Goal: Task Accomplishment & Management: Manage account settings

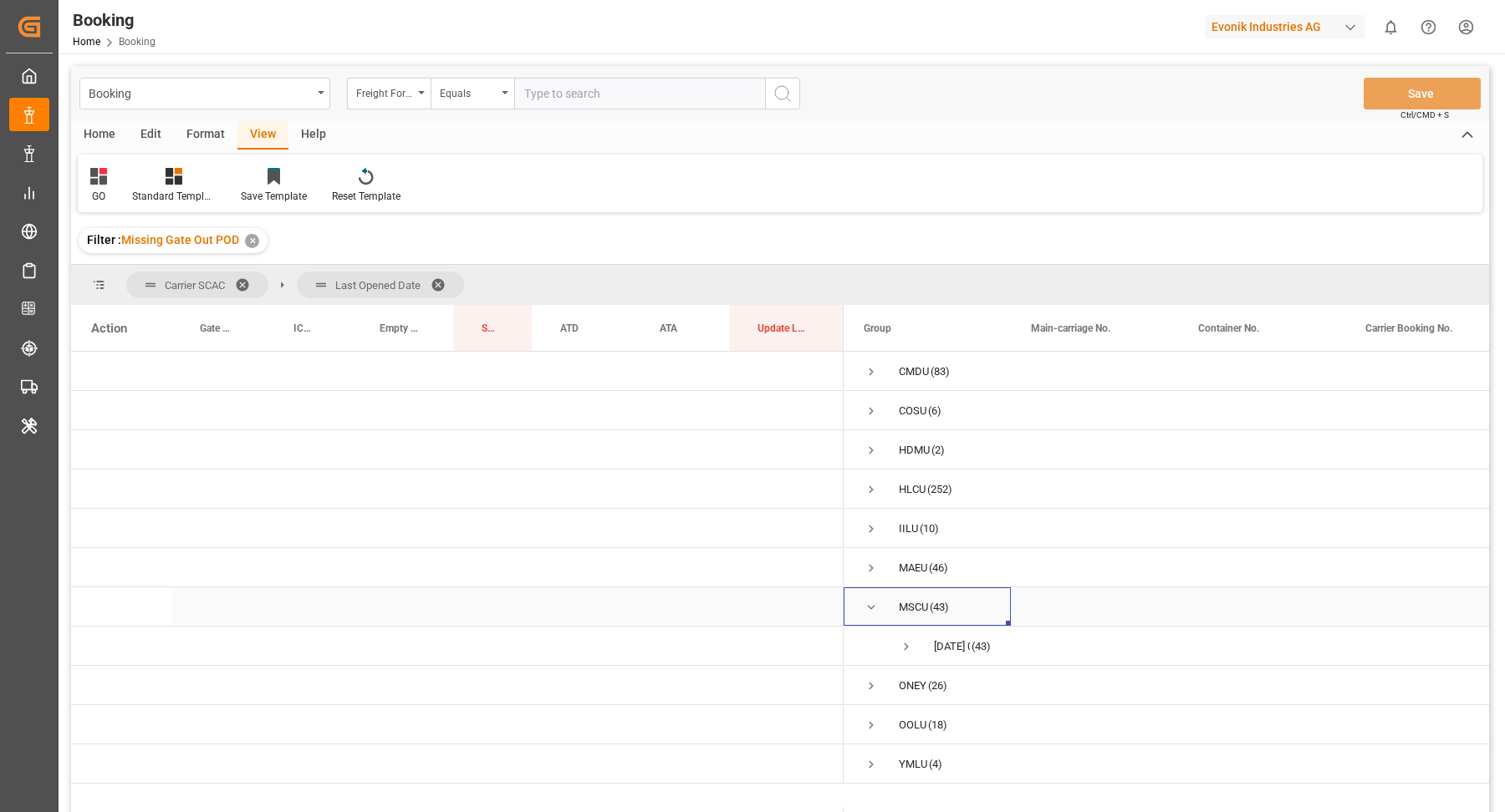
scroll to position [247, 0]
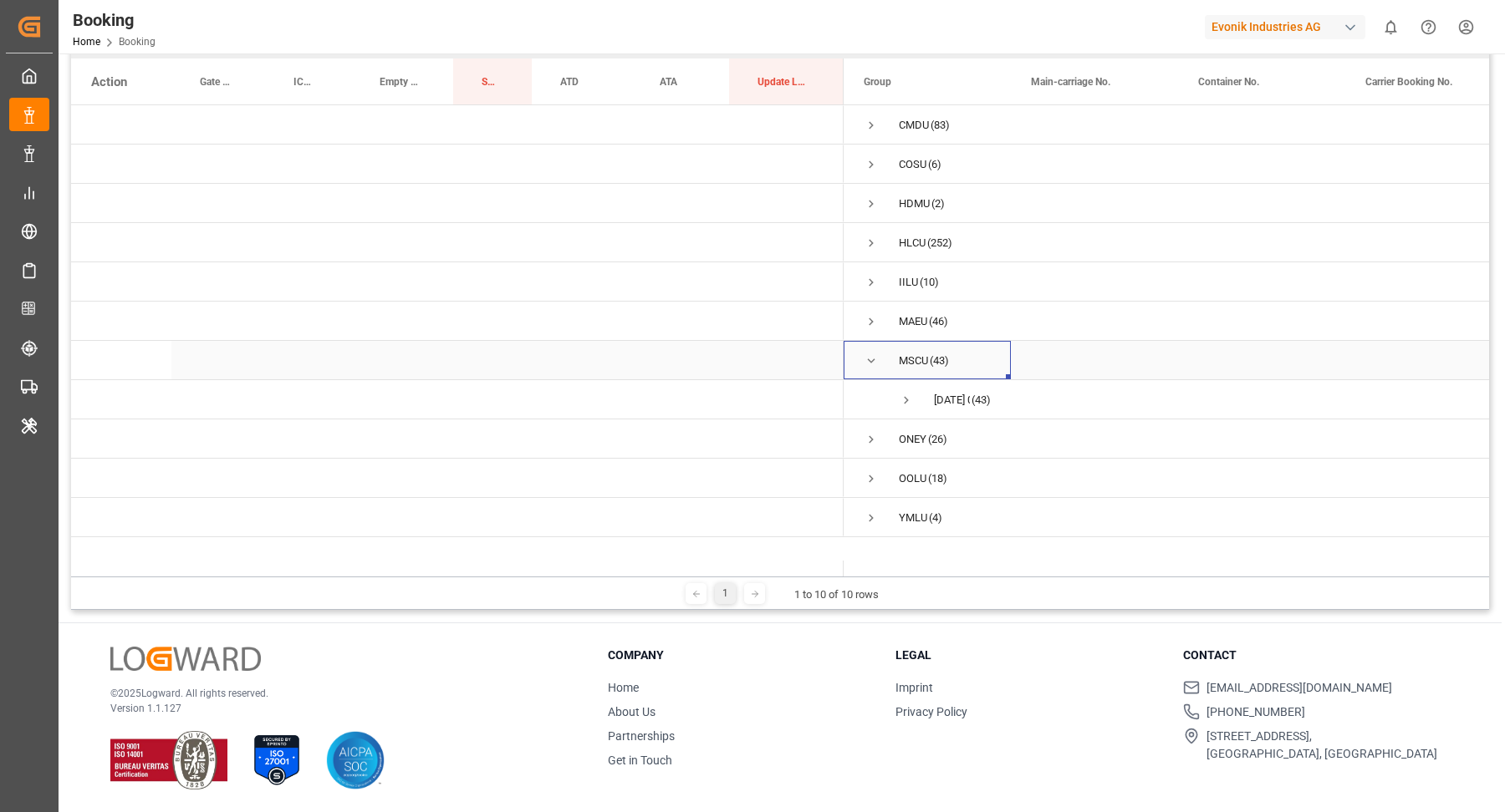
click at [858, 354] on div "MSCU (43)" at bounding box center [927, 360] width 168 height 39
click at [880, 358] on span "MSCU (43)" at bounding box center [927, 360] width 127 height 37
click at [856, 365] on div "MSCU (43)" at bounding box center [927, 360] width 168 height 39
click at [868, 350] on span "Press SPACE to select this row." at bounding box center [871, 361] width 15 height 39
click at [874, 435] on span "Press SPACE to select this row." at bounding box center [871, 440] width 15 height 15
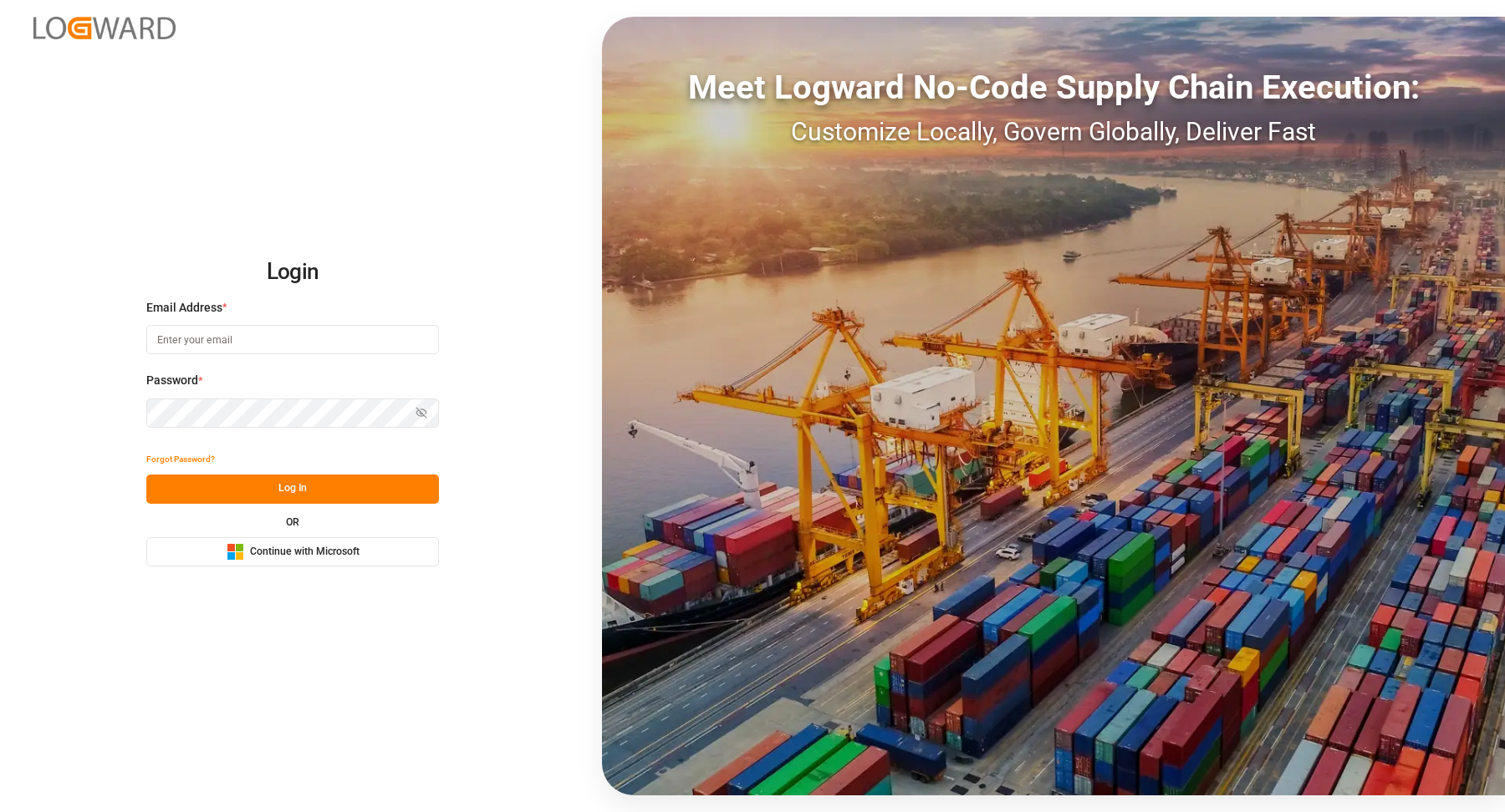
click at [349, 559] on div "Microsoft Logo Continue with Microsoft" at bounding box center [293, 552] width 133 height 17
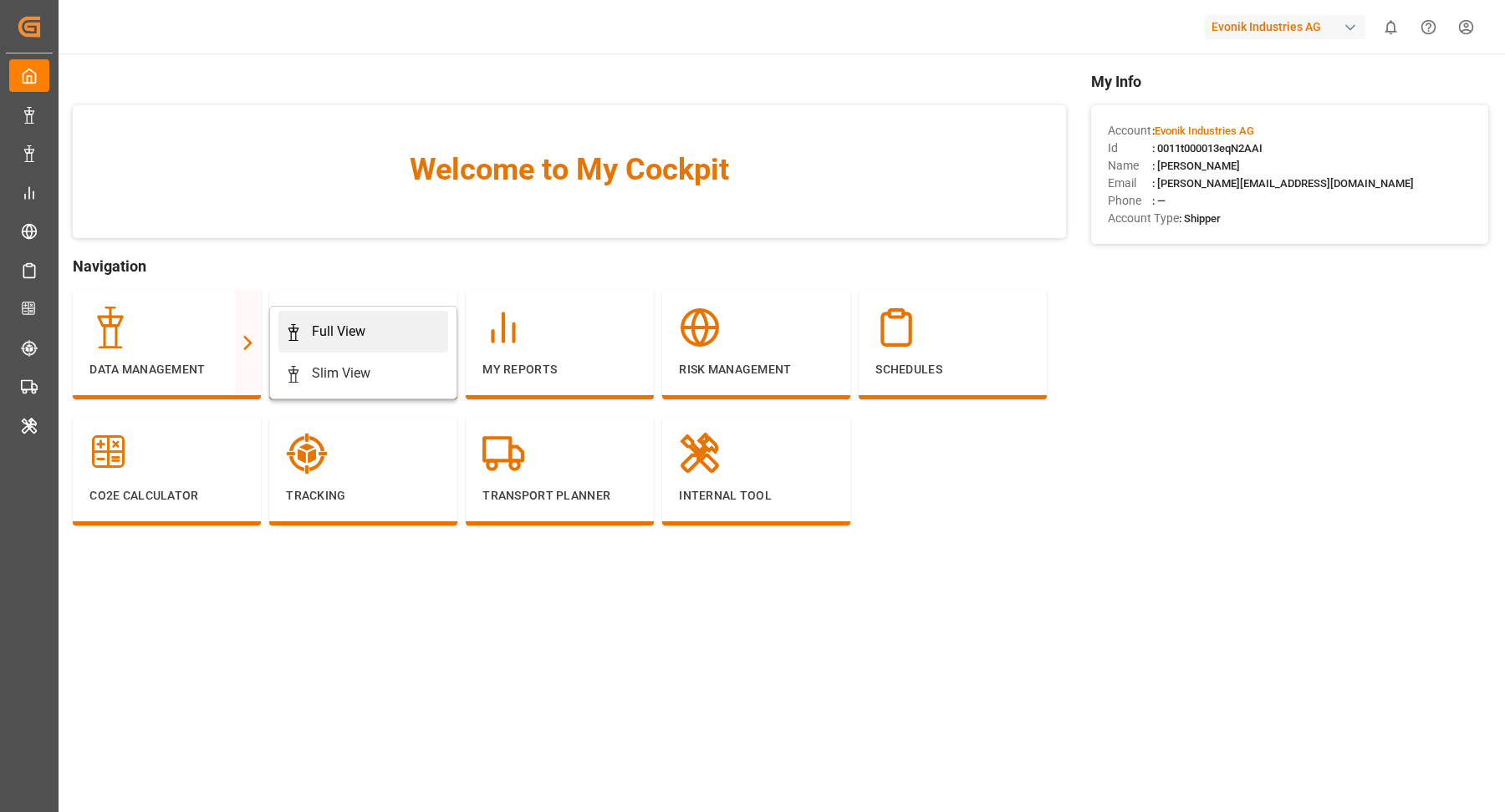
click at [336, 330] on div "Full View" at bounding box center [339, 331] width 54 height 20
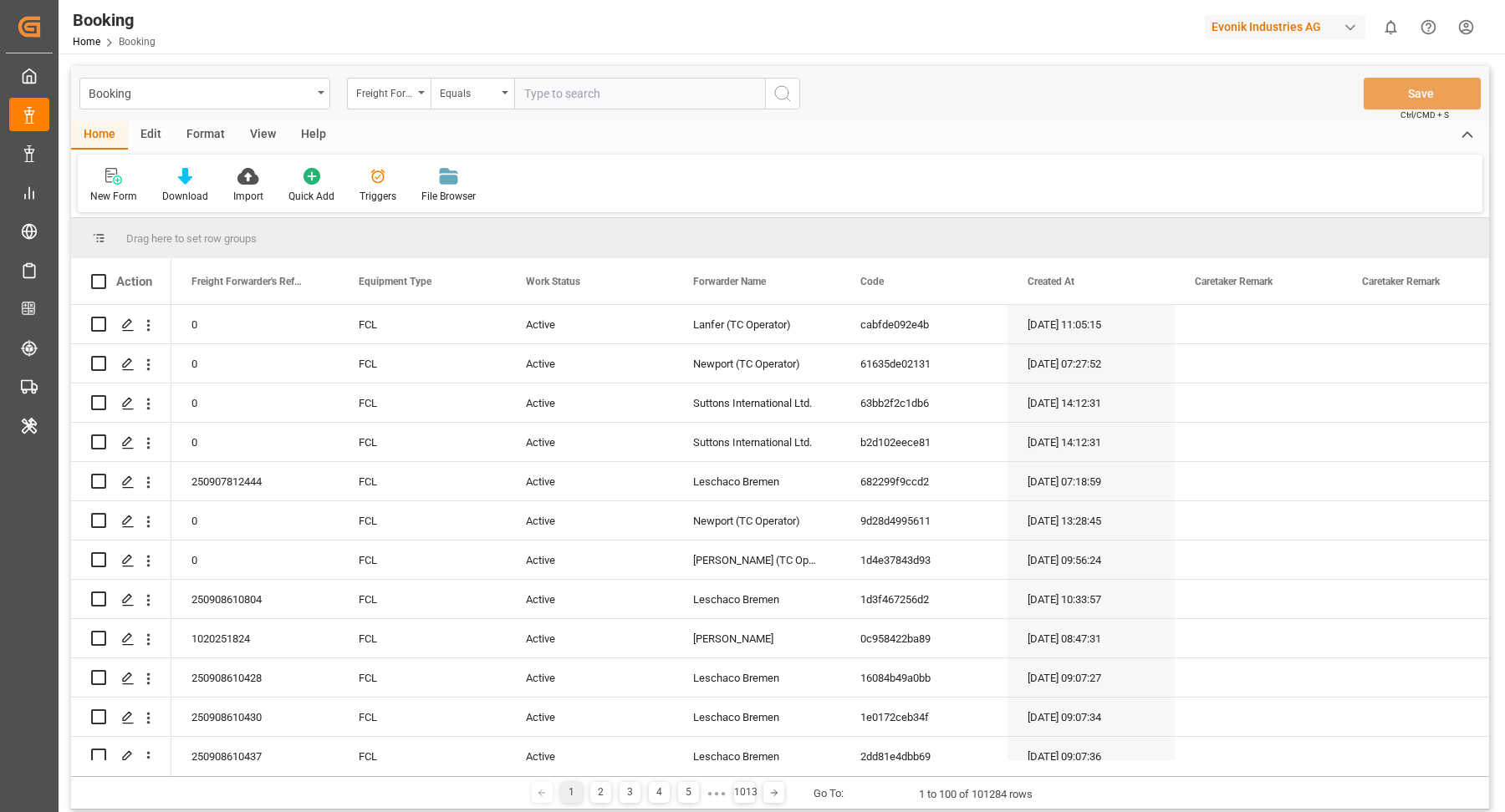
click at [197, 132] on div "Format" at bounding box center [205, 135] width 64 height 28
click at [113, 181] on icon at bounding box center [115, 178] width 12 height 13
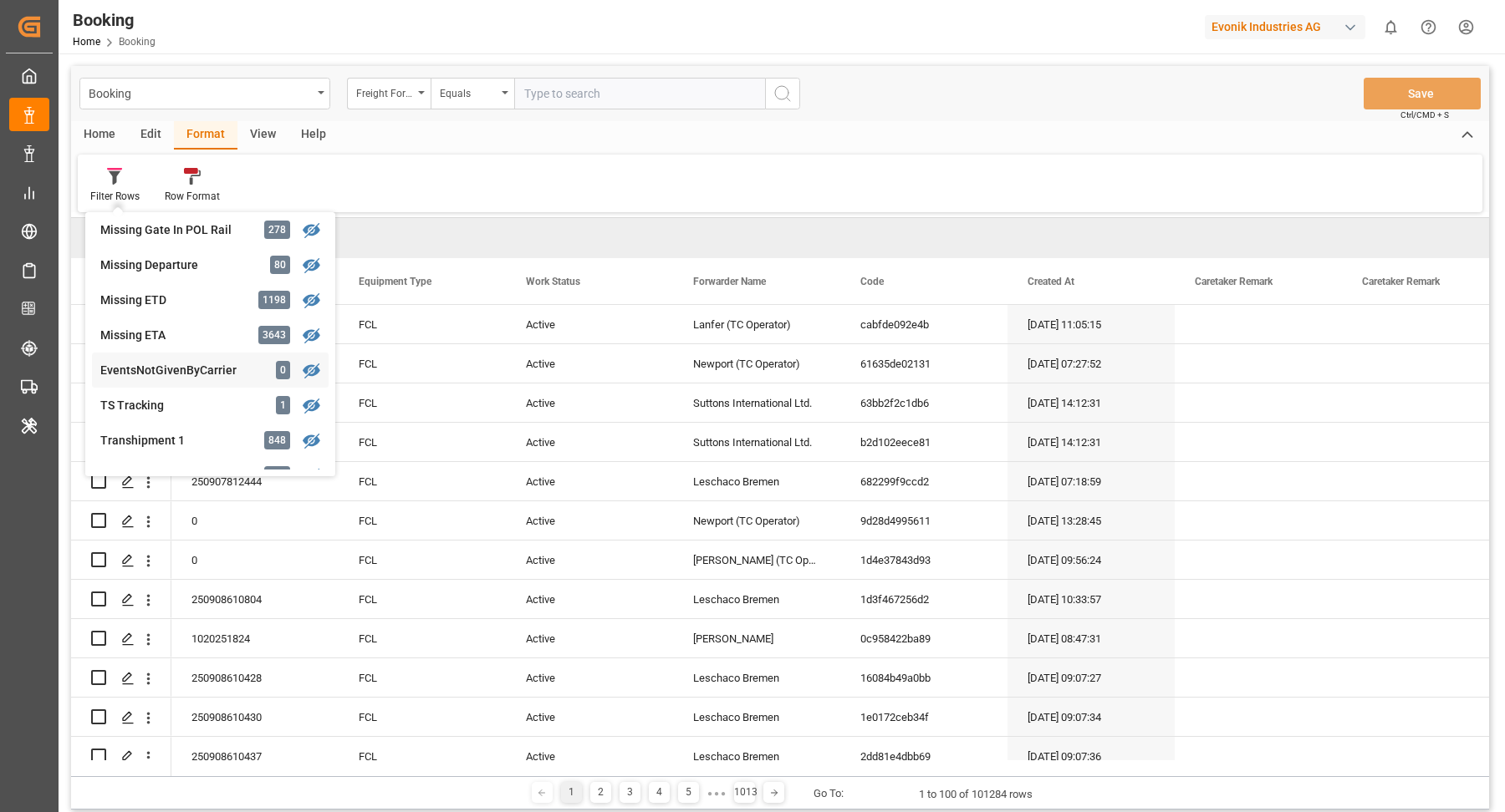
scroll to position [621, 0]
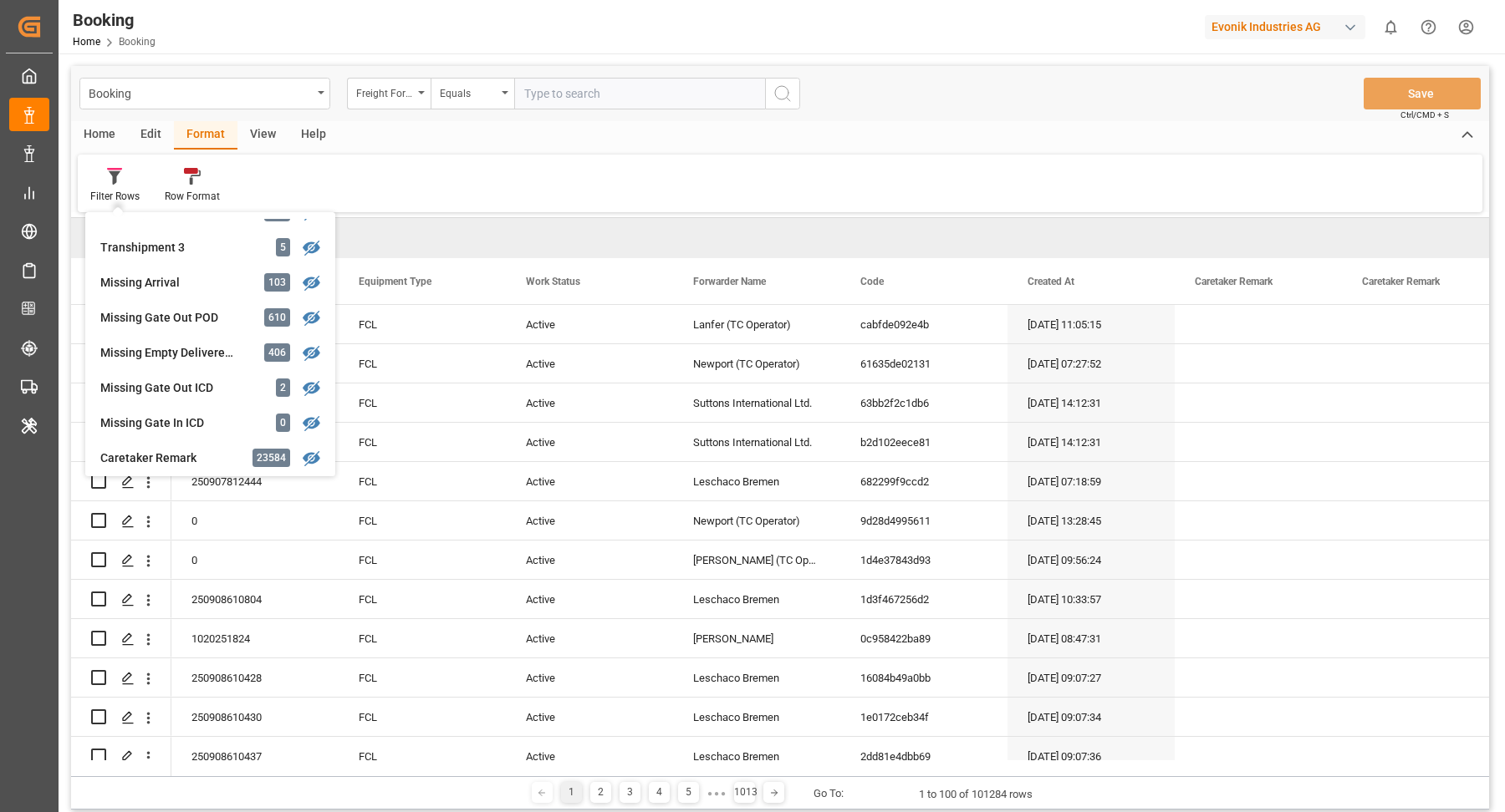
click at [195, 317] on div "Missing Gate Out POD" at bounding box center [173, 318] width 146 height 17
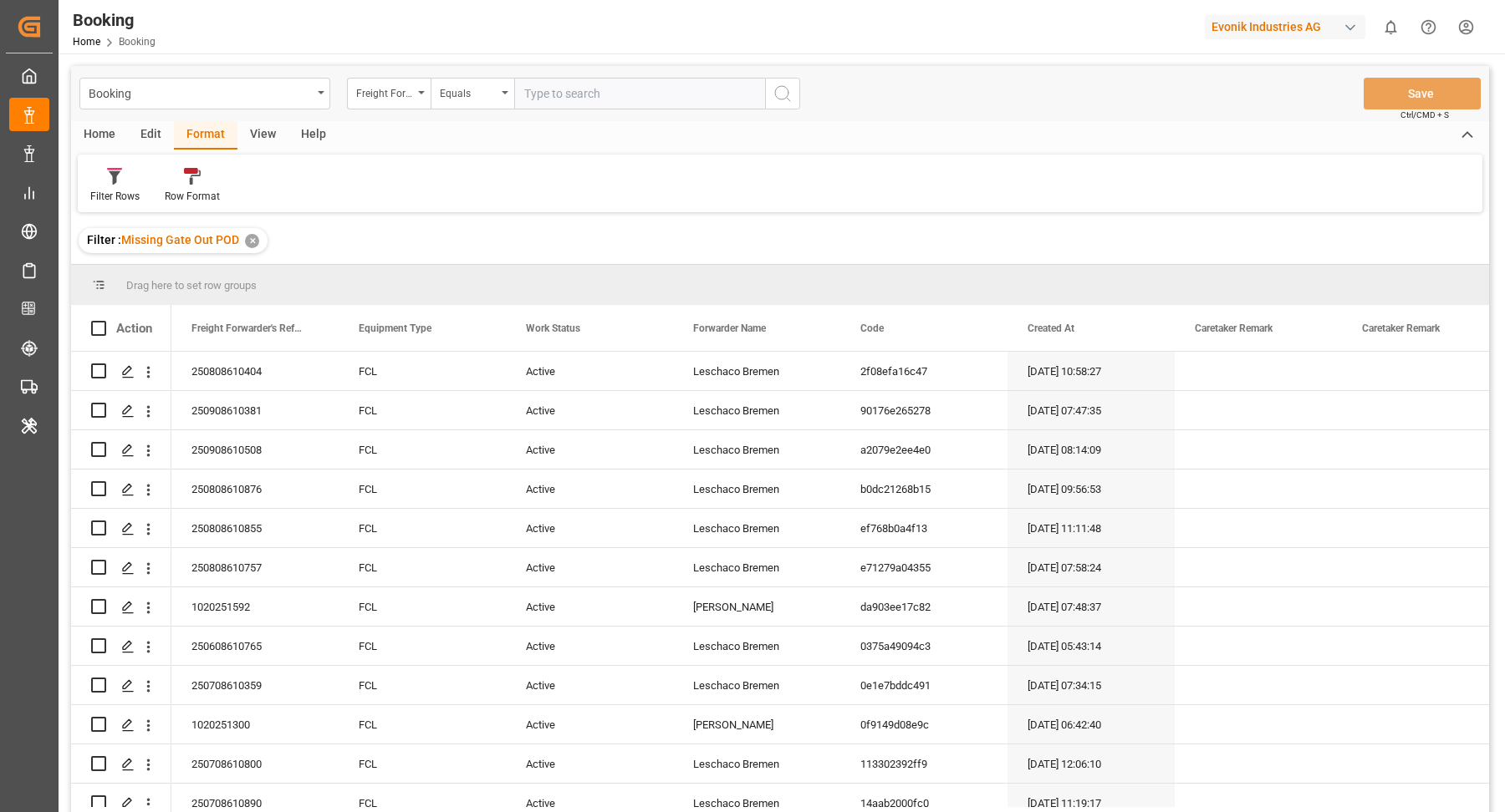
drag, startPoint x: 248, startPoint y: 135, endPoint x: 236, endPoint y: 142, distance: 13.9
click at [248, 135] on div "View" at bounding box center [262, 135] width 51 height 28
click at [136, 161] on div "Default Standard Templates Save Template Reset Template" at bounding box center [780, 184] width 1405 height 58
click at [105, 192] on div "Default" at bounding box center [107, 196] width 33 height 15
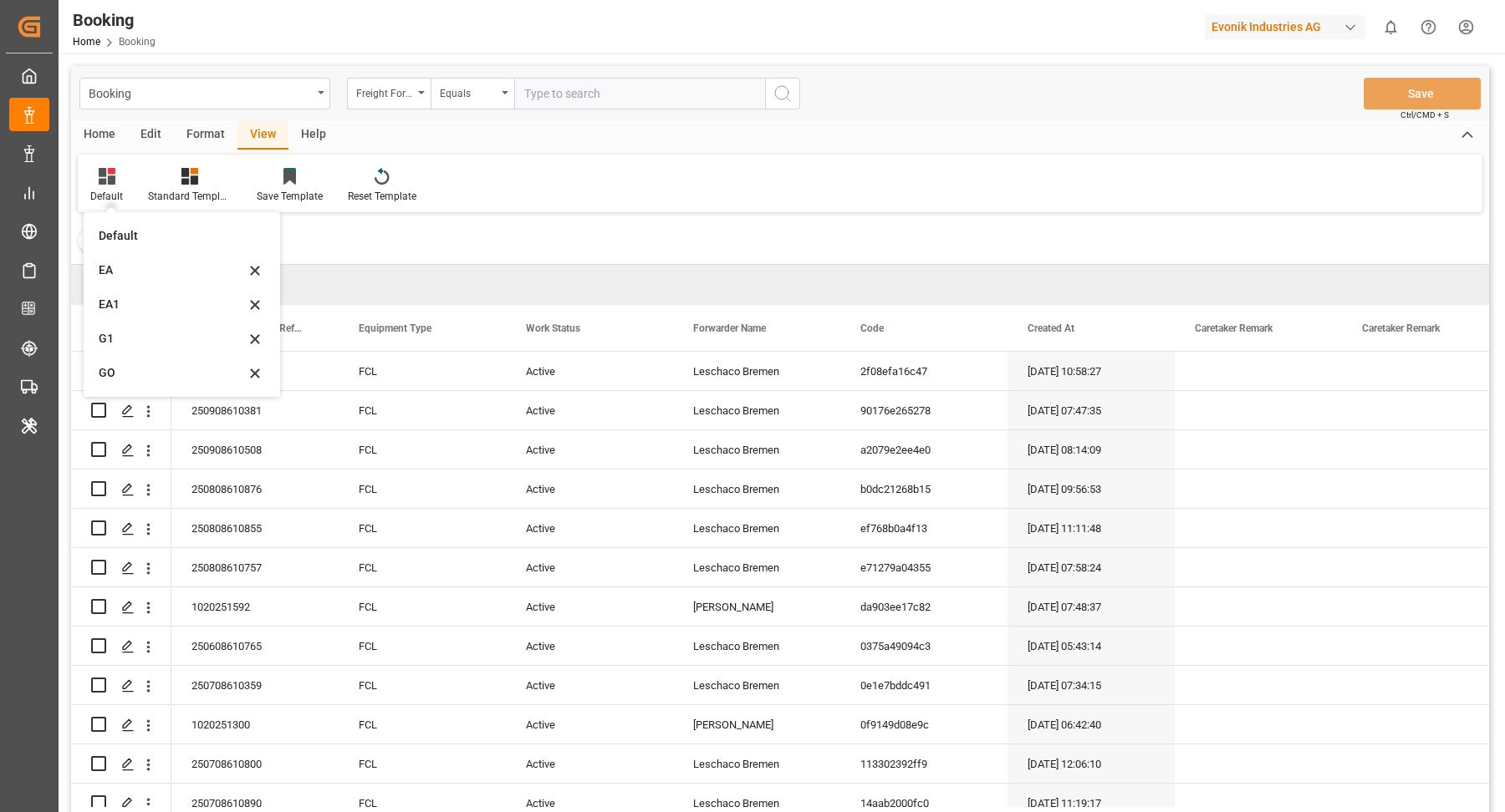
click at [140, 315] on div "EA1" at bounding box center [182, 304] width 183 height 35
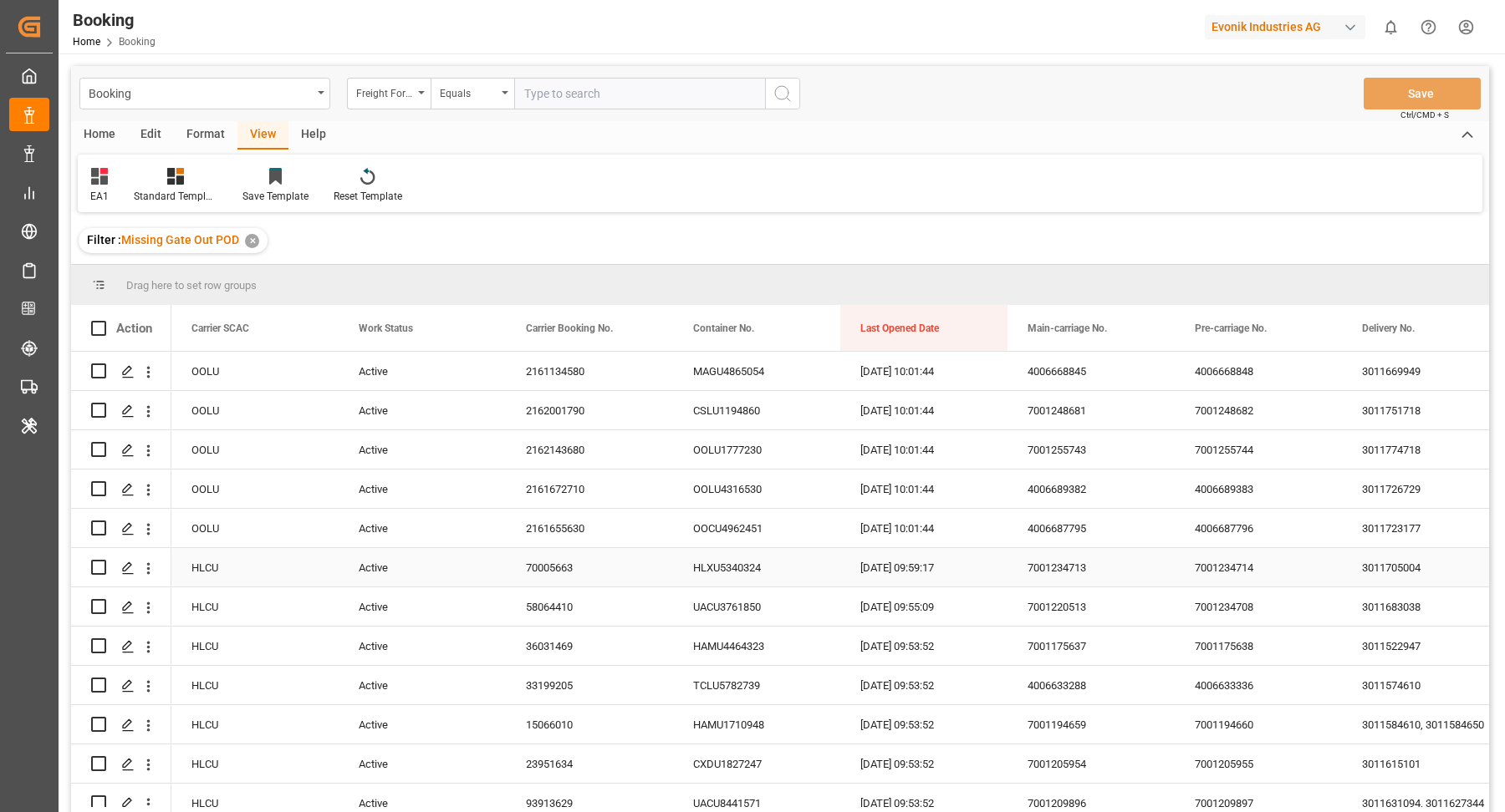
click at [572, 568] on div "70005663" at bounding box center [590, 567] width 168 height 39
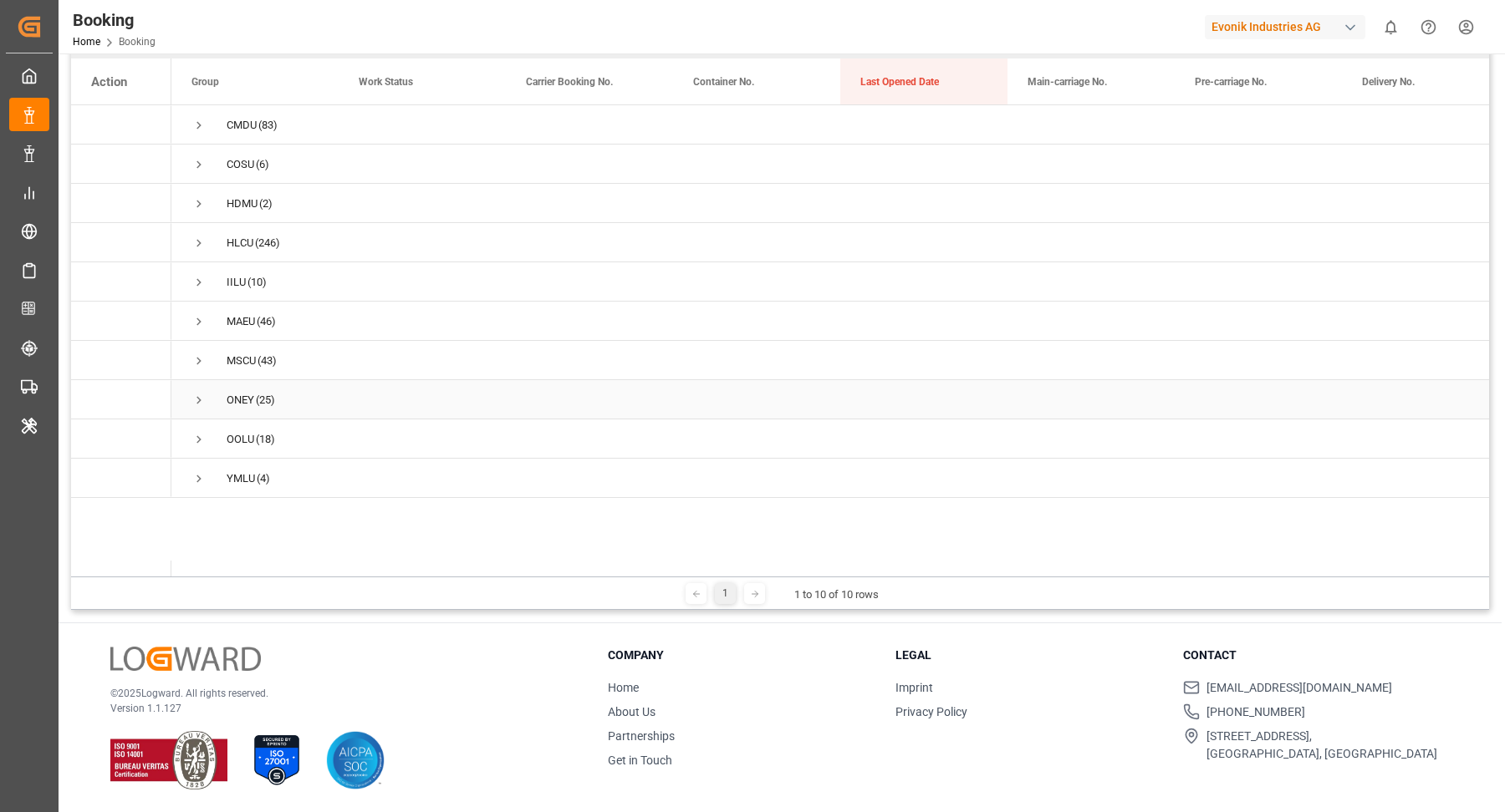
scroll to position [234, 0]
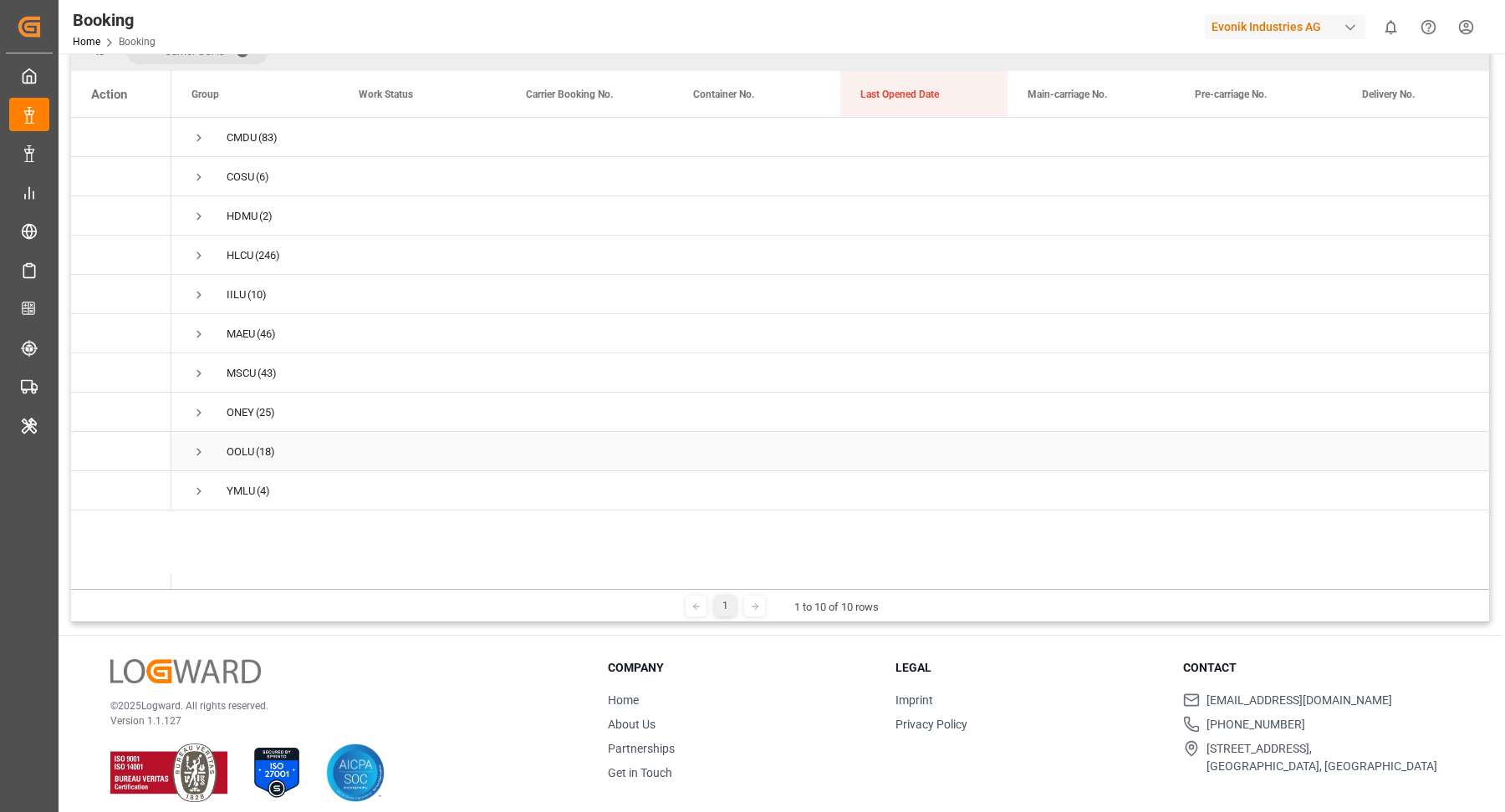
click at [198, 446] on span "Press SPACE to select this row." at bounding box center [199, 453] width 15 height 15
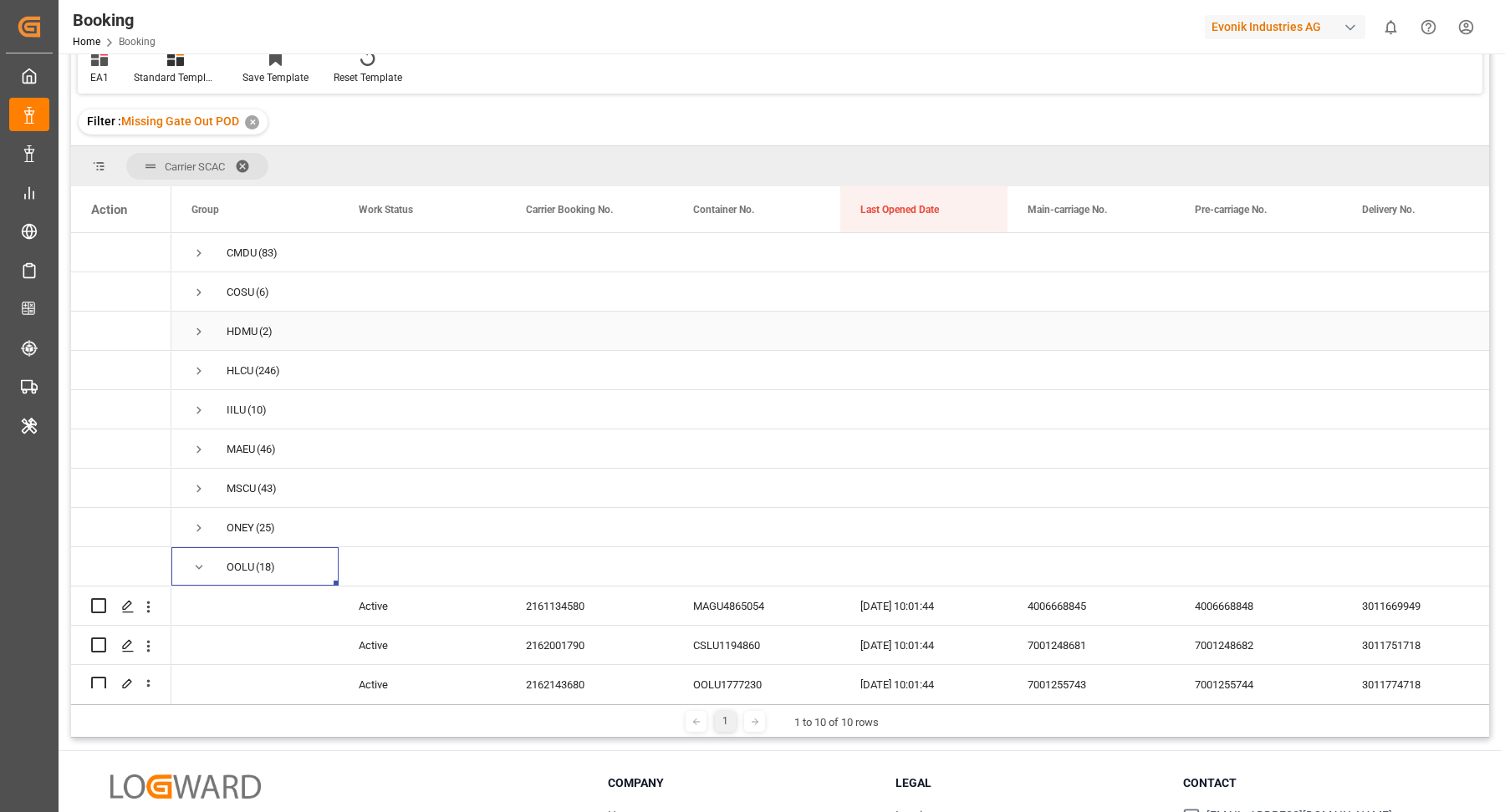
scroll to position [11, 0]
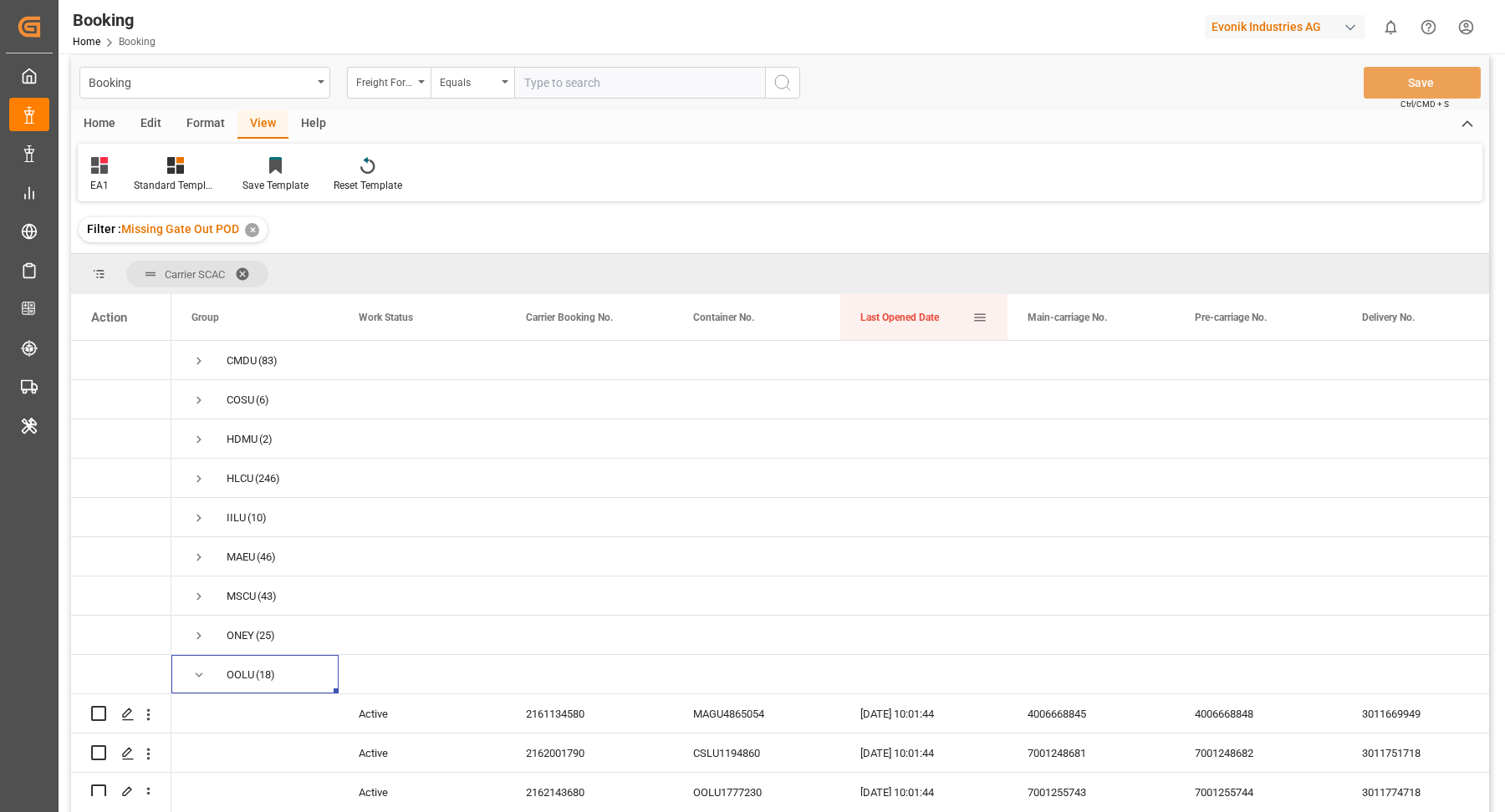
drag, startPoint x: 901, startPoint y: 313, endPoint x: 909, endPoint y: 287, distance: 27.2
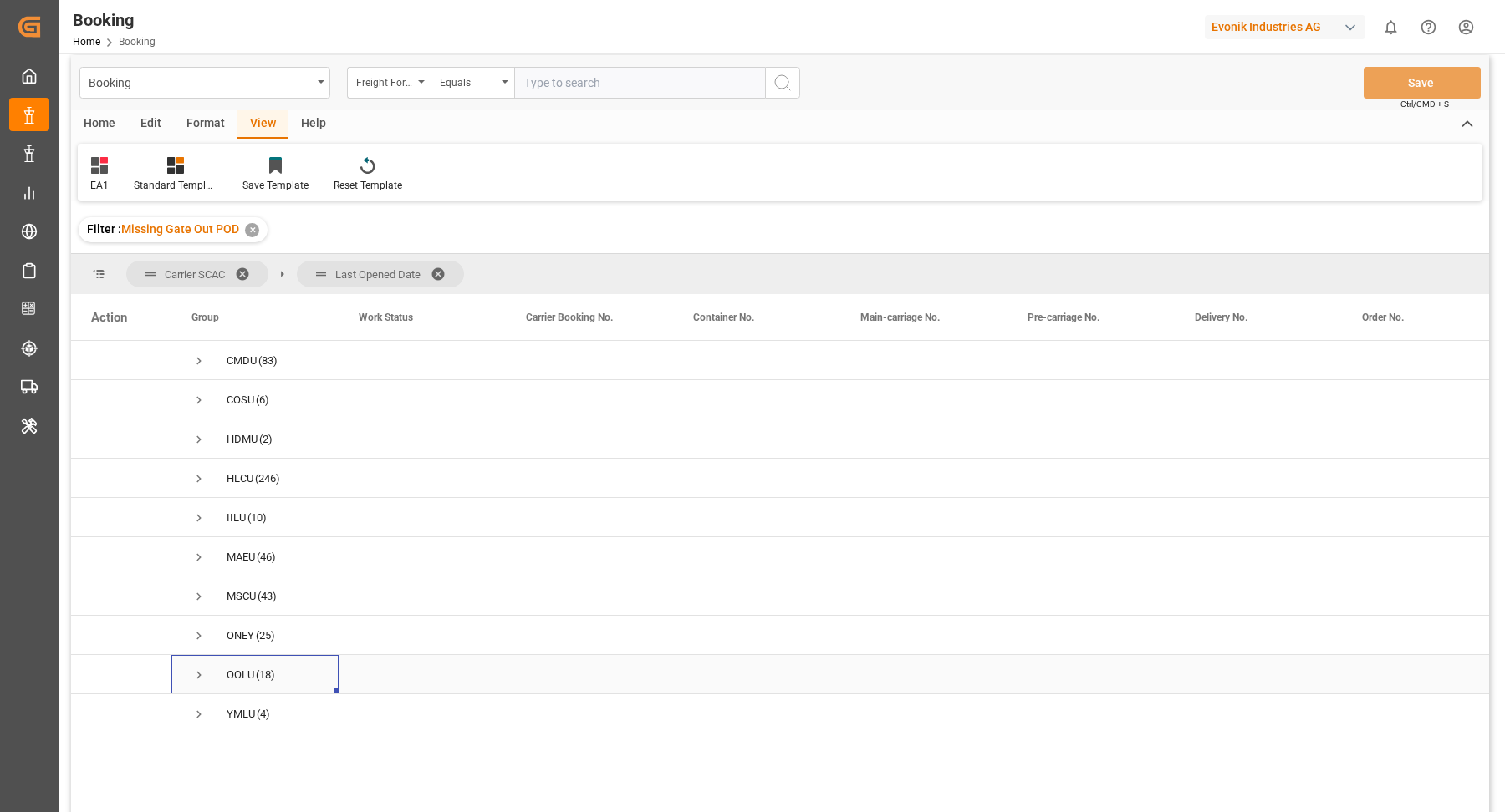
drag, startPoint x: 211, startPoint y: 669, endPoint x: 237, endPoint y: 495, distance: 175.9
click at [211, 669] on span "OOLU (18)" at bounding box center [255, 674] width 127 height 37
click at [105, 168] on icon at bounding box center [99, 165] width 16 height 16
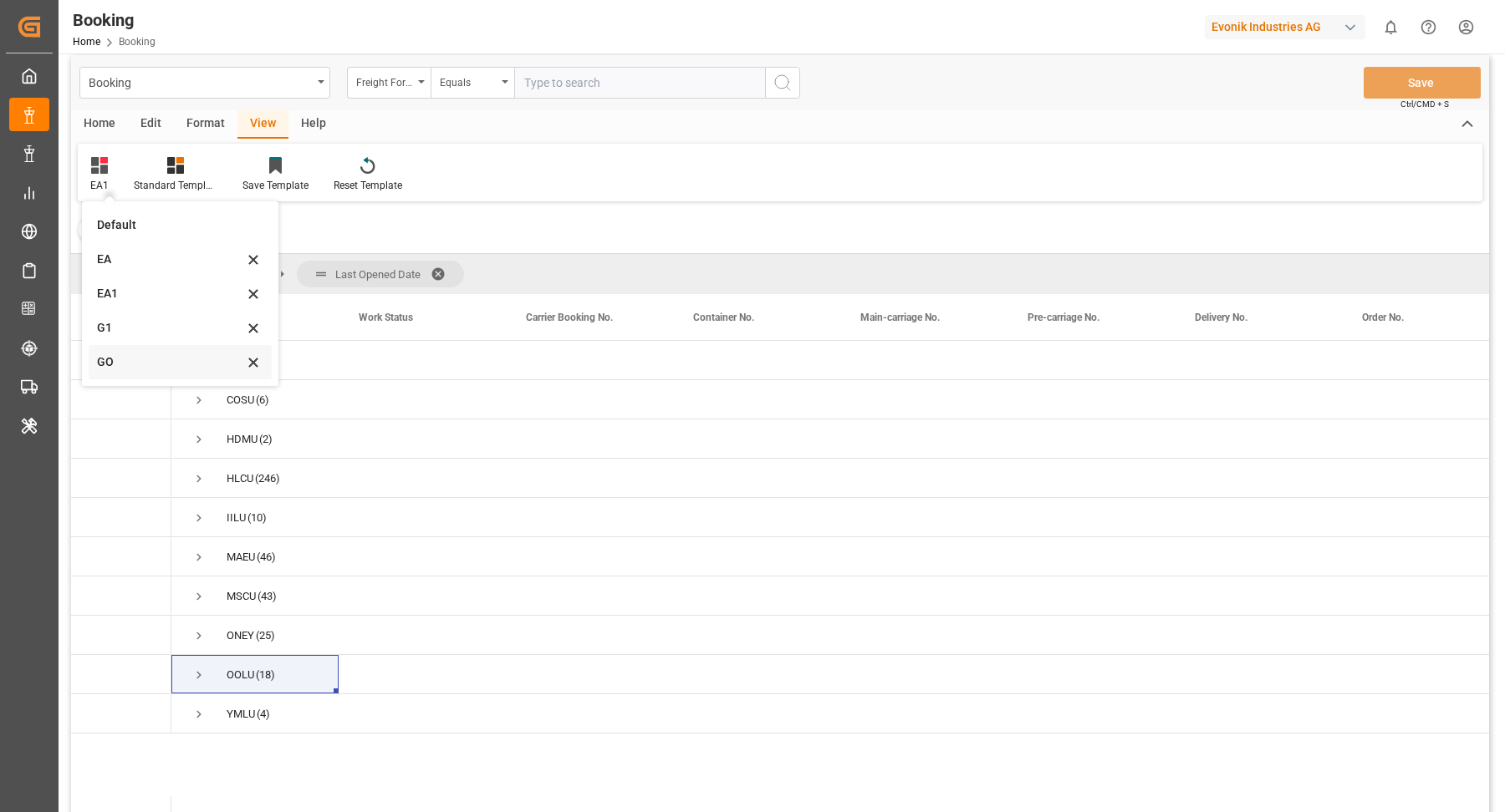
click at [149, 351] on div "GO" at bounding box center [180, 362] width 183 height 35
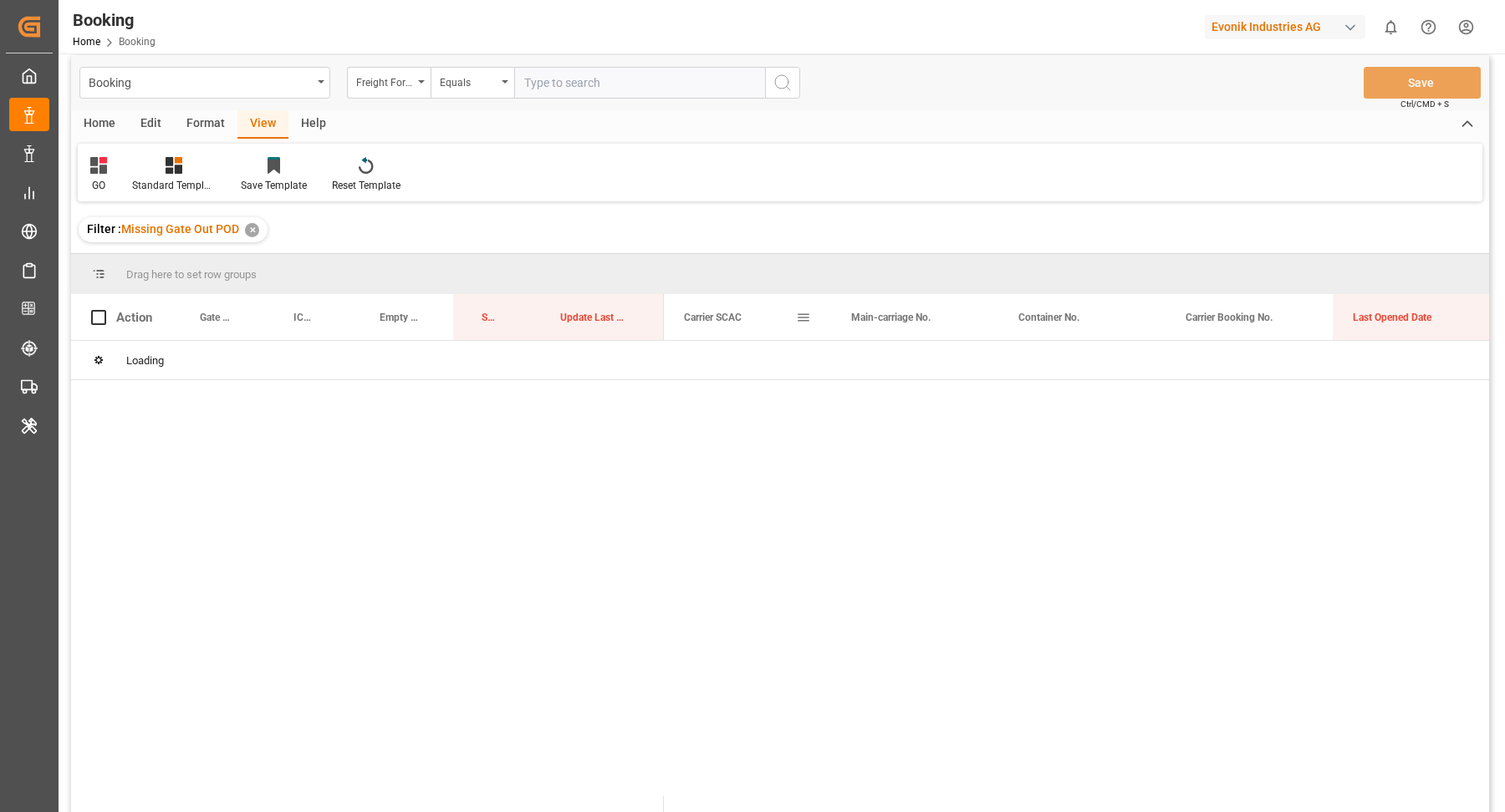
click at [734, 271] on div "Drag here to set row groups" at bounding box center [780, 275] width 1418 height 40
drag, startPoint x: 734, startPoint y: 318, endPoint x: 747, endPoint y: 286, distance: 34.5
drag, startPoint x: 1375, startPoint y: 310, endPoint x: 1379, endPoint y: 280, distance: 30.3
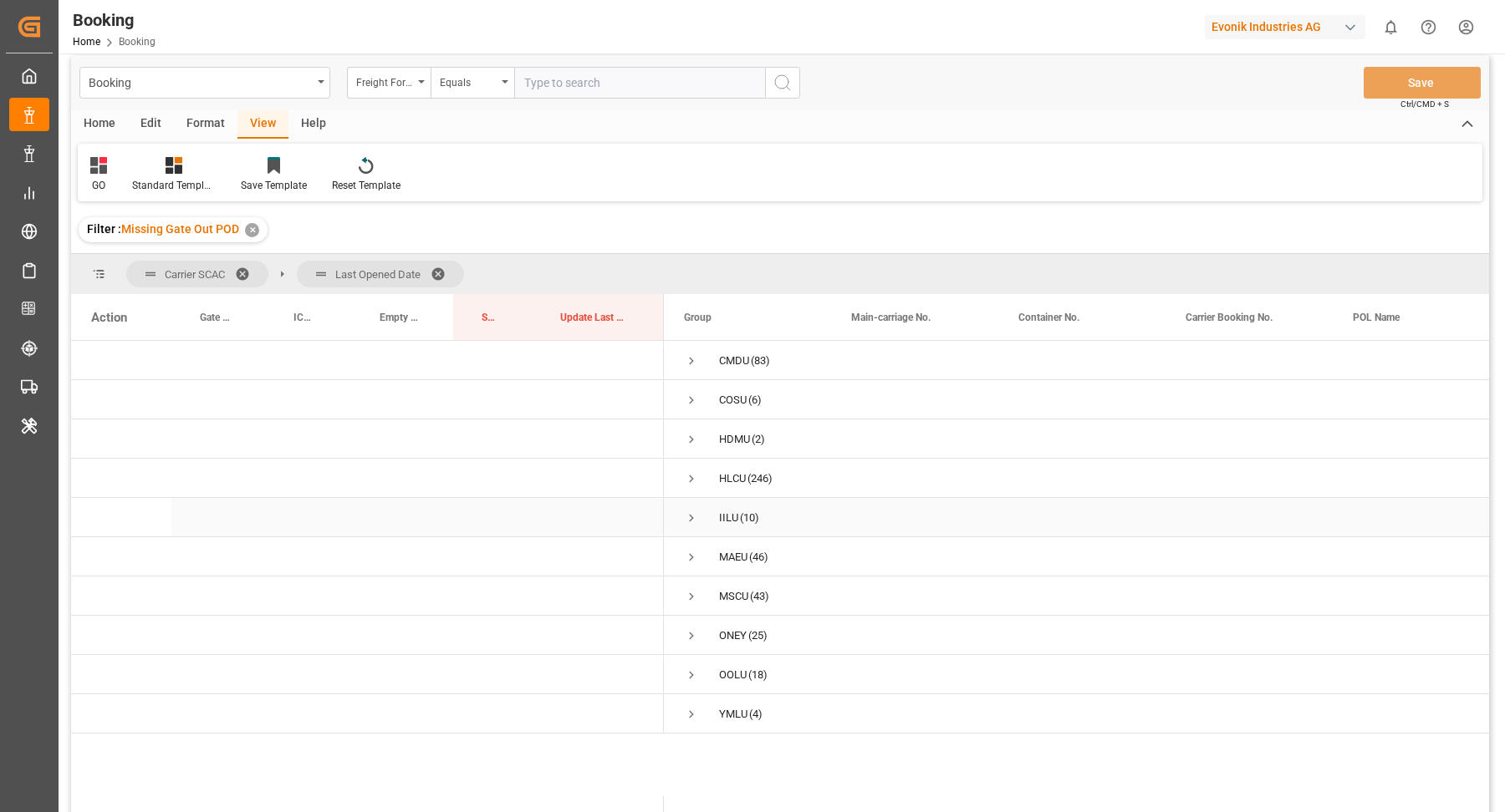
scroll to position [0, 0]
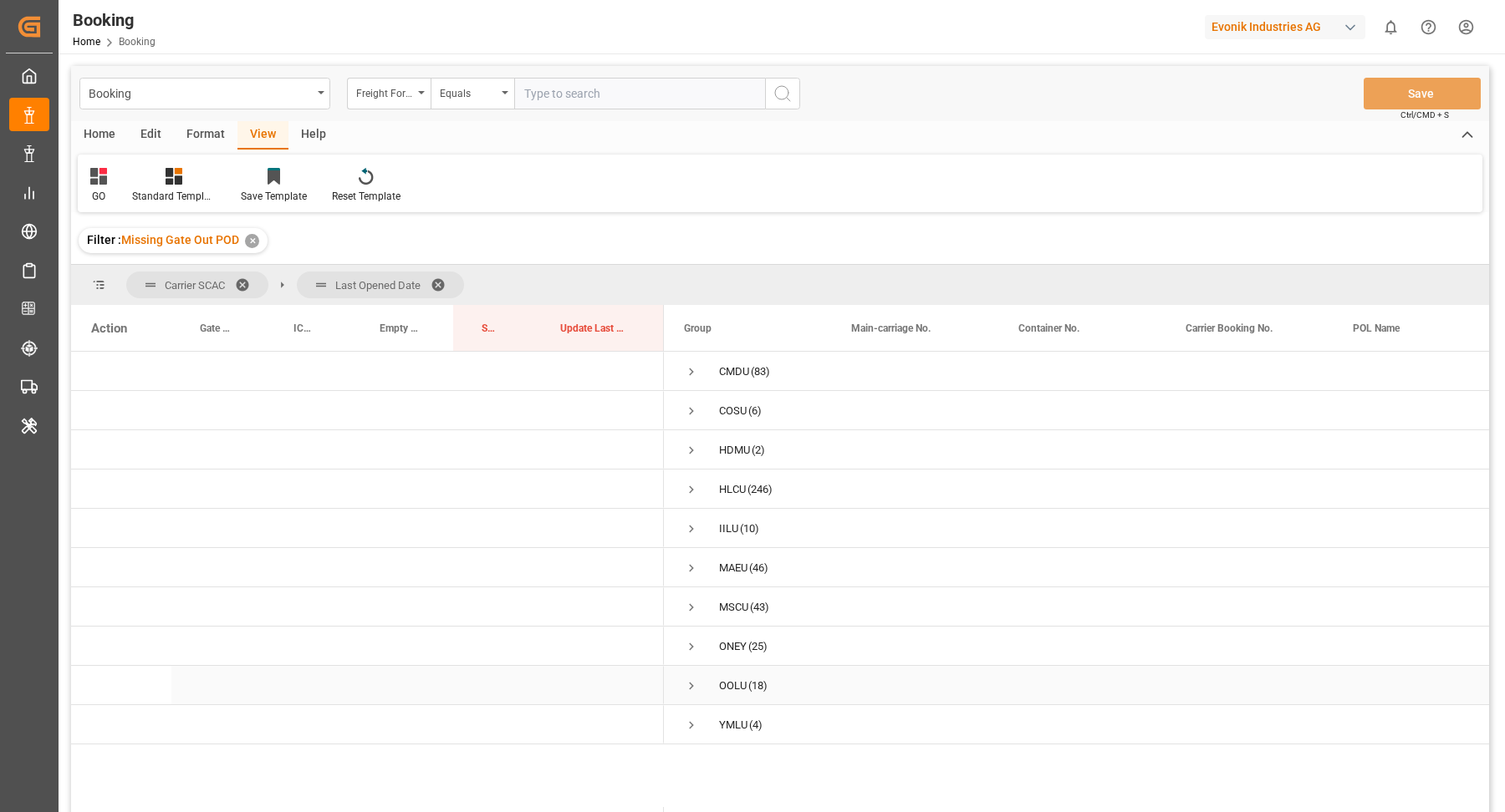
click at [692, 681] on span "Press SPACE to select this row." at bounding box center [692, 687] width 15 height 15
click at [728, 742] on span "Press SPACE to select this row." at bounding box center [726, 749] width 15 height 15
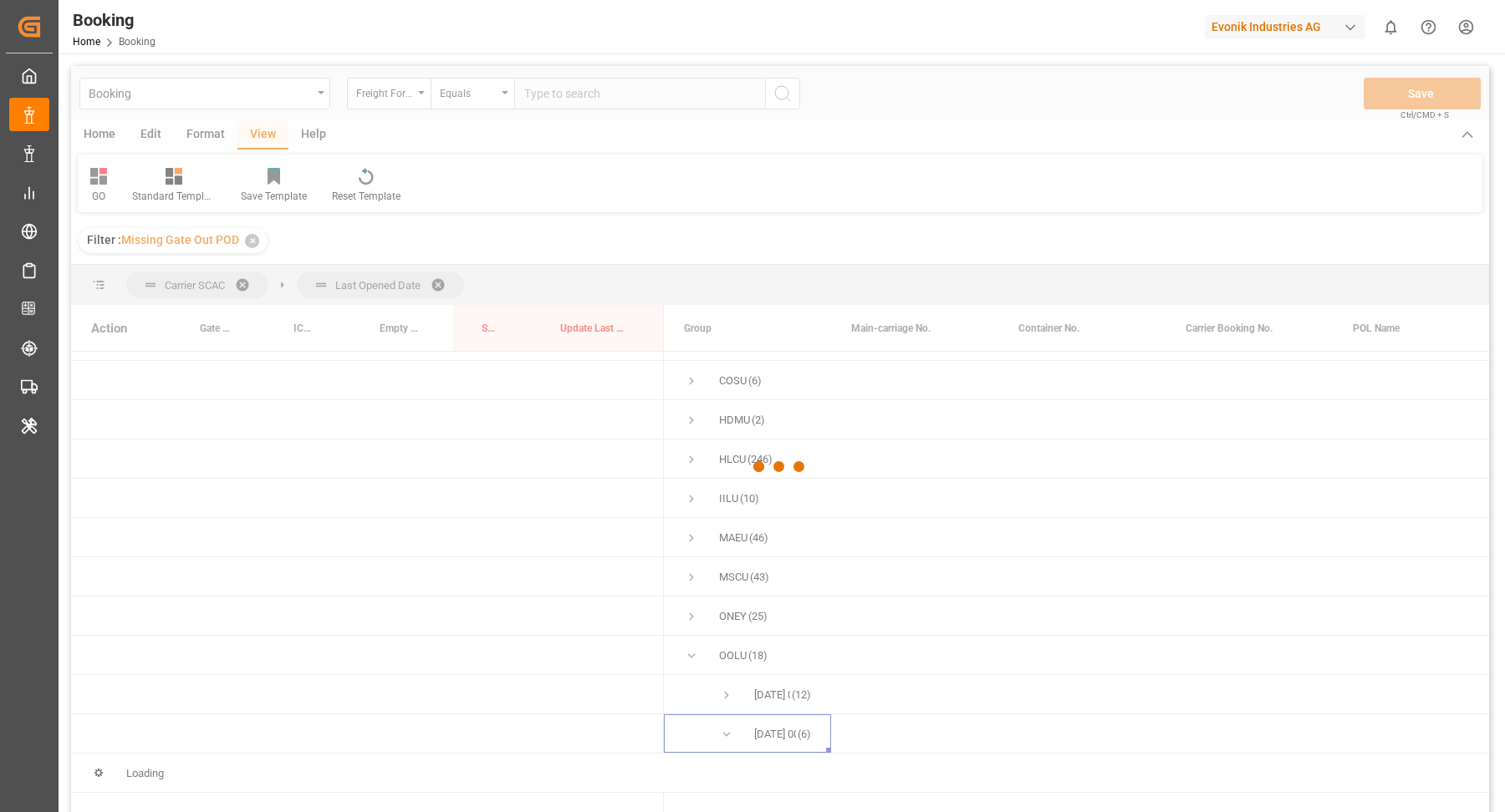
click at [727, 695] on div at bounding box center [780, 467] width 1418 height 802
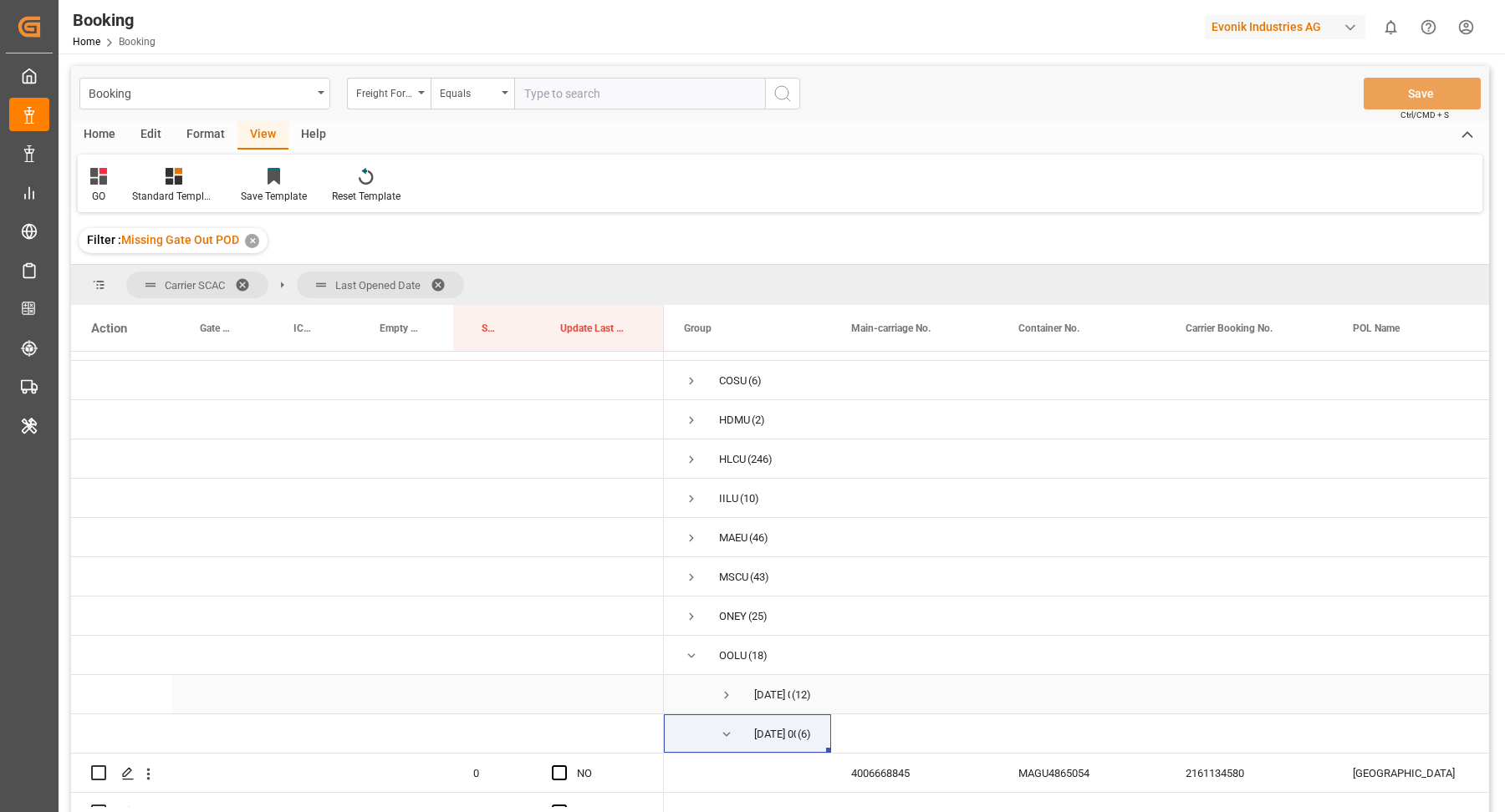
click at [722, 692] on span "Press SPACE to select this row." at bounding box center [726, 695] width 15 height 15
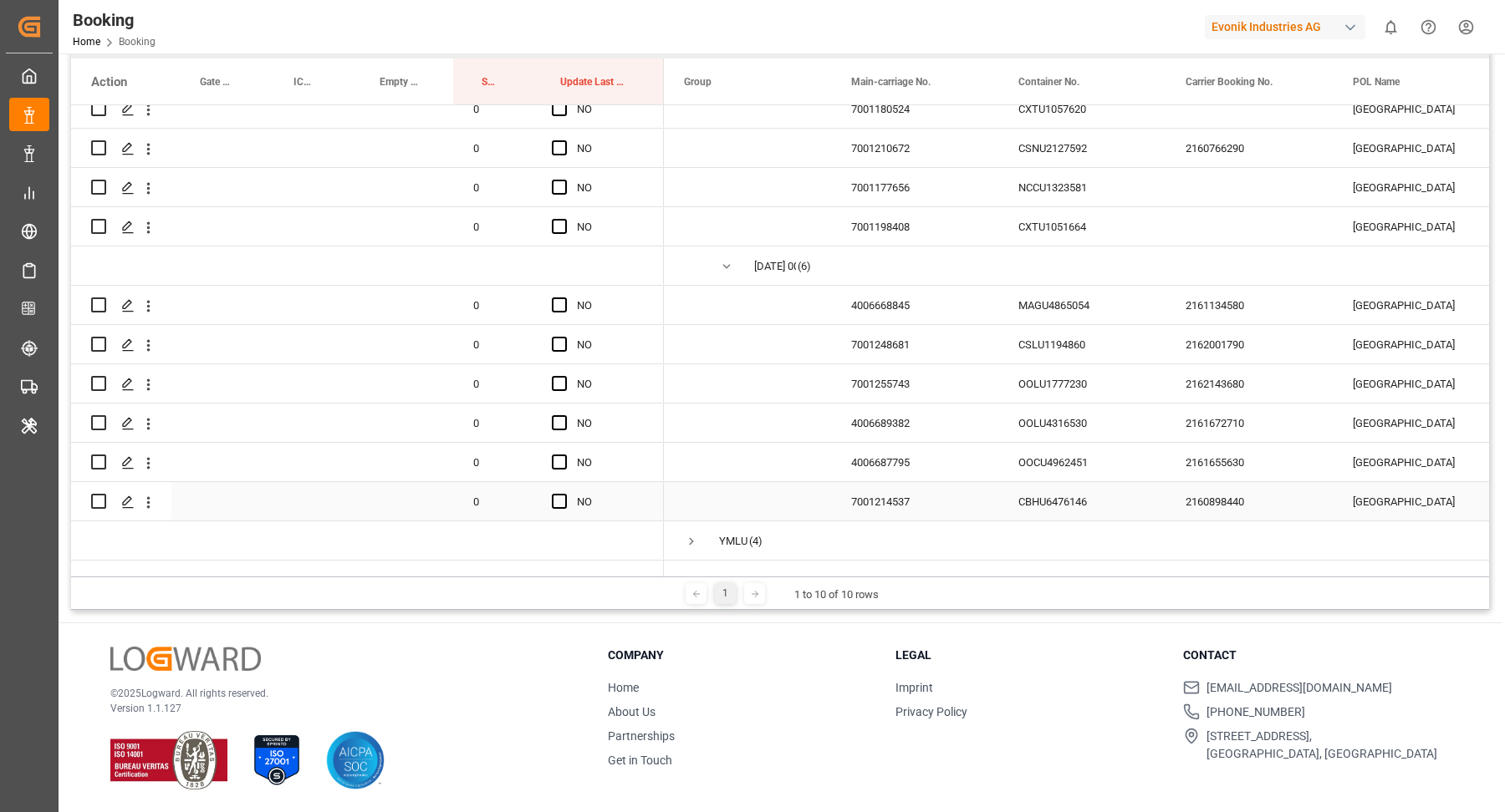
scroll to position [711, 0]
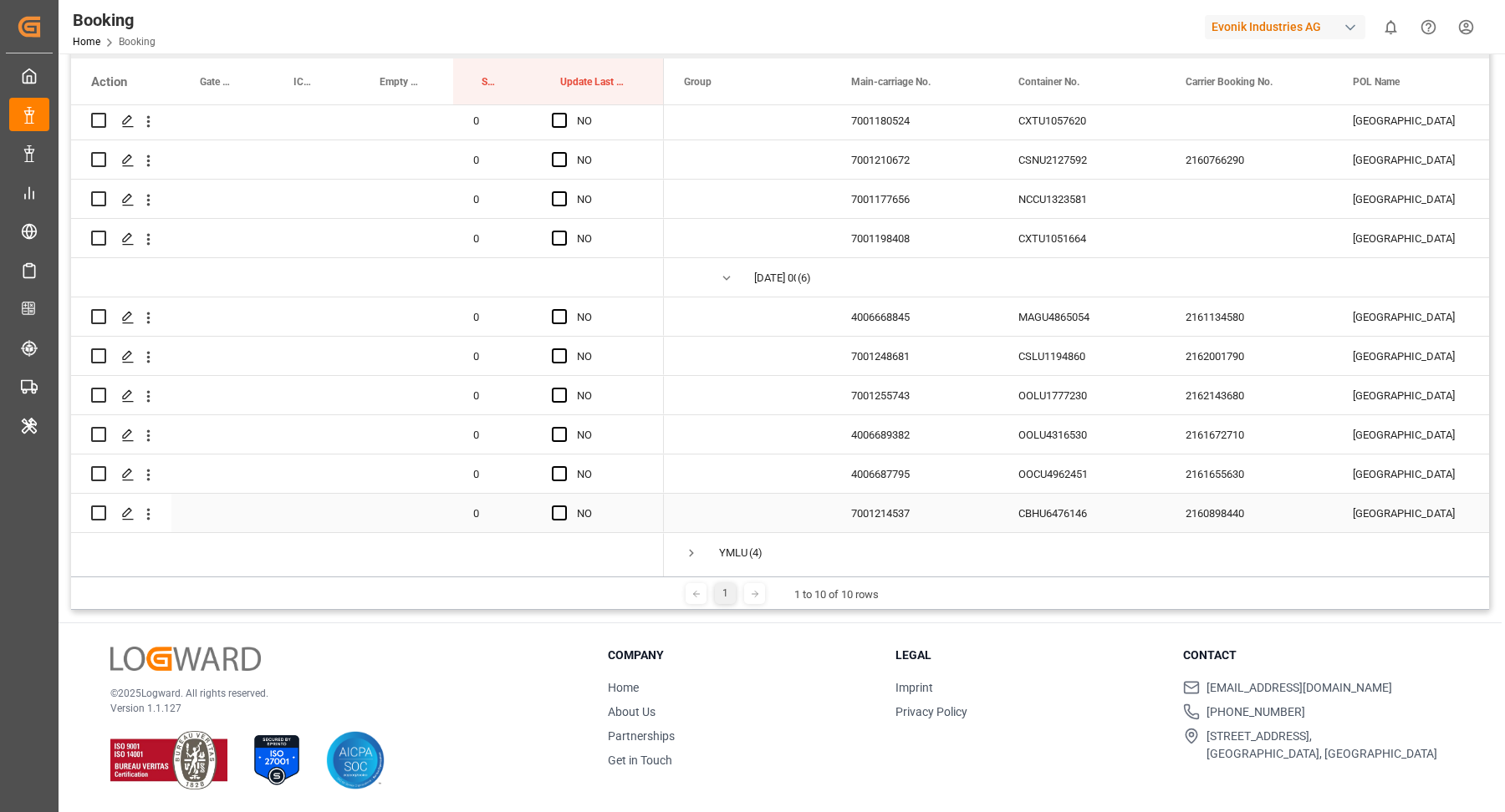
drag, startPoint x: 1234, startPoint y: 508, endPoint x: 1318, endPoint y: 507, distance: 84.0
click at [1239, 508] on div "2160898440" at bounding box center [1249, 513] width 168 height 39
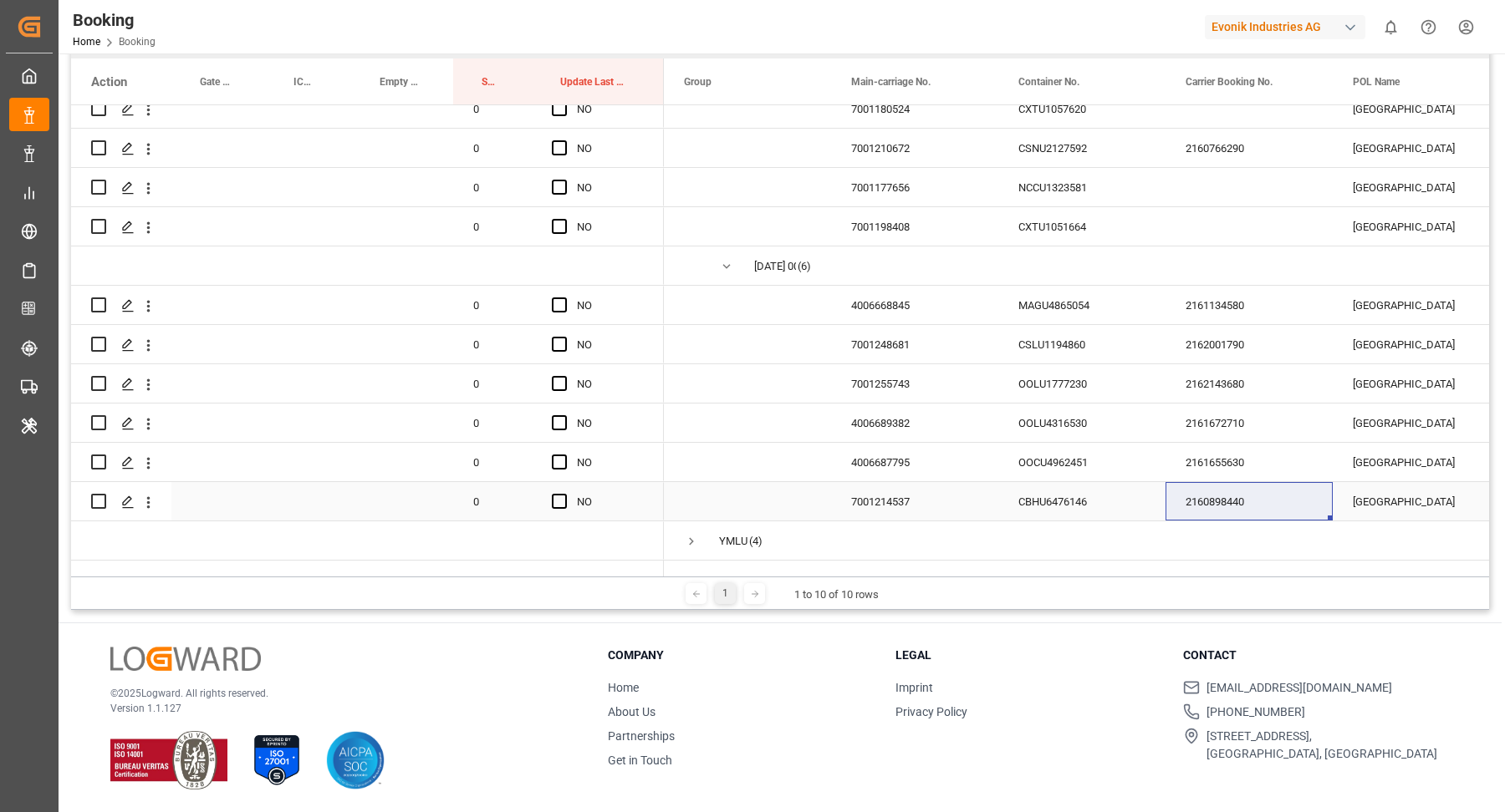
click at [1073, 493] on div "CBHU6476146" at bounding box center [1082, 502] width 168 height 39
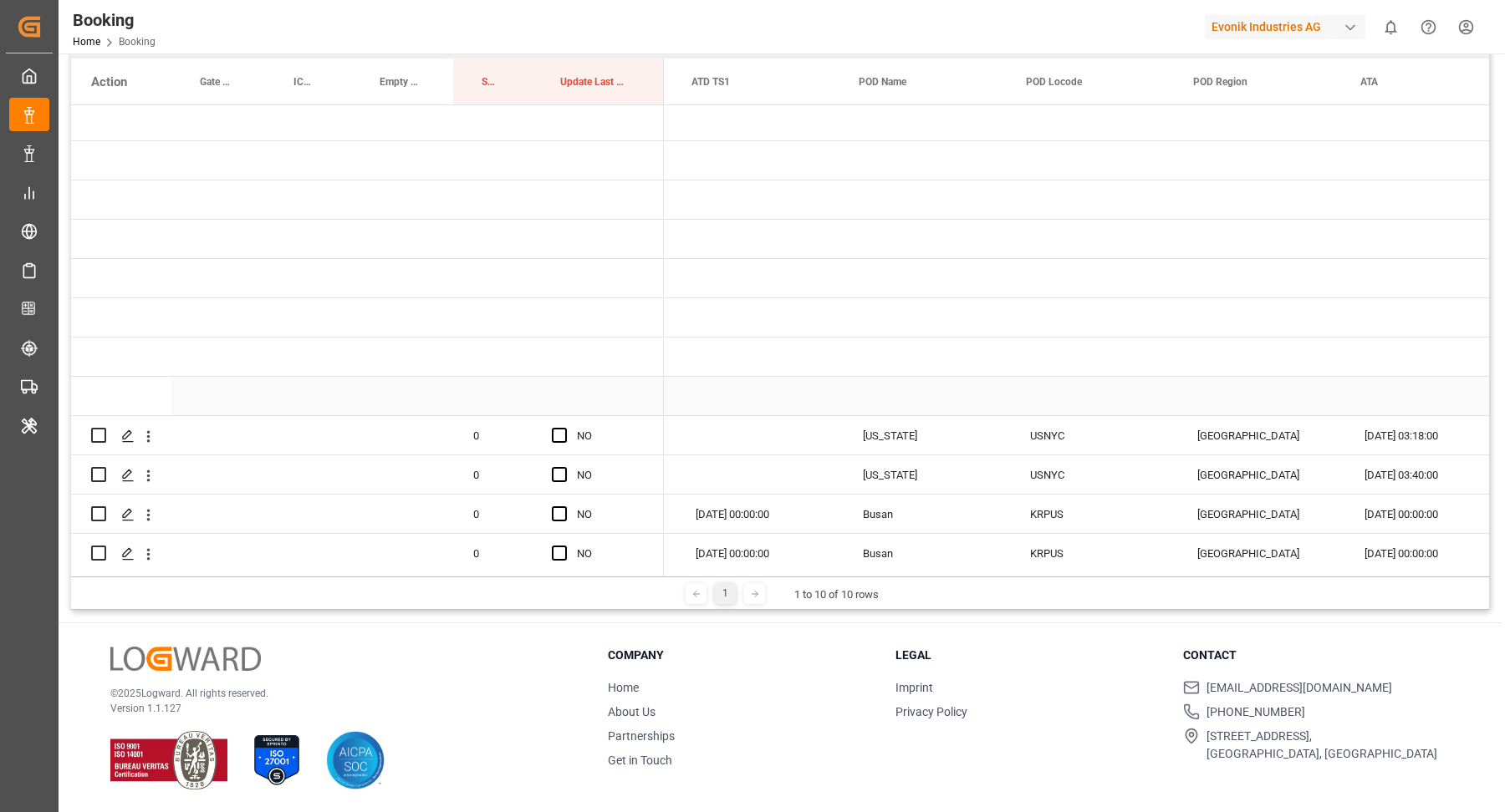
scroll to position [0, 0]
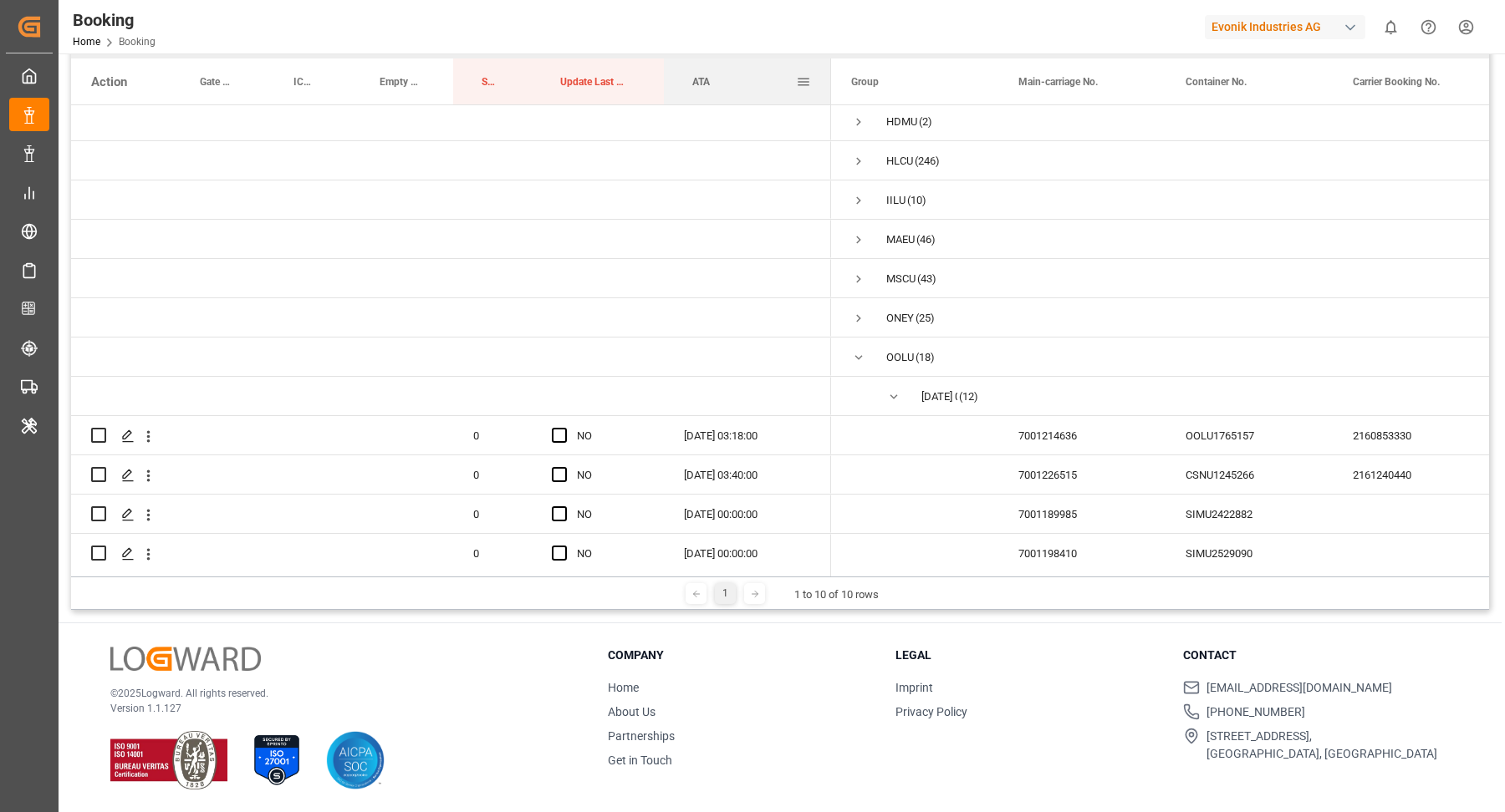
drag, startPoint x: 1407, startPoint y: 84, endPoint x: 739, endPoint y: 91, distance: 668.0
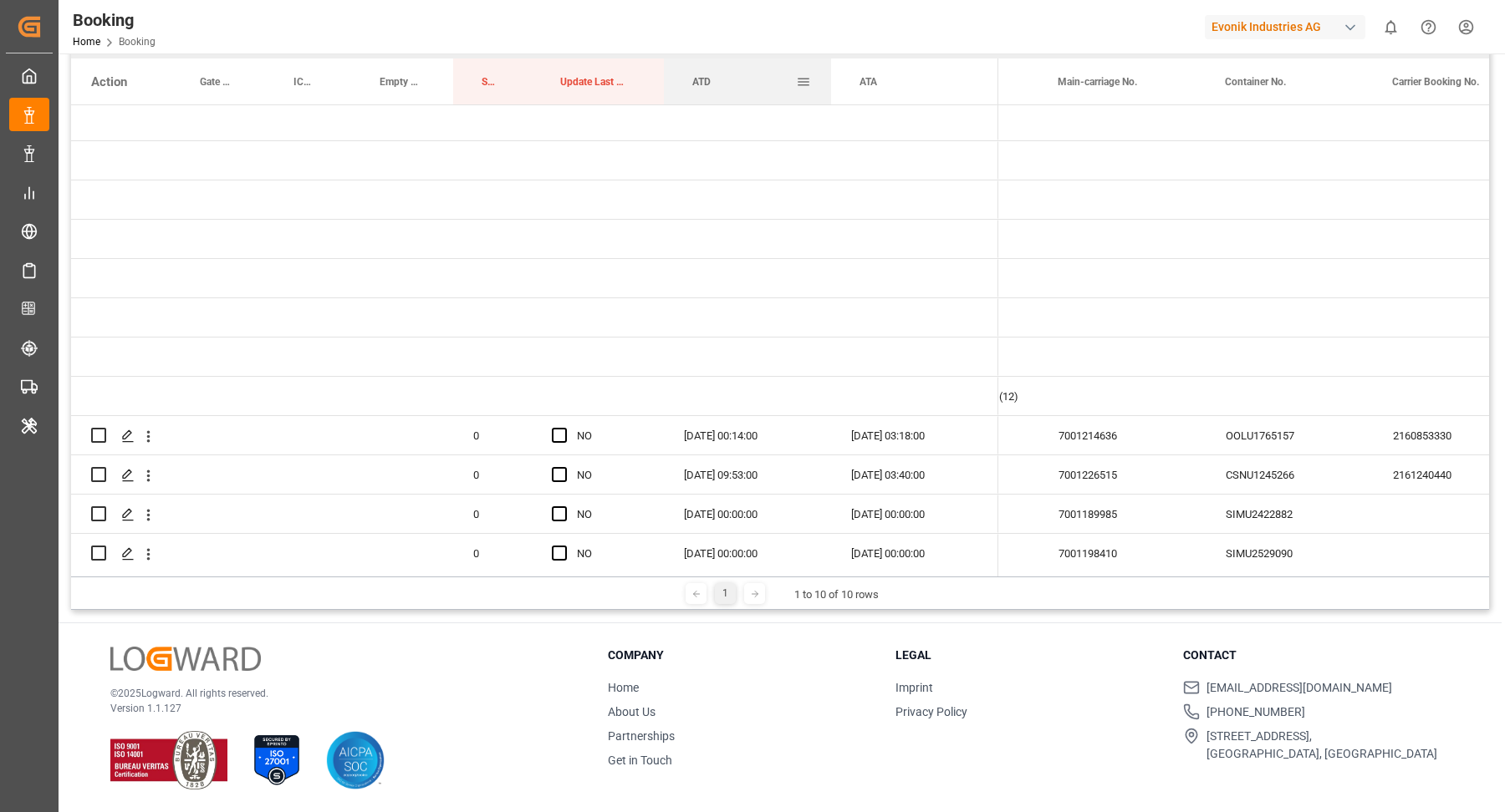
drag, startPoint x: 1106, startPoint y: 84, endPoint x: 706, endPoint y: 87, distance: 400.0
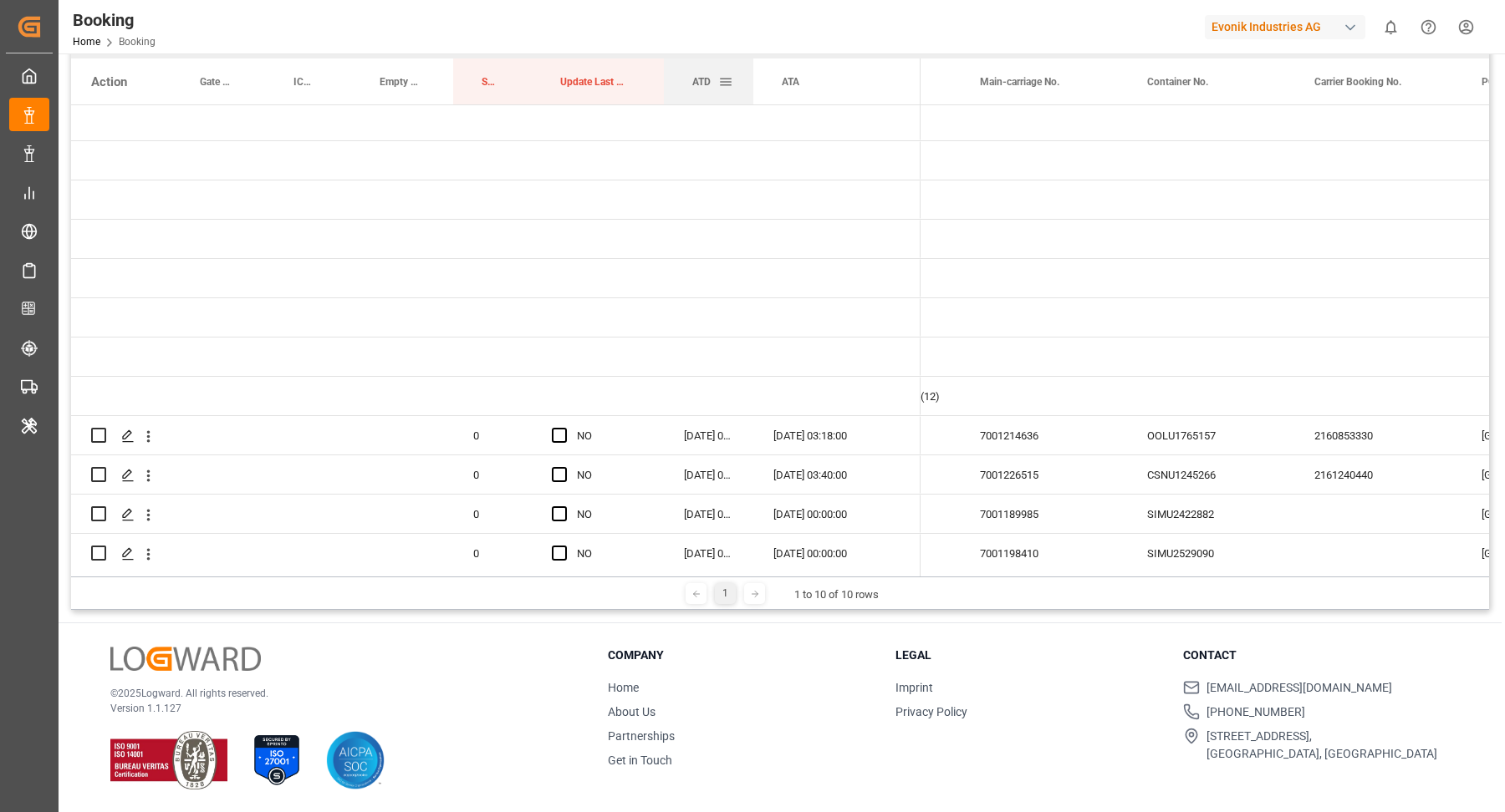
drag, startPoint x: 830, startPoint y: 70, endPoint x: 752, endPoint y: 77, distance: 78.3
click at [752, 77] on div at bounding box center [752, 82] width 7 height 46
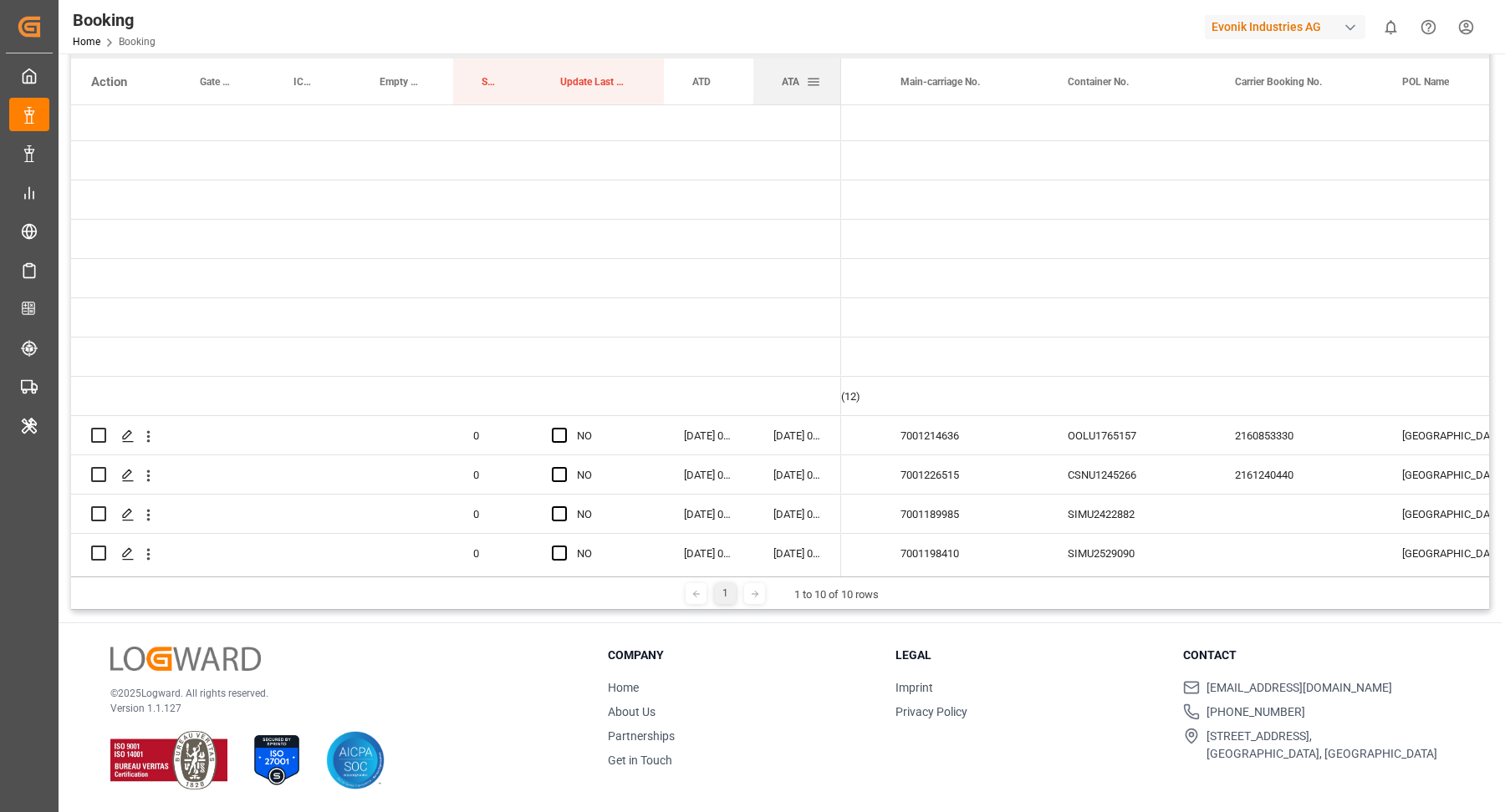
drag, startPoint x: 919, startPoint y: 67, endPoint x: 839, endPoint y: 73, distance: 80.2
click at [839, 73] on div at bounding box center [840, 82] width 7 height 46
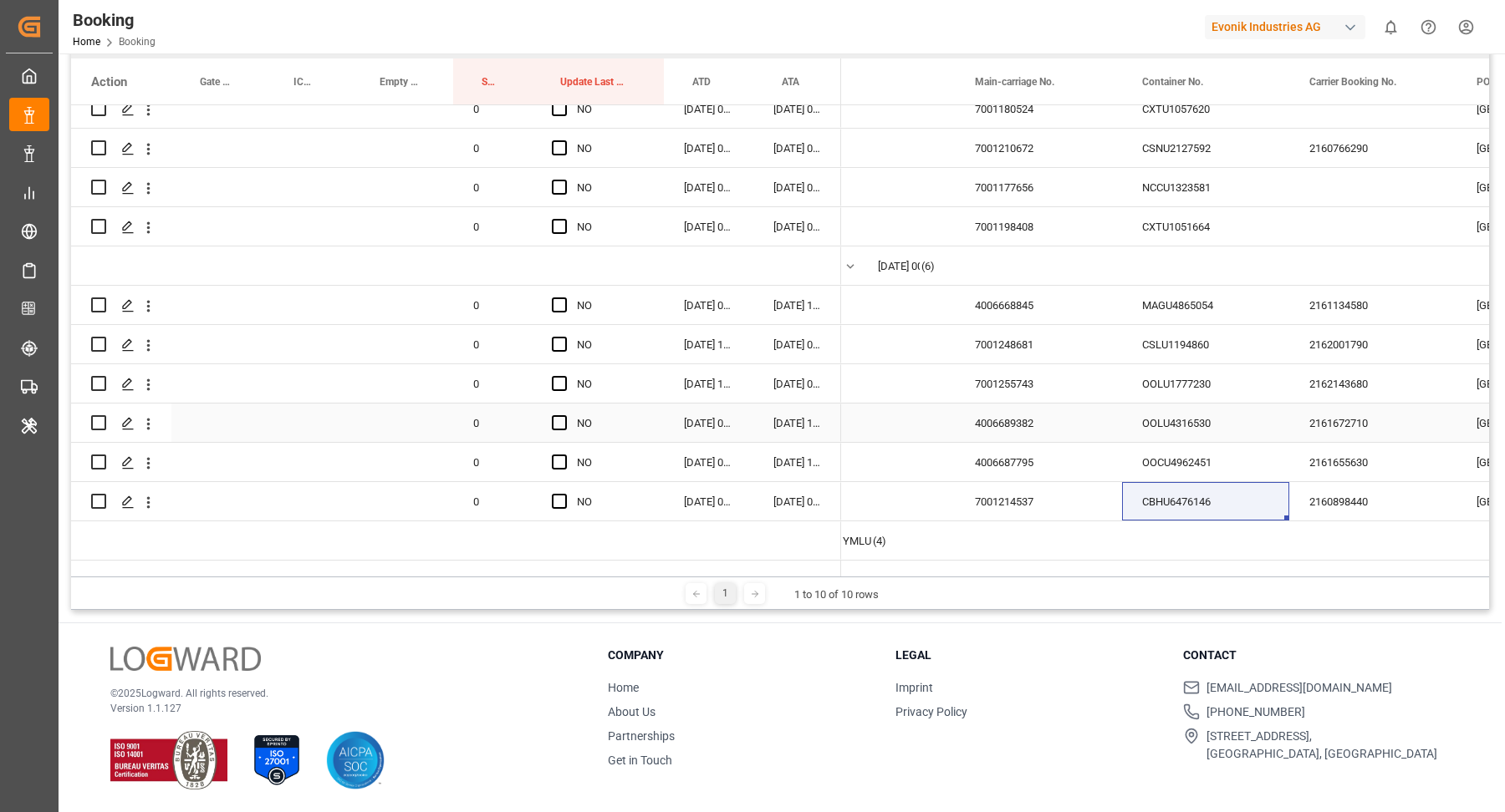
click at [1241, 408] on div "OOLU4316530" at bounding box center [1205, 423] width 168 height 39
click at [1194, 500] on div "CBHU6476146" at bounding box center [1205, 502] width 168 height 39
click at [1207, 455] on div "OOCU4962451" at bounding box center [1205, 462] width 168 height 39
click at [149, 455] on icon "open menu" at bounding box center [148, 463] width 17 height 17
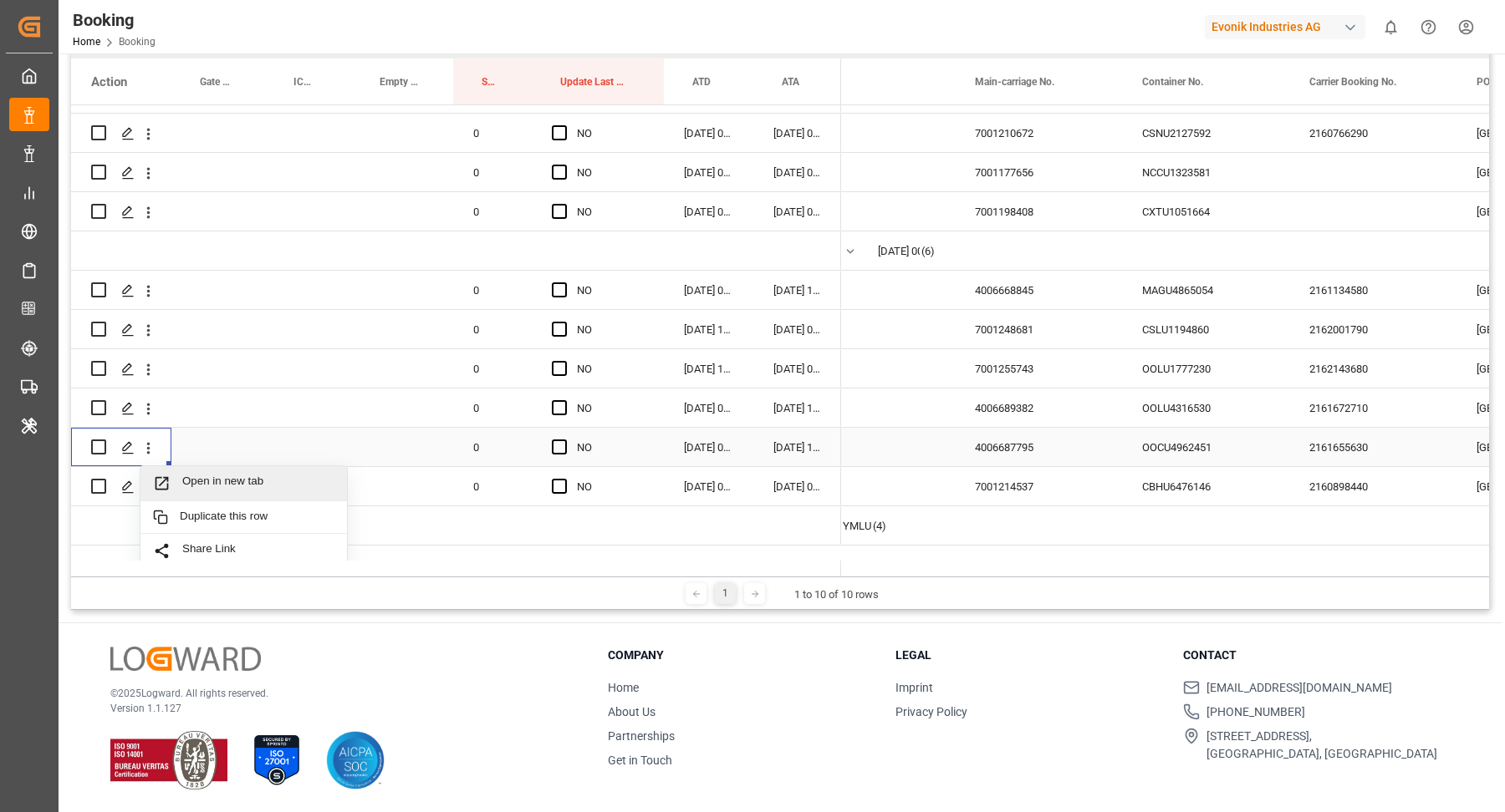
click at [277, 482] on span "Open in new tab" at bounding box center [258, 484] width 152 height 17
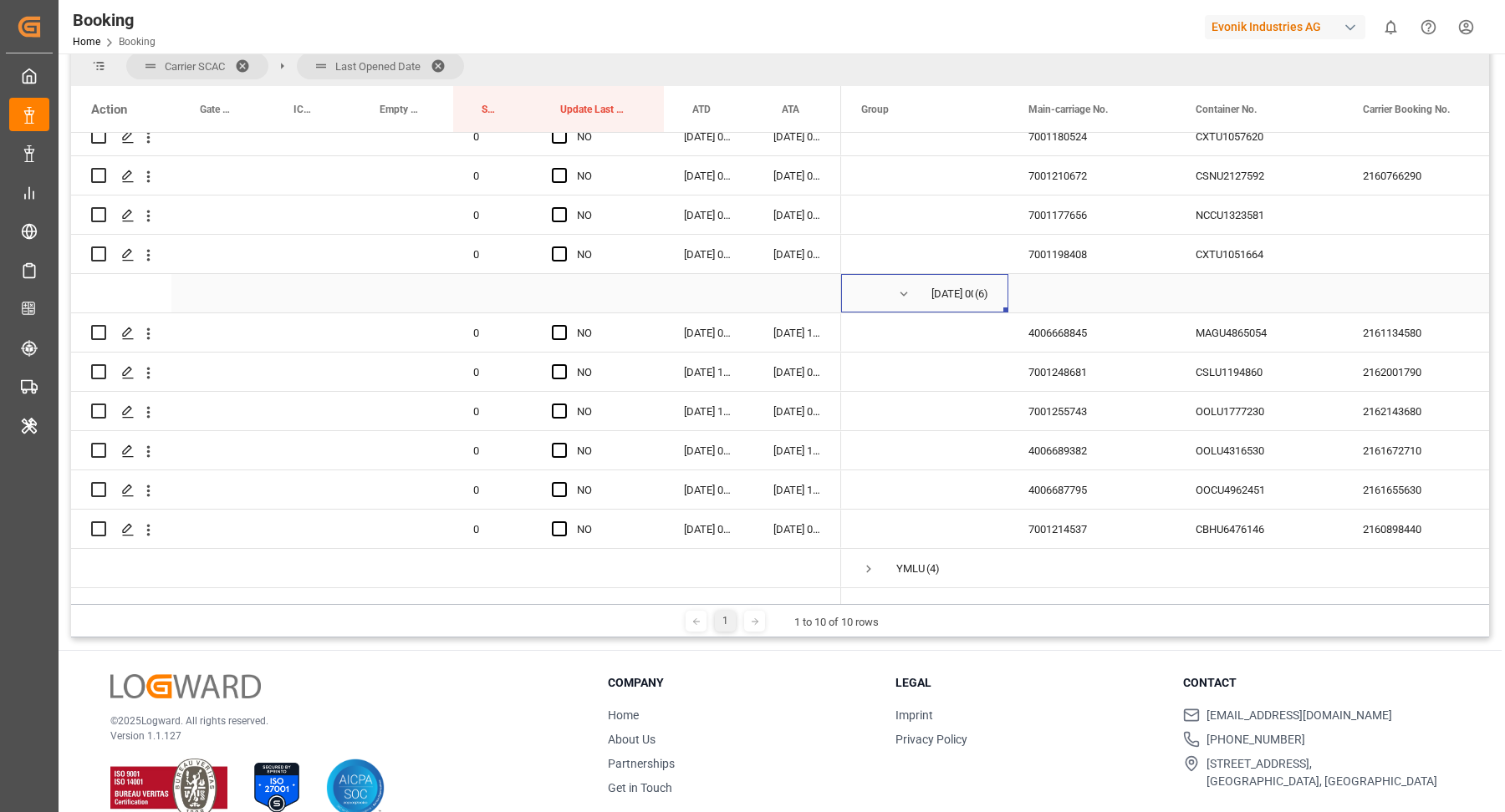
click at [905, 287] on span "Press SPACE to select this row." at bounding box center [904, 295] width 15 height 15
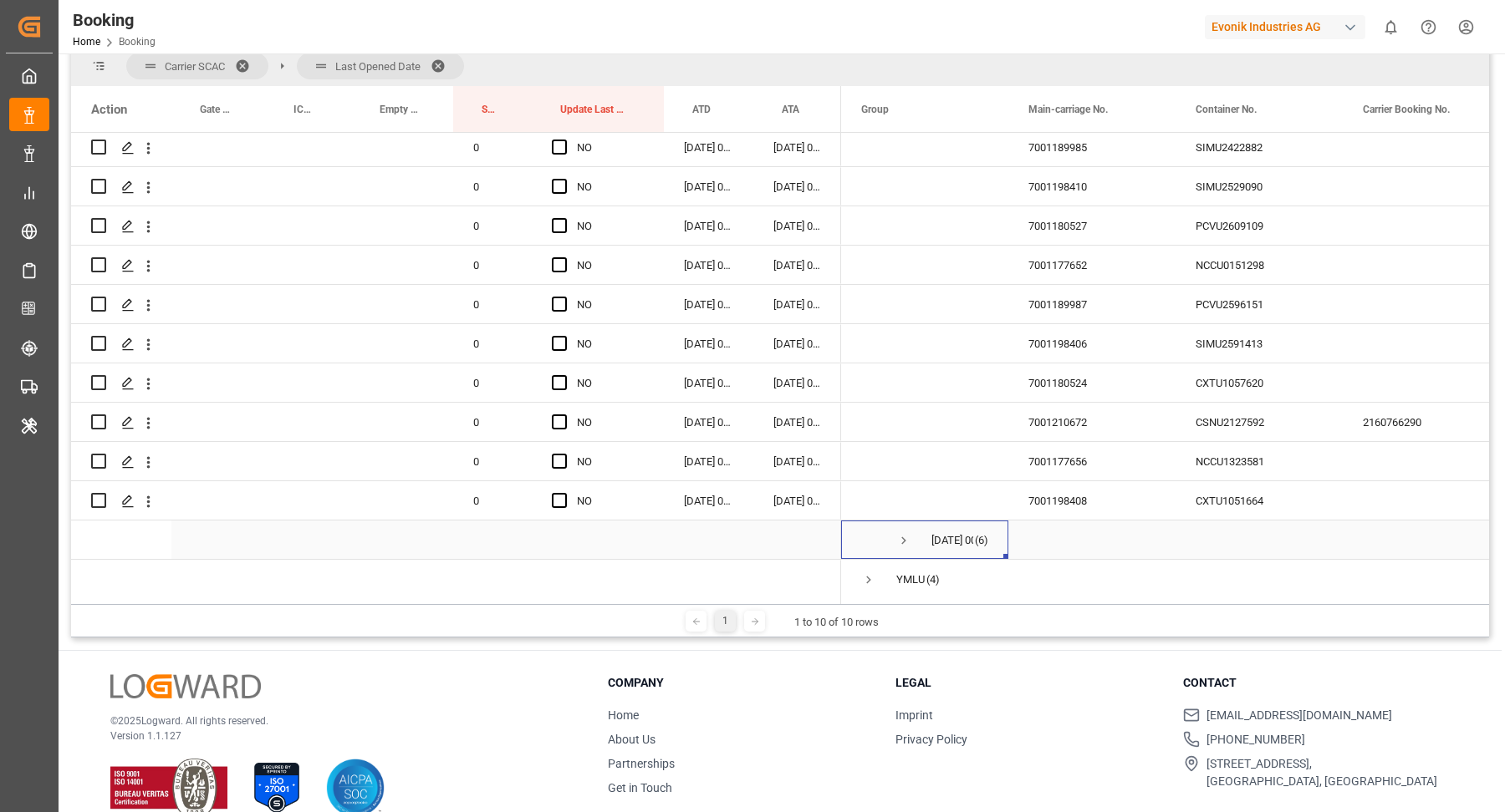
scroll to position [449, 0]
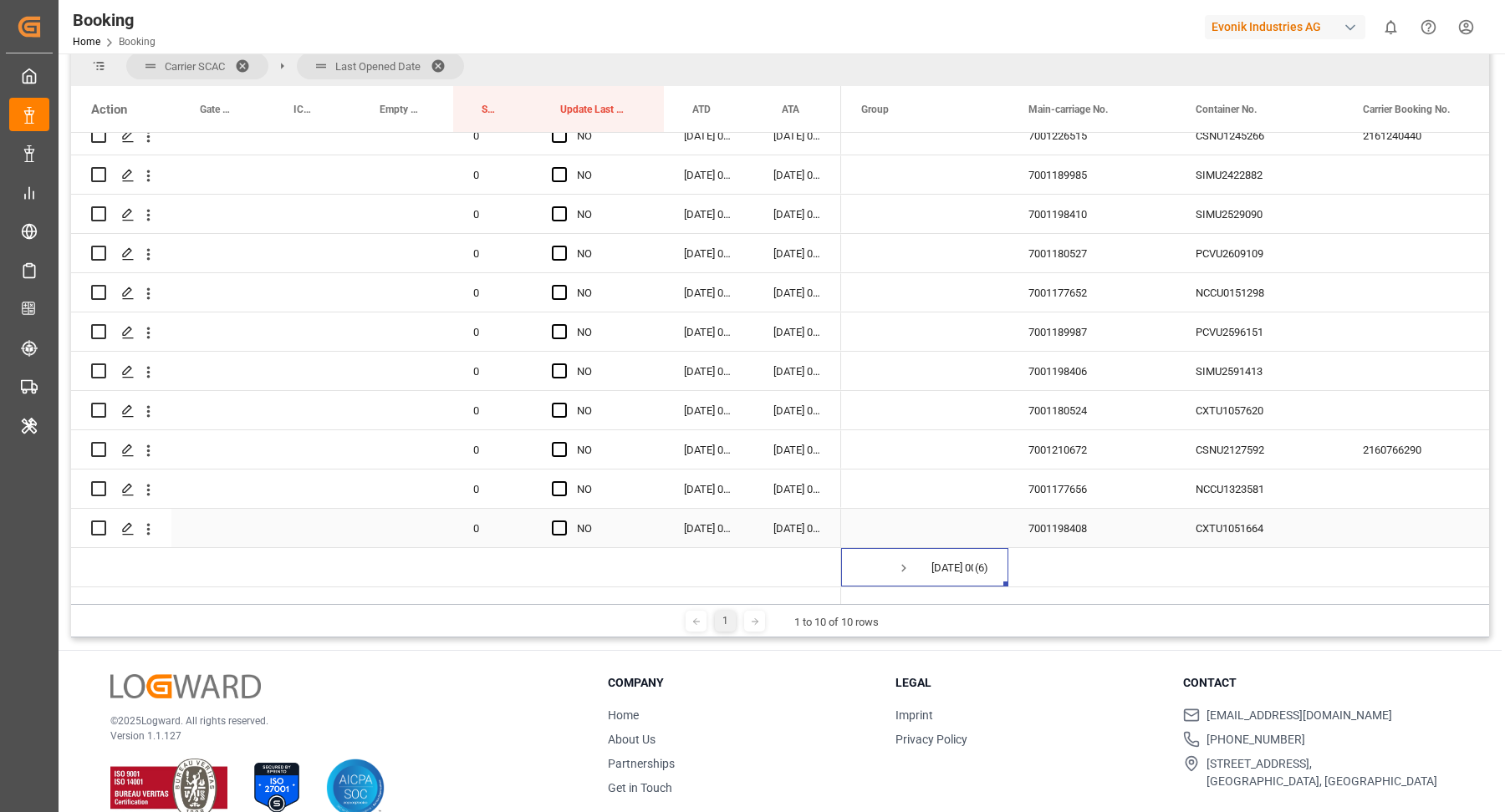
click at [1281, 519] on div "CXTU1051664" at bounding box center [1259, 528] width 168 height 39
drag, startPoint x: 563, startPoint y: 524, endPoint x: 824, endPoint y: 525, distance: 261.0
click at [564, 524] on span "Press SPACE to select this row." at bounding box center [560, 529] width 15 height 15
click at [565, 521] on input "Press SPACE to select this row." at bounding box center [565, 521] width 0 height 0
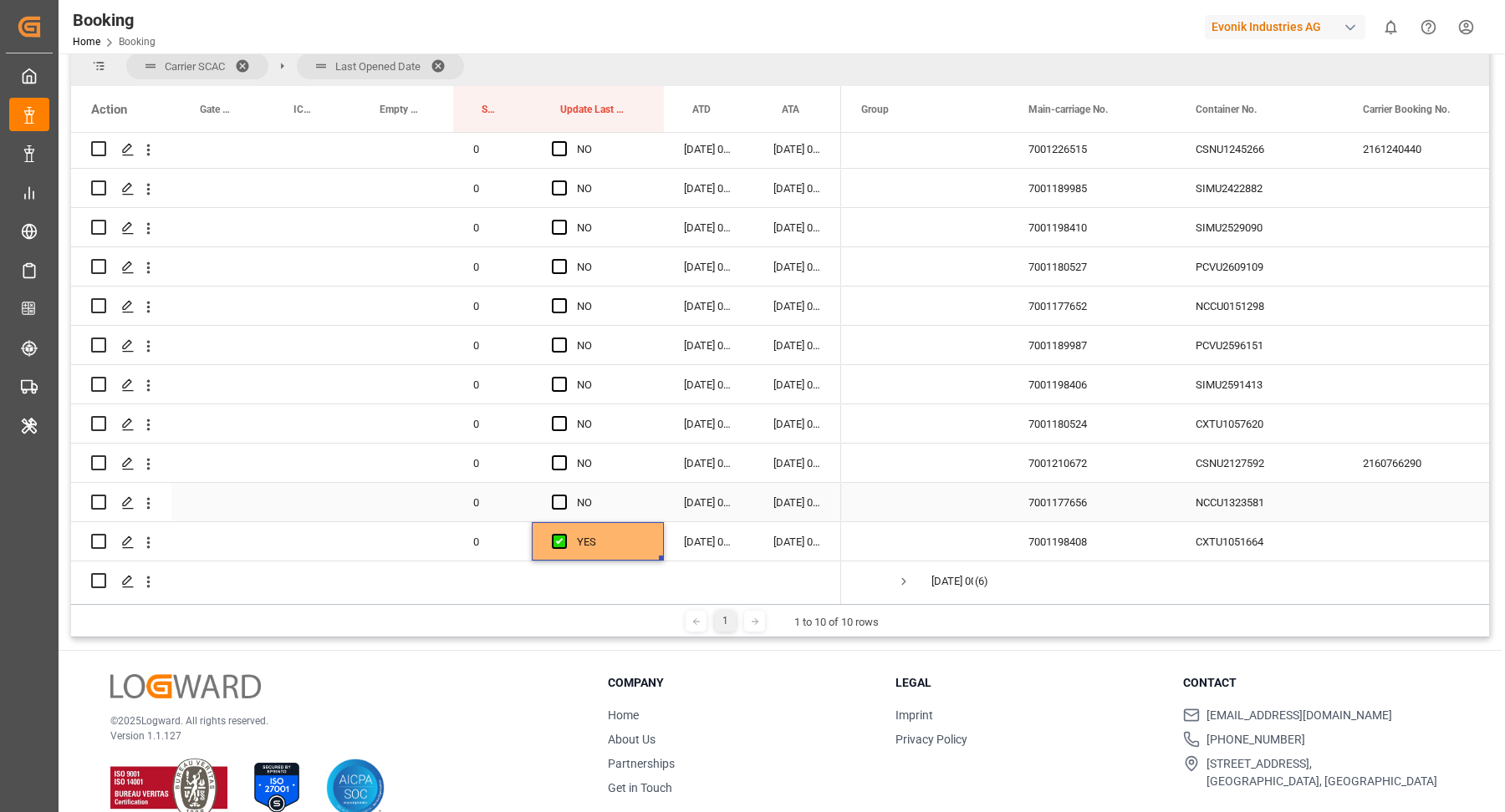
click at [1268, 502] on div "NCCU1323581" at bounding box center [1259, 502] width 168 height 39
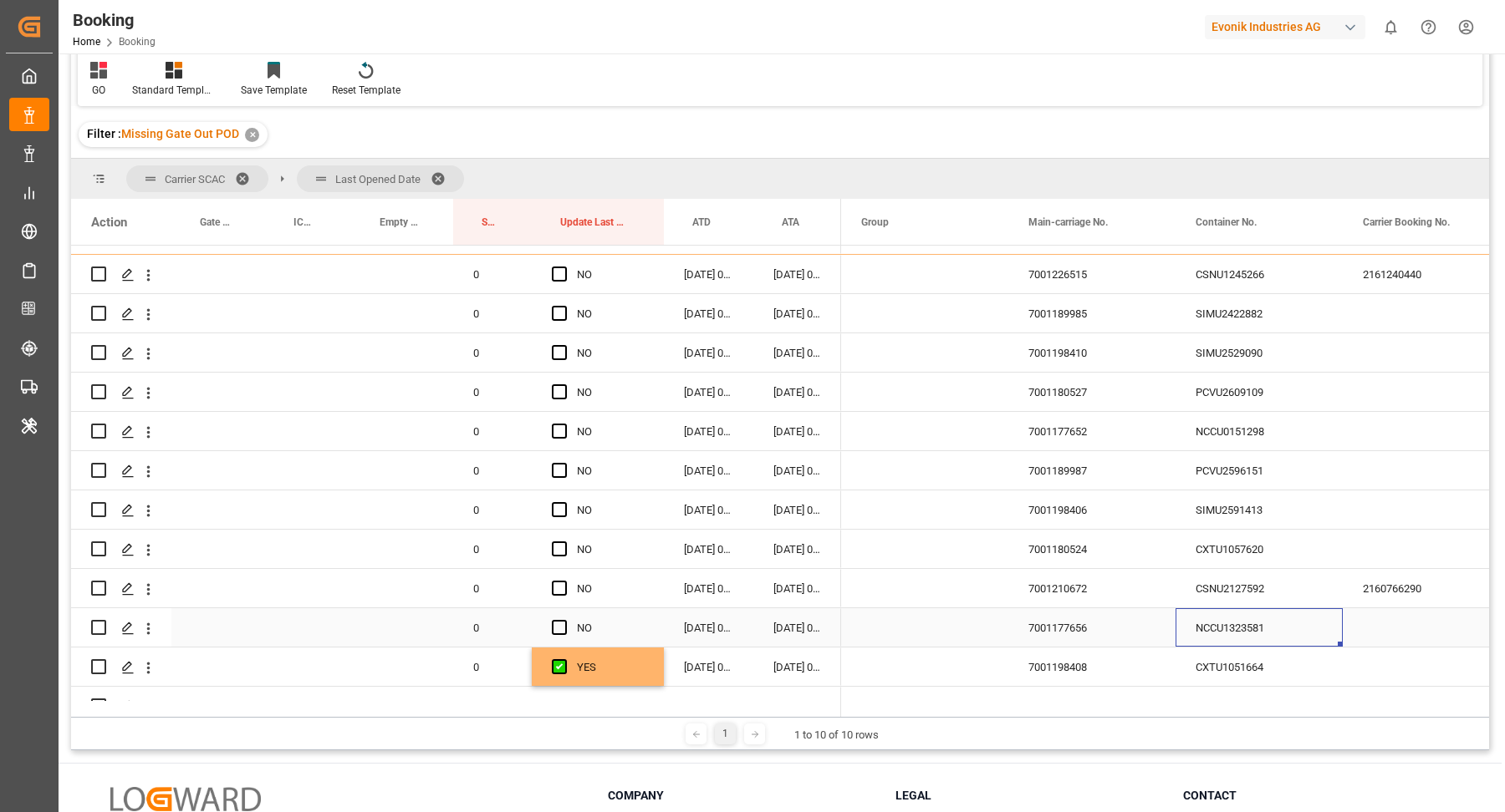
scroll to position [331, 0]
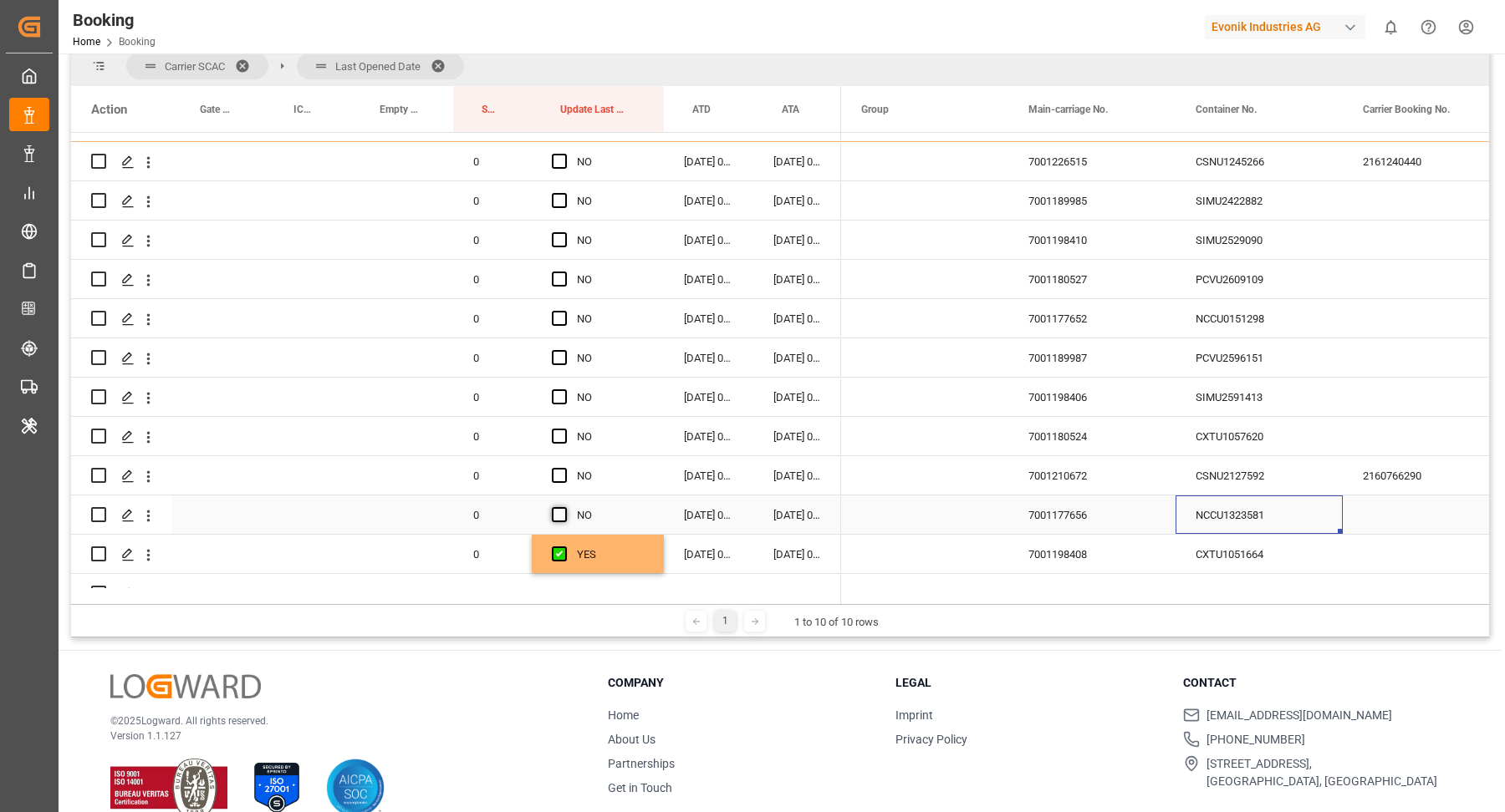
click at [565, 517] on span "Press SPACE to select this row." at bounding box center [560, 515] width 15 height 15
click at [565, 508] on input "Press SPACE to select this row." at bounding box center [565, 508] width 0 height 0
drag, startPoint x: 1195, startPoint y: 476, endPoint x: 1228, endPoint y: 474, distance: 33.1
click at [1197, 475] on div "CSNU2127592" at bounding box center [1259, 476] width 168 height 39
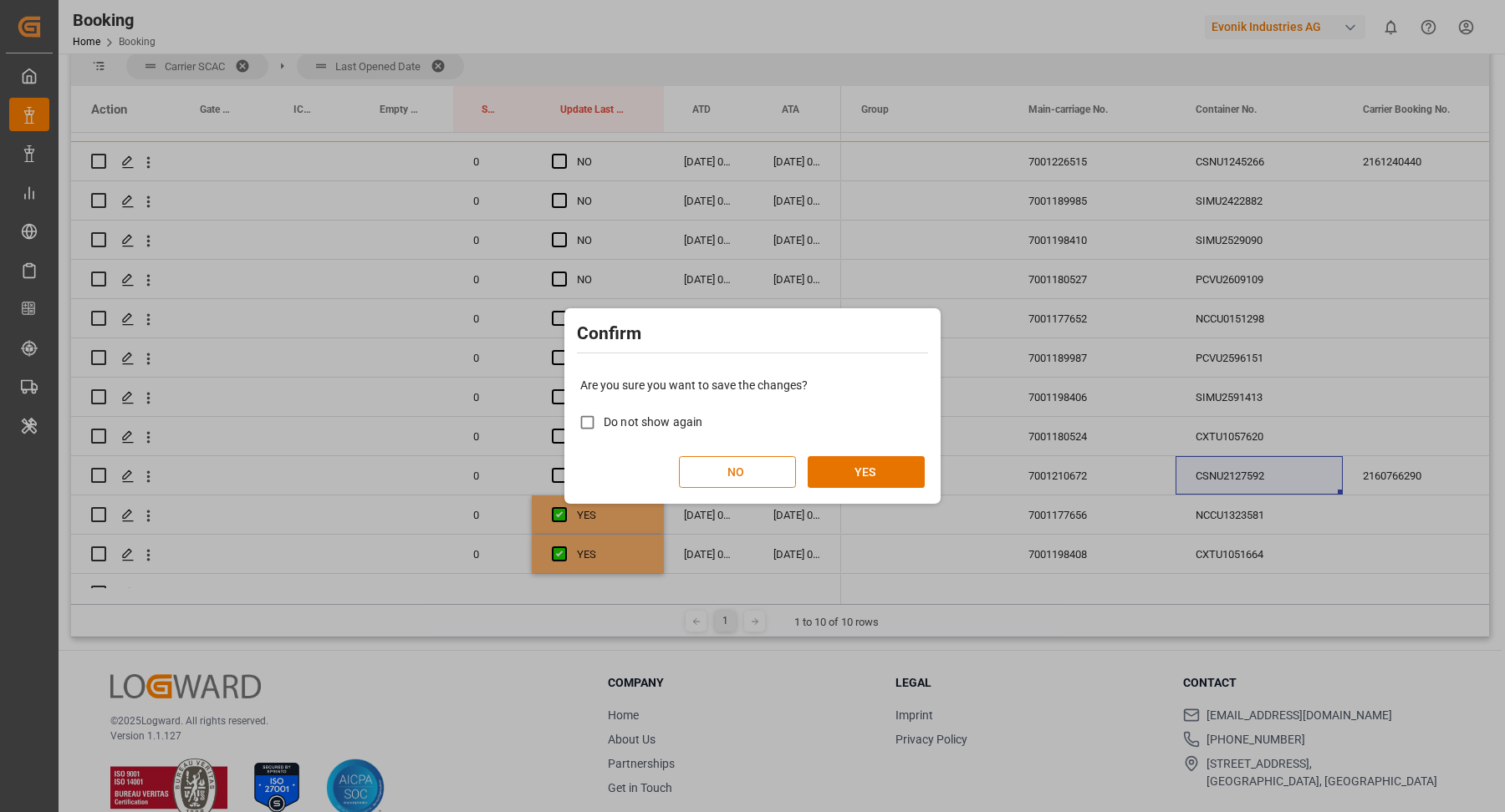
click at [776, 468] on button "NO" at bounding box center [737, 472] width 117 height 32
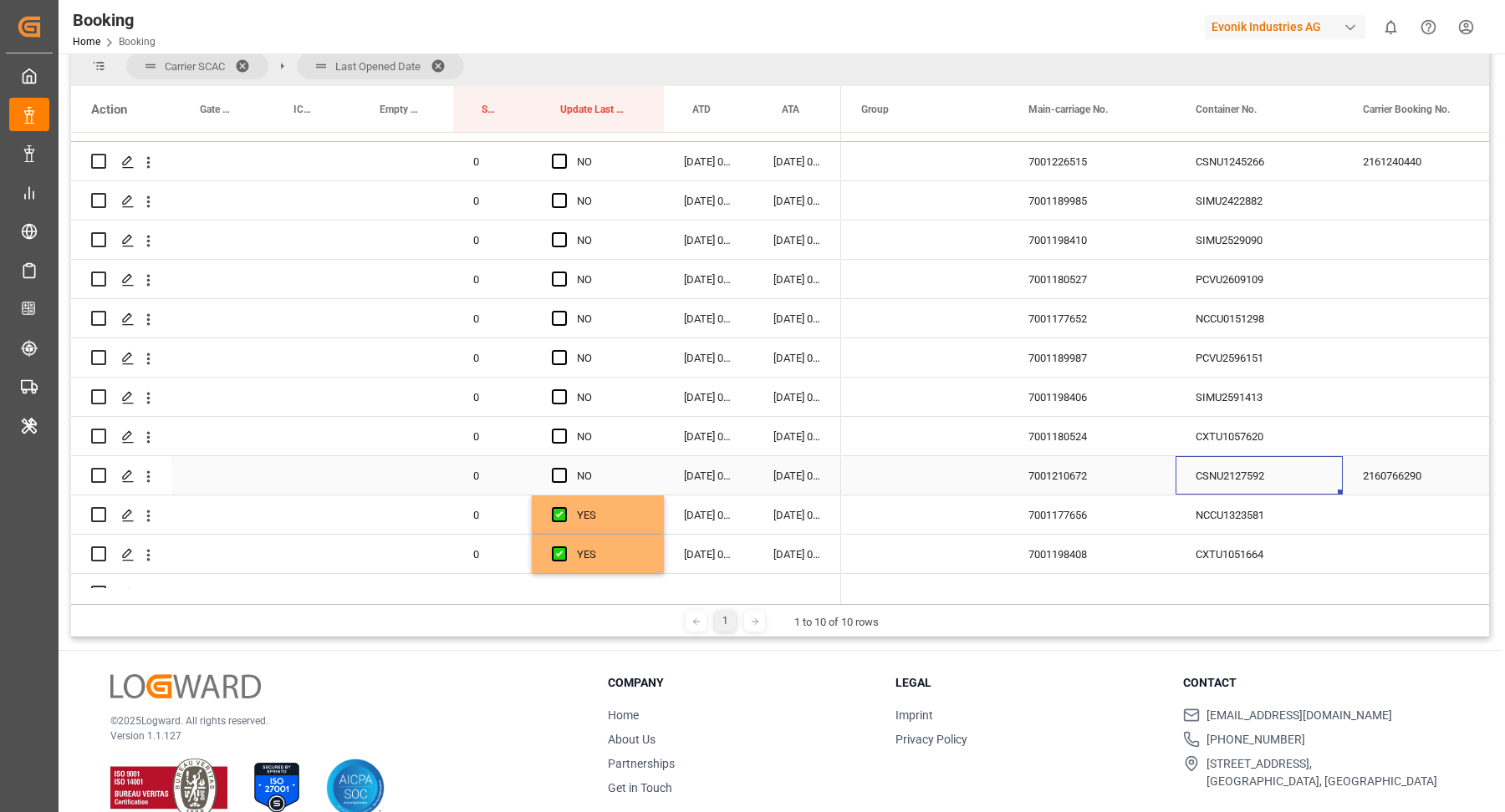
click at [1250, 478] on div "CSNU2127592" at bounding box center [1259, 476] width 168 height 39
click at [570, 466] on div "Press SPACE to select this row." at bounding box center [565, 477] width 25 height 39
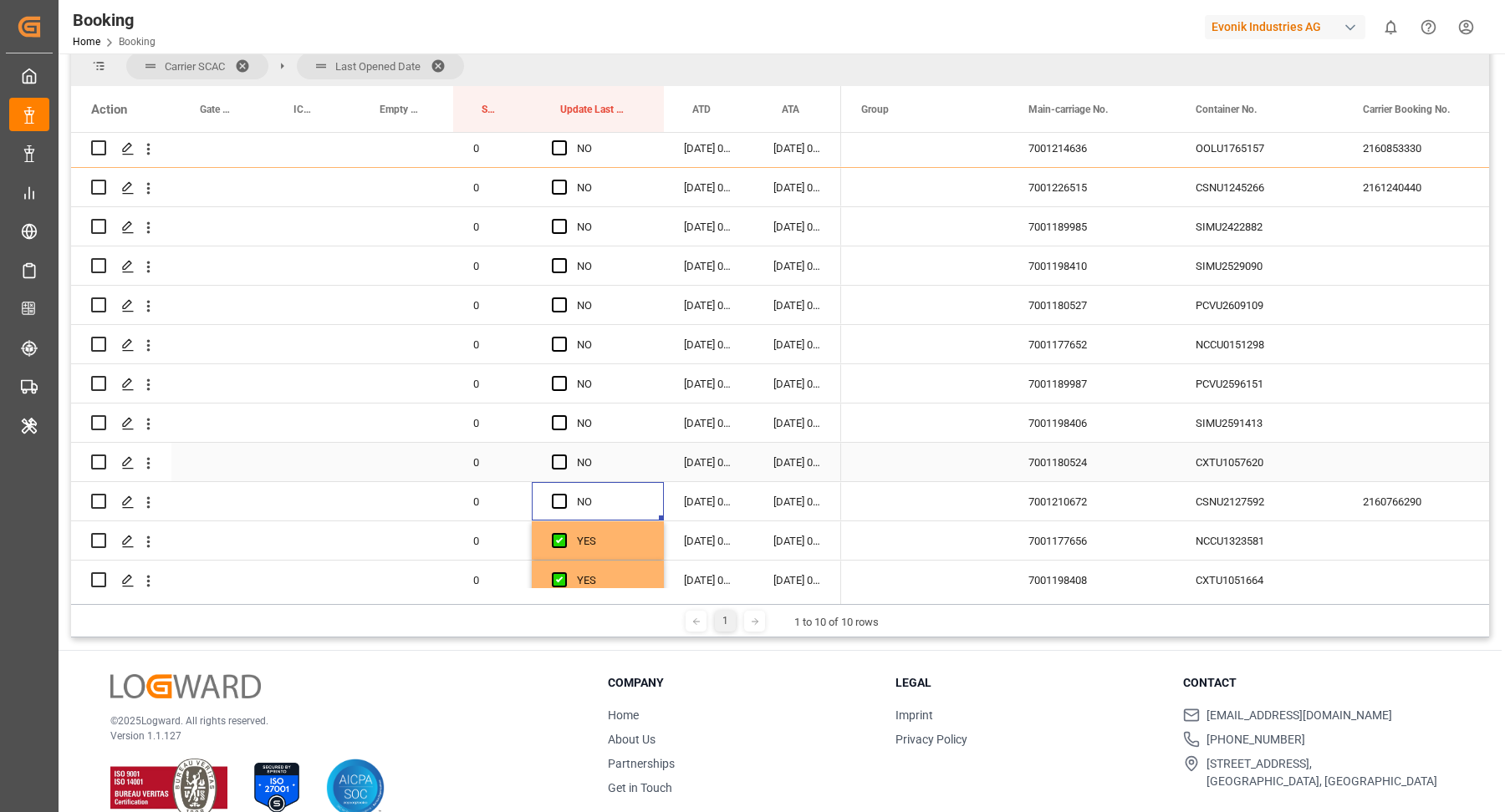
click at [1258, 468] on div "CXTU1057620" at bounding box center [1259, 462] width 168 height 39
click at [562, 500] on span "Press SPACE to select this row." at bounding box center [560, 502] width 15 height 15
click at [565, 494] on input "Press SPACE to select this row." at bounding box center [565, 494] width 0 height 0
click at [566, 464] on span "Press SPACE to select this row." at bounding box center [560, 462] width 15 height 15
click at [565, 455] on input "Press SPACE to select this row." at bounding box center [565, 455] width 0 height 0
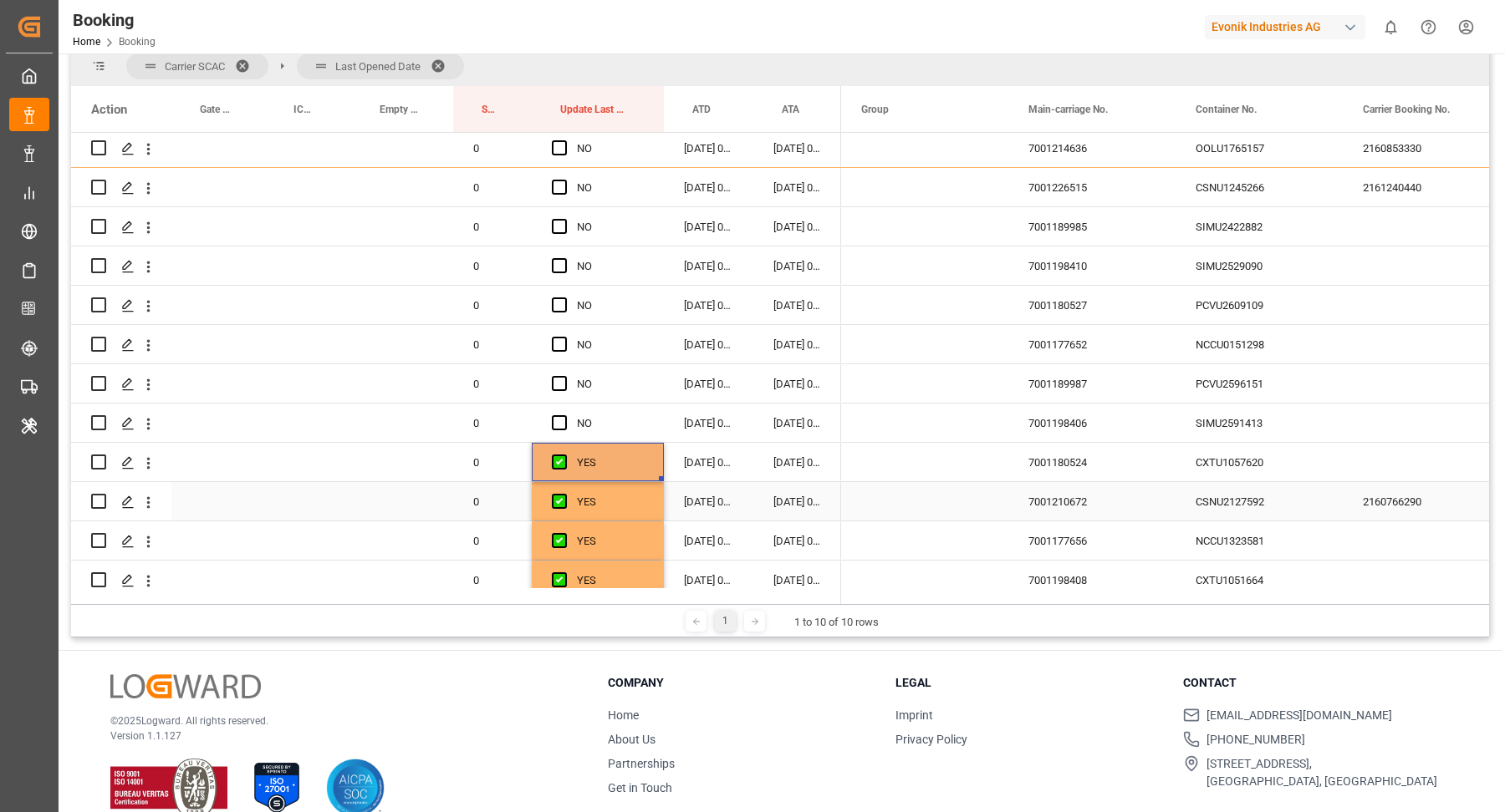
scroll to position [382, 0]
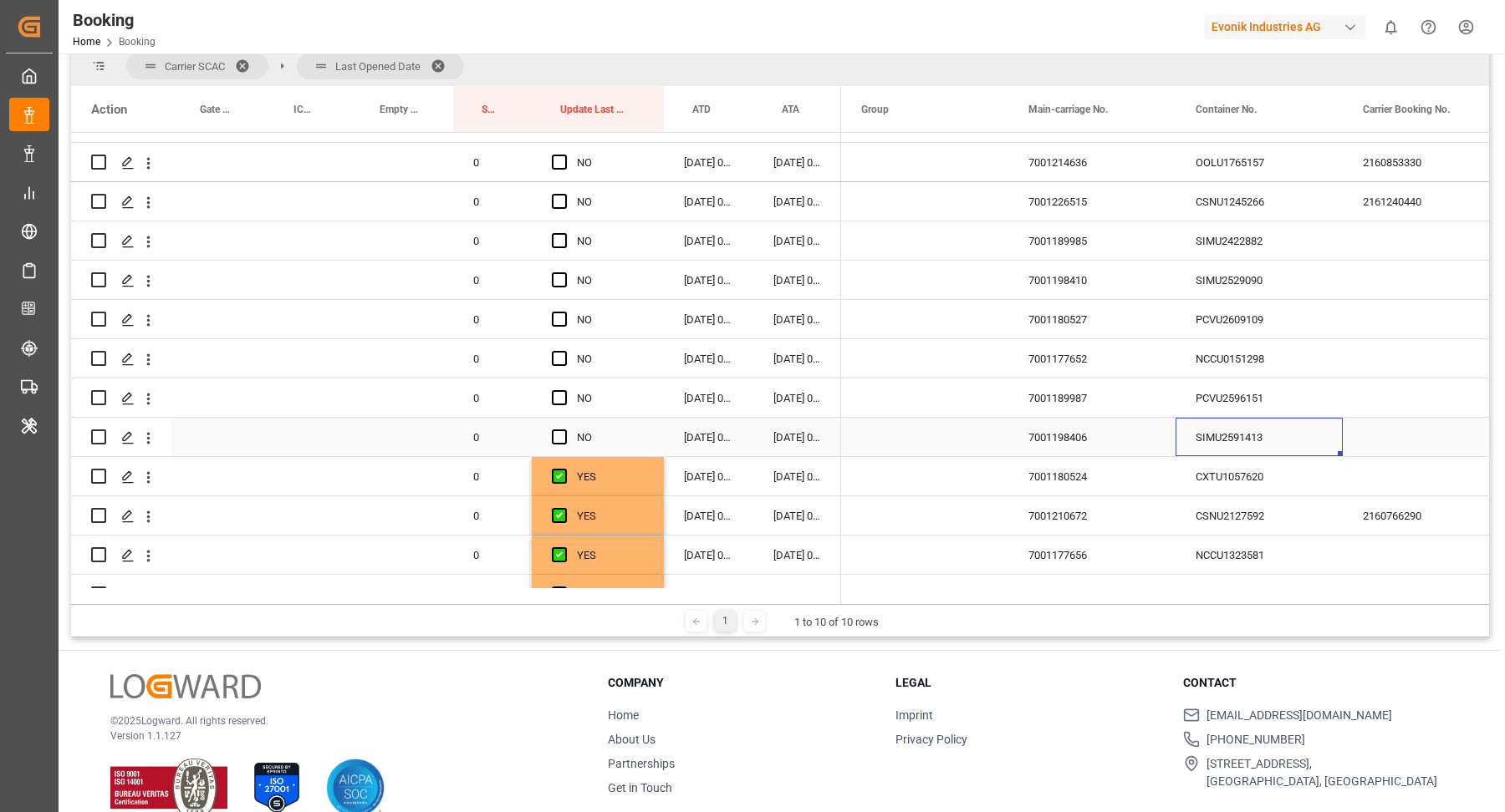
click at [1264, 431] on div "SIMU2591413" at bounding box center [1259, 437] width 168 height 39
drag, startPoint x: 562, startPoint y: 435, endPoint x: 679, endPoint y: 436, distance: 117.0
click at [562, 434] on span "Press SPACE to select this row." at bounding box center [560, 437] width 15 height 15
click at [565, 430] on input "Press SPACE to select this row." at bounding box center [565, 430] width 0 height 0
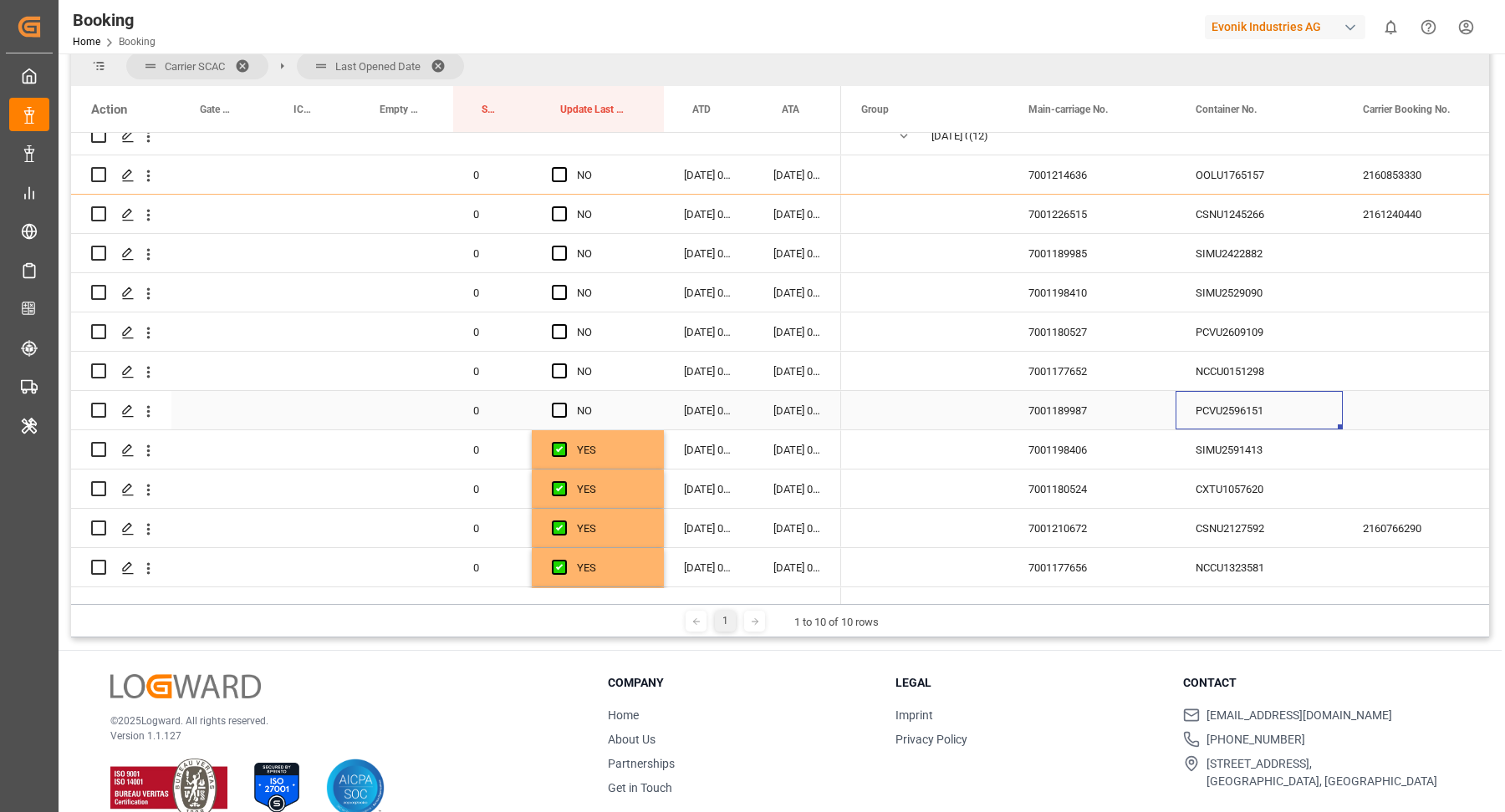
click at [1268, 413] on div "PCVU2596151" at bounding box center [1259, 410] width 168 height 39
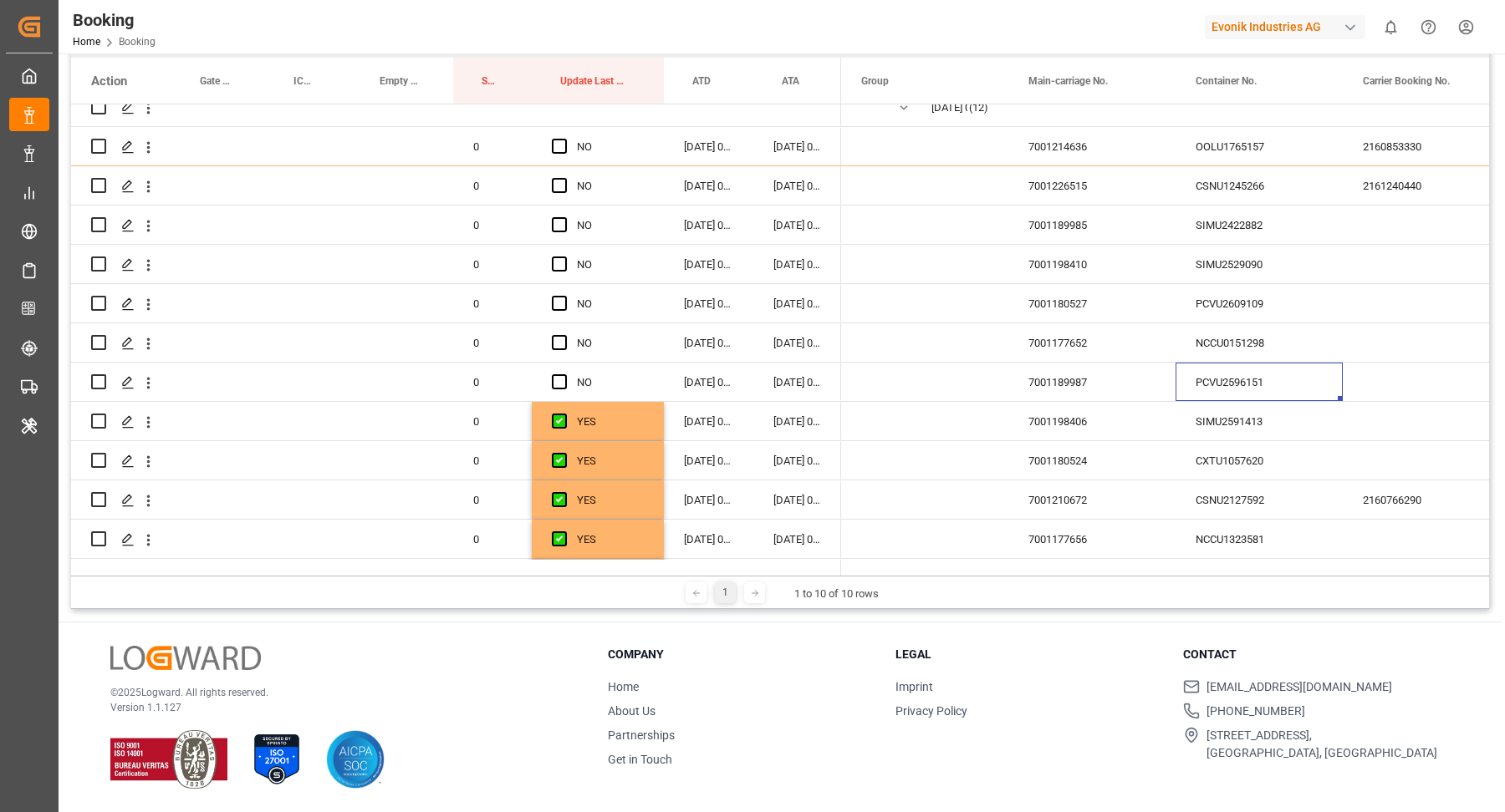
scroll to position [219, 0]
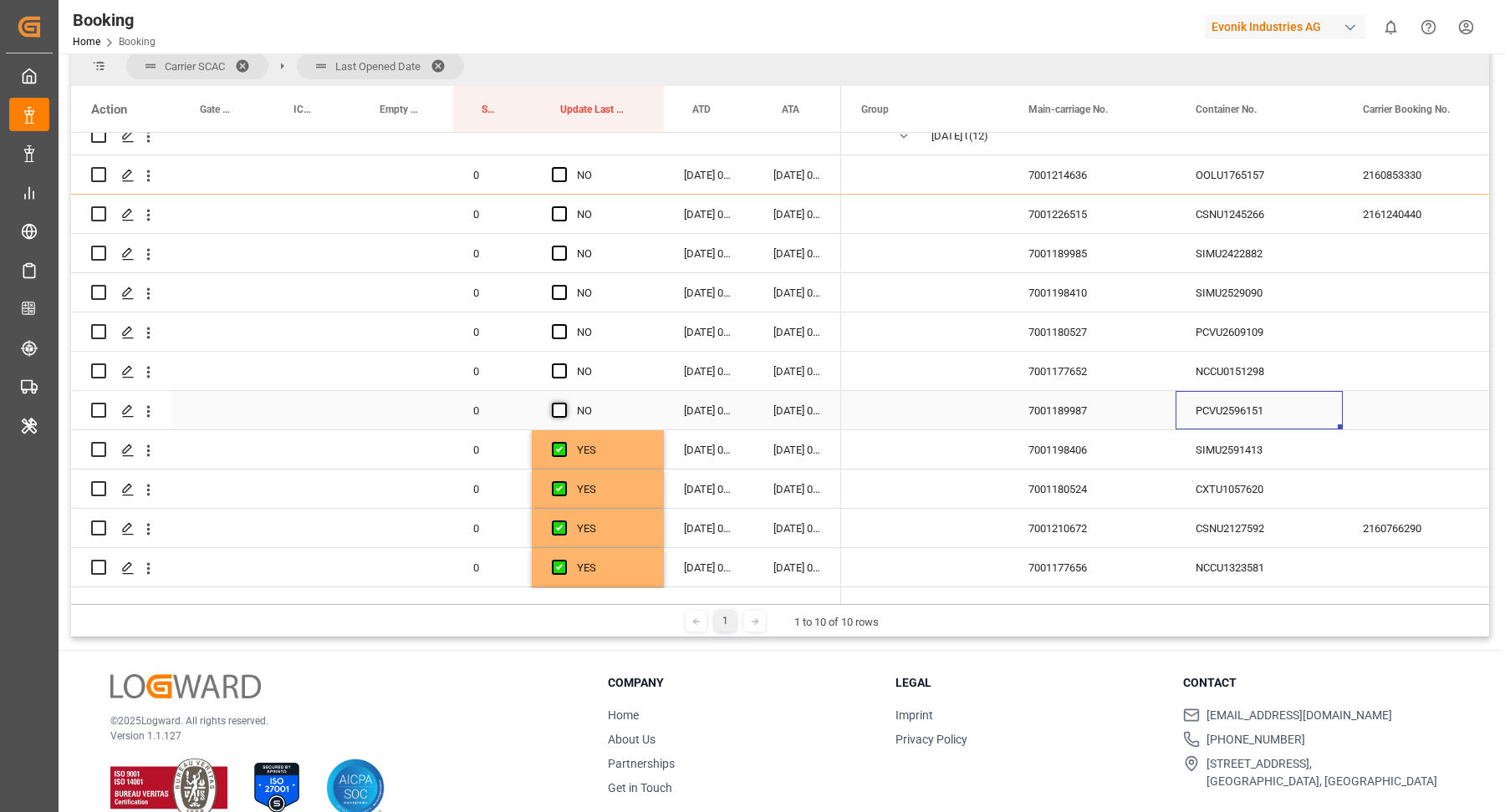
click at [565, 403] on span "Press SPACE to select this row." at bounding box center [560, 410] width 15 height 15
click at [565, 403] on input "Press SPACE to select this row." at bounding box center [565, 403] width 0 height 0
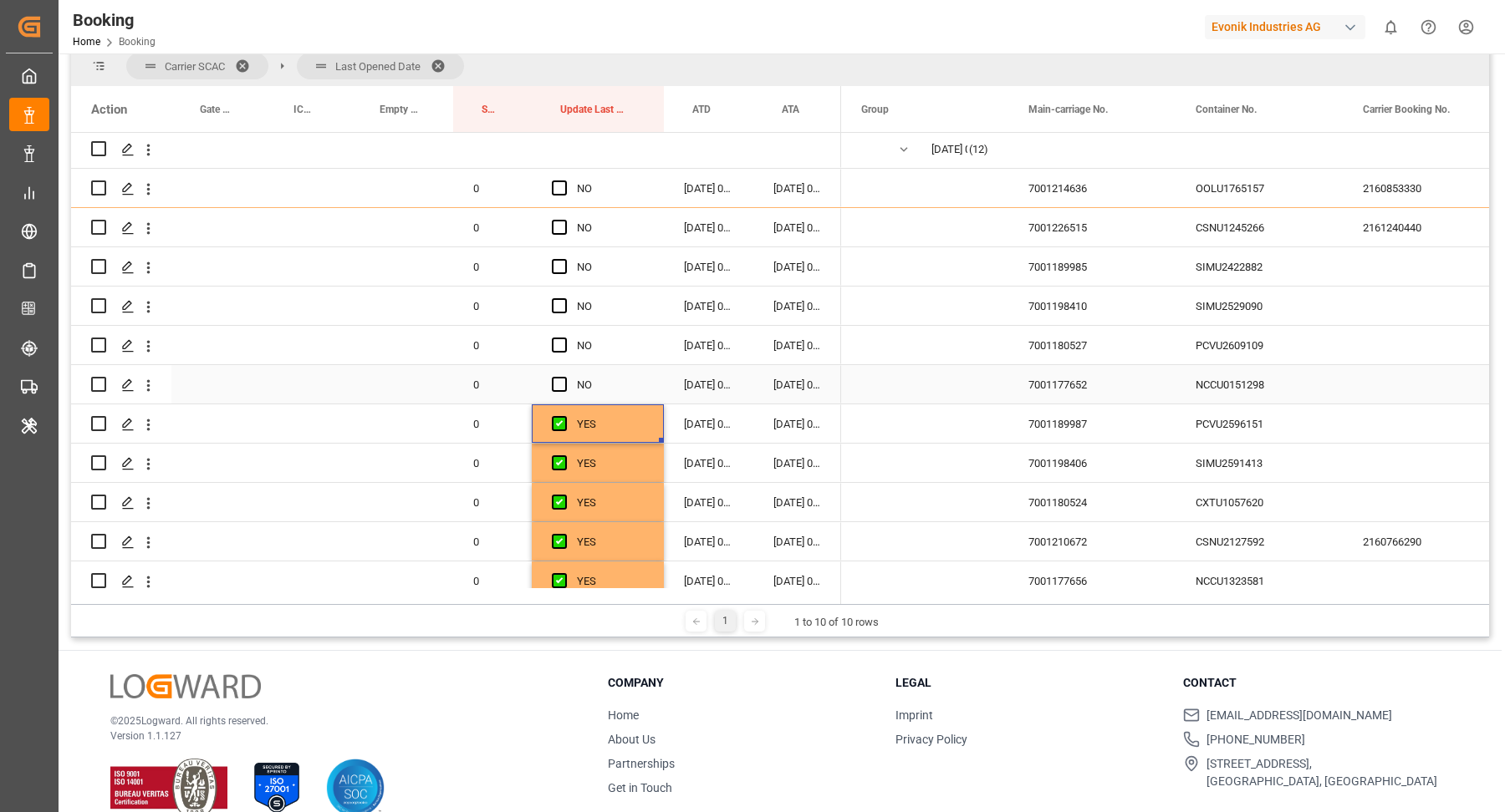
click at [1246, 391] on div "NCCU0151298" at bounding box center [1259, 384] width 168 height 39
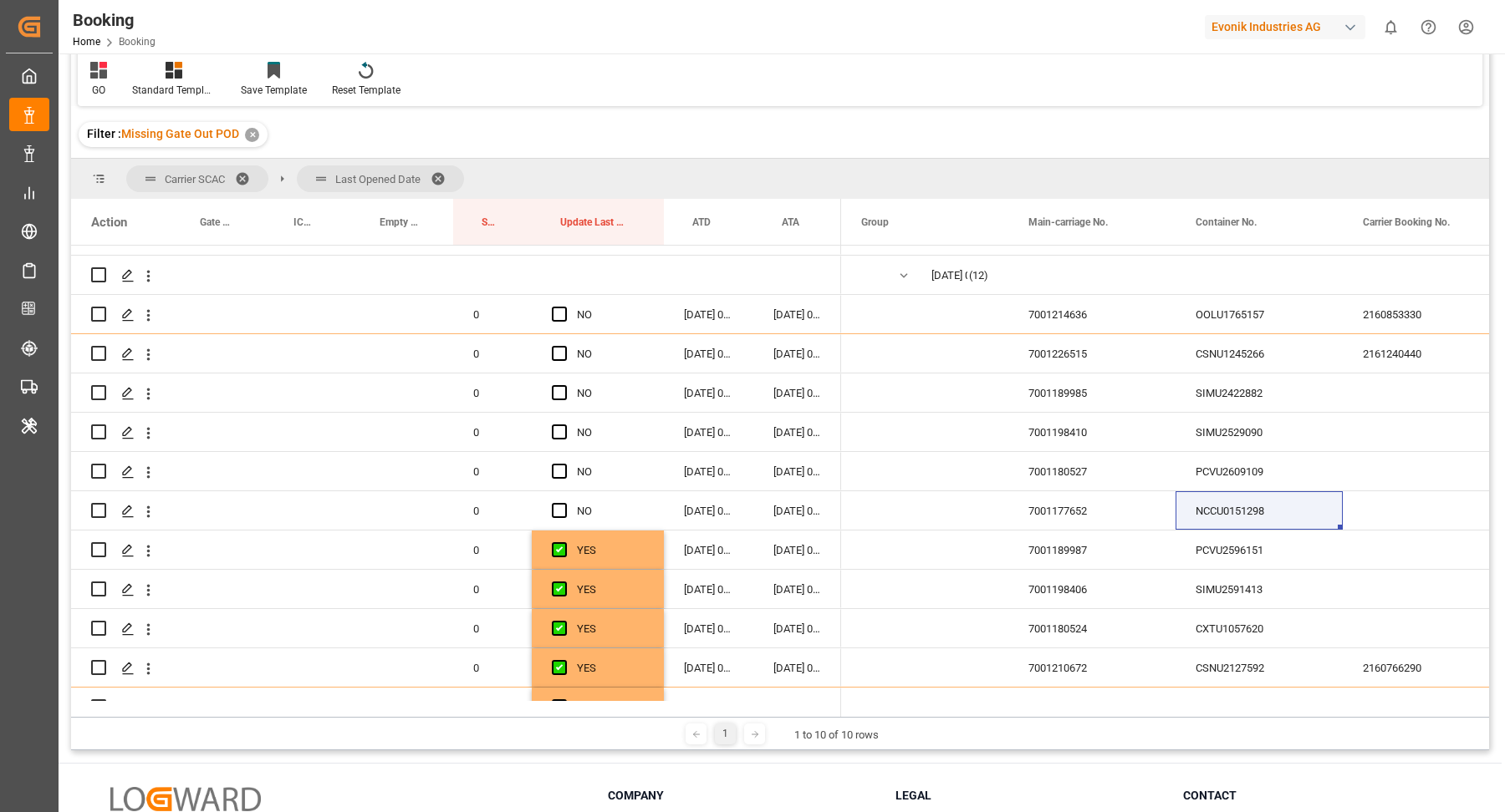
scroll to position [331, 0]
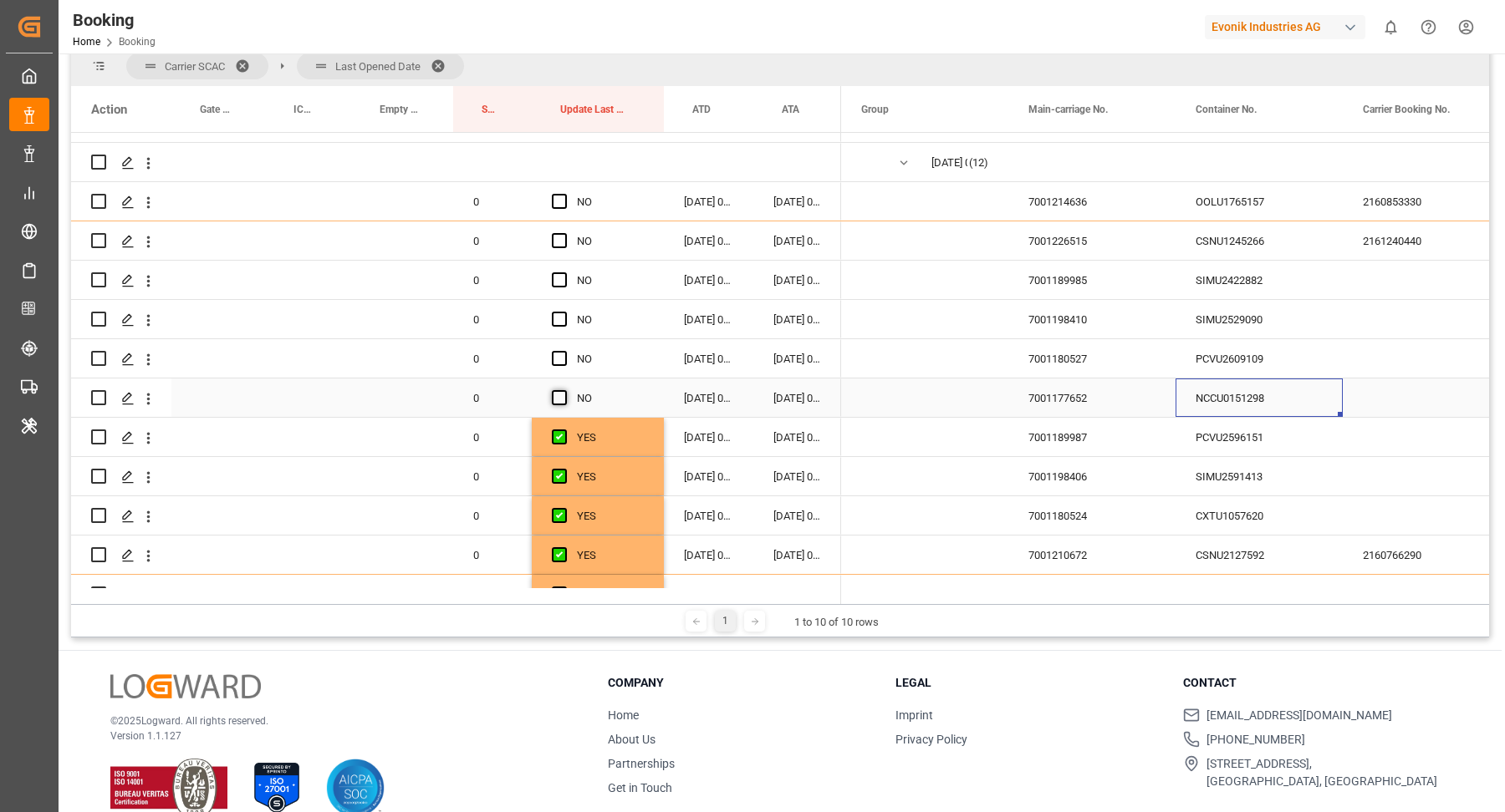
click at [559, 395] on span "Press SPACE to select this row." at bounding box center [560, 398] width 15 height 15
click at [565, 390] on input "Press SPACE to select this row." at bounding box center [565, 390] width 0 height 0
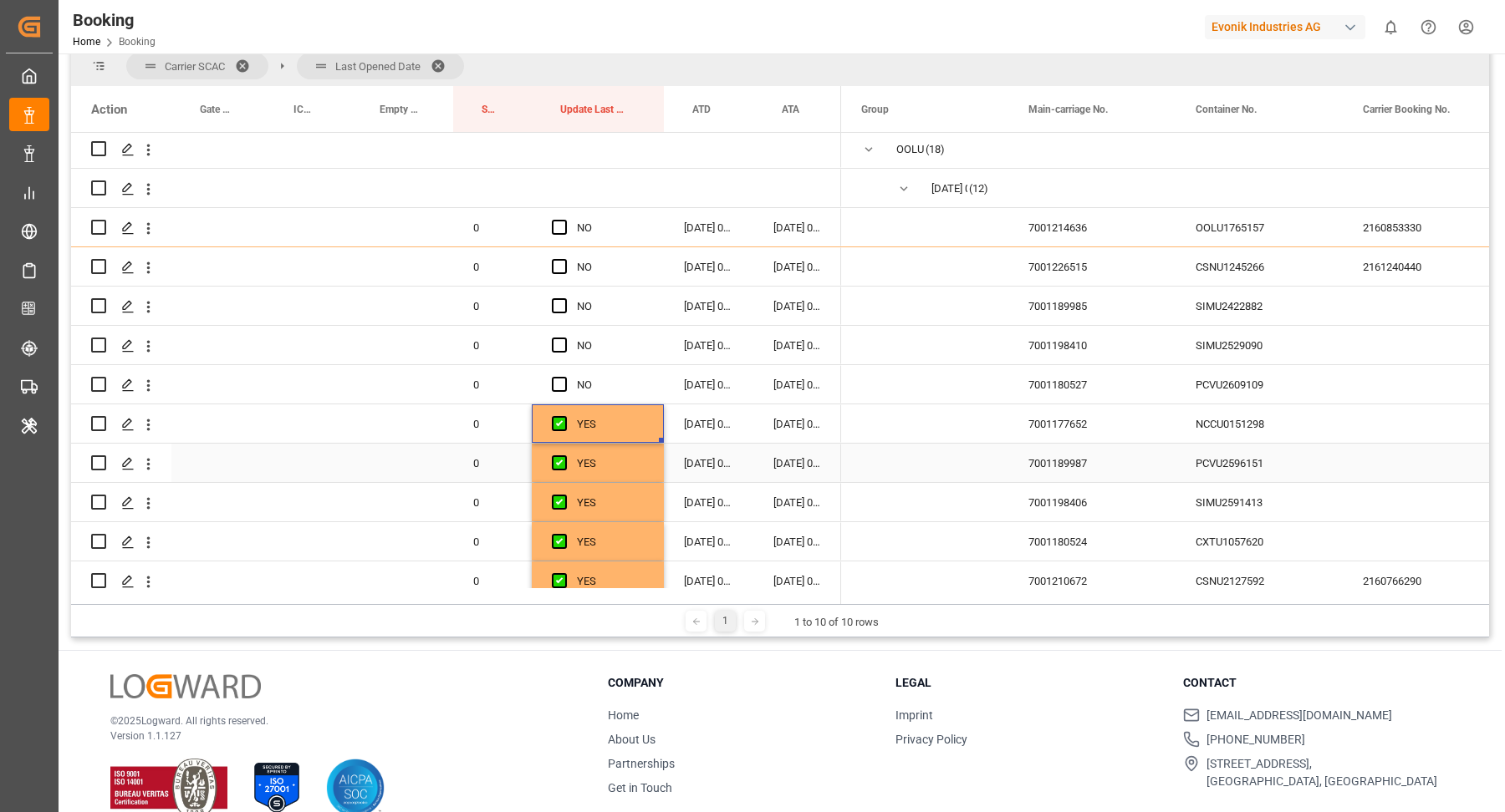
scroll to position [303, 0]
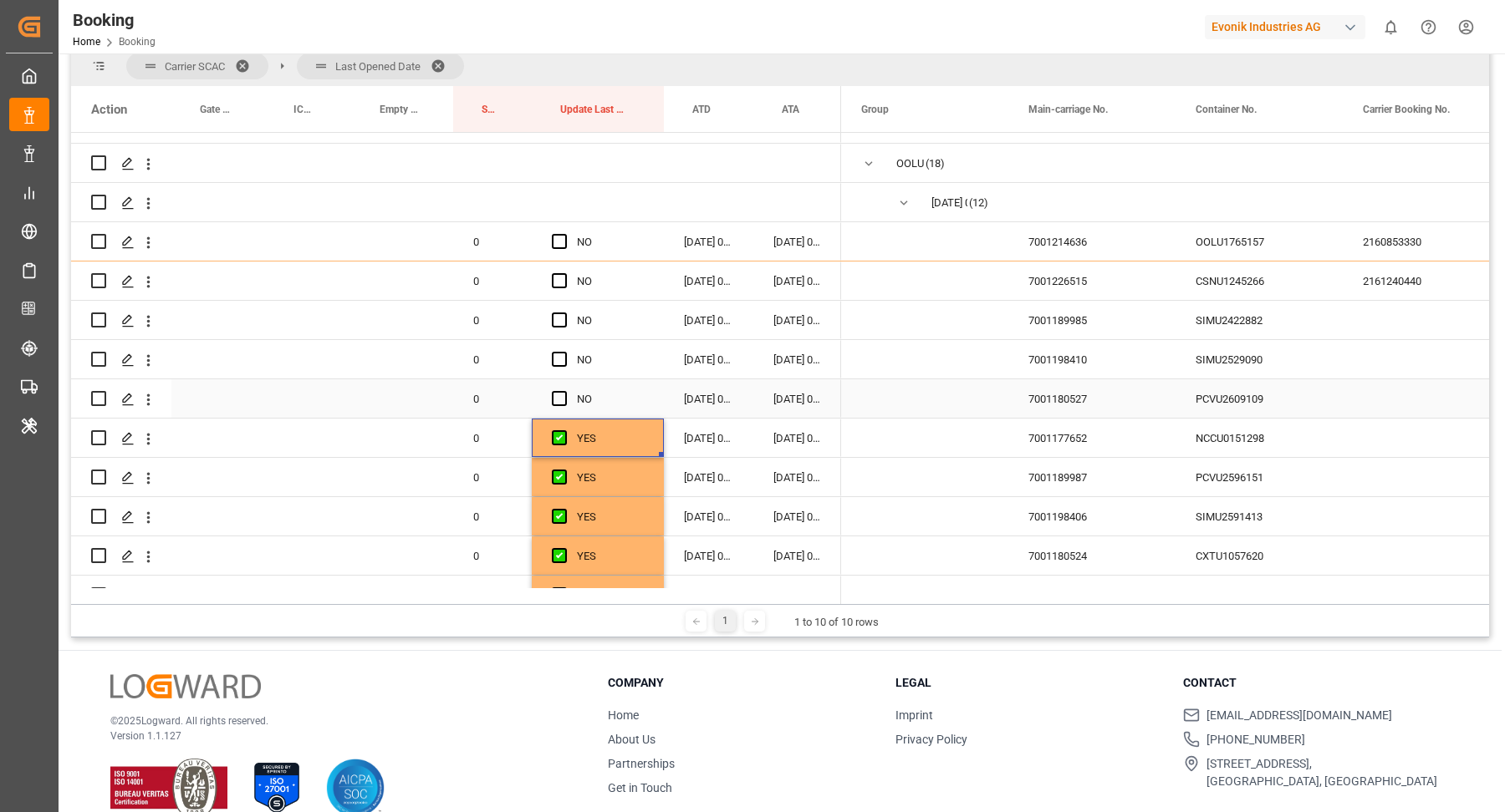
click at [1229, 403] on div "PCVU2609109" at bounding box center [1259, 399] width 168 height 39
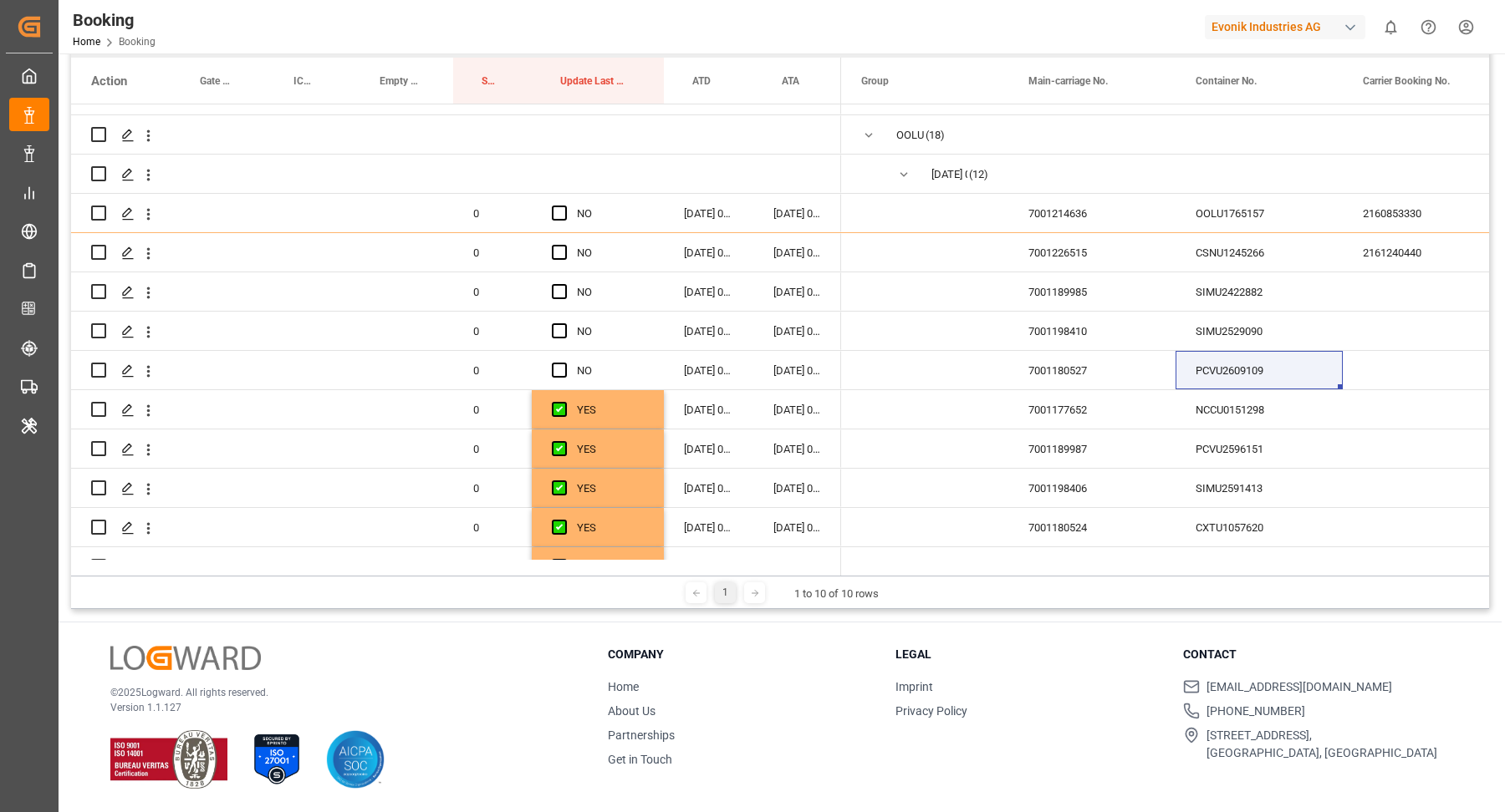
scroll to position [219, 0]
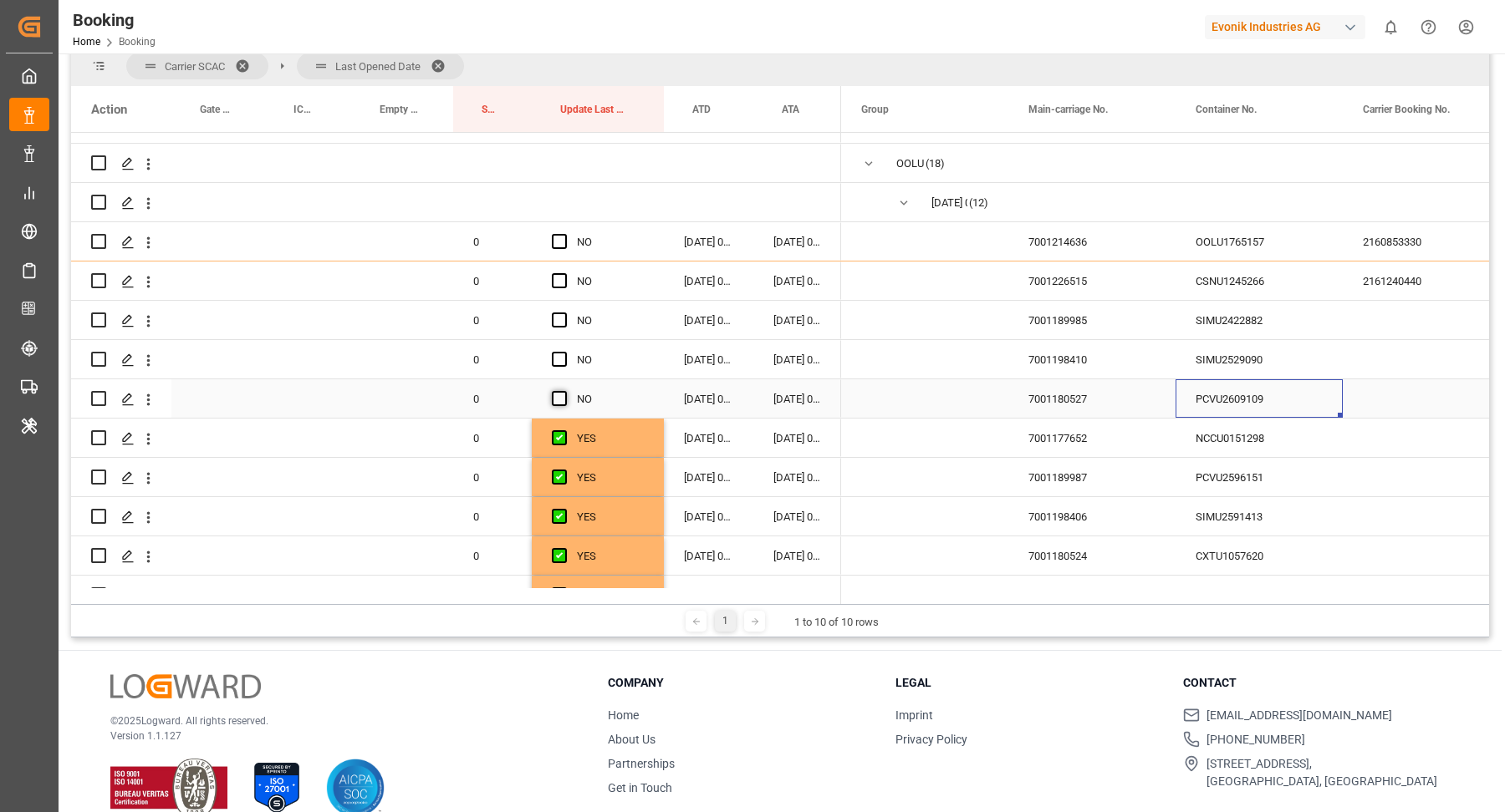
click at [566, 402] on span "Press SPACE to select this row." at bounding box center [560, 399] width 15 height 15
click at [565, 391] on input "Press SPACE to select this row." at bounding box center [565, 391] width 0 height 0
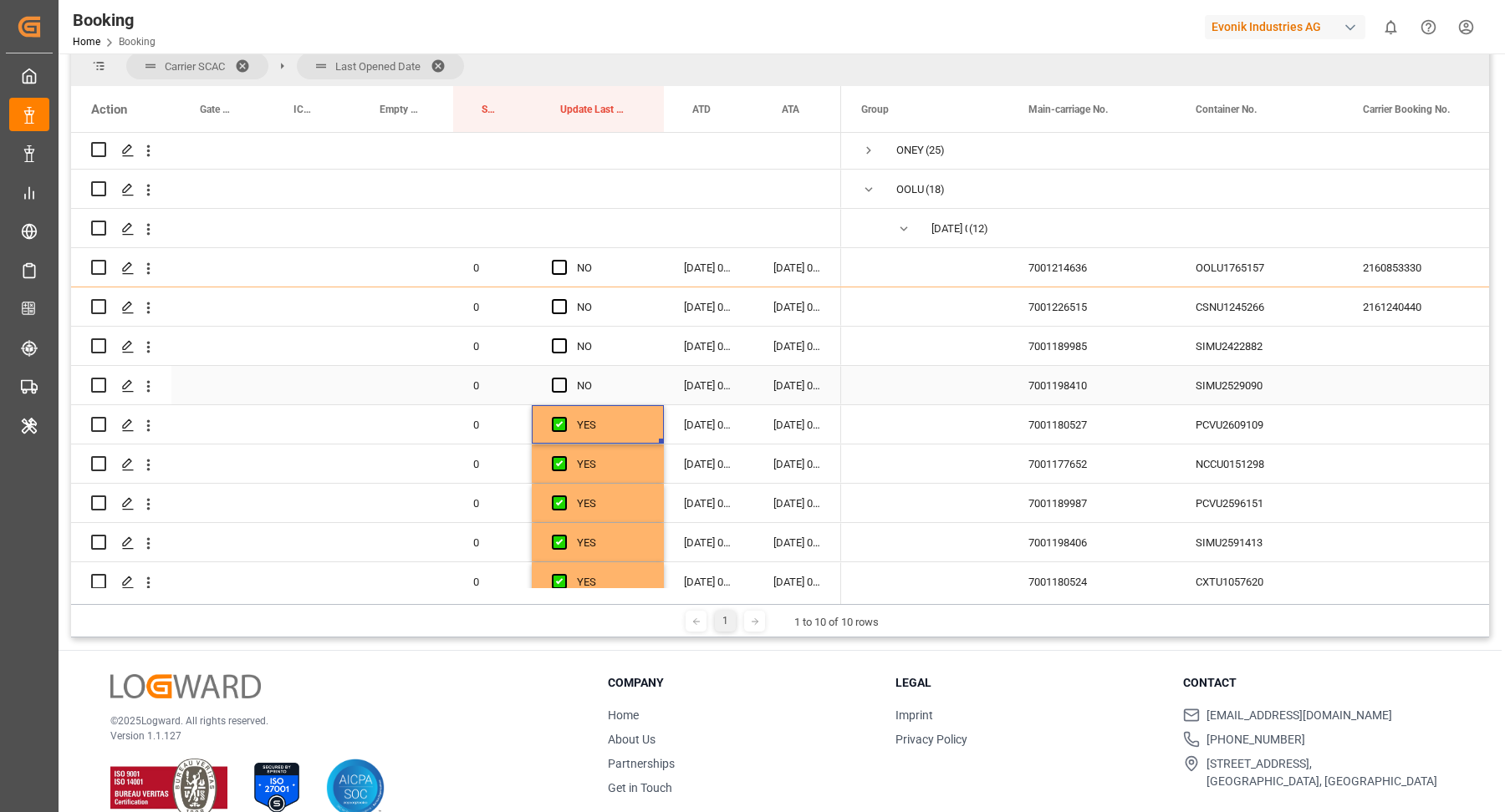
click at [1230, 390] on div "SIMU2529090" at bounding box center [1259, 385] width 168 height 39
click at [564, 386] on span "Press SPACE to select this row." at bounding box center [560, 385] width 15 height 15
click at [565, 378] on input "Press SPACE to select this row." at bounding box center [565, 378] width 0 height 0
click at [1248, 343] on div "SIMU2422882" at bounding box center [1259, 346] width 168 height 39
click at [571, 352] on div "Press SPACE to select this row." at bounding box center [565, 347] width 25 height 39
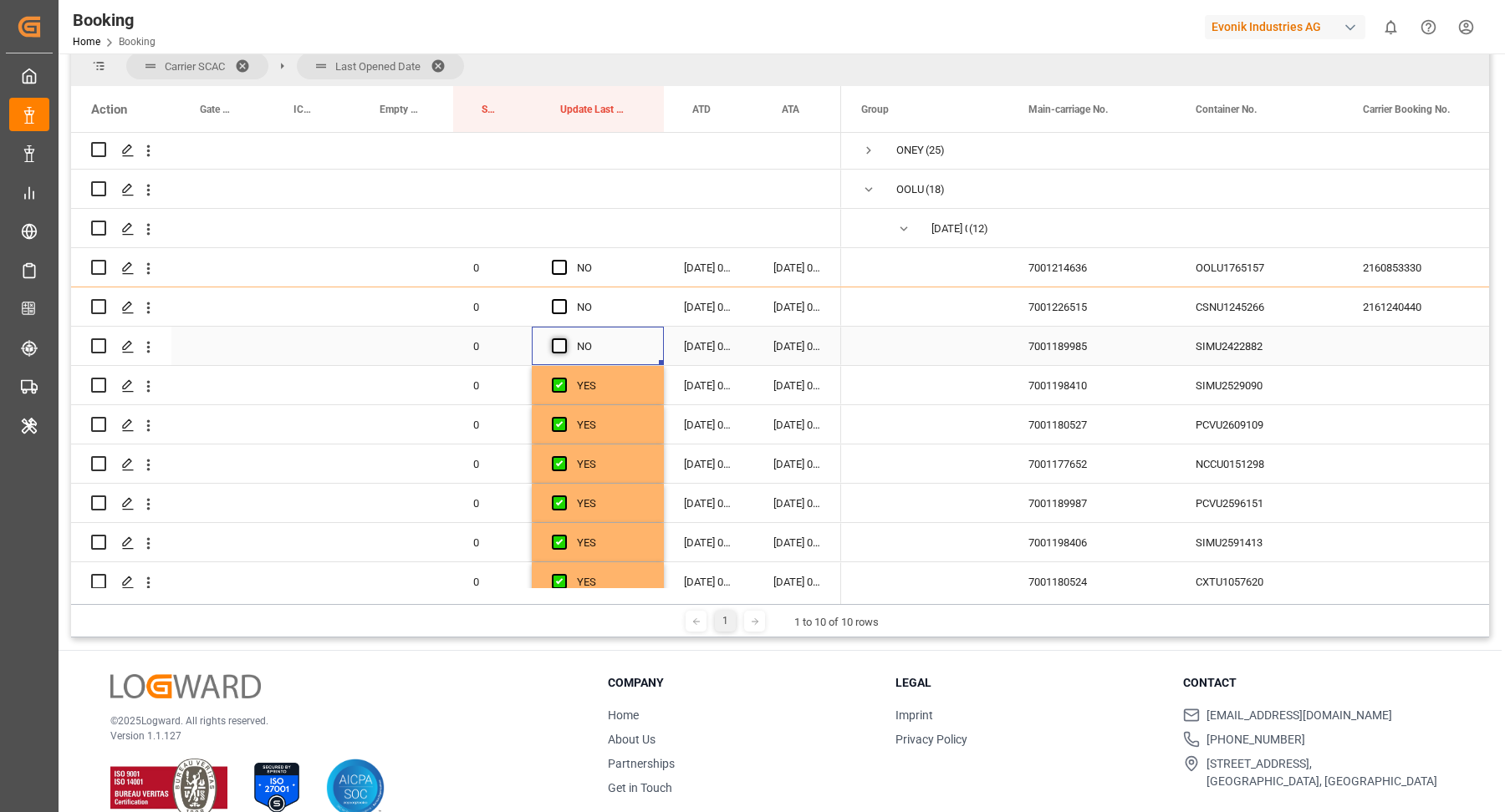
click at [558, 349] on span "Press SPACE to select this row." at bounding box center [560, 346] width 15 height 15
click at [565, 338] on input "Press SPACE to select this row." at bounding box center [565, 338] width 0 height 0
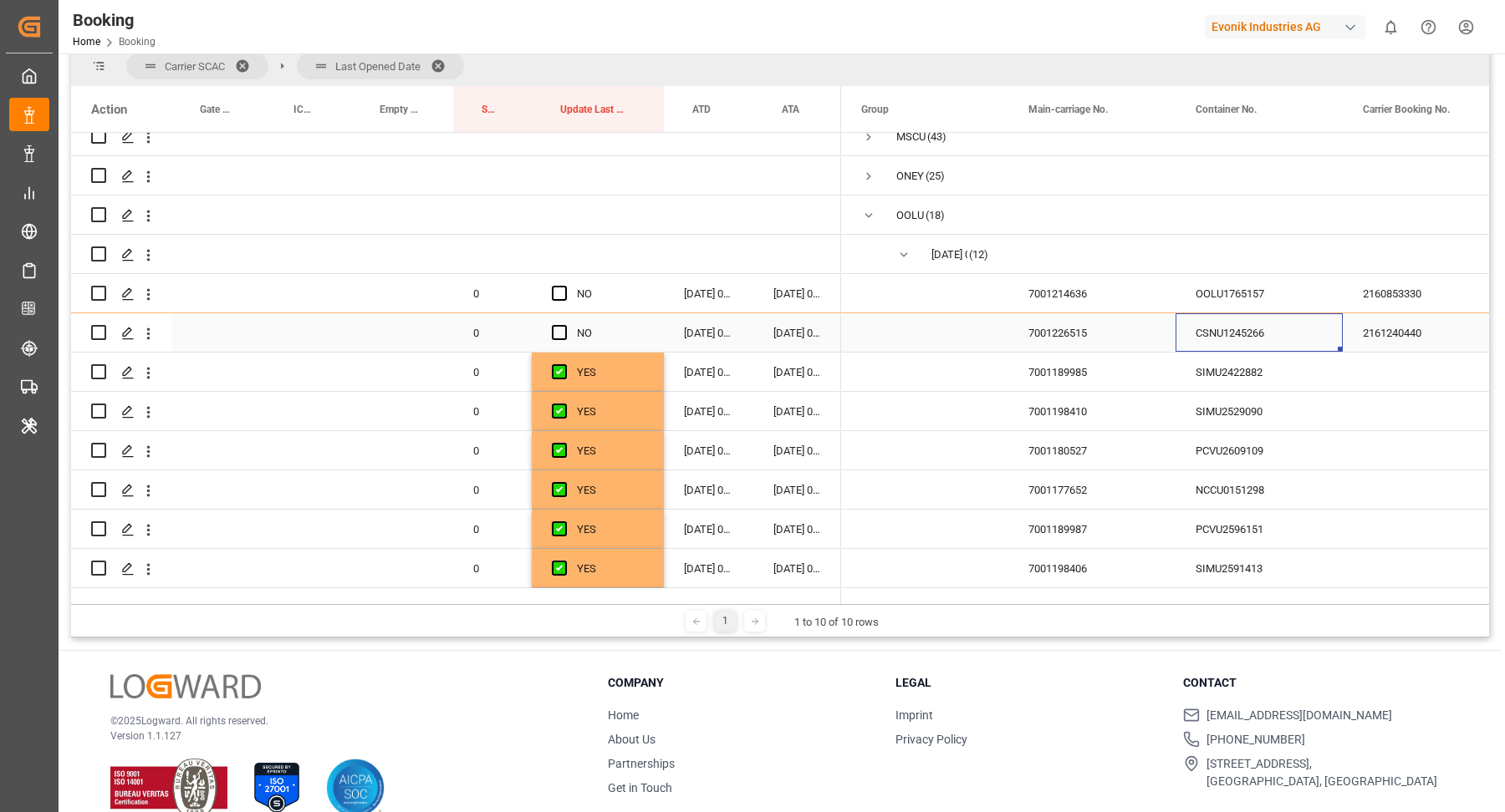
drag, startPoint x: 1215, startPoint y: 335, endPoint x: 1349, endPoint y: 335, distance: 134.0
click at [1216, 334] on div "CSNU1245266" at bounding box center [1259, 332] width 168 height 39
click at [564, 328] on span "Press SPACE to select this row." at bounding box center [560, 333] width 15 height 15
click at [565, 326] on input "Press SPACE to select this row." at bounding box center [565, 326] width 0 height 0
click at [1254, 297] on div "OOLU1765157" at bounding box center [1259, 294] width 168 height 39
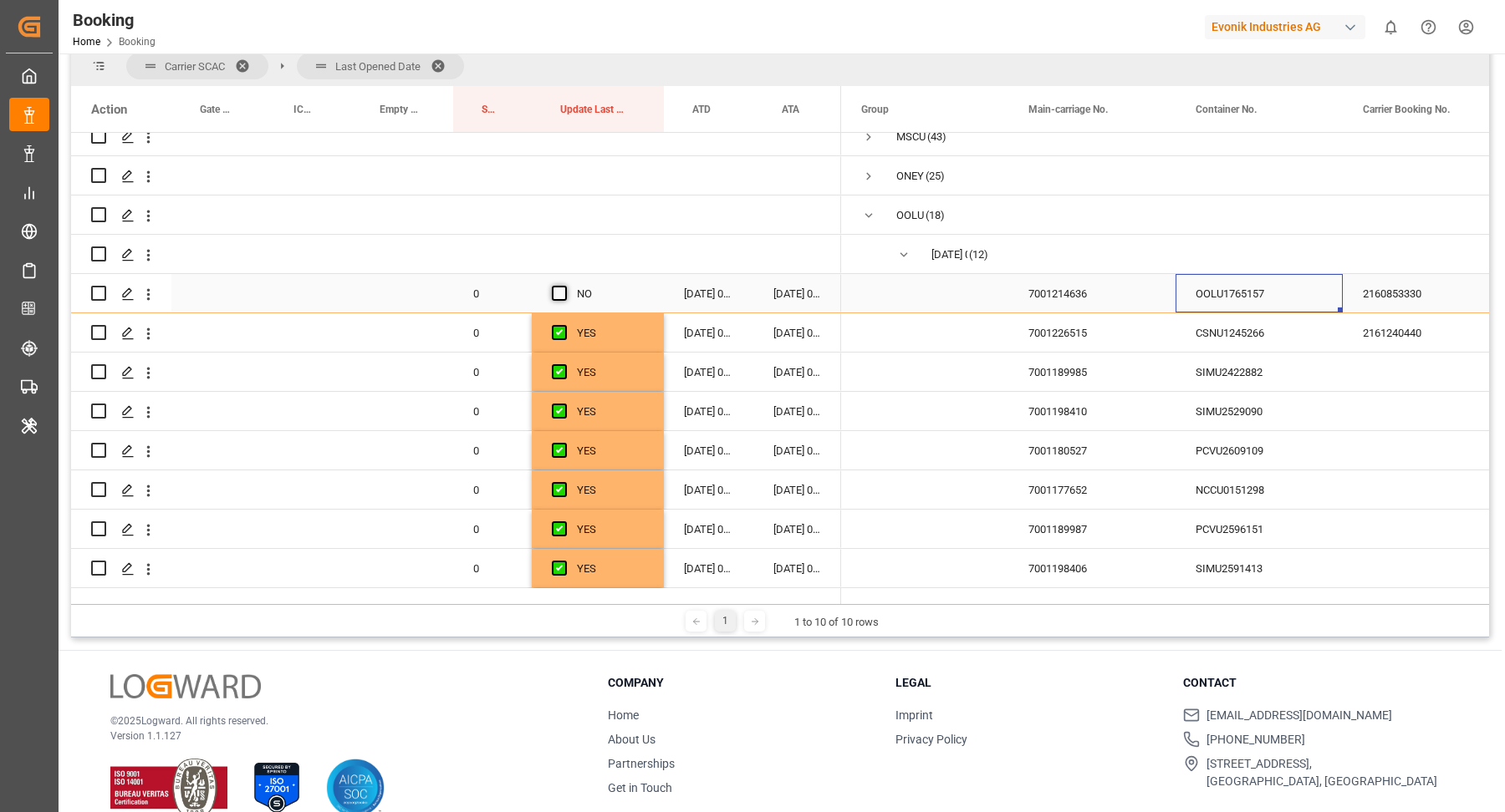
click at [556, 288] on span "Press SPACE to select this row." at bounding box center [560, 294] width 15 height 15
click at [565, 286] on input "Press SPACE to select this row." at bounding box center [565, 286] width 0 height 0
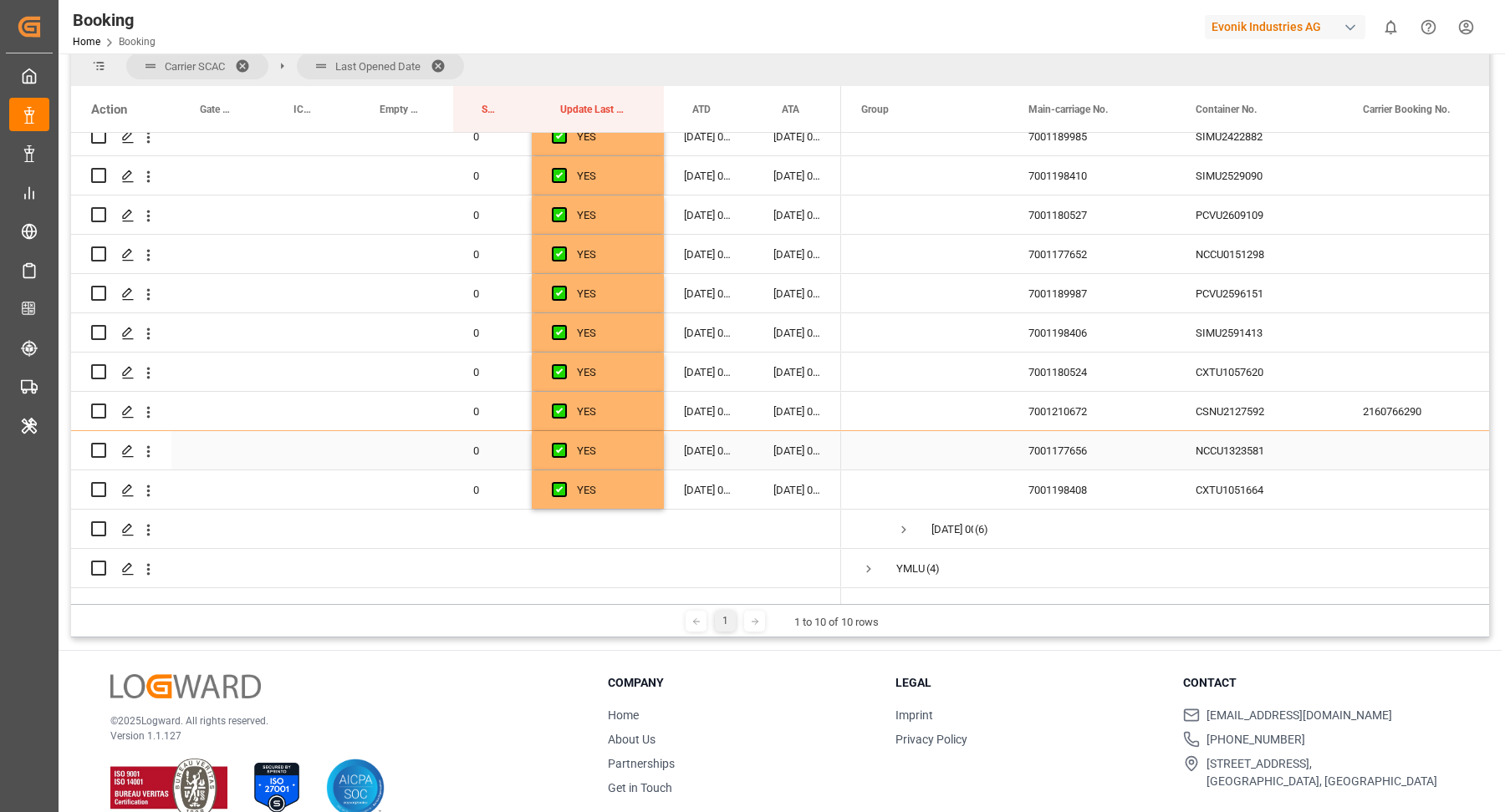
scroll to position [247, 0]
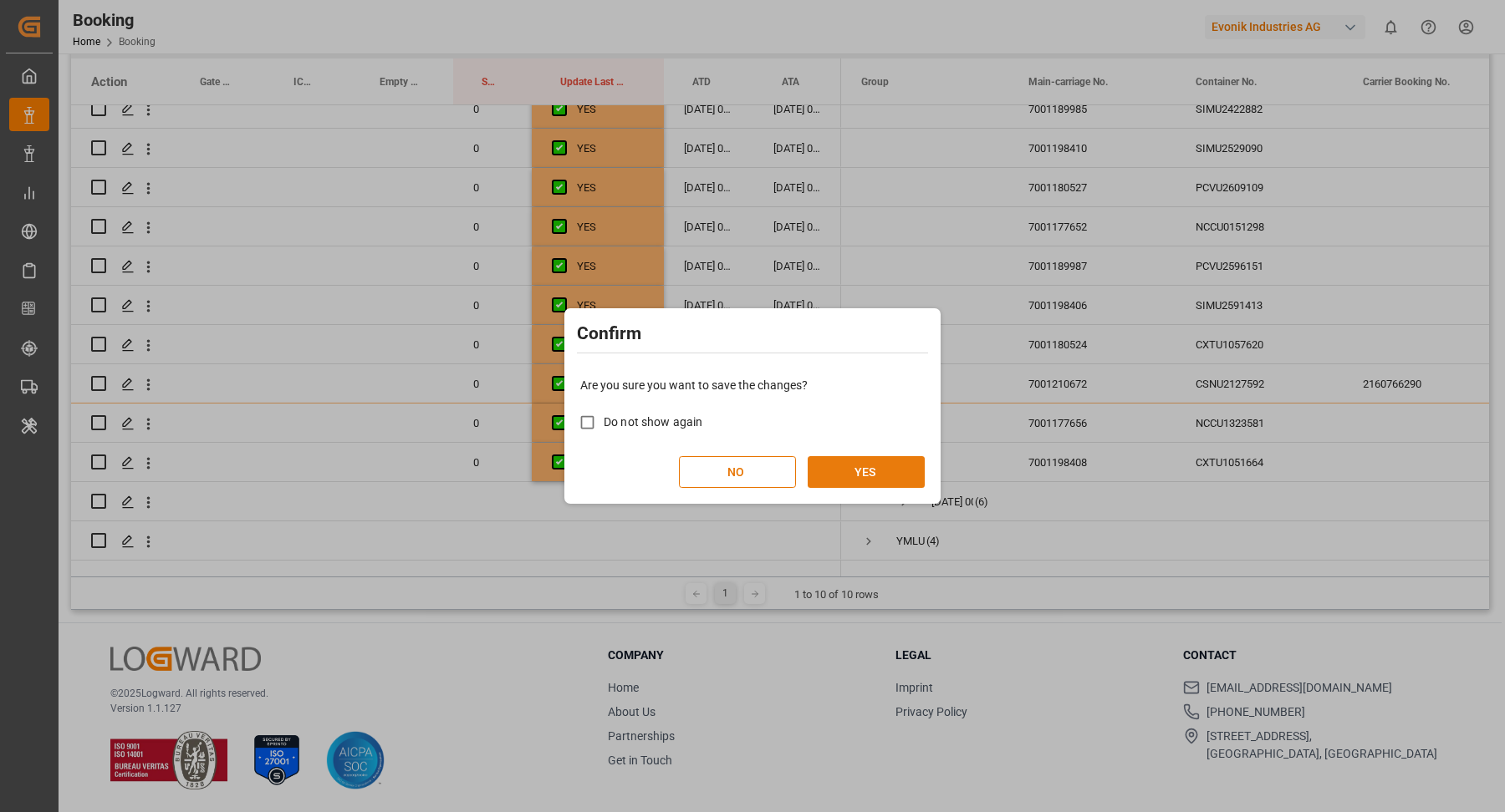
click at [885, 483] on button "YES" at bounding box center [865, 472] width 117 height 32
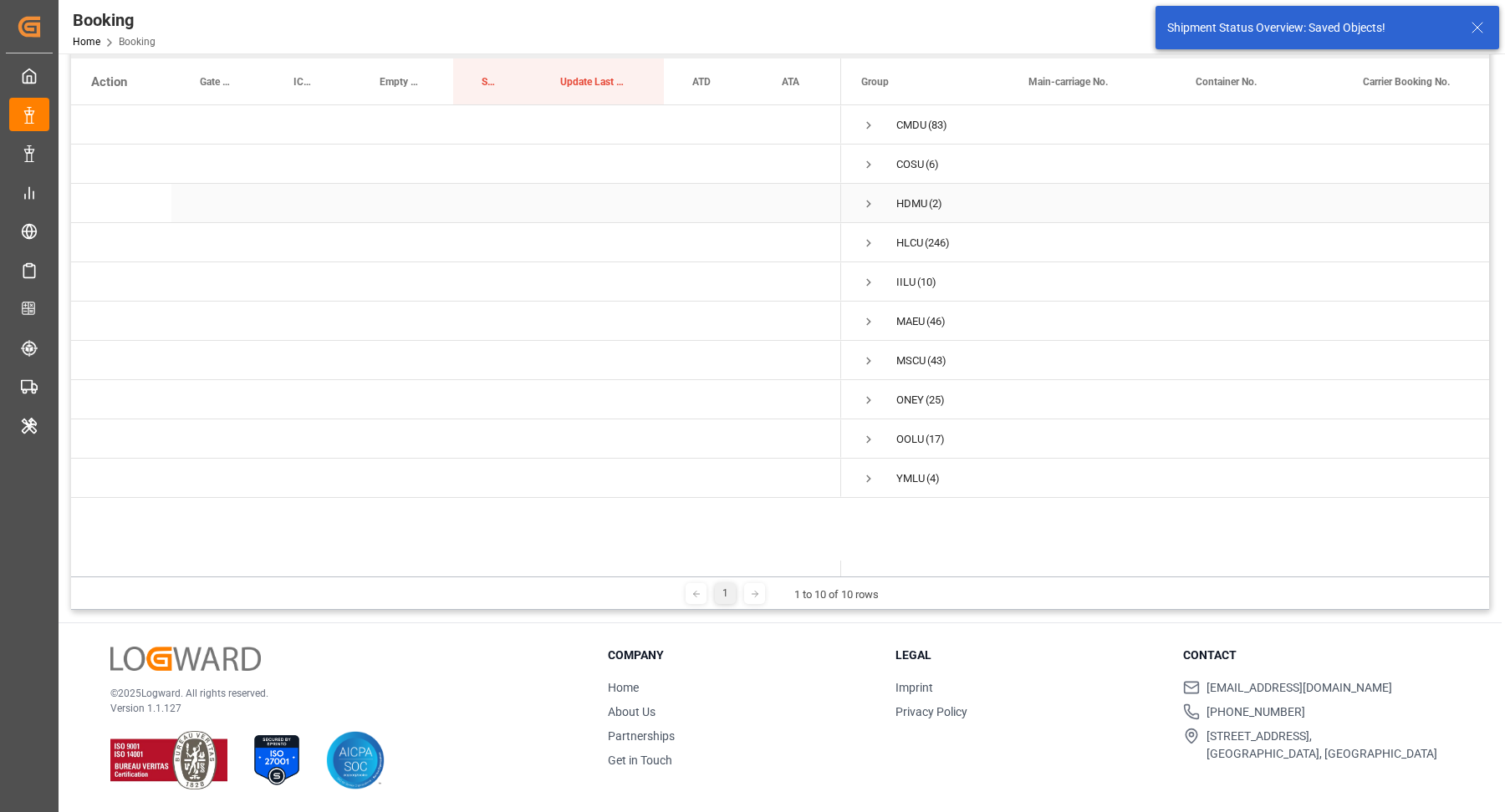
scroll to position [0, 0]
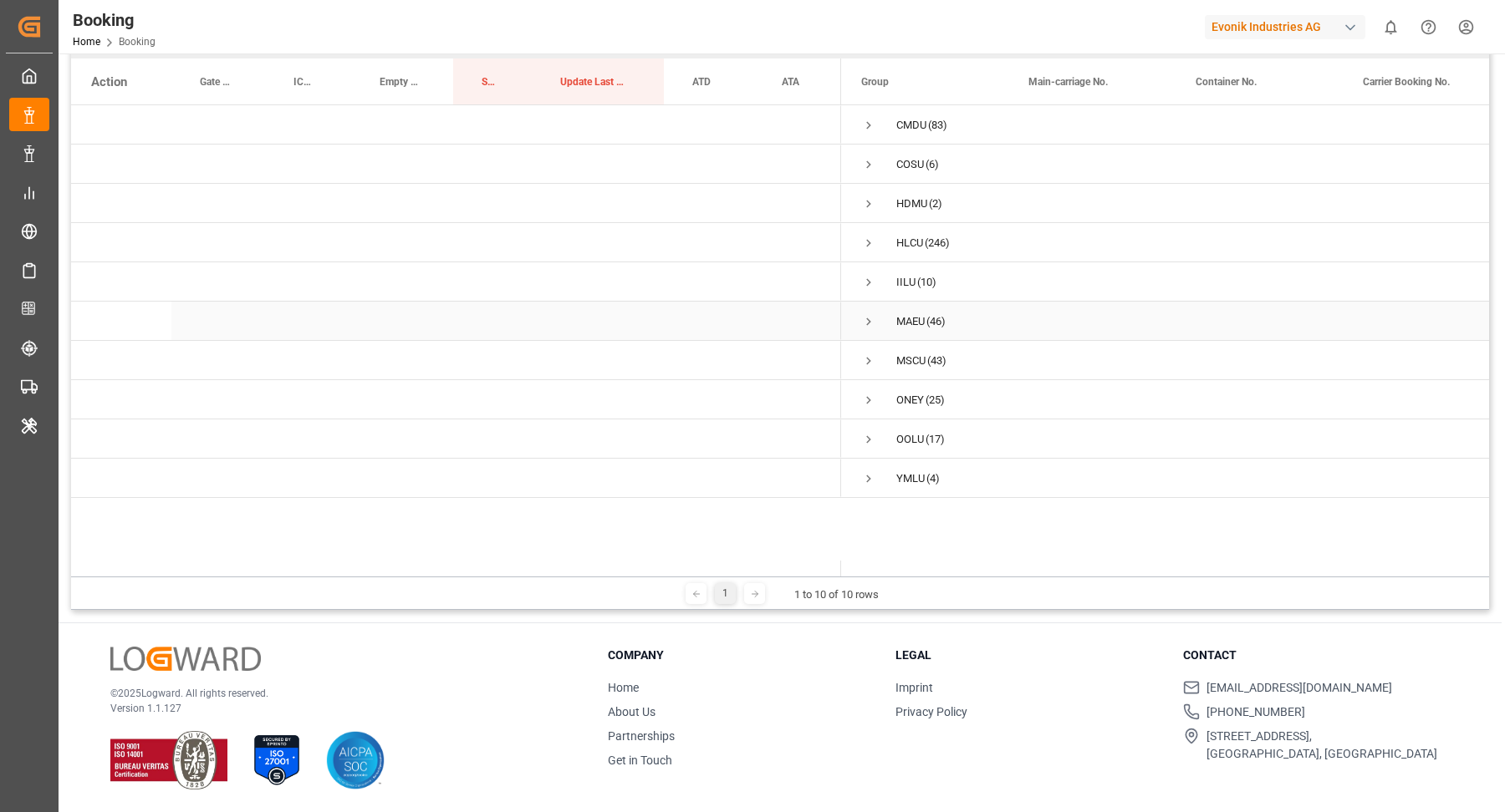
click at [874, 325] on span "Press SPACE to select this row." at bounding box center [869, 322] width 15 height 15
click at [907, 395] on span "Press SPACE to select this row." at bounding box center [904, 401] width 15 height 15
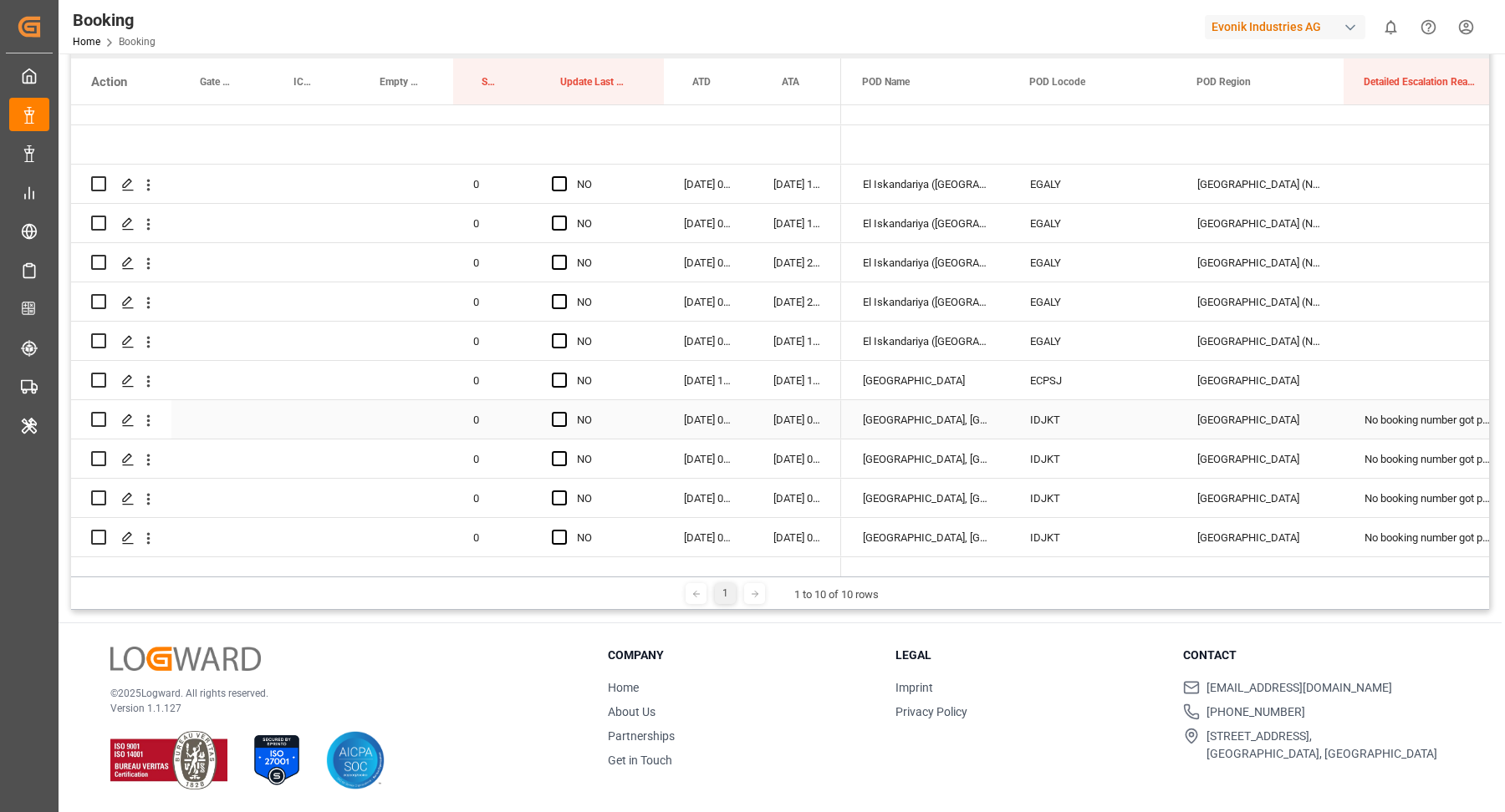
scroll to position [0, 2182]
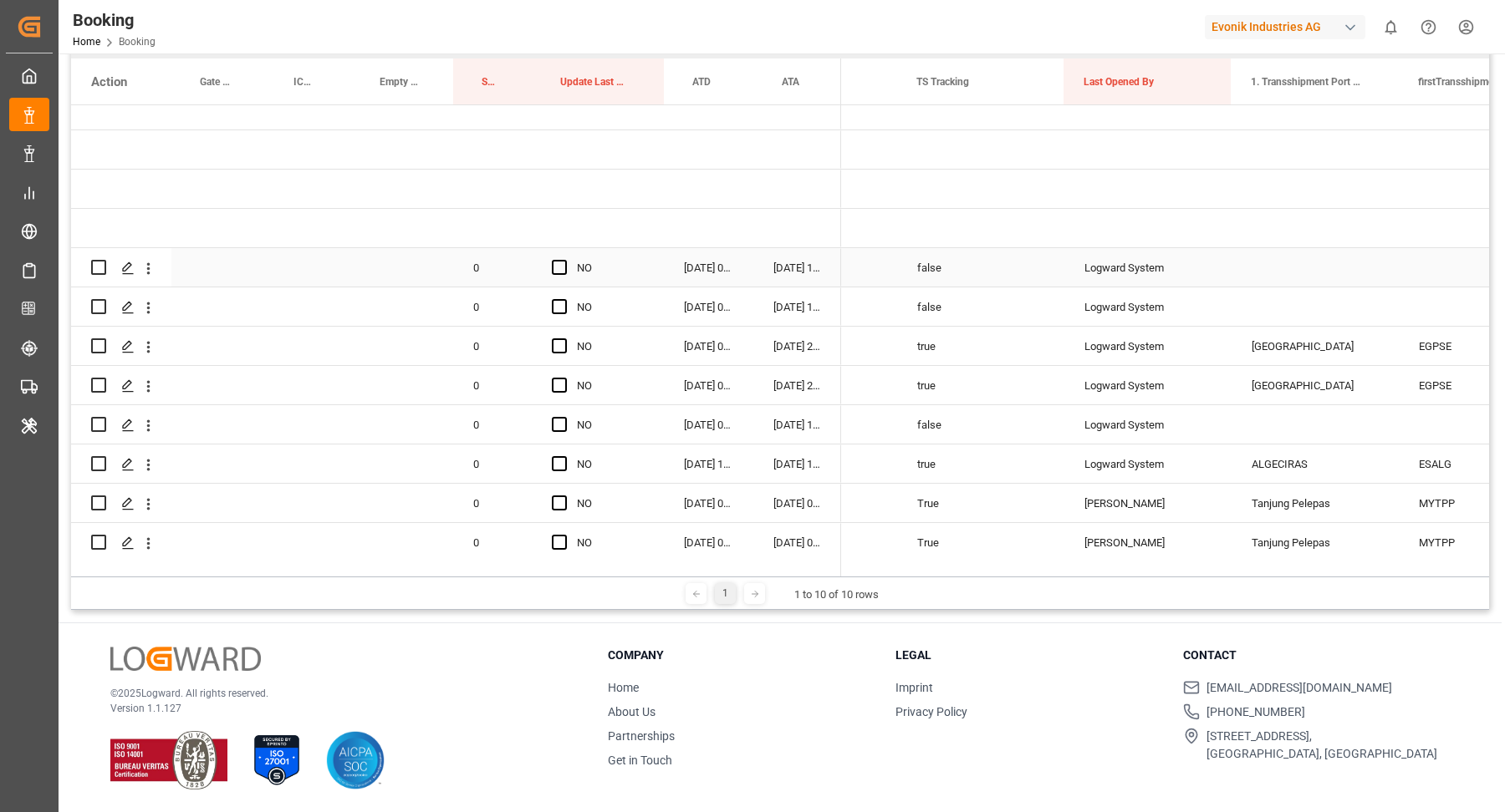
drag, startPoint x: 146, startPoint y: 263, endPoint x: 226, endPoint y: 281, distance: 82.0
click at [147, 263] on icon "open menu" at bounding box center [148, 268] width 3 height 12
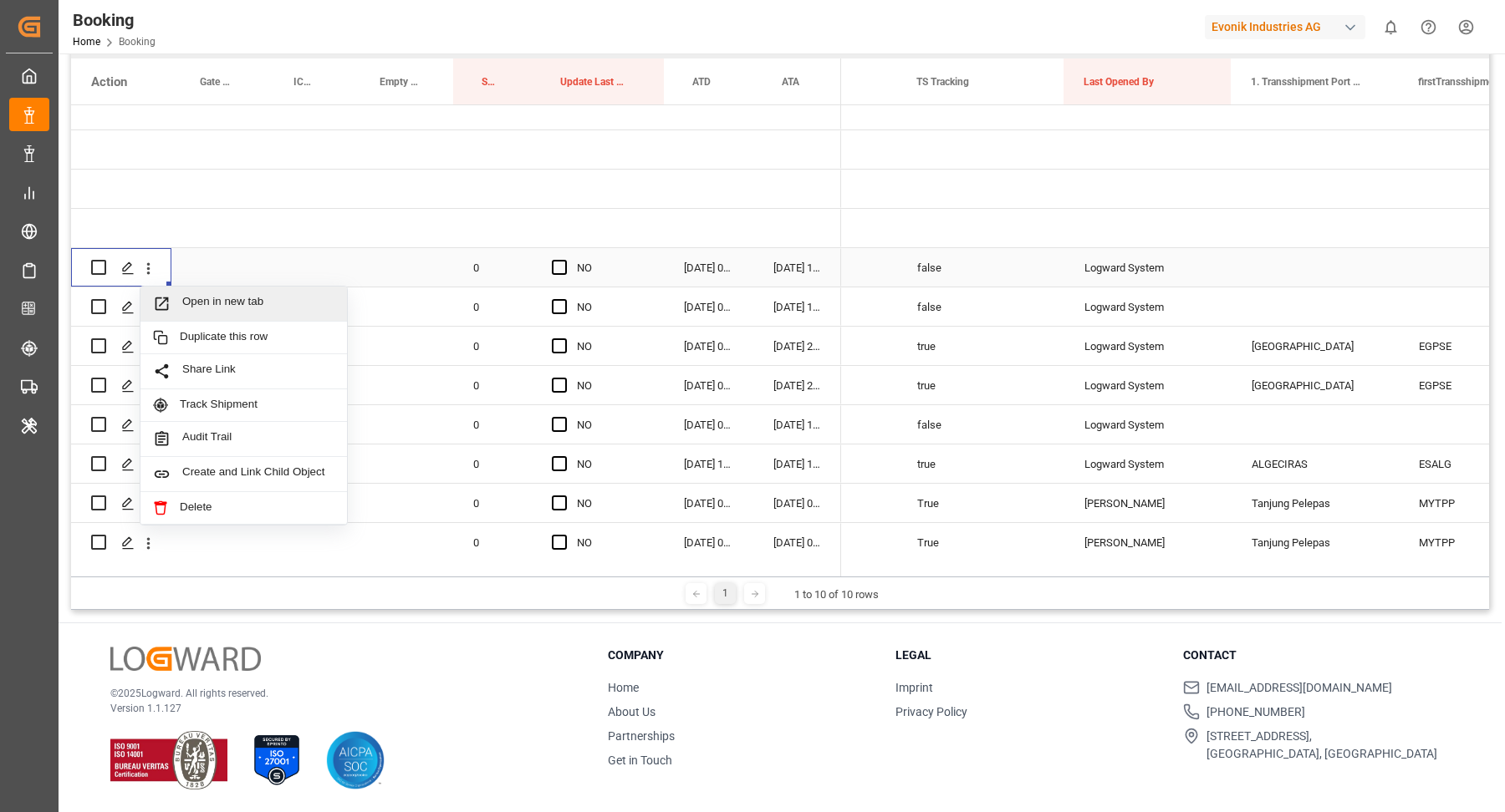
click at [251, 297] on span "Open in new tab" at bounding box center [258, 303] width 152 height 17
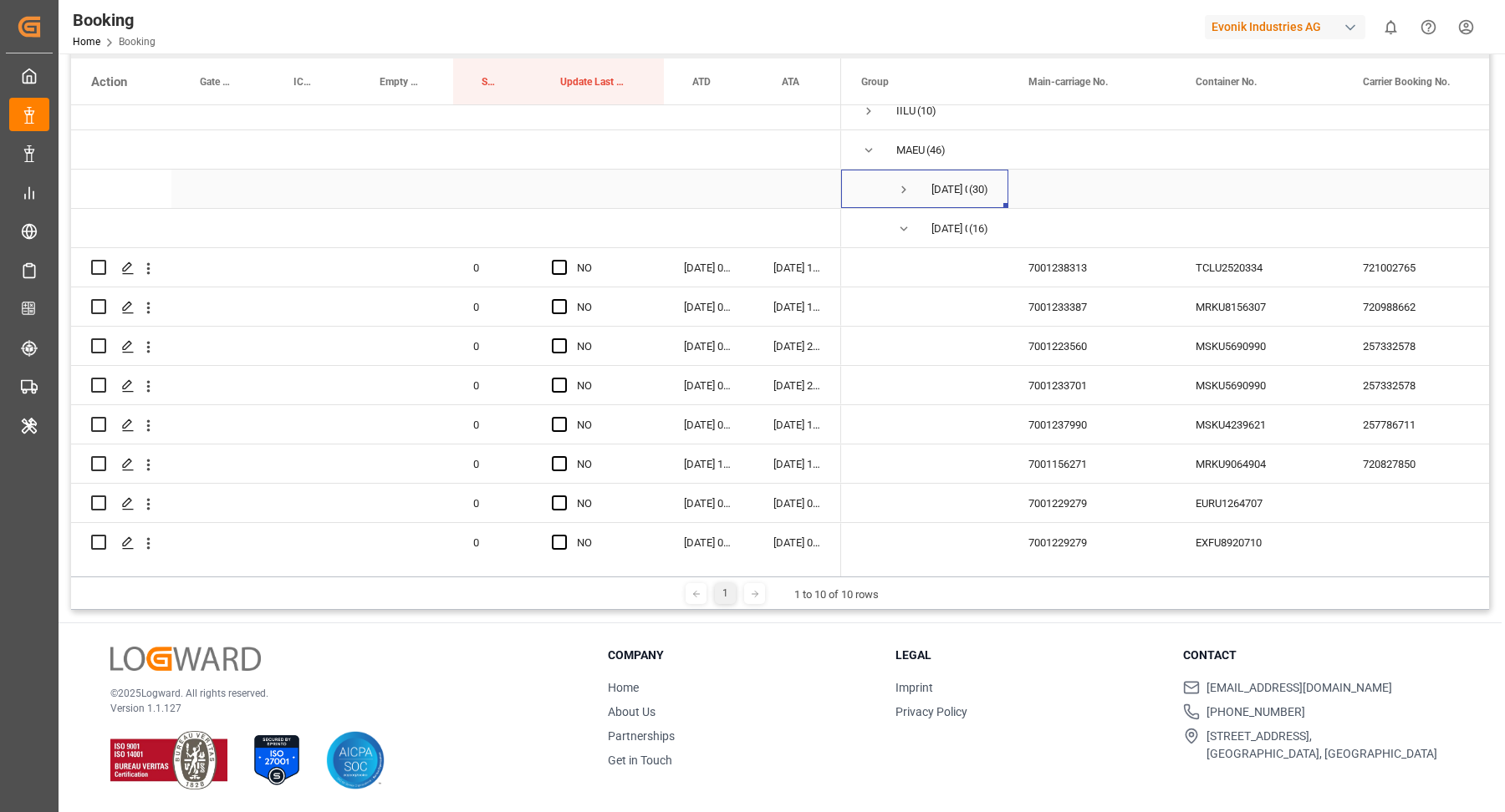
click at [893, 180] on span "08.09.2025 00:00:00 (30)" at bounding box center [925, 189] width 127 height 37
click at [905, 186] on span "Press SPACE to select this row." at bounding box center [904, 190] width 15 height 15
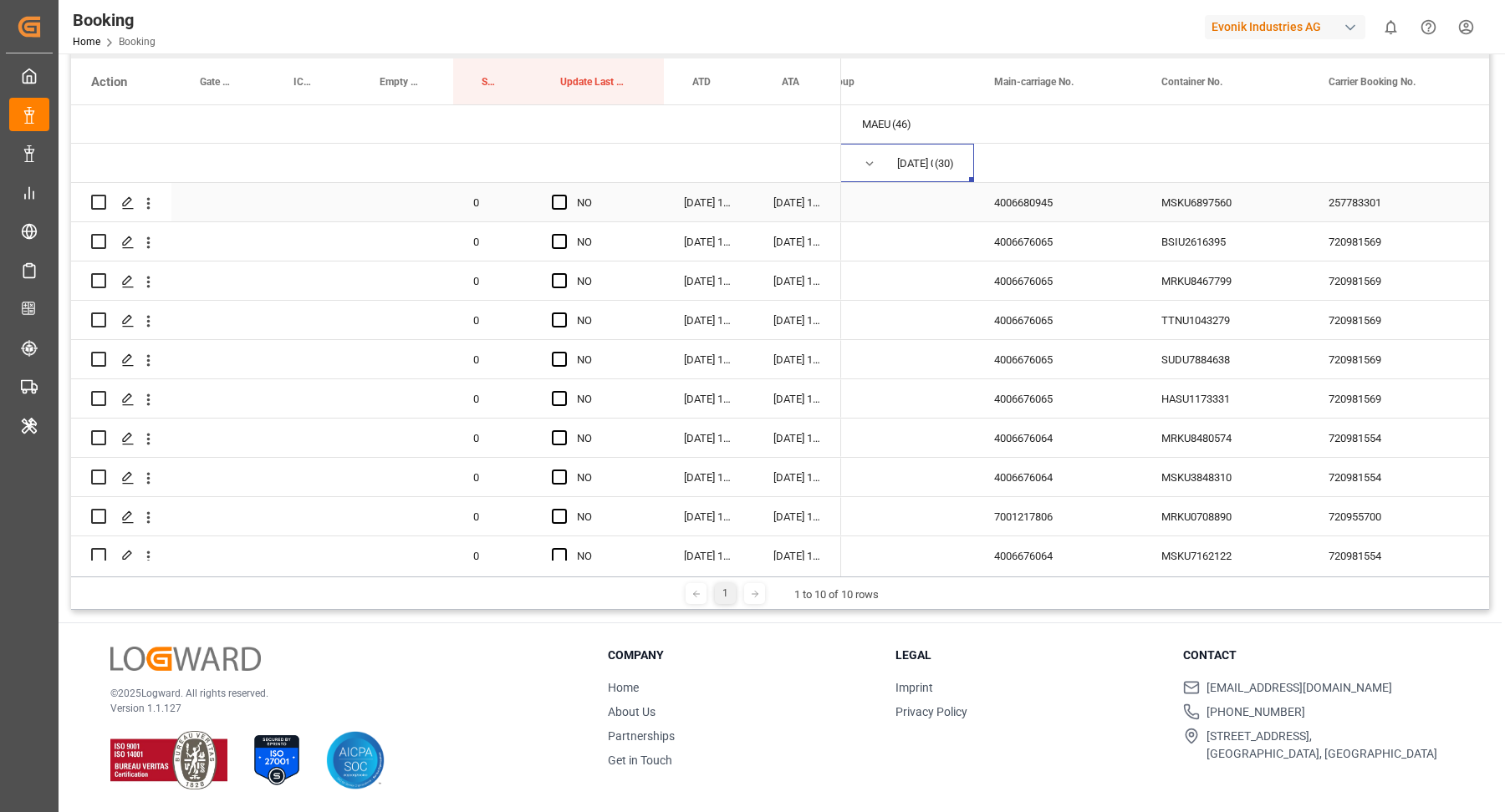
click at [1006, 205] on div "4006680945" at bounding box center [1058, 202] width 168 height 39
click at [1220, 196] on div "MSKU6897560" at bounding box center [1225, 202] width 168 height 39
click at [1386, 197] on div "257783301" at bounding box center [1392, 202] width 168 height 39
click at [1203, 207] on div "MSKU6897560" at bounding box center [1225, 202] width 168 height 39
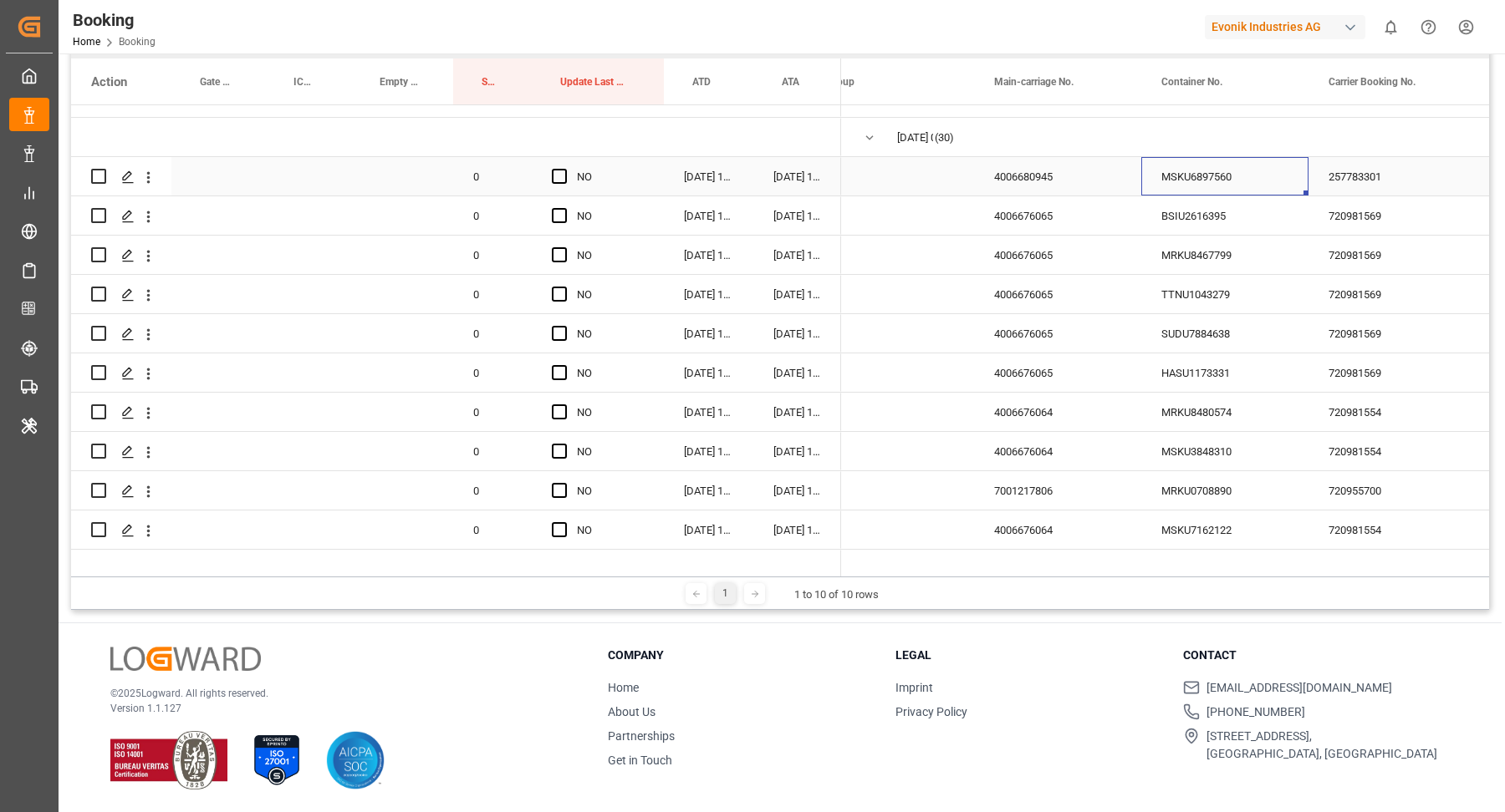
click at [565, 171] on span "Press SPACE to select this row." at bounding box center [560, 176] width 15 height 15
click at [565, 169] on input "Press SPACE to select this row." at bounding box center [565, 169] width 0 height 0
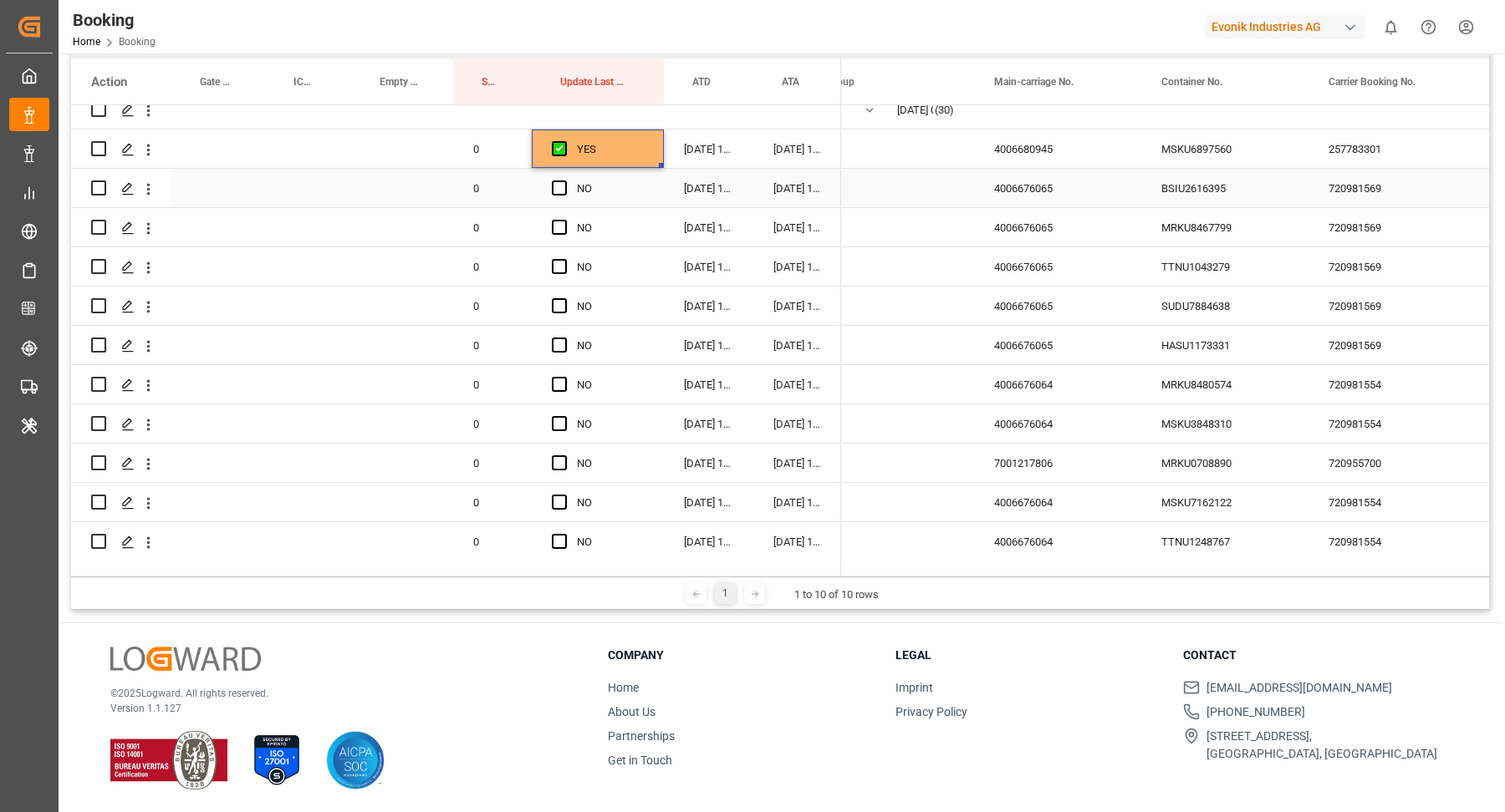
click at [1369, 177] on div "720981569" at bounding box center [1392, 188] width 168 height 39
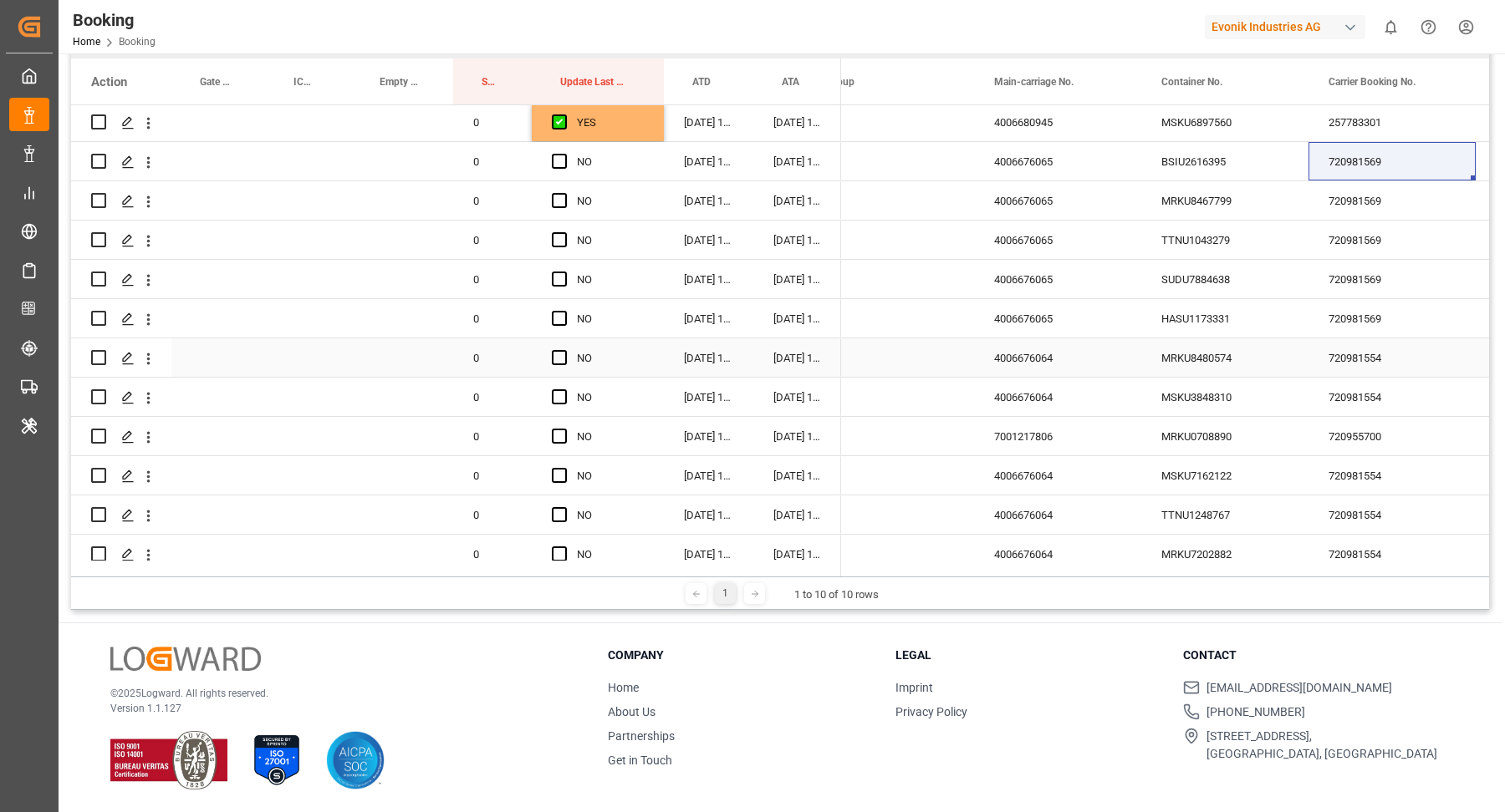
scroll to position [305, 0]
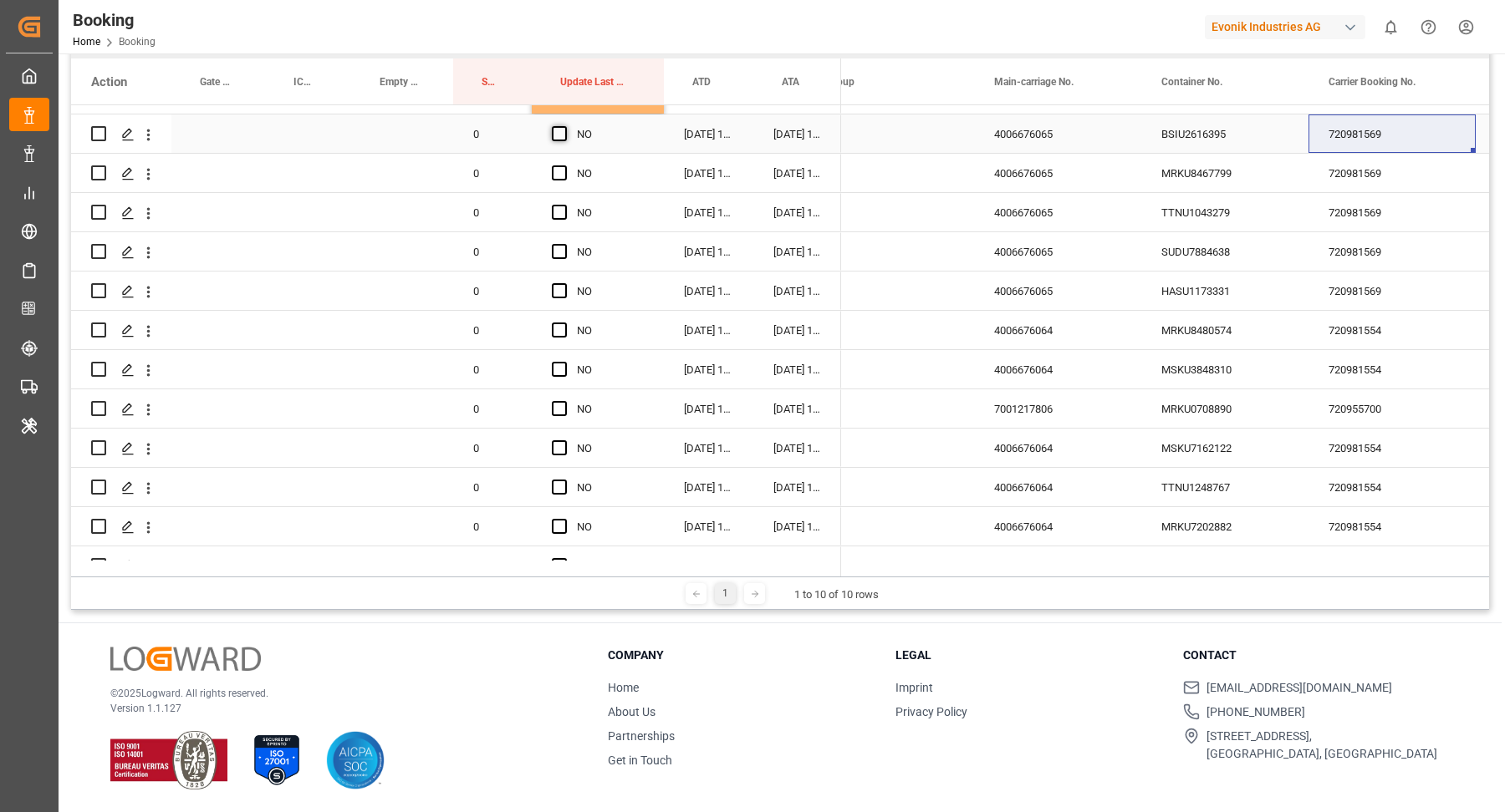
drag, startPoint x: 562, startPoint y: 138, endPoint x: 660, endPoint y: 130, distance: 98.3
click at [562, 138] on span "Press SPACE to select this row." at bounding box center [560, 134] width 15 height 15
click at [565, 126] on input "Press SPACE to select this row." at bounding box center [565, 126] width 0 height 0
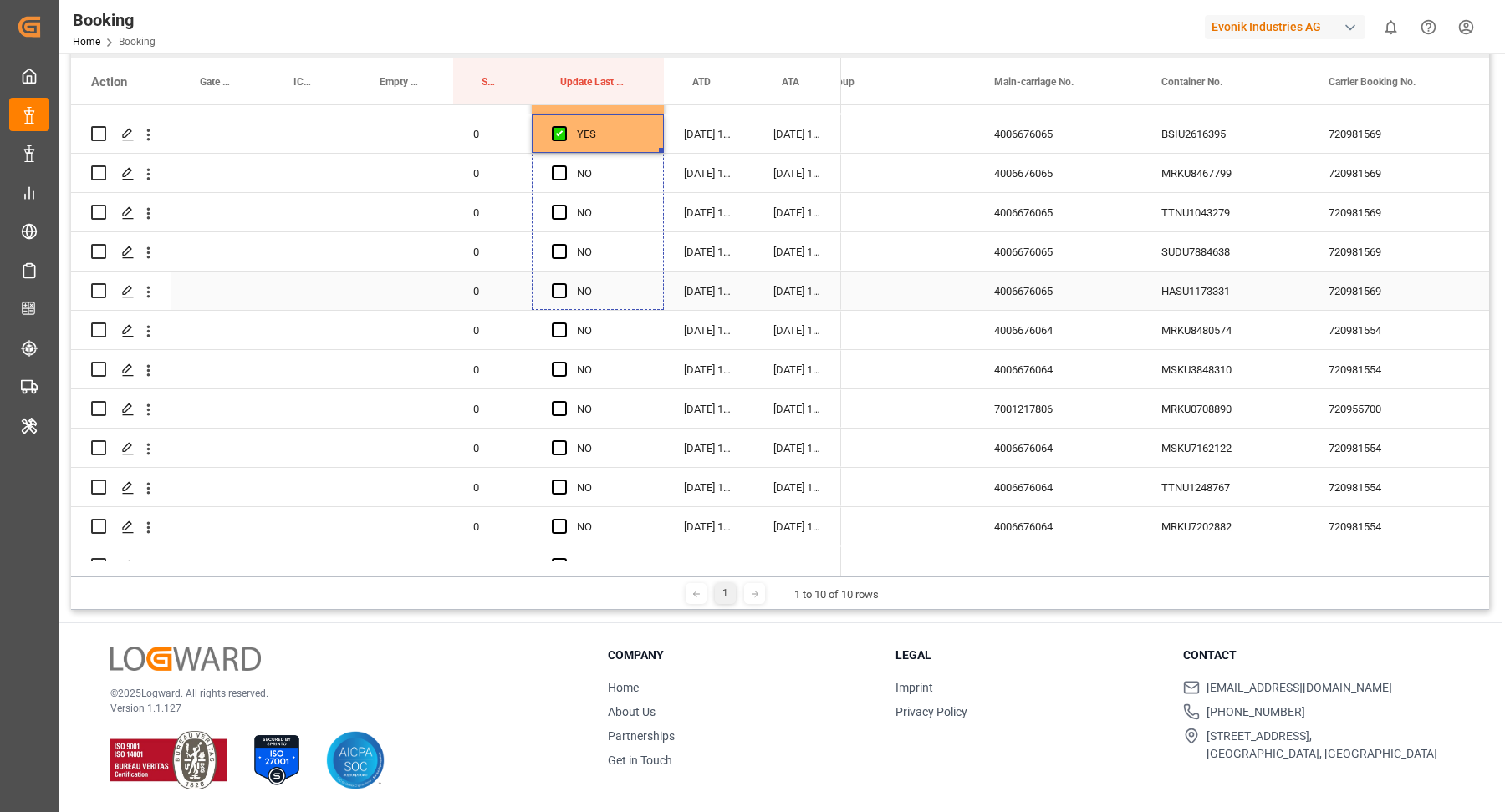
drag, startPoint x: 662, startPoint y: 149, endPoint x: 660, endPoint y: 288, distance: 139.0
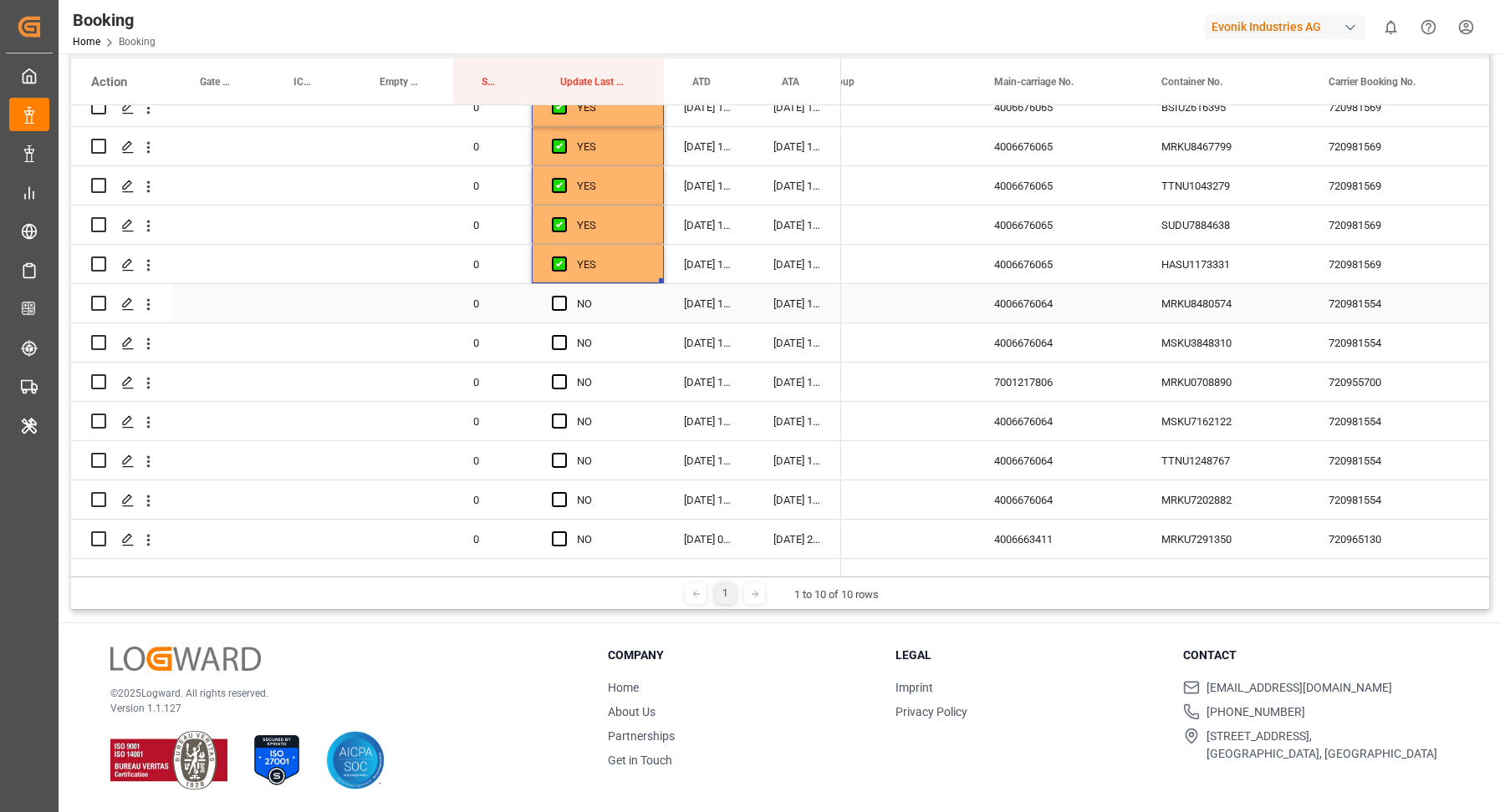
scroll to position [359, 0]
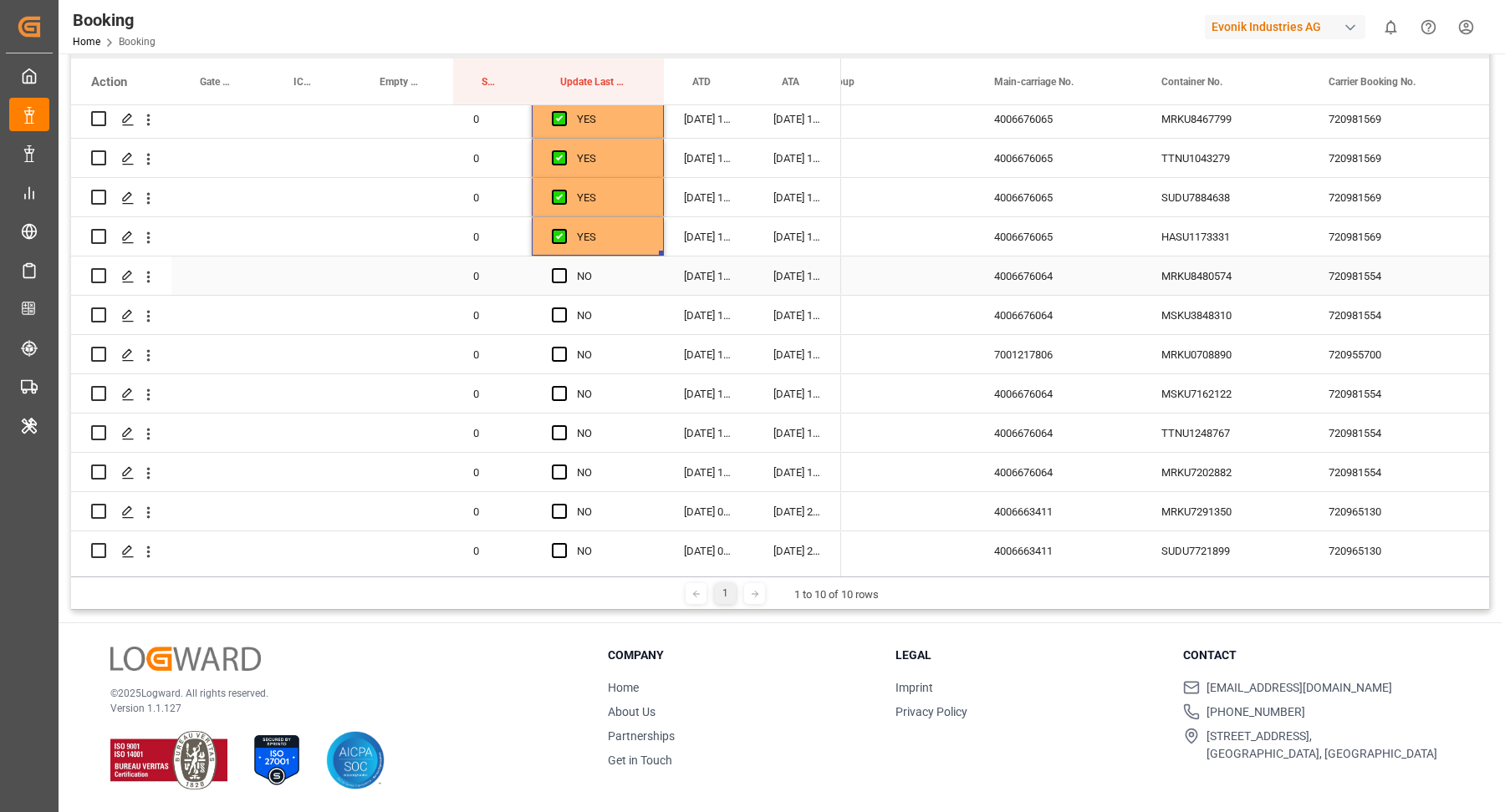
click at [1392, 277] on div "720981554" at bounding box center [1392, 275] width 168 height 39
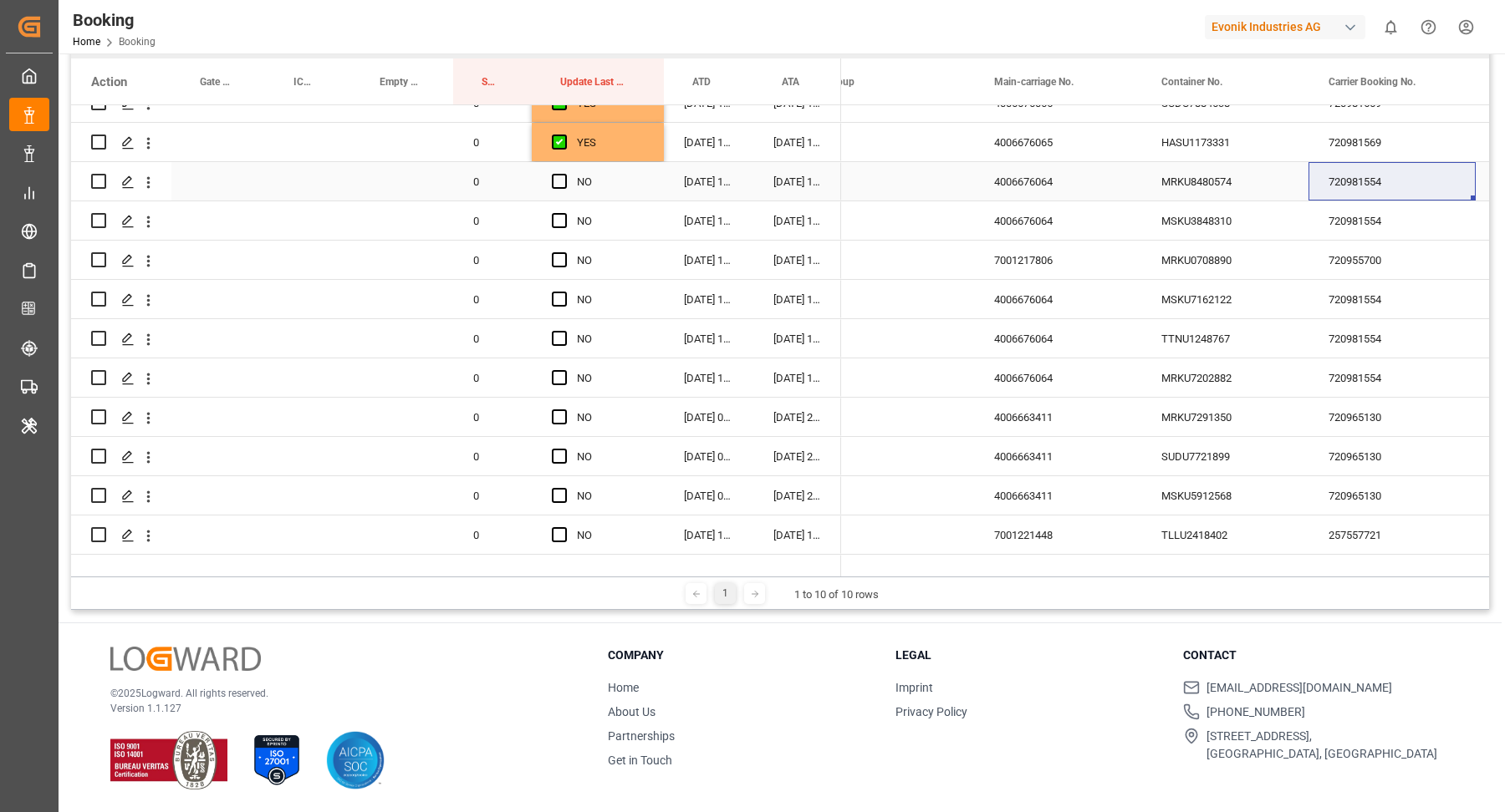
scroll to position [482, 0]
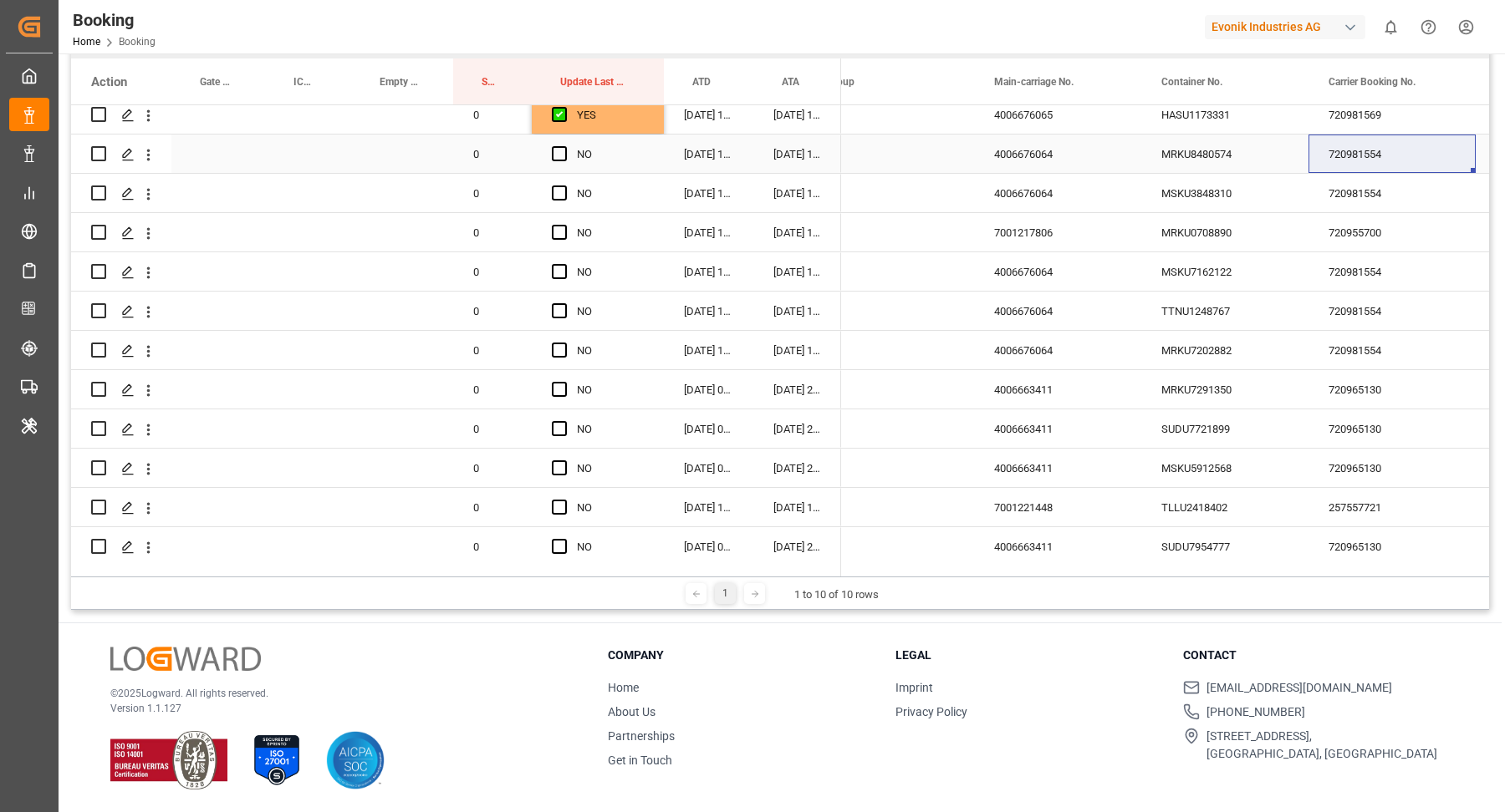
click at [566, 148] on div "Press SPACE to select this row." at bounding box center [565, 155] width 25 height 39
click at [559, 191] on span "Press SPACE to select this row." at bounding box center [560, 194] width 15 height 15
click at [565, 186] on input "Press SPACE to select this row." at bounding box center [565, 186] width 0 height 0
click at [559, 152] on span "Press SPACE to select this row." at bounding box center [560, 154] width 15 height 15
click at [565, 146] on input "Press SPACE to select this row." at bounding box center [565, 146] width 0 height 0
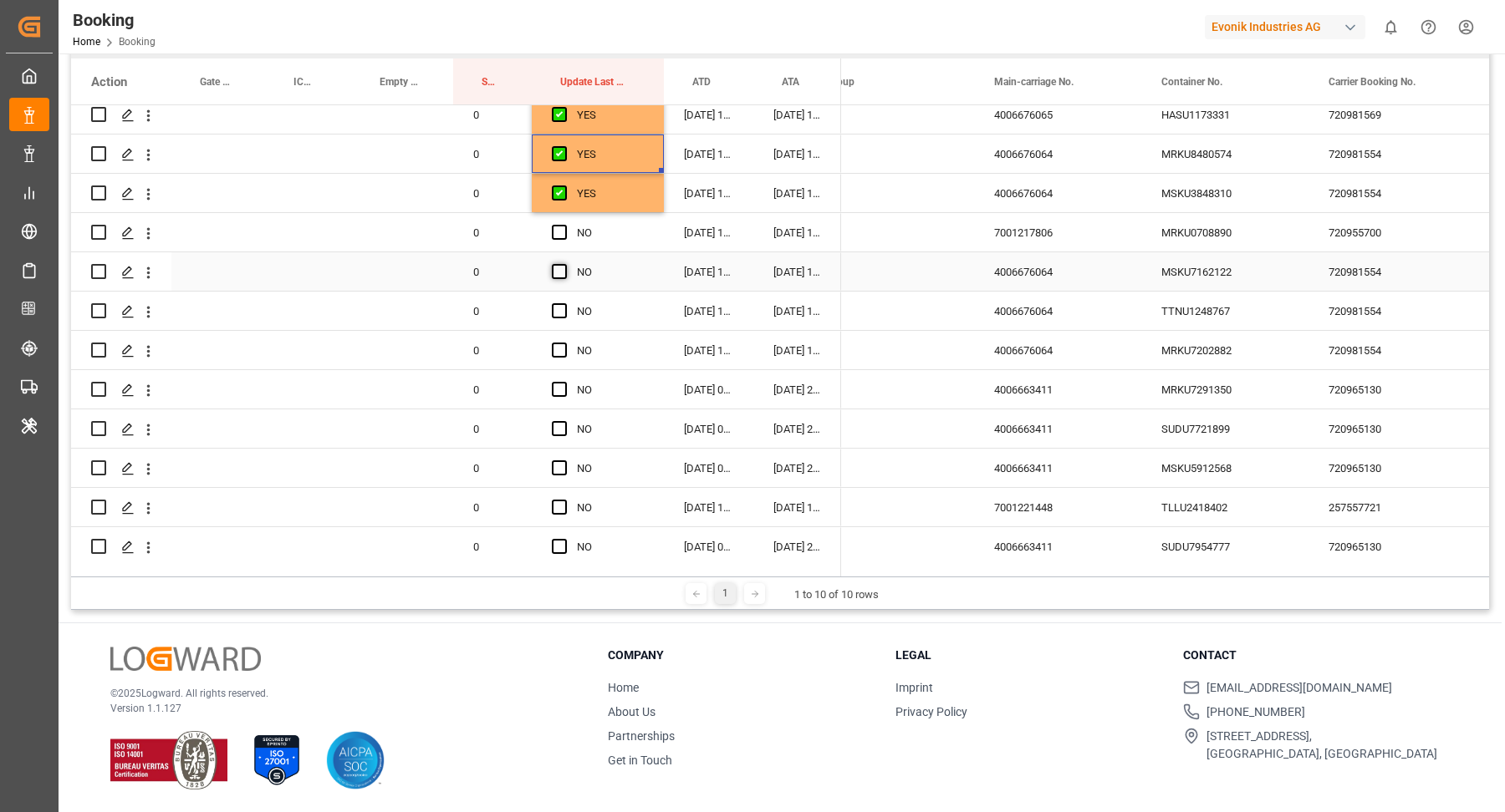
click at [559, 267] on span "Press SPACE to select this row." at bounding box center [560, 272] width 15 height 15
click at [565, 264] on input "Press SPACE to select this row." at bounding box center [565, 264] width 0 height 0
click at [558, 303] on span "Press SPACE to select this row." at bounding box center [560, 311] width 15 height 15
click at [565, 303] on input "Press SPACE to select this row." at bounding box center [565, 303] width 0 height 0
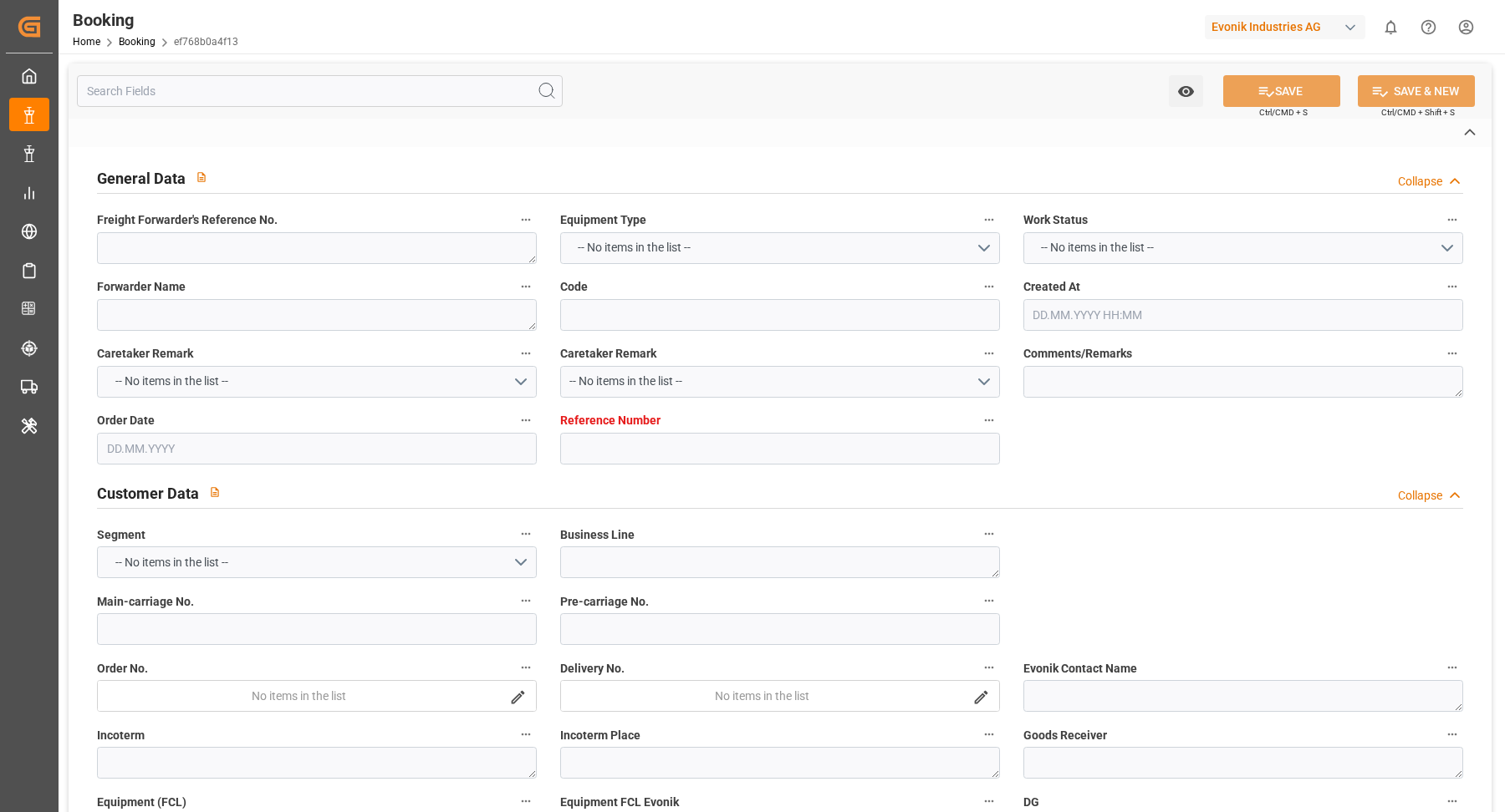
type textarea "250808610855"
type textarea "Leschaco Bremen"
type input "ef768b0a4f13"
type input "4006687796"
type textarea "AT-SE"
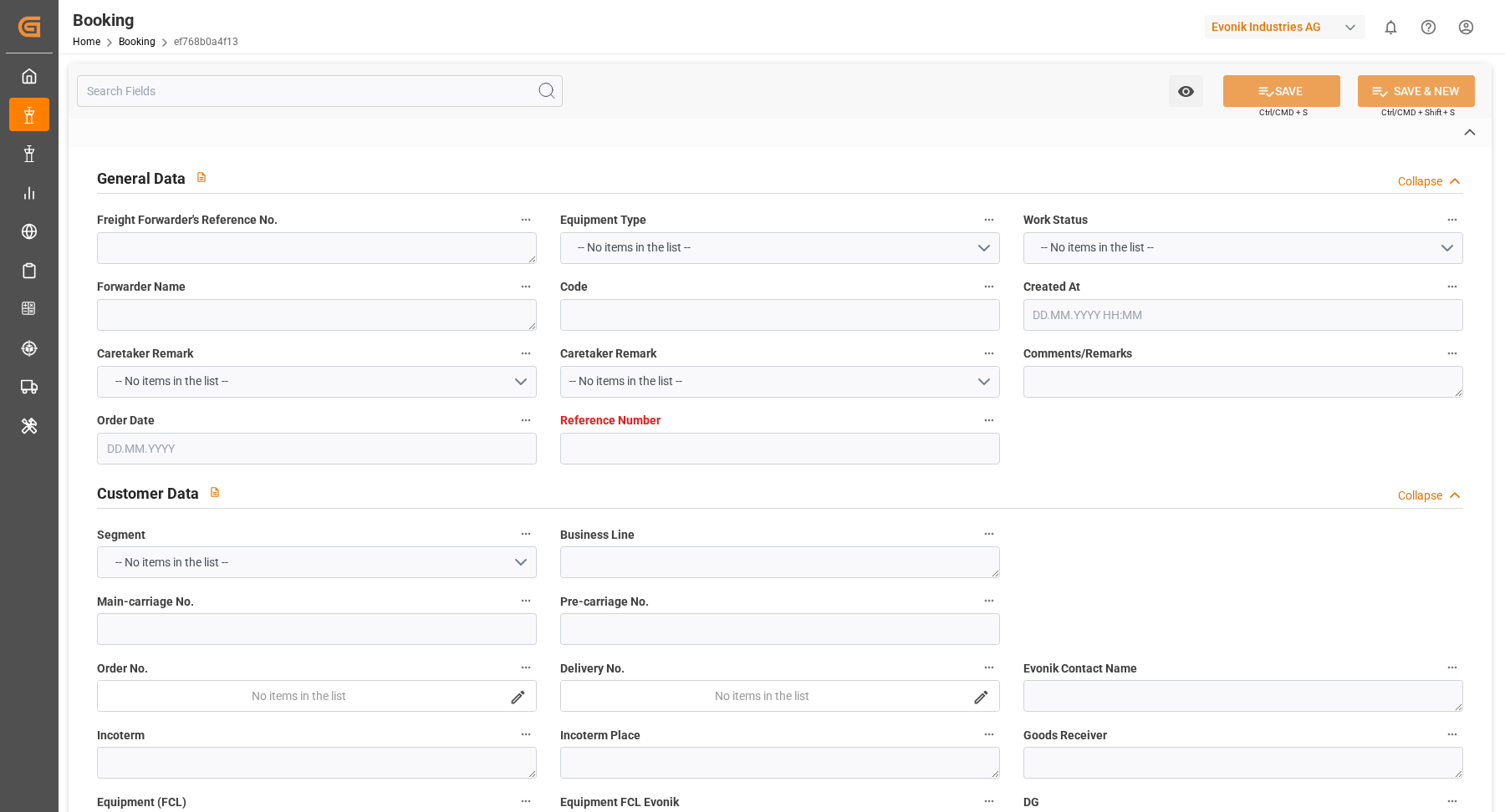
type input "4006687795"
type textarea "CIF"
type textarea "Busan"
type textarea "Evonik Plant 0000503047"
type textarea "Hombourg"
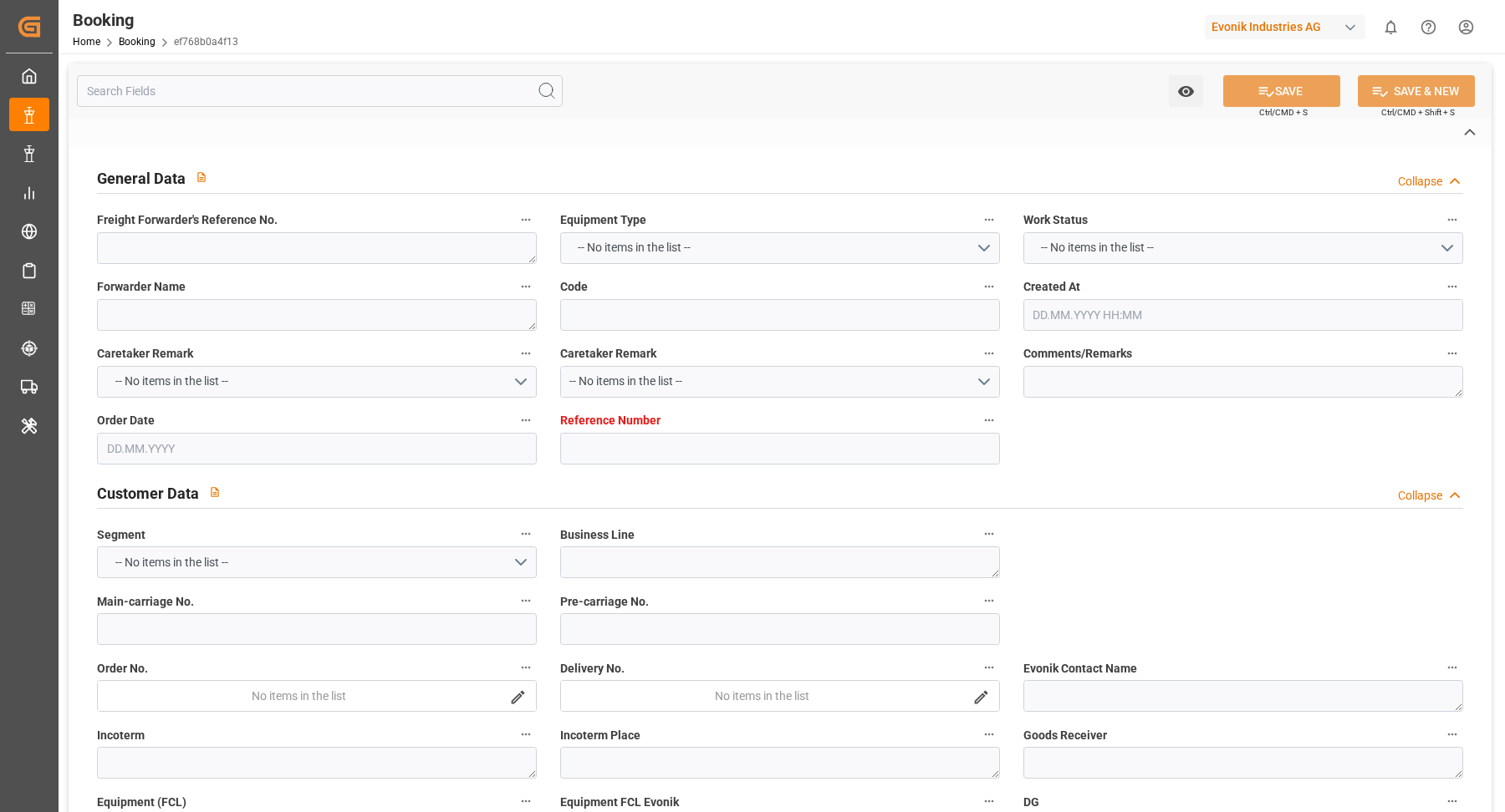
type textarea "OOCU4962451"
type input "COSCO SHIPPING ARIES"
type input "OOLU"
type textarea "2161655630"
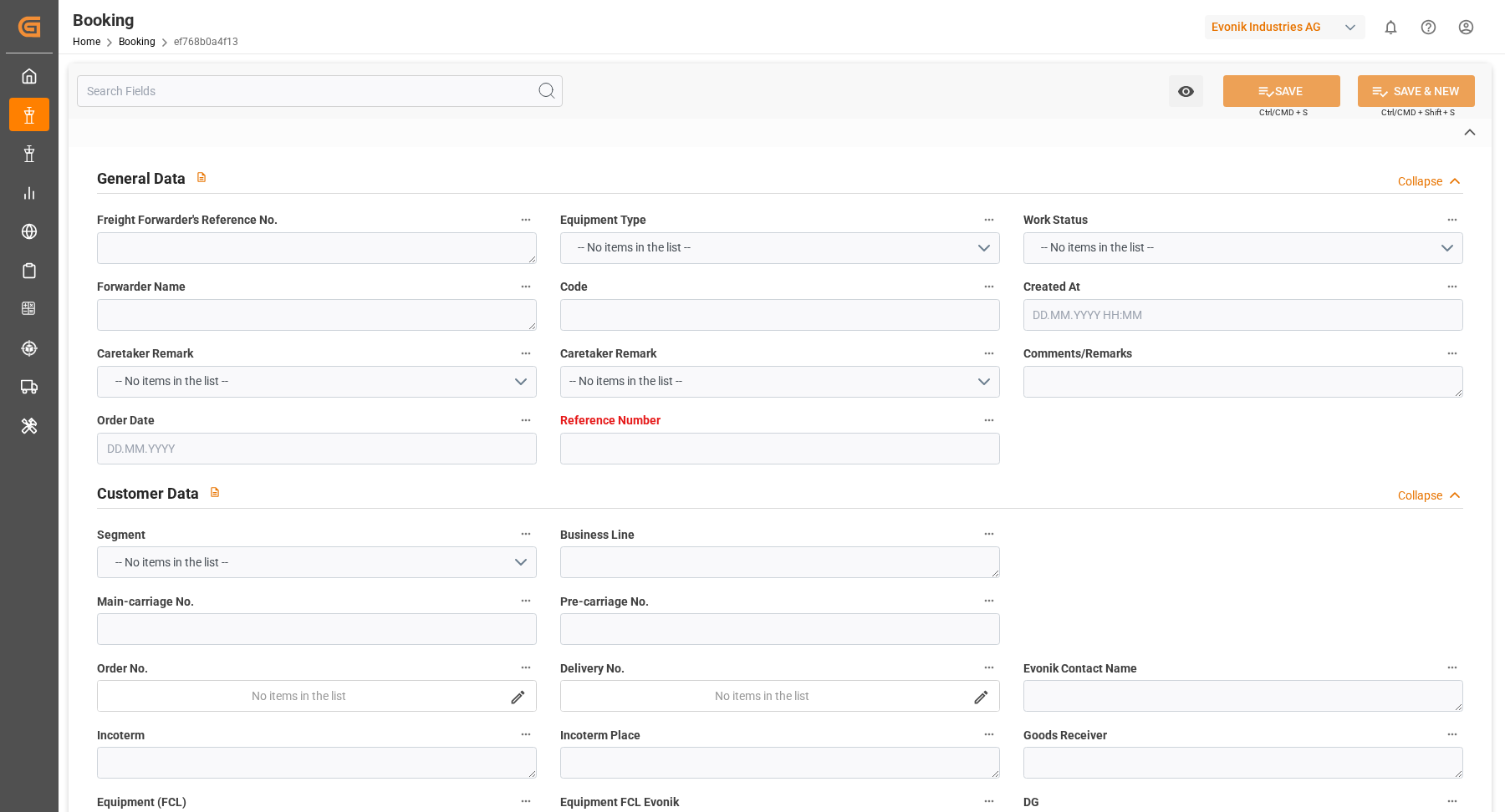
type input "Hamburg"
type input "Busan"
type input "SHANGHAI PT"
type textarea "vesselName"
type textarea "INPUT_Evonik_Seeburger_IFTSTA_1003112199_20250903150756176.edi"
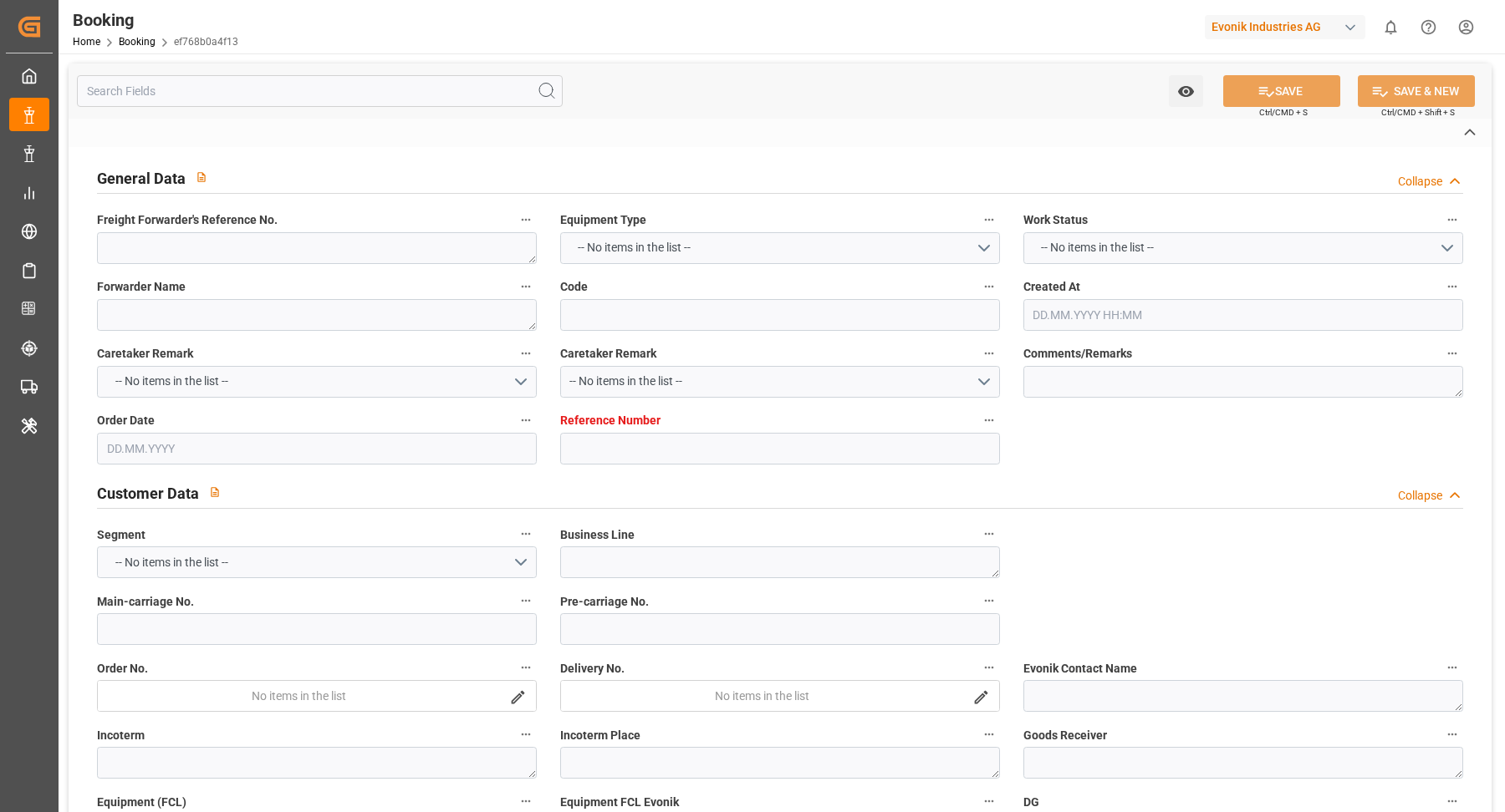
type textarea "NWC/UK North West Continent / UK_KRPUS_OOLU_AT-SE"
type textarea "INPUT_Evonik_Seeburger_LoadTenderOcean_1003048542_20250813130526845.xml,INPUT_E…"
type textarea "1003112199"
type textarea "Gagan Prakash"
type textarea "businessDivision-businessLine-"
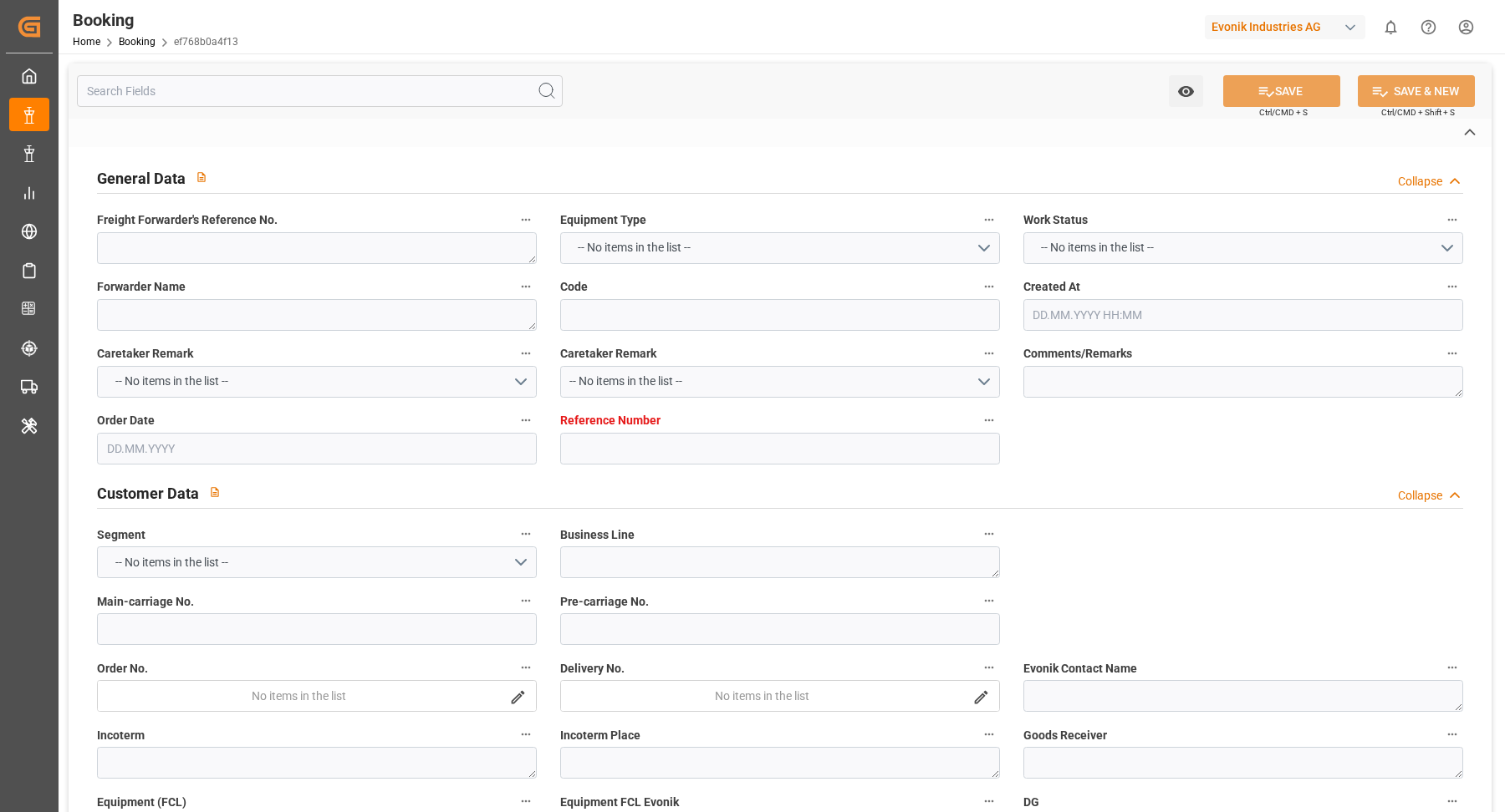
type textarea "IFTSTA"
type textarea "a011t00000LcJC5AAN"
type textarea "Yes"
type input "HAMBURG"
type input "BUSAN"
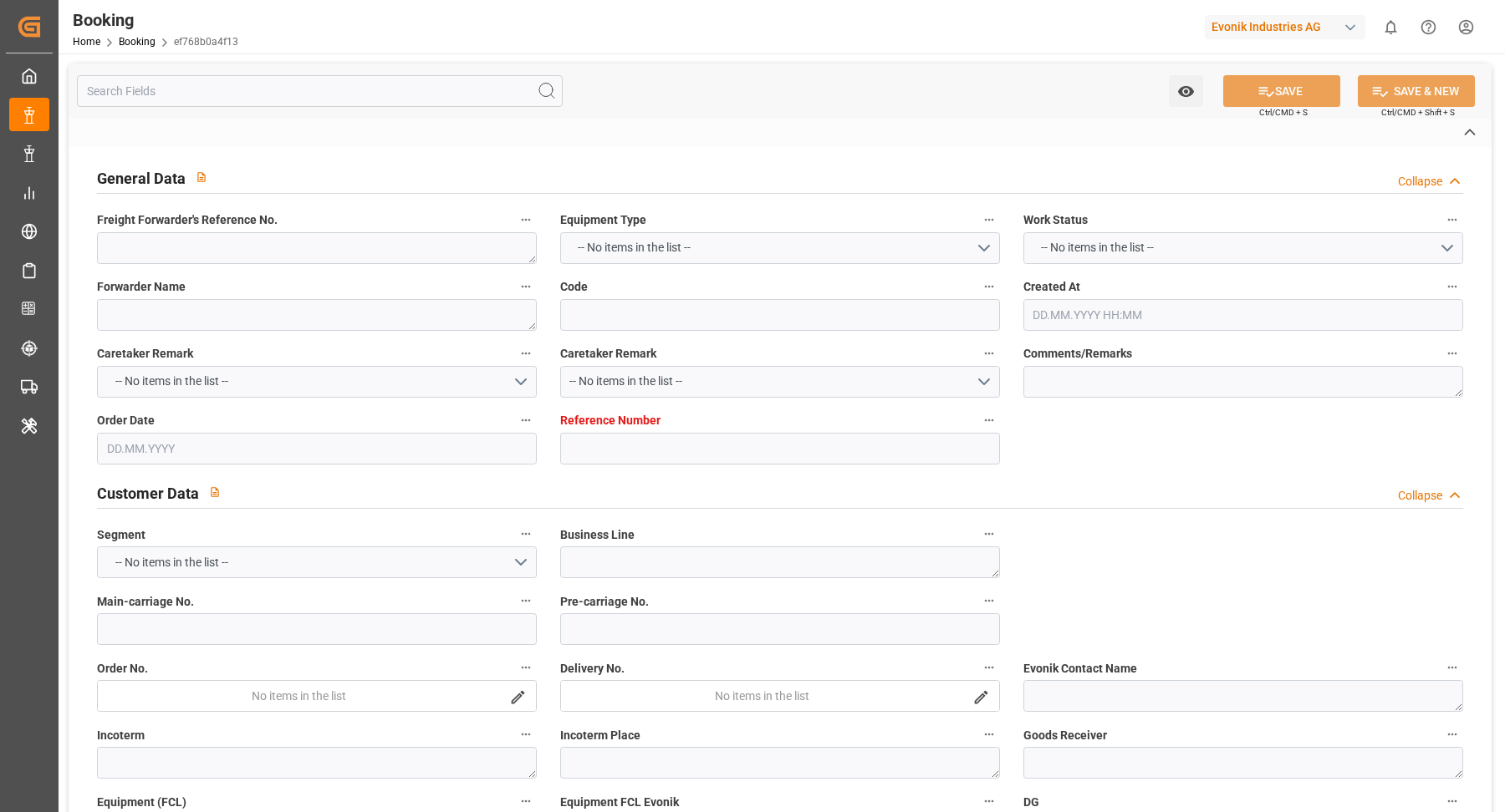
type input "CONTARGO BASEL"
type input "SWITZERLAND"
type input "TRUCK"
type input "034E"
type input "VESSEL"
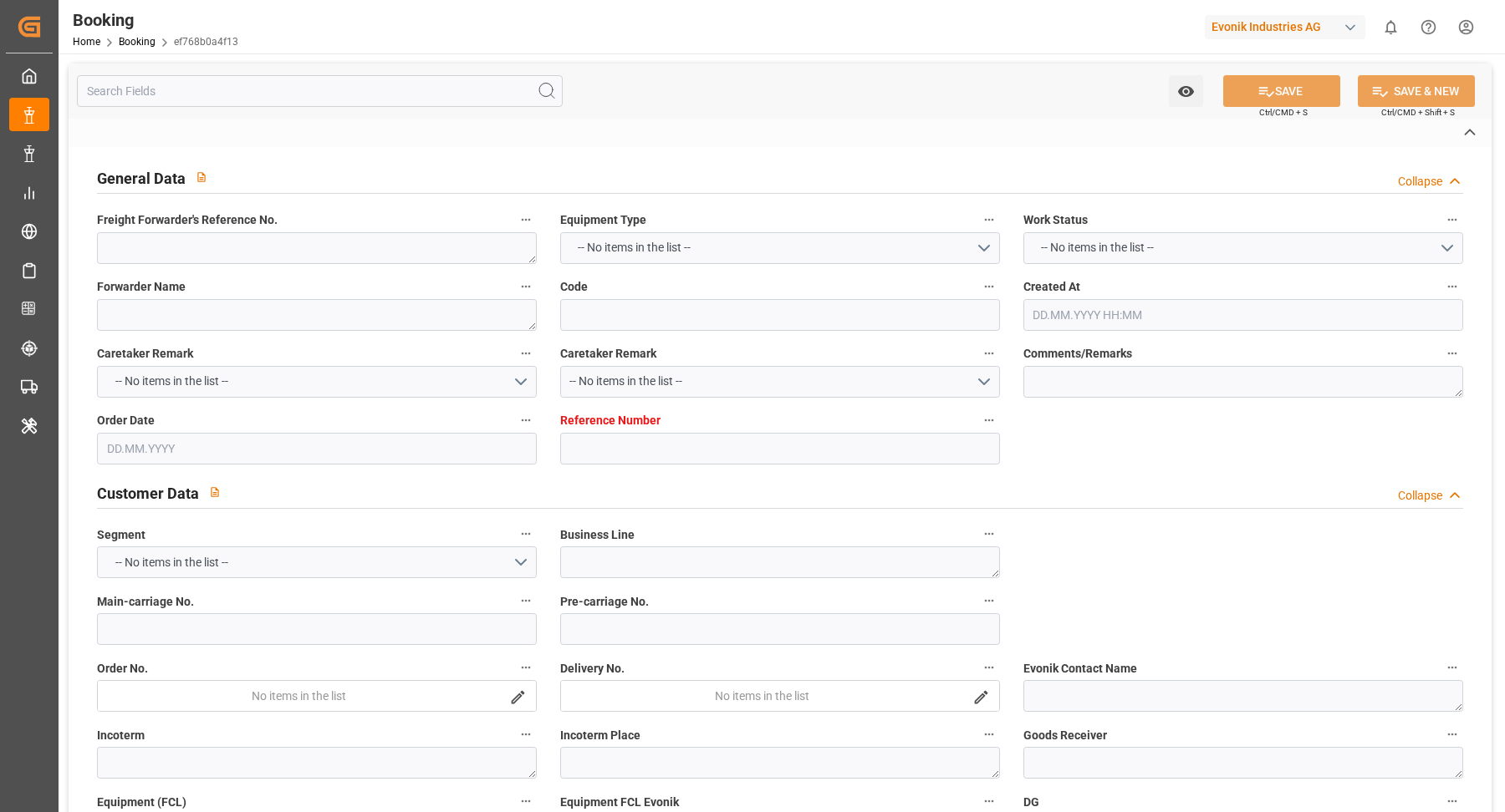
type input "COSCO BELGIUM"
type input "081E"
type input "COSCO BELGIUM"
type input "TRUCK"
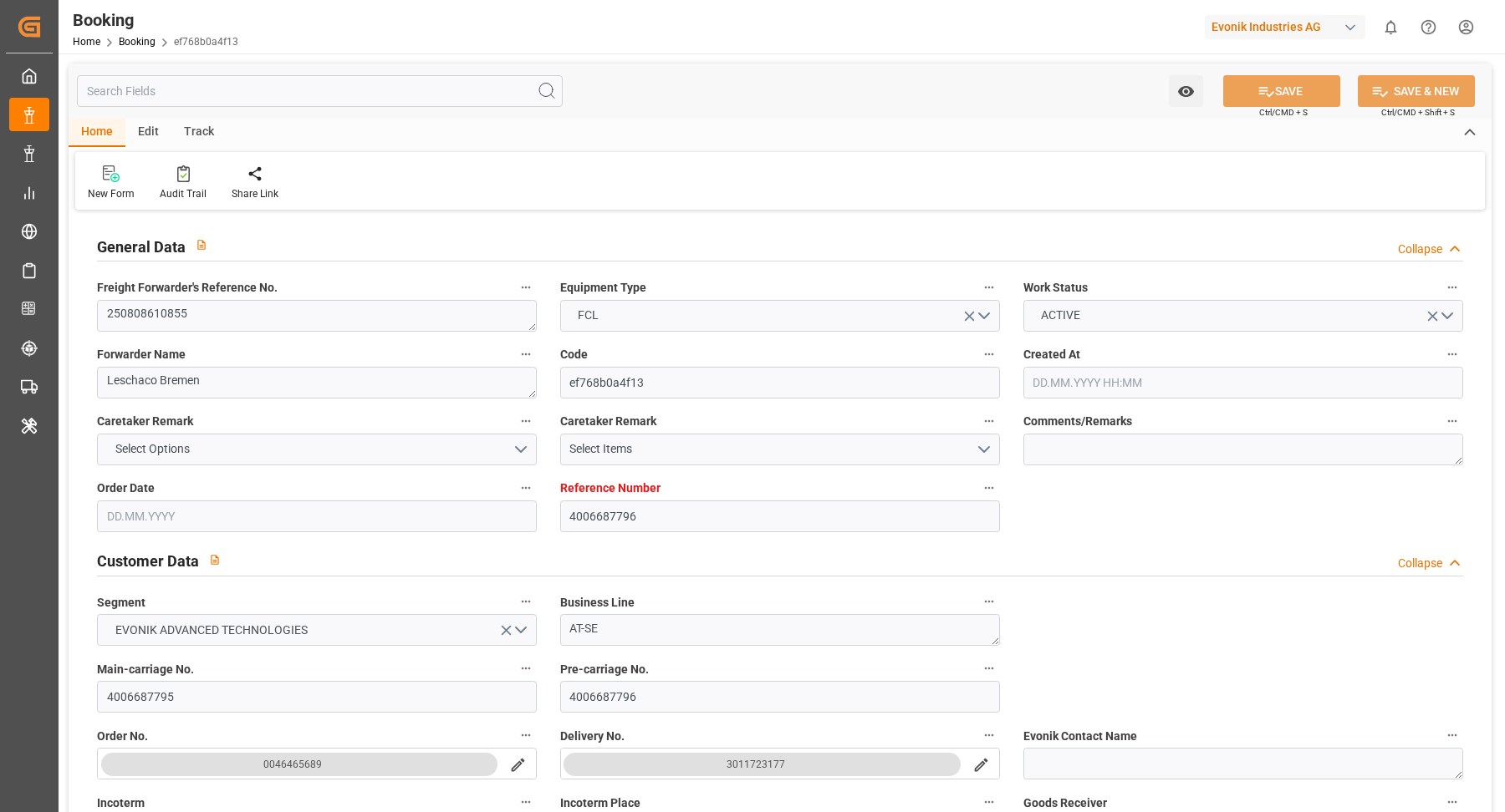
type input "4006687796"
type input "9783497"
type input "OOCL"
type input "Orient Overseas Container Line Ltd"
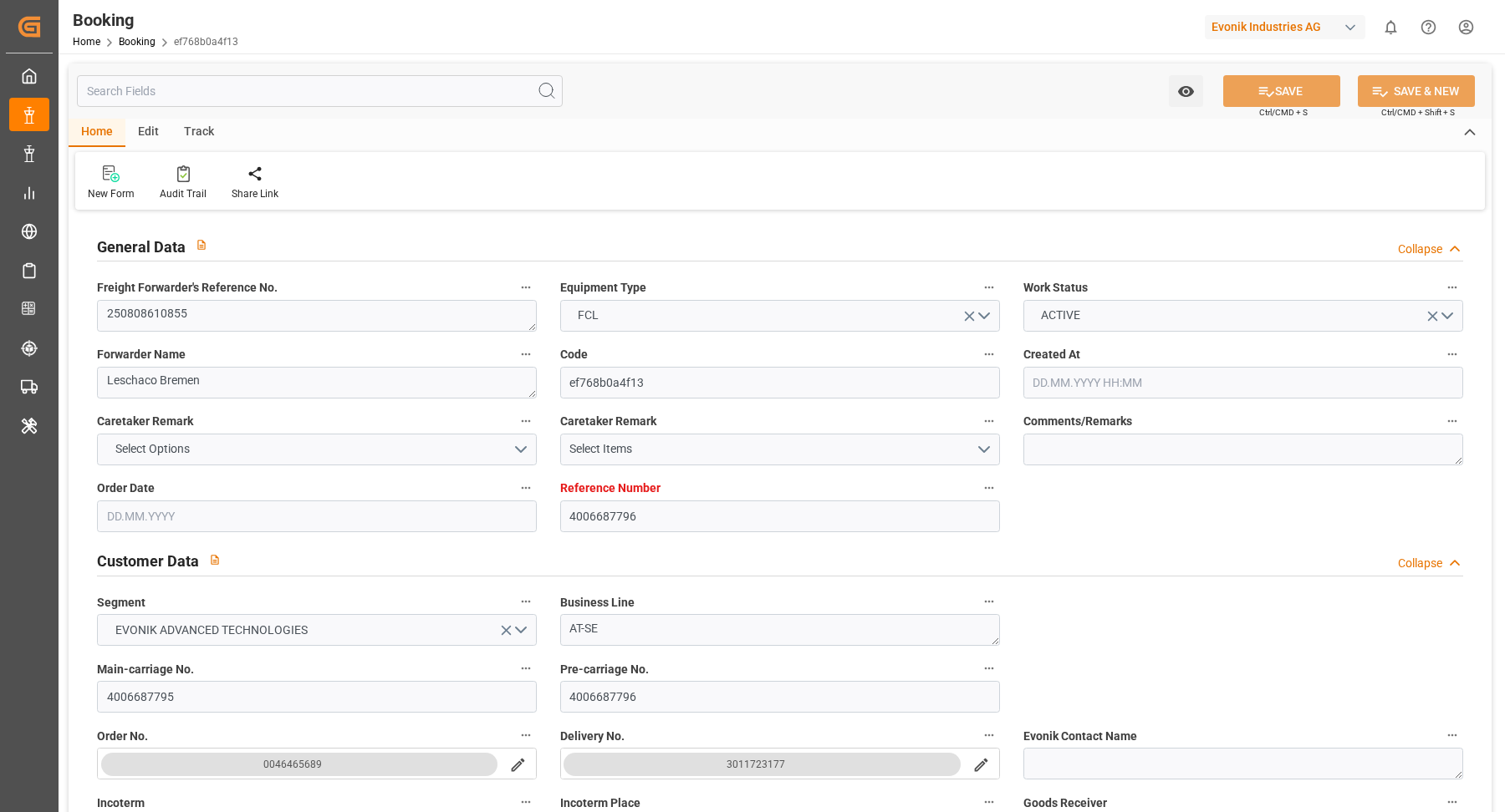
type input "DEHAM"
type input "KRPUS"
type input "0"
type input "CNSHG"
type input "0"
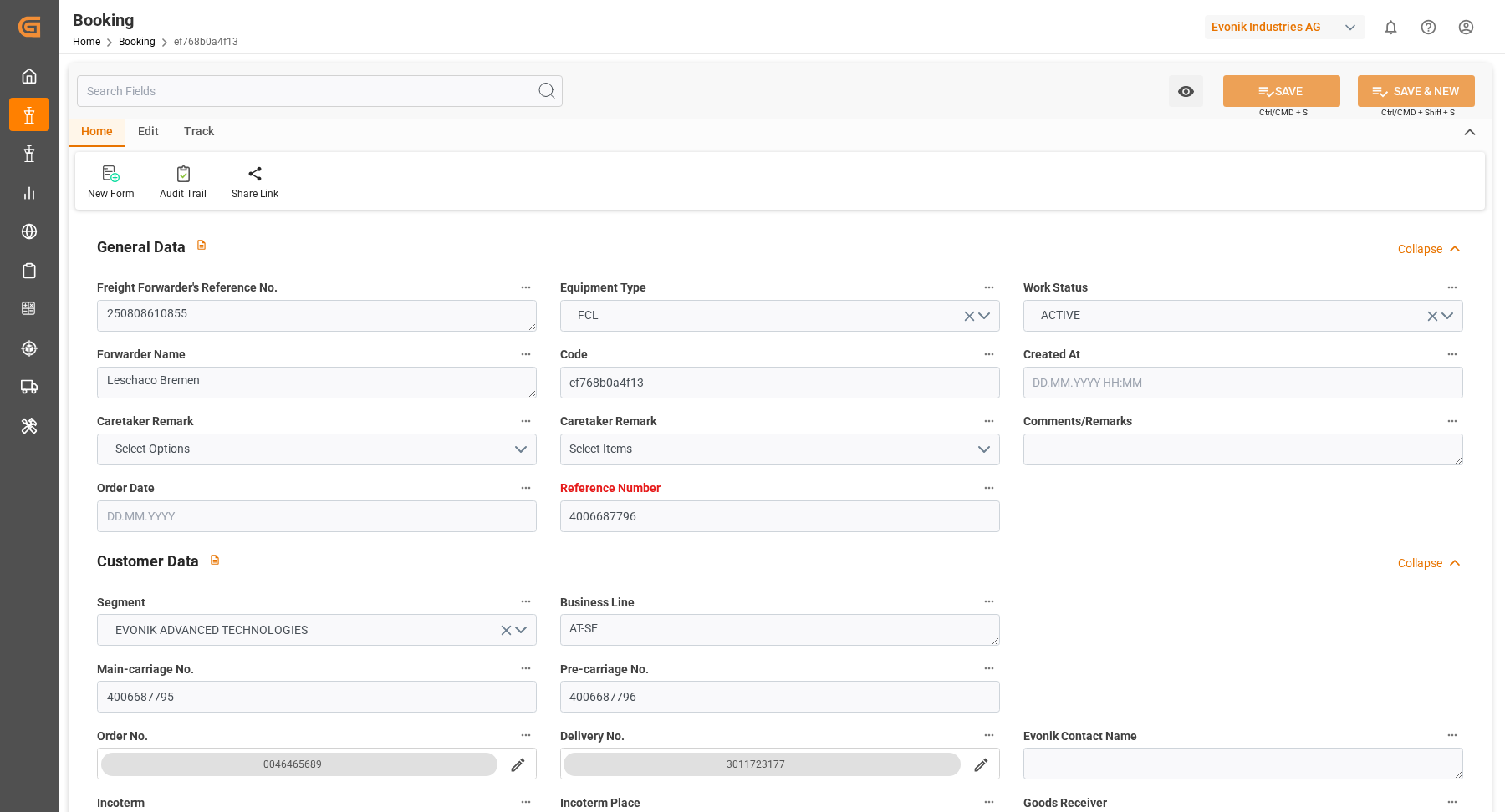
type input "DEHAM"
type input "KRPUS"
type input "9516404"
type input "13.08.2025 11:11"
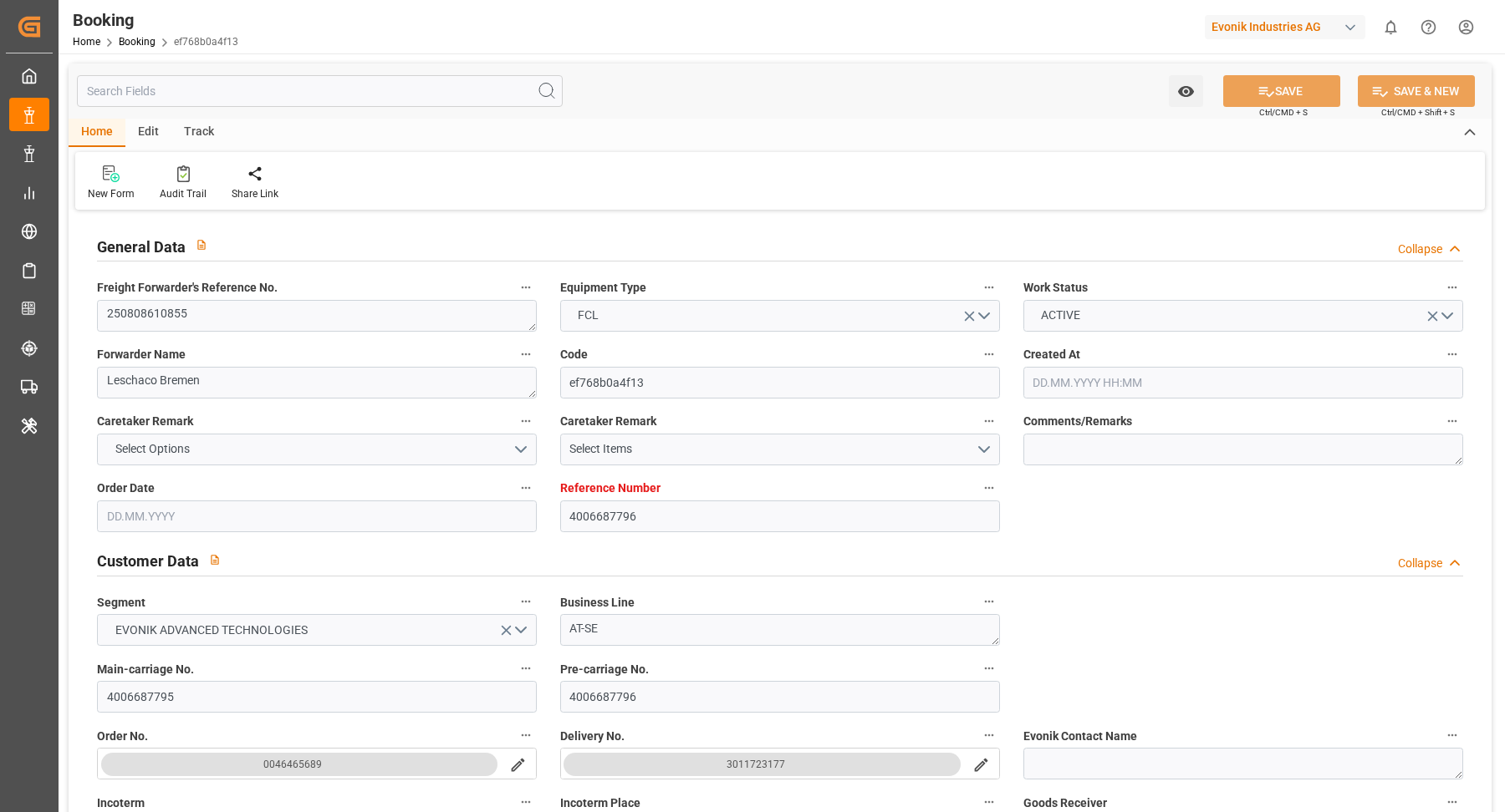
type input "13.08.2025"
type input "20.10.2025"
type input "22.08.2025"
type input "03.09.2025"
type input "06.09.2025 22:00"
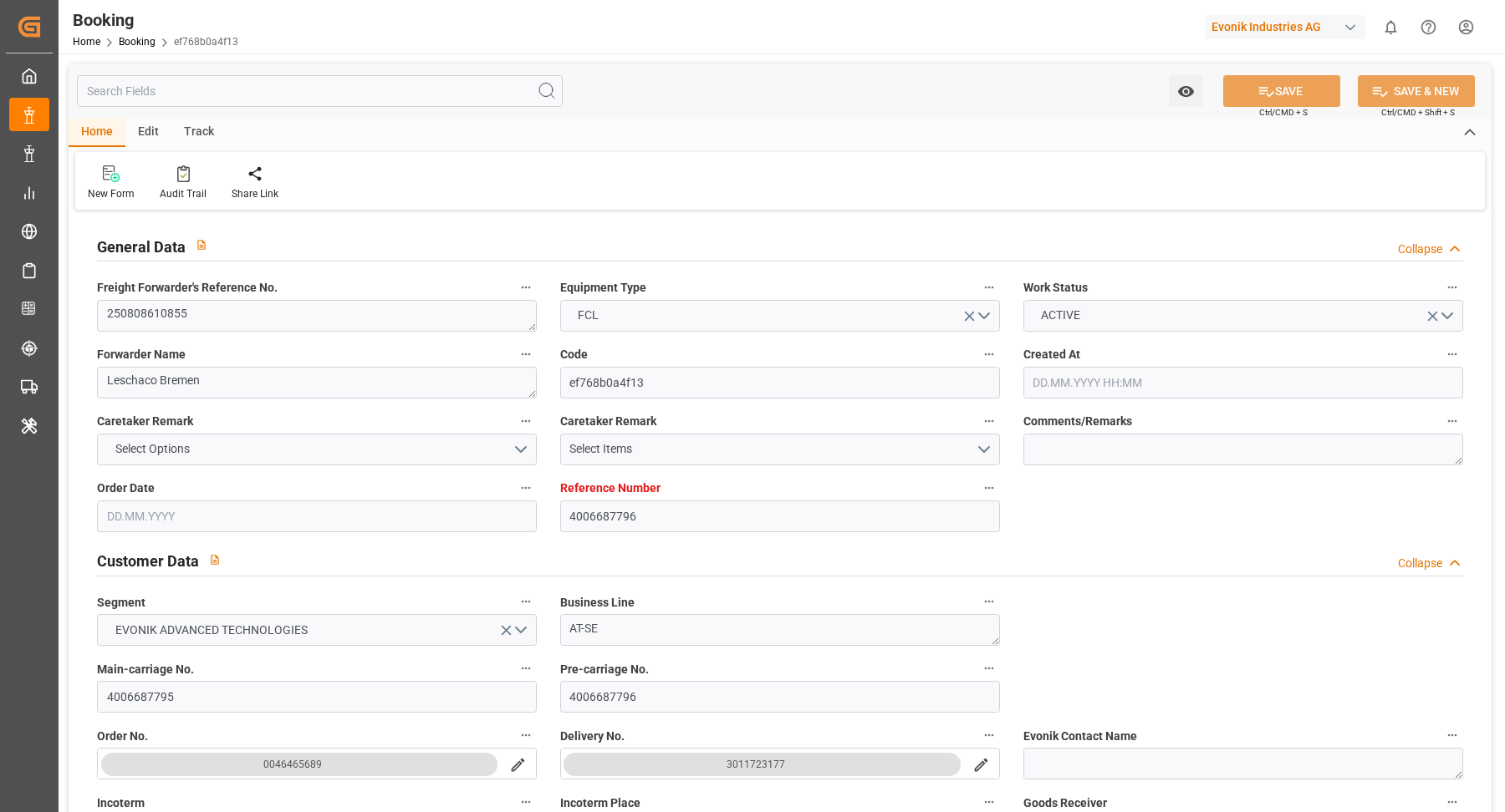
type input "04.09.2025 00:00"
type input "07.09.2025 08:51"
type input "26.08.2025 03:02"
type input "22.10.2025 10:00"
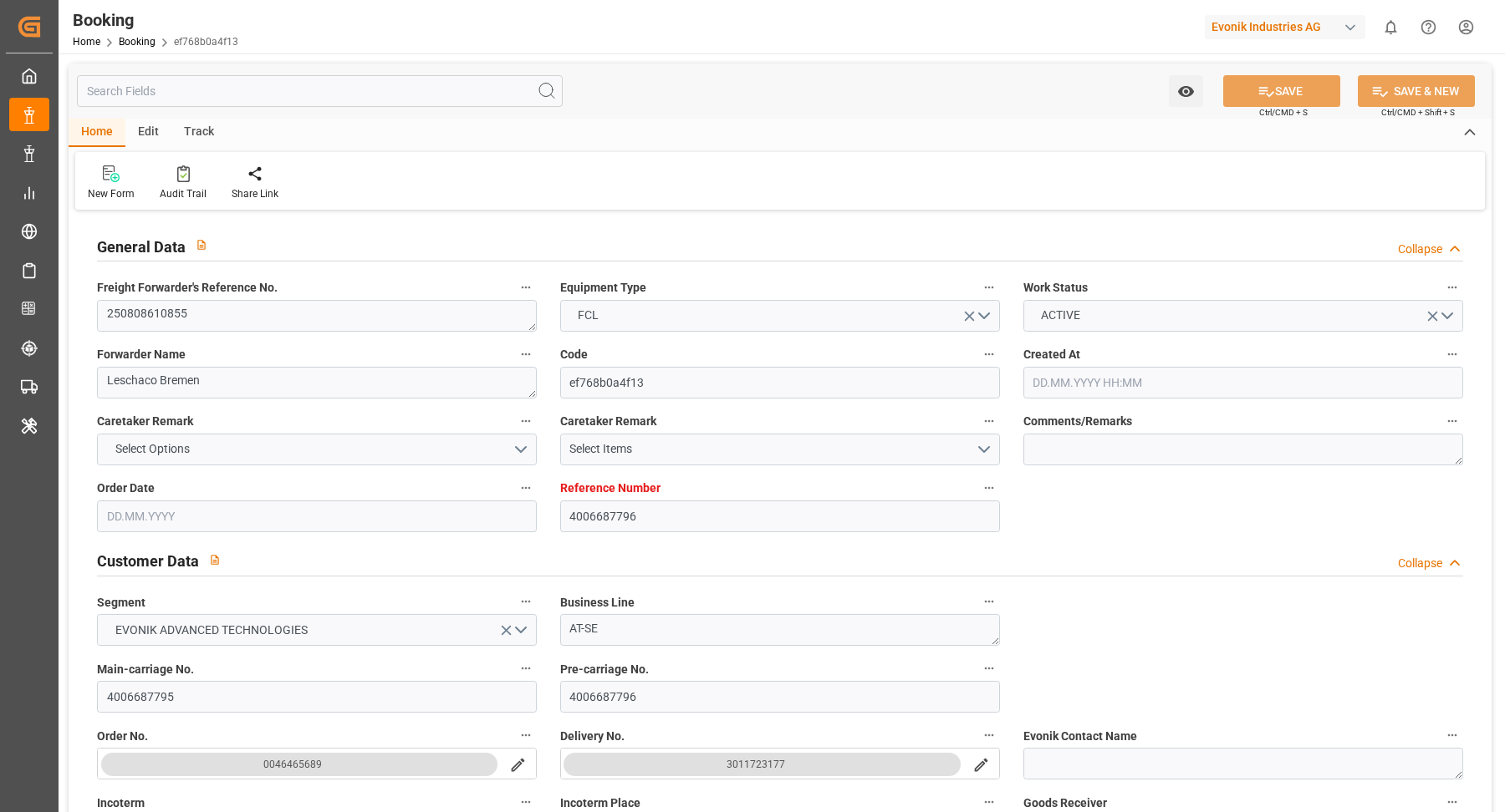
type input "07.09.2025 16:13"
type input "14.10.2025 08:00"
type input "21.10.2025 02:00"
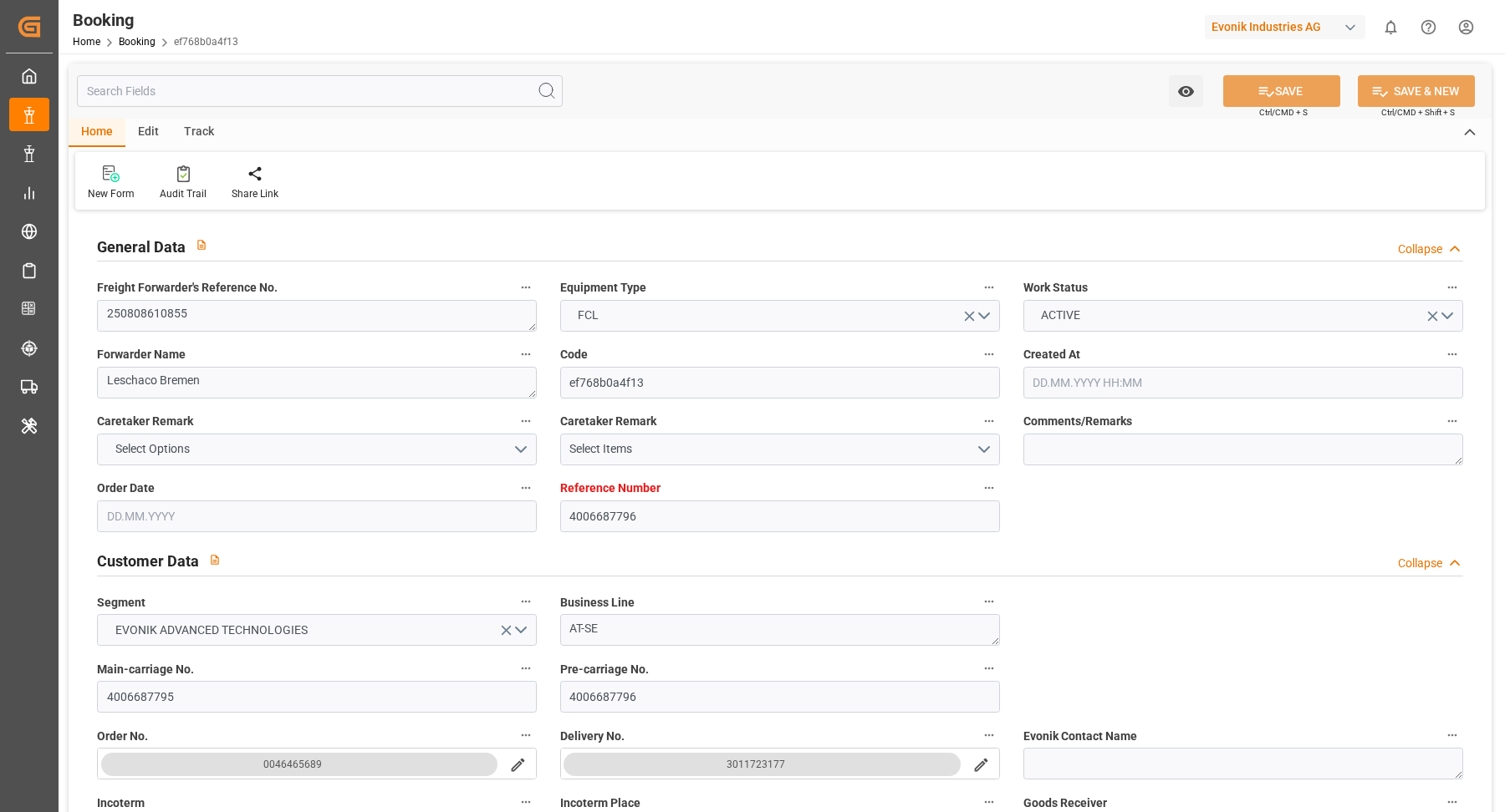
type input "22.08.2025"
type input "09.09.2025 10:01"
type input "09.09.2025"
type input "21.08.2025 13:19"
type input "06.09.2025 15:35"
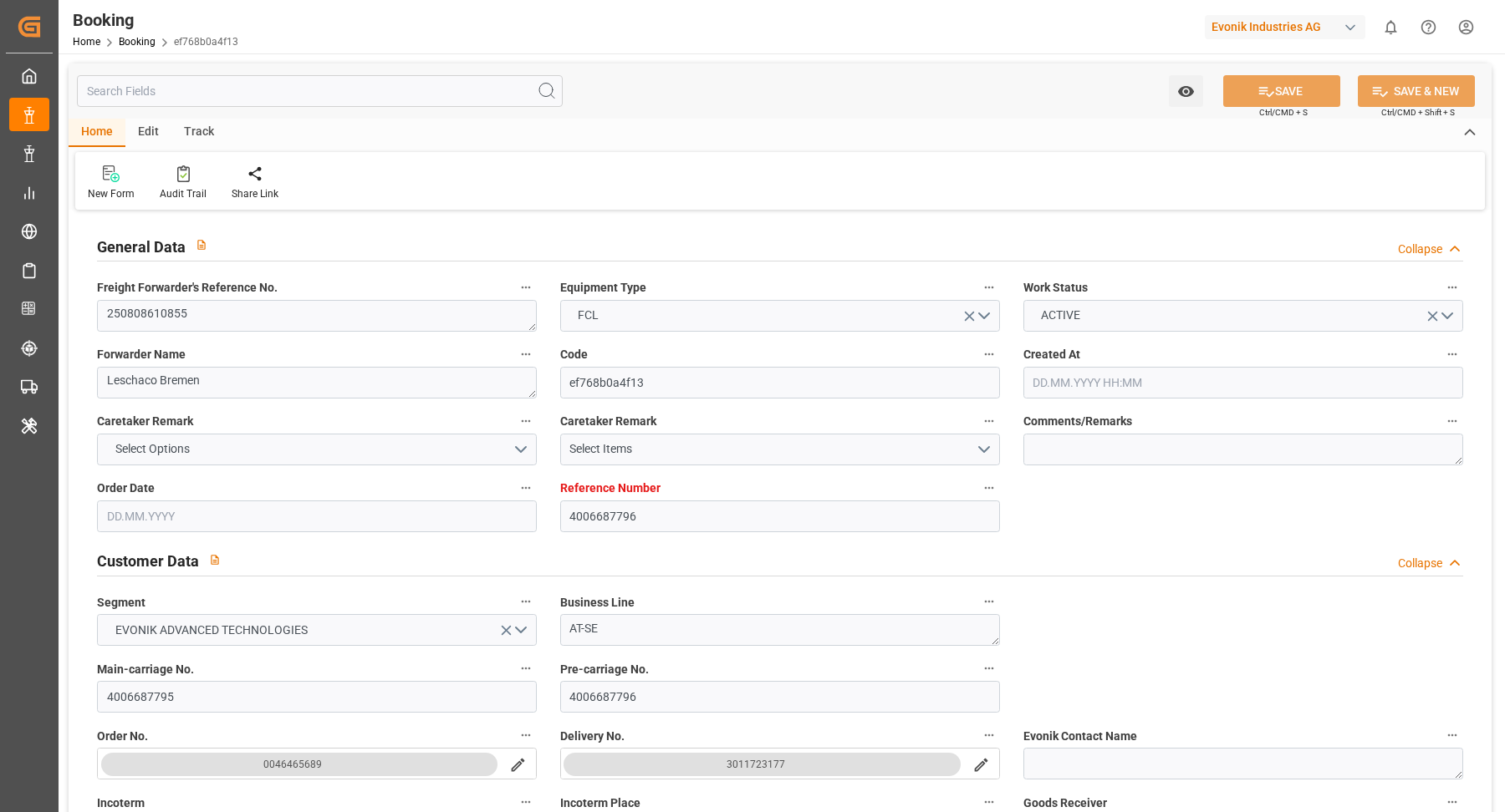
type input "07.09.2025 08:30"
type input "07.09.2025 09:35"
type input "14.10.2025 08:00"
type input "14.10.2025 16:44"
type input "21.10.2025 02:00"
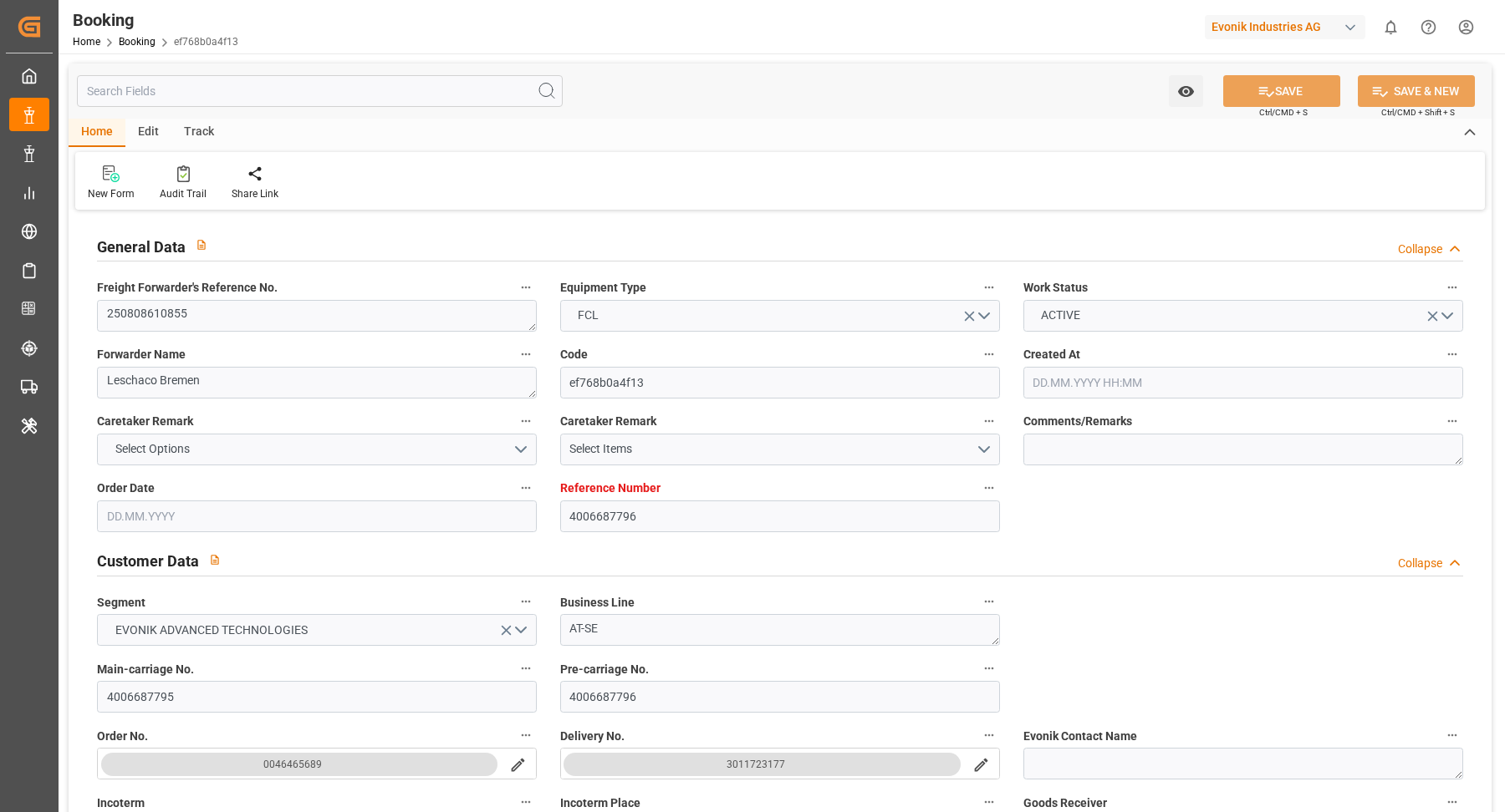
type input "22.10.2025 10:00"
type input "22.10.2025 23:33"
type input "26.10.2025 23:33"
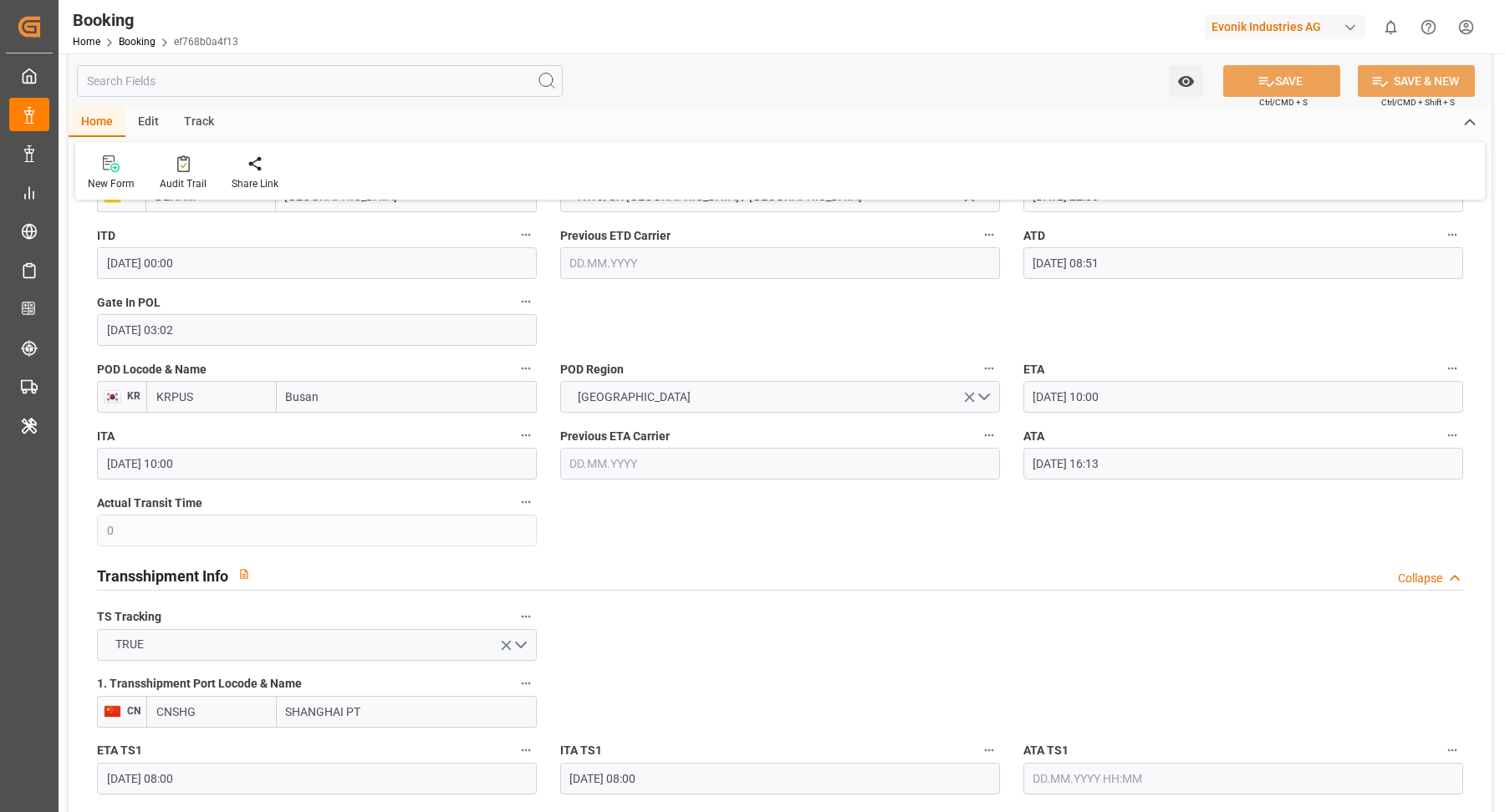
scroll to position [1327, 0]
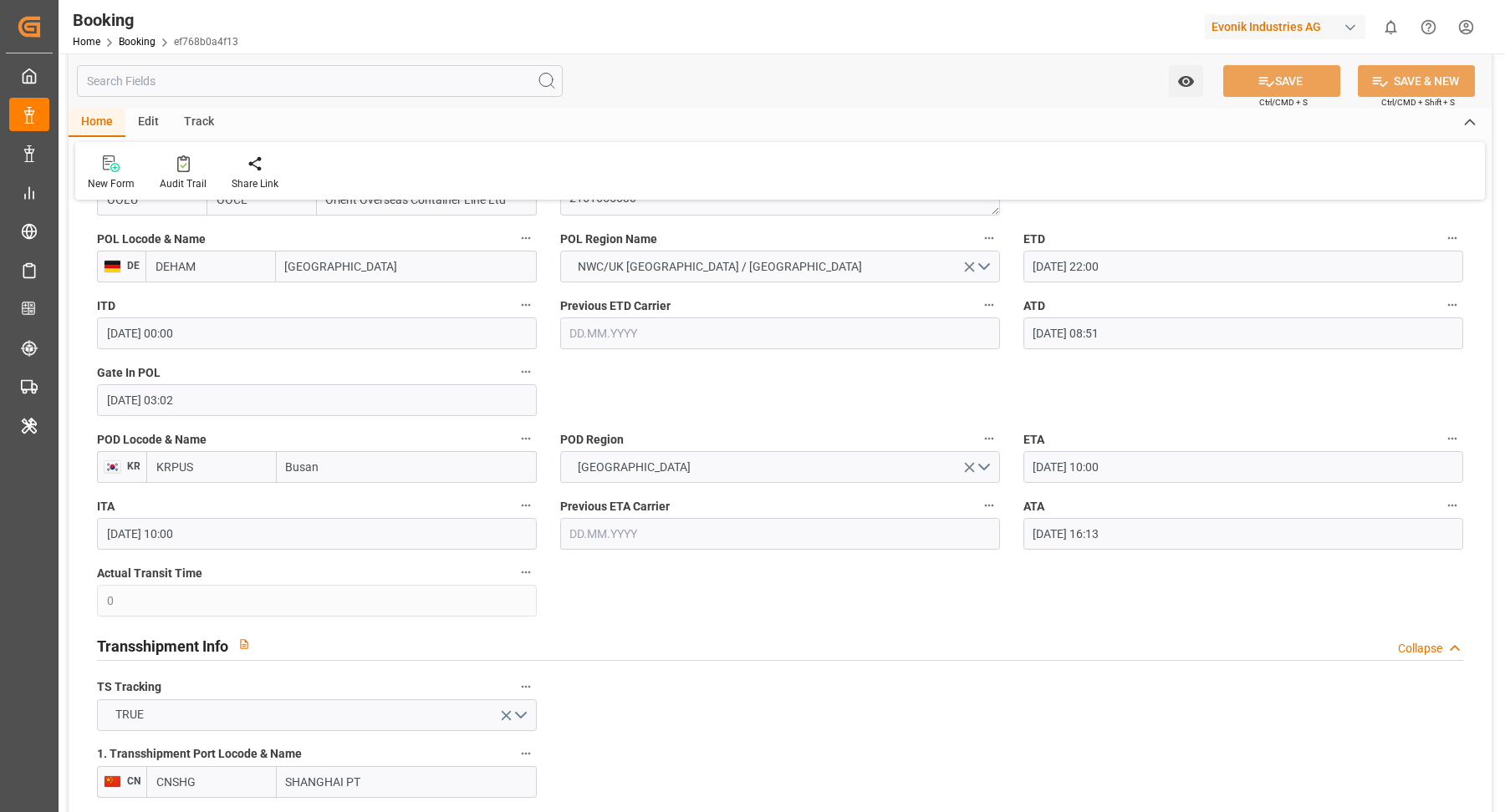
click at [1163, 530] on input "07.09.2025 16:13" at bounding box center [1243, 534] width 439 height 32
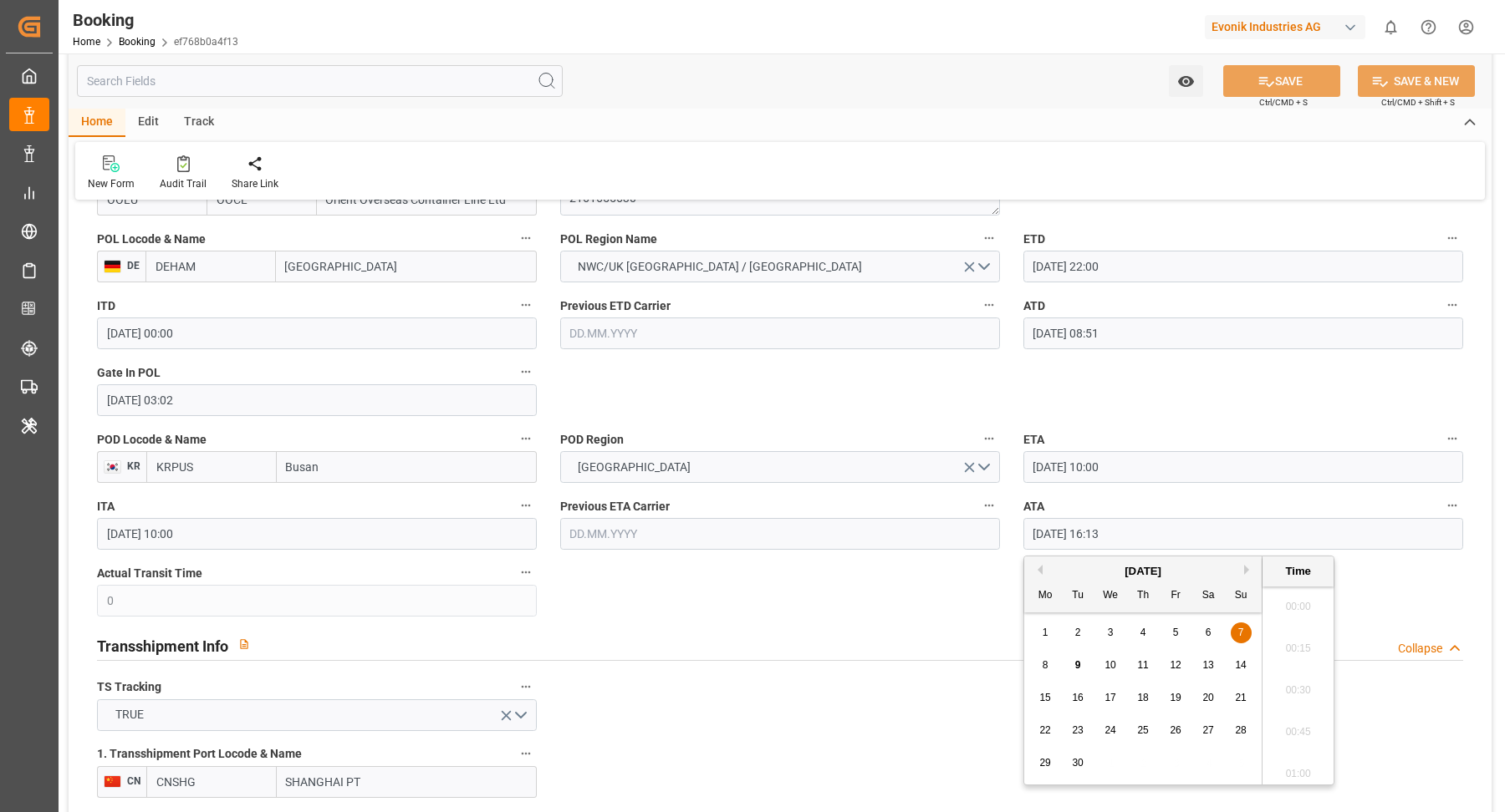
scroll to position [2596, 0]
click at [1443, 507] on button "ATA" at bounding box center [1452, 506] width 22 height 22
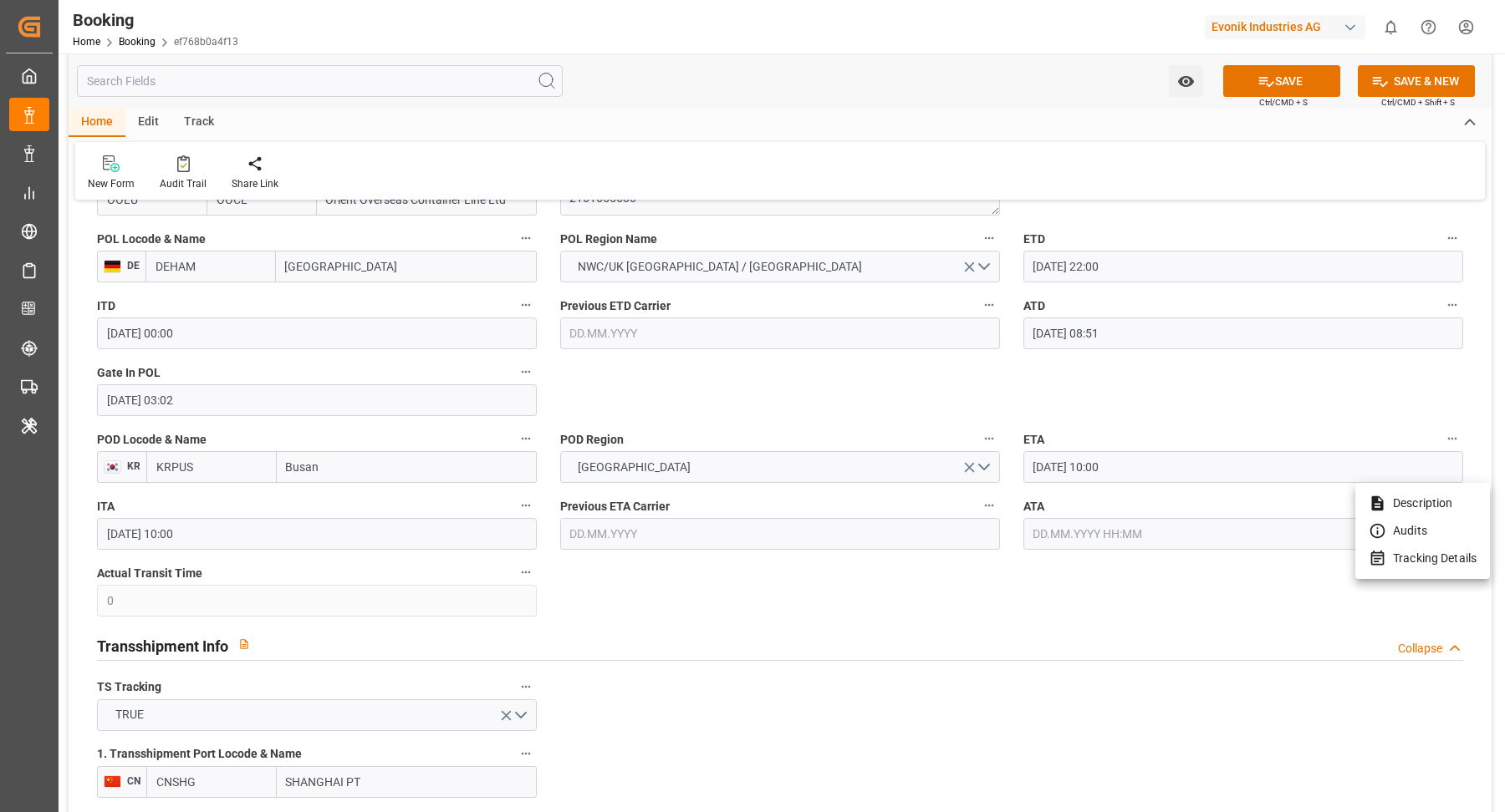
click at [1402, 565] on li "Tracking Details" at bounding box center [1422, 559] width 135 height 28
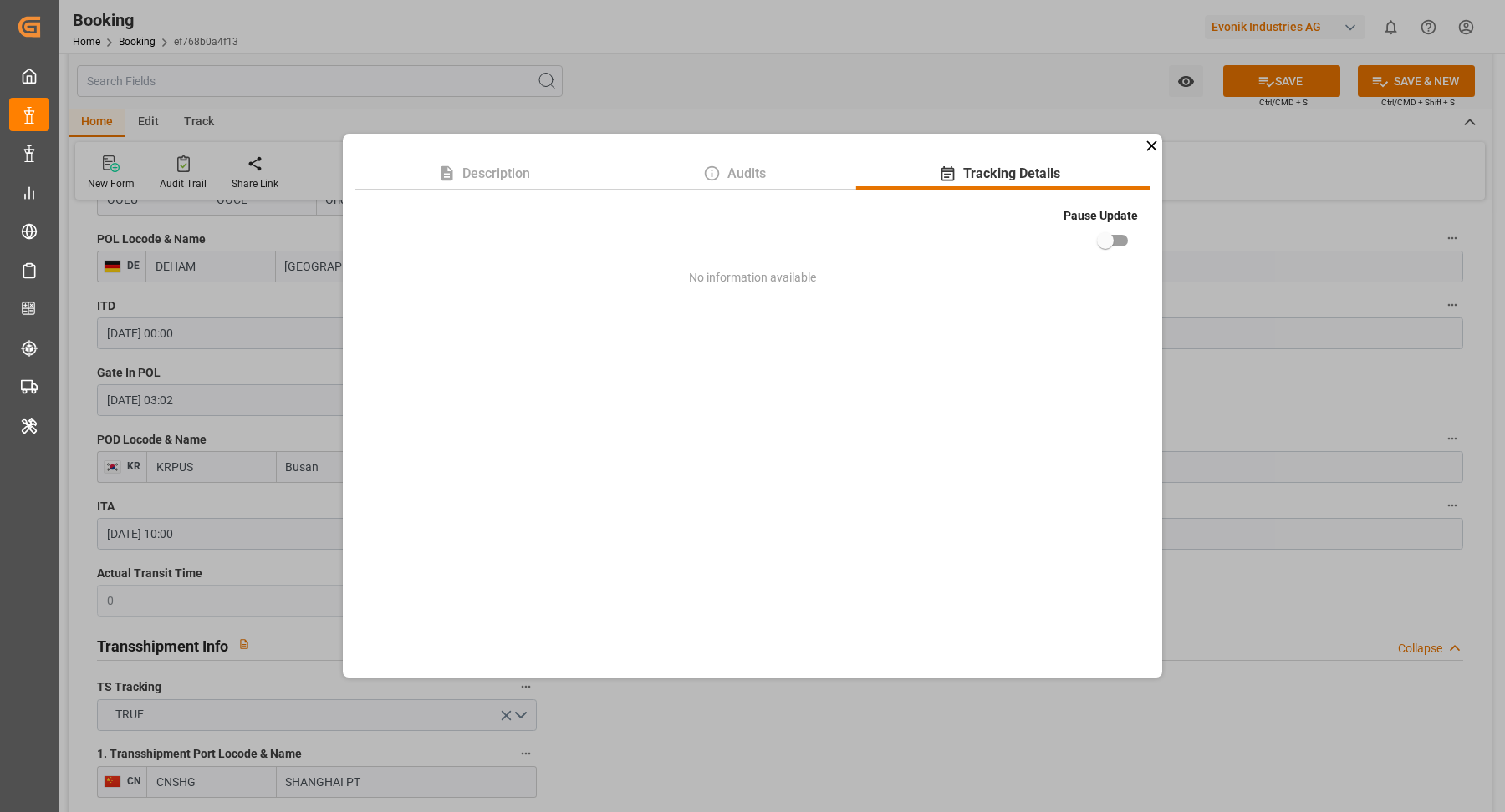
drag, startPoint x: 1108, startPoint y: 228, endPoint x: 1131, endPoint y: 230, distance: 23.1
click at [1108, 228] on input "checkbox" at bounding box center [1105, 240] width 95 height 32
checkbox input "true"
click at [1254, 224] on div "Description Audits Tracking Details Pause Update No information available" at bounding box center [752, 406] width 1505 height 812
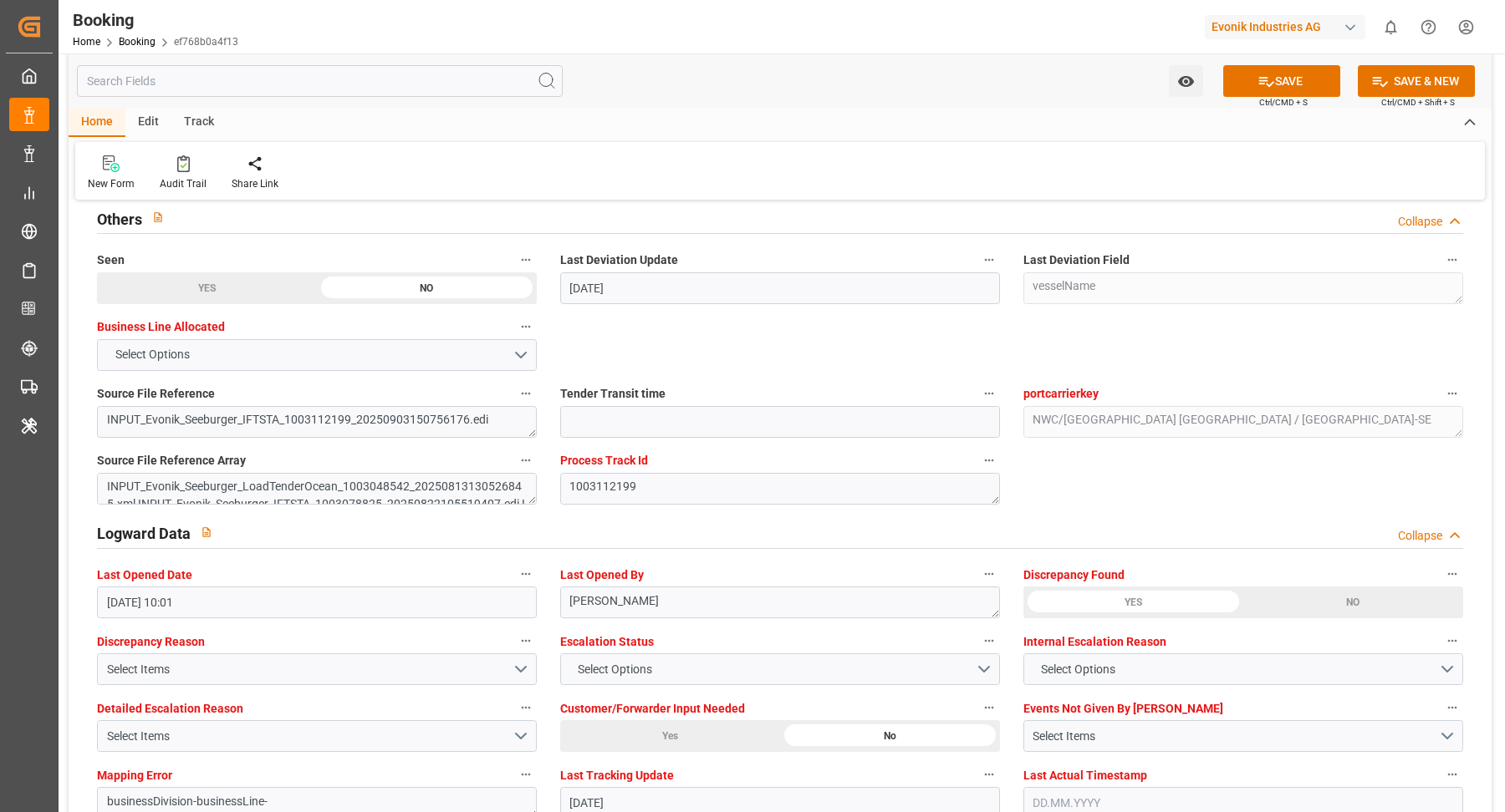
scroll to position [3261, 0]
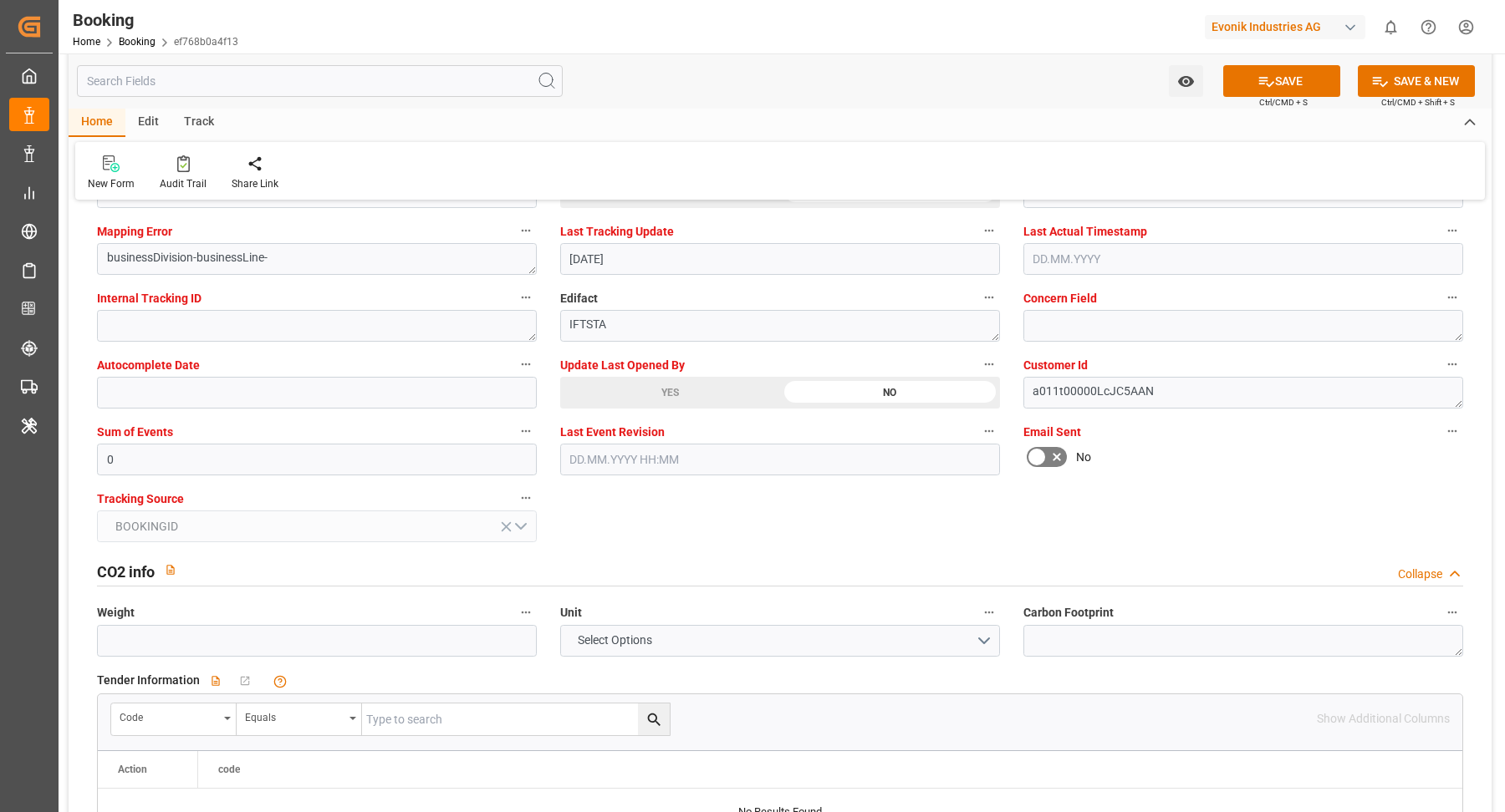
click at [650, 387] on div "YES" at bounding box center [670, 392] width 220 height 32
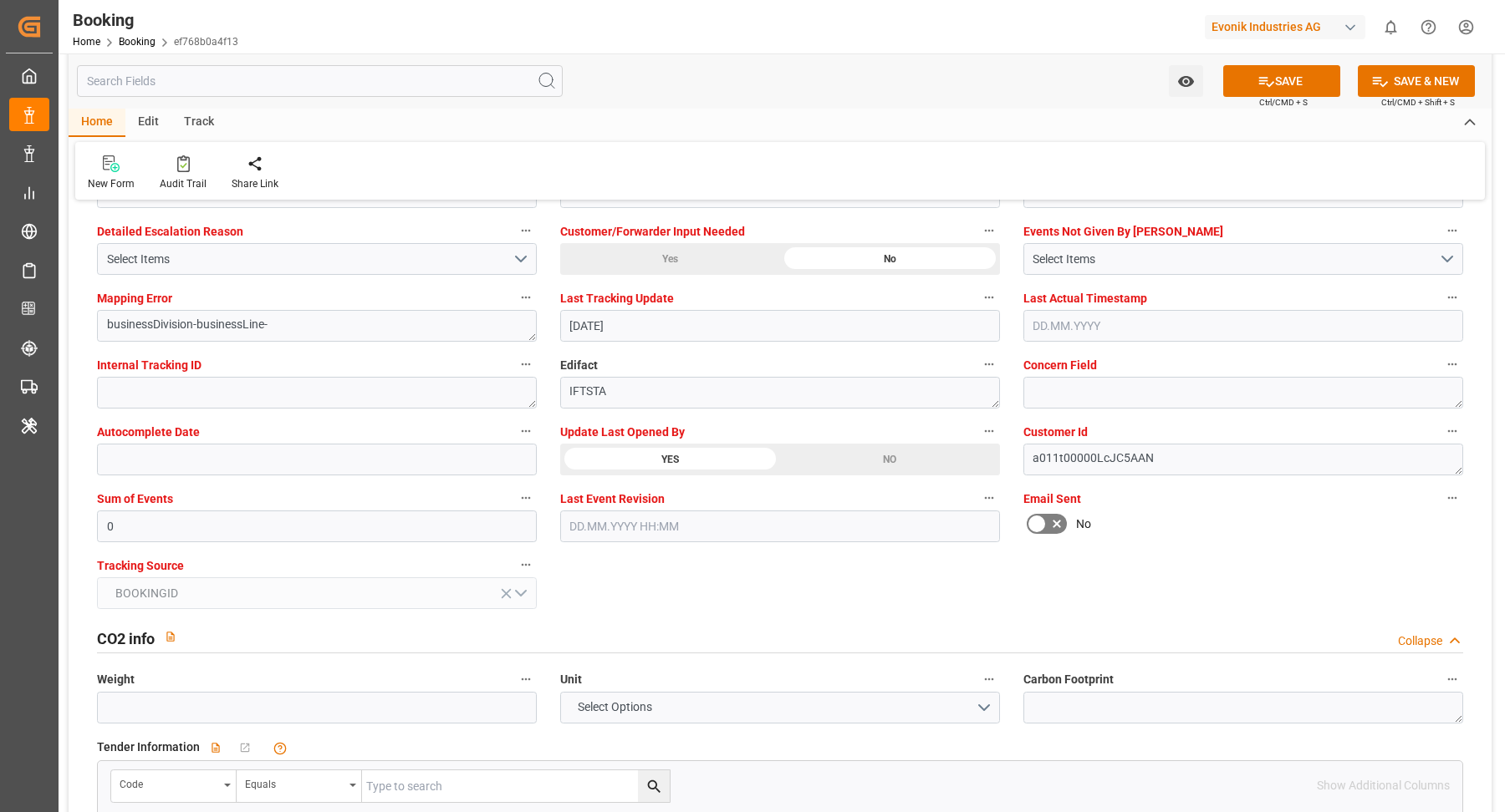
scroll to position [2864, 0]
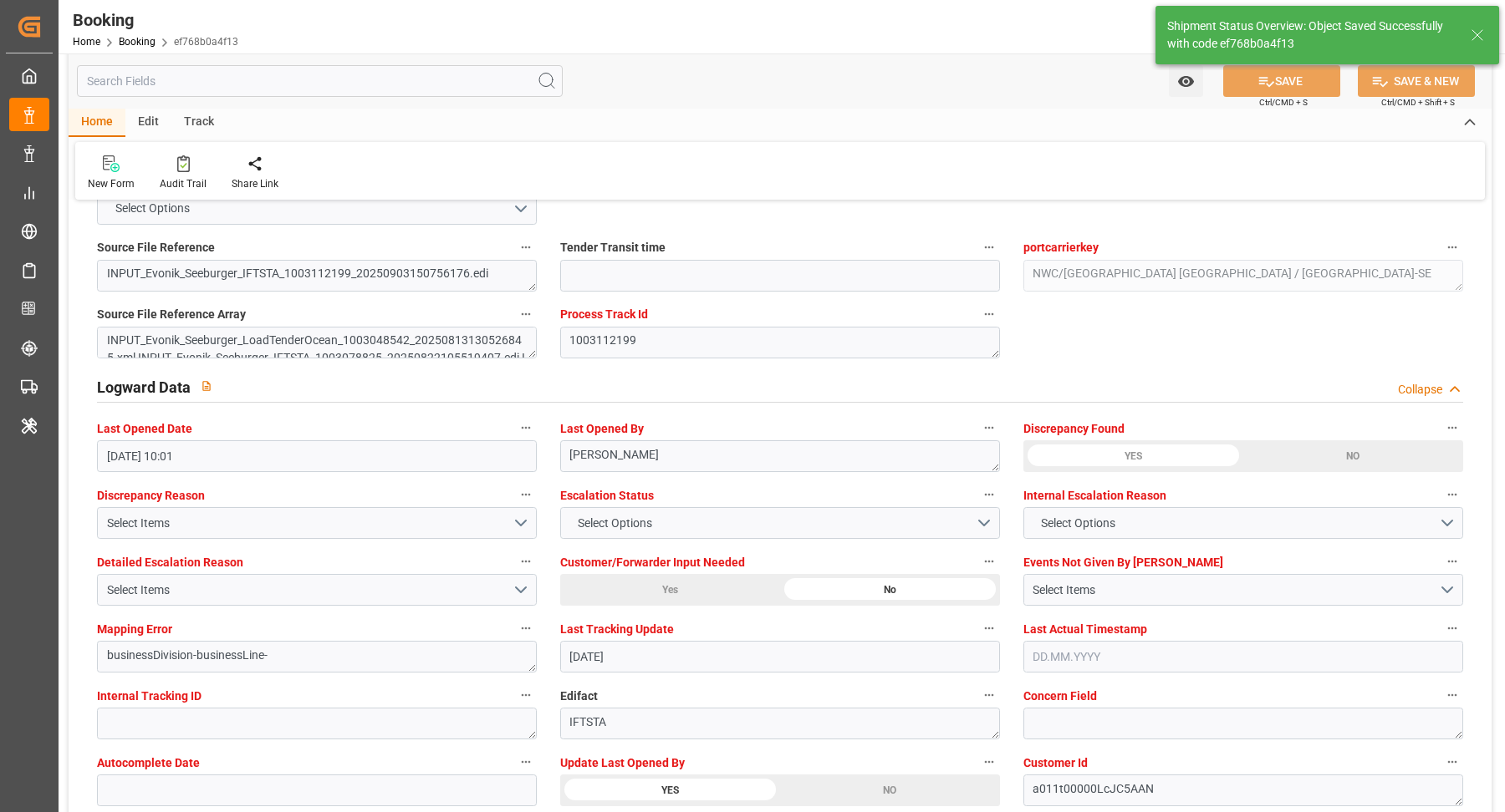
type textarea "[PERSON_NAME]"
type input "09.09.2025 10:18"
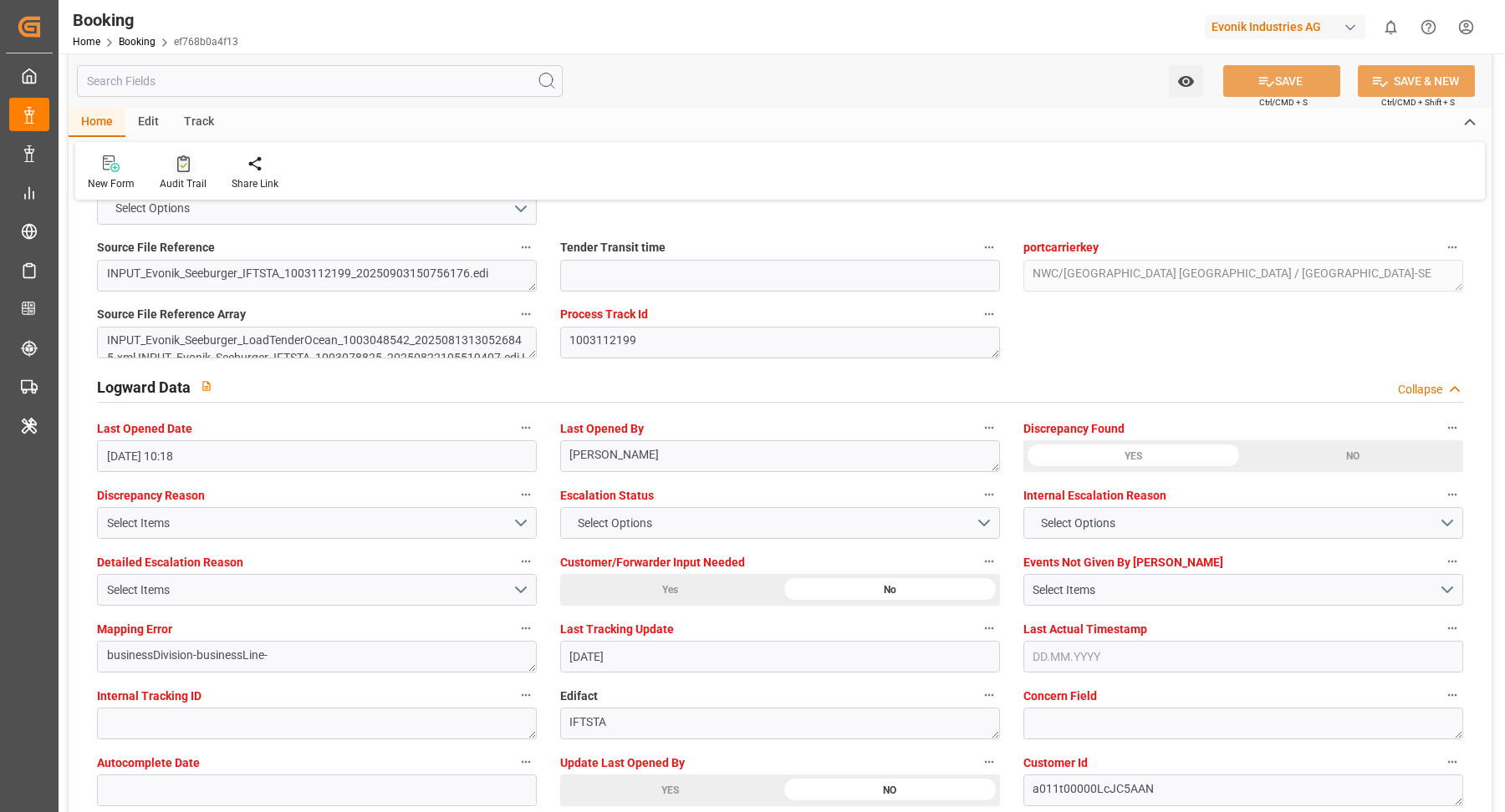
click at [179, 177] on div "Audit Trail" at bounding box center [183, 184] width 47 height 15
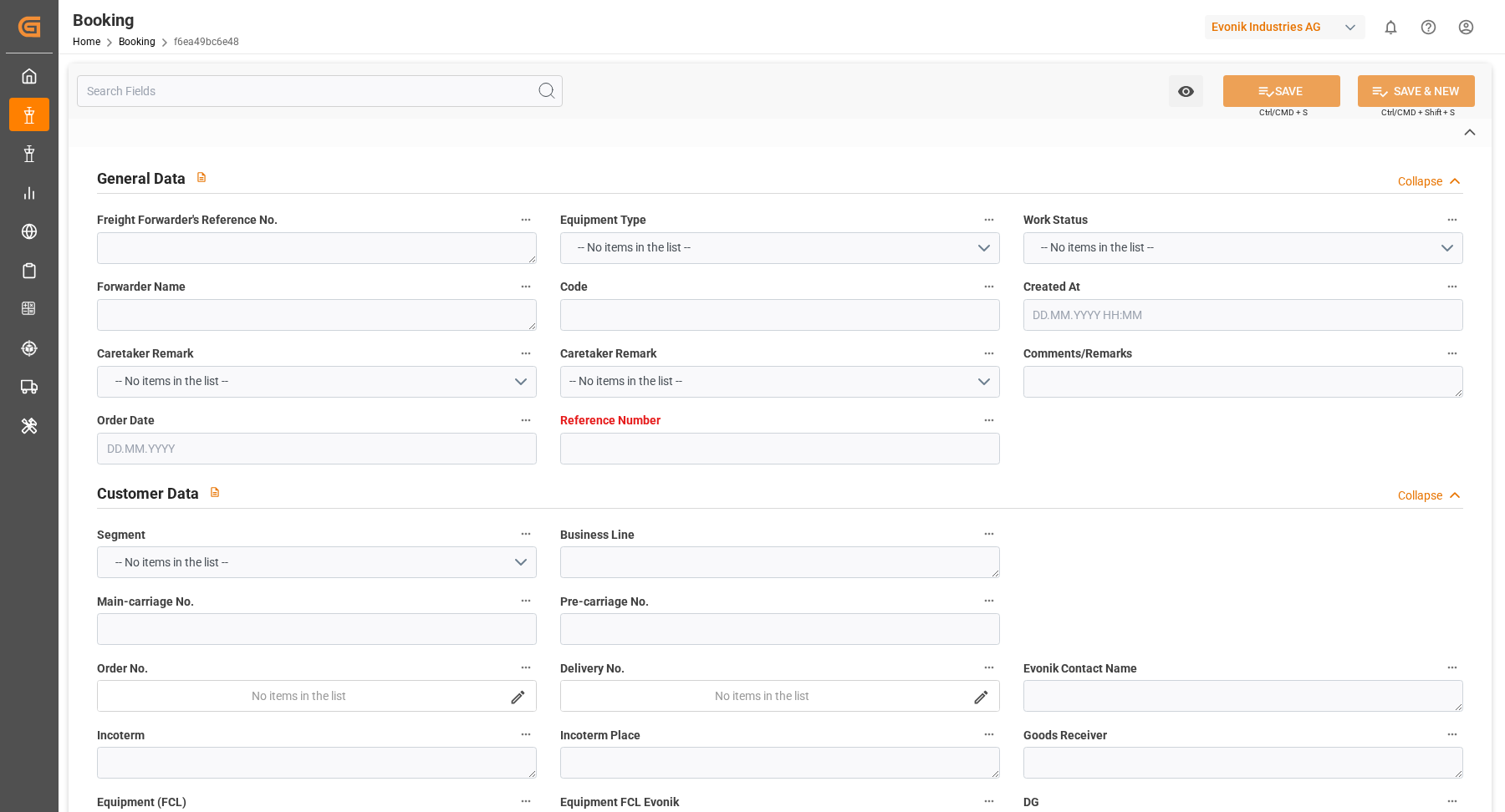
type textarea "1020251719"
type textarea "[PERSON_NAME]"
type input "f6ea49bc6e48"
type input "7001238314"
type textarea "AT-CL"
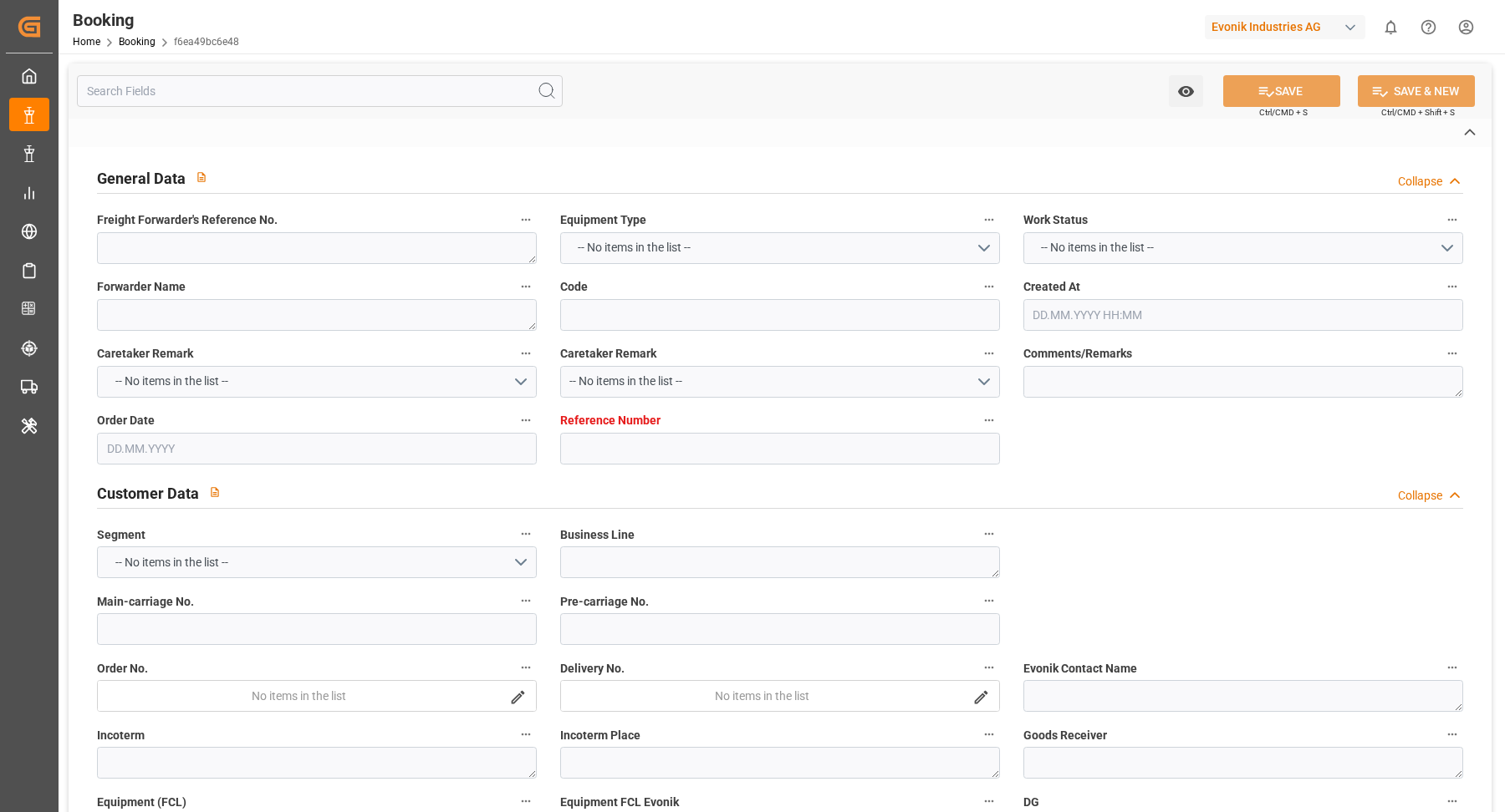
type input "7001238313"
type textarea "nils.koehlert@evonik.com"
type textarea "CIP"
type textarea "ALEXANDRIA"
type textarea "8"
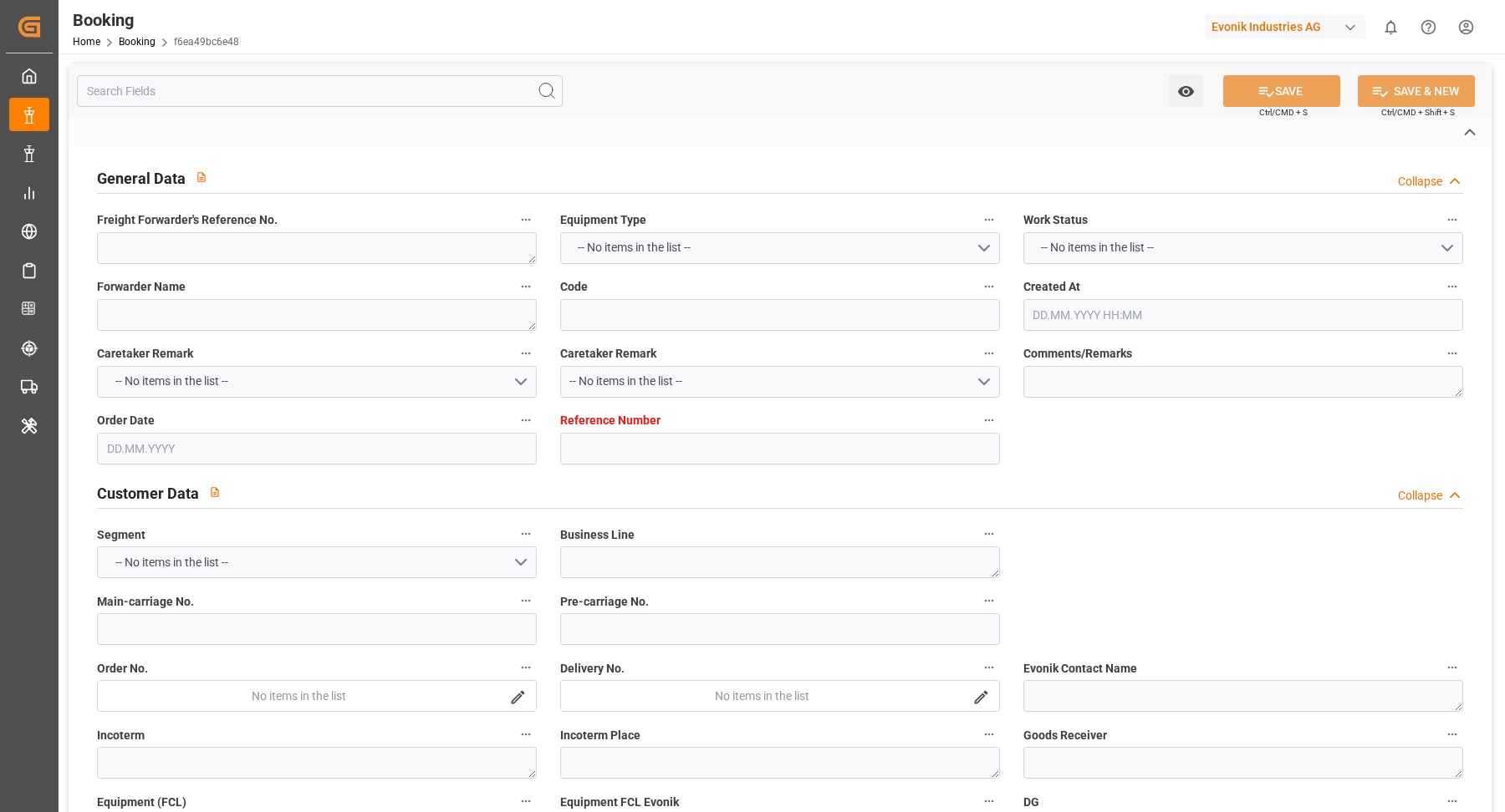
type textarea "Essen"
type textarea "TCLU2520334"
type input "VUOKSI MAERSK"
type input "MAEU"
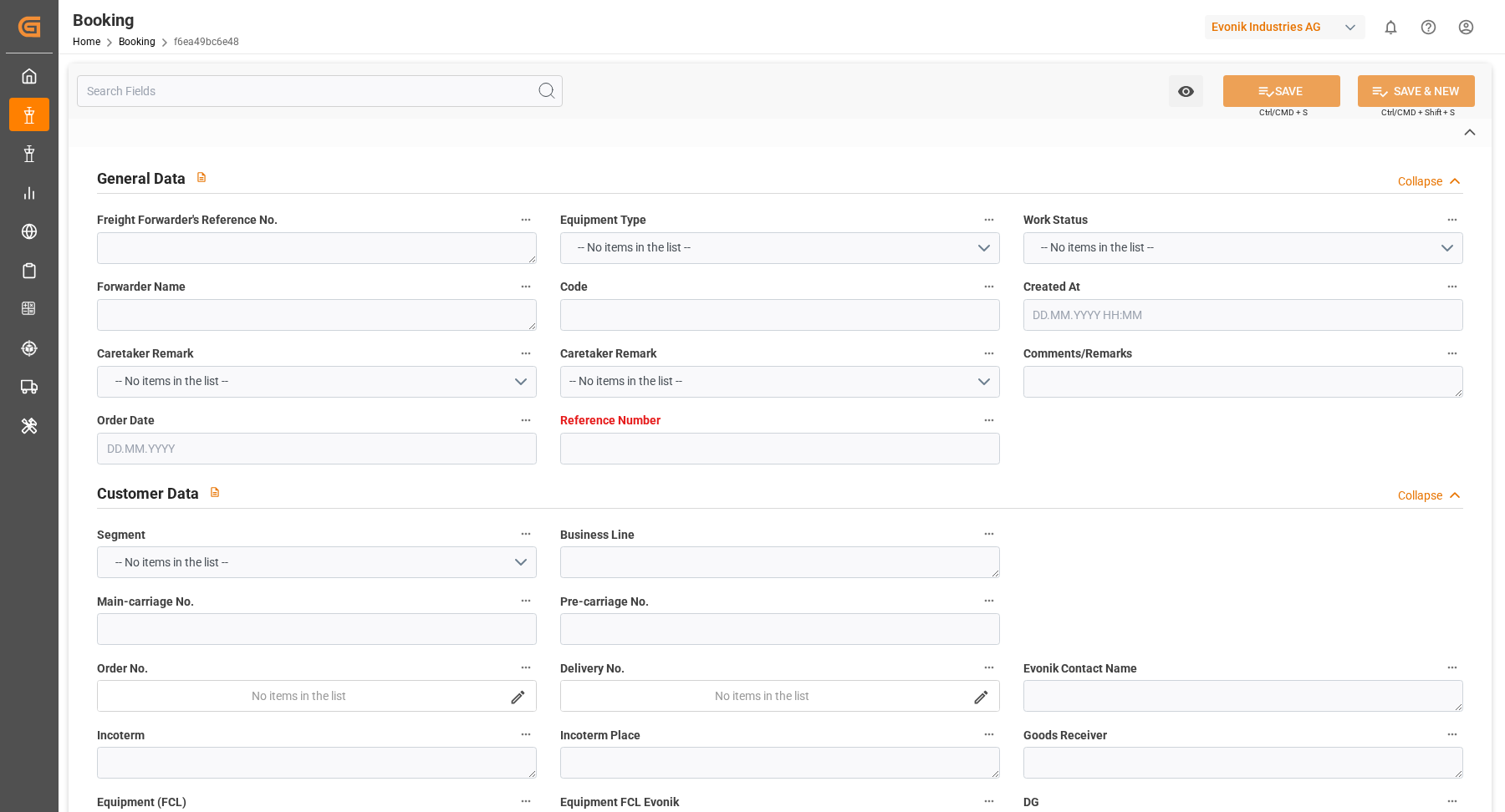
type textarea "721002765"
type input "[GEOGRAPHIC_DATA]"
type input "El Iskandariya (Alexandria)"
type textarea "vesselName etd eta"
type textarea "INPUT_Evonik_Seeburger_IFTMIN_1003080560_20250822201849283.edi"
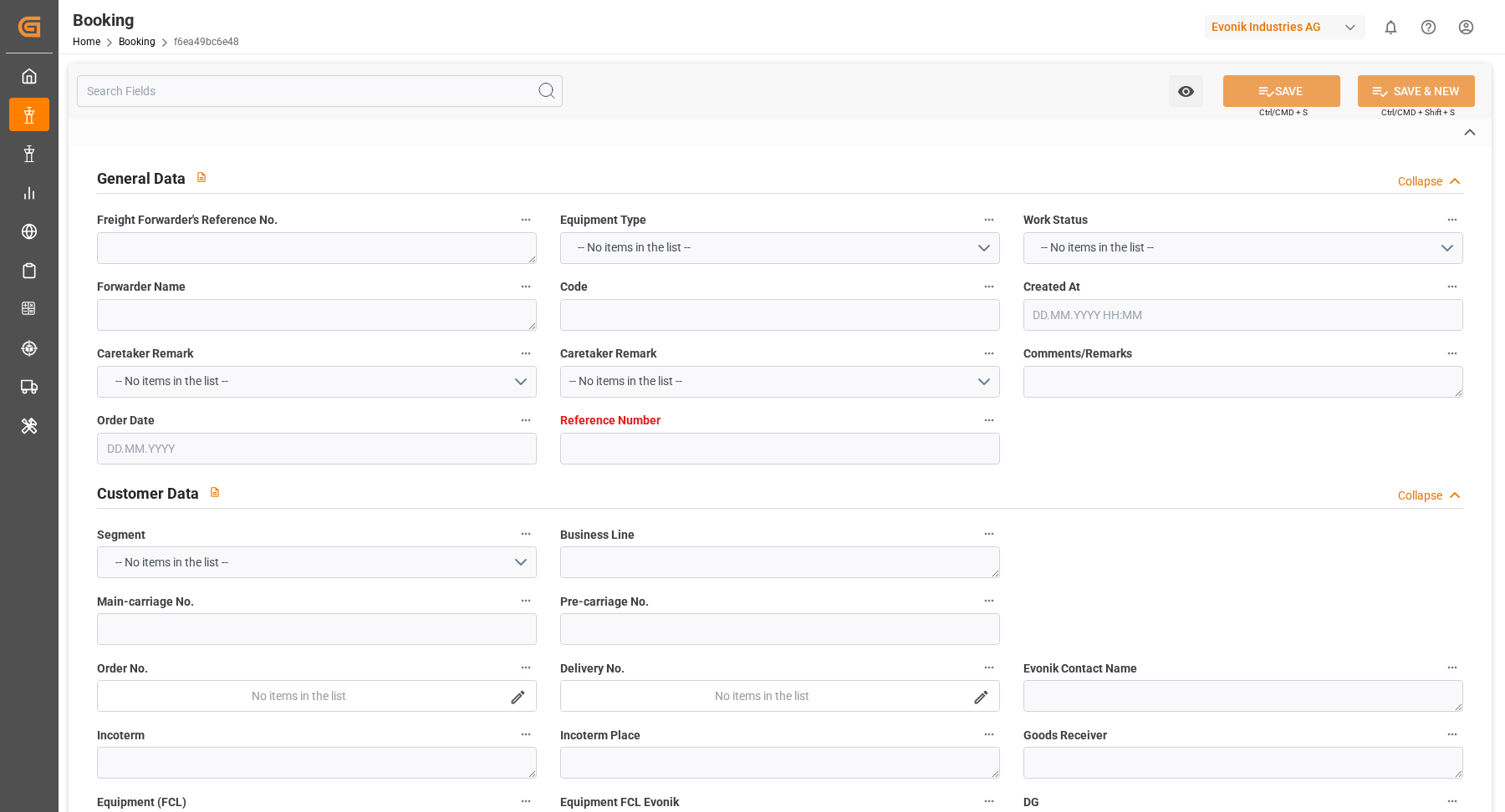
type textarea "NWC/UK North West Continent / UK_EGALY_MAEU_AT-CL"
type textarea "INPUT_Evonik_Seeburger_IFTMIN_1003011812_20250801100737640.edi,INPUT_Evonik_See…"
type textarea "1003080560"
type textarea "Logward System"
type textarea "businessDivision-businessLine-"
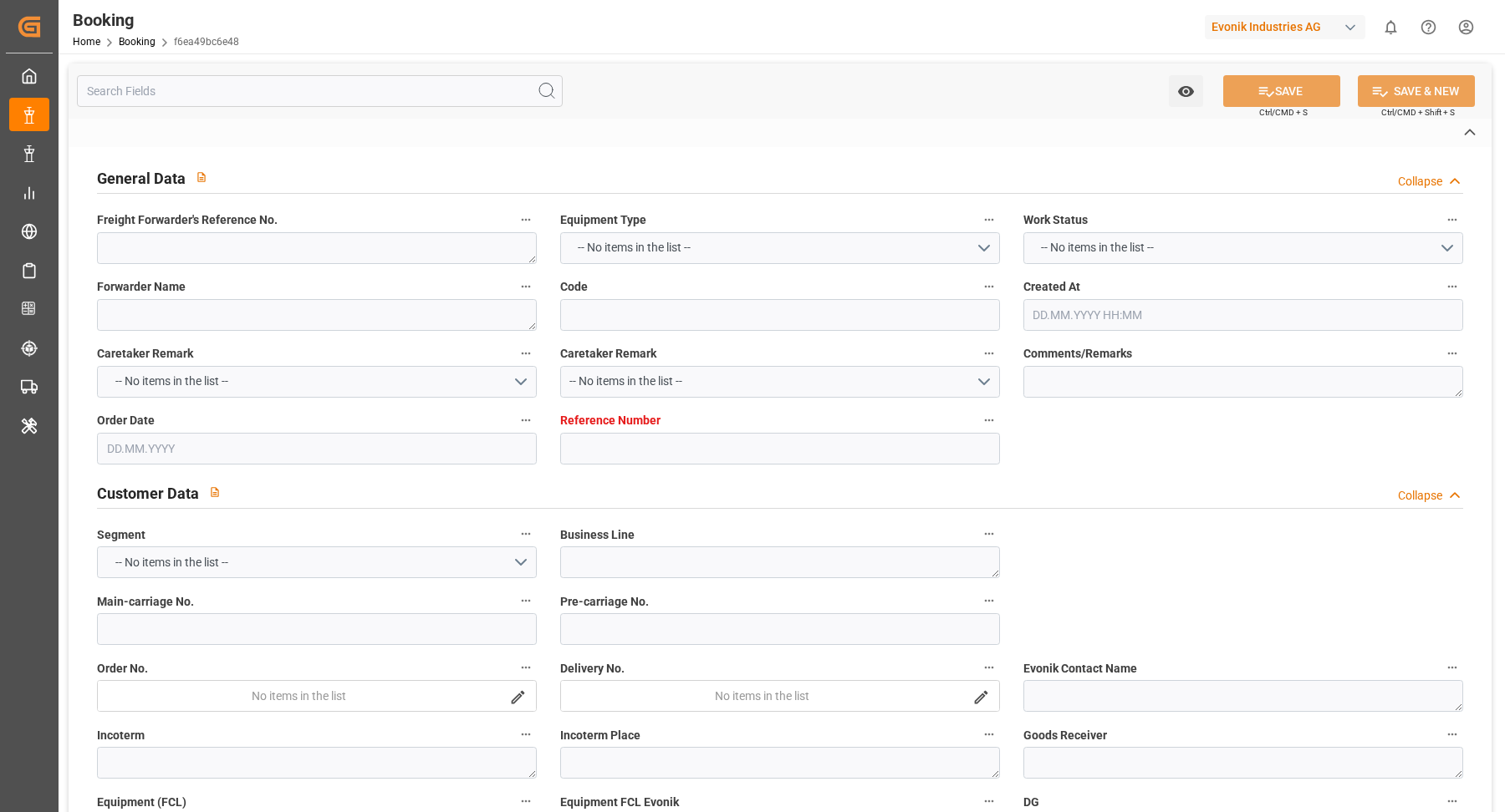
type textarea "IFTMIN"
type textarea "a011t00000LcJC5AAN"
type textarea "No"
type input "ROTTERDAM"
type input "EL ISKANDARIYA (ALEXANDRIA)"
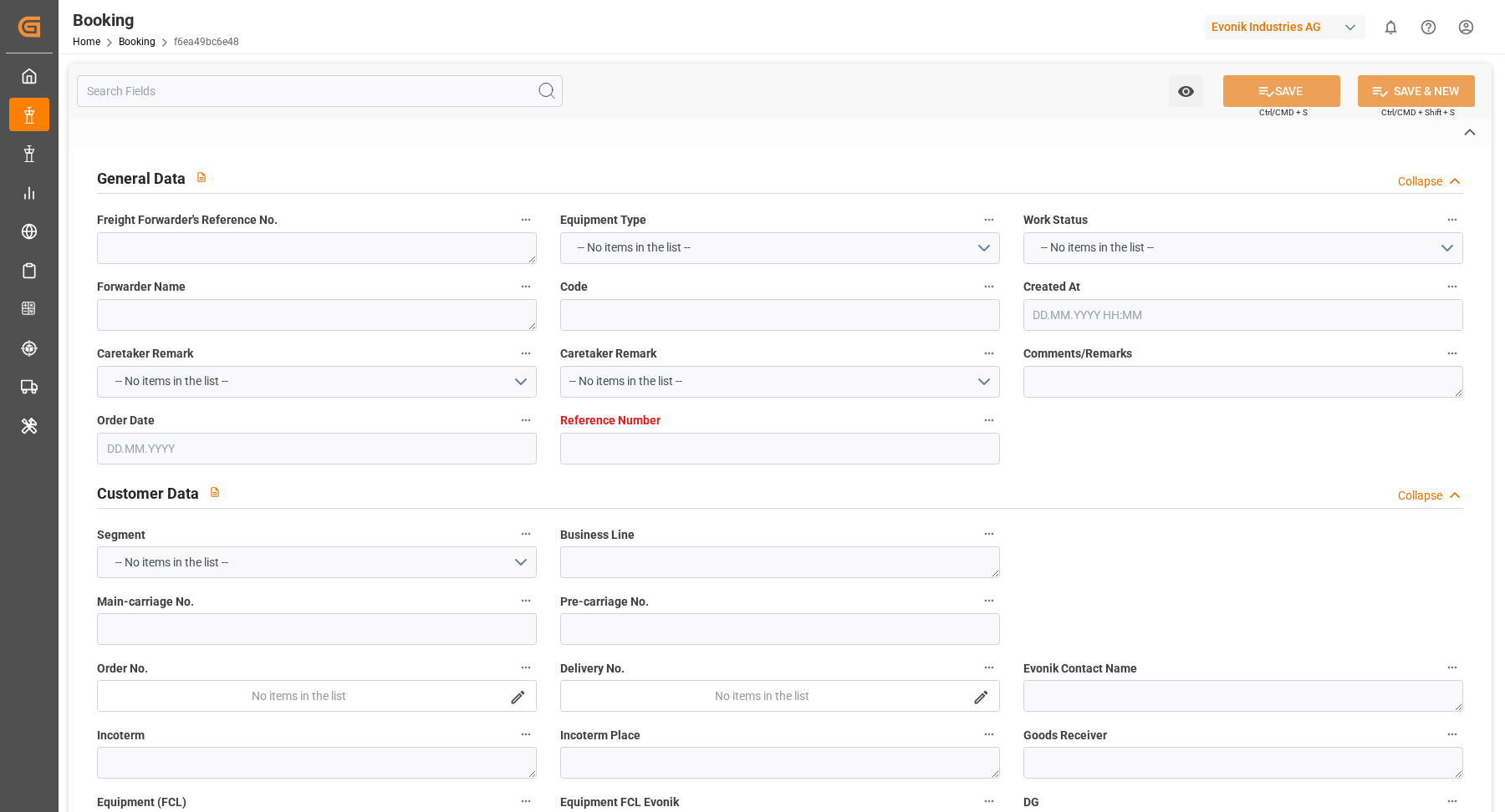
type input "DUISBURG"
type input "DE"
type input "TRUCK"
type input "DUISBURG"
type input "DE"
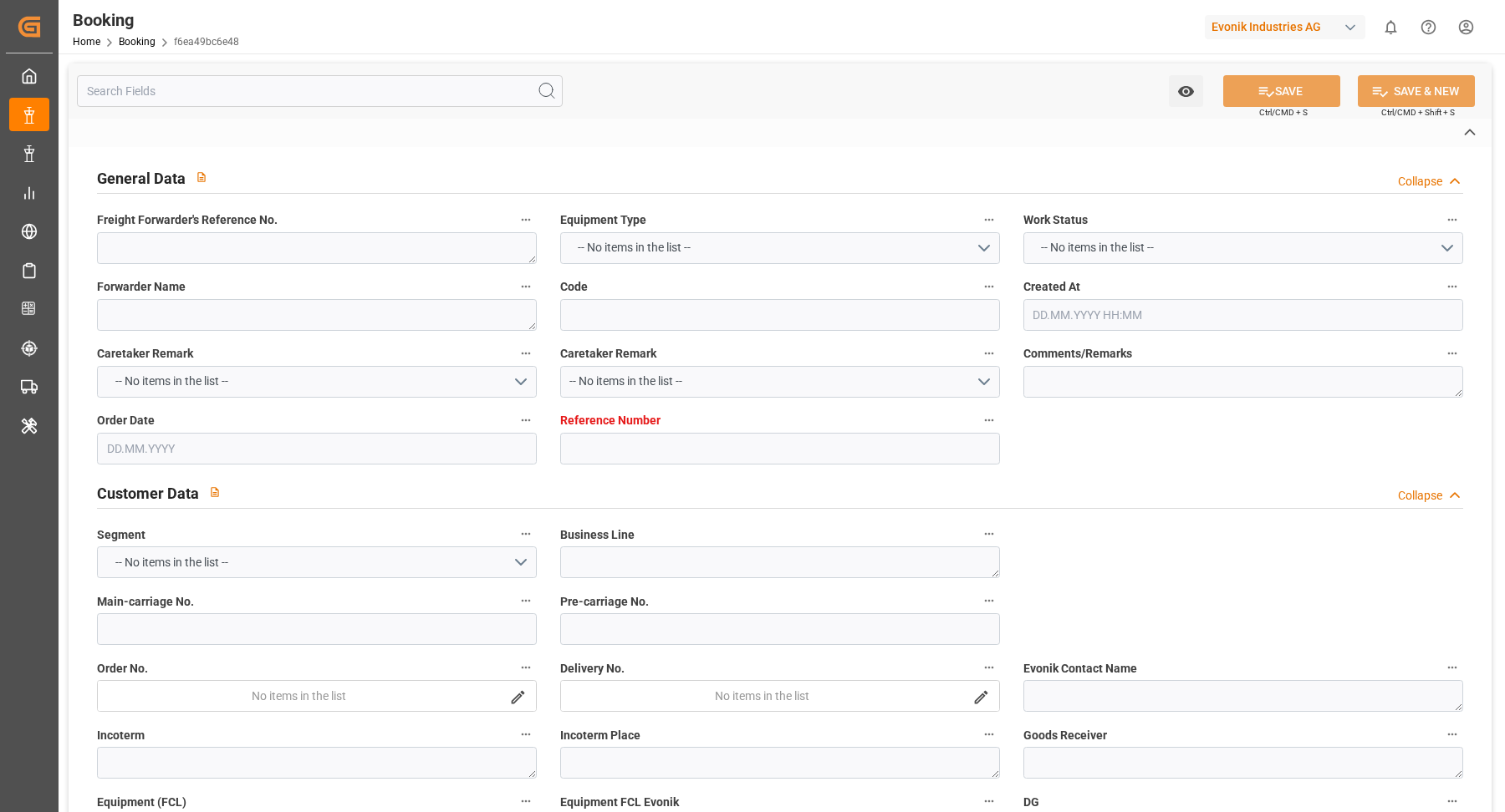
type input "TRUCK"
type input "534S"
type input "VESSEL"
type input "VUOKSI MAERSK"
type input "TRUCK"
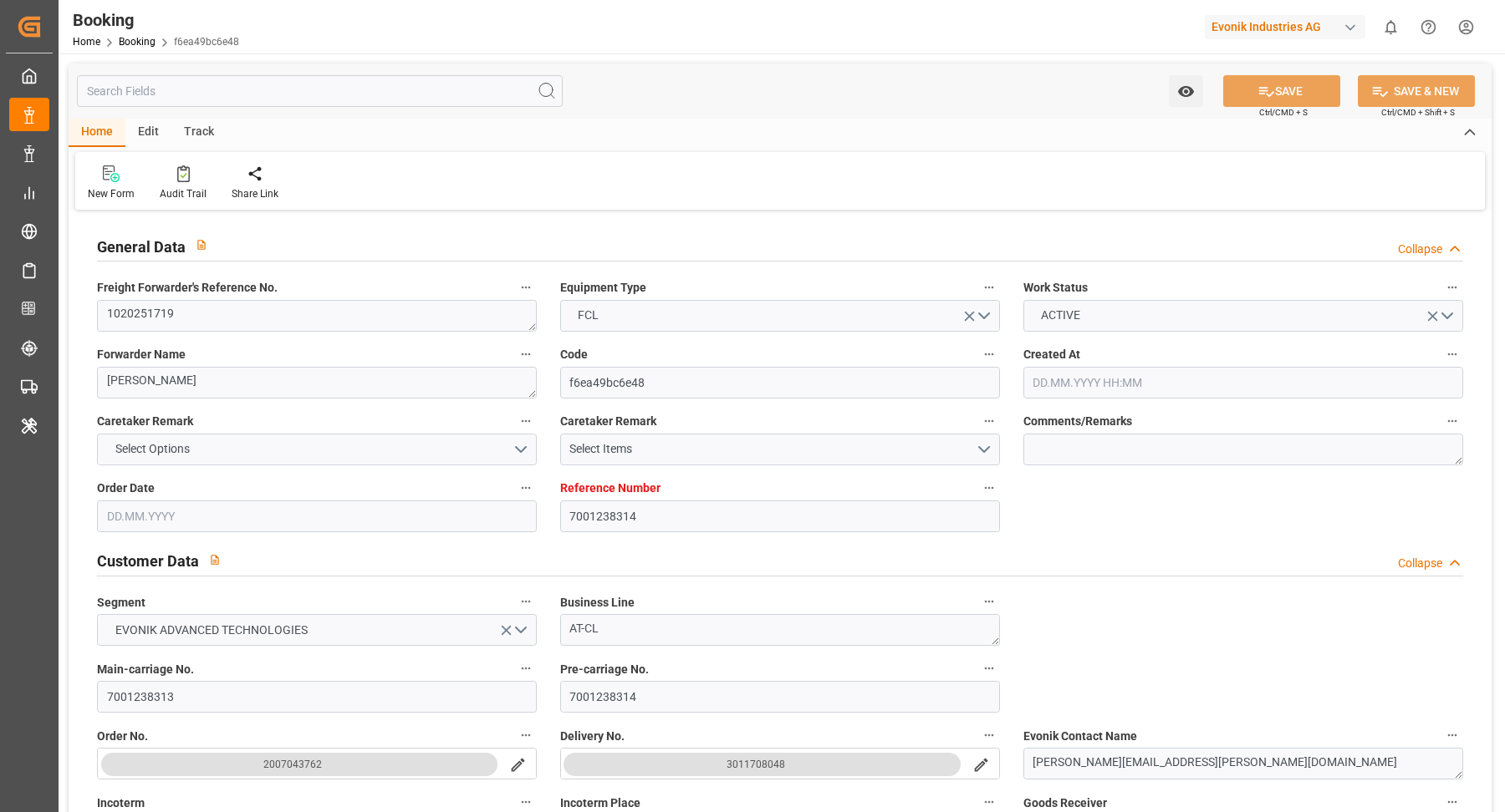
type input "7001238314"
type input "9775775"
type input "Maersk"
type input "Maersk Line AS"
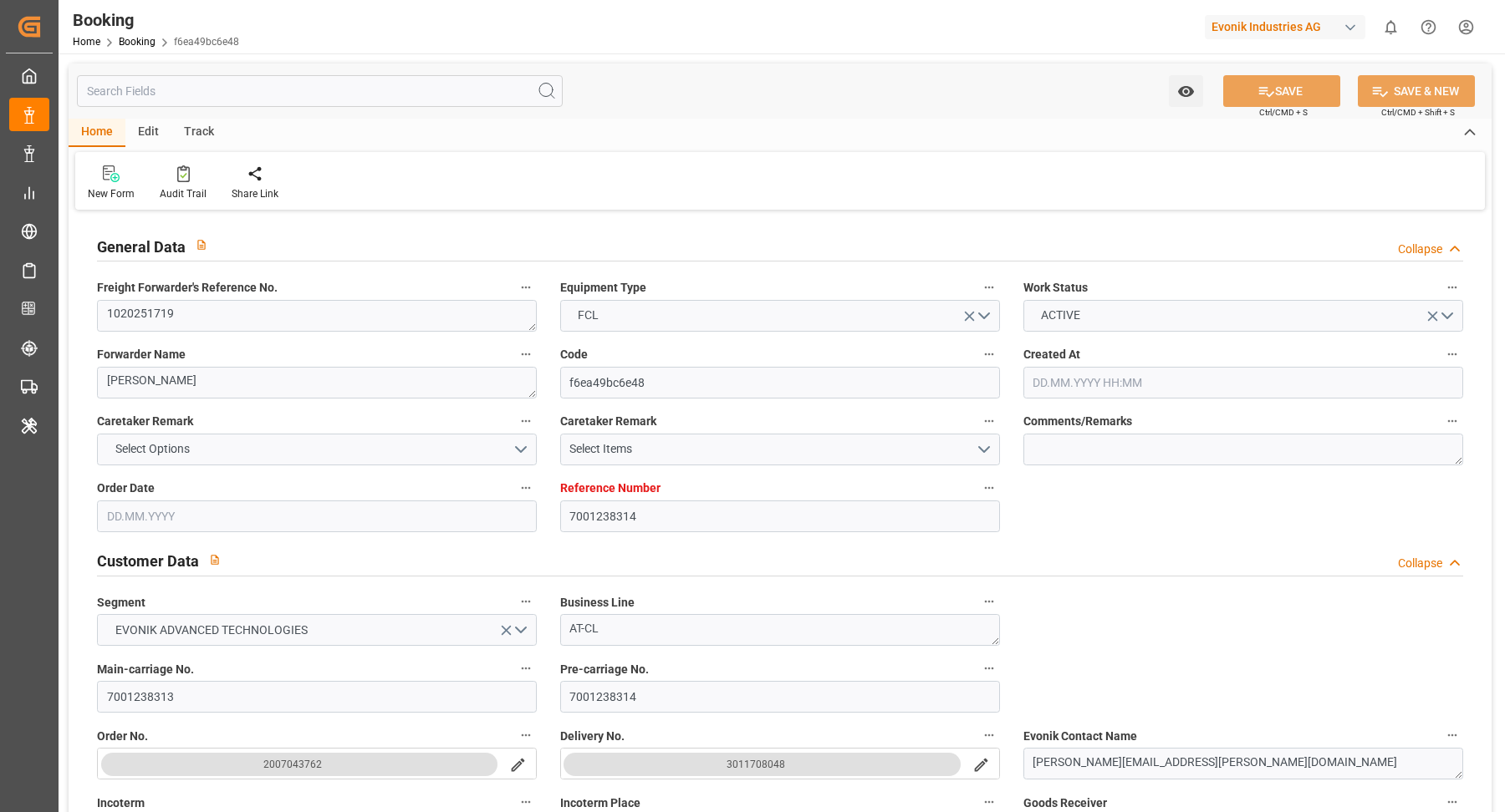
type input "NLRTM"
type input "EGALY"
type input "15"
type input "0"
type input "NLRTM"
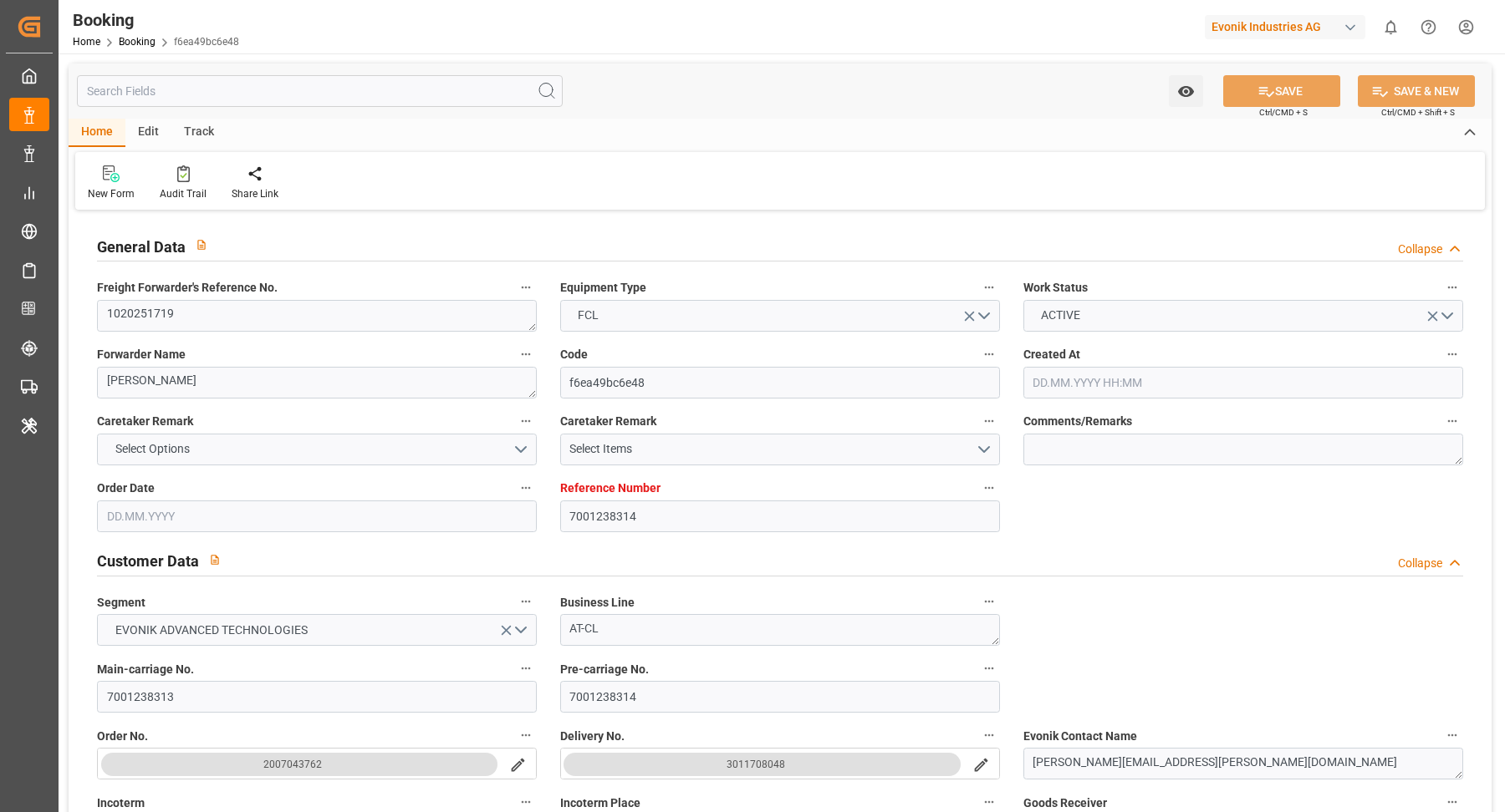
type input "EGALY"
type input "9775775"
type input "01.08.2025 08:09"
type input "01.08.2025"
type input "24.09.2025"
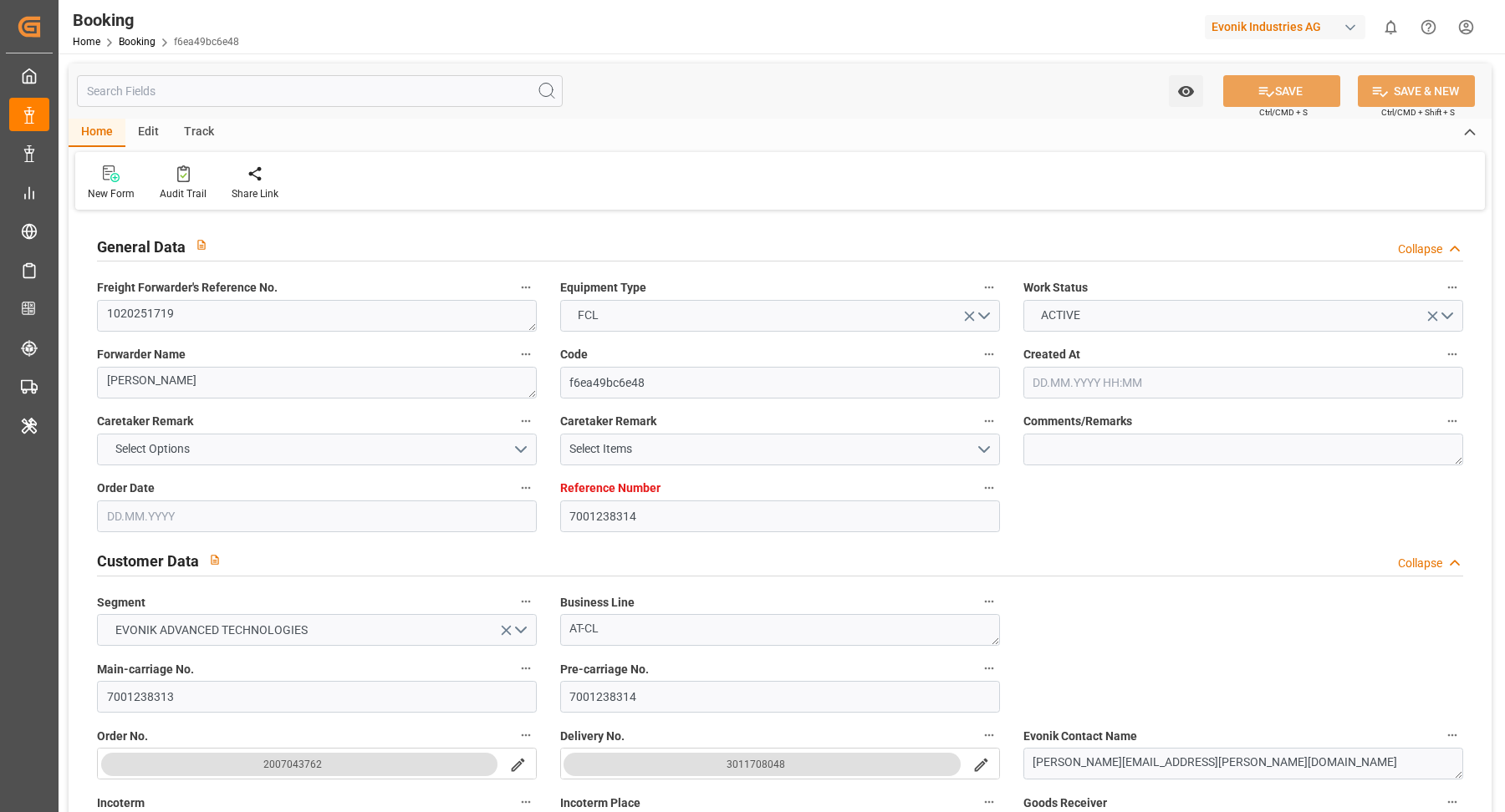
type input "08.08.2025"
type input "22.08.2025 02:00"
type input "21.08.2025 00:00"
type input "22.08.2025 01:56"
type input "15.08.2025 12:13"
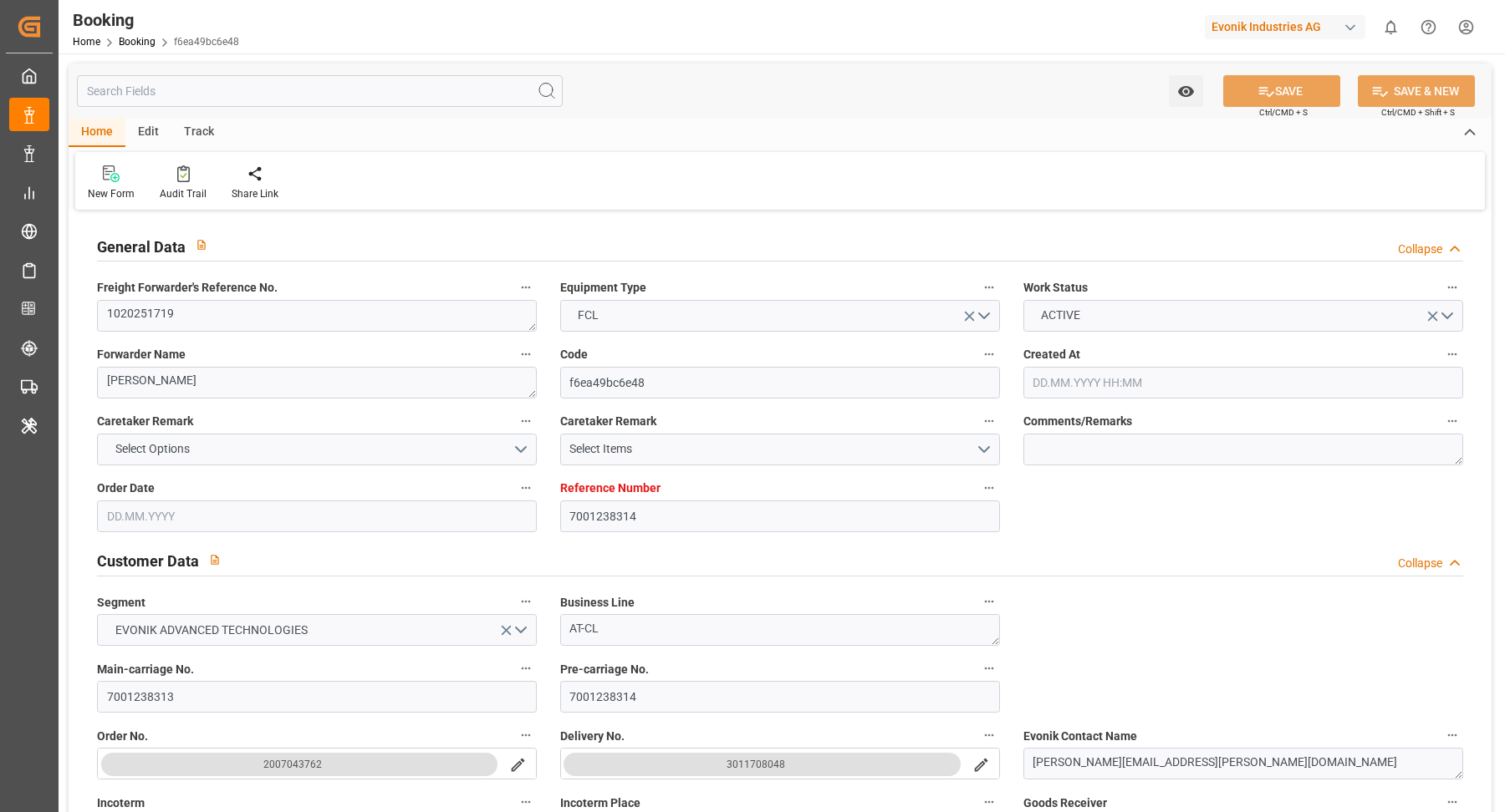
type input "06.09.2025 13:00"
type input "04.09.2025 00:00"
type input "06.09.2025 13:30"
type input "22.08.2025"
type input "09.09.2025 10:17"
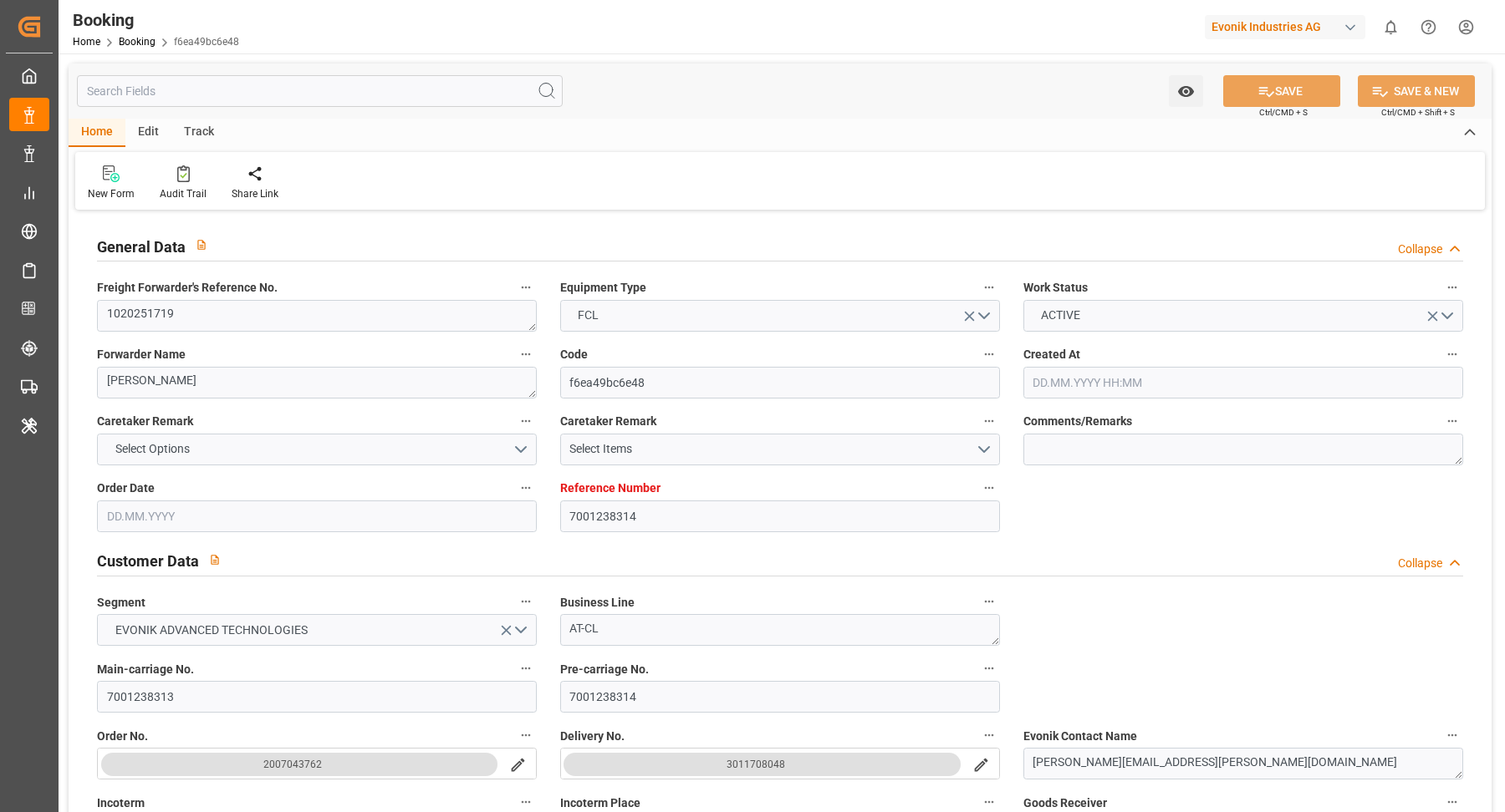
type input "09.09.2025"
type input "12.08.2025 19:31"
type input "14.08.2025 06:30"
type input "18.08.2025 07:00"
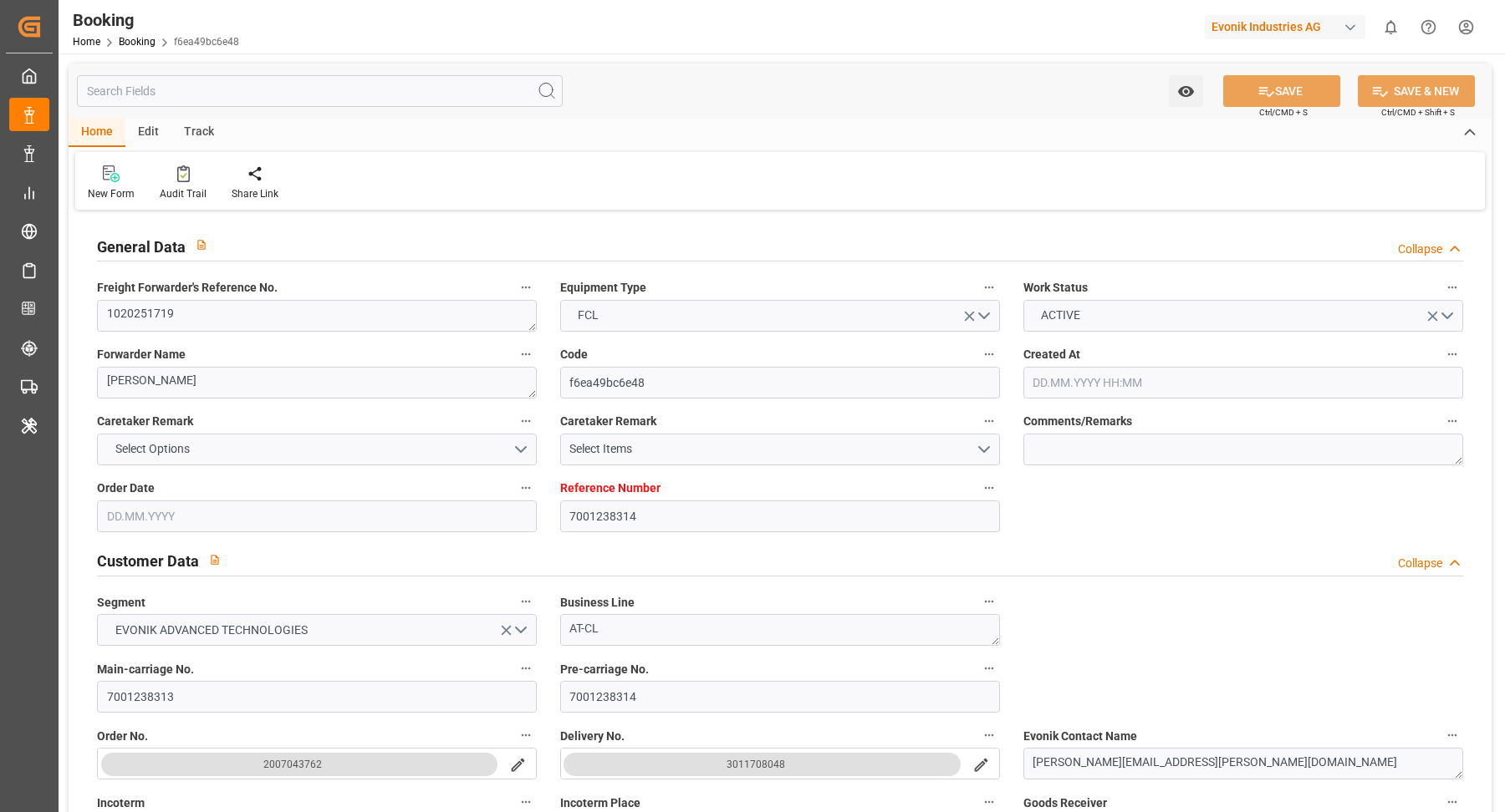
type input "20.08.2025 07:00"
type input "21.08.2025 20:13"
type input "21.08.2025 23:00"
type input "22.08.2025 03:02"
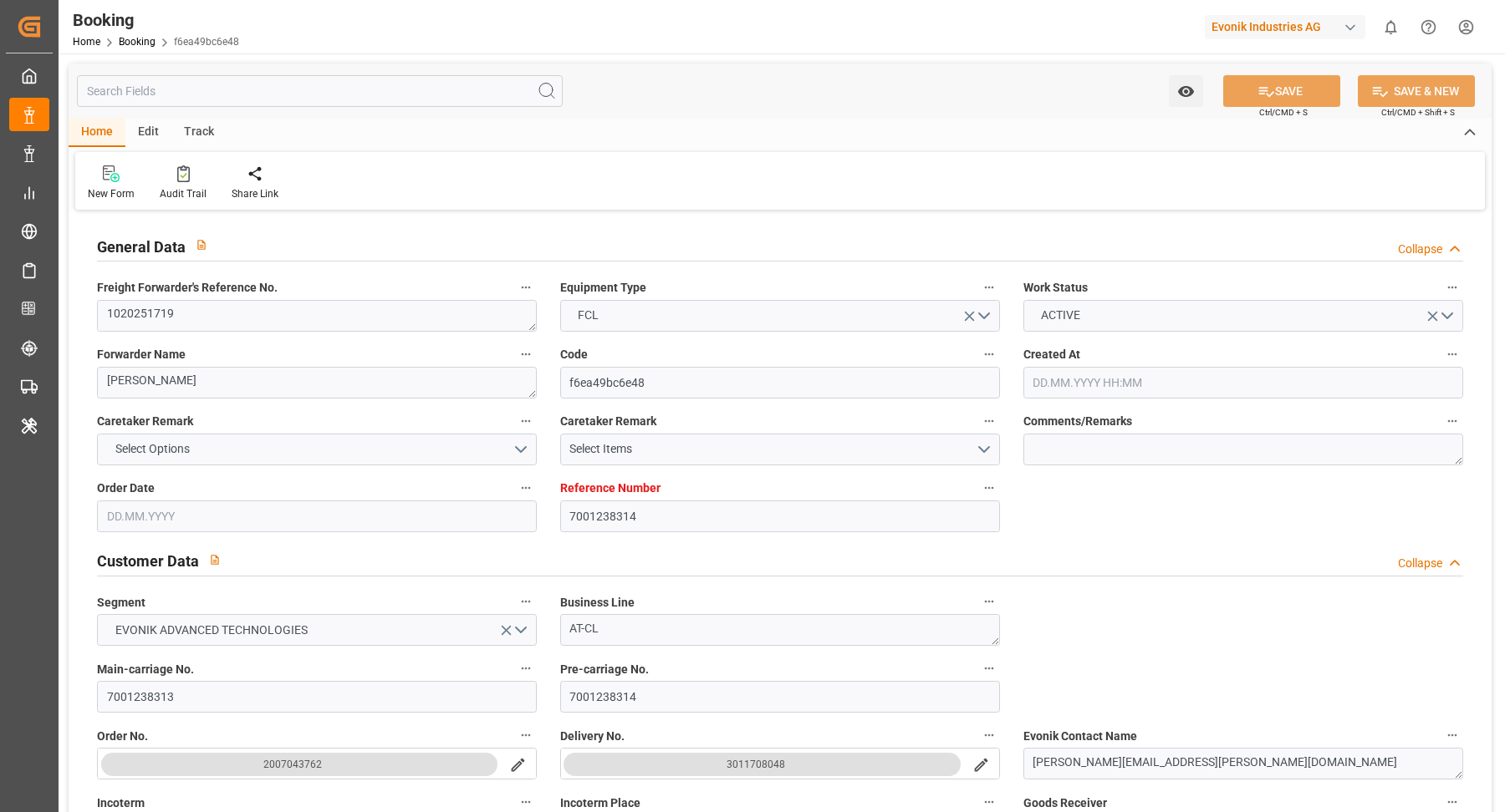
type input "06.09.2025 13:00"
type input "07.09.2025 09:10"
type input "06.09.2025 19:50"
type input "06.09.2025 15:37"
type input "10.09.2025 15:37"
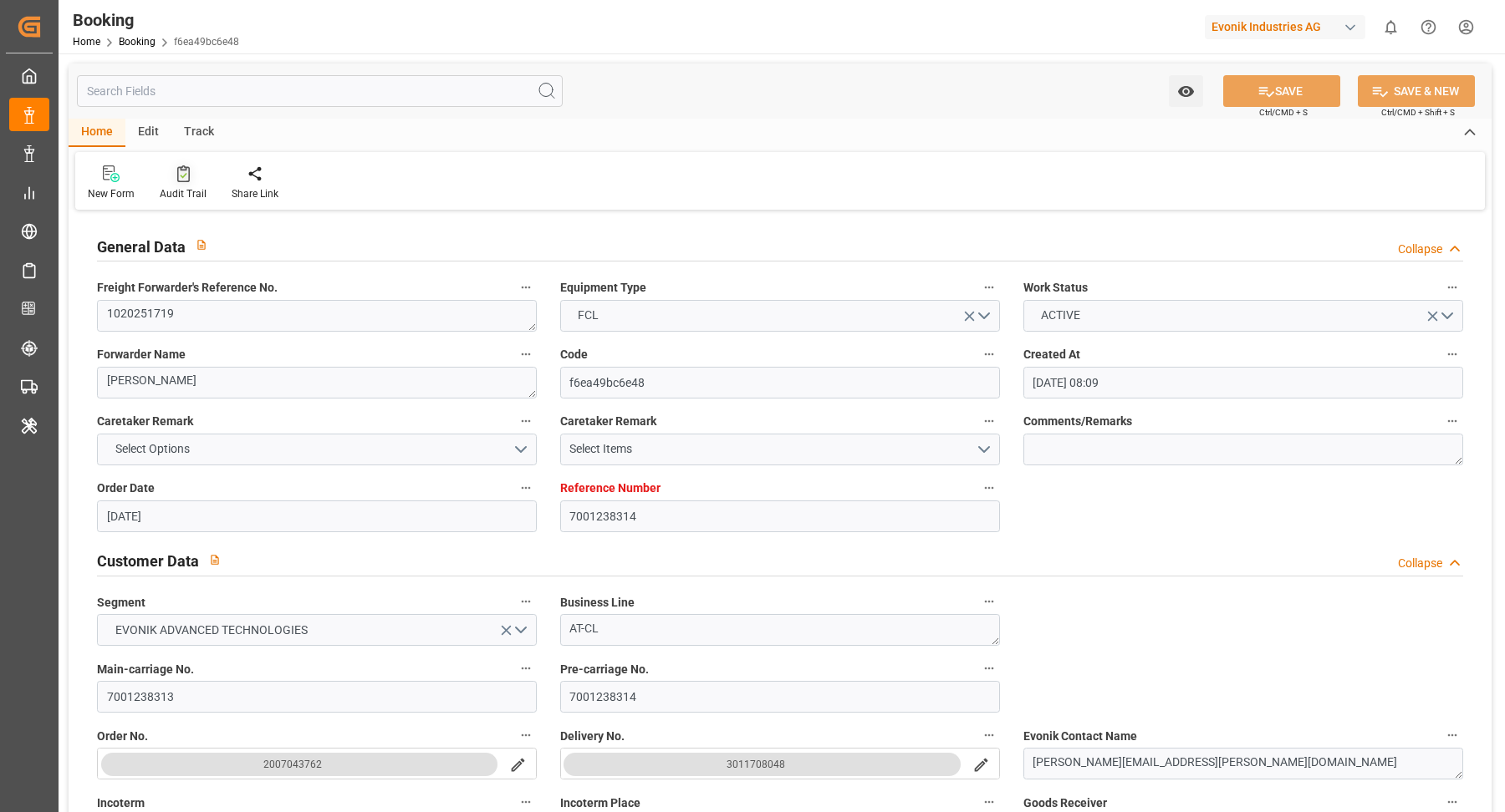
click at [177, 184] on div "Audit Trail" at bounding box center [183, 183] width 72 height 37
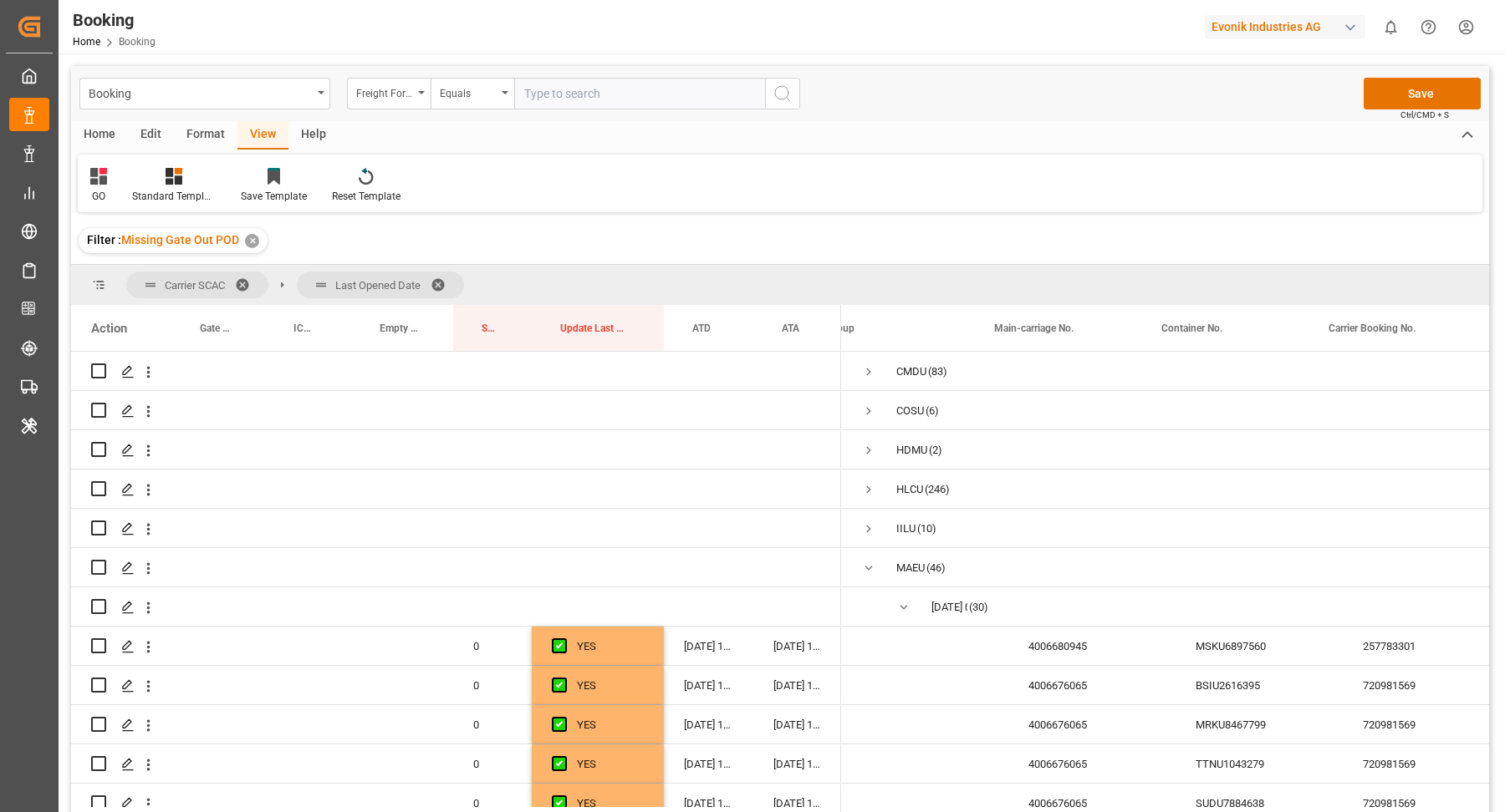
scroll to position [0, 35]
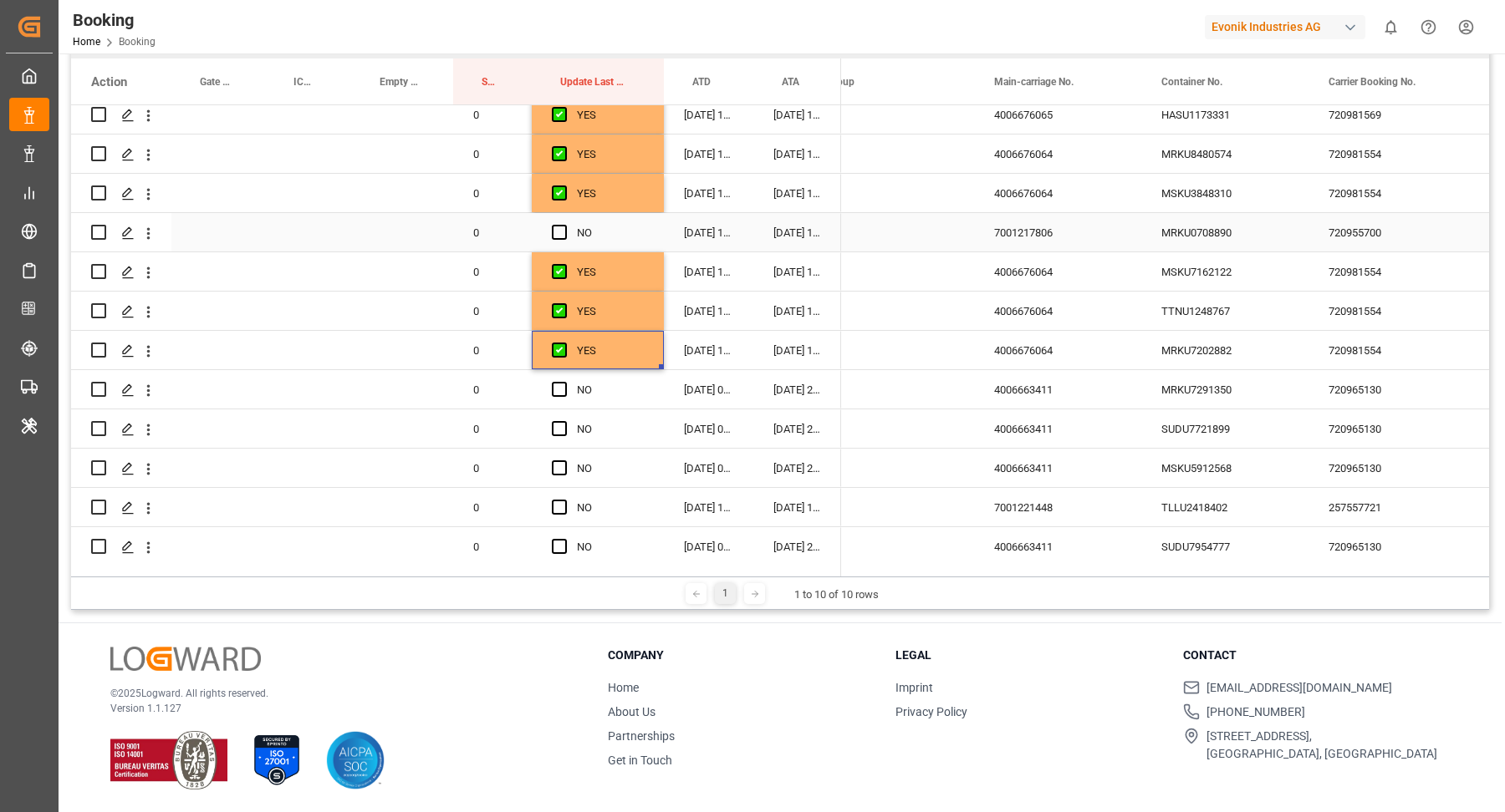
drag, startPoint x: 1380, startPoint y: 228, endPoint x: 1418, endPoint y: 224, distance: 38.2
click at [1379, 228] on div "720955700" at bounding box center [1392, 232] width 168 height 39
click at [557, 230] on span "Press SPACE to select this row." at bounding box center [560, 232] width 15 height 15
click at [565, 224] on input "Press SPACE to select this row." at bounding box center [565, 224] width 0 height 0
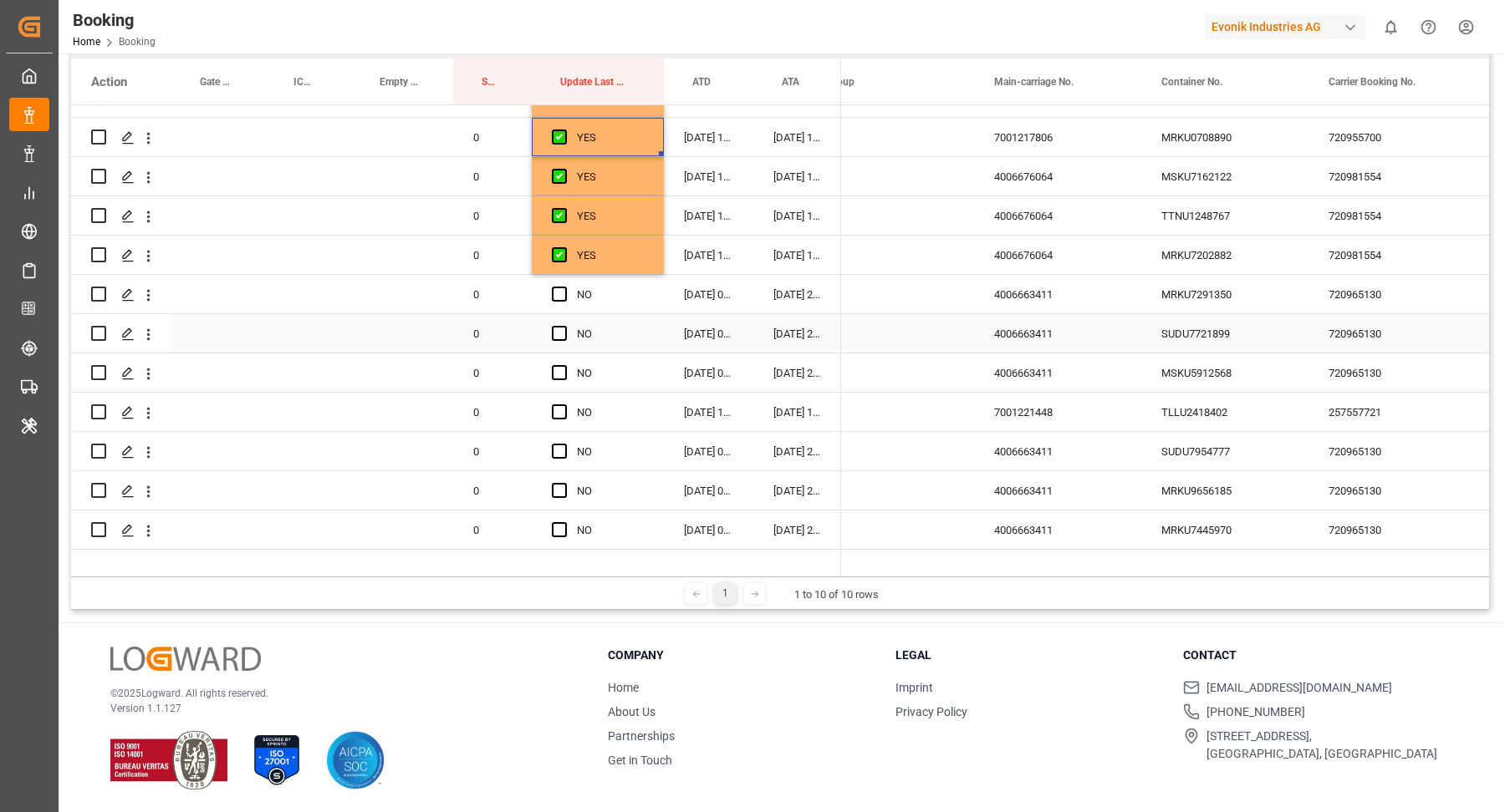
scroll to position [590, 0]
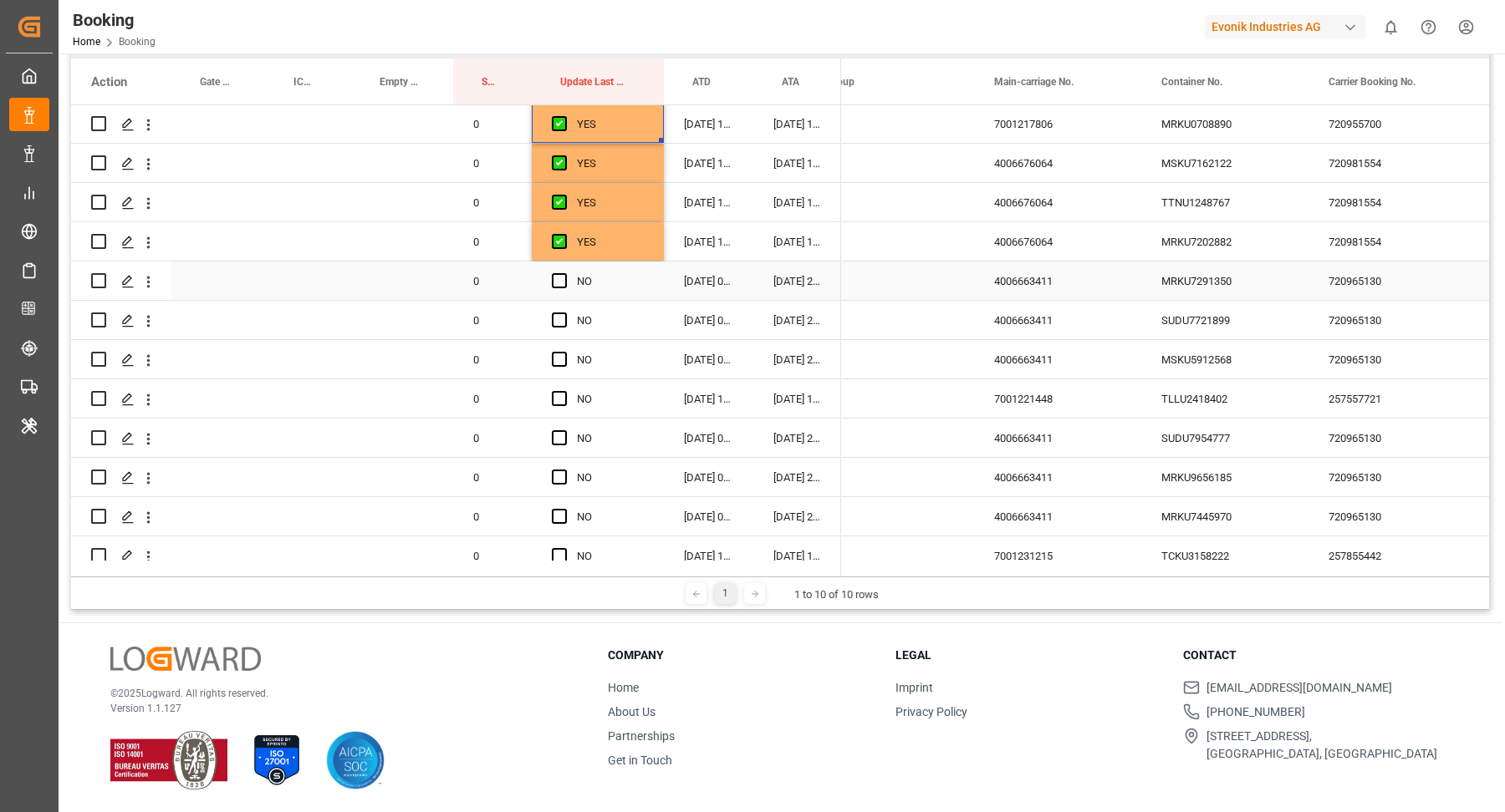
click at [1359, 281] on div "720965130" at bounding box center [1392, 281] width 168 height 39
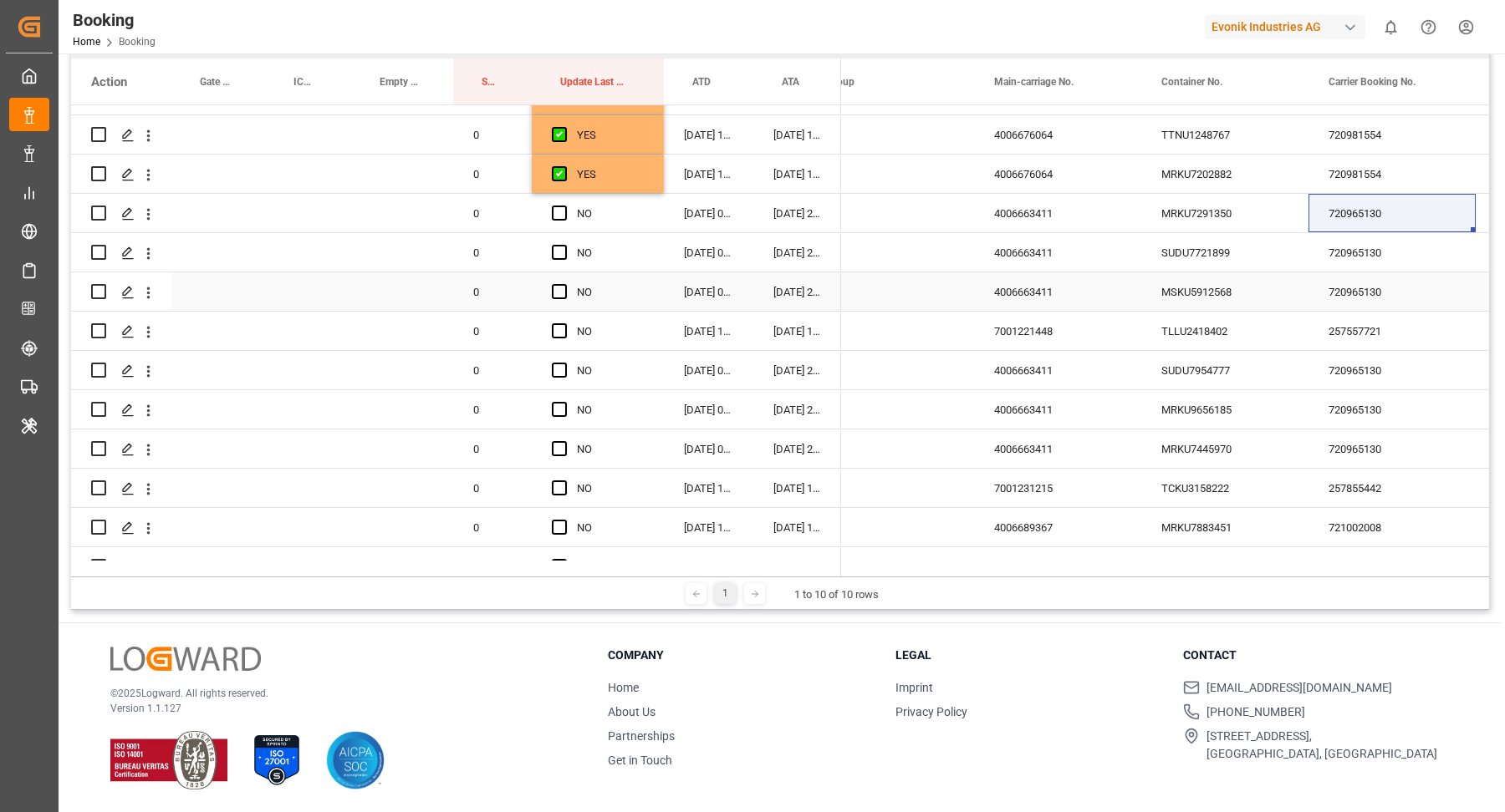
scroll to position [671, 0]
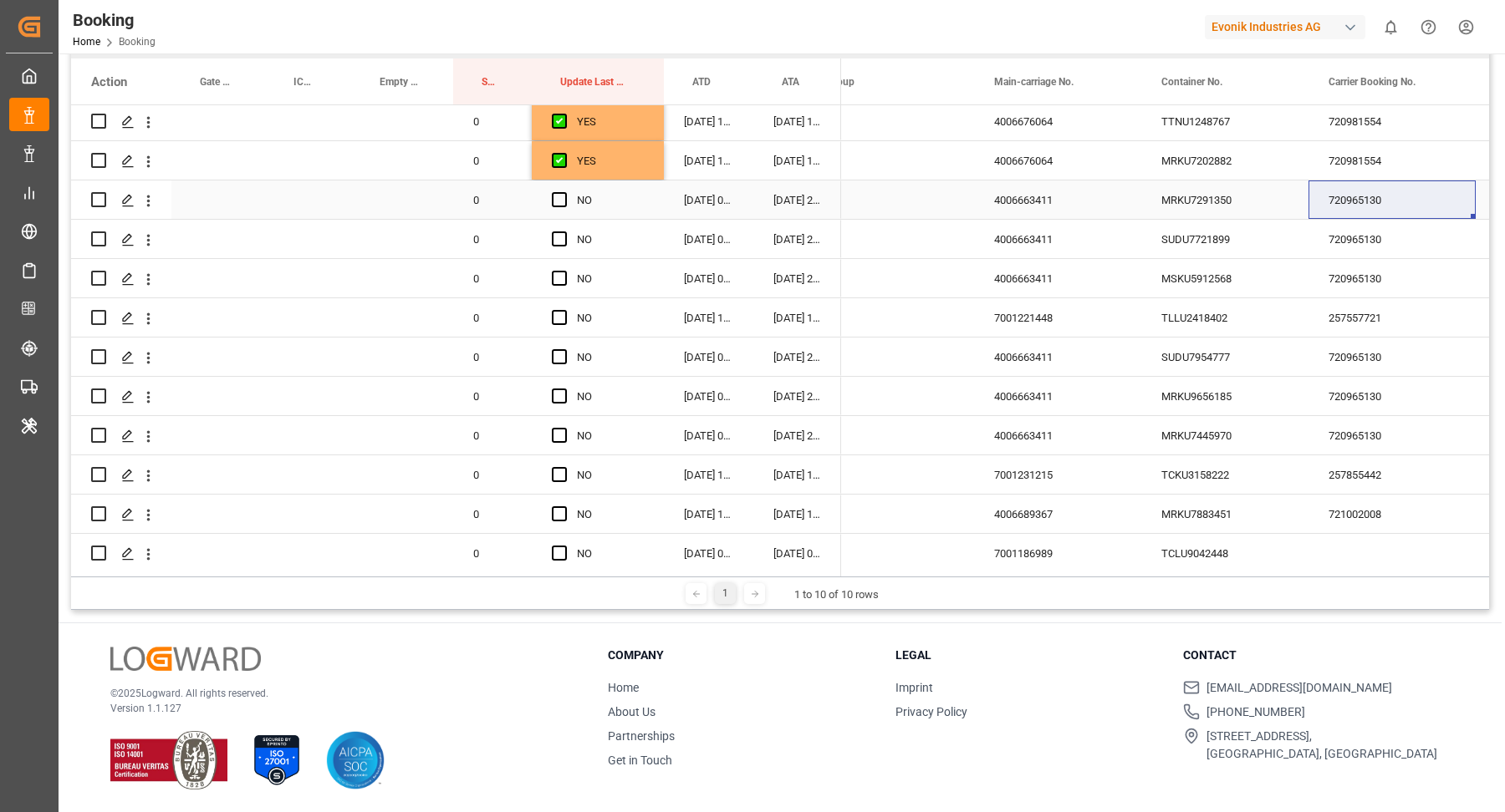
click at [554, 198] on span "Press SPACE to select this row." at bounding box center [560, 200] width 15 height 15
click at [565, 193] on input "Press SPACE to select this row." at bounding box center [565, 193] width 0 height 0
click at [558, 241] on span "Press SPACE to select this row." at bounding box center [560, 239] width 15 height 15
click at [565, 231] on input "Press SPACE to select this row." at bounding box center [565, 231] width 0 height 0
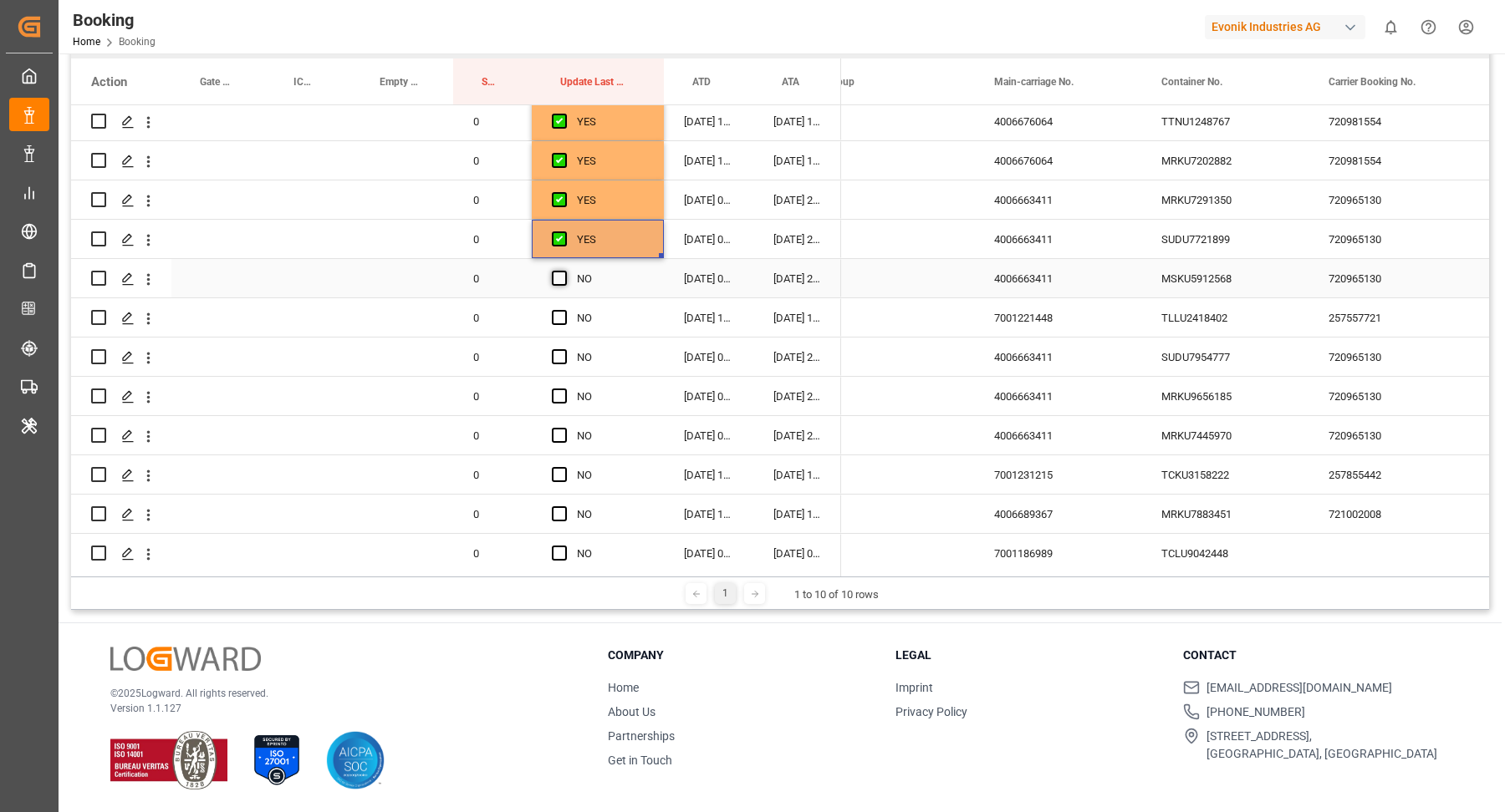
click at [559, 272] on span "Press SPACE to select this row." at bounding box center [560, 278] width 15 height 15
click at [565, 271] on input "Press SPACE to select this row." at bounding box center [565, 271] width 0 height 0
click at [560, 355] on span "Press SPACE to select this row." at bounding box center [560, 357] width 15 height 15
click at [565, 350] on input "Press SPACE to select this row." at bounding box center [565, 350] width 0 height 0
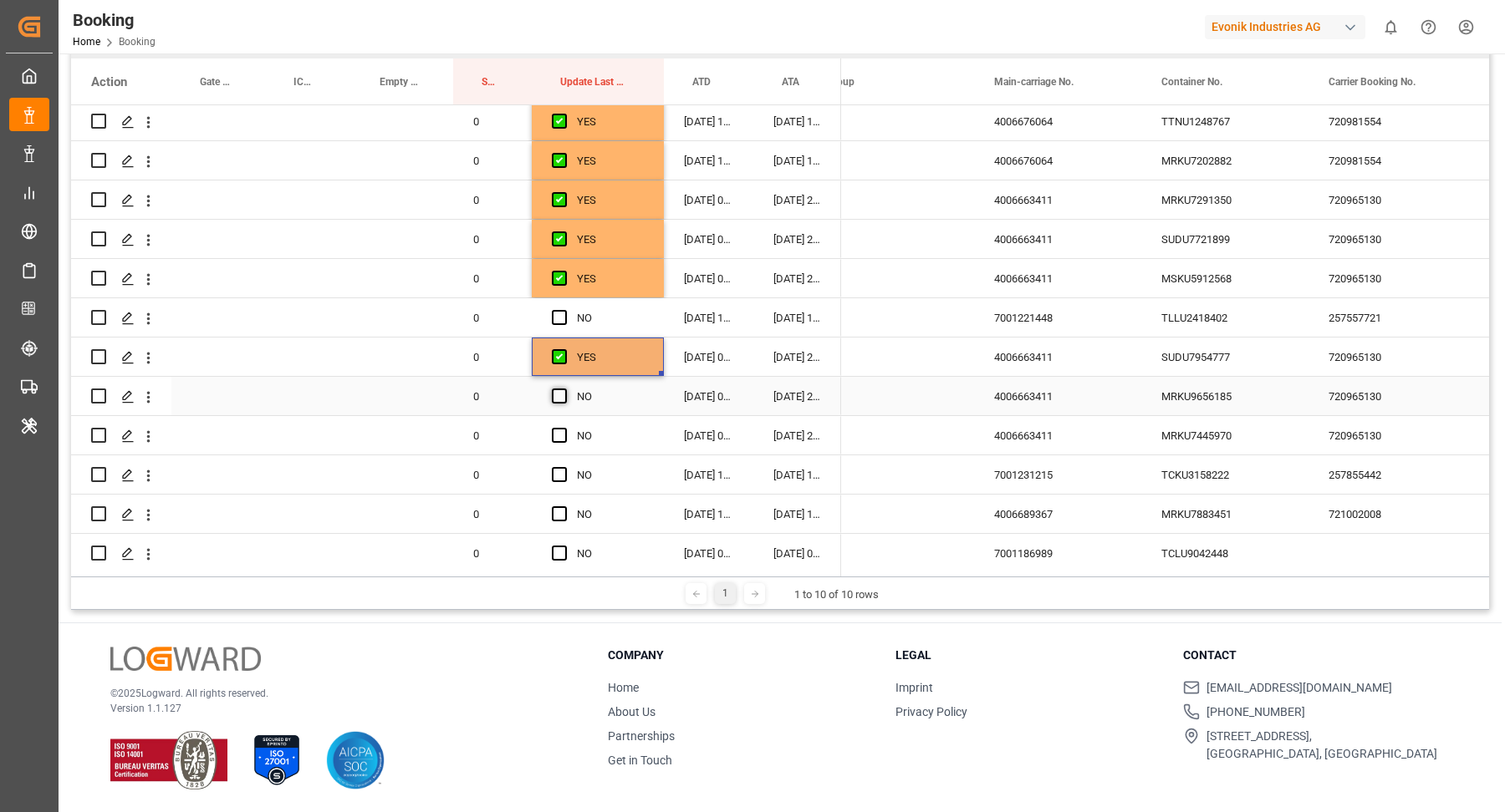
drag, startPoint x: 559, startPoint y: 398, endPoint x: 566, endPoint y: 432, distance: 34.7
click at [559, 397] on span "Press SPACE to select this row." at bounding box center [560, 396] width 15 height 15
click at [565, 388] on input "Press SPACE to select this row." at bounding box center [565, 388] width 0 height 0
click at [561, 439] on span "Press SPACE to select this row." at bounding box center [560, 435] width 15 height 15
click at [565, 428] on input "Press SPACE to select this row." at bounding box center [565, 428] width 0 height 0
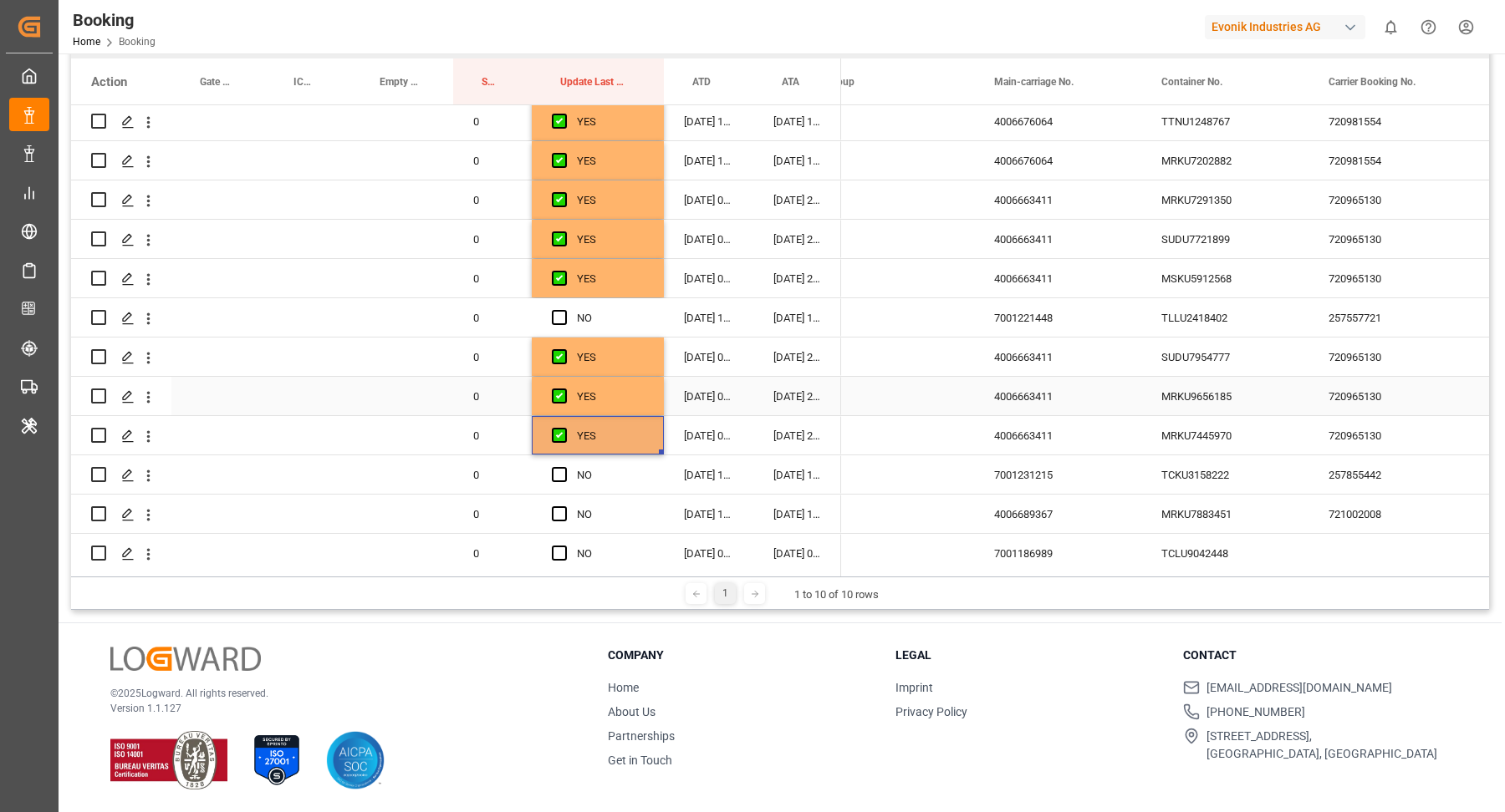
scroll to position [685, 0]
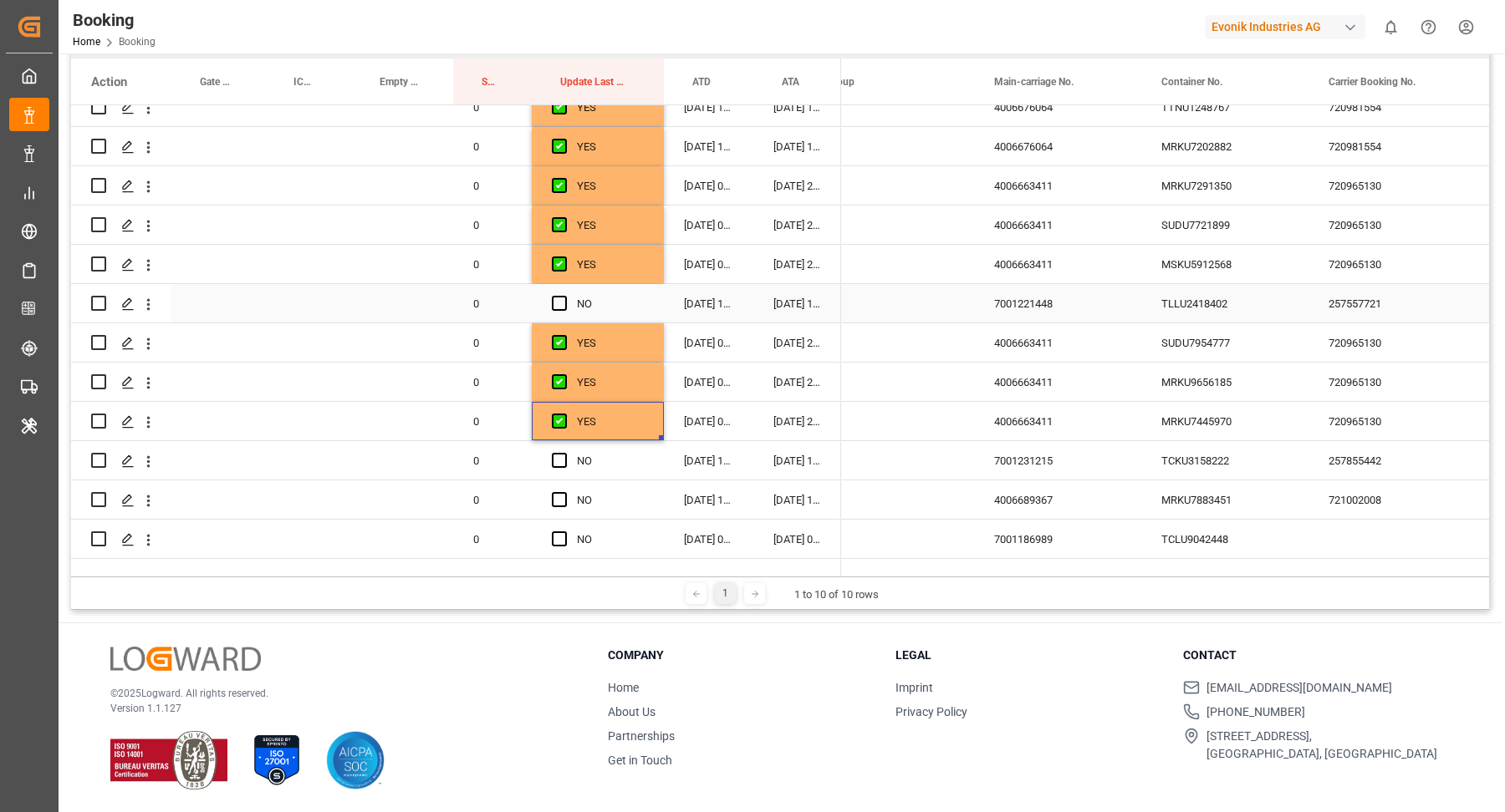
click at [1428, 298] on div "257557721" at bounding box center [1392, 303] width 168 height 39
click at [556, 306] on span "Press SPACE to select this row." at bounding box center [560, 303] width 15 height 15
click at [565, 296] on input "Press SPACE to select this row." at bounding box center [565, 296] width 0 height 0
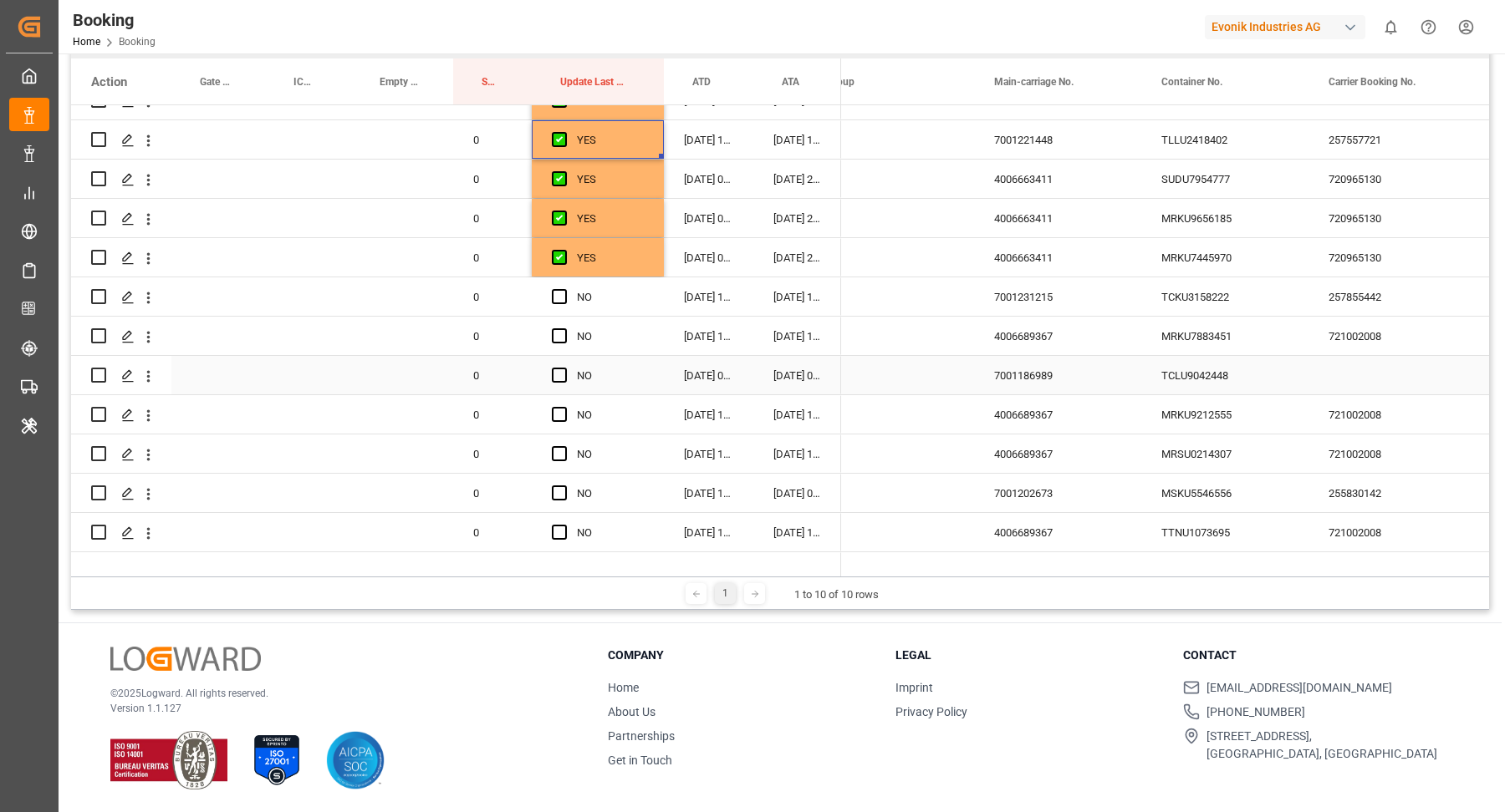
scroll to position [875, 0]
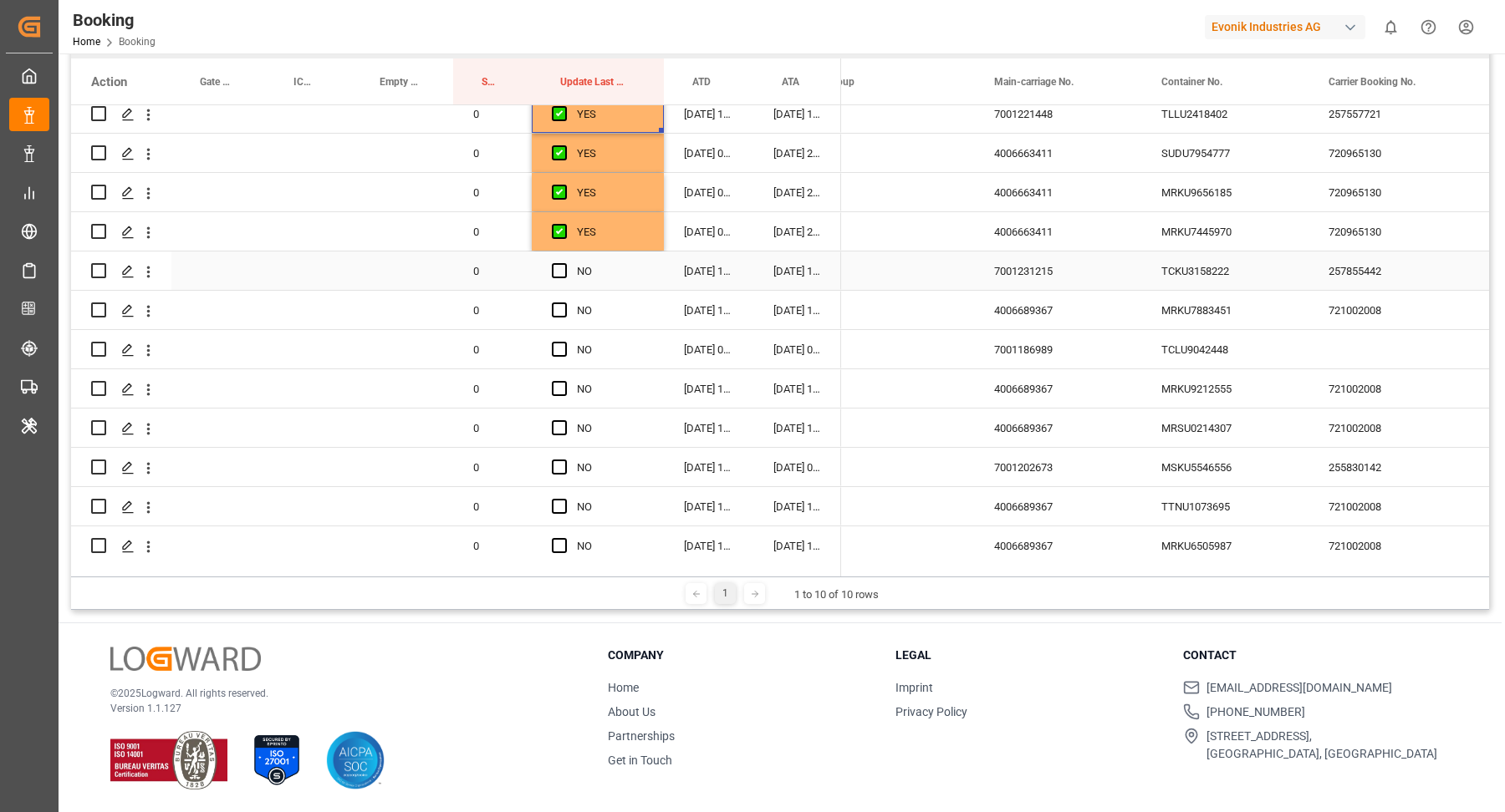
click at [1407, 272] on div "257855442" at bounding box center [1392, 271] width 168 height 39
click at [1248, 287] on div "TCKU3158222" at bounding box center [1225, 271] width 168 height 39
click at [1191, 283] on div "TCKU3158222" at bounding box center [1225, 271] width 168 height 39
click at [566, 274] on span "Press SPACE to select this row." at bounding box center [560, 271] width 15 height 15
click at [565, 263] on input "Press SPACE to select this row." at bounding box center [565, 263] width 0 height 0
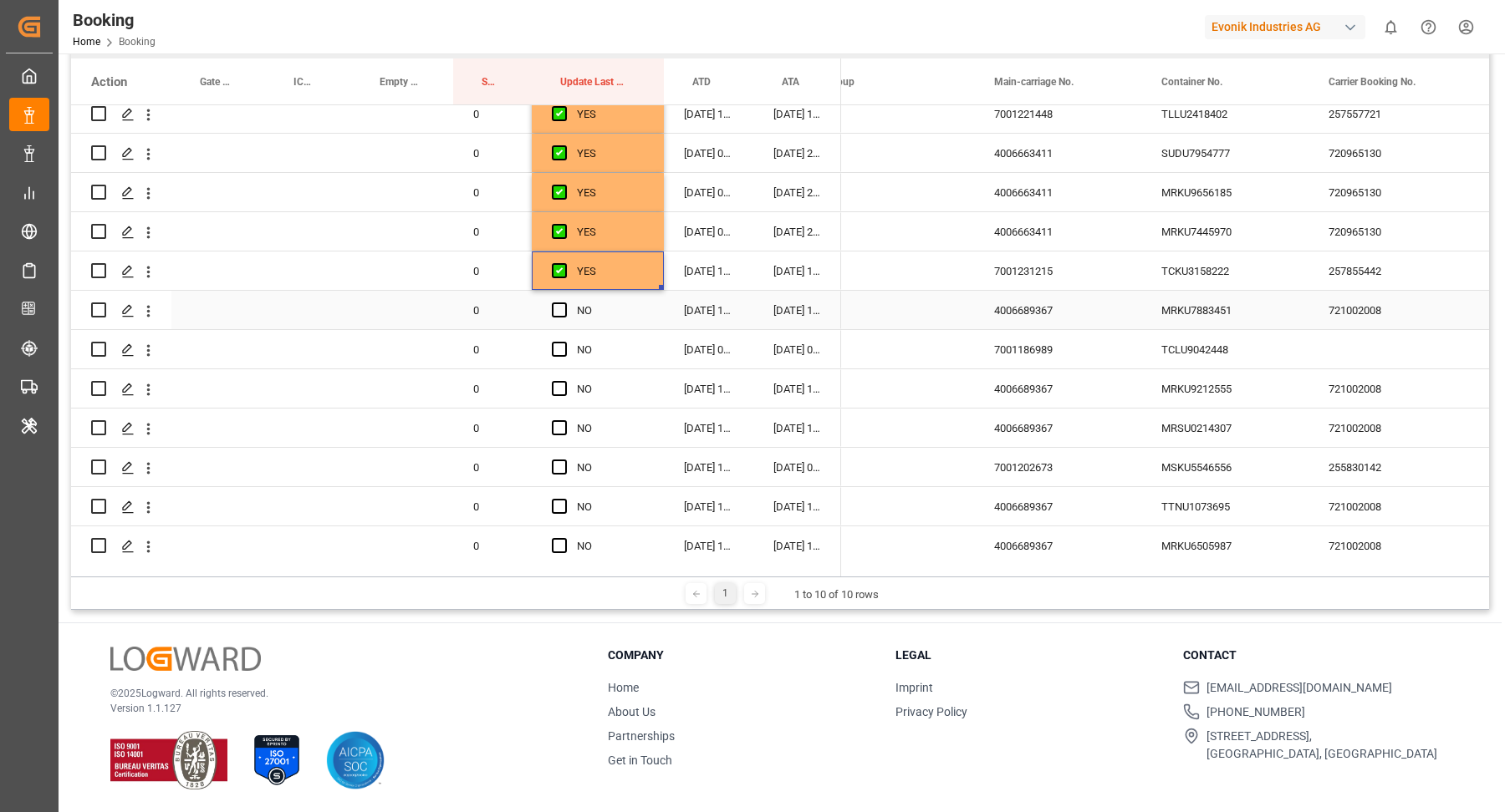
click at [1374, 306] on div "721002008" at bounding box center [1392, 310] width 168 height 39
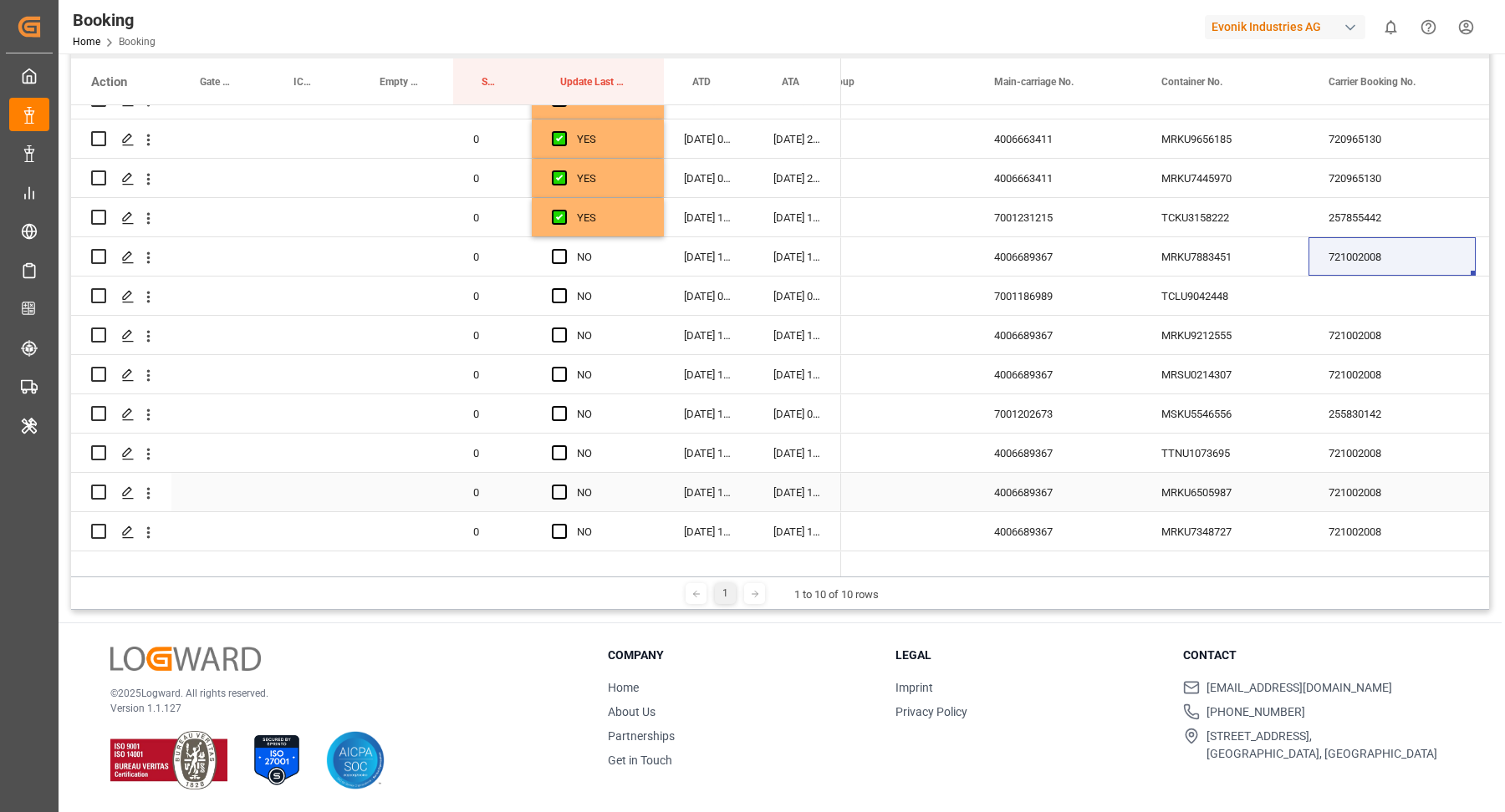
scroll to position [916, 0]
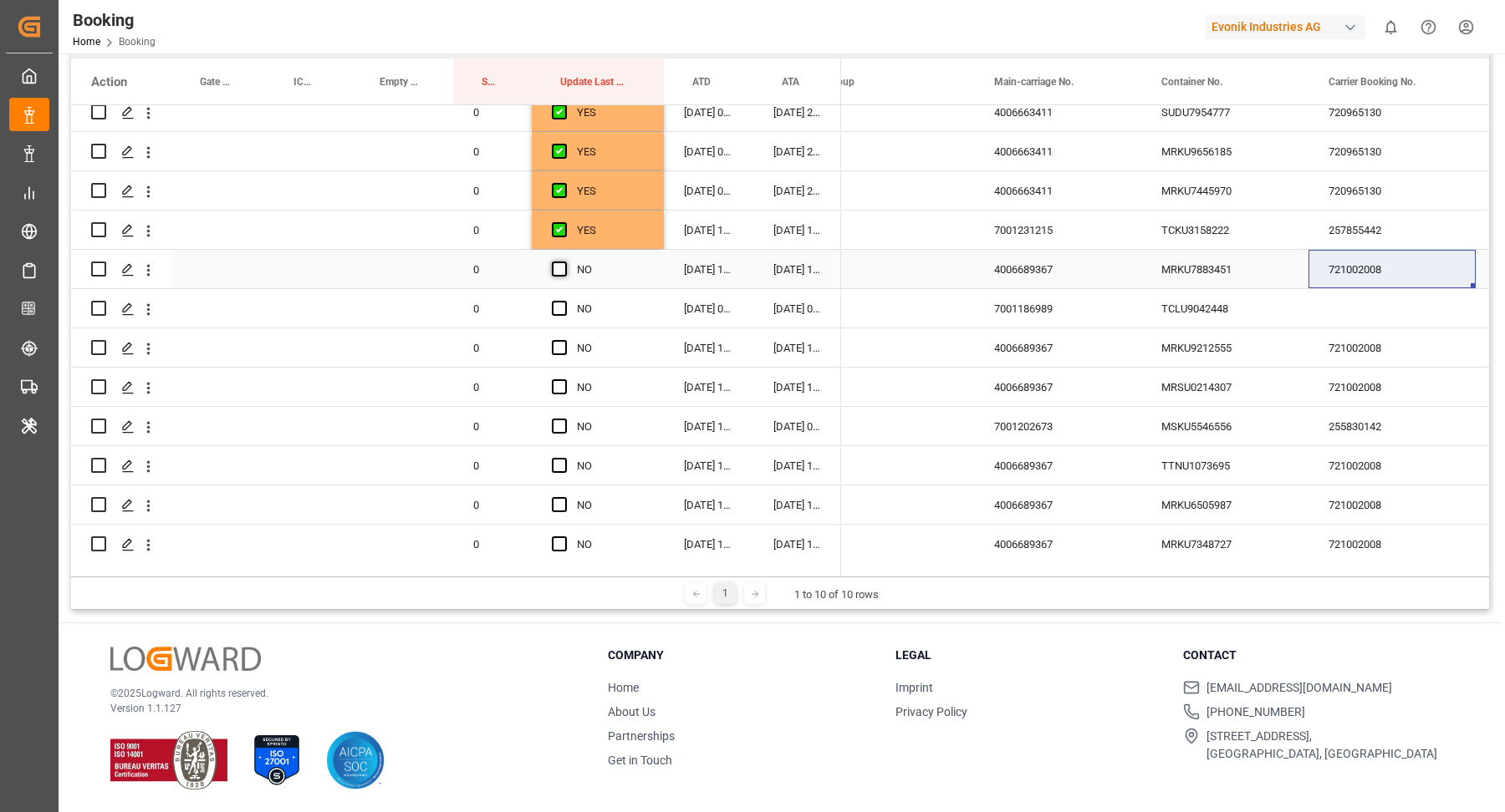
click at [560, 271] on span "Press SPACE to select this row." at bounding box center [560, 270] width 15 height 15
click at [565, 262] on input "Press SPACE to select this row." at bounding box center [565, 262] width 0 height 0
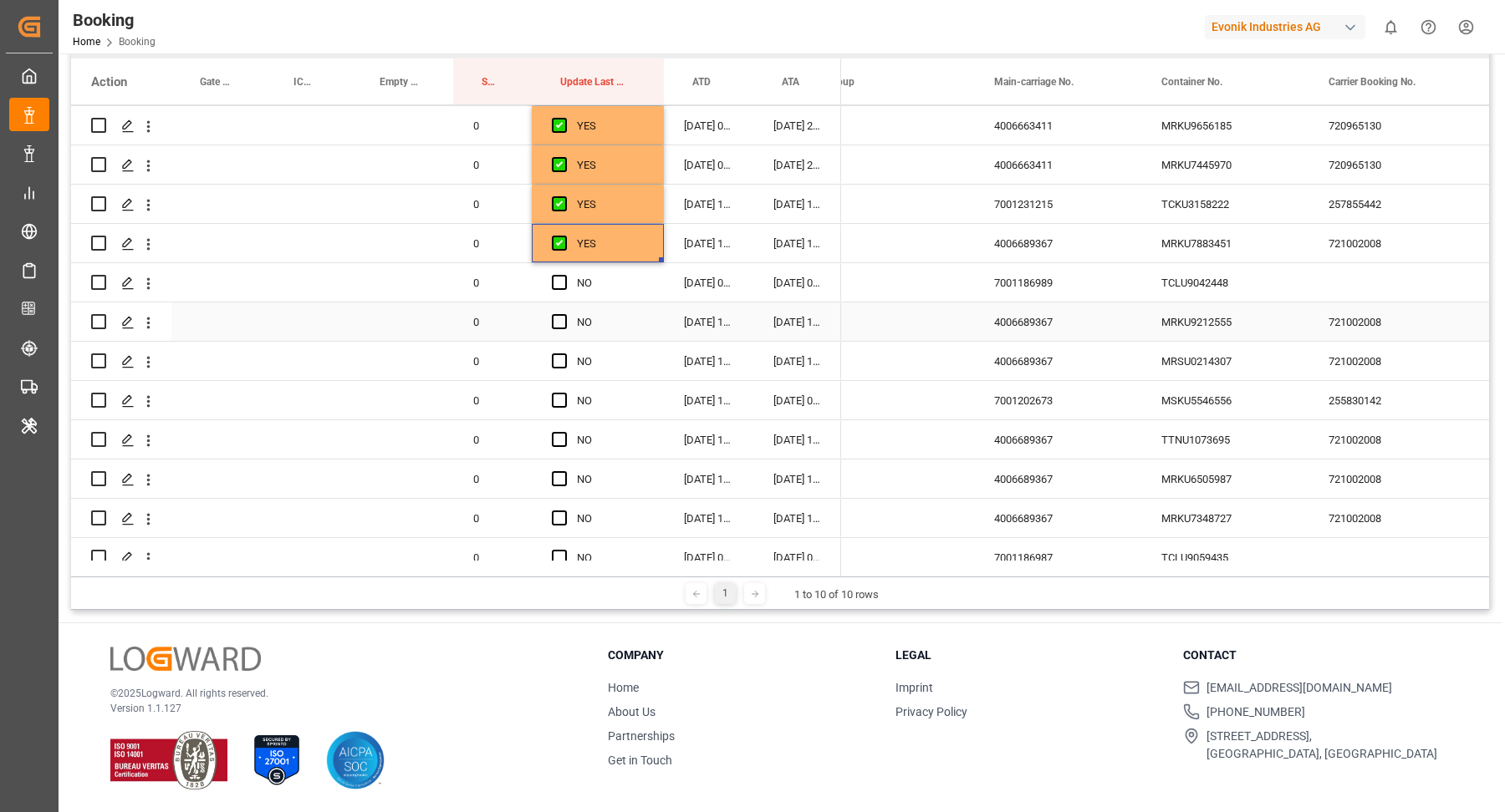
click at [559, 318] on span "Press SPACE to select this row." at bounding box center [560, 322] width 15 height 15
click at [565, 314] on input "Press SPACE to select this row." at bounding box center [565, 314] width 0 height 0
click at [563, 359] on span "Press SPACE to select this row." at bounding box center [560, 361] width 15 height 15
click at [565, 354] on input "Press SPACE to select this row." at bounding box center [565, 354] width 0 height 0
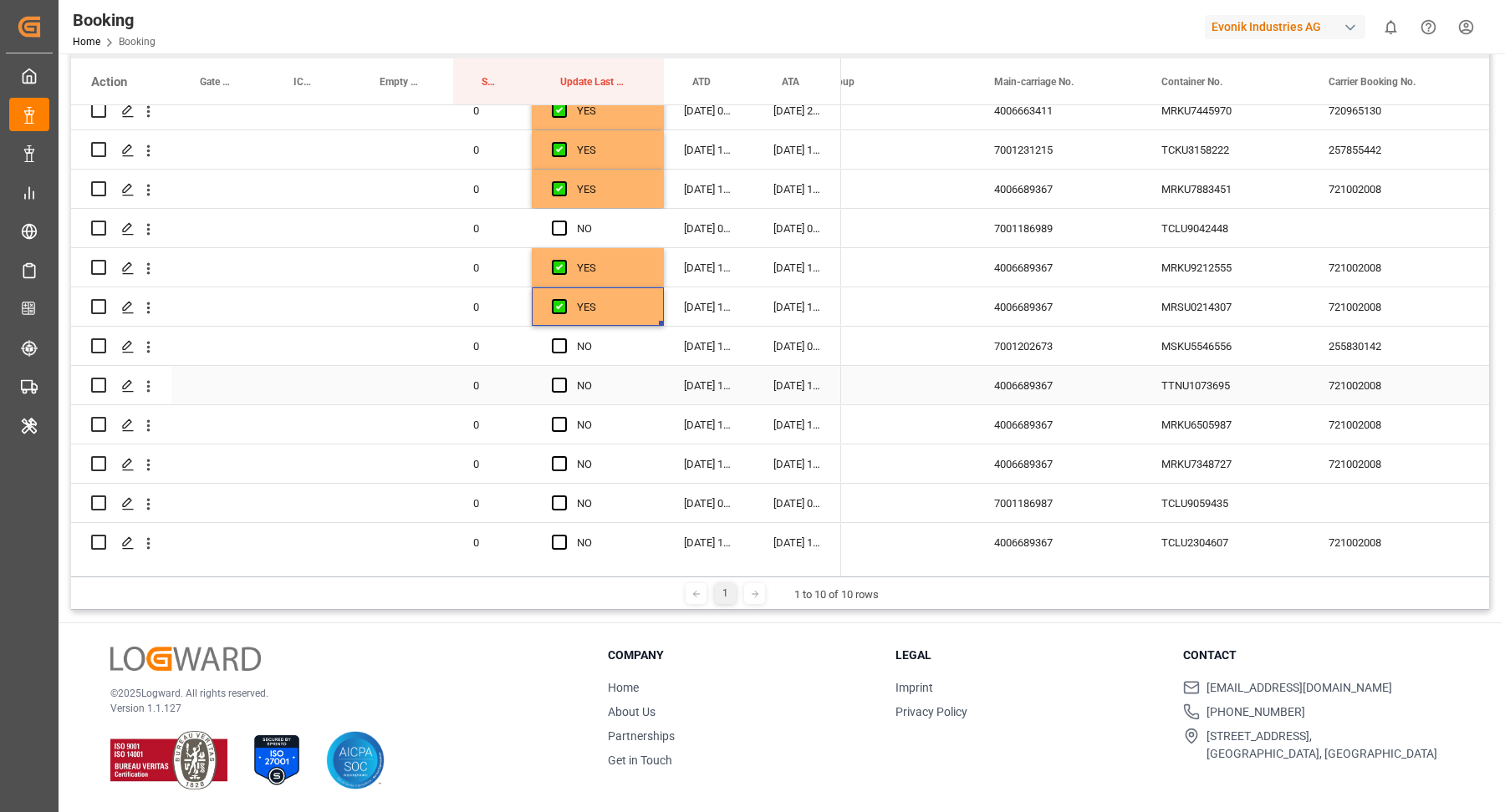
scroll to position [1024, 0]
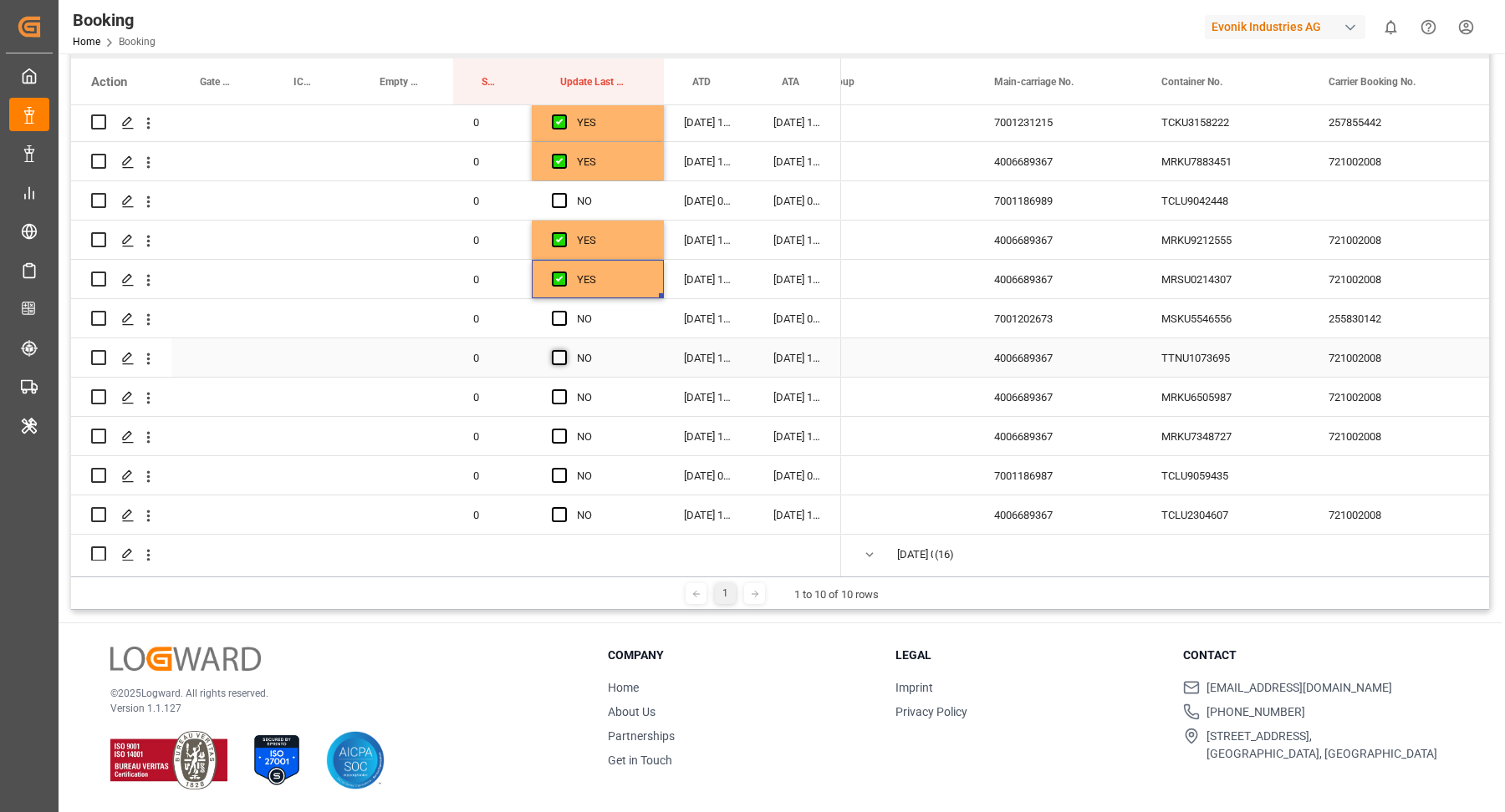
click at [558, 352] on span "Press SPACE to select this row." at bounding box center [560, 358] width 15 height 15
click at [565, 351] on input "Press SPACE to select this row." at bounding box center [565, 351] width 0 height 0
click at [560, 393] on span "Press SPACE to select this row." at bounding box center [560, 397] width 15 height 15
click at [565, 389] on input "Press SPACE to select this row." at bounding box center [565, 389] width 0 height 0
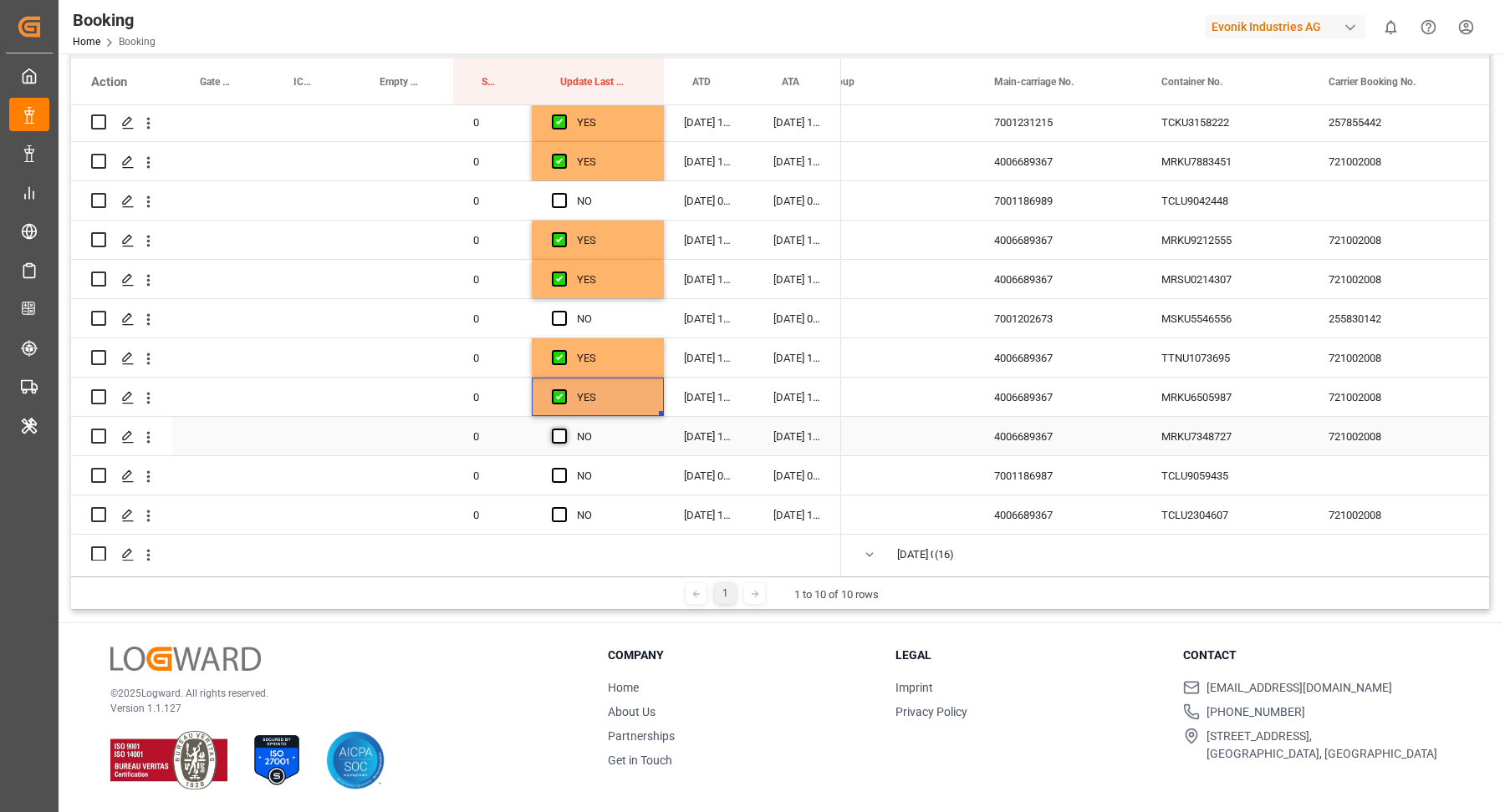
click at [557, 440] on span "Press SPACE to select this row." at bounding box center [560, 436] width 15 height 15
click at [565, 429] on input "Press SPACE to select this row." at bounding box center [565, 429] width 0 height 0
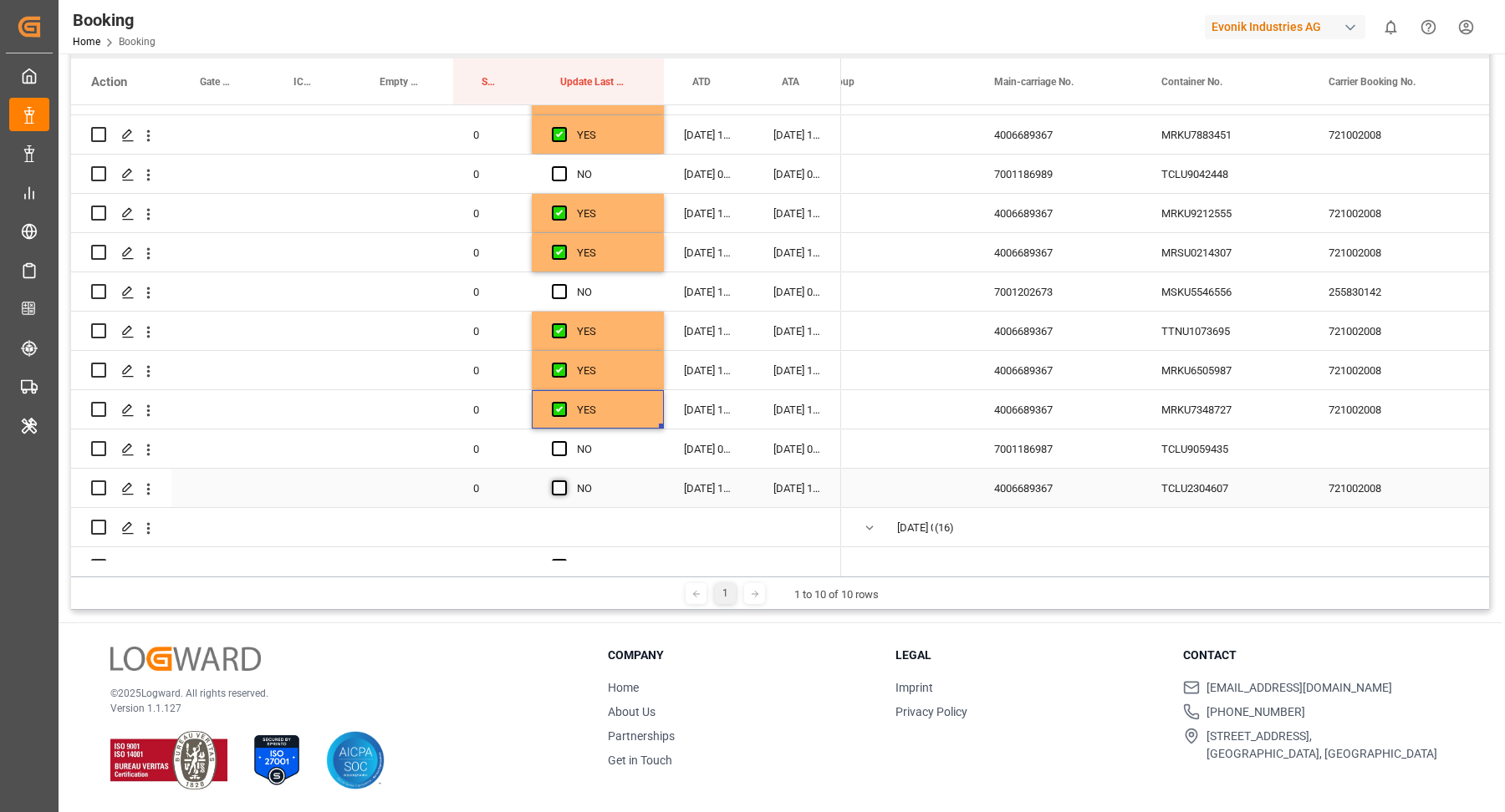
click at [561, 481] on span "Press SPACE to select this row." at bounding box center [560, 488] width 15 height 15
click at [565, 481] on input "Press SPACE to select this row." at bounding box center [565, 481] width 0 height 0
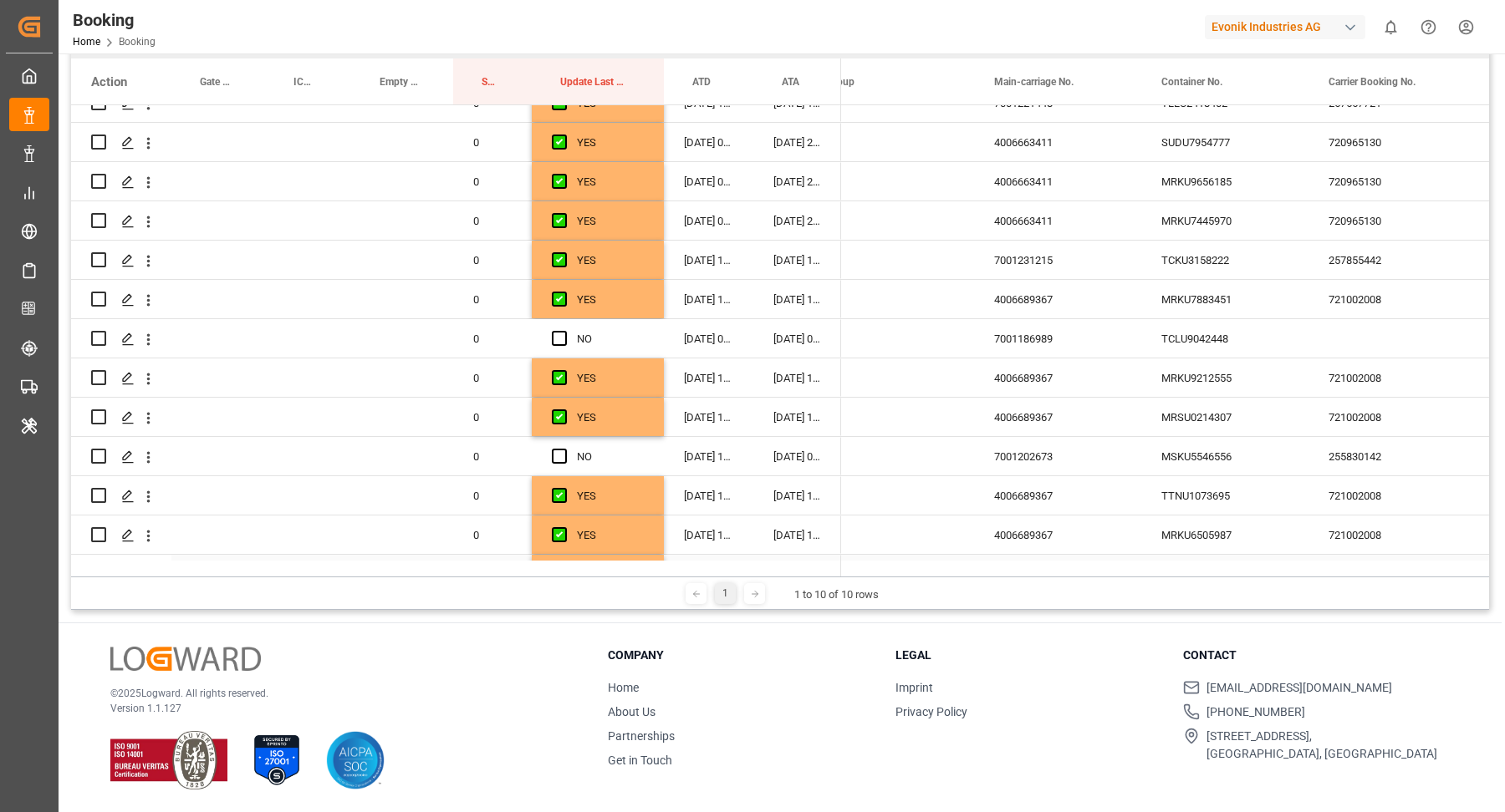
scroll to position [912, 0]
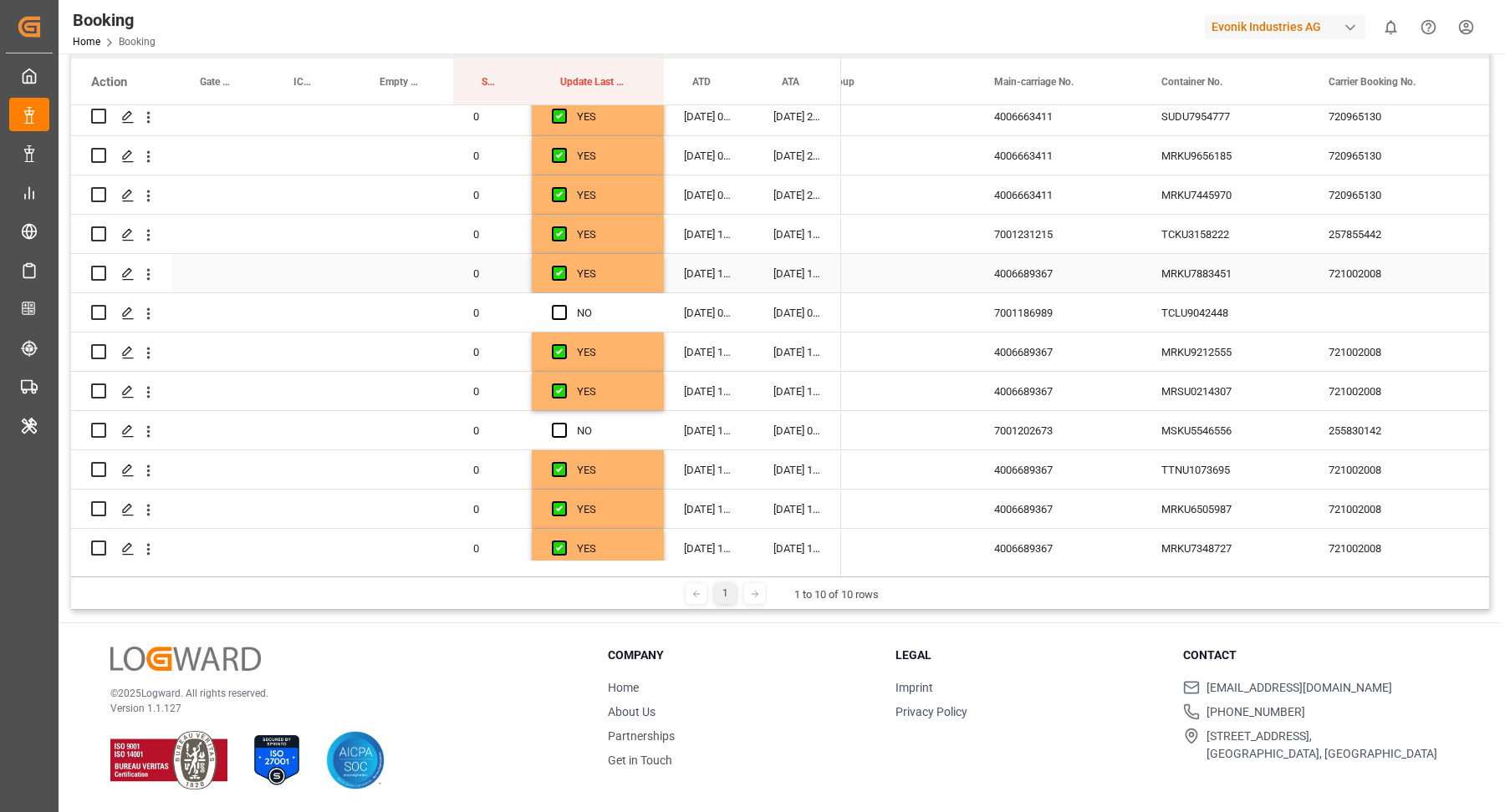
click at [1202, 305] on div "TCLU9042448" at bounding box center [1225, 313] width 168 height 39
drag, startPoint x: 553, startPoint y: 308, endPoint x: 593, endPoint y: 320, distance: 41.8
click at [554, 308] on span "Press SPACE to select this row." at bounding box center [560, 313] width 15 height 15
click at [565, 305] on input "Press SPACE to select this row." at bounding box center [565, 305] width 0 height 0
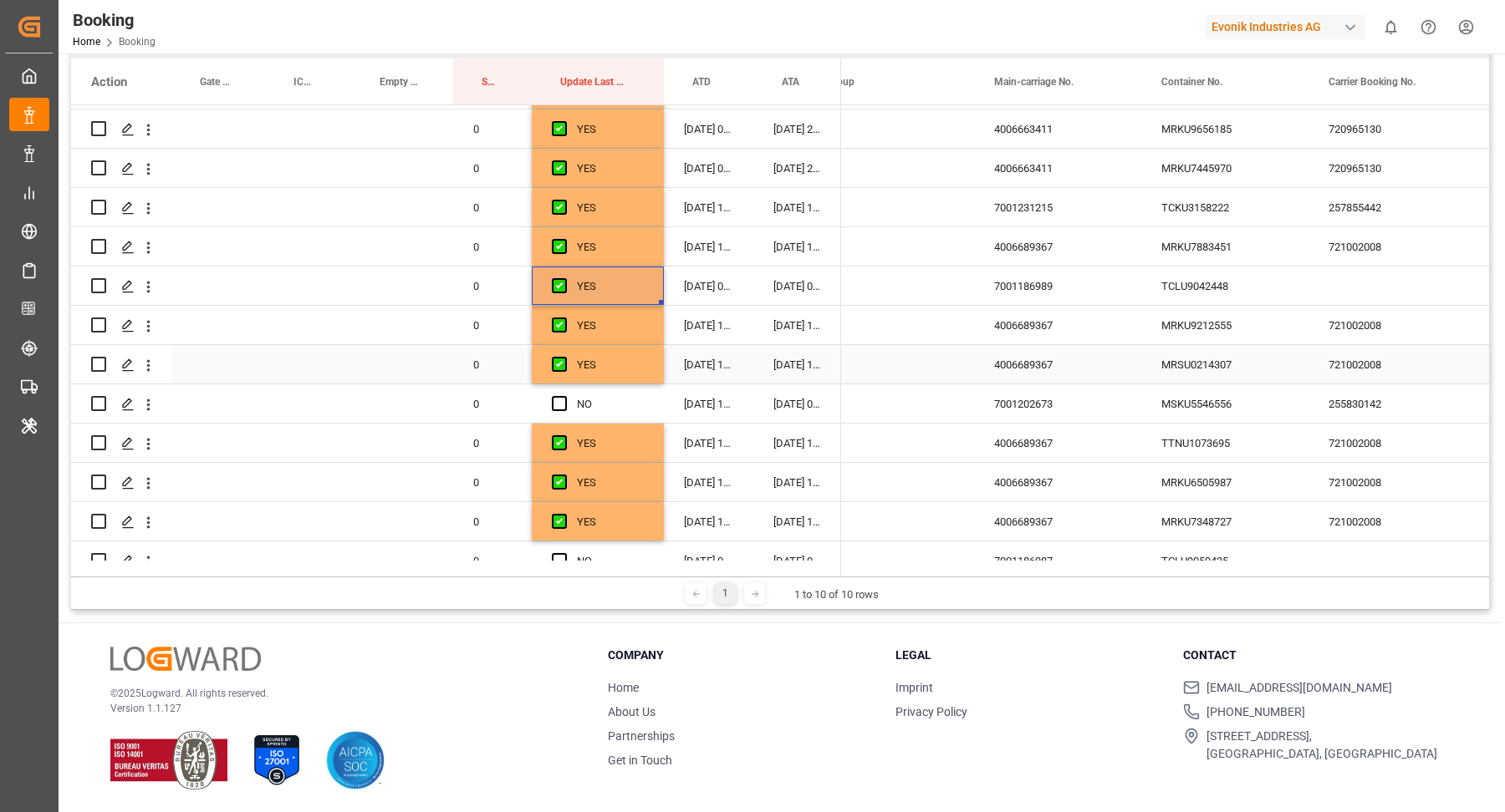
scroll to position [953, 0]
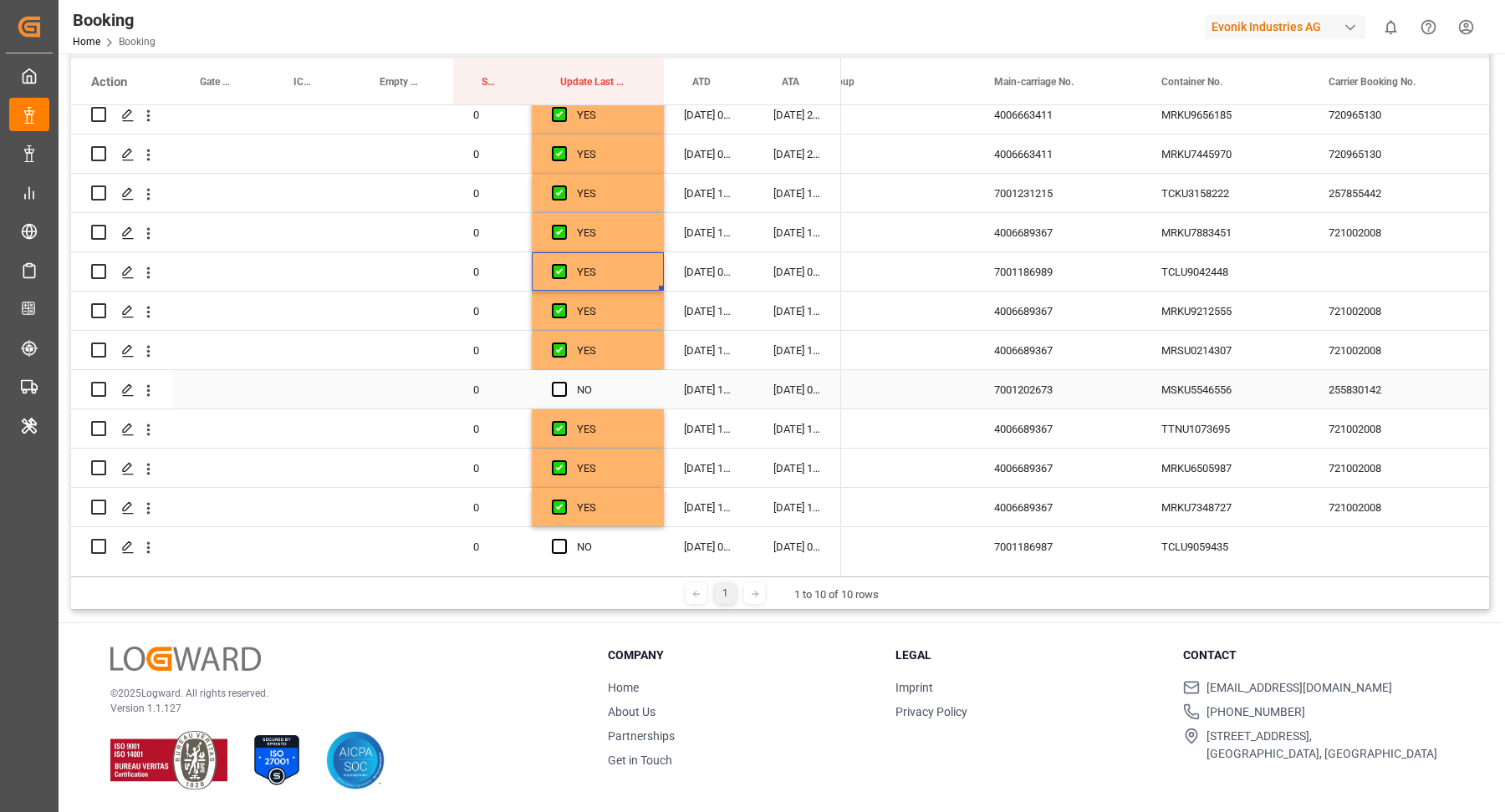
click at [1203, 394] on div "MSKU5546556" at bounding box center [1225, 389] width 168 height 39
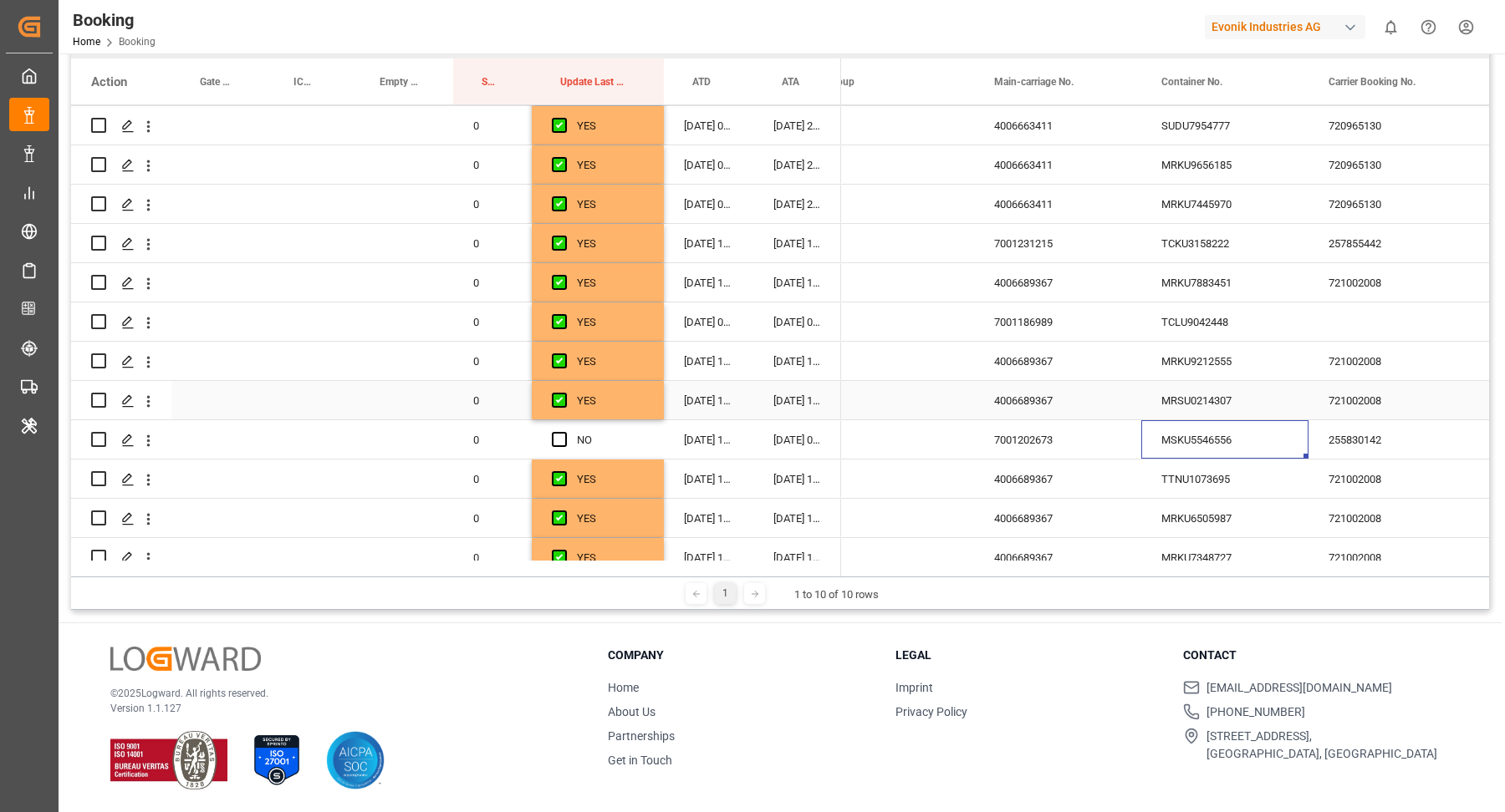
scroll to position [988, 0]
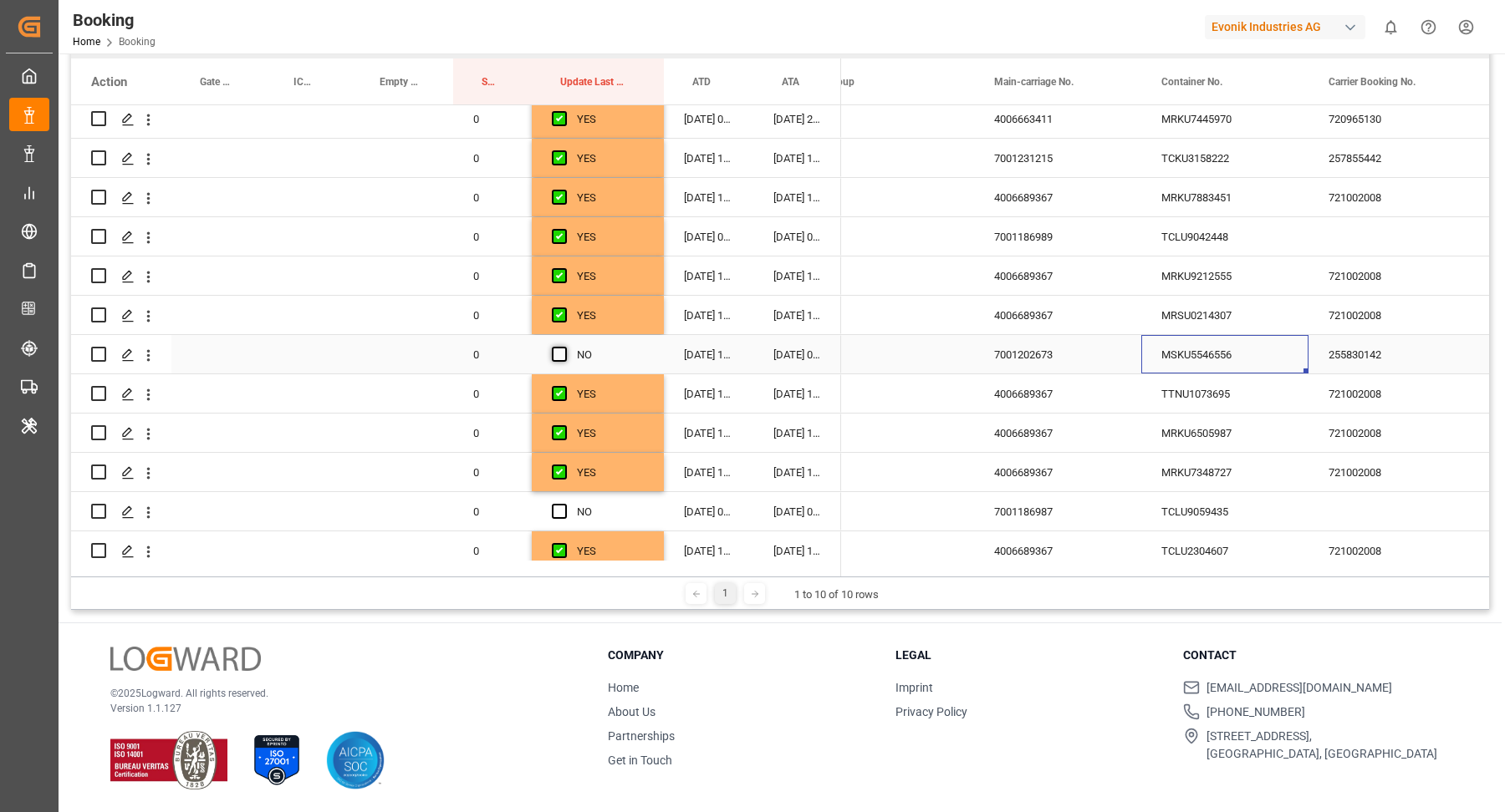
click at [565, 353] on span "Press SPACE to select this row." at bounding box center [560, 354] width 15 height 15
click at [565, 347] on input "Press SPACE to select this row." at bounding box center [565, 347] width 0 height 0
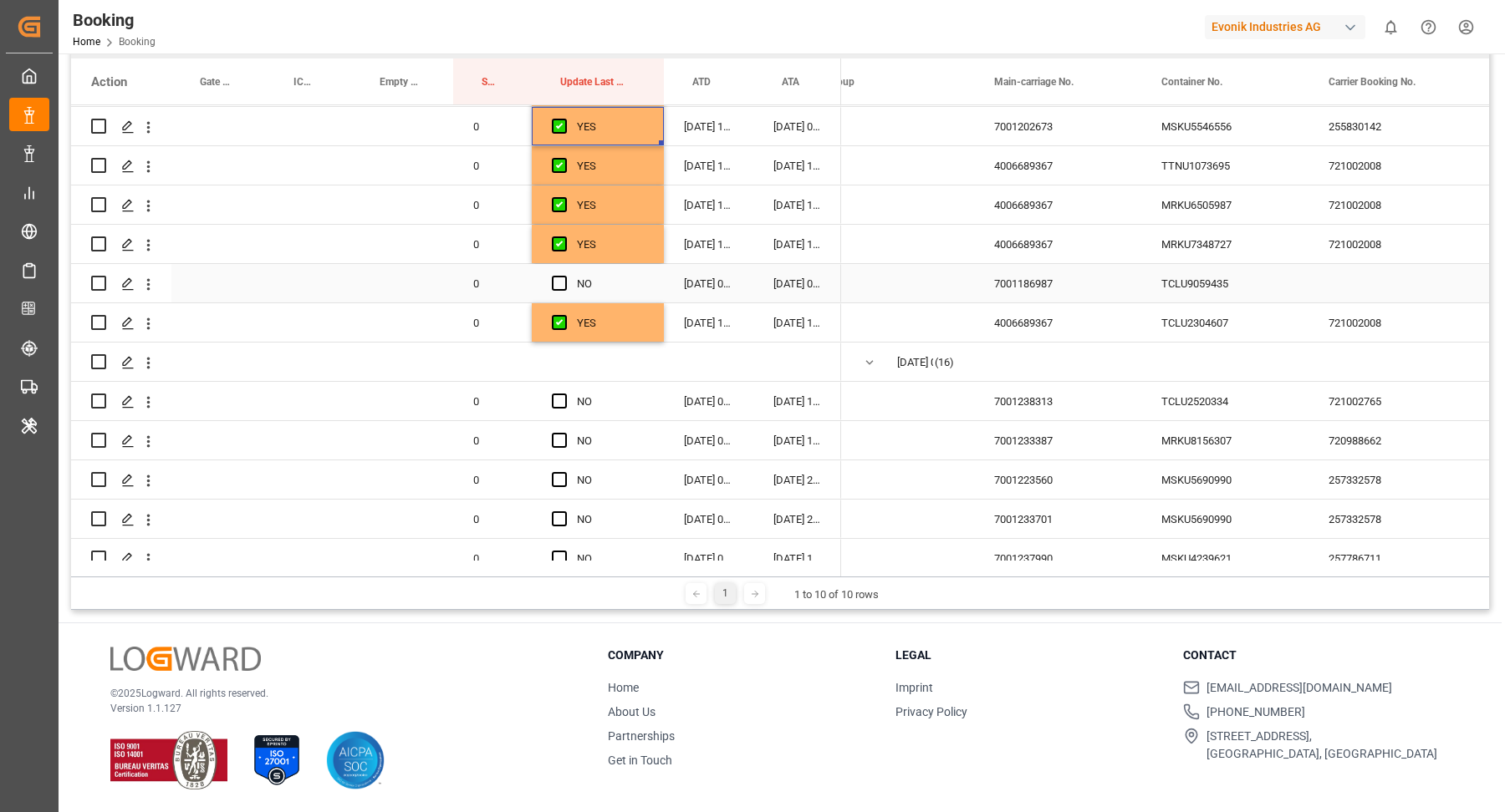
click at [1172, 282] on div "TCLU9059435" at bounding box center [1225, 283] width 168 height 39
click at [557, 284] on span "Press SPACE to select this row." at bounding box center [560, 283] width 15 height 15
click at [565, 275] on input "Press SPACE to select this row." at bounding box center [565, 275] width 0 height 0
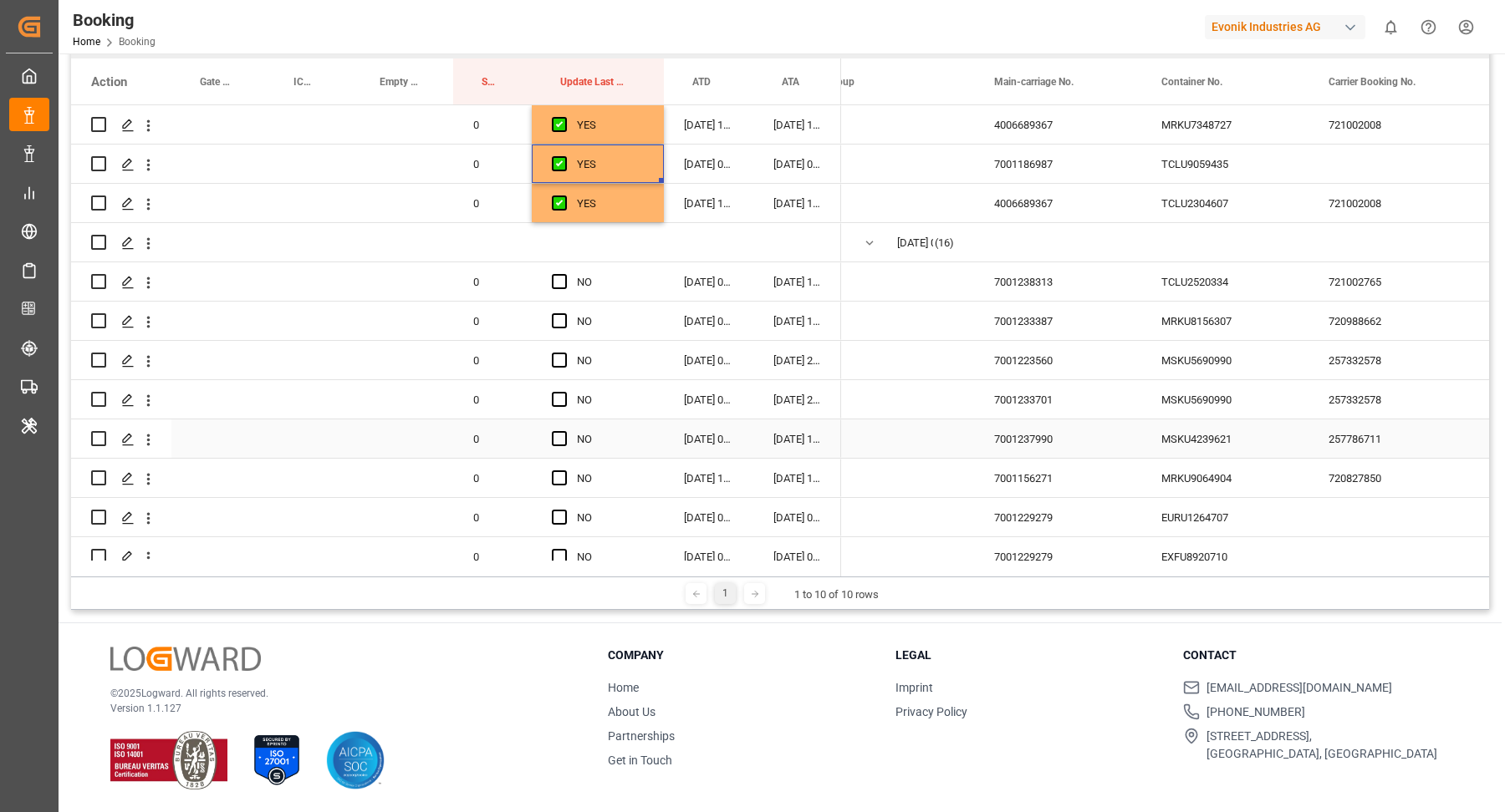
scroll to position [1418, 0]
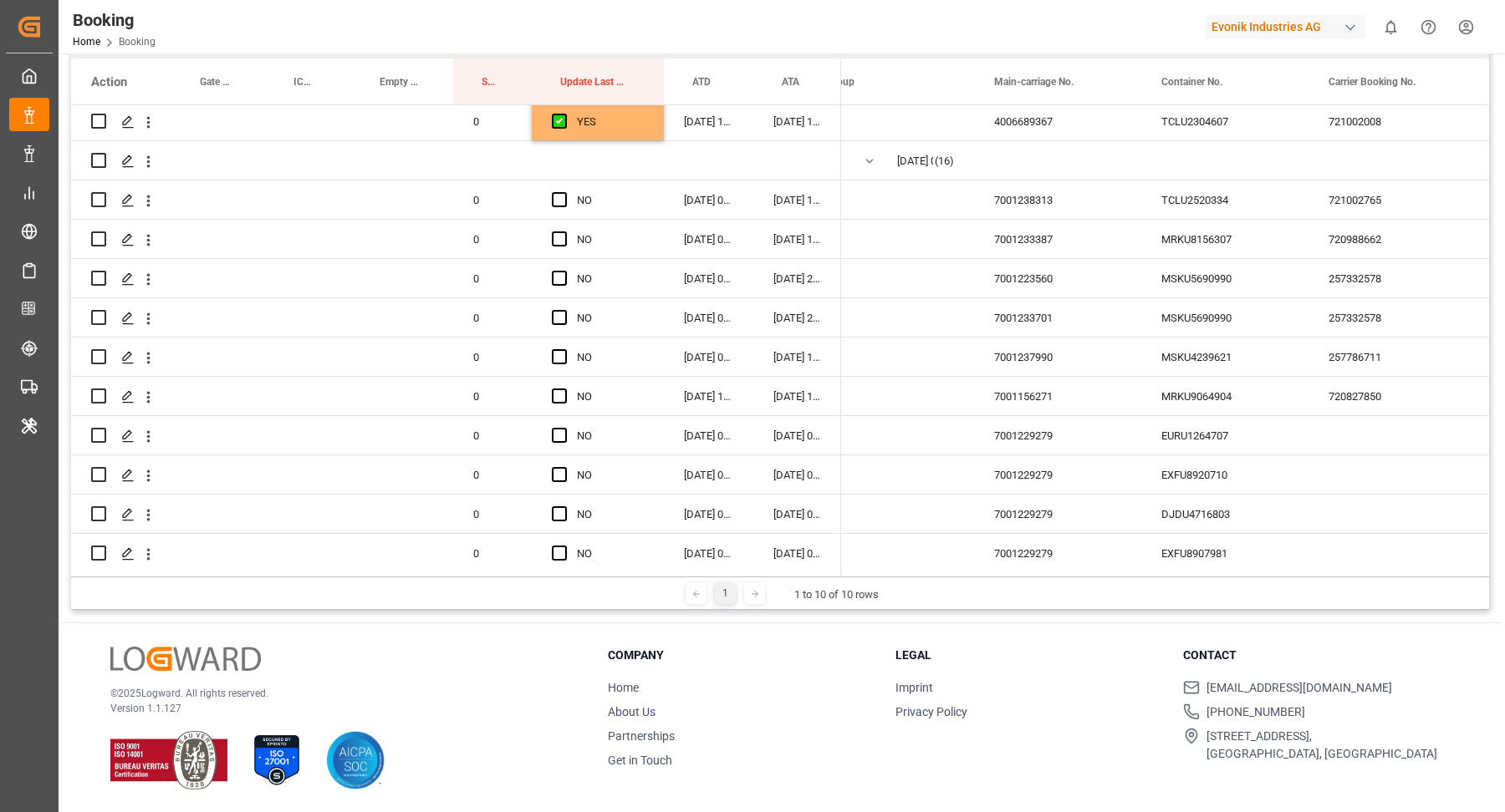
click at [1299, 216] on div "TCLU2520334" at bounding box center [1225, 199] width 168 height 39
click at [1374, 213] on div "721002765" at bounding box center [1392, 199] width 168 height 39
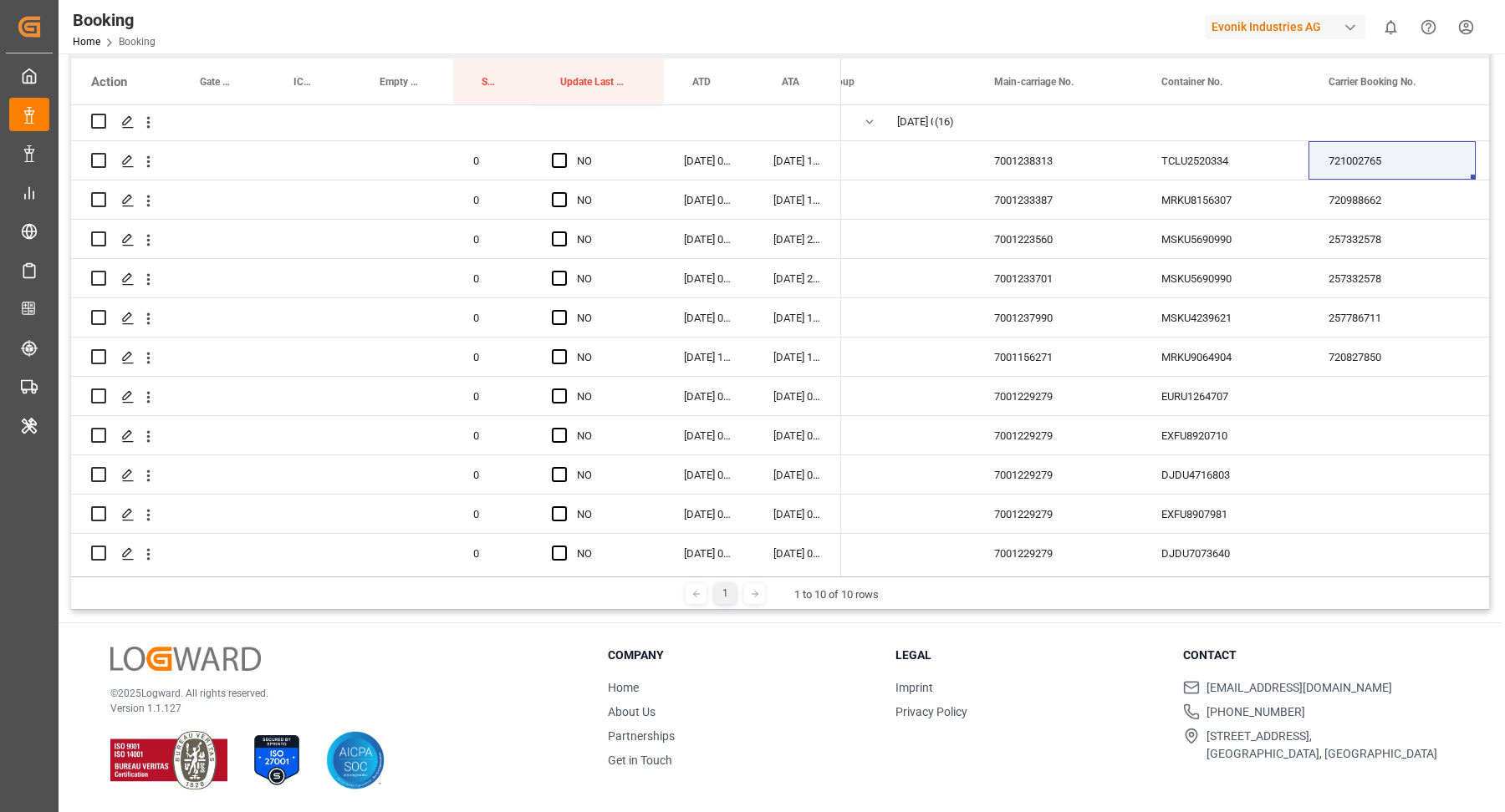
scroll to position [1429, 0]
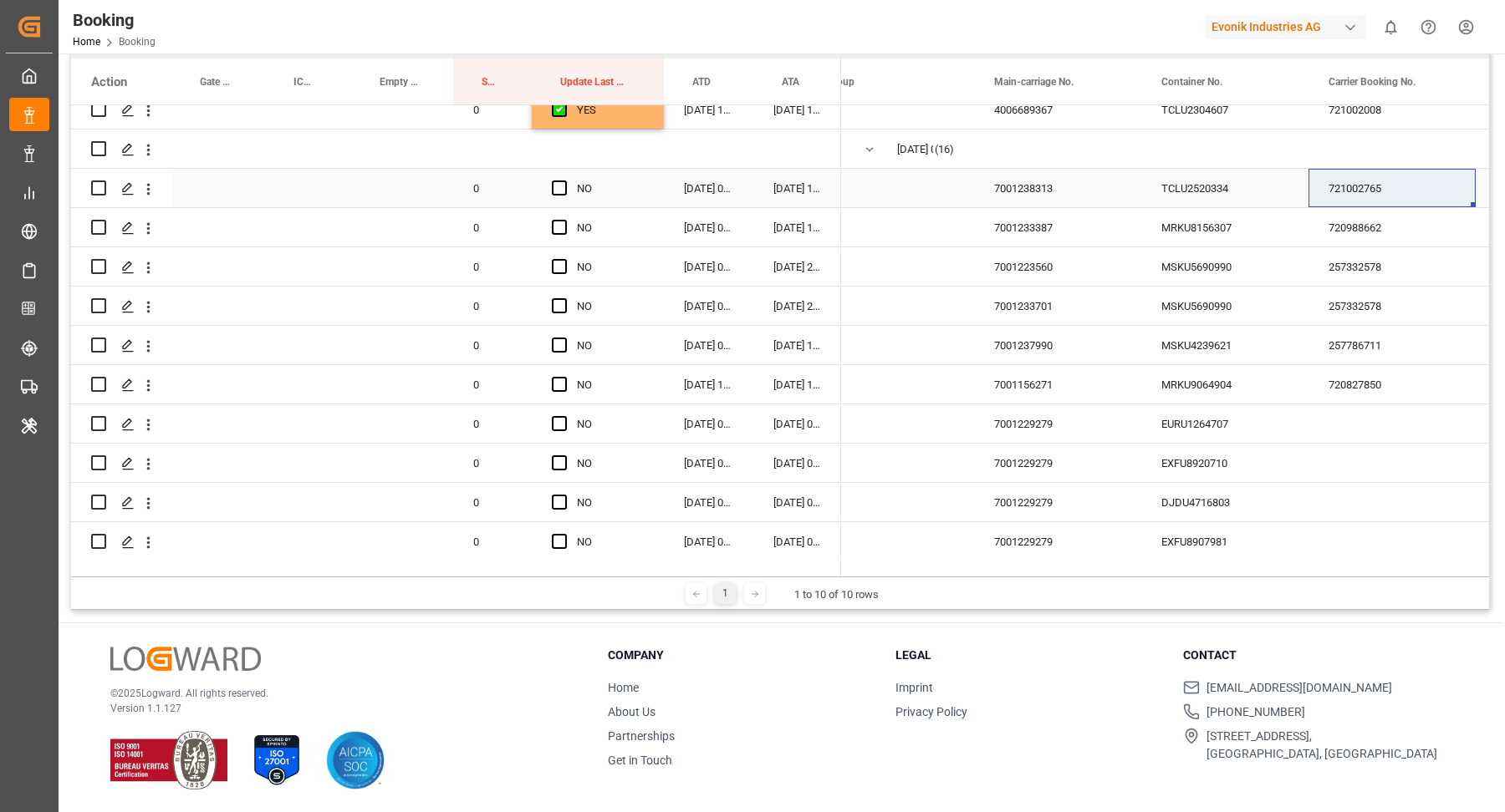
click at [1176, 189] on div "TCLU2520334" at bounding box center [1225, 188] width 168 height 39
click at [562, 188] on span "Press SPACE to select this row." at bounding box center [560, 188] width 15 height 15
click at [565, 180] on input "Press SPACE to select this row." at bounding box center [565, 180] width 0 height 0
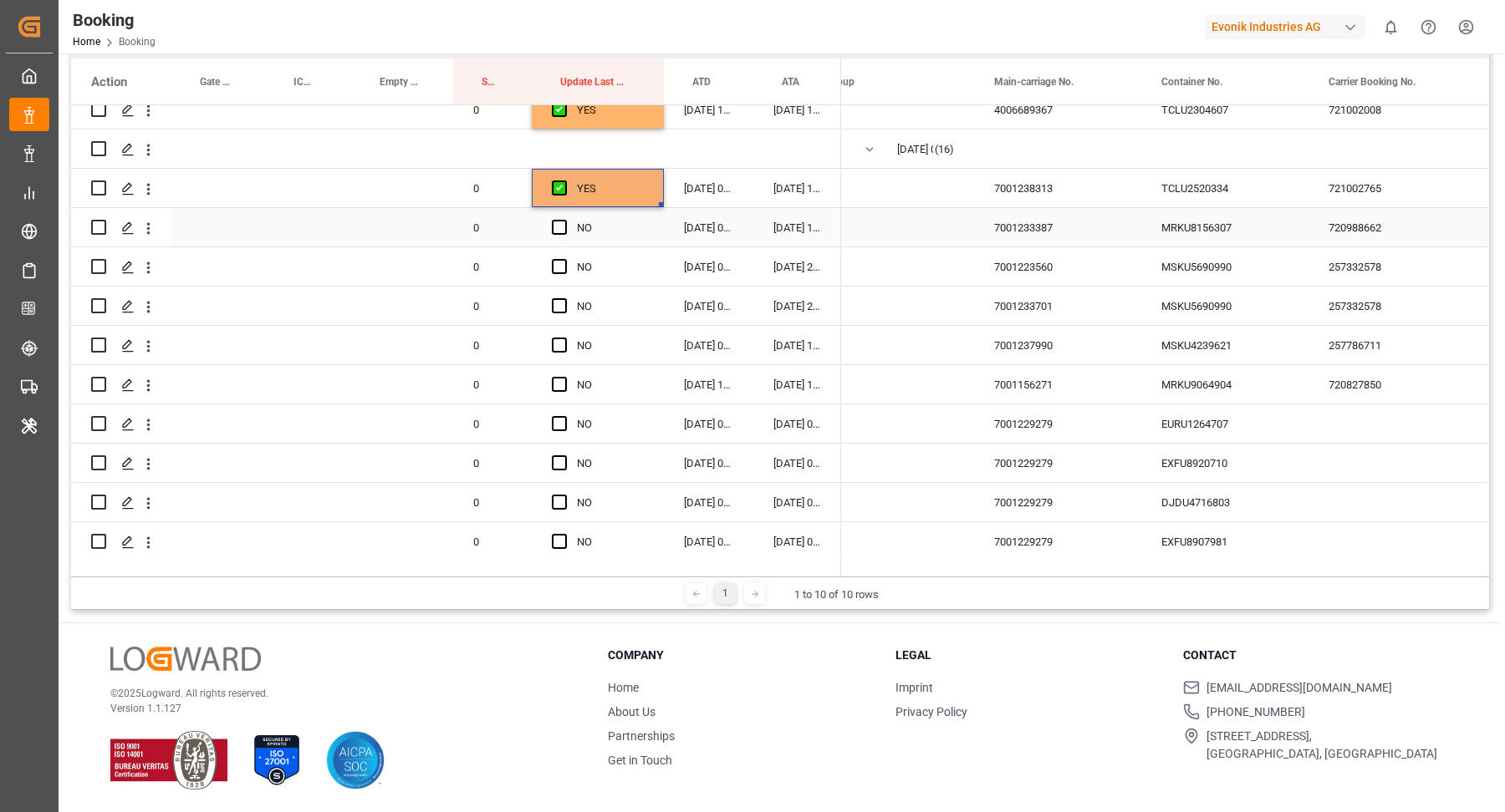
click at [1229, 218] on div "MRKU8156307" at bounding box center [1225, 227] width 168 height 39
click at [559, 233] on span "Press SPACE to select this row." at bounding box center [560, 227] width 15 height 15
click at [565, 220] on input "Press SPACE to select this row." at bounding box center [565, 220] width 0 height 0
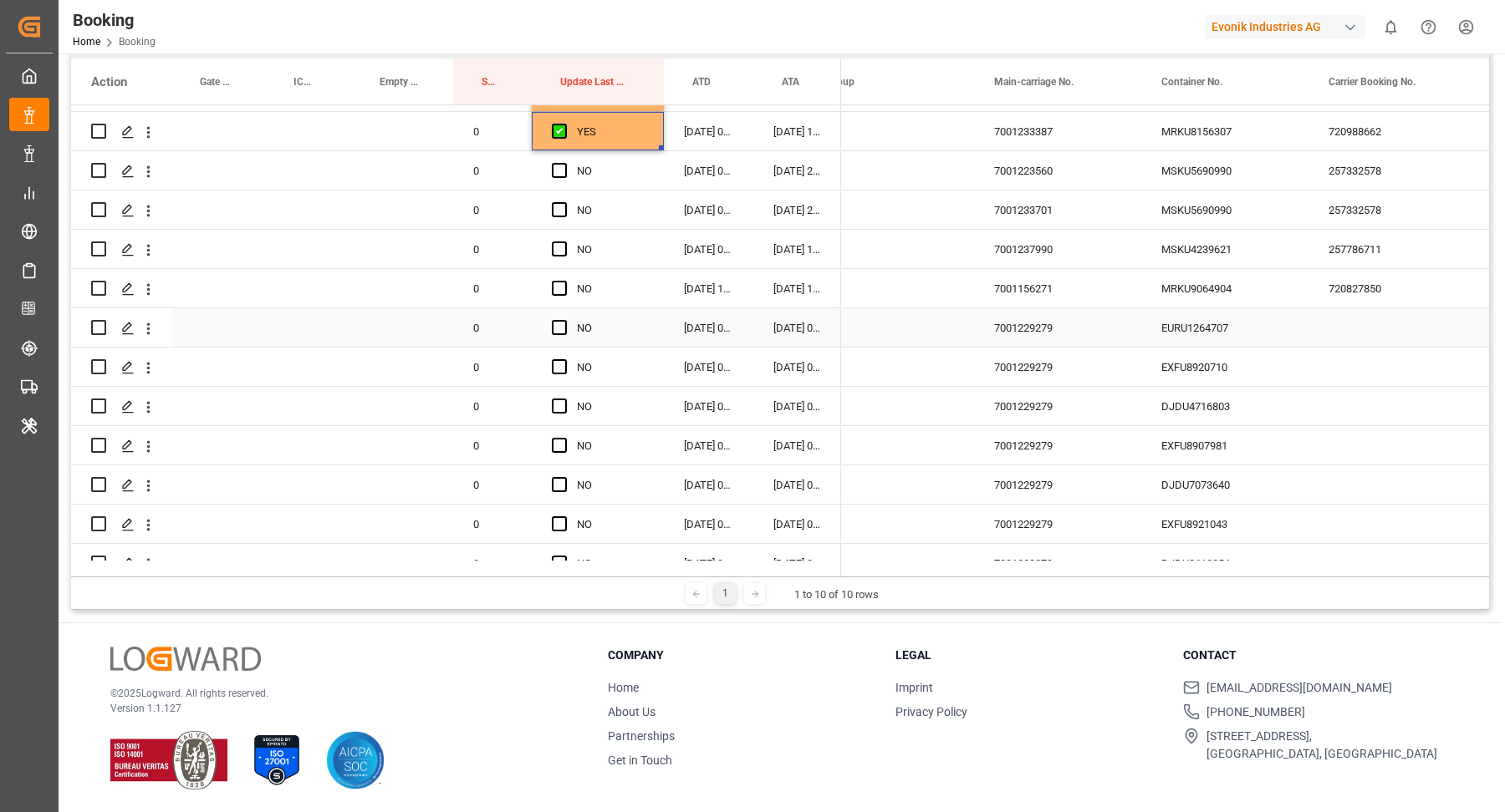
scroll to position [1475, 0]
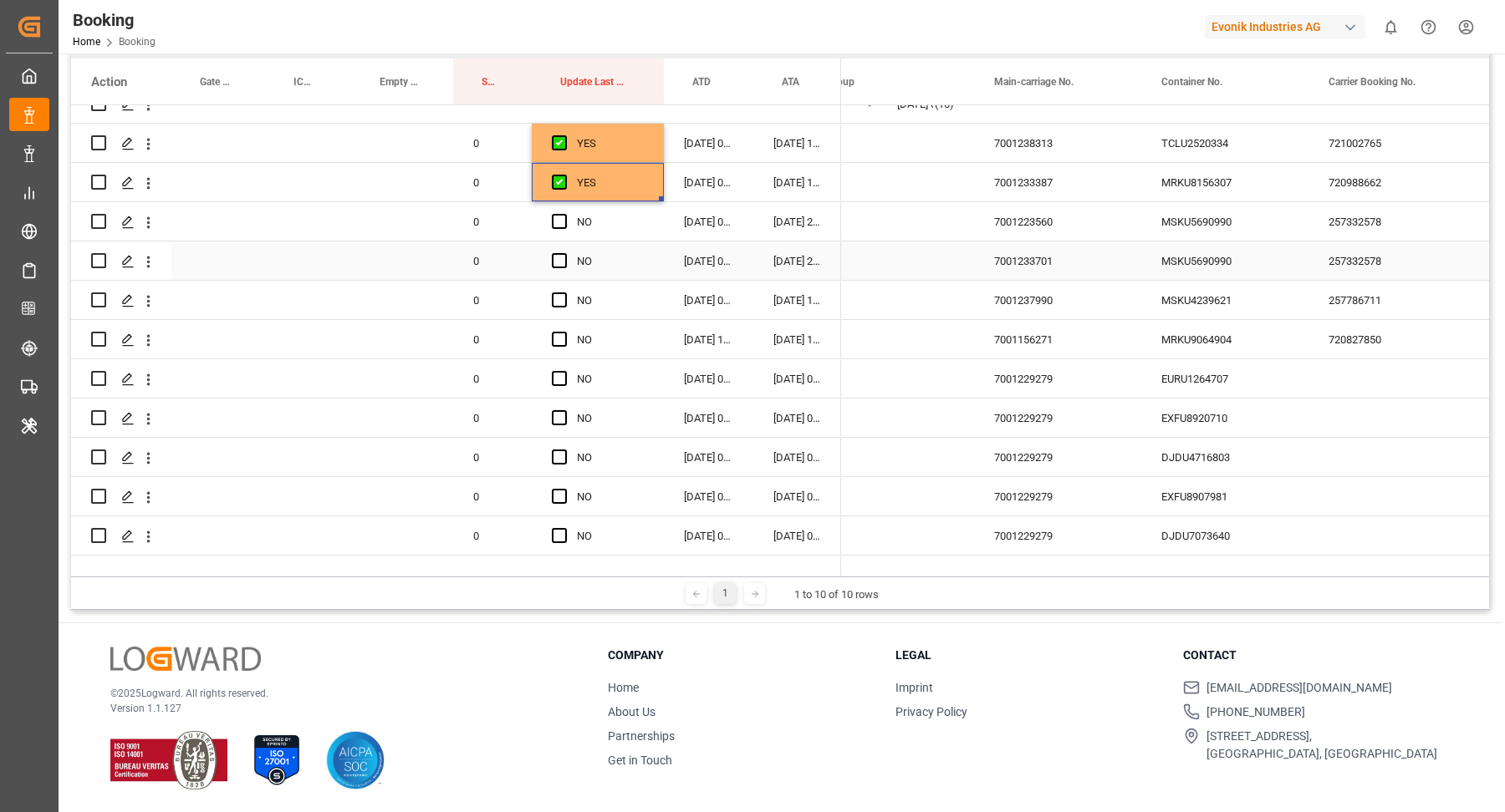
click at [1243, 235] on div "MSKU5690990" at bounding box center [1225, 222] width 168 height 39
click at [562, 225] on span "Press SPACE to select this row." at bounding box center [560, 222] width 15 height 15
click at [565, 214] on input "Press SPACE to select this row." at bounding box center [565, 214] width 0 height 0
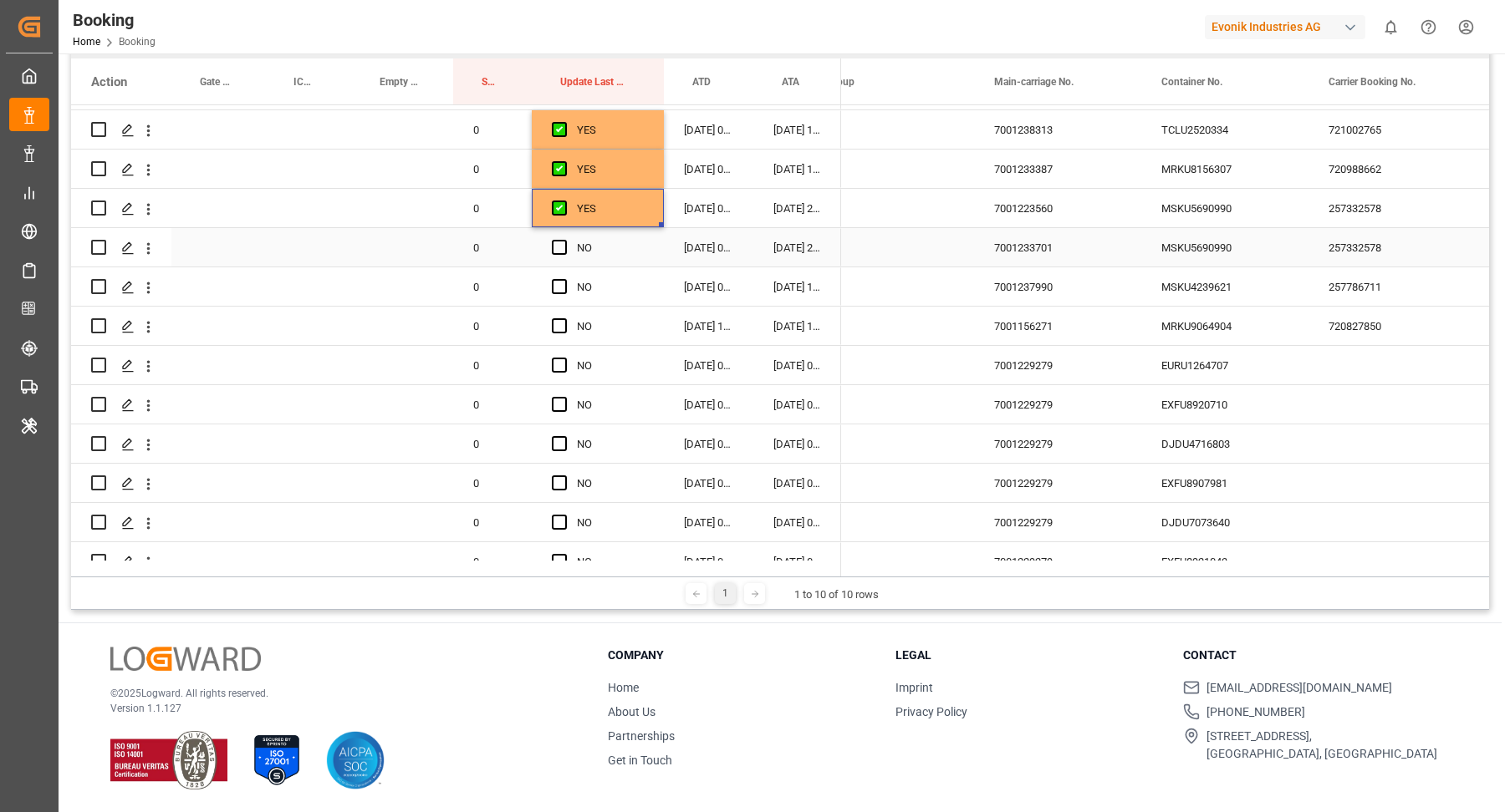
click at [1186, 255] on div "MSKU5690990" at bounding box center [1225, 248] width 168 height 39
click at [549, 241] on div "NO" at bounding box center [597, 248] width 132 height 39
click at [564, 246] on span "Press SPACE to select this row." at bounding box center [560, 248] width 15 height 15
click at [565, 240] on input "Press SPACE to select this row." at bounding box center [565, 240] width 0 height 0
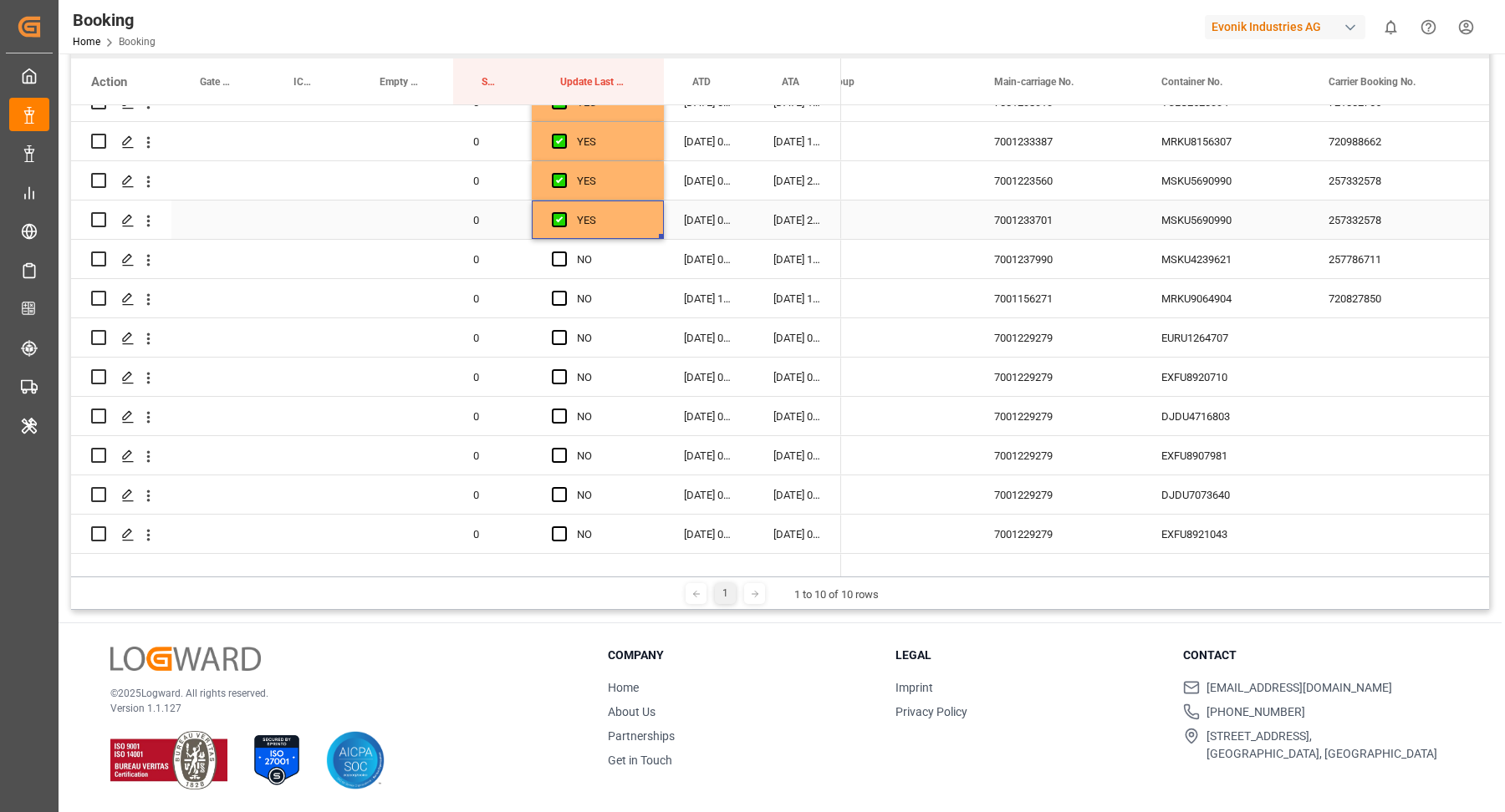
click at [1228, 267] on div "MSKU4239621" at bounding box center [1225, 259] width 168 height 39
click at [555, 263] on span "Press SPACE to select this row." at bounding box center [560, 259] width 15 height 15
click at [565, 251] on input "Press SPACE to select this row." at bounding box center [565, 251] width 0 height 0
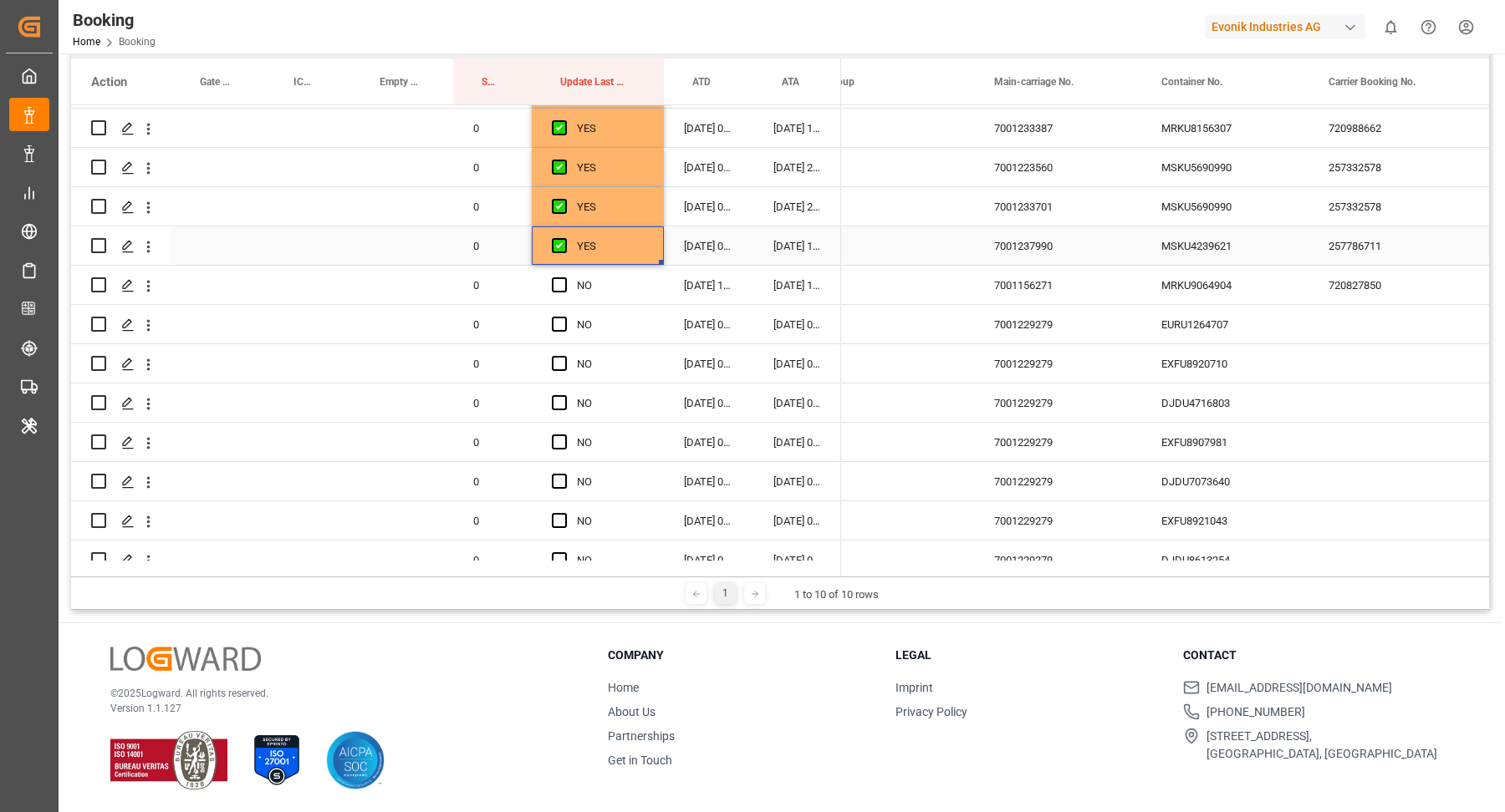
click at [1207, 289] on div "MRKU9064904" at bounding box center [1225, 285] width 168 height 39
click at [564, 279] on span "Press SPACE to select this row." at bounding box center [560, 285] width 15 height 15
click at [565, 277] on input "Press SPACE to select this row." at bounding box center [565, 277] width 0 height 0
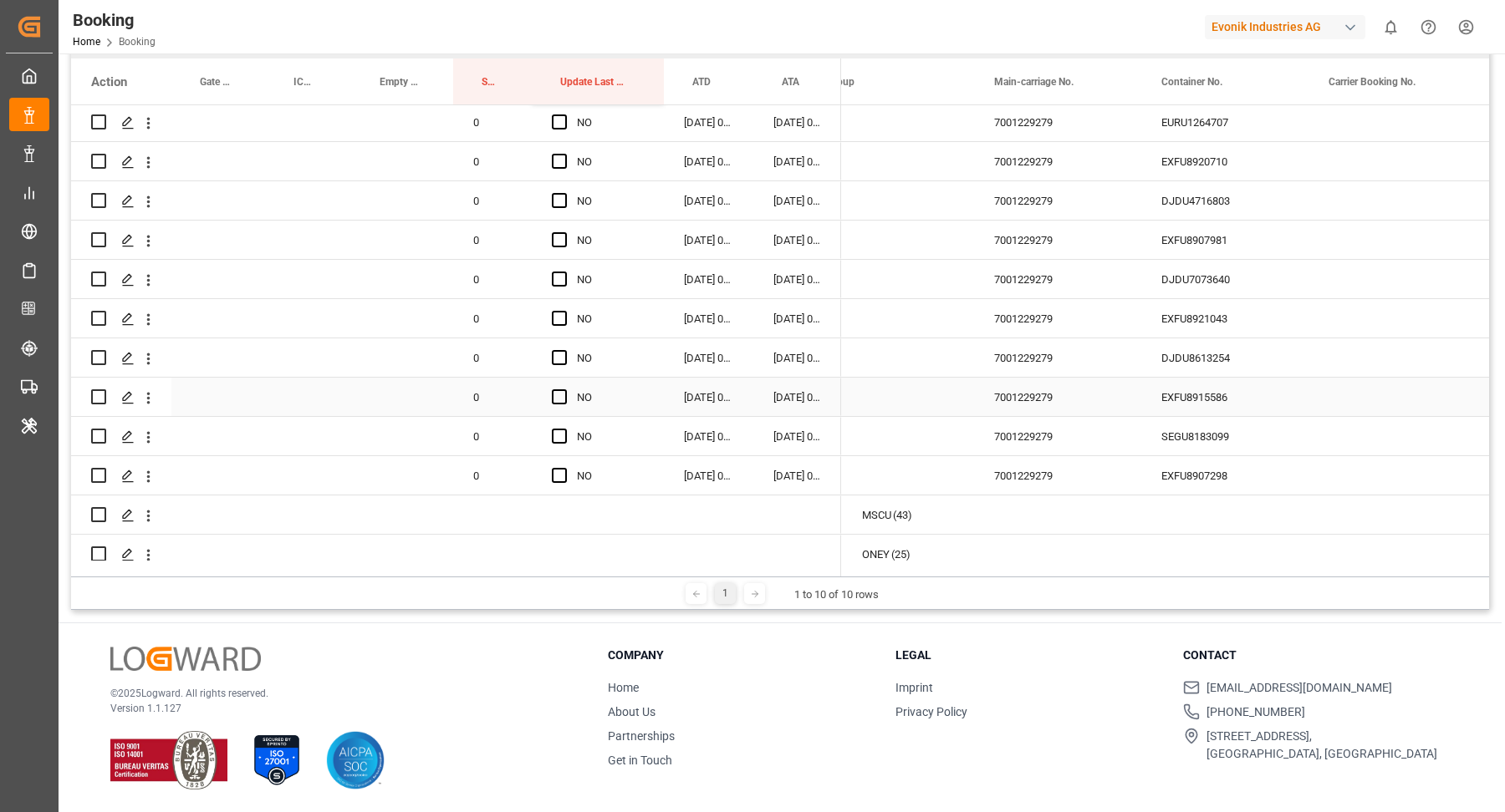
scroll to position [1718, 0]
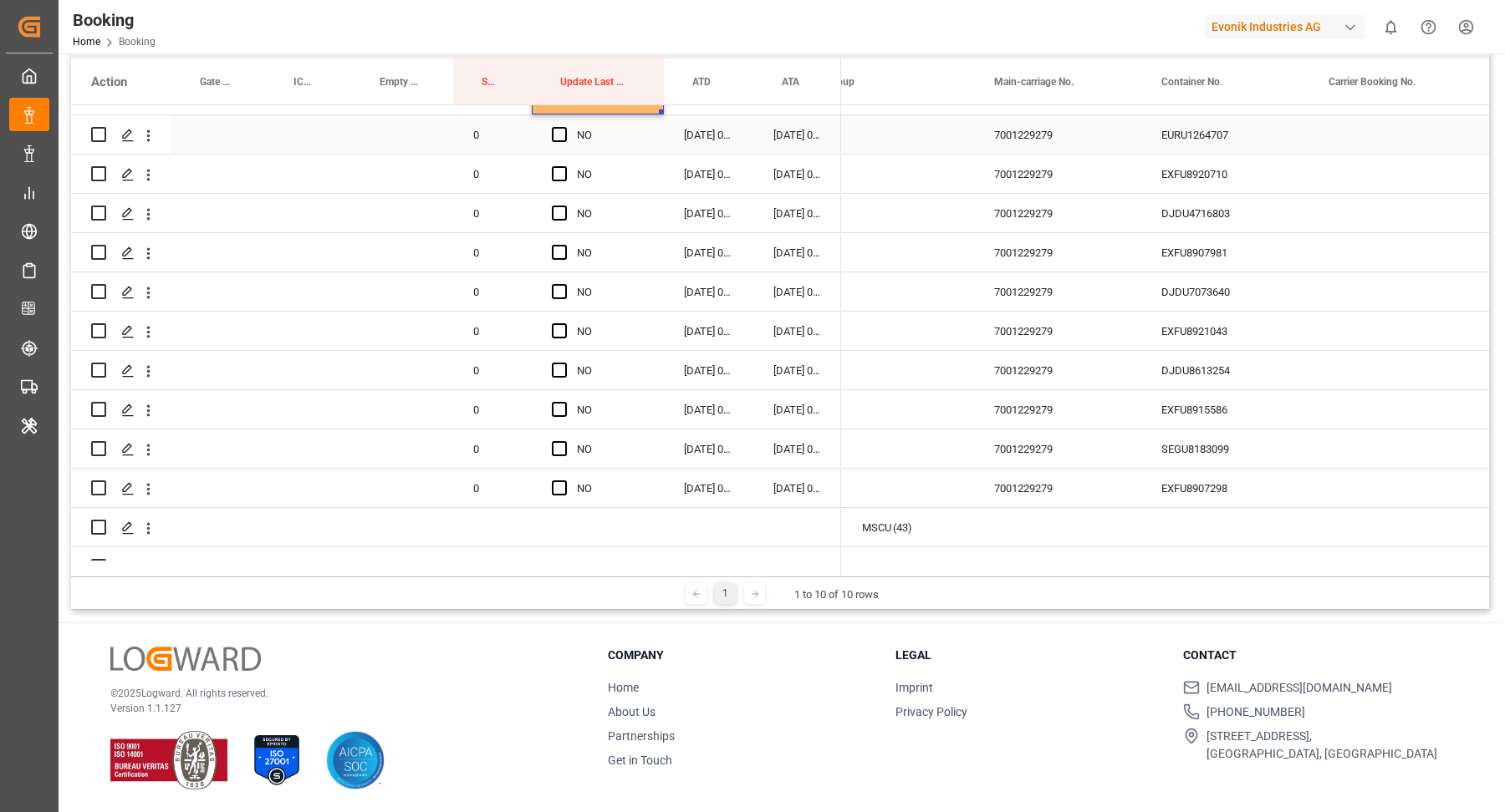
click at [1213, 148] on div "EURU1264707" at bounding box center [1225, 135] width 168 height 39
click at [568, 142] on div "Press SPACE to select this row." at bounding box center [565, 136] width 25 height 39
click at [466, 191] on div "0" at bounding box center [492, 174] width 79 height 39
click at [553, 133] on span "Press SPACE to select this row." at bounding box center [560, 135] width 15 height 15
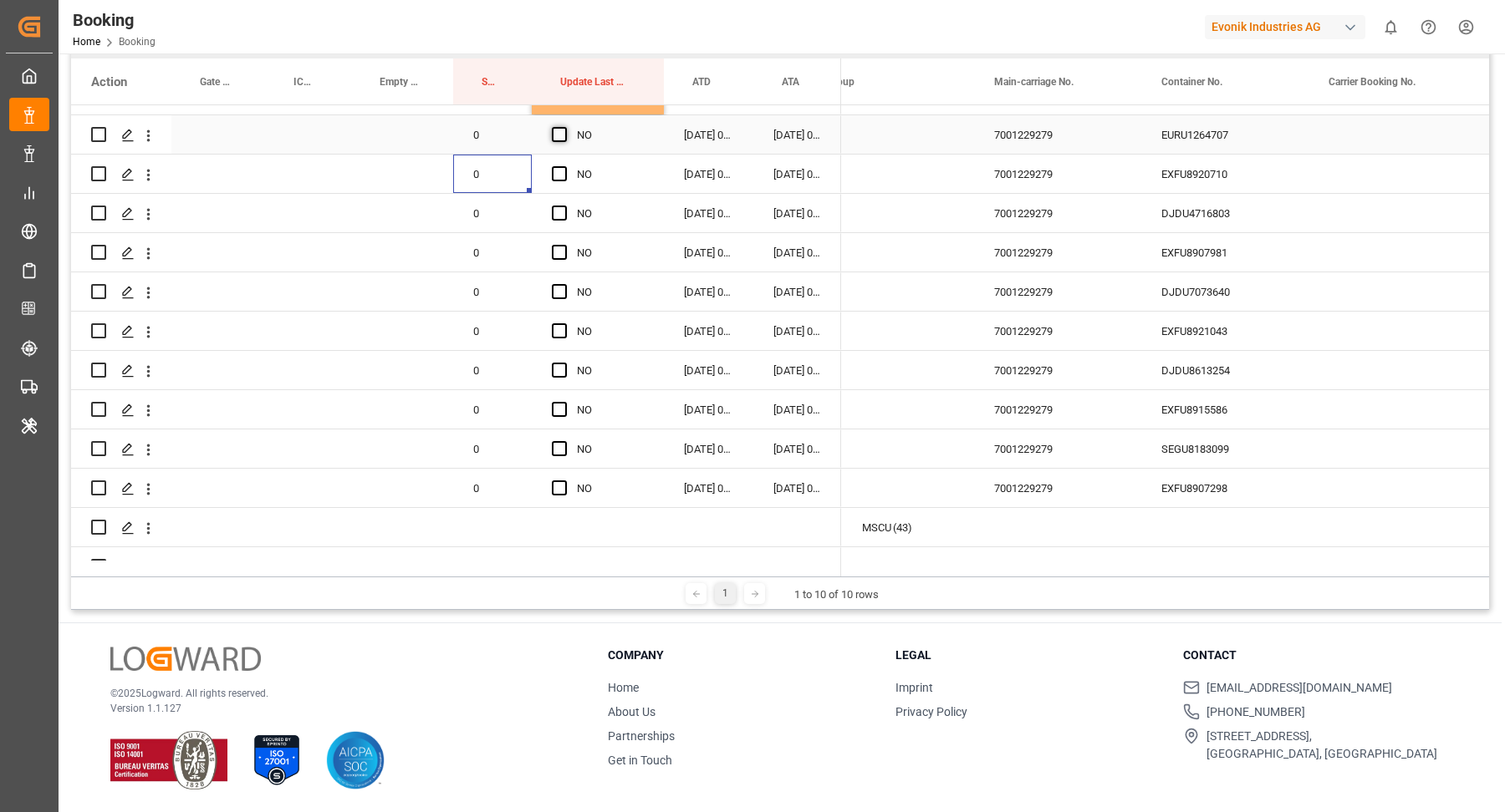
click at [565, 127] on input "Press SPACE to select this row." at bounding box center [565, 127] width 0 height 0
click at [1205, 179] on div "EXFU8920710" at bounding box center [1225, 174] width 168 height 39
click at [557, 175] on span "Press SPACE to select this row." at bounding box center [560, 174] width 15 height 15
click at [565, 167] on input "Press SPACE to select this row." at bounding box center [565, 167] width 0 height 0
click at [1196, 470] on div "EXFU8907298" at bounding box center [1225, 488] width 168 height 39
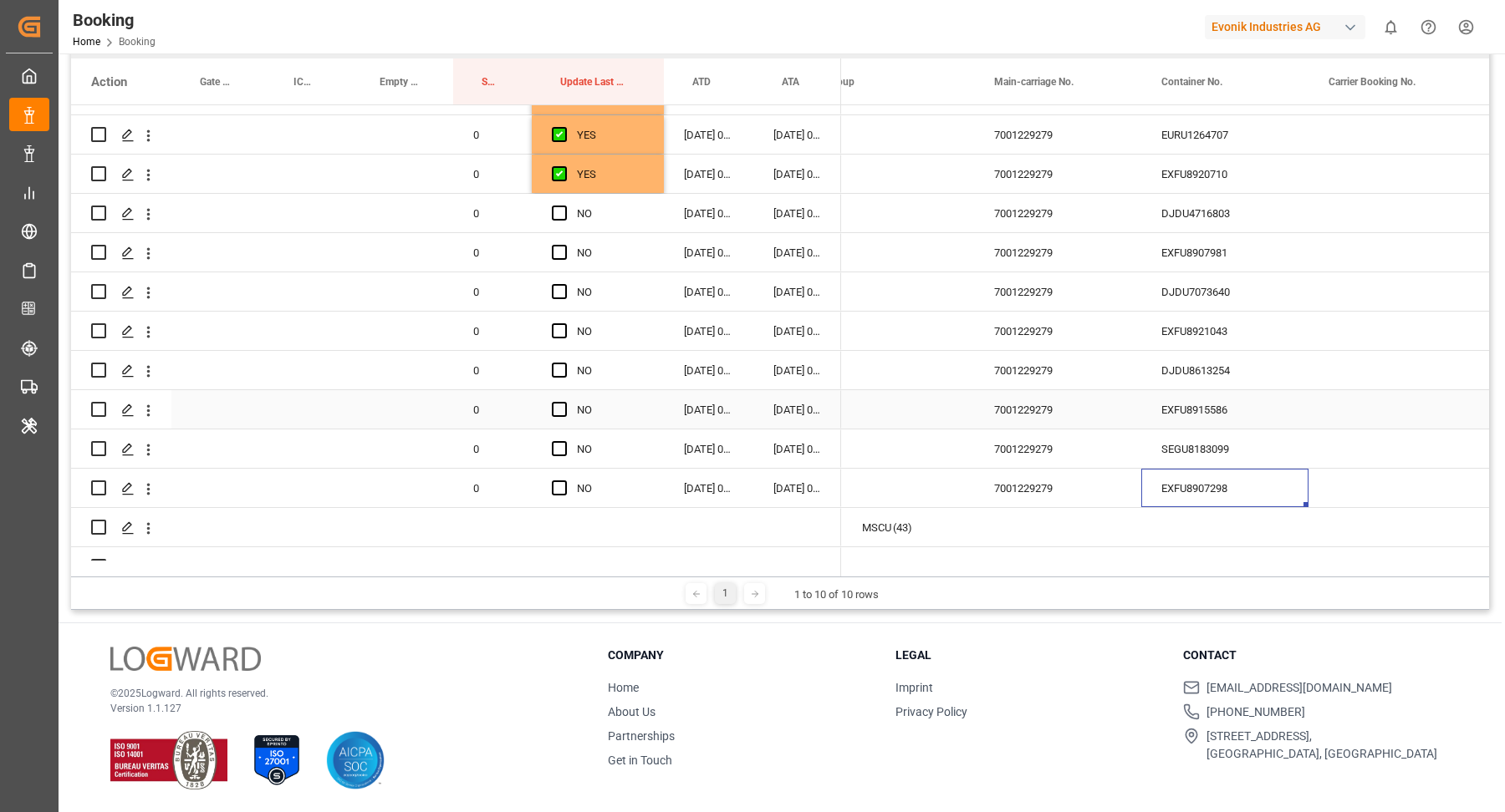
click at [1197, 424] on div "EXFU8915586" at bounding box center [1225, 409] width 168 height 39
click at [1223, 450] on div "SEGU8183099" at bounding box center [1225, 449] width 168 height 39
click at [1220, 406] on div "EXFU8915586" at bounding box center [1225, 409] width 168 height 39
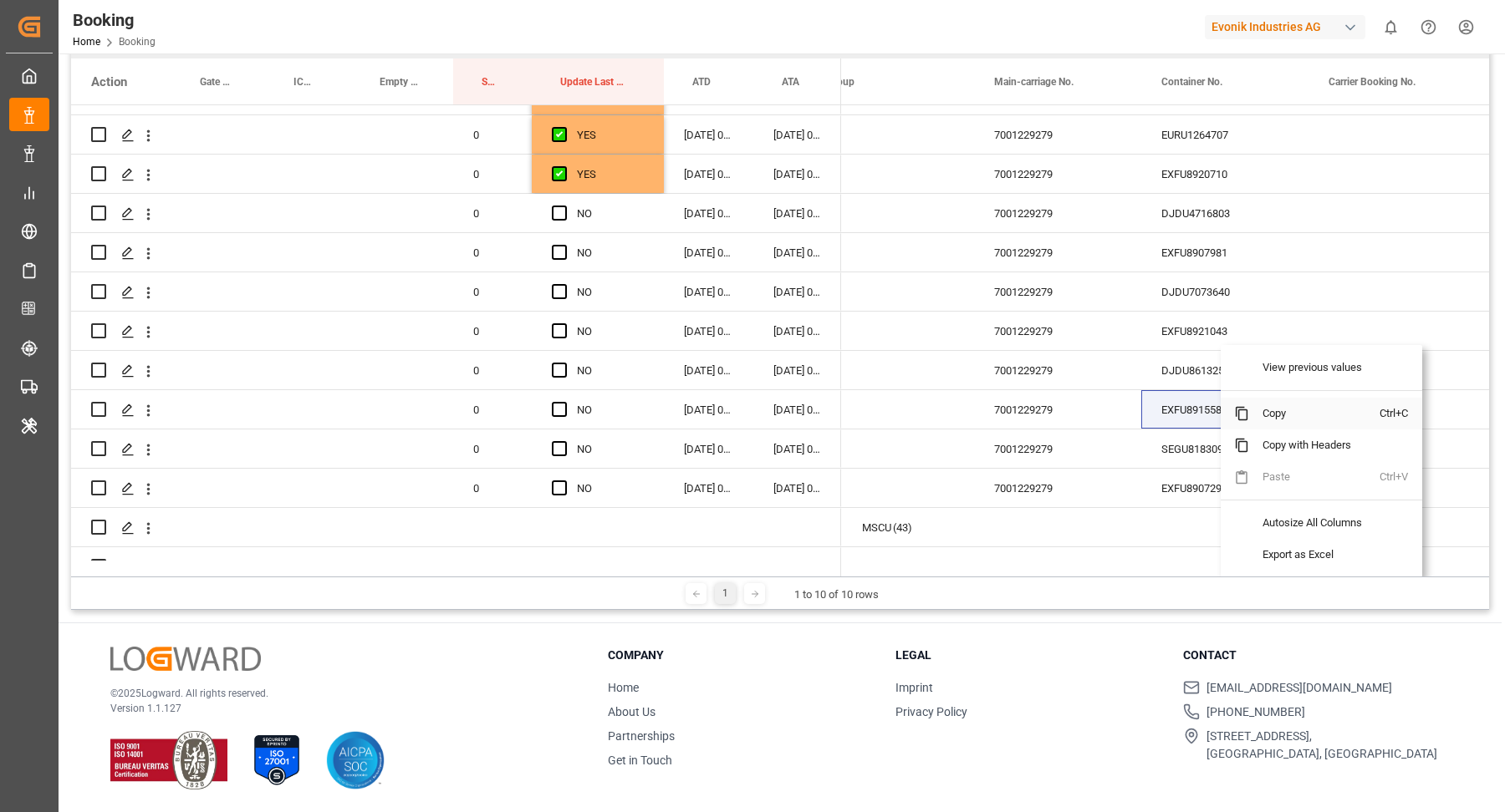
click at [1290, 412] on span "Copy" at bounding box center [1313, 413] width 130 height 32
click at [560, 405] on span "Press SPACE to select this row." at bounding box center [560, 409] width 15 height 15
click at [565, 402] on input "Press SPACE to select this row." at bounding box center [565, 402] width 0 height 0
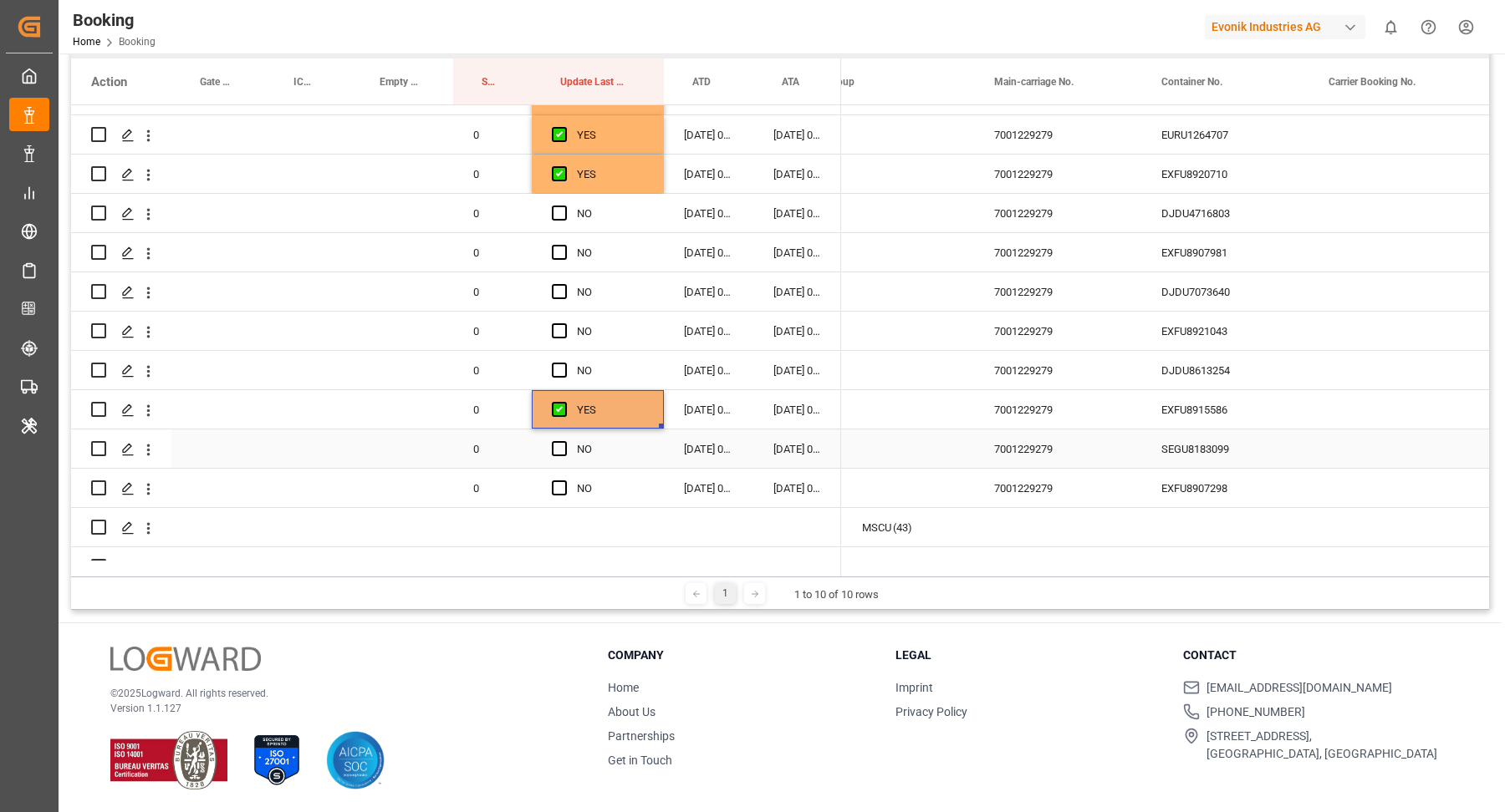
click at [568, 444] on div "Press SPACE to select this row." at bounding box center [565, 450] width 25 height 39
click at [566, 482] on div "Press SPACE to select this row." at bounding box center [565, 489] width 25 height 39
click at [561, 442] on span "Press SPACE to select this row." at bounding box center [560, 449] width 15 height 15
click at [565, 441] on input "Press SPACE to select this row." at bounding box center [565, 441] width 0 height 0
click at [562, 483] on span "Press SPACE to select this row." at bounding box center [560, 488] width 15 height 15
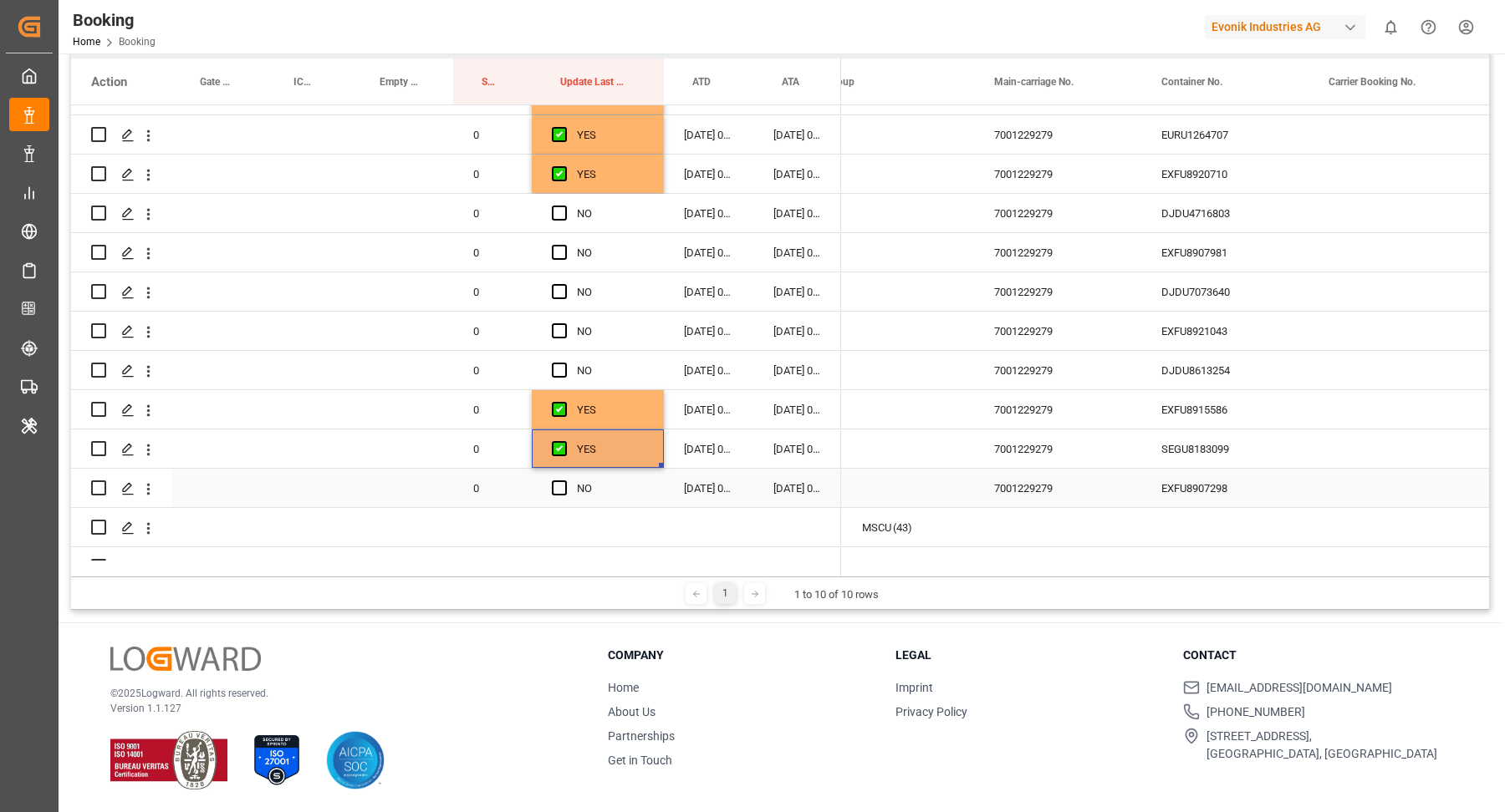
click at [565, 481] on input "Press SPACE to select this row." at bounding box center [565, 481] width 0 height 0
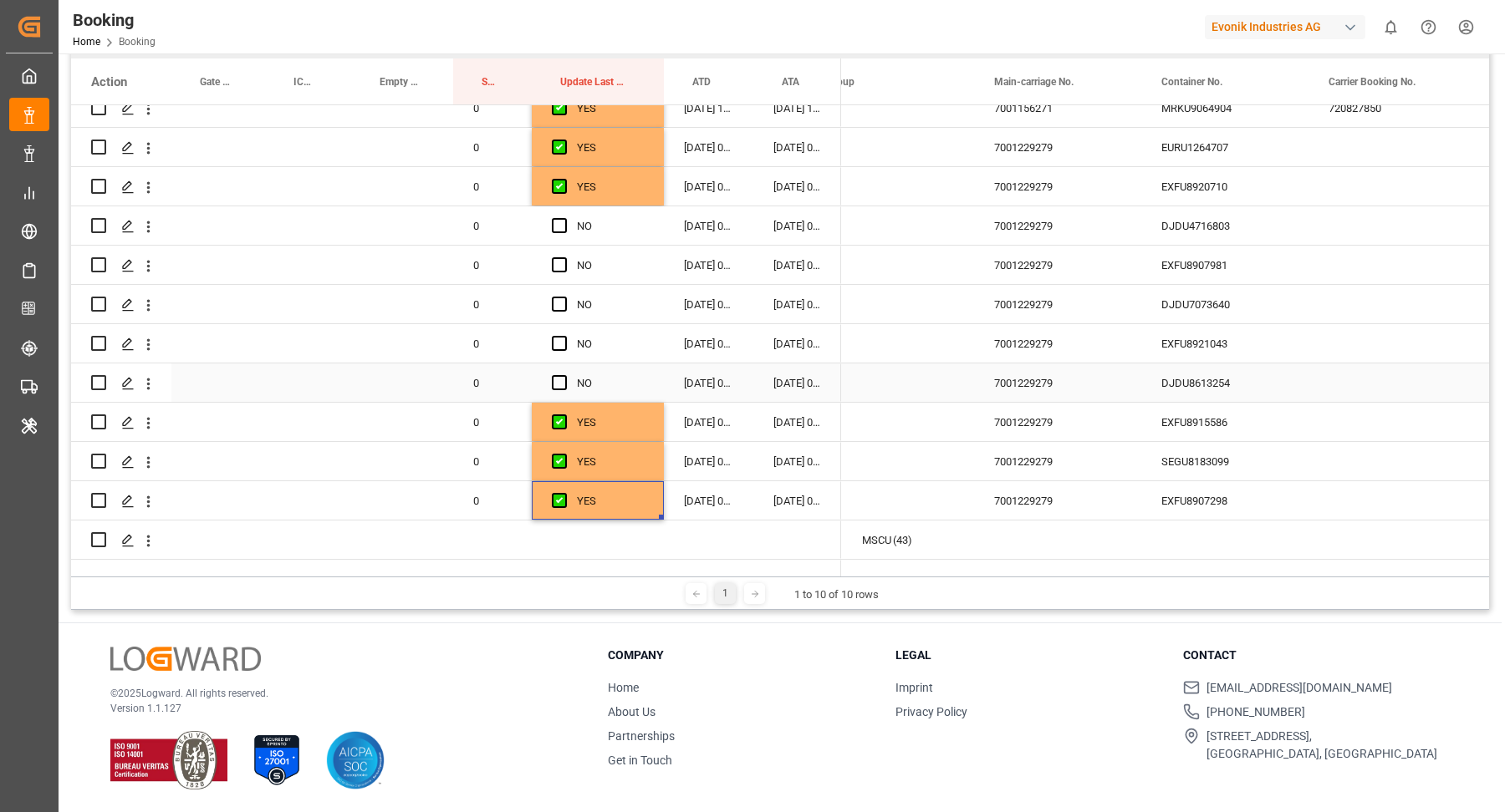
click at [1207, 387] on div "DJDU8613254" at bounding box center [1225, 382] width 168 height 39
click at [546, 381] on div "NO" at bounding box center [597, 382] width 132 height 39
click at [567, 382] on div "Press SPACE to select this row." at bounding box center [565, 383] width 25 height 39
click at [560, 384] on span "Press SPACE to select this row." at bounding box center [560, 383] width 15 height 15
click at [565, 376] on input "Press SPACE to select this row." at bounding box center [565, 376] width 0 height 0
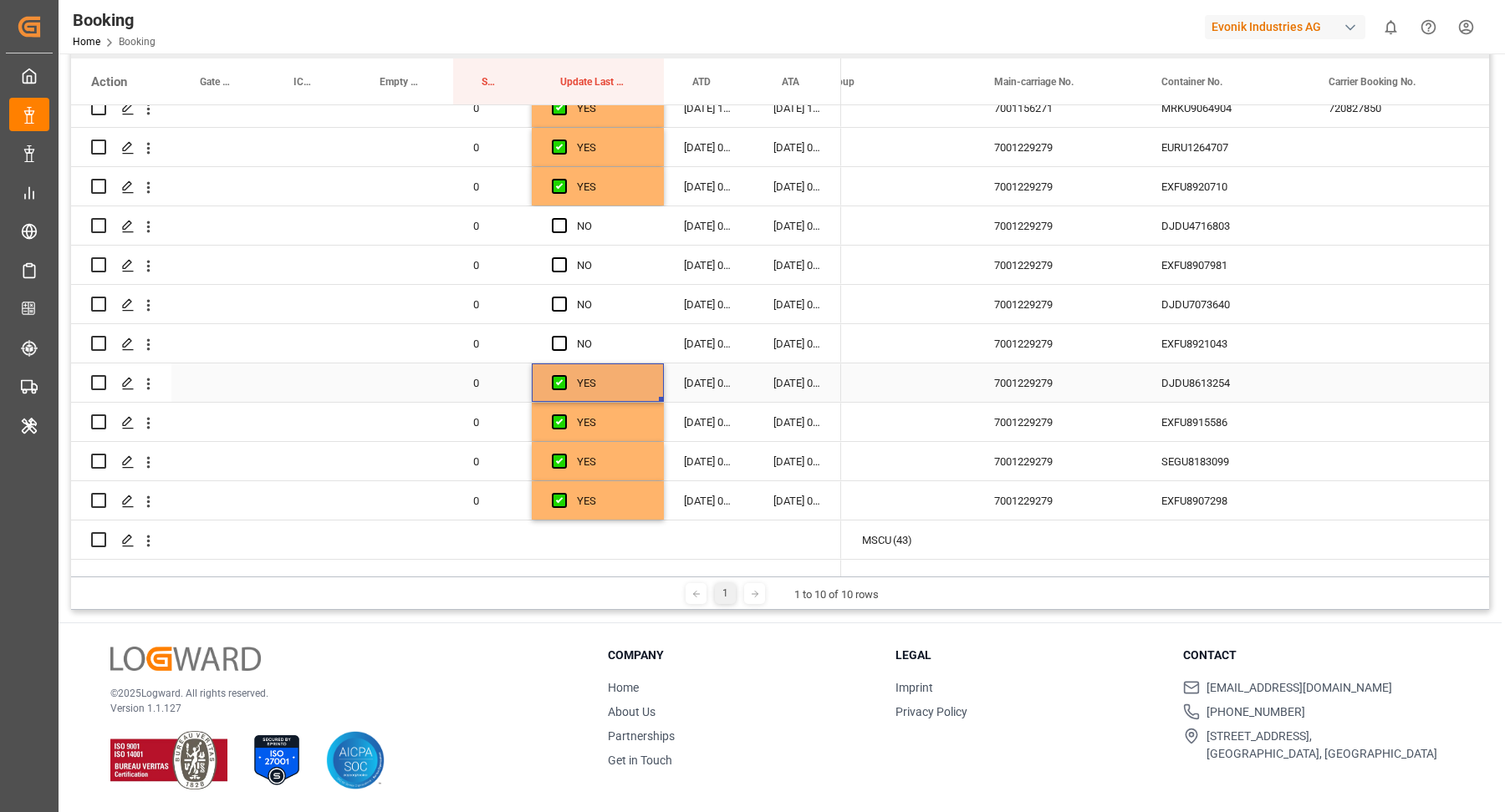
scroll to position [1681, 0]
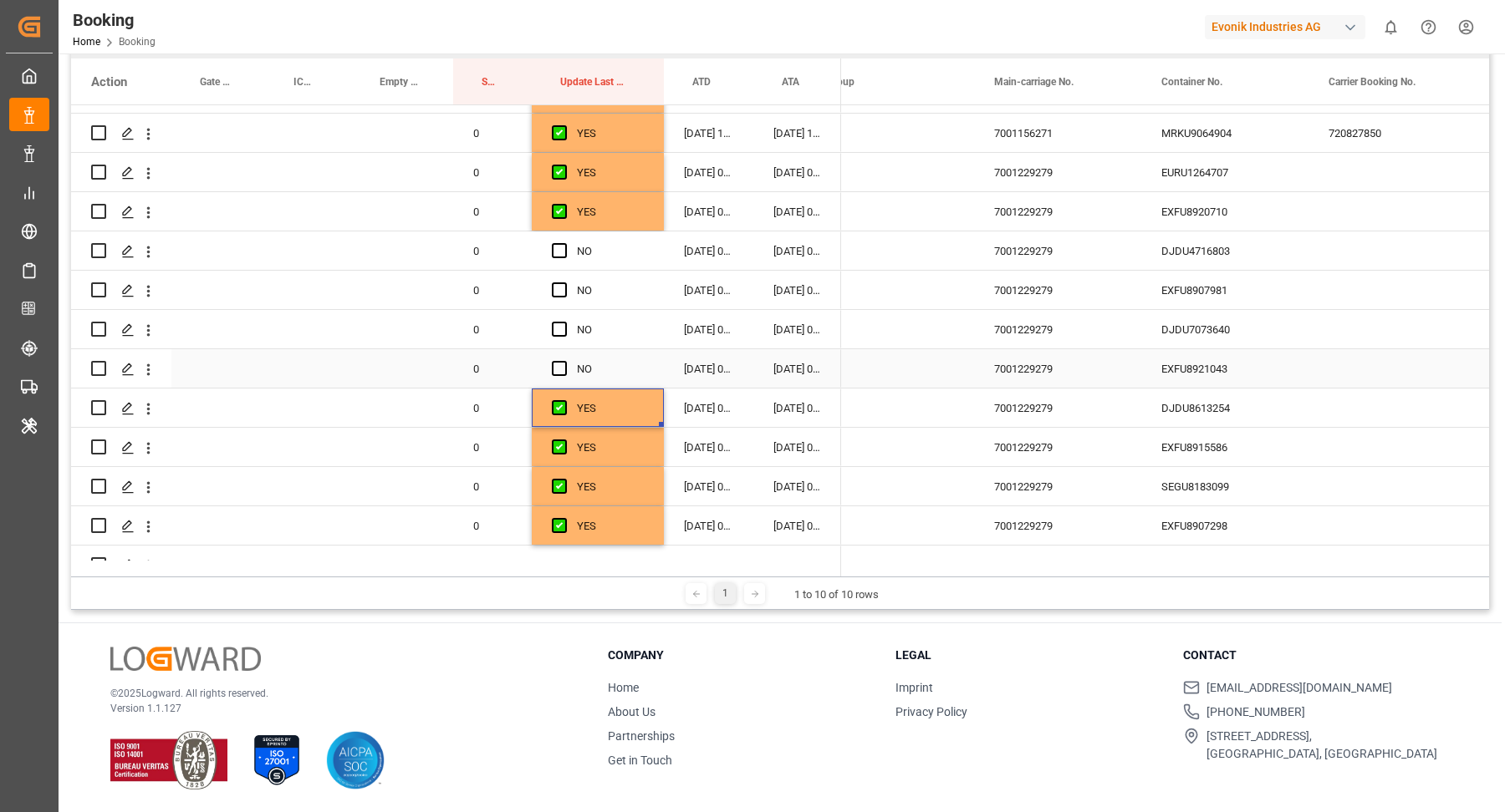
click at [1172, 372] on div "EXFU8921043" at bounding box center [1225, 369] width 168 height 39
click at [552, 365] on span "Press SPACE to select this row." at bounding box center [560, 369] width 15 height 15
click at [565, 361] on input "Press SPACE to select this row." at bounding box center [565, 361] width 0 height 0
click at [1227, 319] on div "DJDU7073640" at bounding box center [1225, 329] width 168 height 39
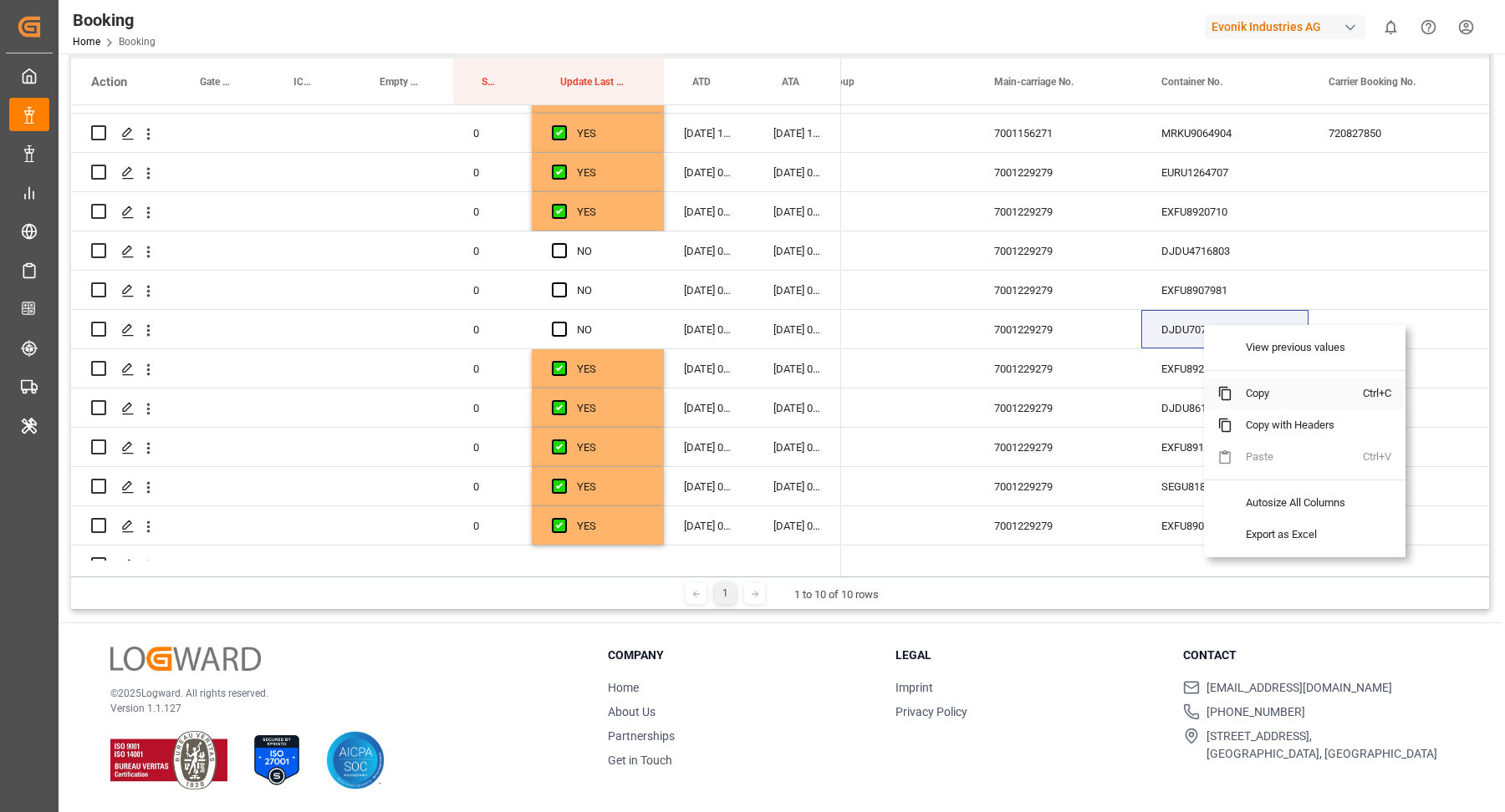
click at [1264, 401] on span "Copy" at bounding box center [1297, 393] width 130 height 32
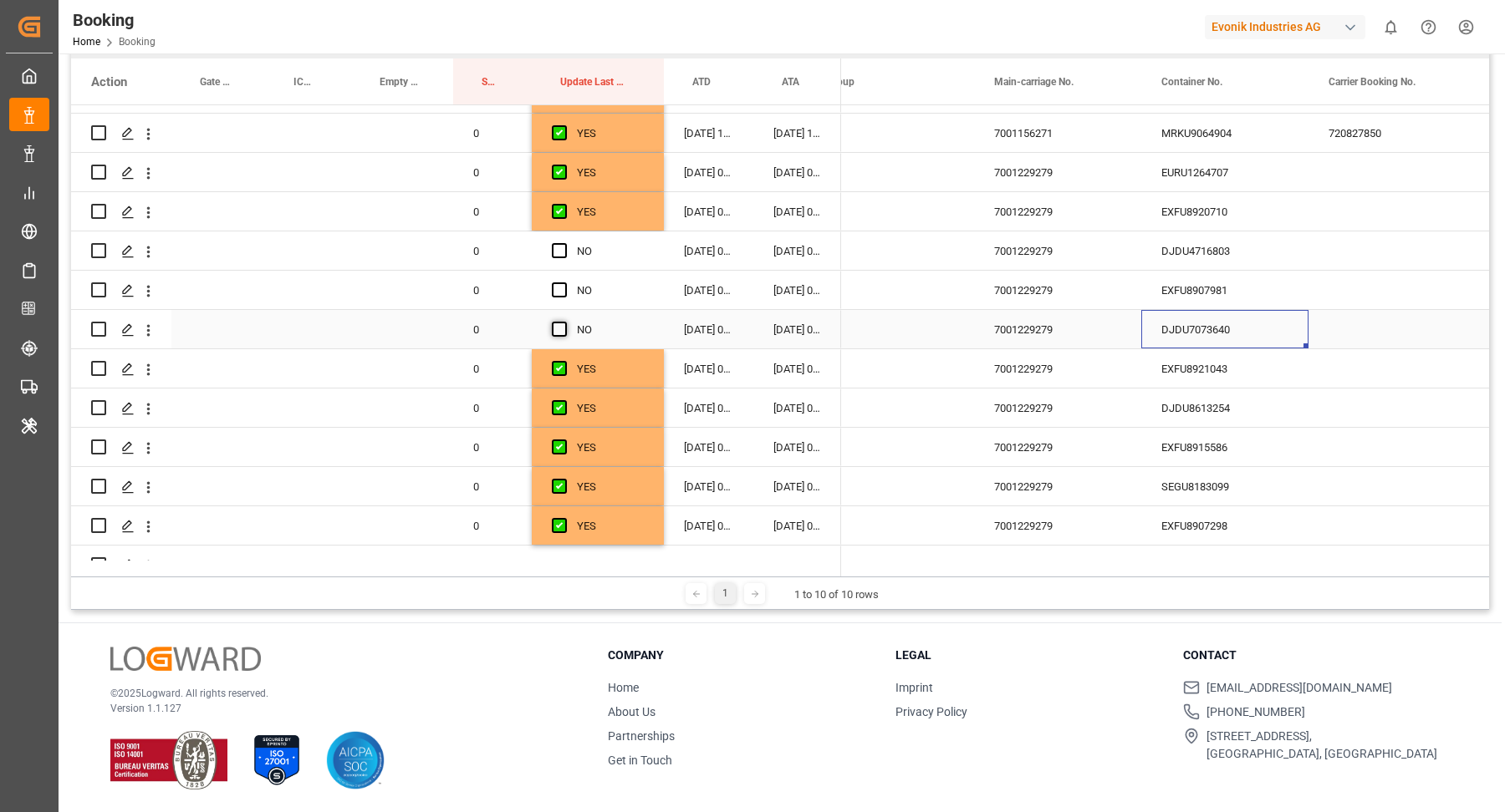
click at [559, 333] on span "Press SPACE to select this row." at bounding box center [560, 329] width 15 height 15
click at [565, 322] on input "Press SPACE to select this row." at bounding box center [565, 322] width 0 height 0
click at [1224, 293] on div "EXFU8907981" at bounding box center [1225, 290] width 168 height 39
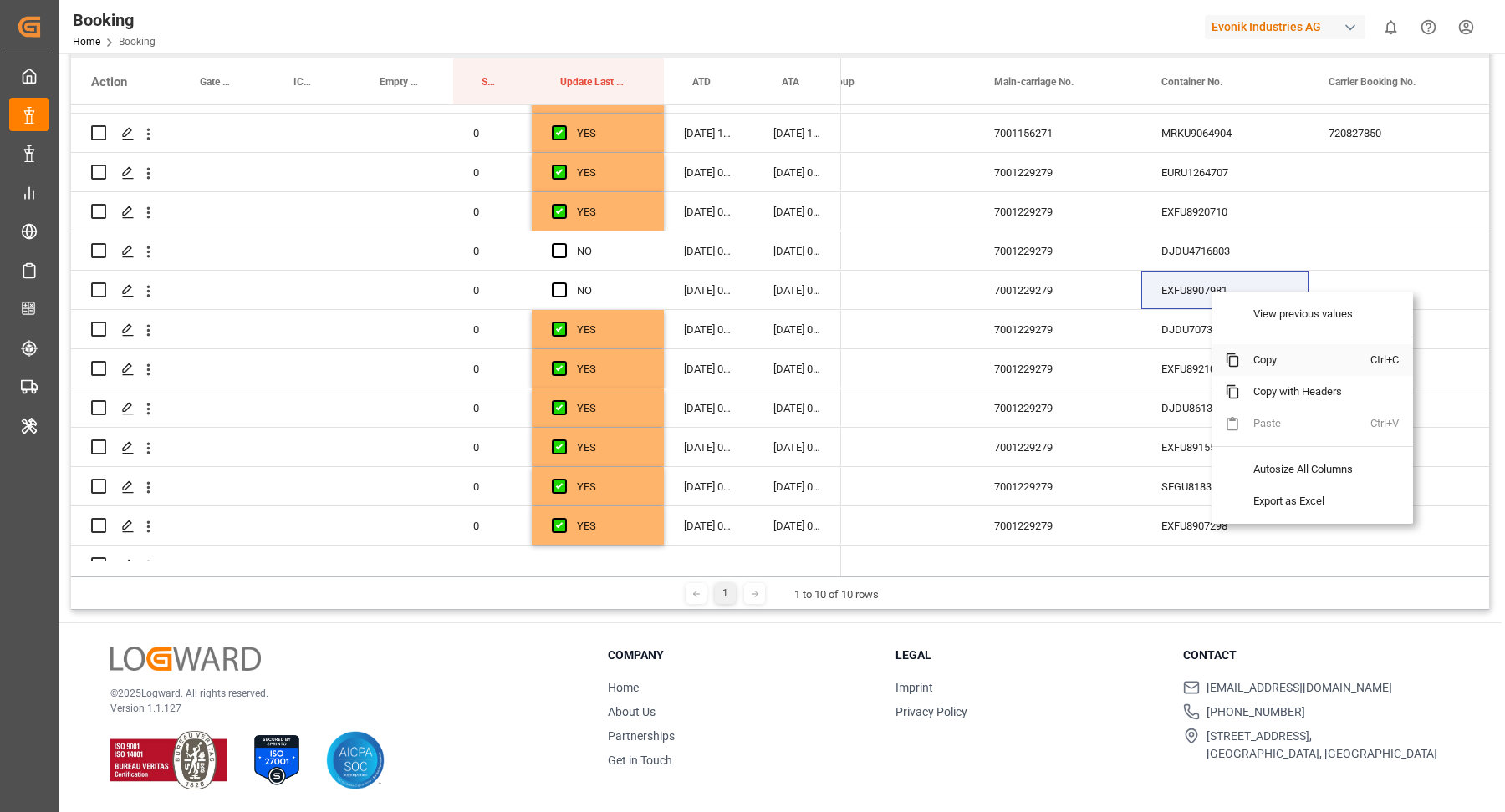
click at [1268, 353] on span "Copy" at bounding box center [1305, 359] width 130 height 32
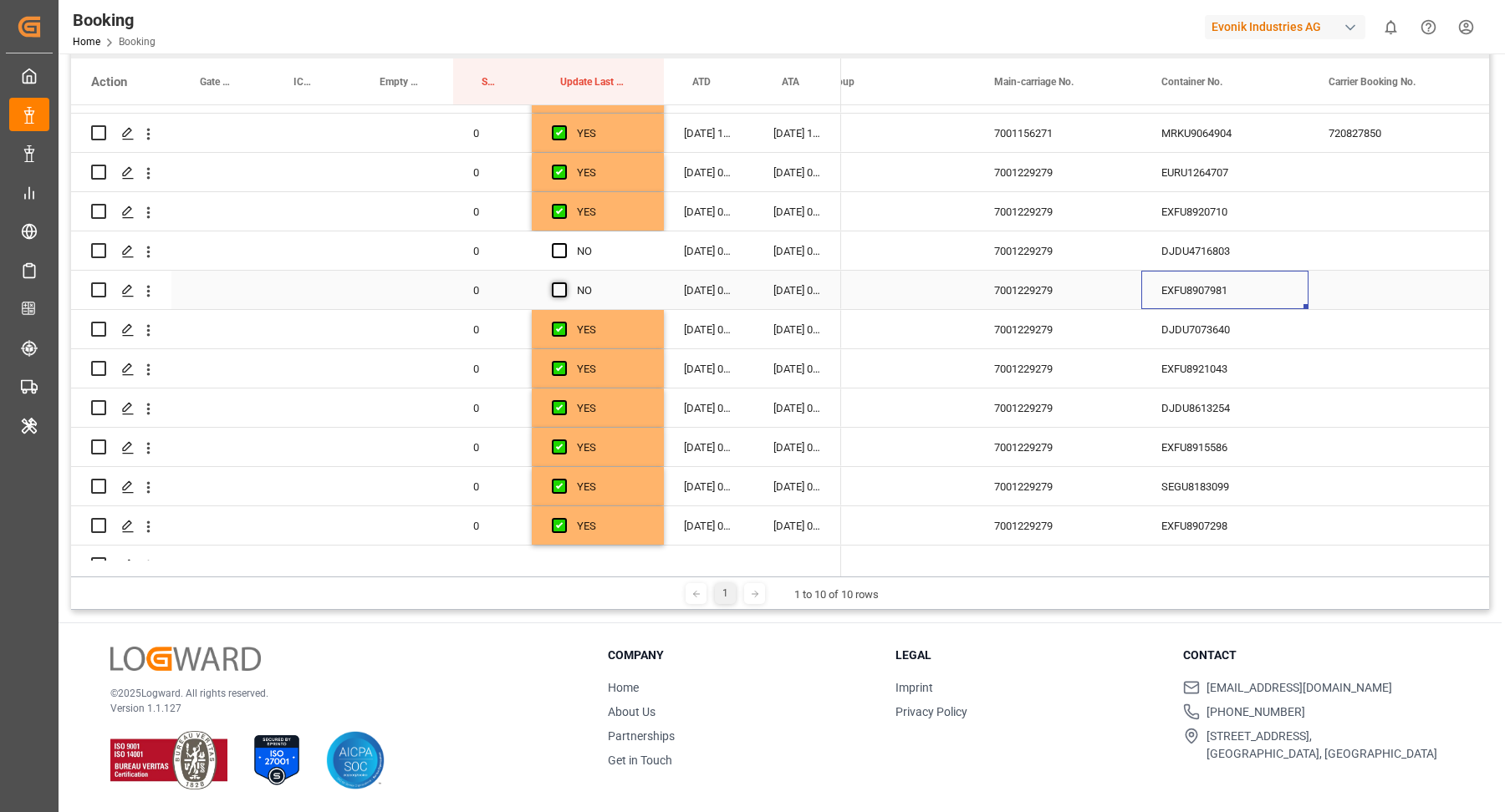
click at [564, 291] on span "Press SPACE to select this row." at bounding box center [560, 290] width 15 height 15
click at [565, 282] on input "Press SPACE to select this row." at bounding box center [565, 282] width 0 height 0
click at [1233, 244] on div "DJDU4716803" at bounding box center [1225, 250] width 168 height 39
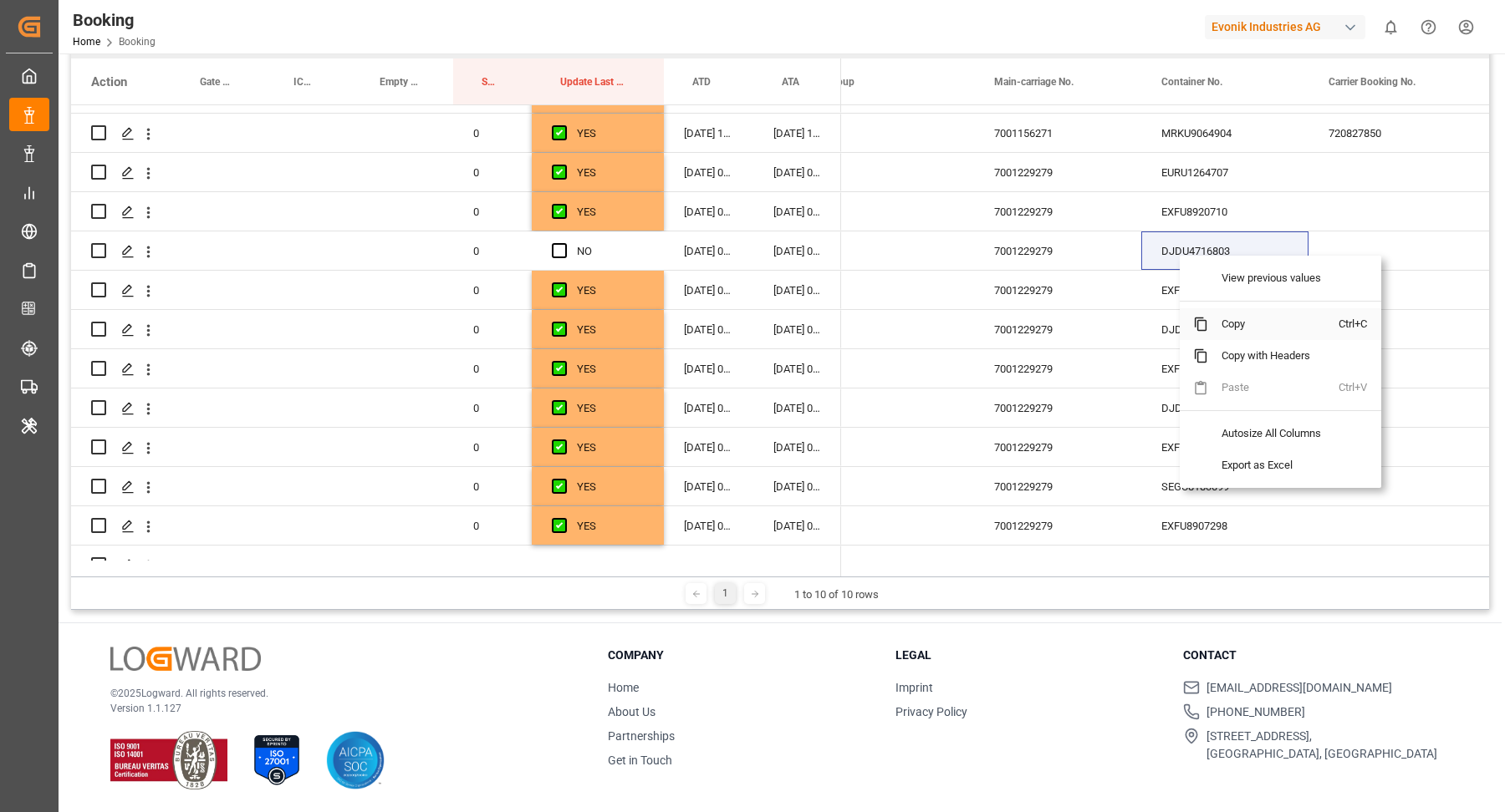
click at [1266, 324] on span "Copy" at bounding box center [1273, 324] width 130 height 32
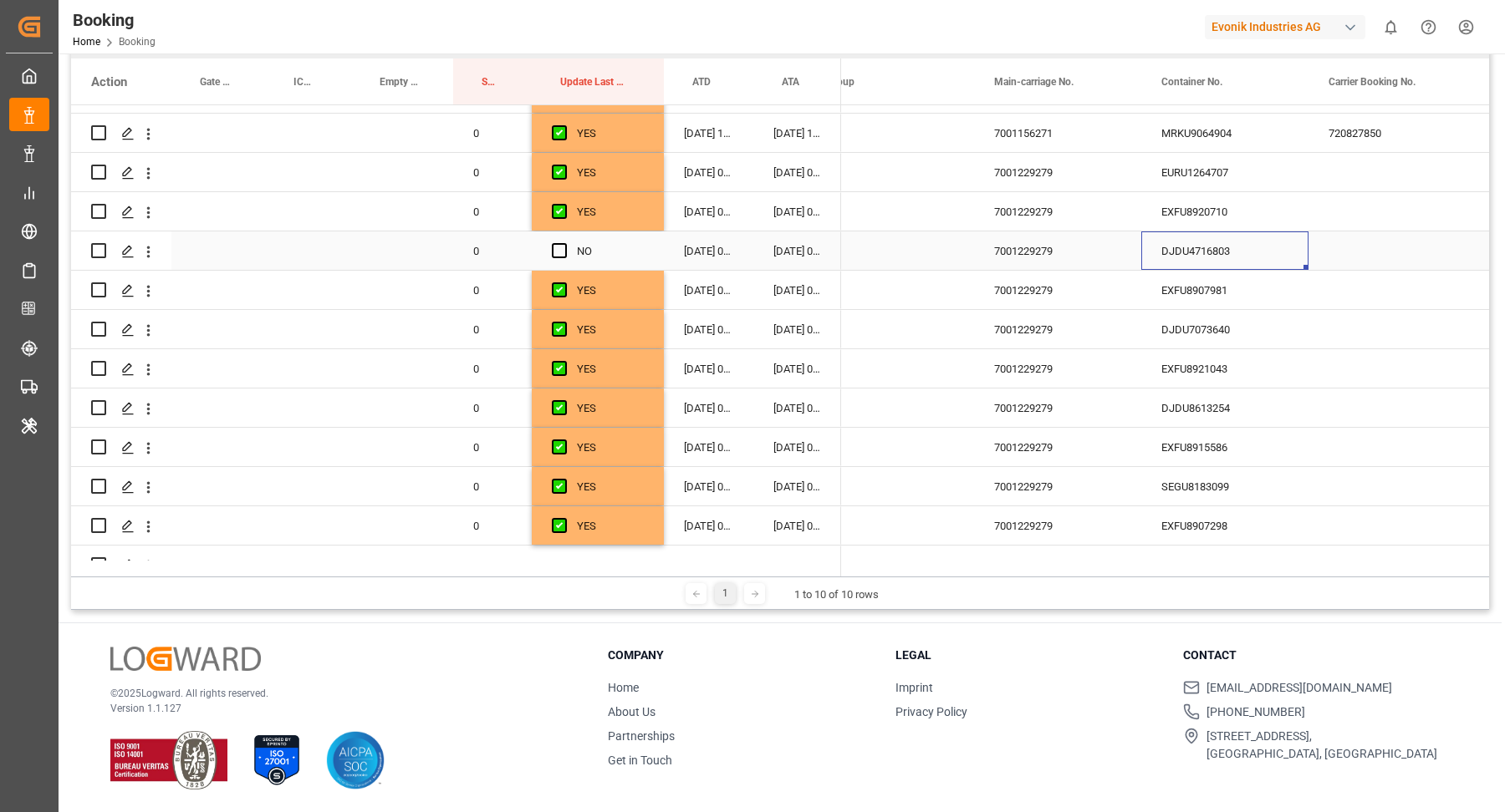
click at [559, 249] on span "Press SPACE to select this row." at bounding box center [560, 250] width 15 height 15
click at [565, 243] on input "Press SPACE to select this row." at bounding box center [565, 243] width 0 height 0
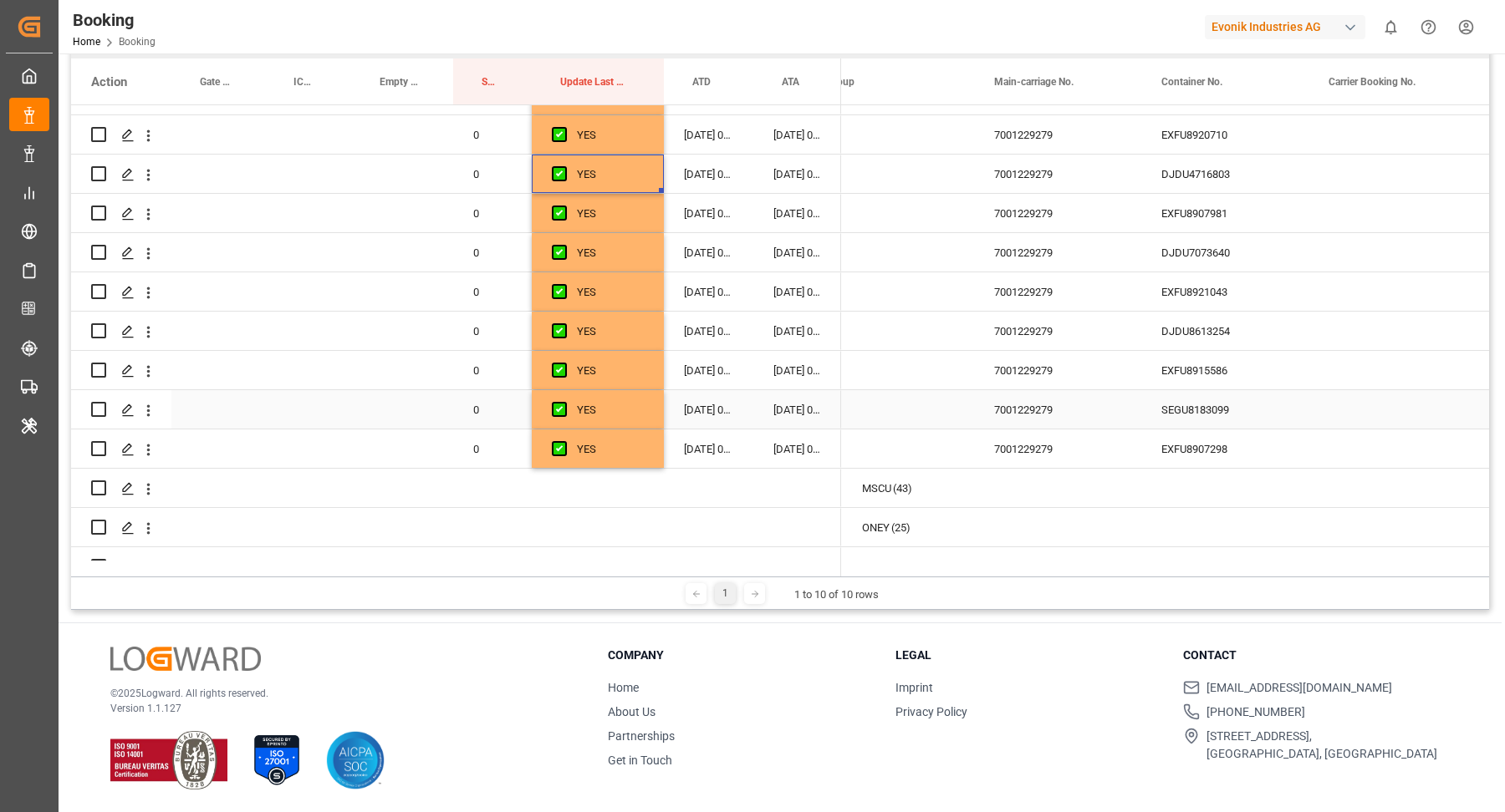
scroll to position [1651, 0]
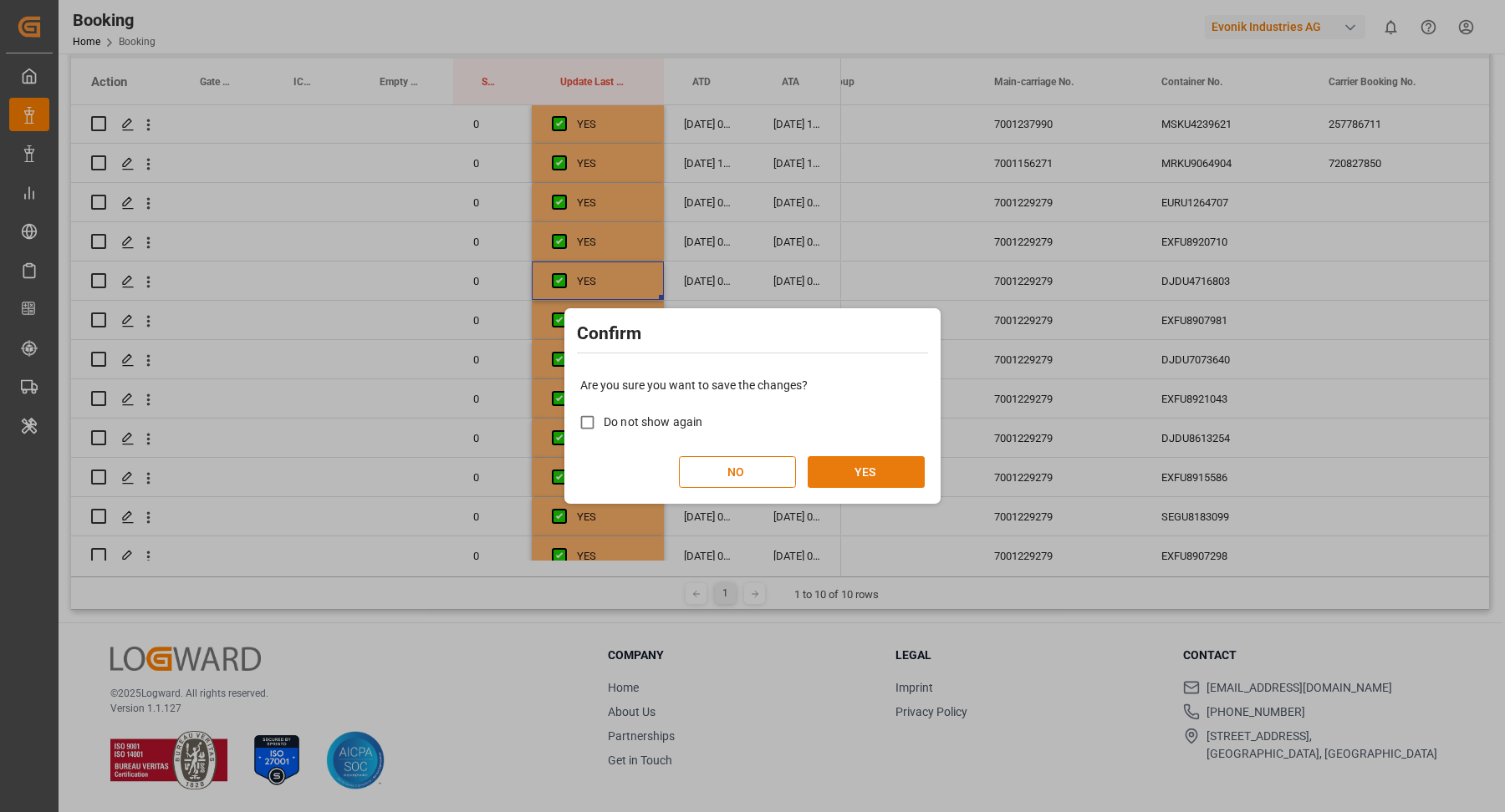
click at [885, 471] on button "YES" at bounding box center [865, 472] width 117 height 32
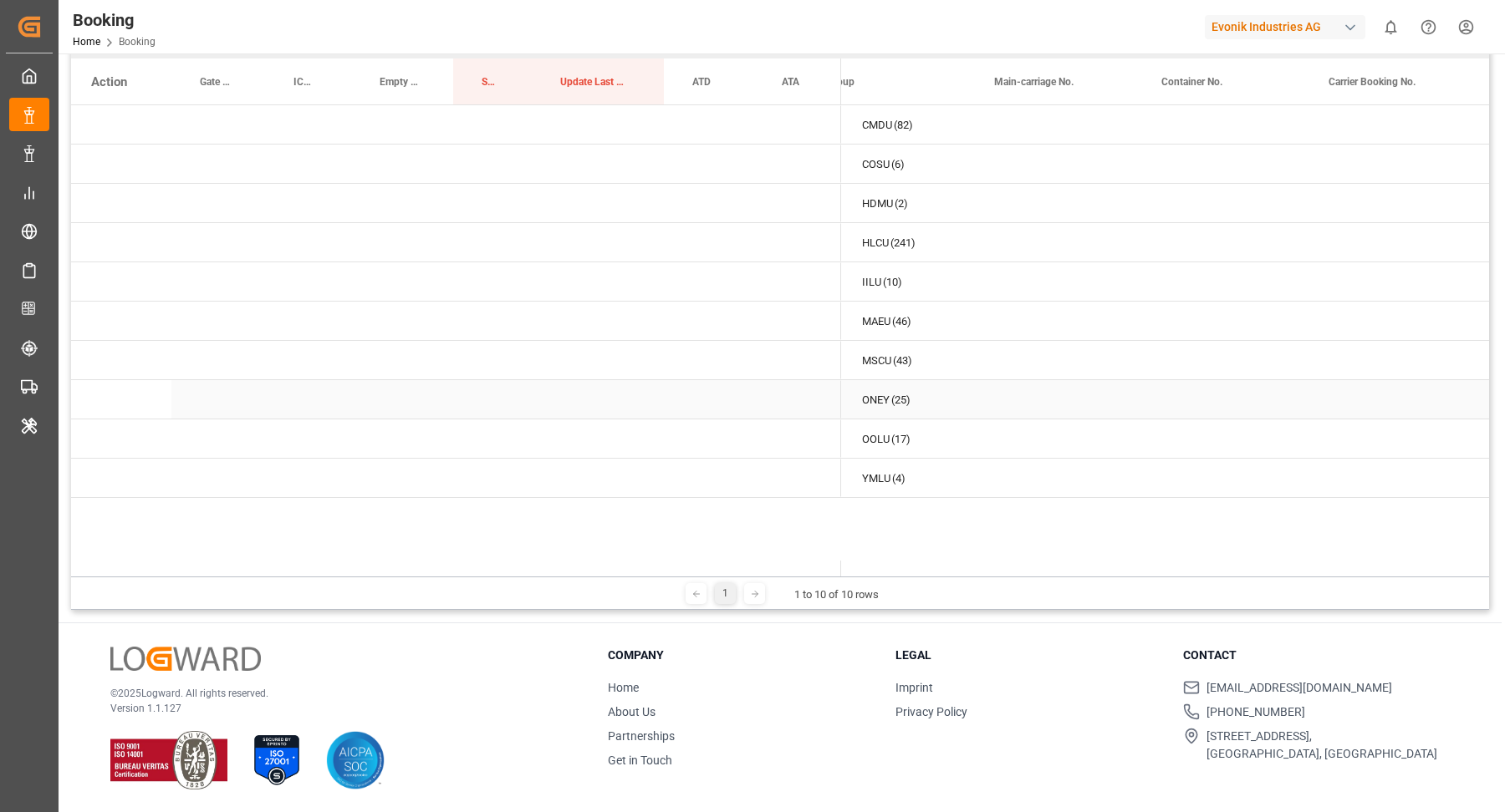
scroll to position [0, 0]
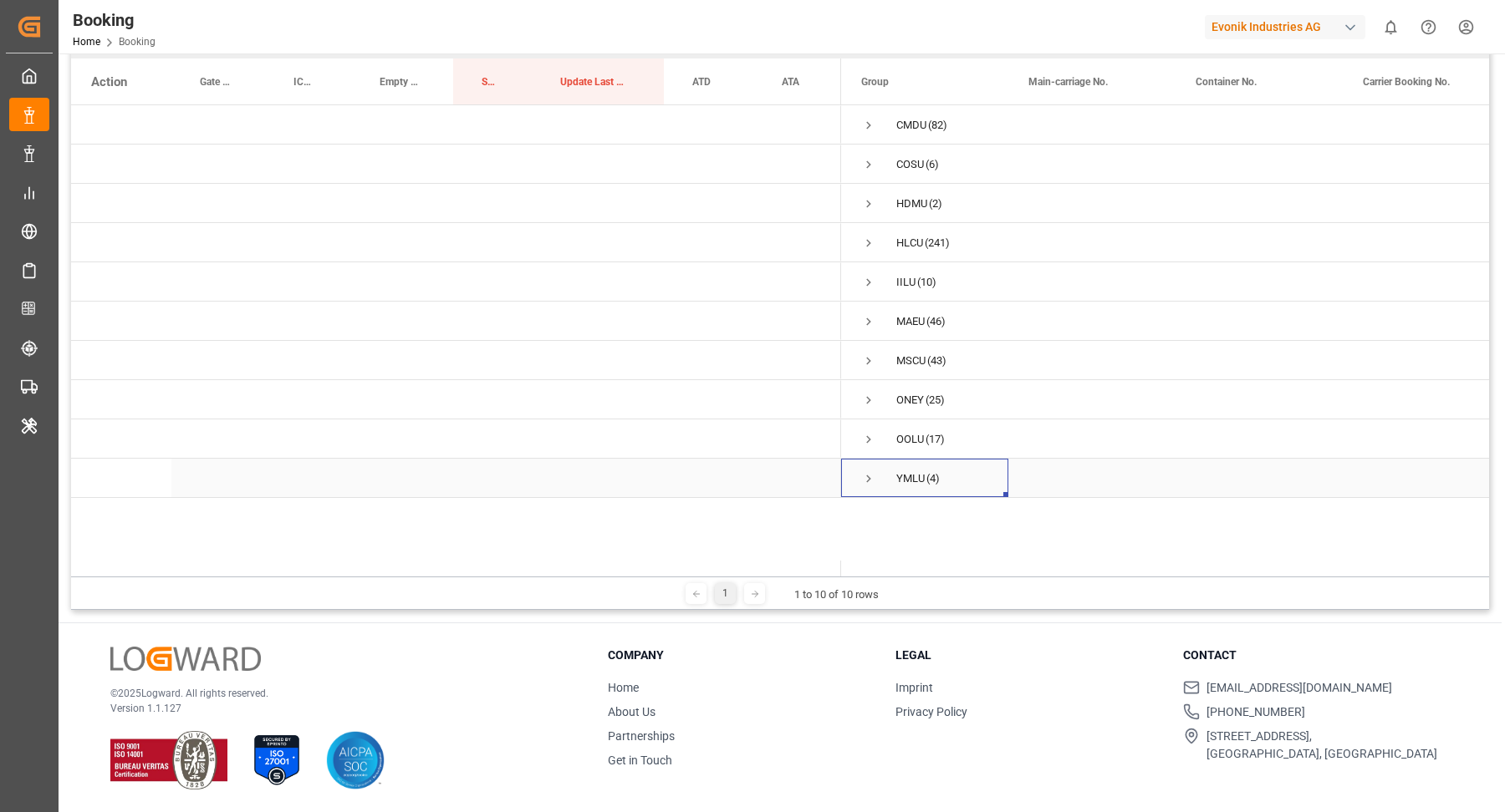
click at [868, 479] on span "Press SPACE to select this row." at bounding box center [869, 479] width 15 height 15
click at [906, 521] on span "Press SPACE to select this row." at bounding box center [904, 518] width 15 height 15
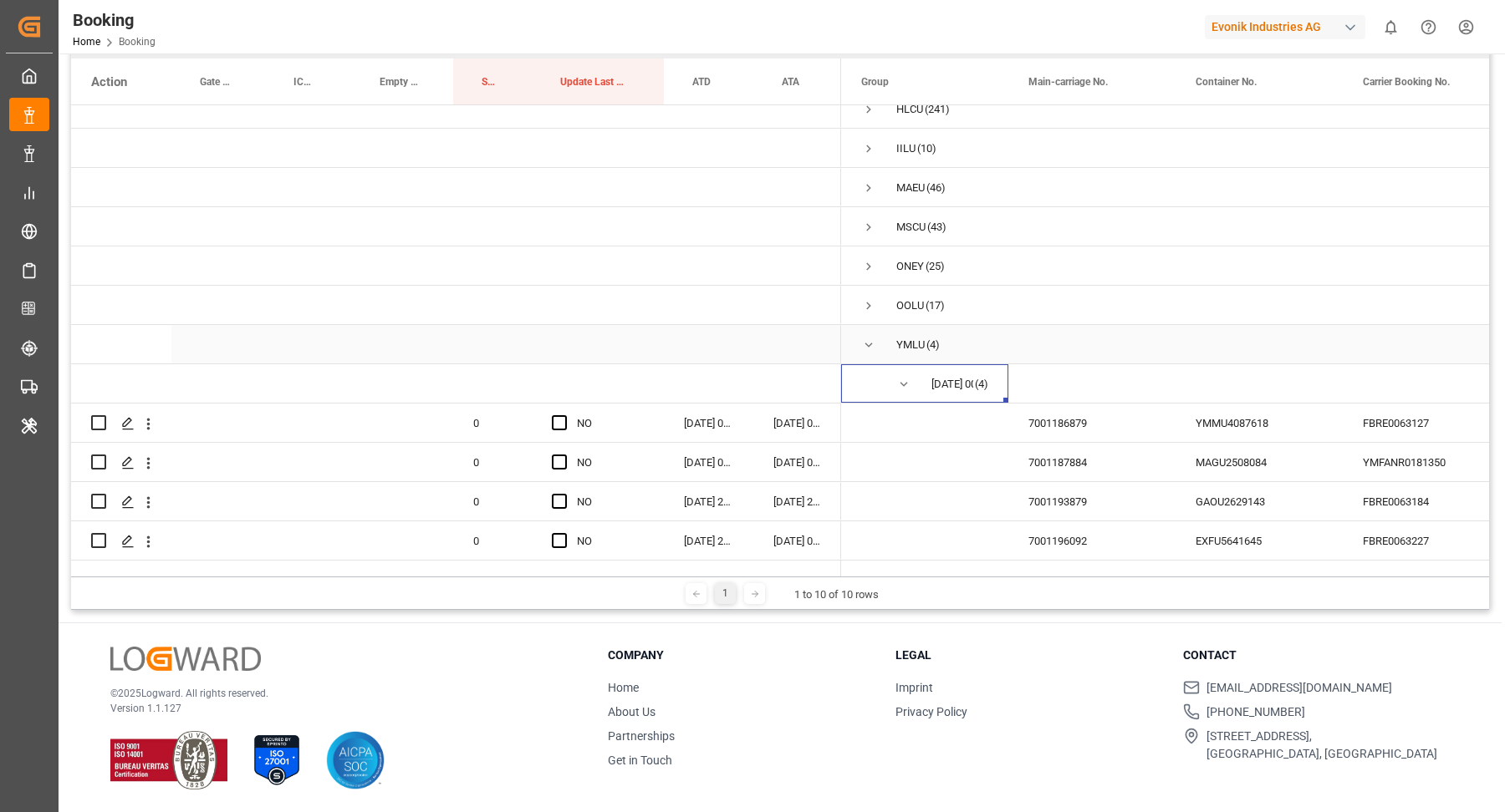
click at [857, 333] on div "YMLU (4)" at bounding box center [925, 345] width 168 height 39
click at [875, 338] on span "Press SPACE to select this row." at bounding box center [869, 346] width 15 height 15
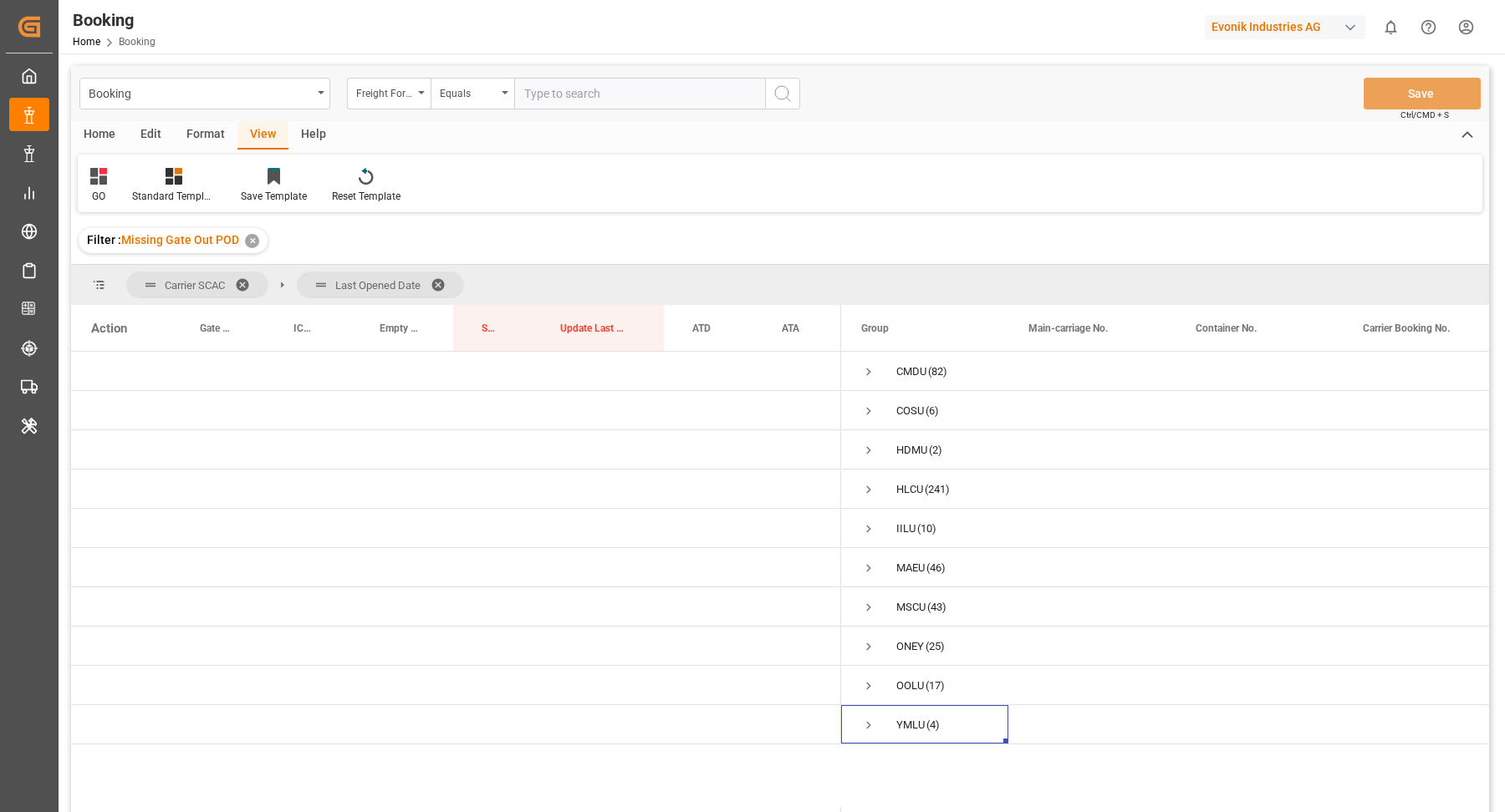
click at [193, 129] on div "Format" at bounding box center [205, 135] width 64 height 28
click at [128, 191] on div "Filter Rows" at bounding box center [115, 196] width 49 height 15
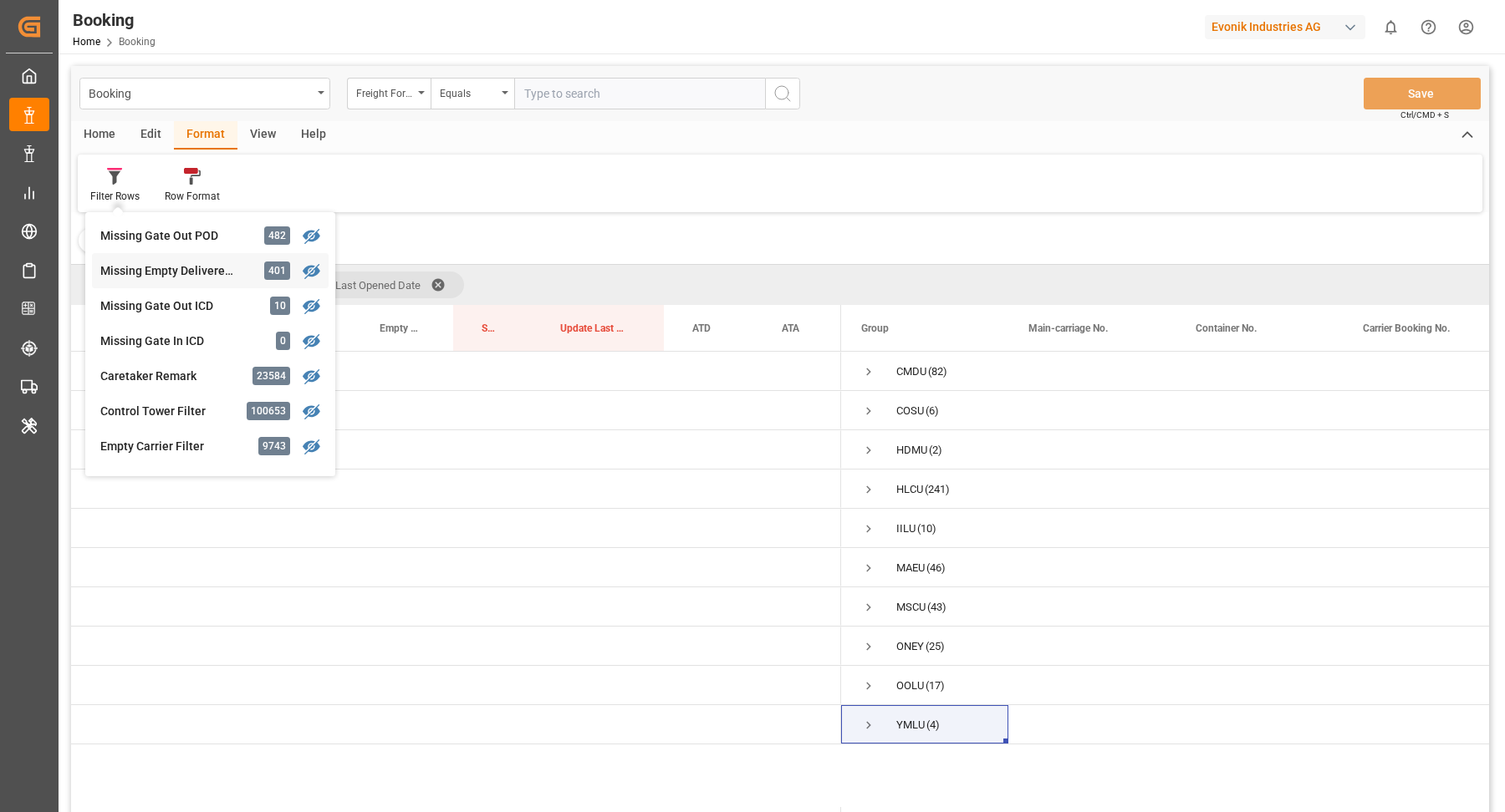
click at [220, 269] on div "Booking Freight Forwarder's Reference No. Equals Save Ctrl/CMD + S Home Edit Fo…" at bounding box center [780, 461] width 1418 height 791
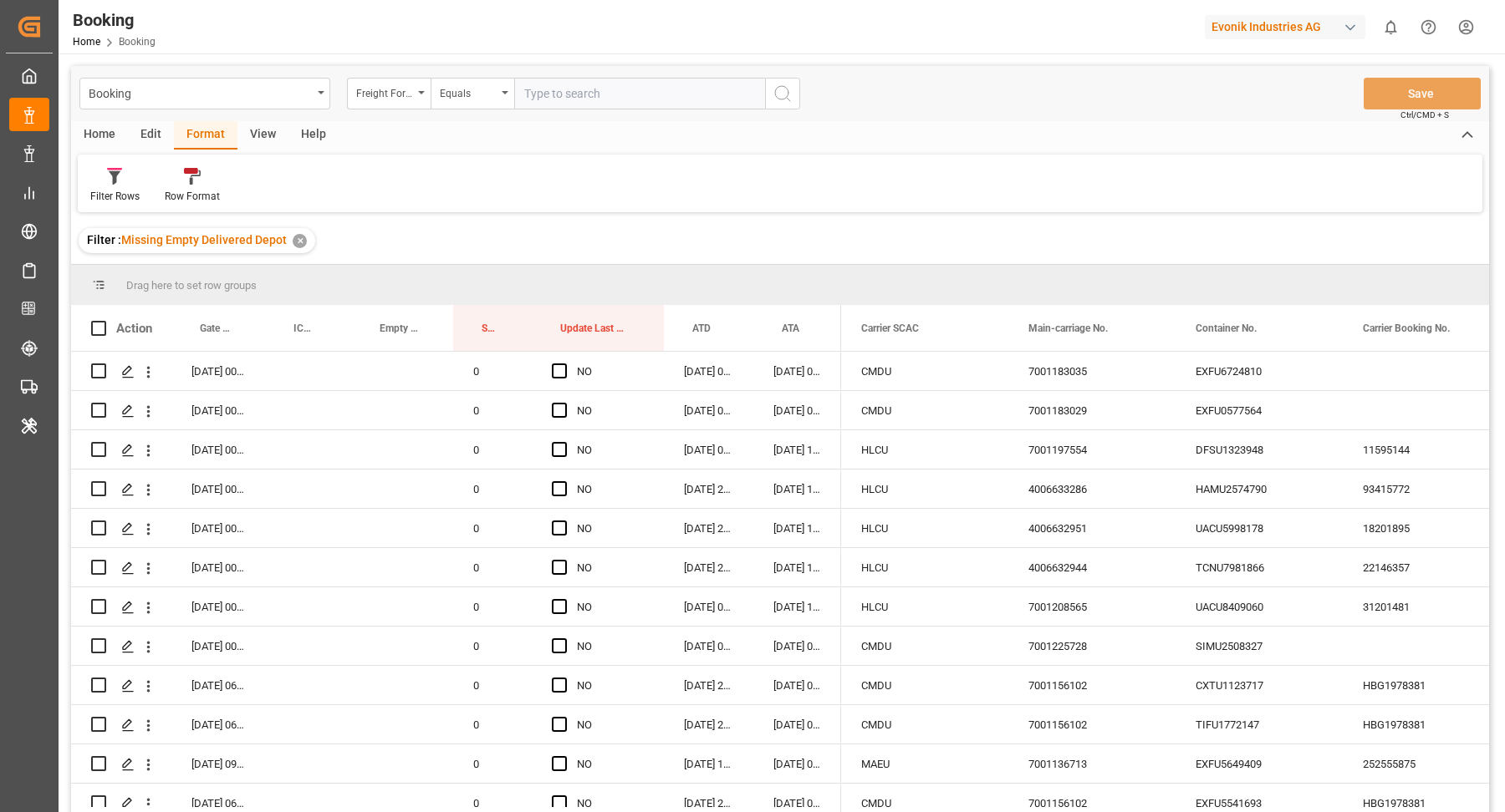
click at [270, 132] on div "View" at bounding box center [262, 135] width 51 height 28
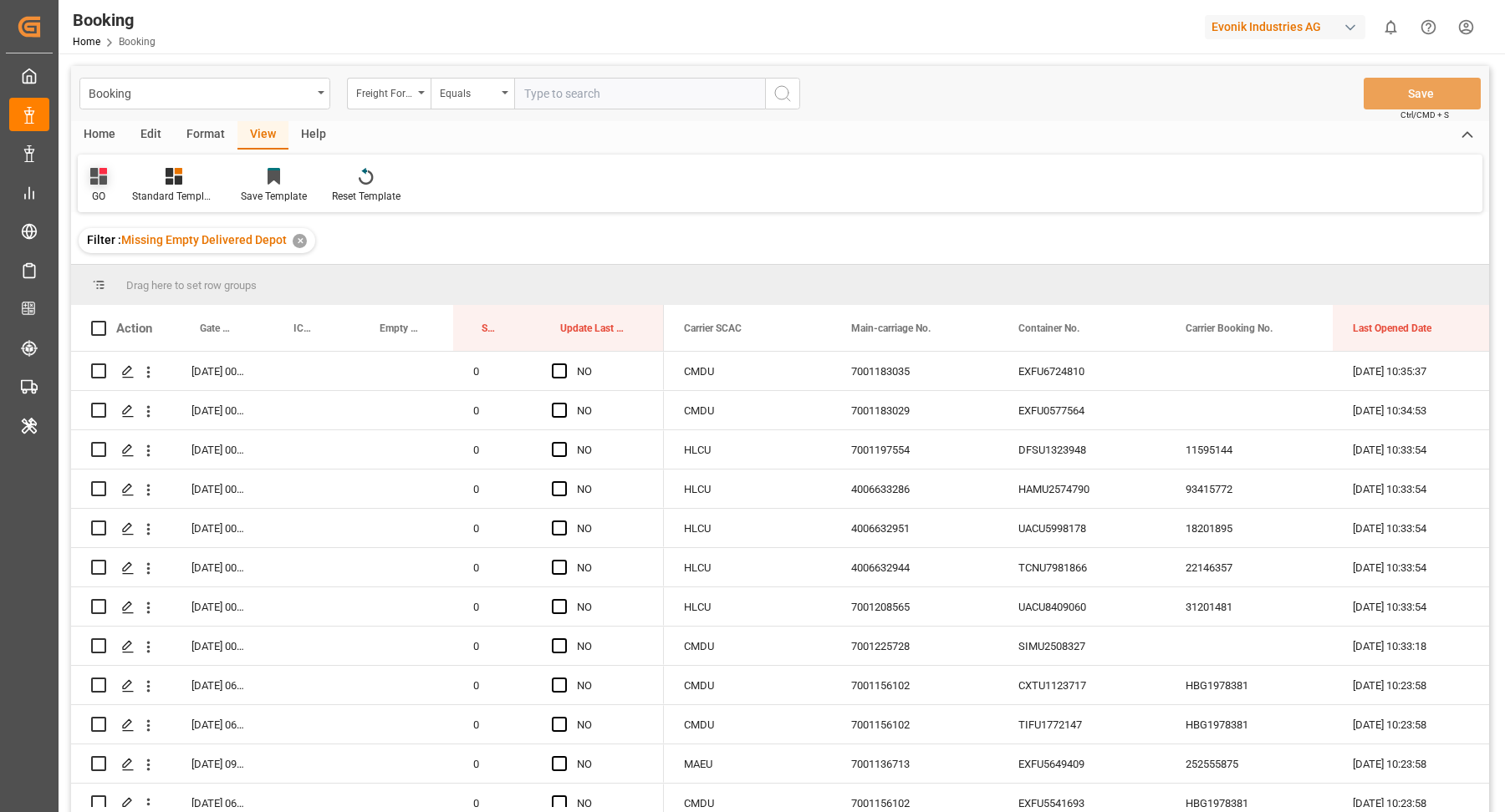
click at [103, 189] on div "GO" at bounding box center [98, 196] width 16 height 15
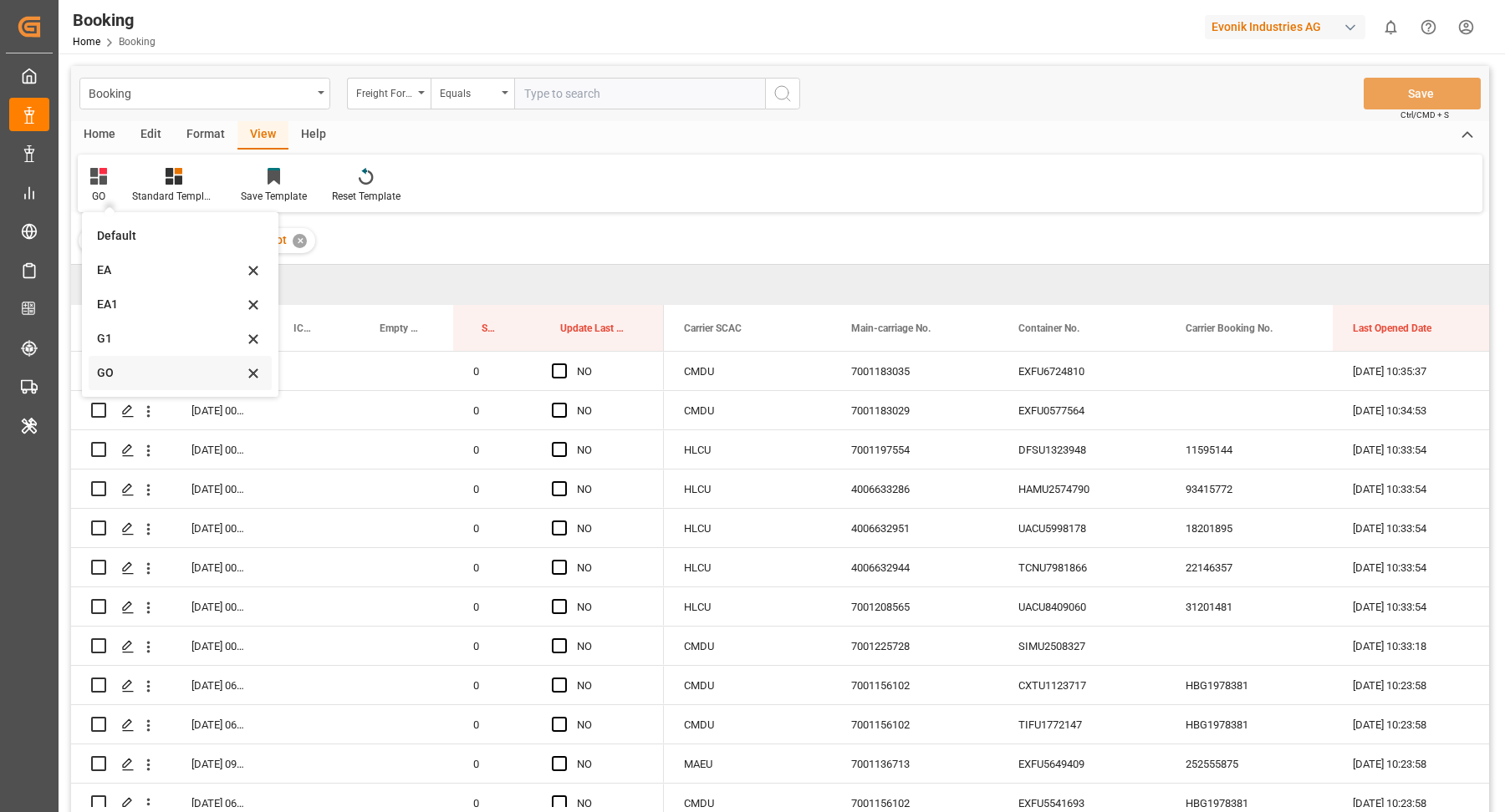
click at [153, 371] on div "GO" at bounding box center [171, 373] width 146 height 17
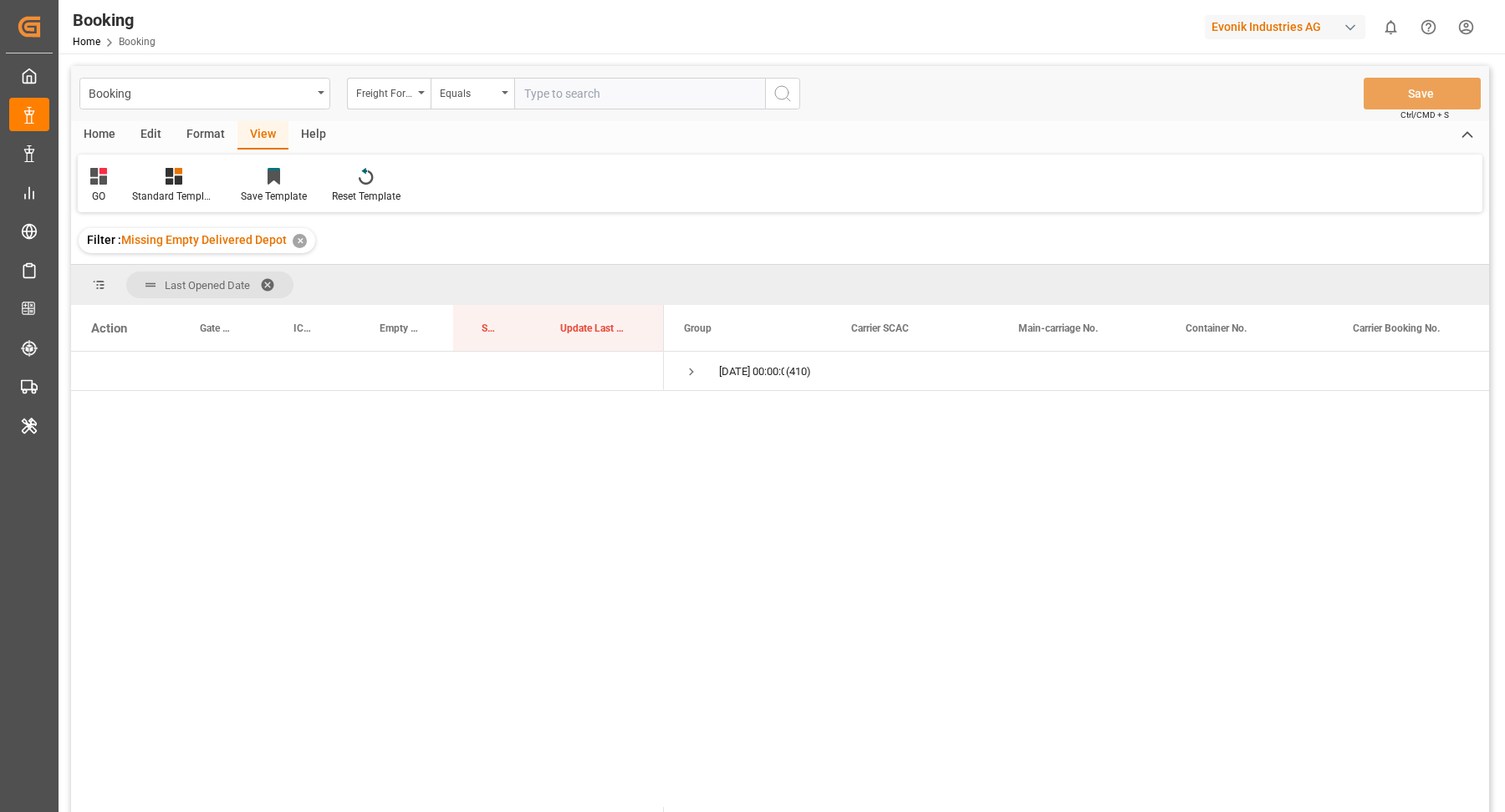
click at [224, 138] on div "Format" at bounding box center [205, 135] width 64 height 28
click at [126, 175] on div at bounding box center [115, 176] width 49 height 17
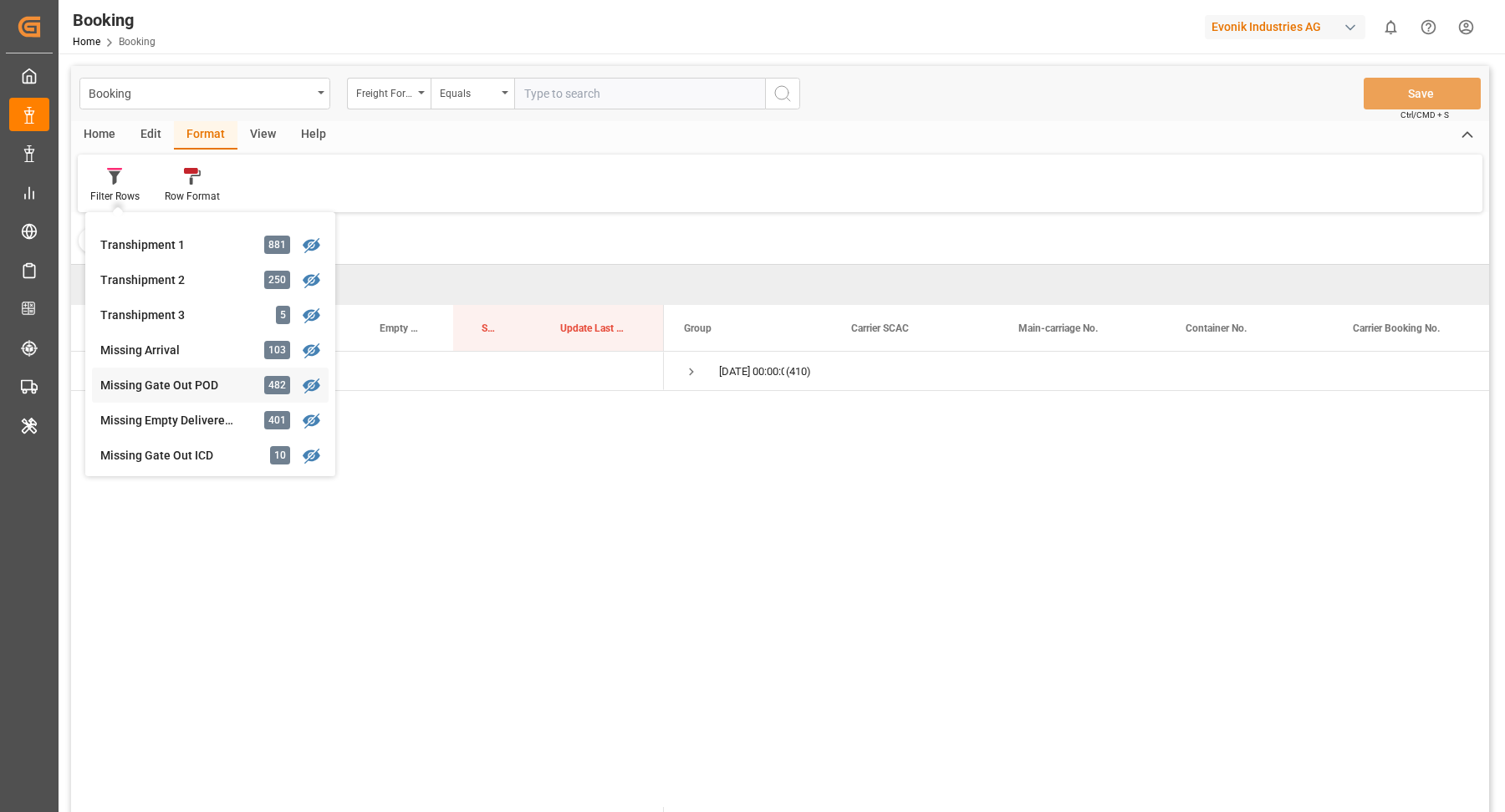
click at [205, 384] on div "Booking Freight Forwarder's Reference No. Equals Save Ctrl/CMD + S Home Edit Fo…" at bounding box center [780, 461] width 1418 height 791
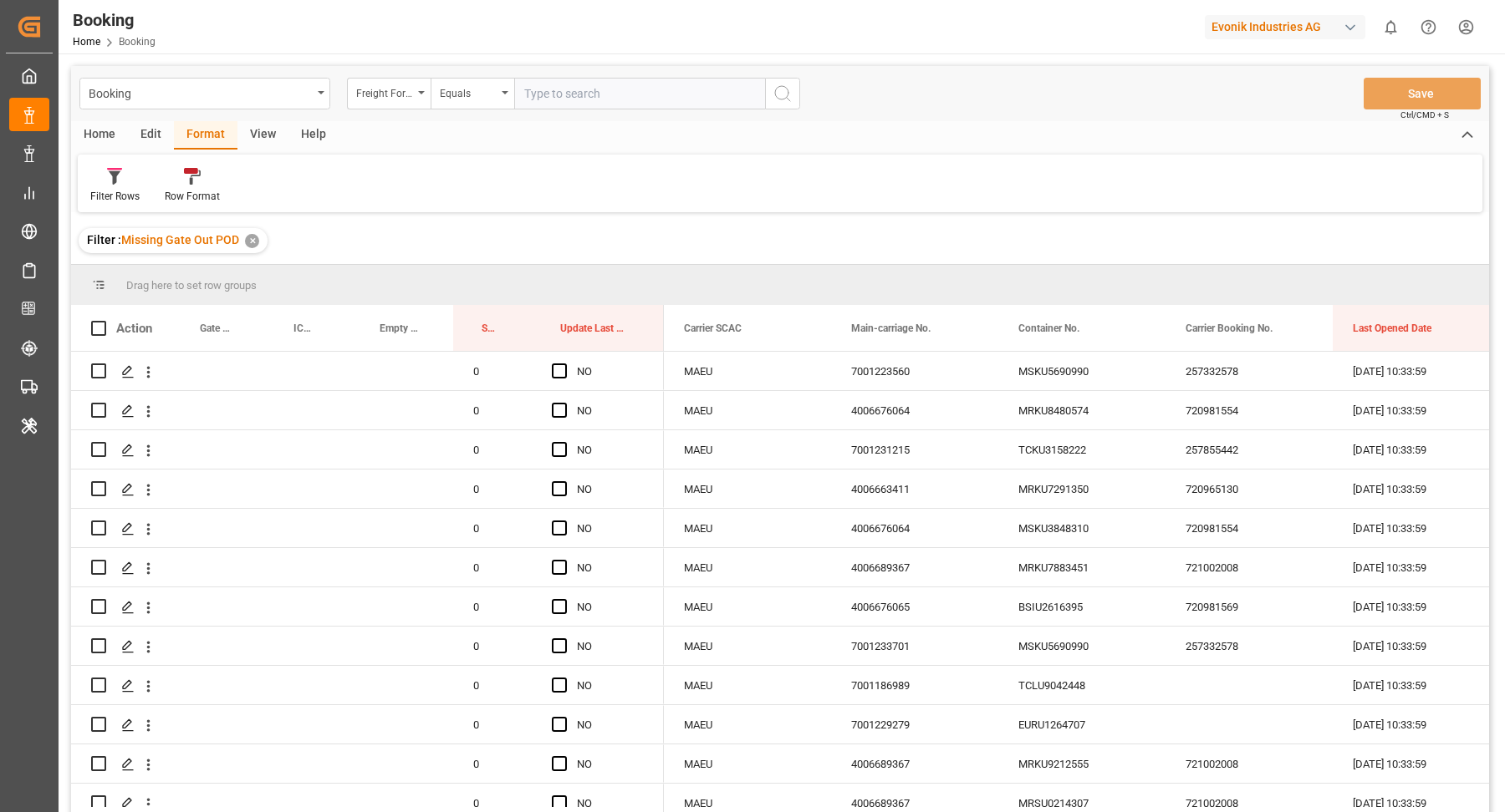
click at [269, 136] on div "View" at bounding box center [262, 135] width 51 height 28
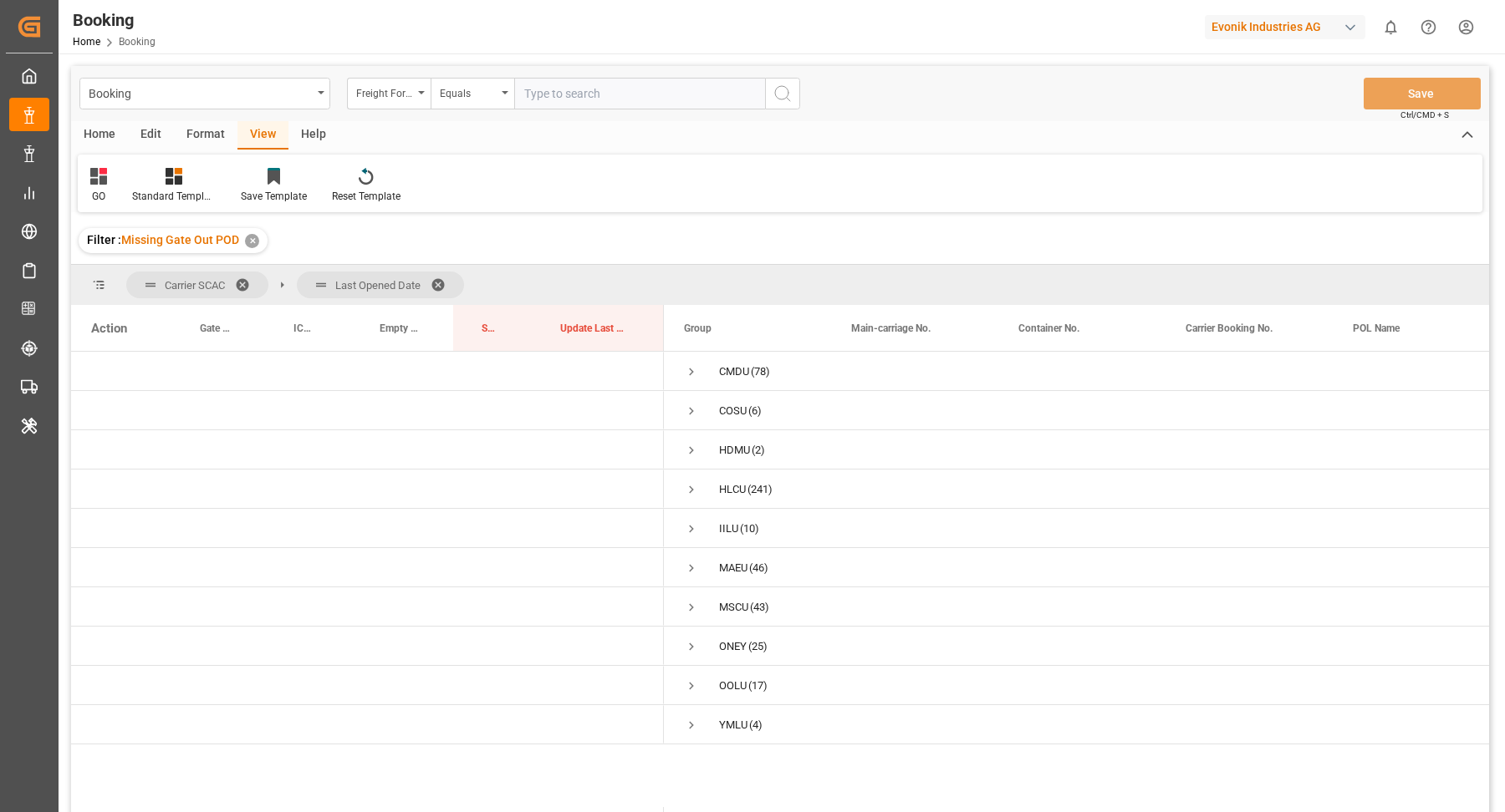
click at [252, 277] on span at bounding box center [249, 285] width 27 height 15
click at [696, 370] on span "Press SPACE to select this row." at bounding box center [692, 372] width 15 height 15
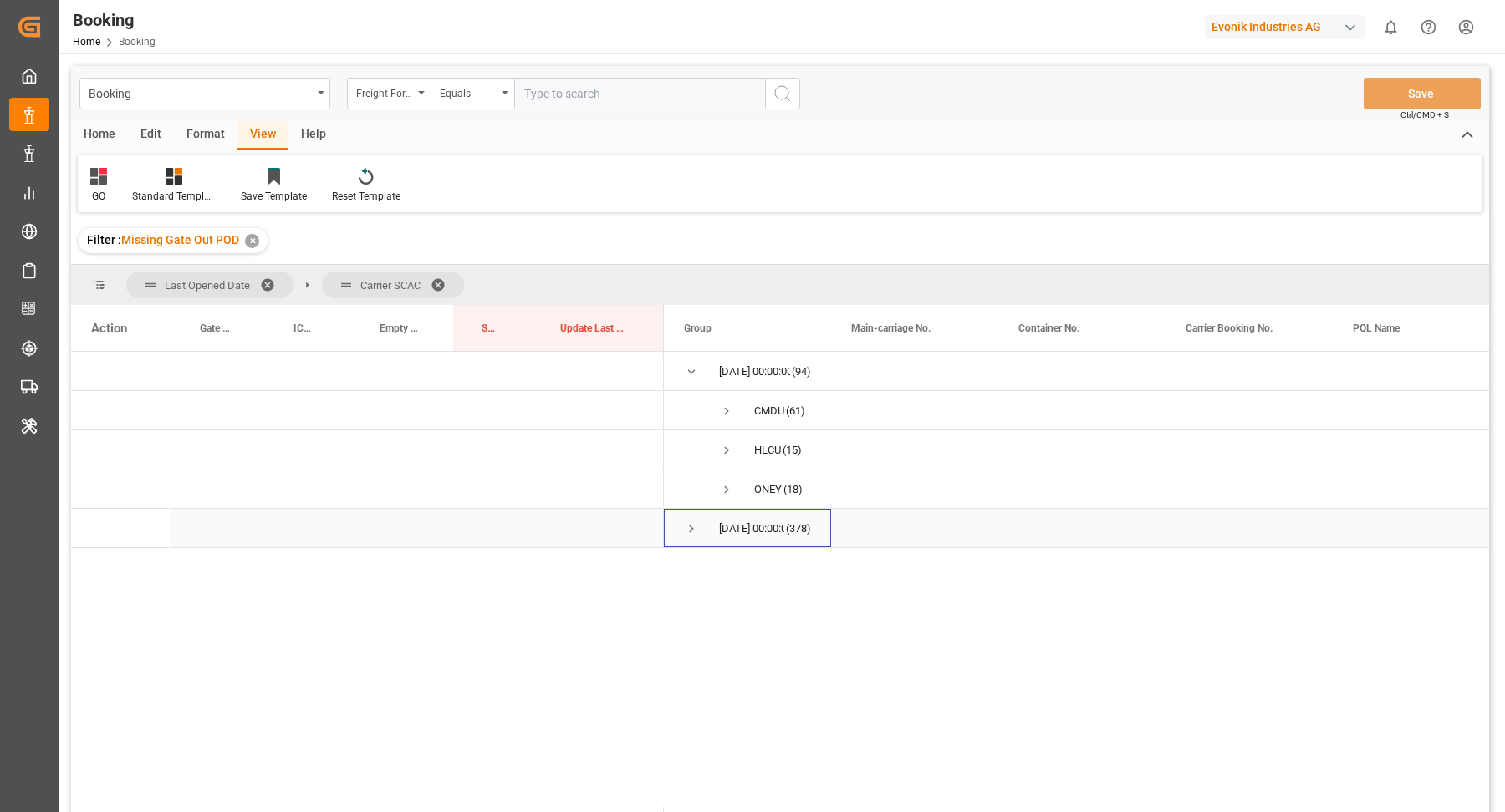
click at [689, 533] on span "Press SPACE to select this row." at bounding box center [692, 529] width 15 height 15
click at [445, 278] on span at bounding box center [444, 285] width 27 height 15
click at [693, 367] on span "Press SPACE to select this row." at bounding box center [692, 372] width 15 height 15
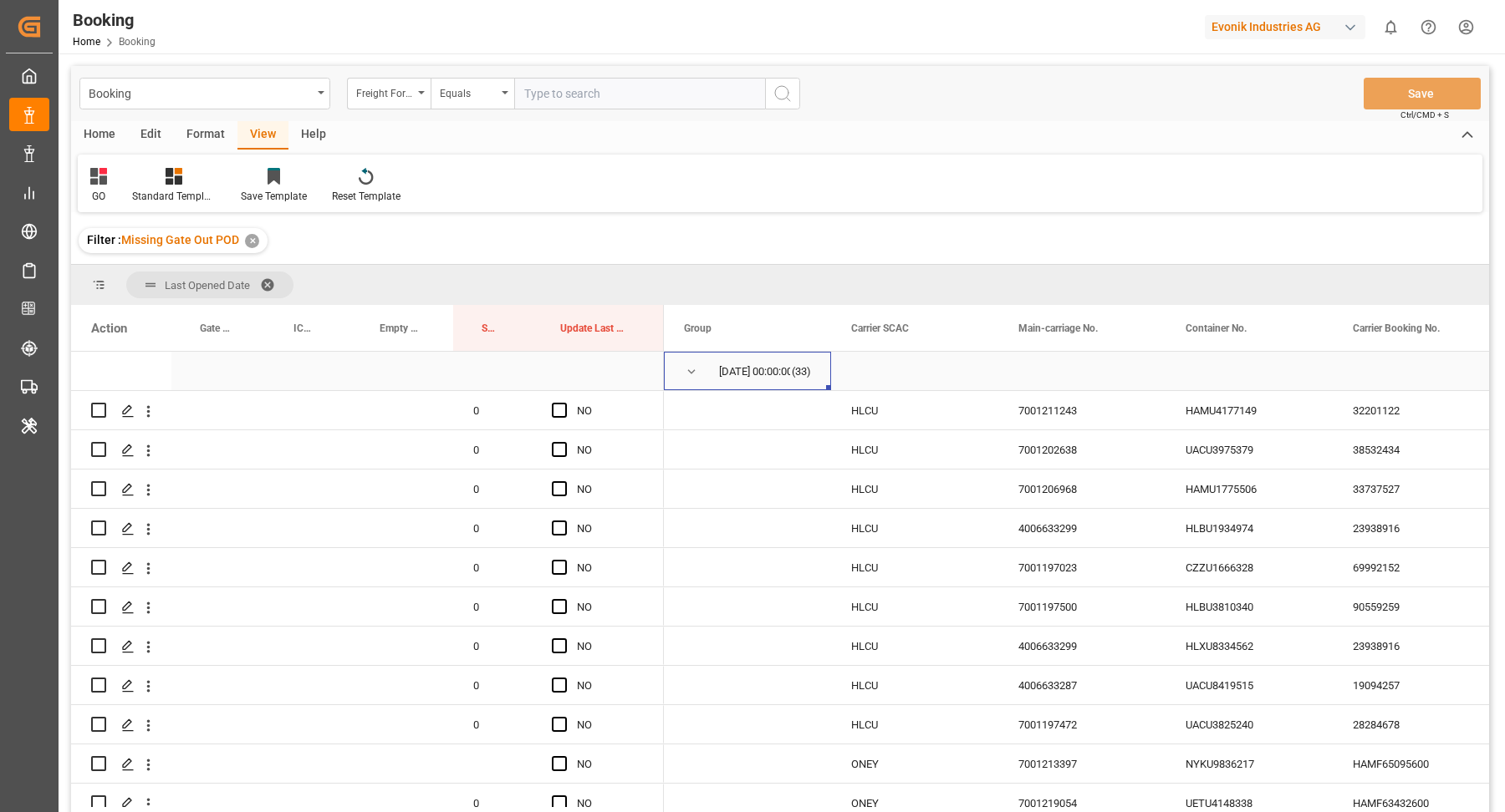
click at [690, 369] on span "Press SPACE to select this row." at bounding box center [692, 372] width 15 height 15
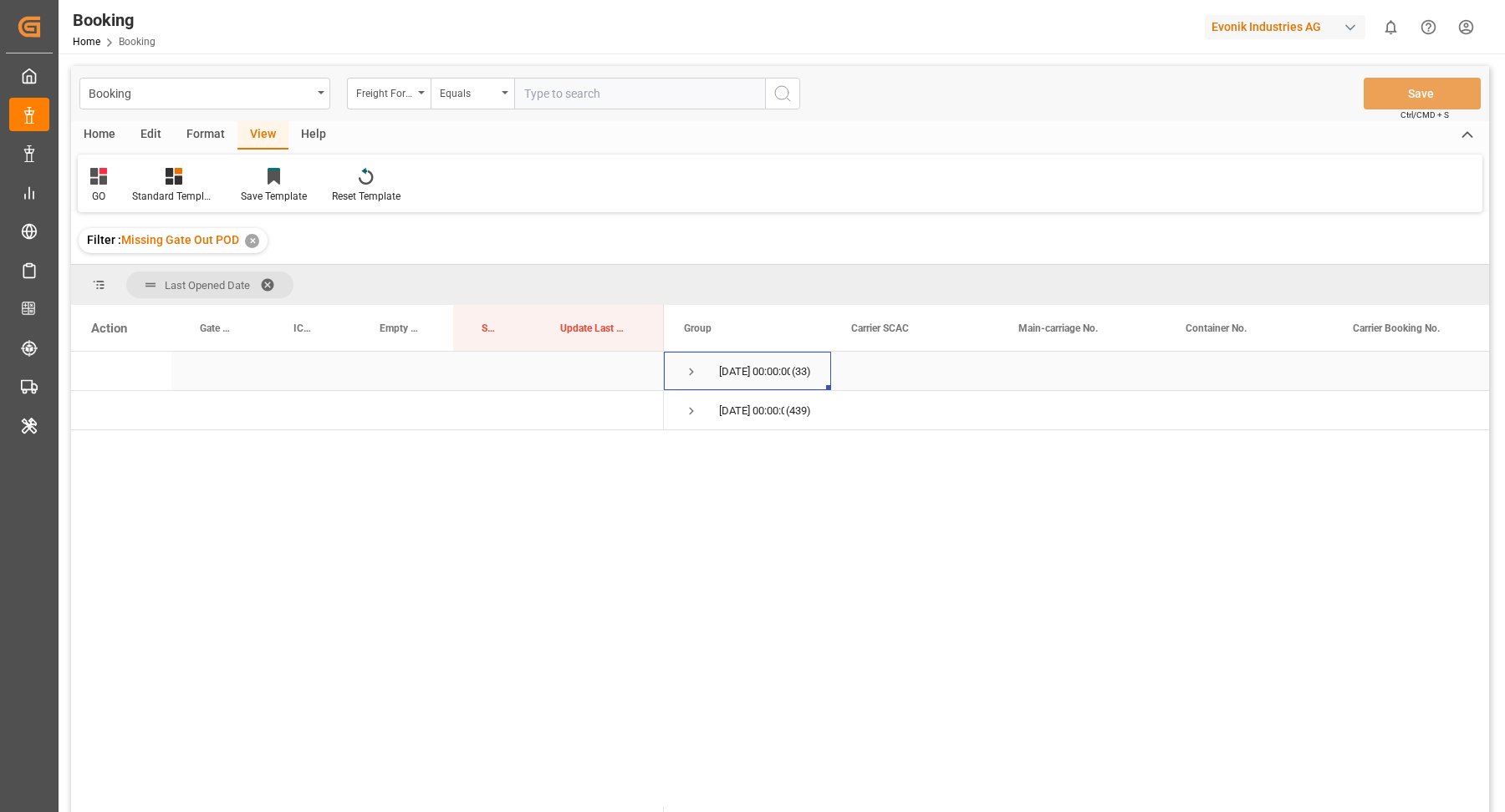
click at [690, 369] on span "Press SPACE to select this row." at bounding box center [692, 372] width 15 height 15
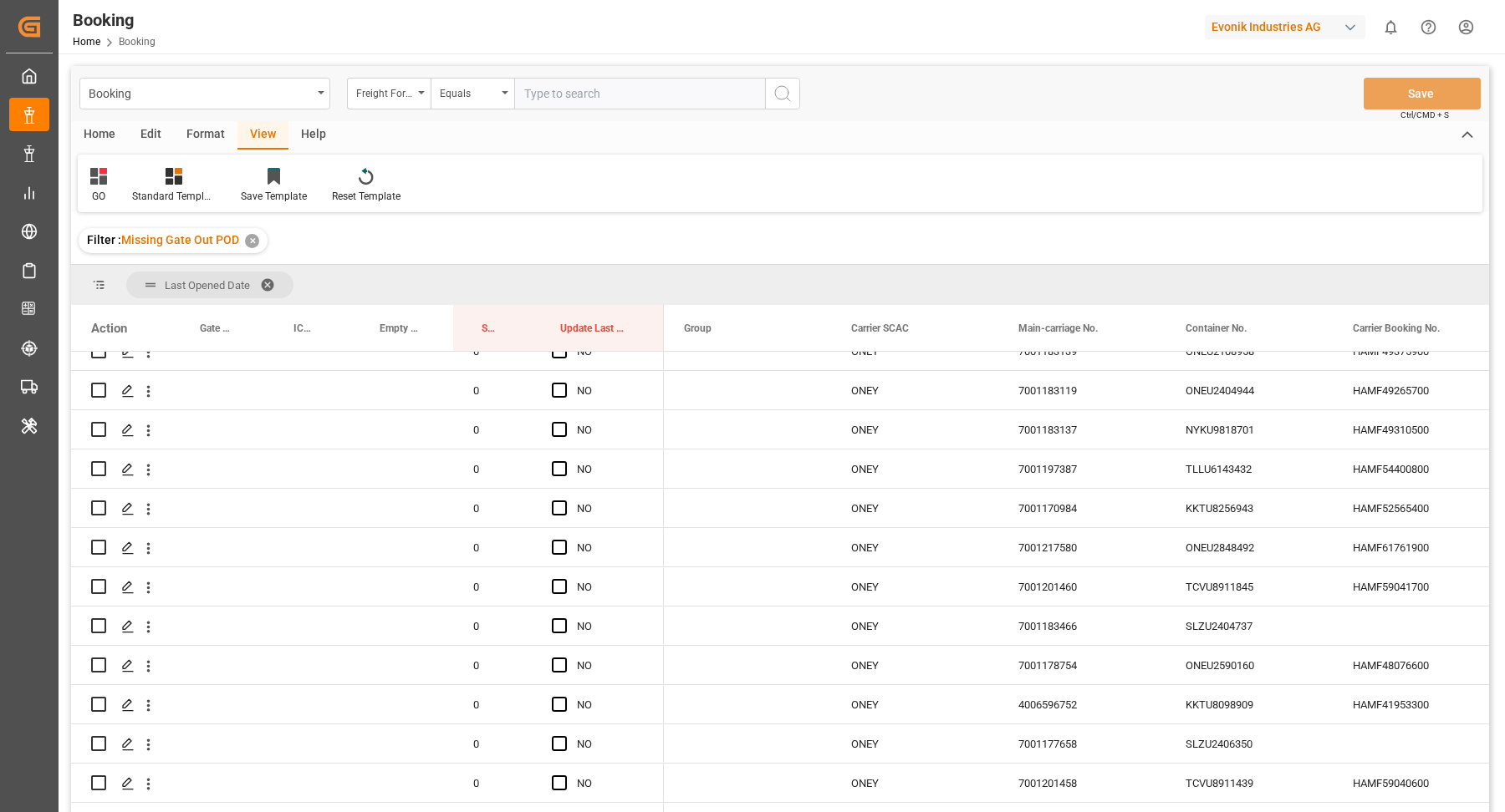
scroll to position [934, 0]
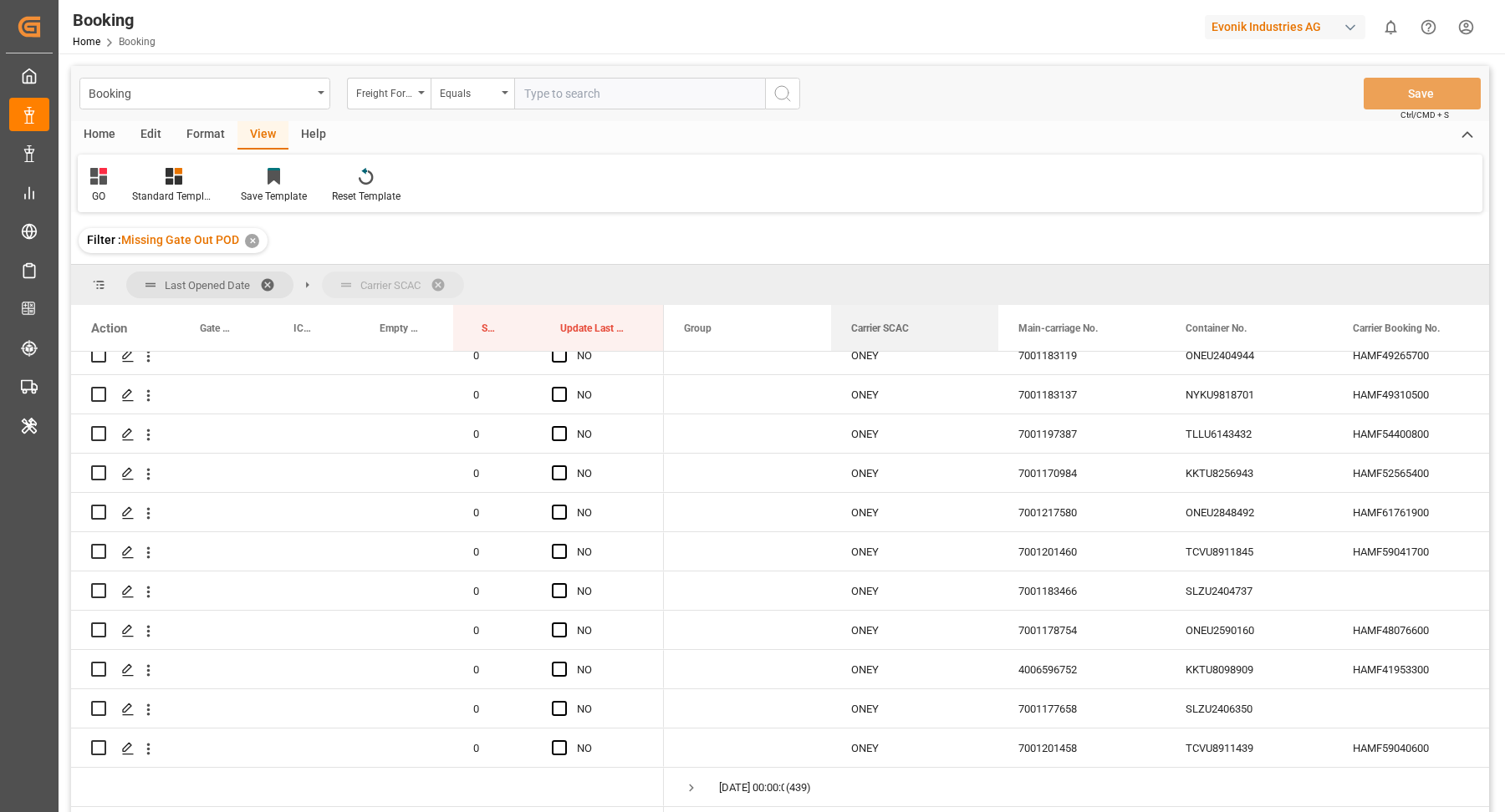
drag, startPoint x: 906, startPoint y: 285, endPoint x: 906, endPoint y: 275, distance: 10.0
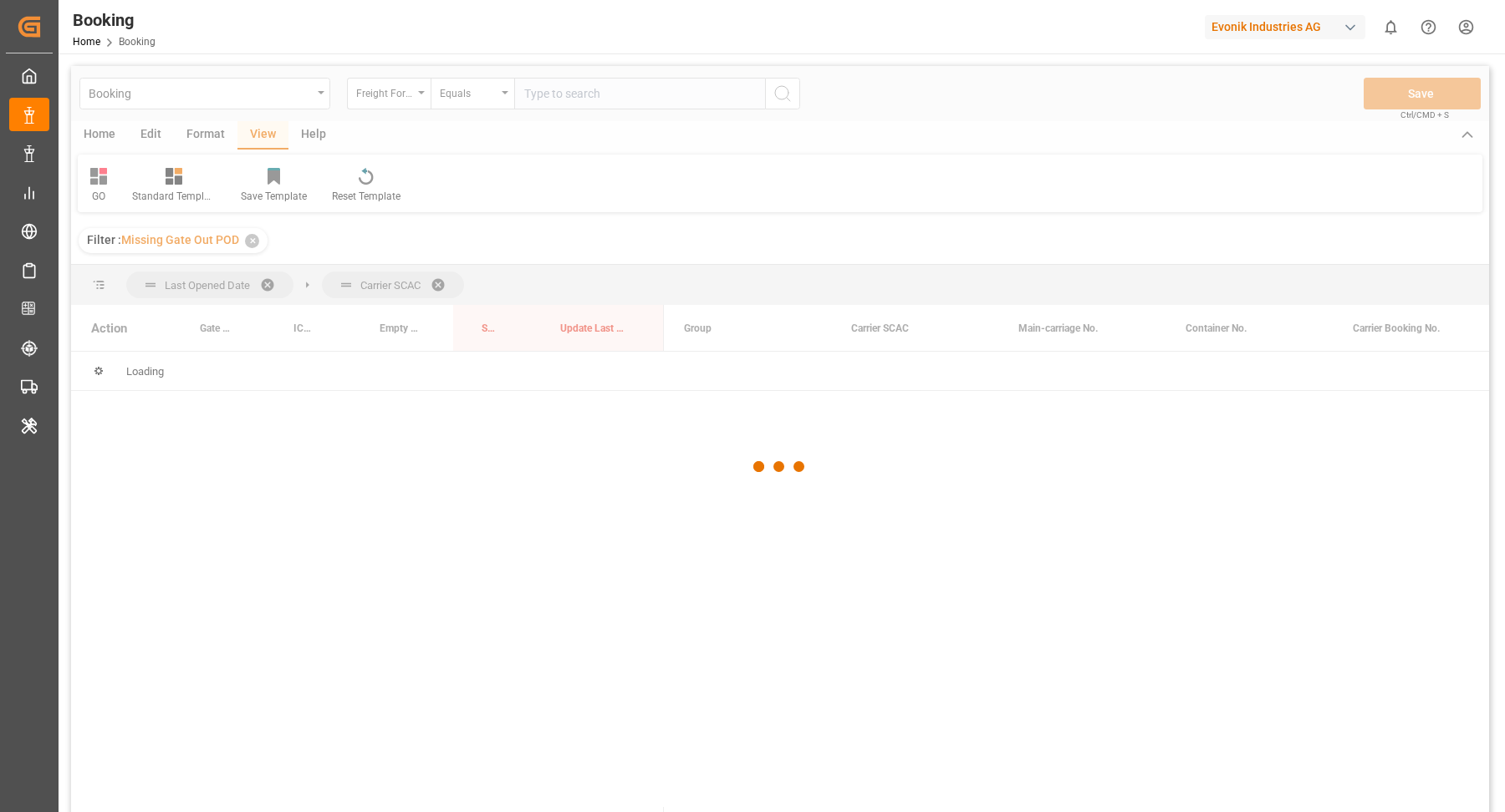
scroll to position [0, 0]
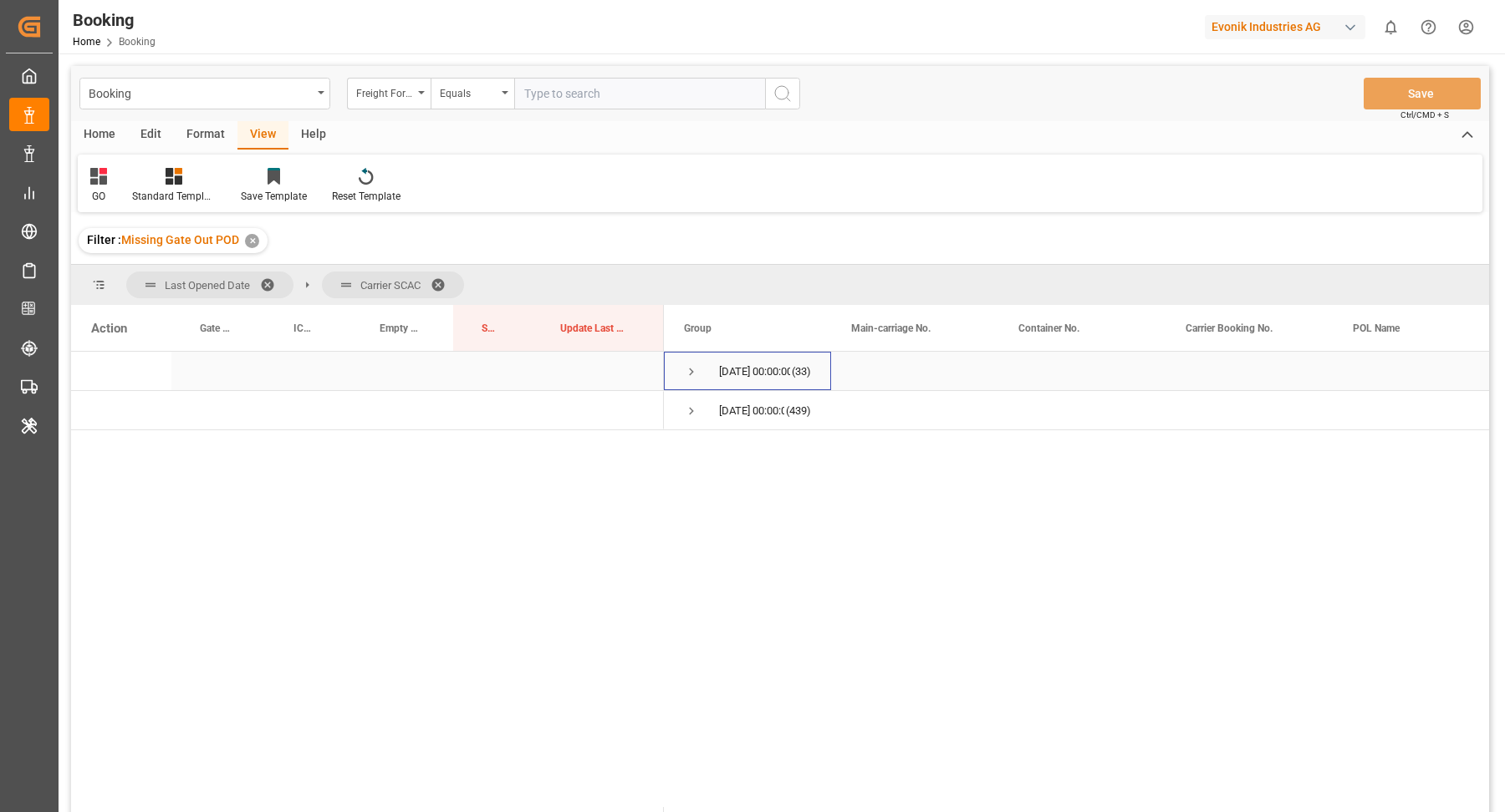
click at [698, 375] on span "Press SPACE to select this row." at bounding box center [692, 372] width 15 height 15
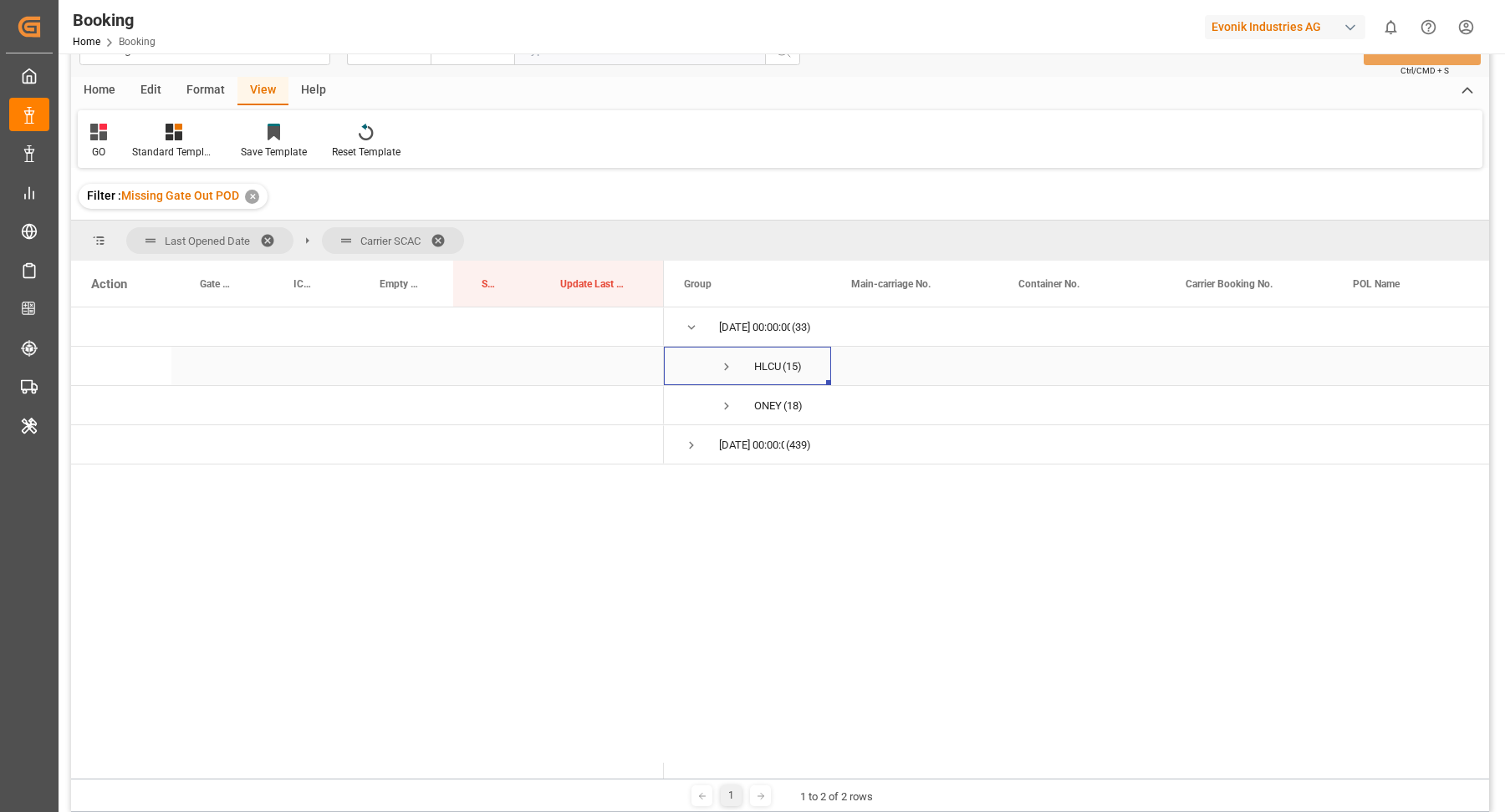
click at [726, 367] on span "Press SPACE to select this row." at bounding box center [726, 367] width 15 height 15
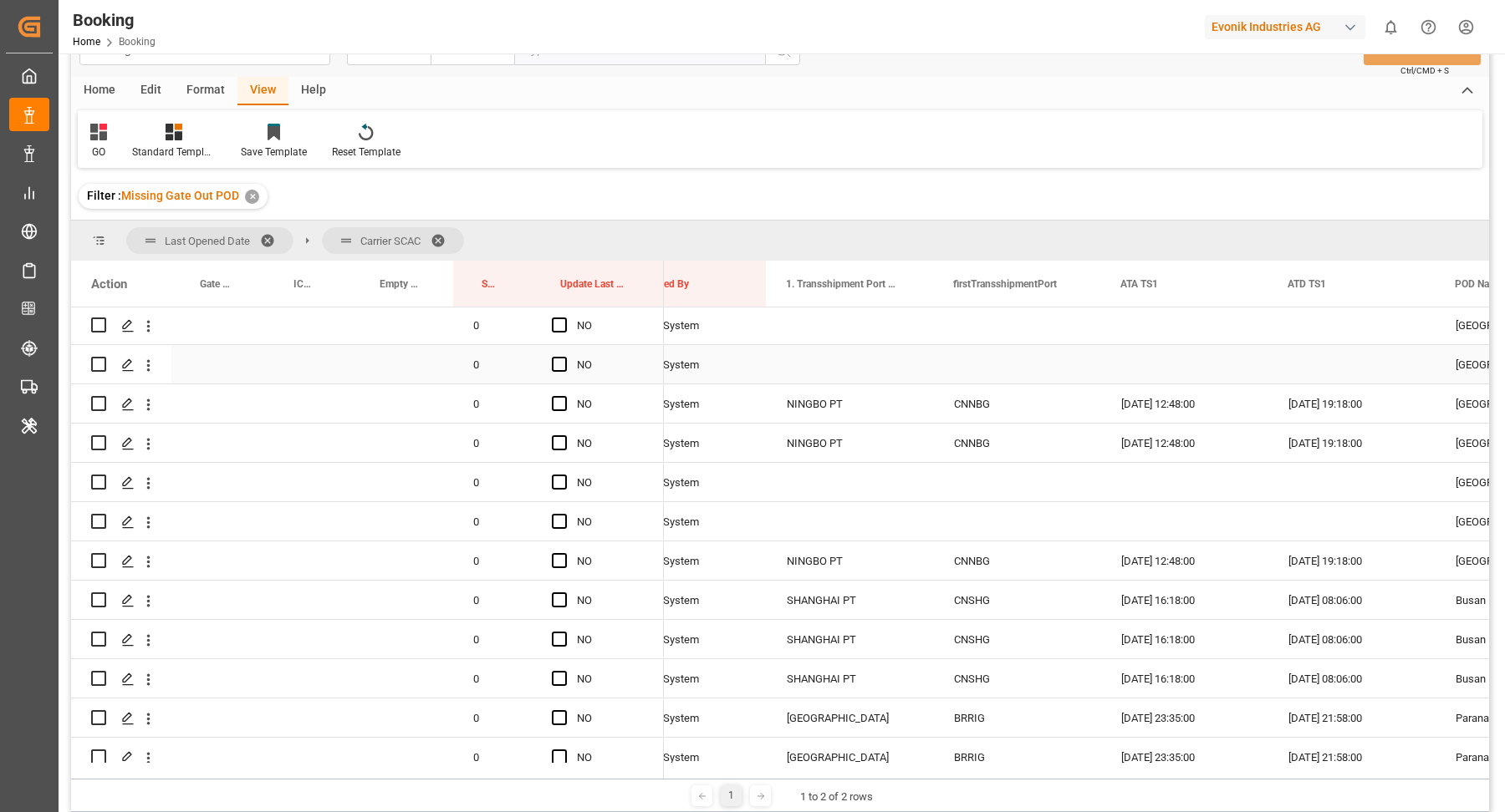
scroll to position [0, 1790]
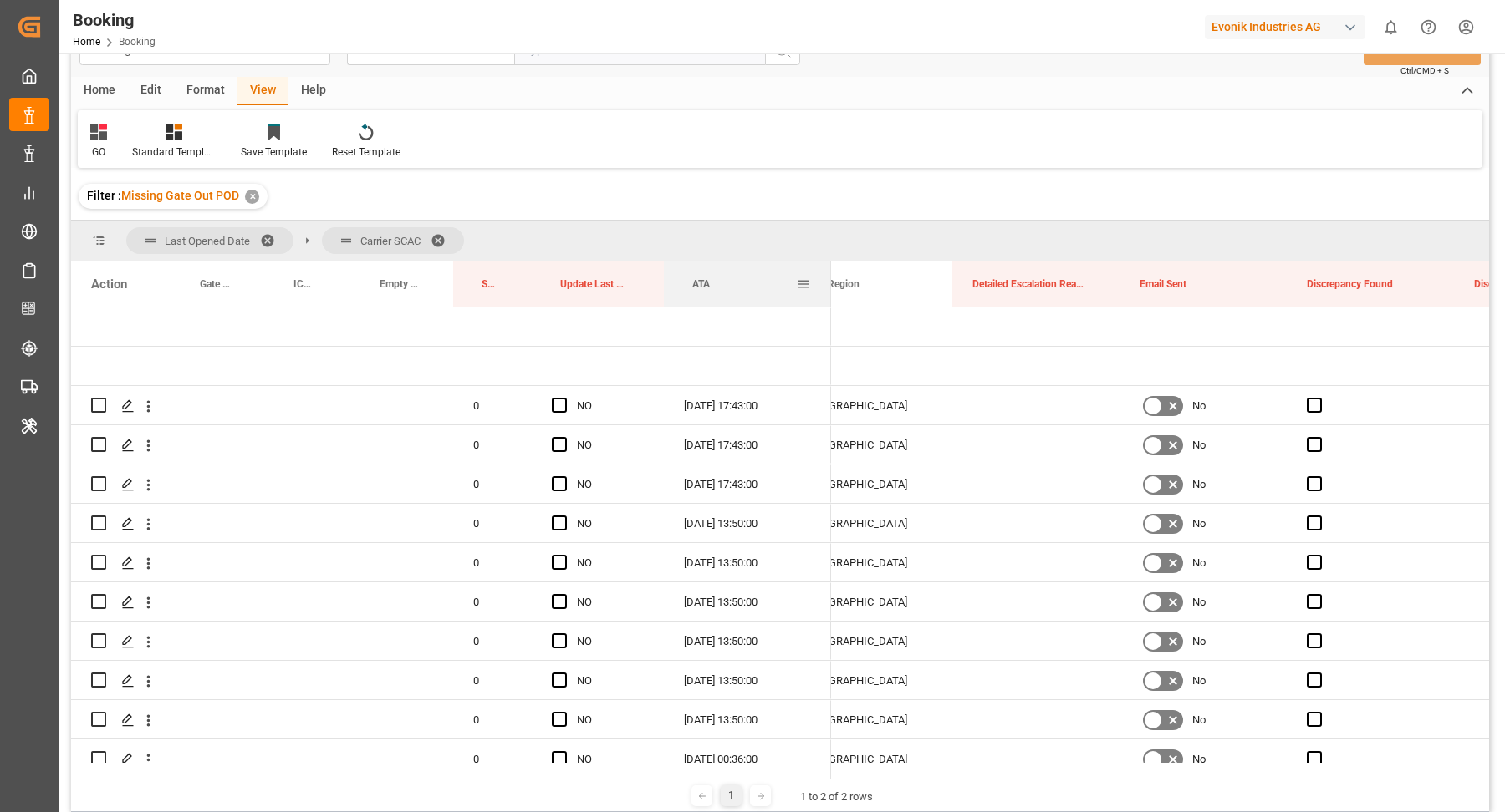
drag, startPoint x: 850, startPoint y: 279, endPoint x: 716, endPoint y: 281, distance: 134.0
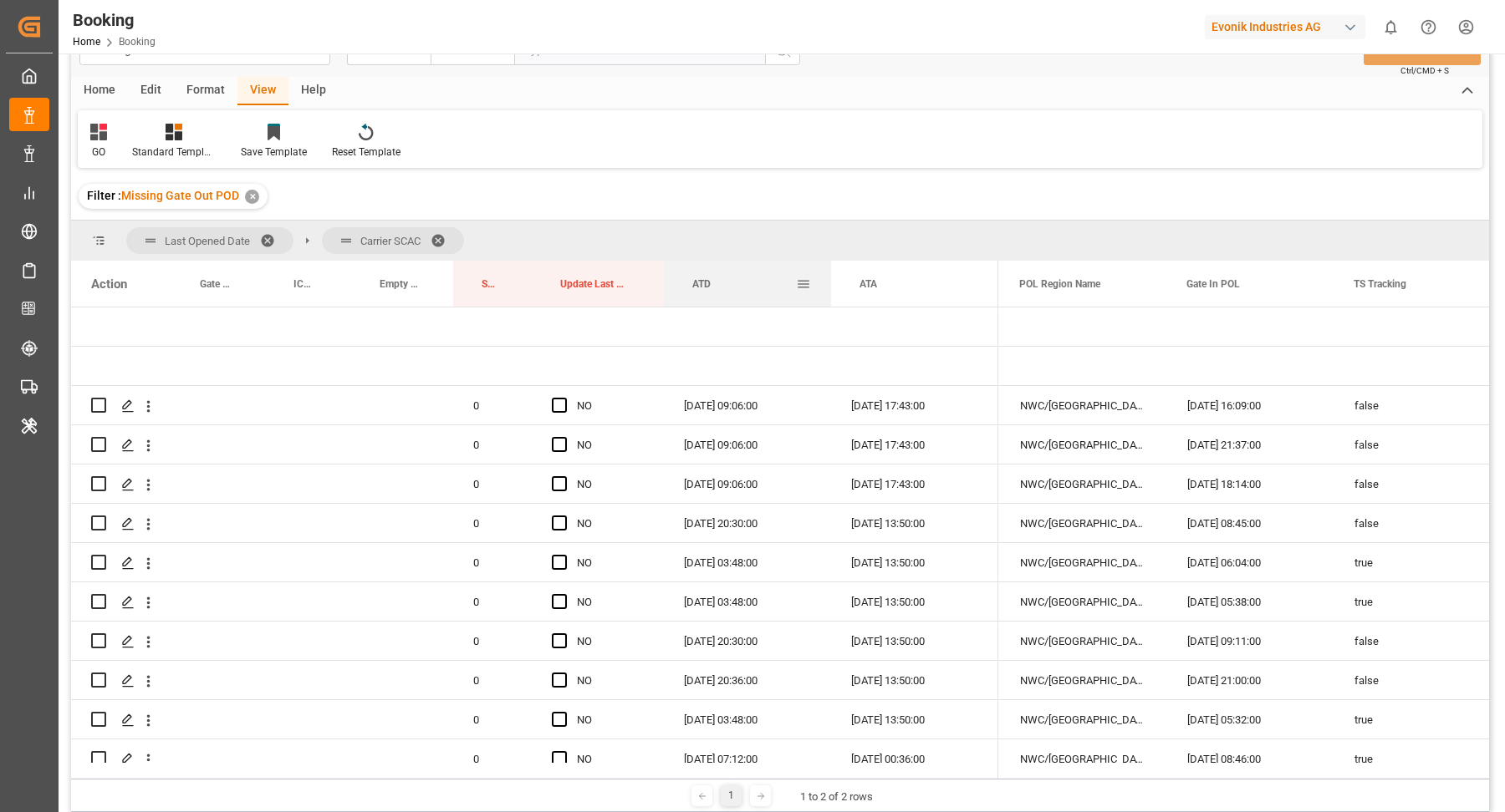
drag, startPoint x: 1203, startPoint y: 288, endPoint x: 779, endPoint y: 281, distance: 424.1
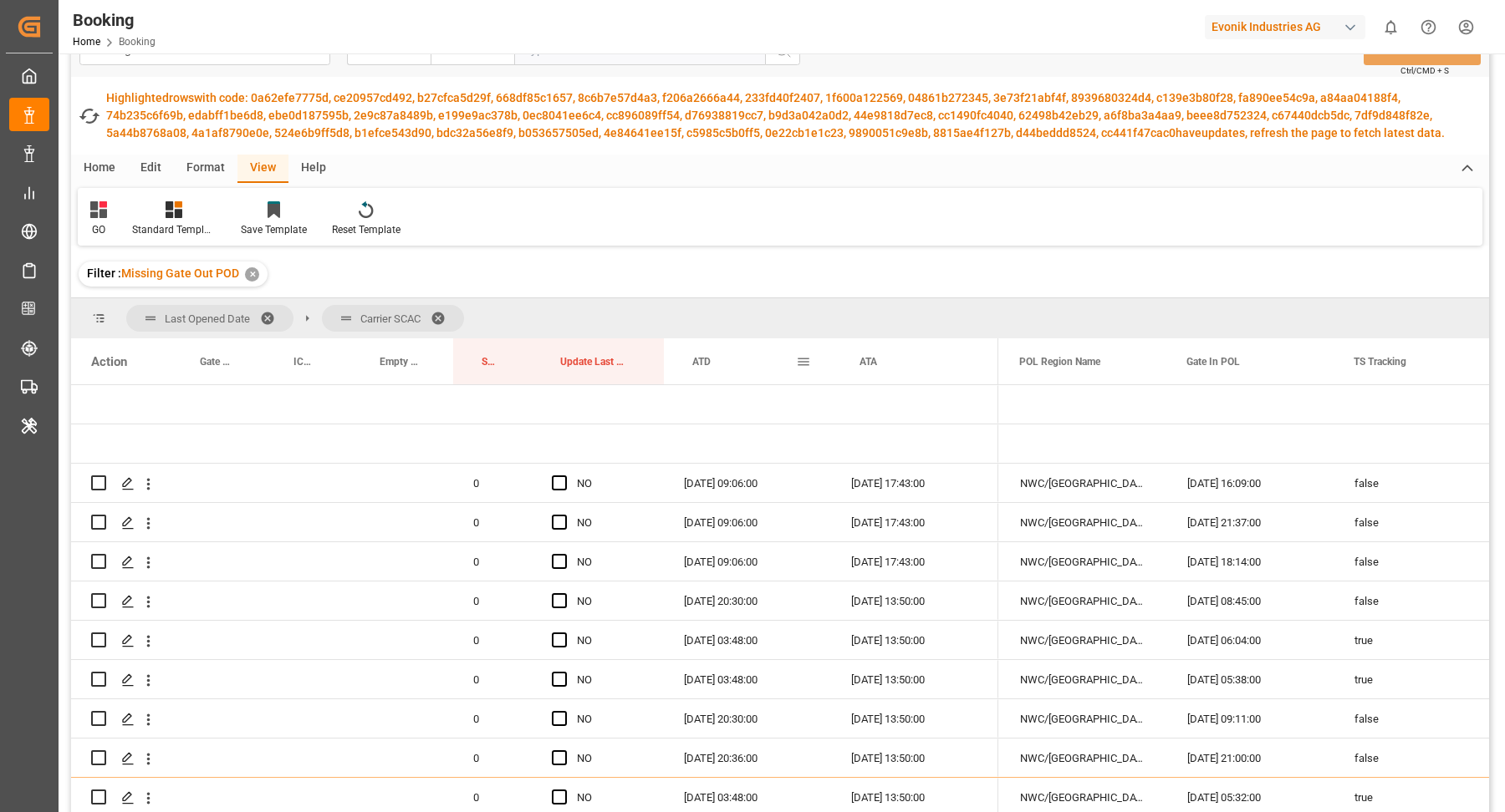
drag, startPoint x: 831, startPoint y: 351, endPoint x: 793, endPoint y: 351, distance: 38.0
click at [793, 351] on div "Action Gate Out Full Terminal ICD Name Empty Delivered Depot" at bounding box center [535, 361] width 927 height 46
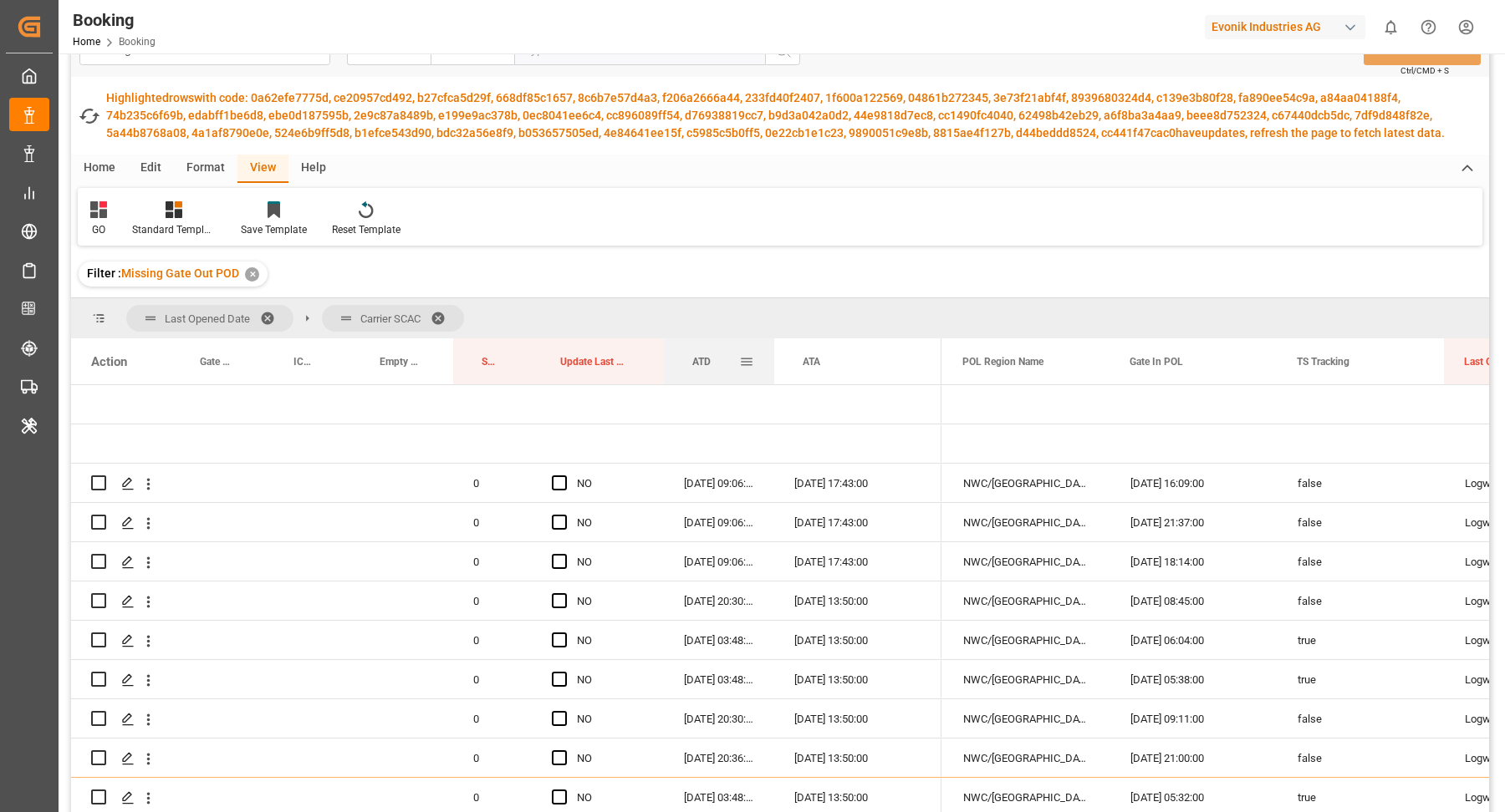
drag, startPoint x: 831, startPoint y: 350, endPoint x: 774, endPoint y: 351, distance: 57.0
click at [774, 351] on div at bounding box center [774, 361] width 7 height 46
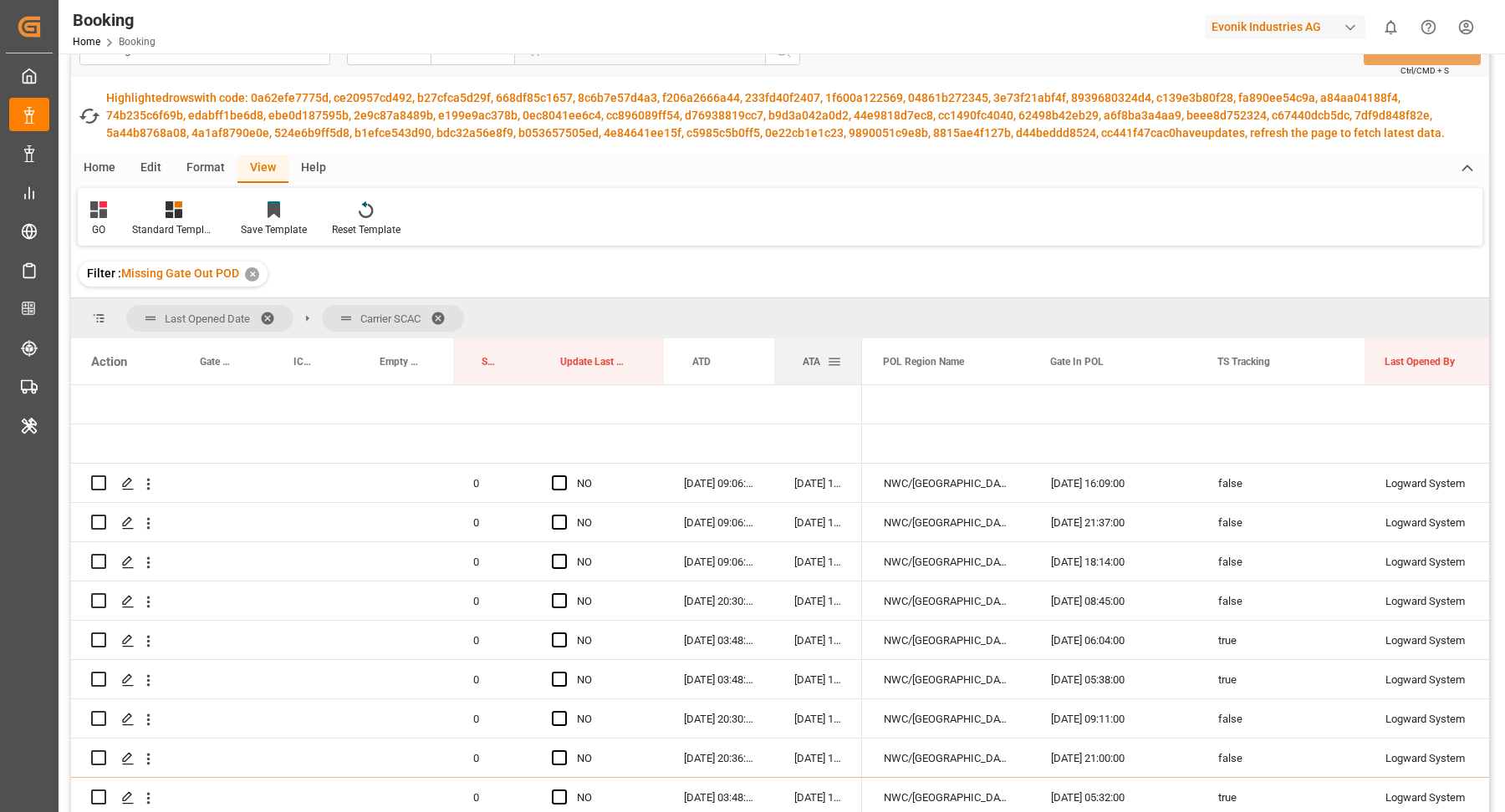
drag, startPoint x: 939, startPoint y: 351, endPoint x: 860, endPoint y: 352, distance: 79.0
click at [860, 352] on div at bounding box center [861, 361] width 7 height 46
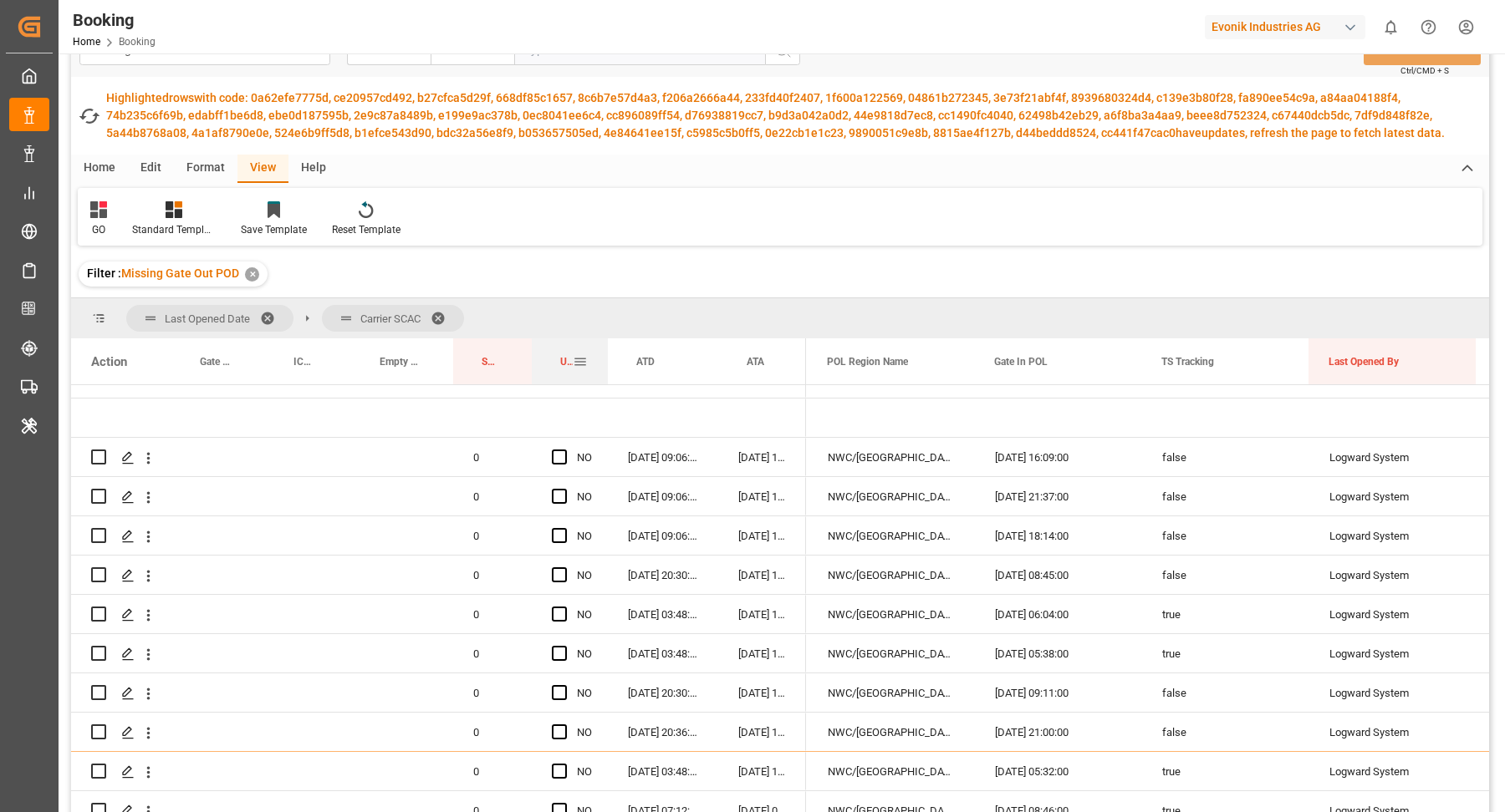
drag, startPoint x: 662, startPoint y: 352, endPoint x: 606, endPoint y: 356, distance: 56.1
click at [606, 356] on div at bounding box center [607, 361] width 7 height 46
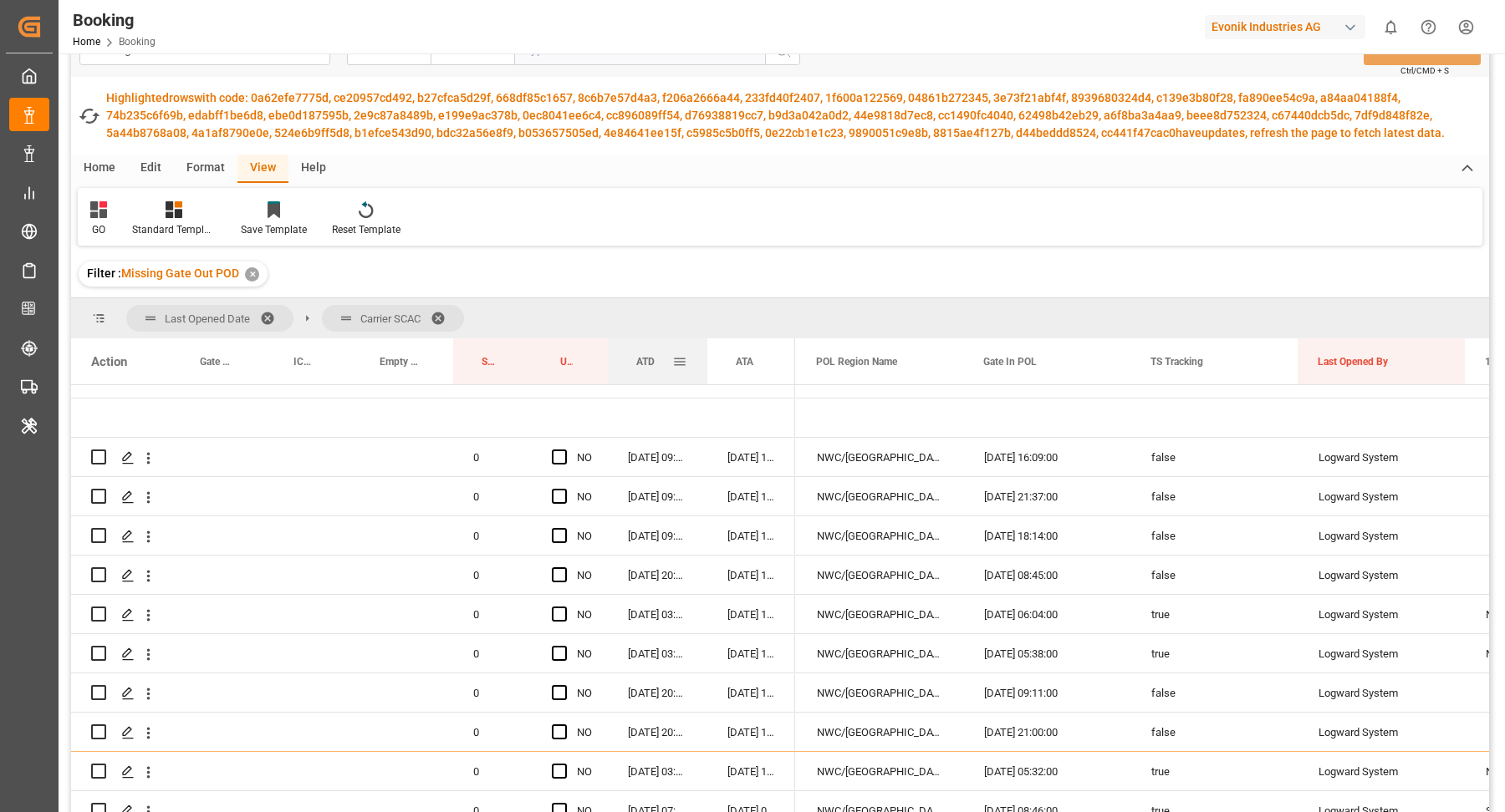
drag, startPoint x: 717, startPoint y: 348, endPoint x: 705, endPoint y: 351, distance: 12.4
click at [705, 351] on div at bounding box center [707, 361] width 7 height 46
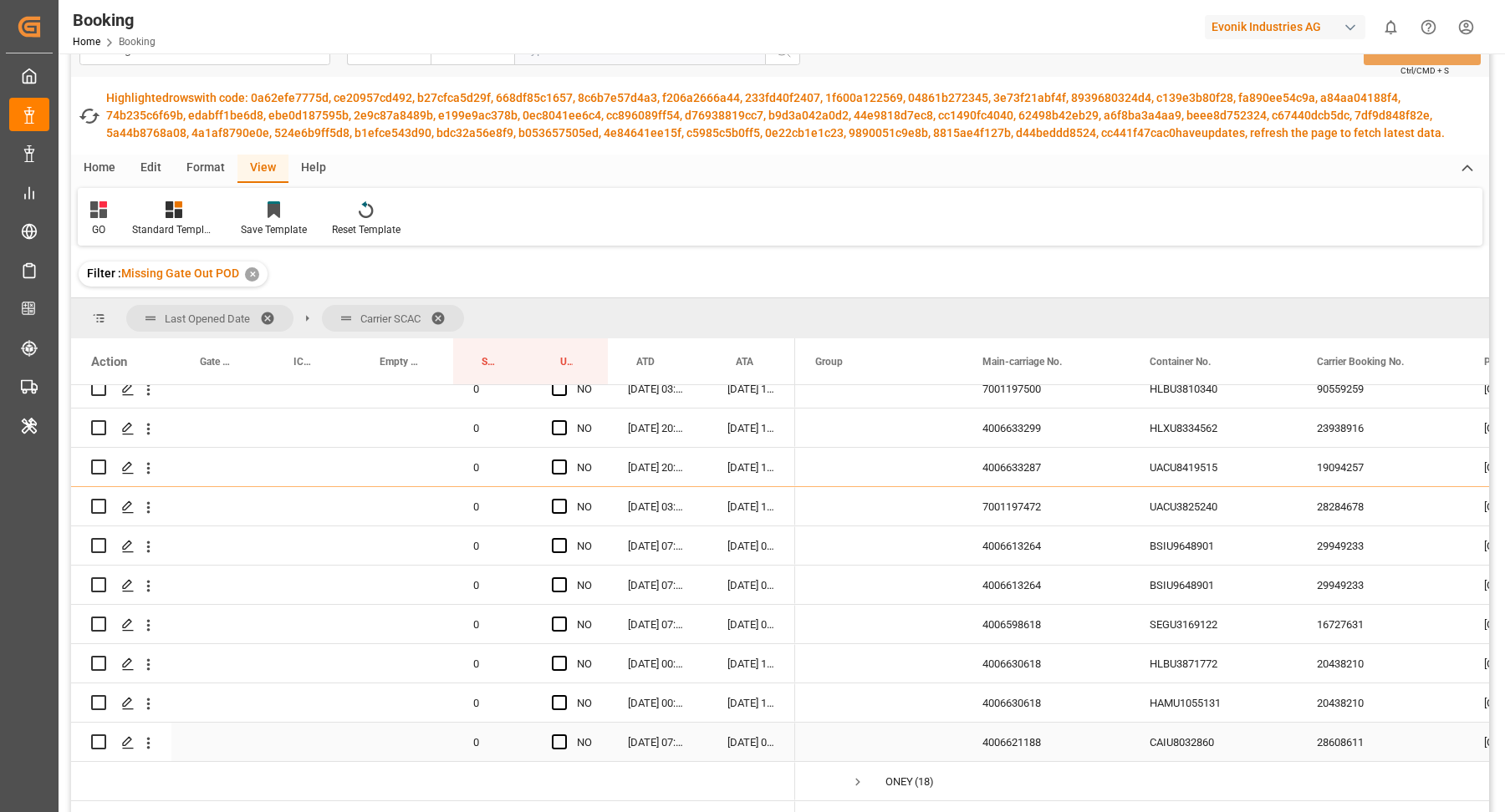
click at [1078, 729] on div "4006621188" at bounding box center [1046, 743] width 168 height 39
click at [1216, 723] on div "CAIU8032860" at bounding box center [1213, 743] width 168 height 39
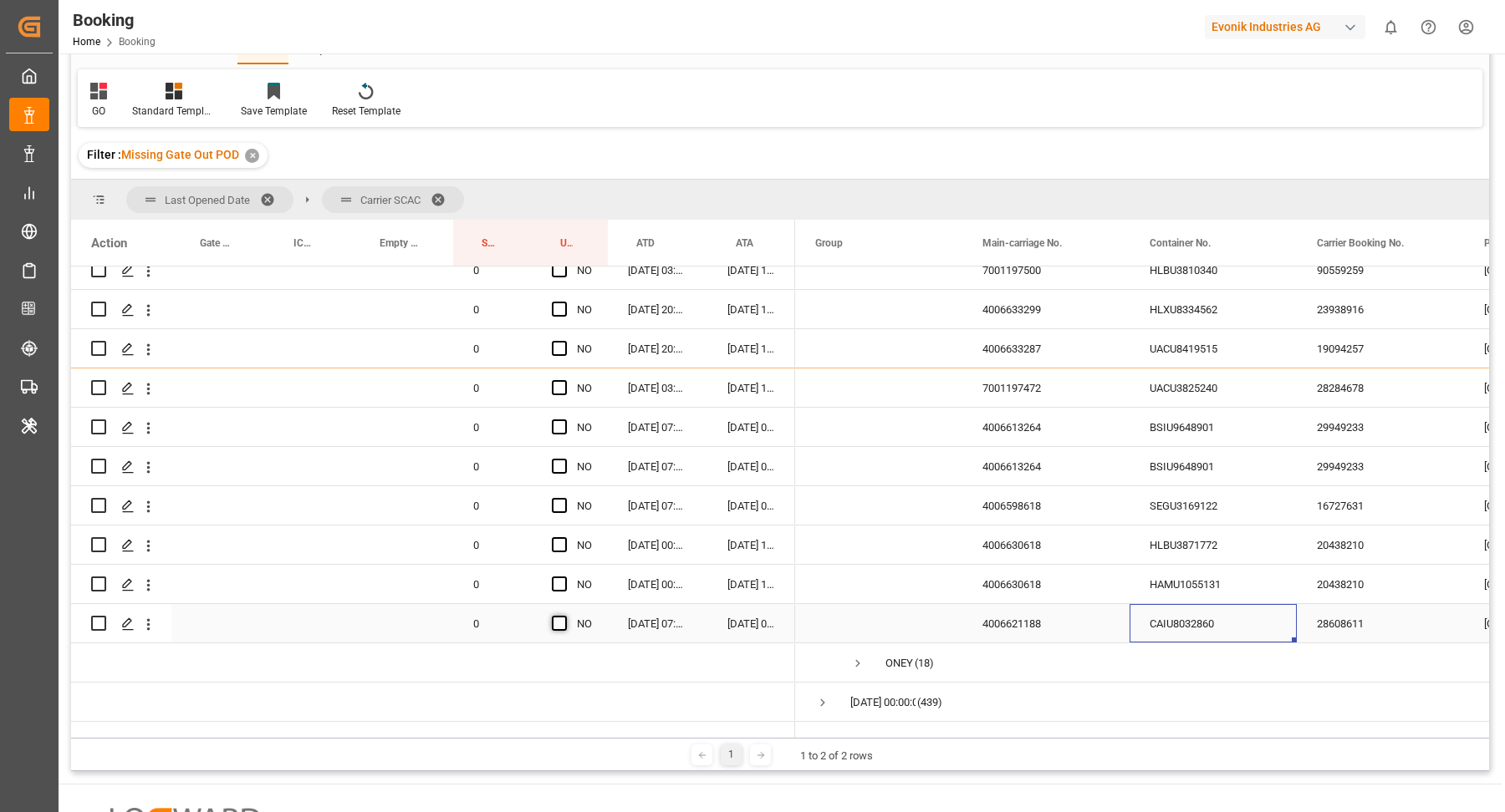
click at [559, 616] on span "Press SPACE to select this row." at bounding box center [560, 623] width 15 height 15
click at [565, 616] on input "Press SPACE to select this row." at bounding box center [565, 616] width 0 height 0
click at [1233, 577] on div "HAMU1055131" at bounding box center [1213, 585] width 168 height 39
click at [560, 579] on span "Press SPACE to select this row." at bounding box center [560, 585] width 15 height 15
click at [565, 577] on input "Press SPACE to select this row." at bounding box center [565, 577] width 0 height 0
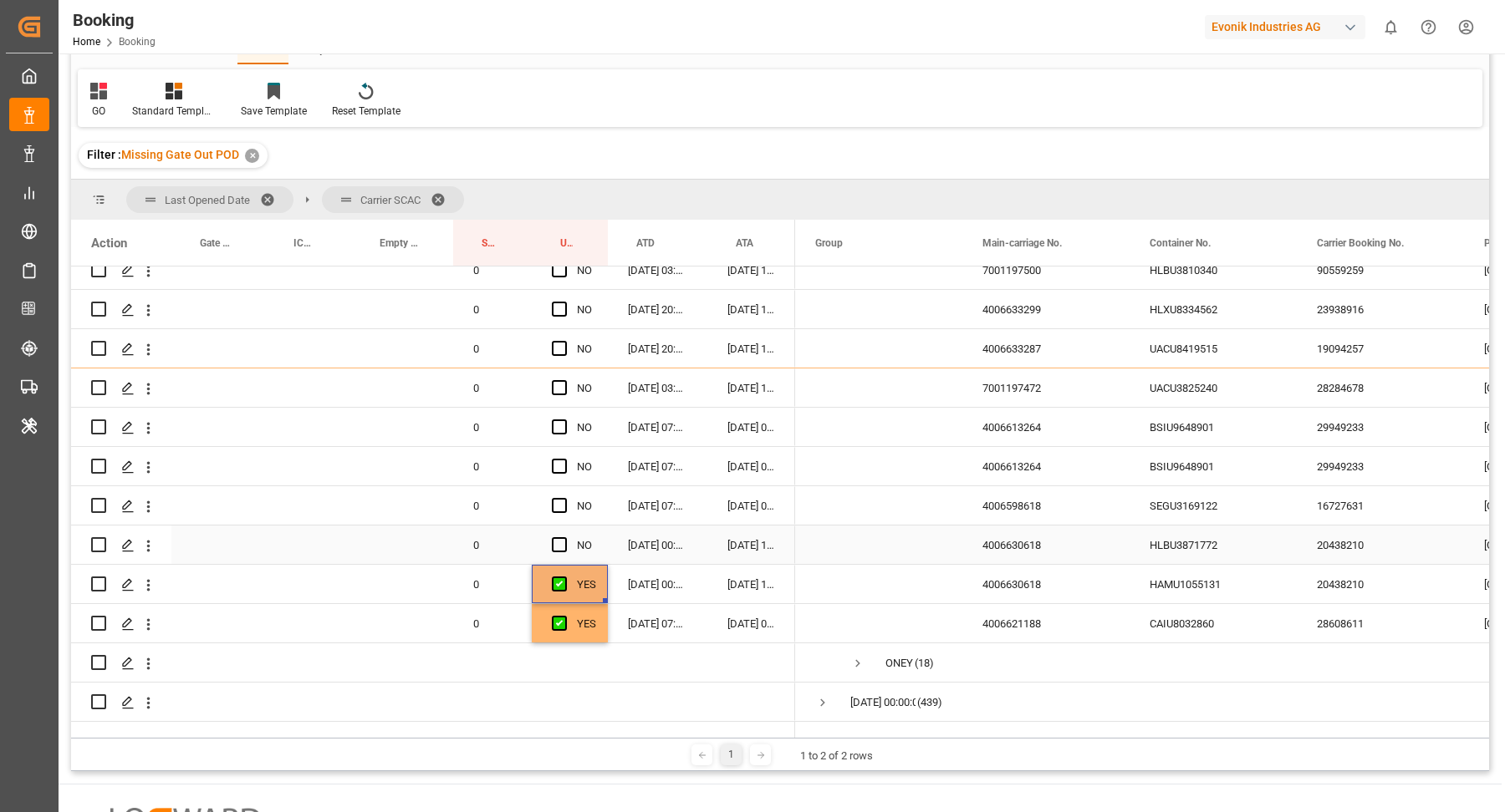
click at [1181, 536] on div "HLBU3871772" at bounding box center [1213, 545] width 168 height 39
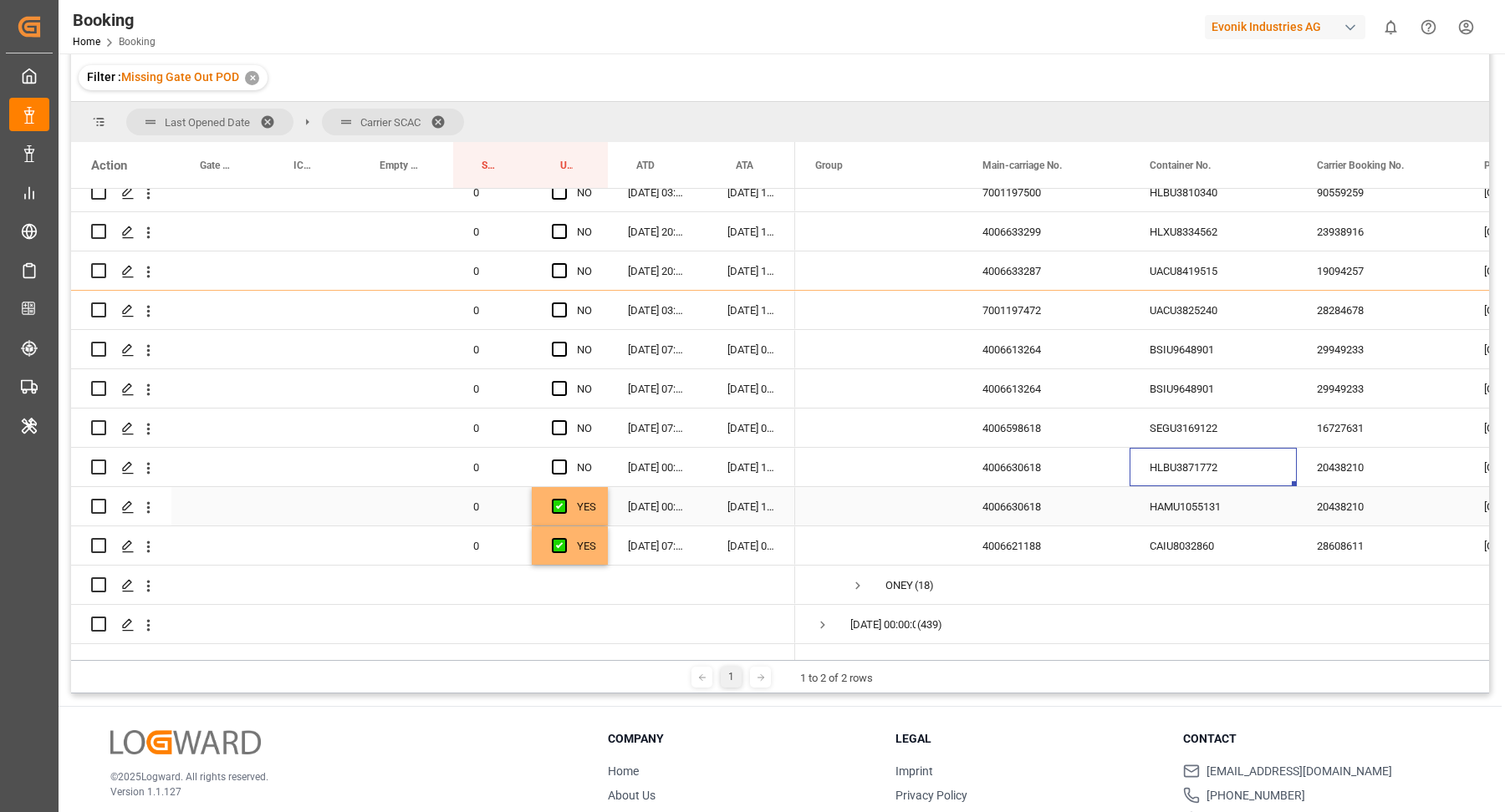
scroll to position [85, 0]
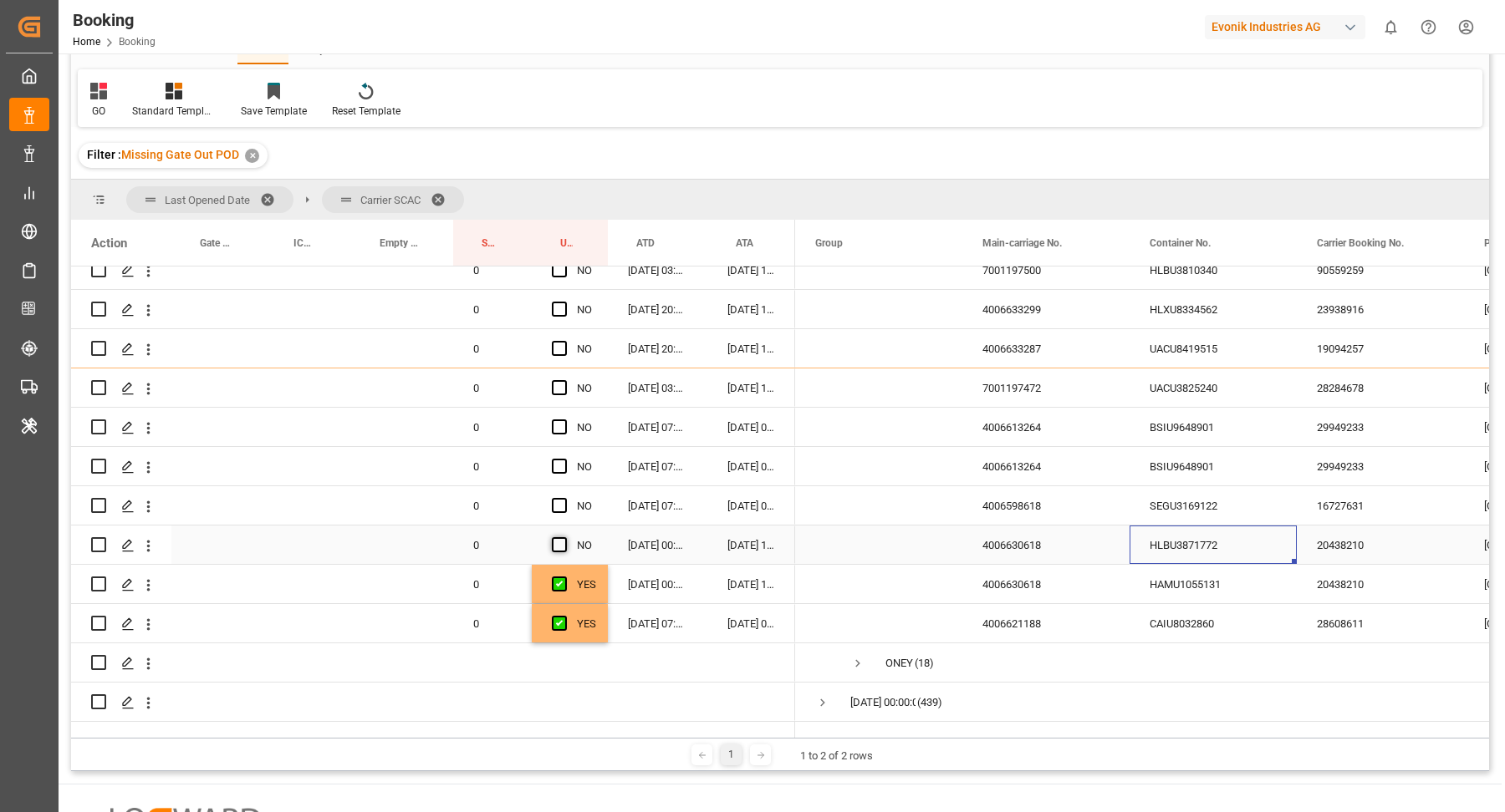
click at [553, 538] on span "Press SPACE to select this row." at bounding box center [560, 545] width 15 height 15
click at [565, 537] on input "Press SPACE to select this row." at bounding box center [565, 537] width 0 height 0
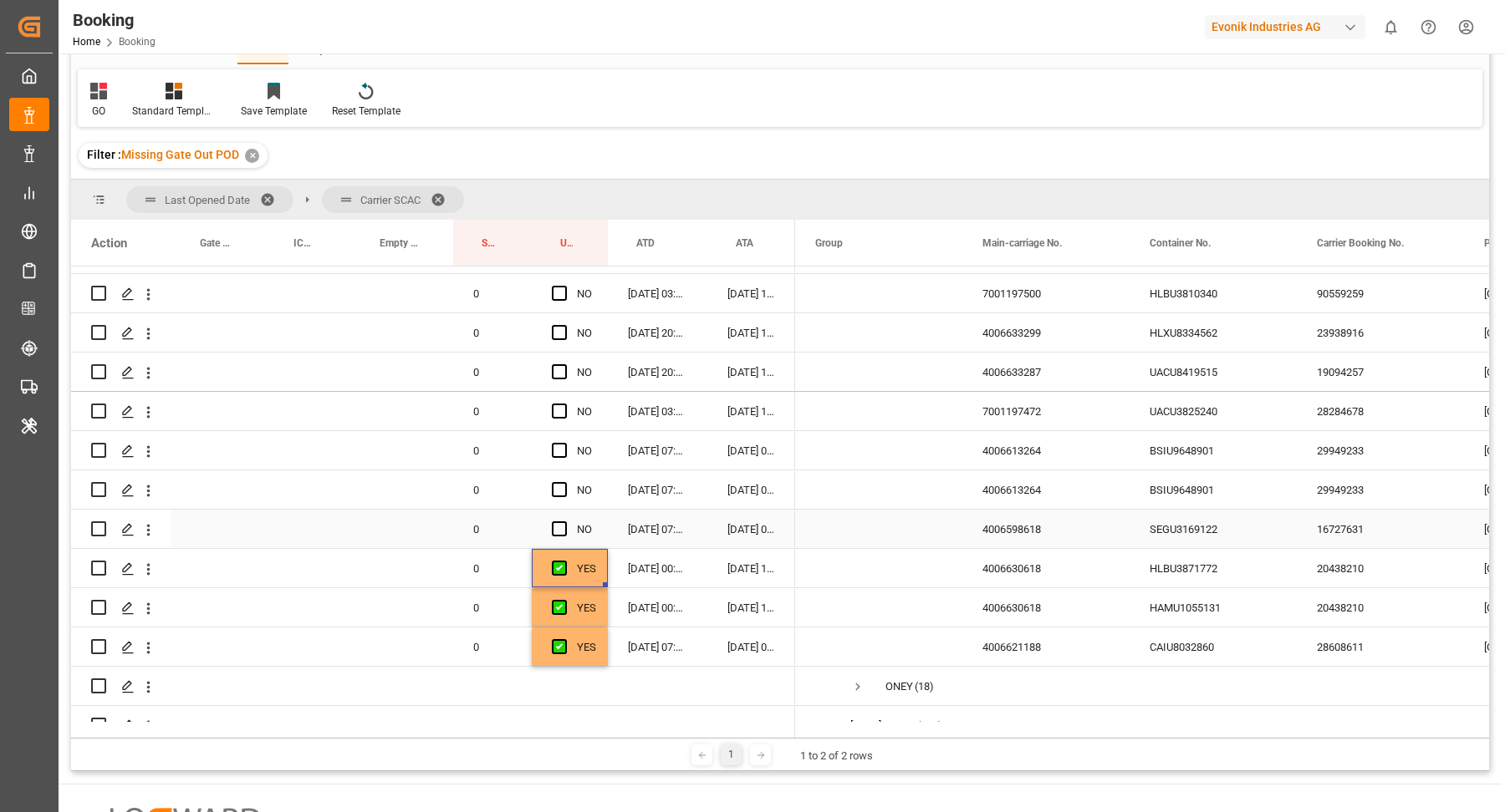
click at [1236, 540] on div "SEGU3169122" at bounding box center [1213, 529] width 168 height 39
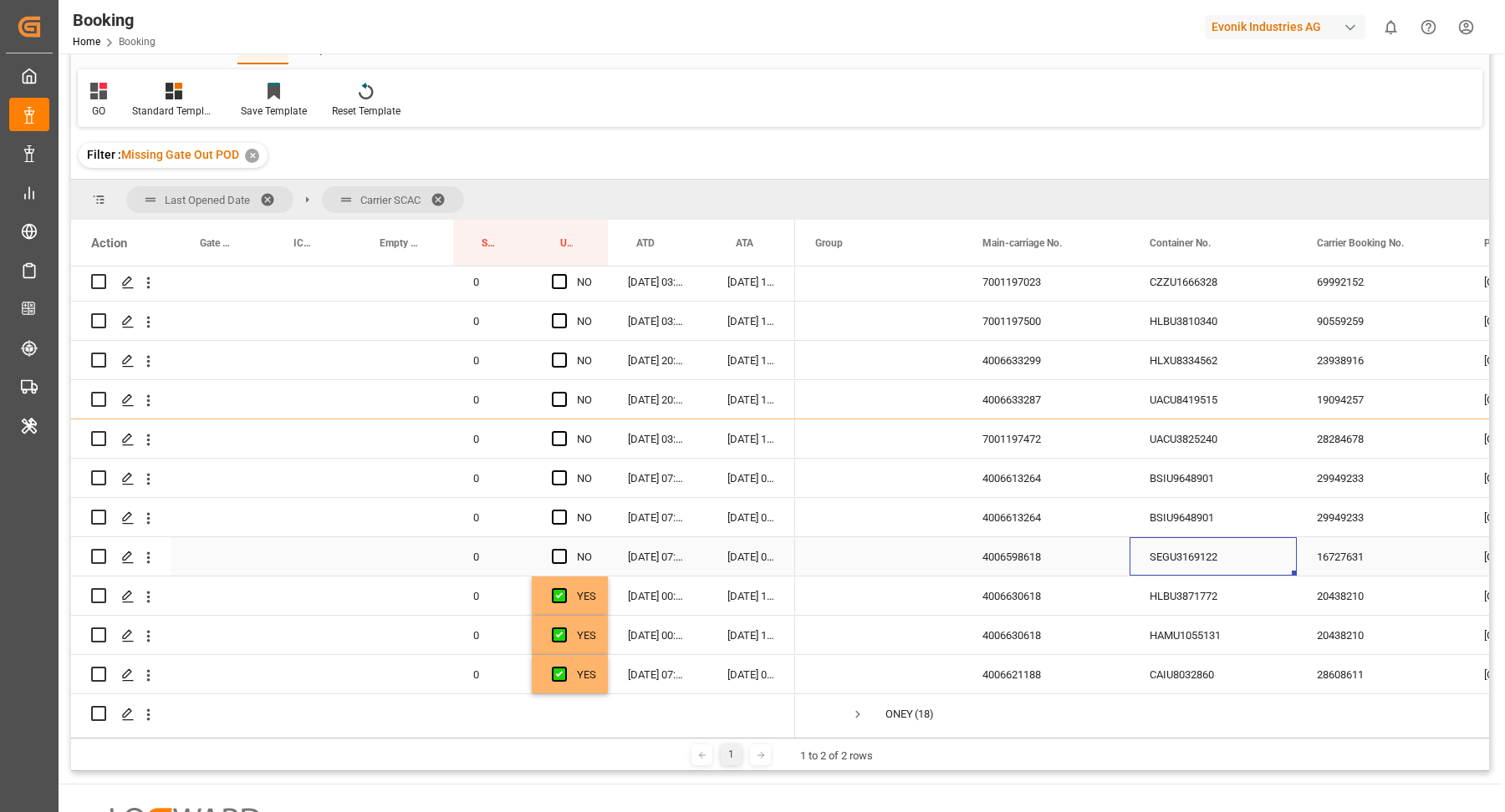
scroll to position [213, 0]
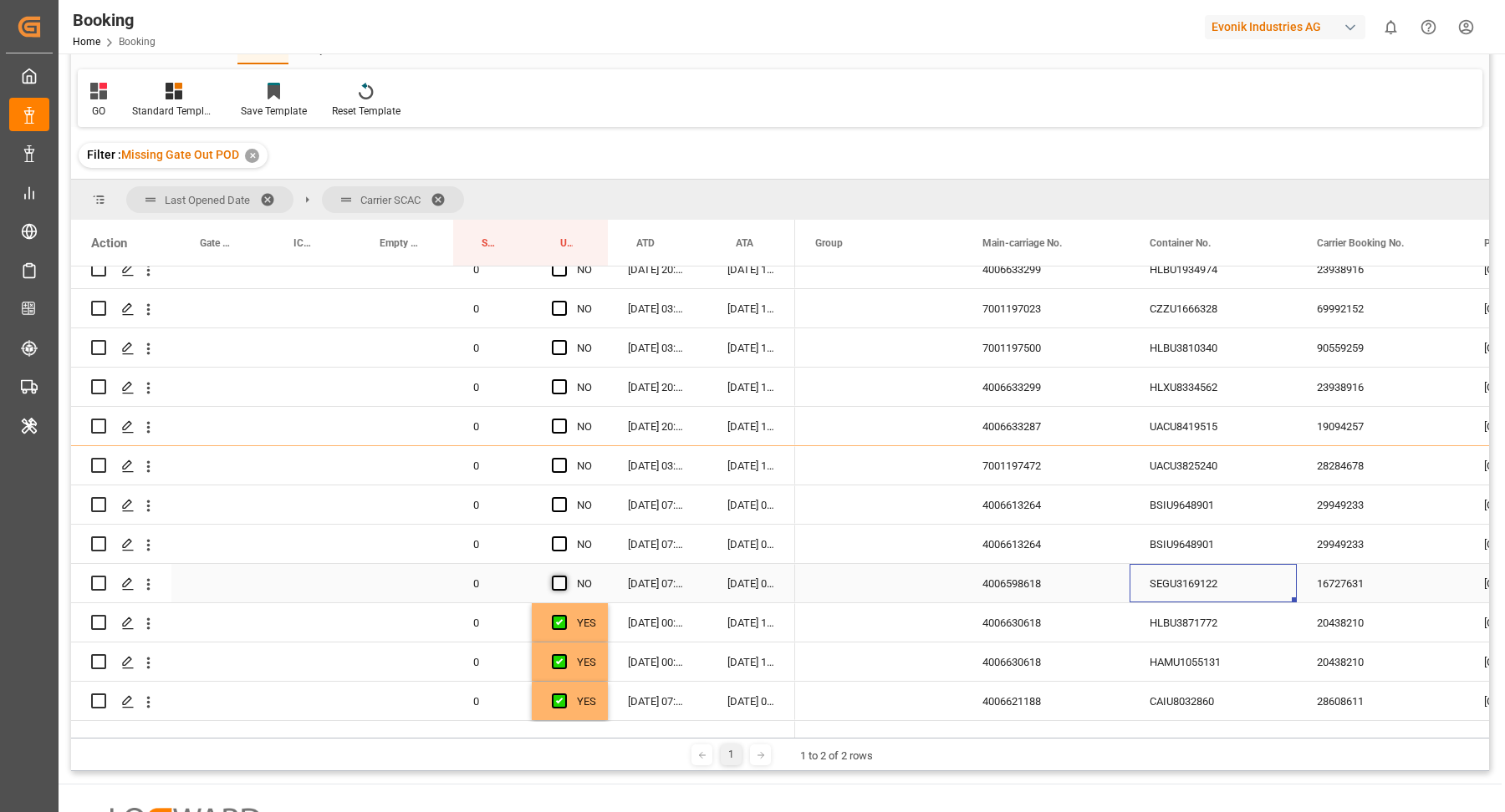
click at [557, 582] on span "Press SPACE to select this row." at bounding box center [560, 584] width 15 height 15
click at [565, 576] on input "Press SPACE to select this row." at bounding box center [565, 576] width 0 height 0
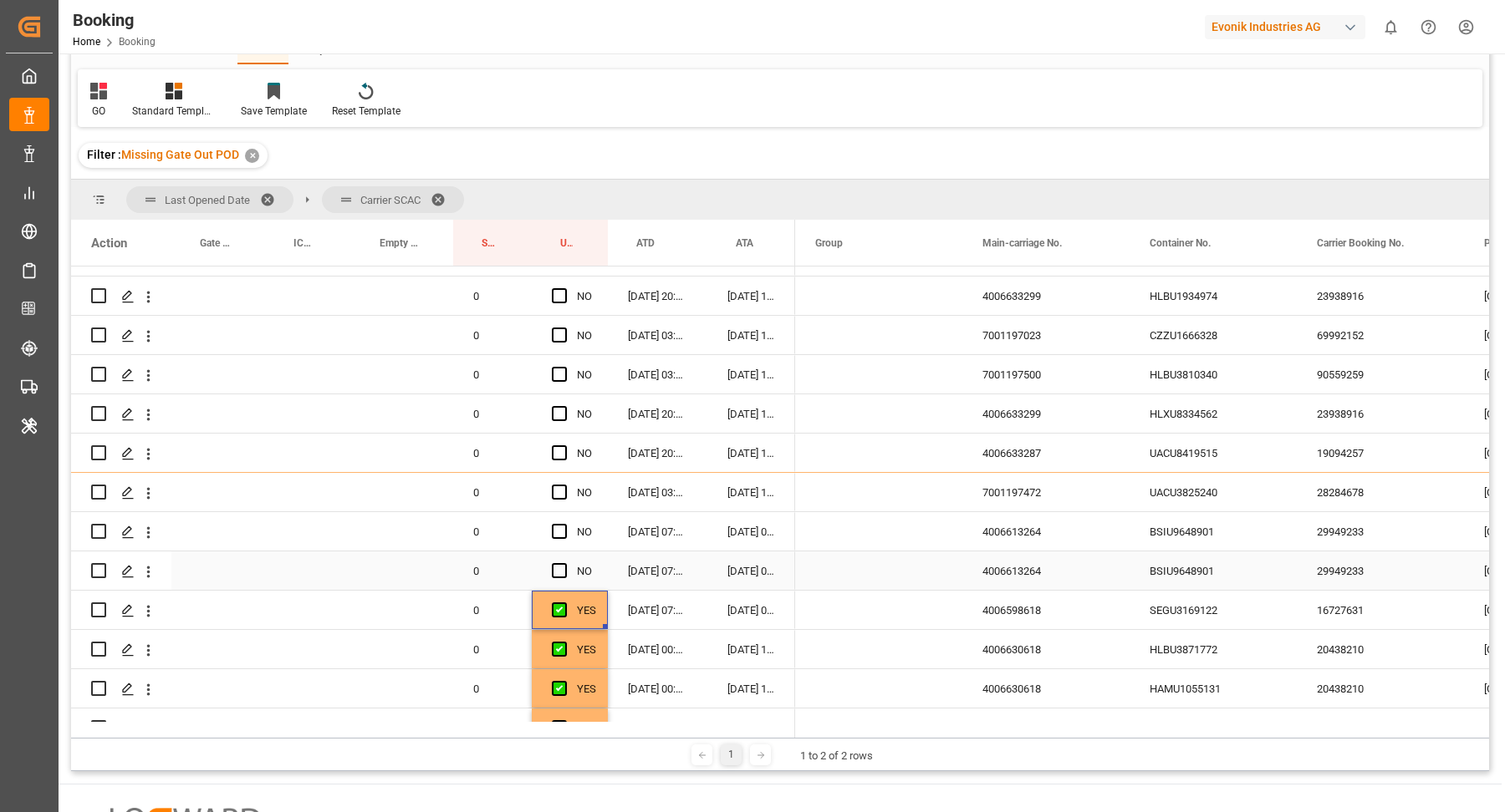
drag, startPoint x: 1204, startPoint y: 577, endPoint x: 1313, endPoint y: 579, distance: 109.0
click at [1205, 577] on div "BSIU9648901" at bounding box center [1213, 571] width 168 height 39
click at [555, 566] on span "Press SPACE to select this row." at bounding box center [560, 571] width 15 height 15
click at [565, 563] on input "Press SPACE to select this row." at bounding box center [565, 563] width 0 height 0
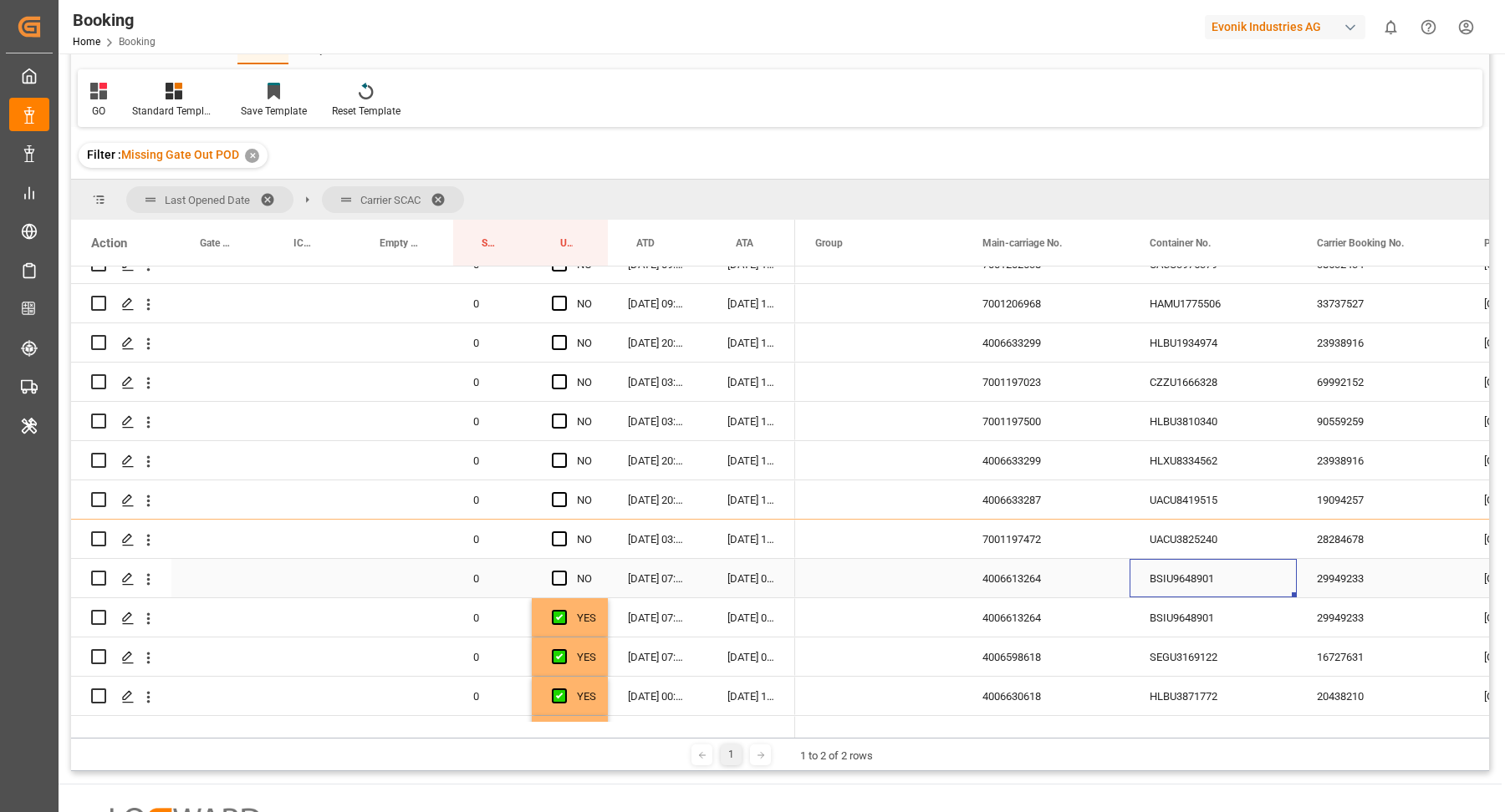
click at [1179, 584] on div "BSIU9648901" at bounding box center [1213, 578] width 168 height 39
click at [556, 571] on span "Press SPACE to select this row." at bounding box center [560, 579] width 15 height 15
click at [565, 571] on input "Press SPACE to select this row." at bounding box center [565, 571] width 0 height 0
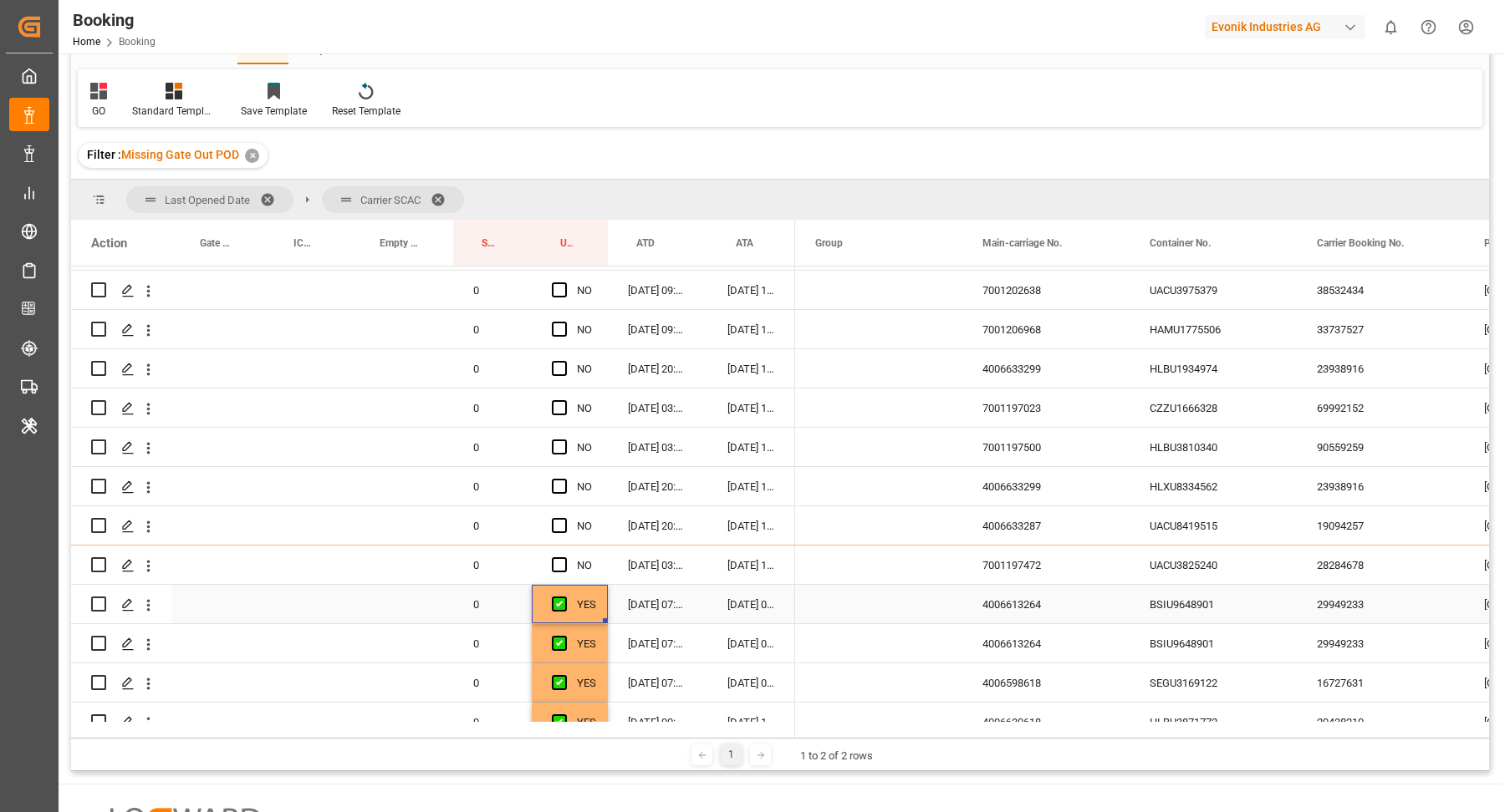
drag, startPoint x: 1201, startPoint y: 572, endPoint x: 1224, endPoint y: 570, distance: 23.1
click at [1203, 572] on div "UACU3825240" at bounding box center [1213, 565] width 168 height 39
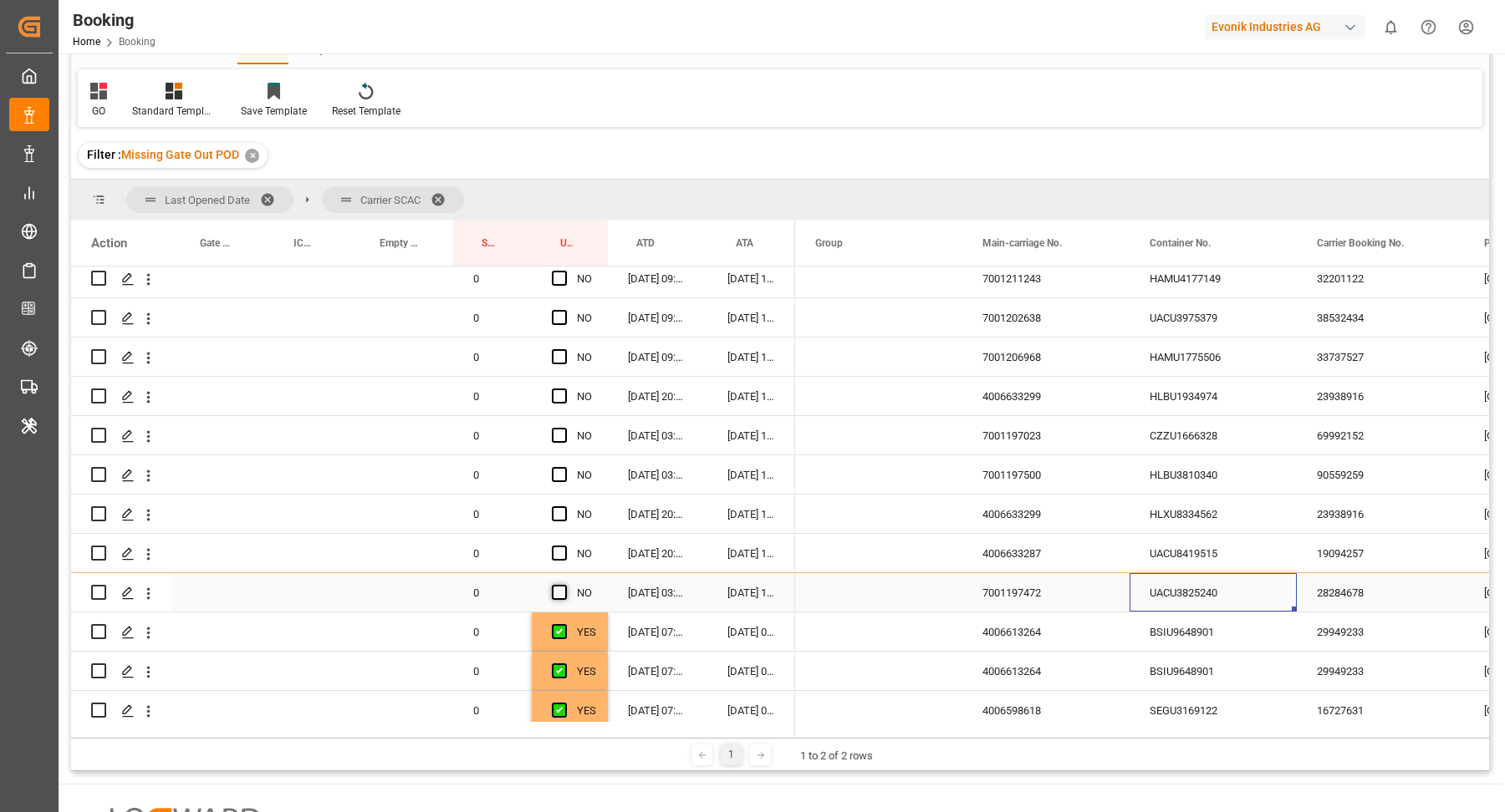
click at [561, 589] on span "Press SPACE to select this row." at bounding box center [560, 592] width 15 height 15
click at [565, 585] on input "Press SPACE to select this row." at bounding box center [565, 585] width 0 height 0
click at [1254, 556] on div "UACU8419515" at bounding box center [1213, 553] width 168 height 39
click at [564, 553] on span "Press SPACE to select this row." at bounding box center [560, 554] width 15 height 15
click at [565, 546] on input "Press SPACE to select this row." at bounding box center [565, 546] width 0 height 0
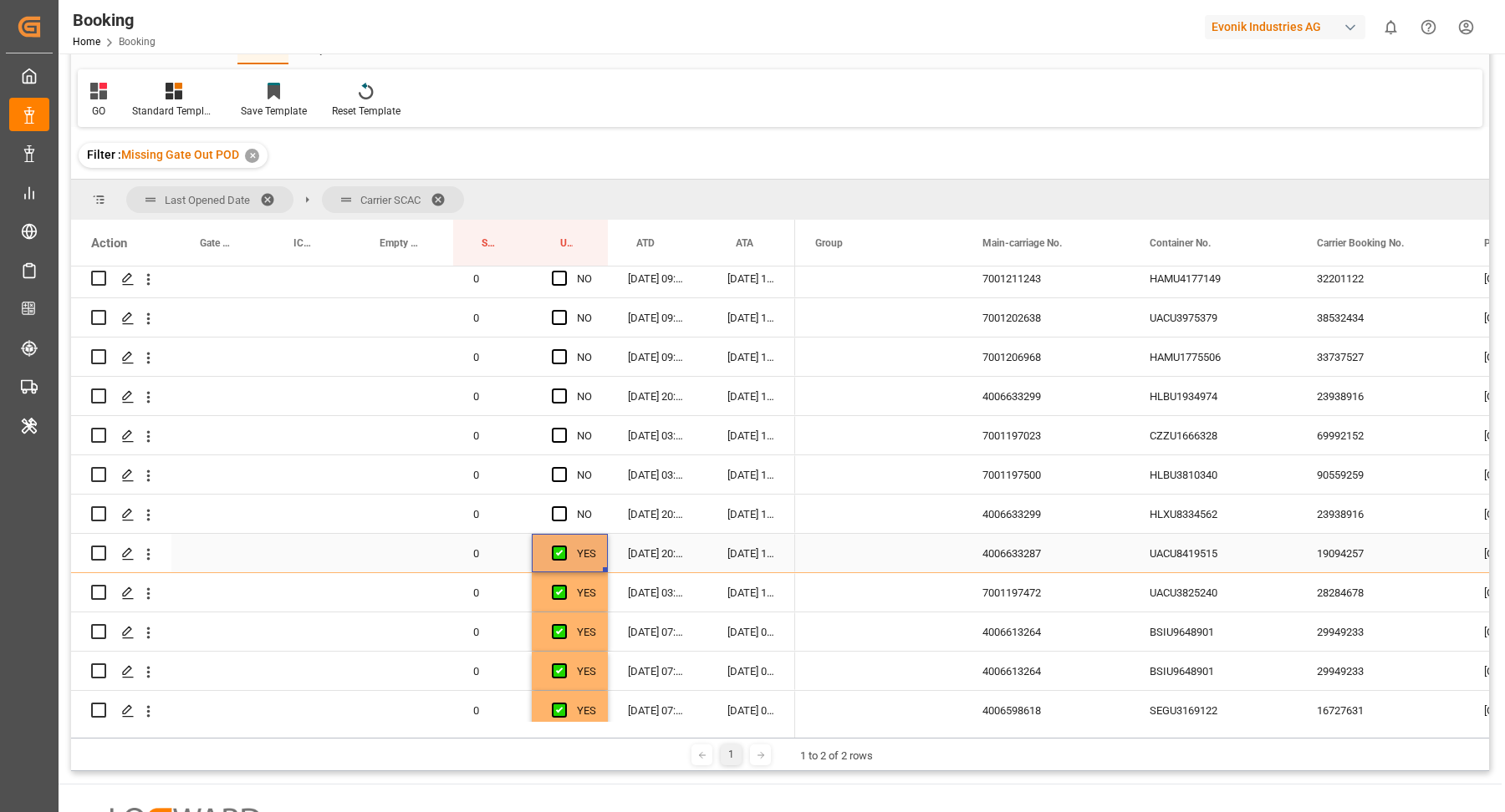
scroll to position [60, 0]
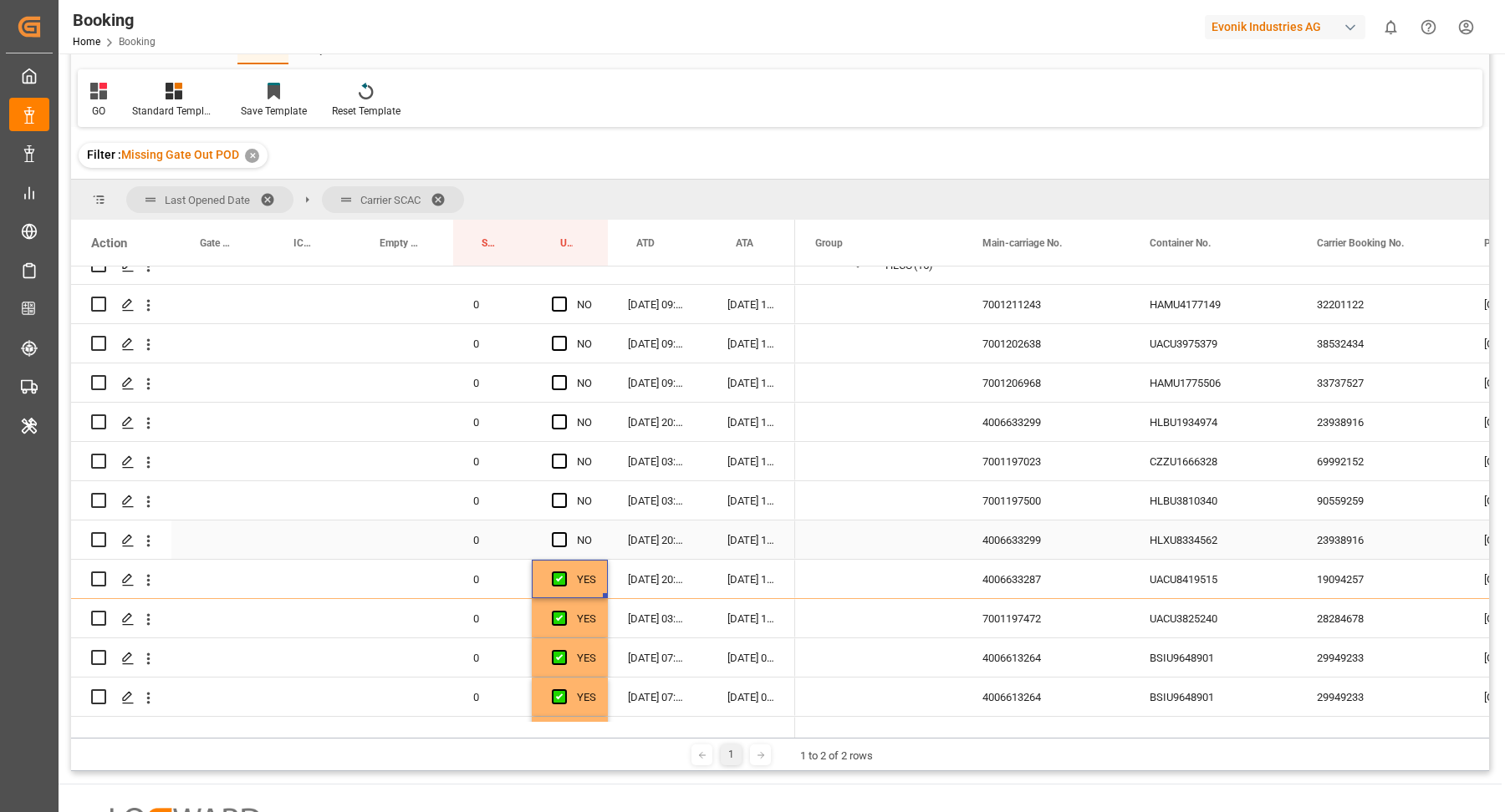
click at [1210, 550] on div "HLXU8334562" at bounding box center [1213, 540] width 168 height 39
click at [564, 540] on span "Press SPACE to select this row." at bounding box center [560, 540] width 15 height 15
click at [565, 533] on input "Press SPACE to select this row." at bounding box center [565, 533] width 0 height 0
click at [1210, 499] on div "HLBU3810340" at bounding box center [1213, 501] width 168 height 39
click at [568, 502] on div "Press SPACE to select this row." at bounding box center [565, 502] width 25 height 39
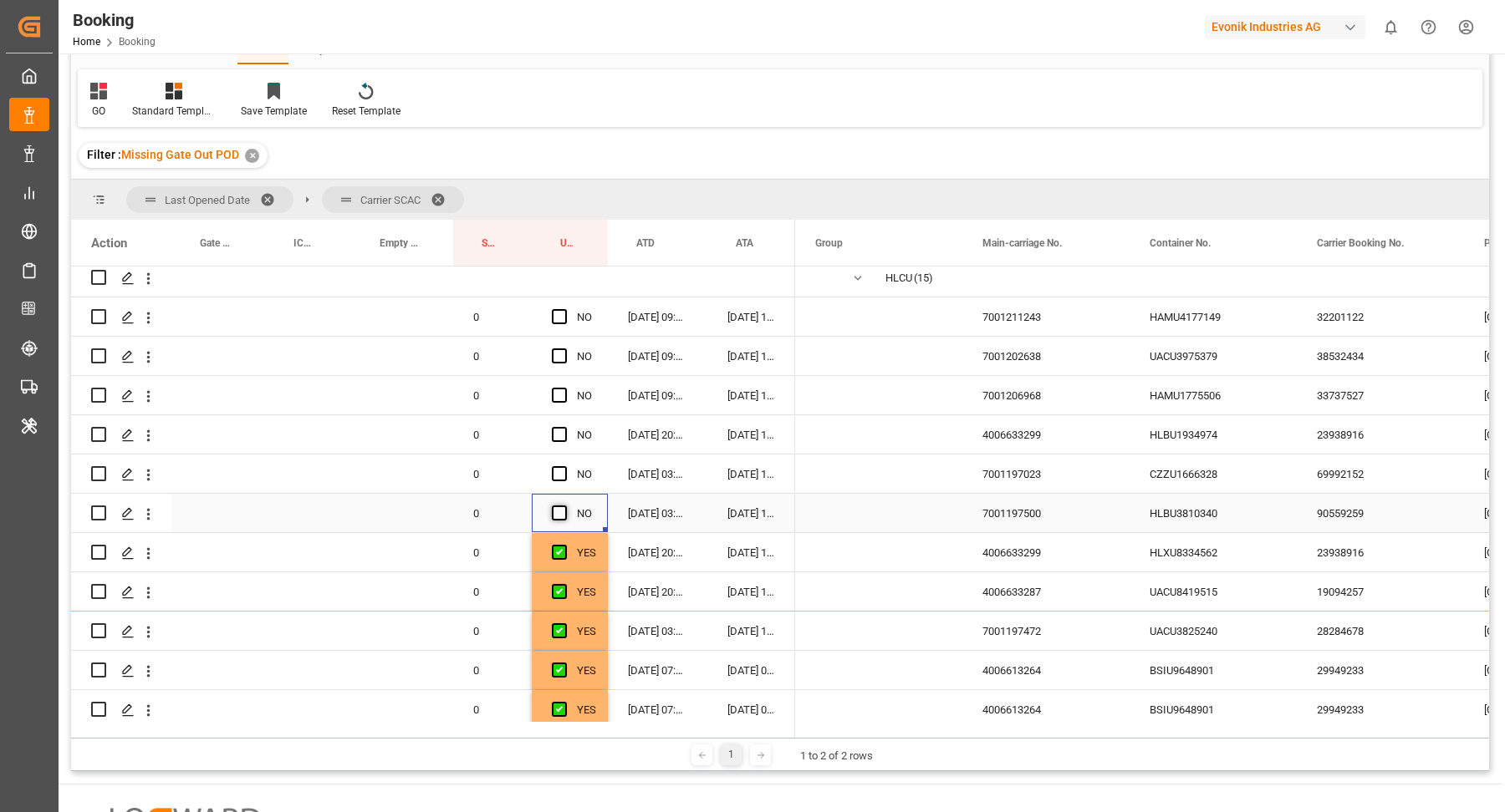
click at [553, 518] on span "Press SPACE to select this row." at bounding box center [560, 513] width 15 height 15
click at [565, 506] on input "Press SPACE to select this row." at bounding box center [565, 506] width 0 height 0
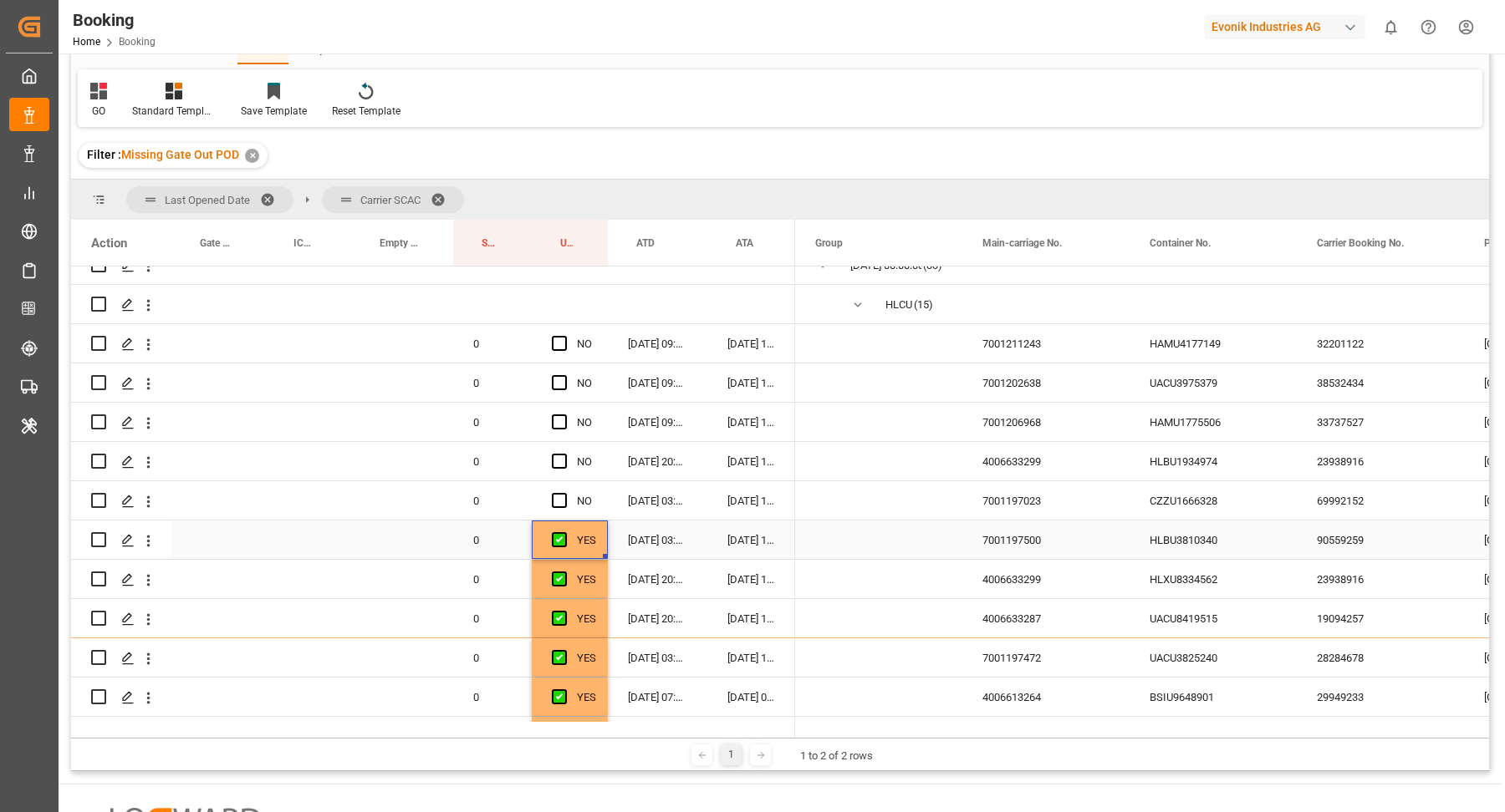
scroll to position [0, 0]
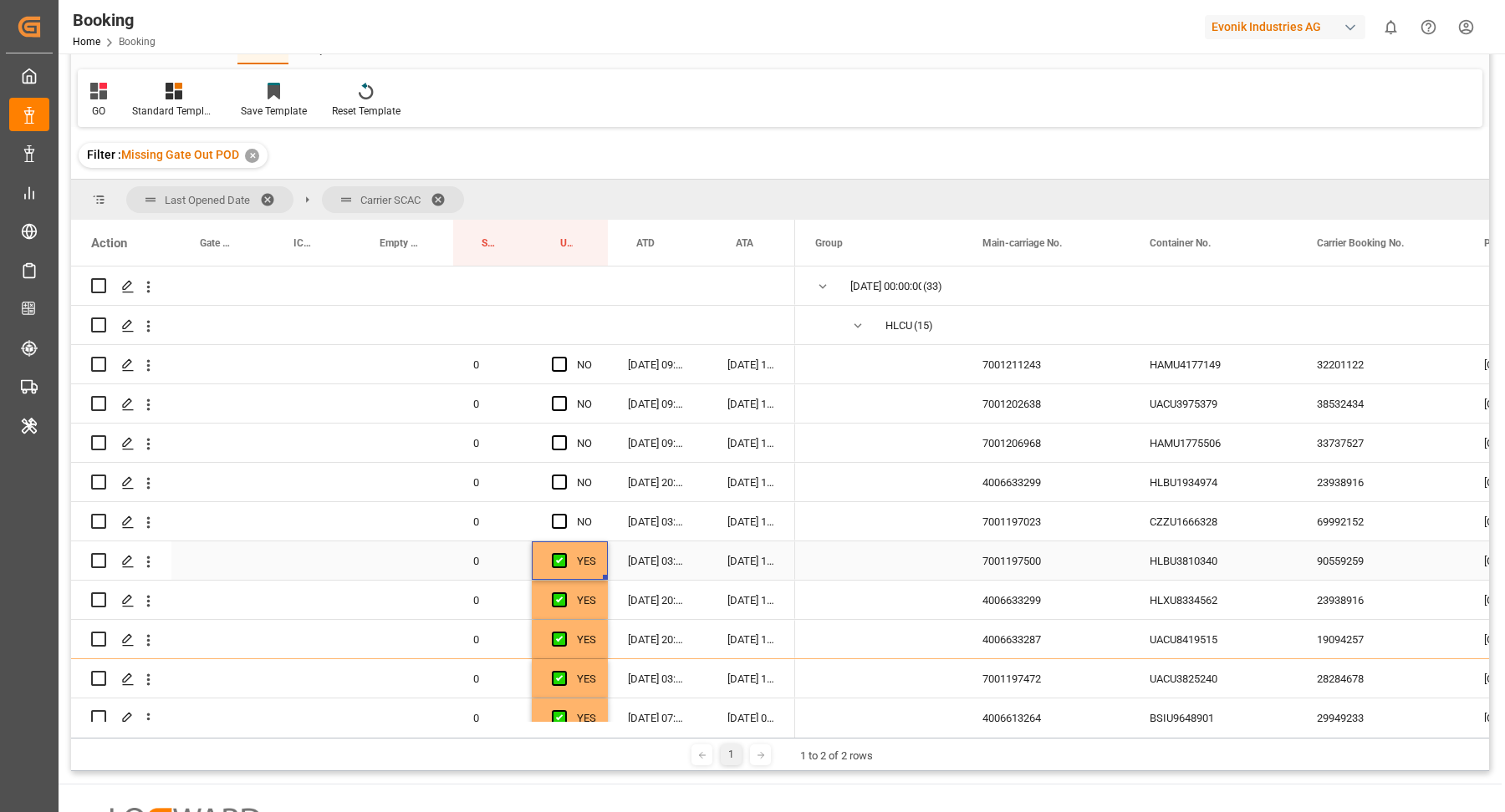
click at [1170, 556] on div "HLBU3810340" at bounding box center [1213, 561] width 168 height 39
click at [1175, 516] on div "CZZU1666328" at bounding box center [1213, 521] width 168 height 39
click at [559, 520] on span "Press SPACE to select this row." at bounding box center [560, 522] width 15 height 15
click at [565, 514] on input "Press SPACE to select this row." at bounding box center [565, 514] width 0 height 0
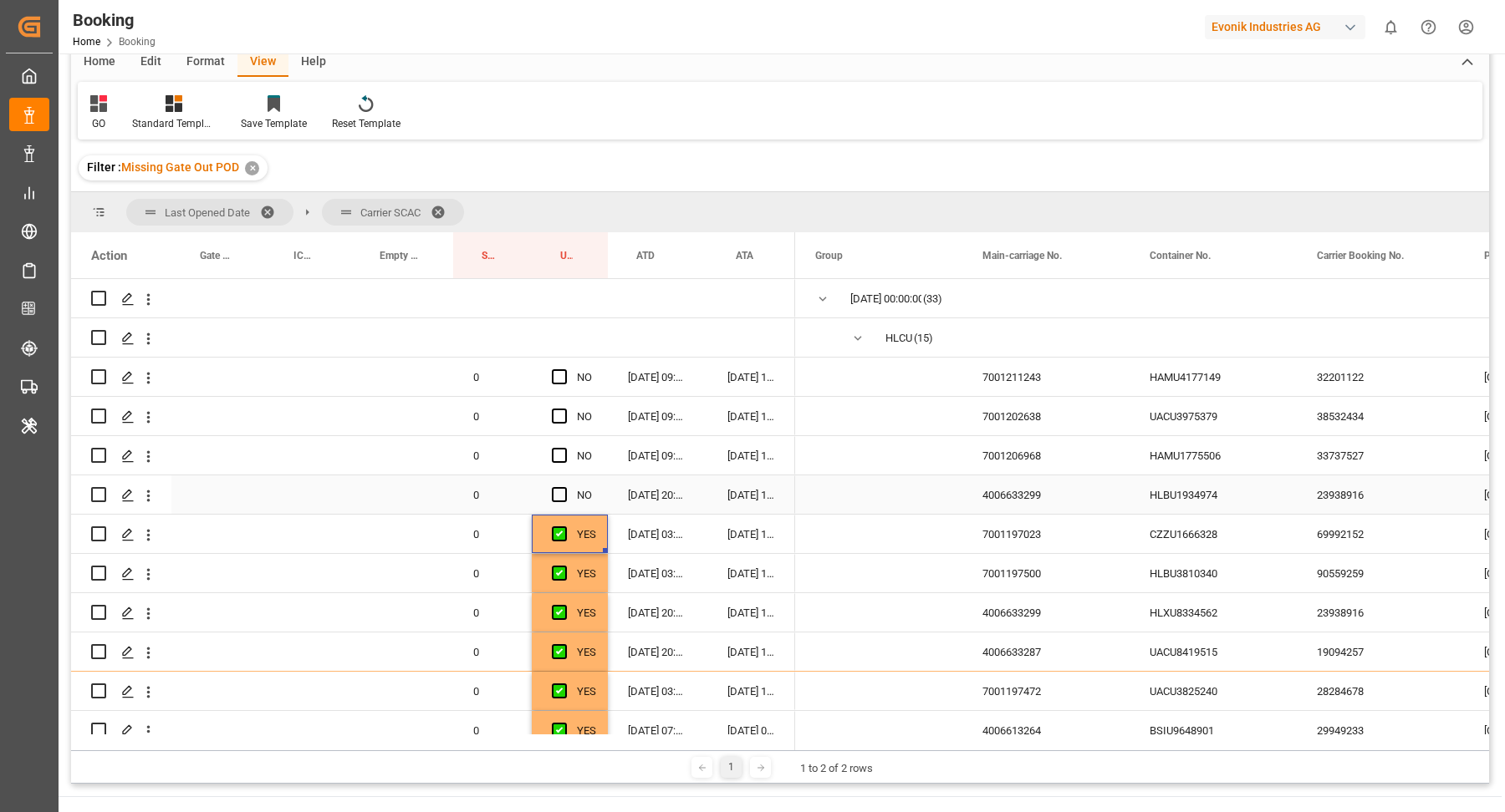
drag, startPoint x: 1203, startPoint y: 496, endPoint x: 1221, endPoint y: 496, distance: 18.0
click at [1204, 496] on div "HLBU1934974" at bounding box center [1213, 495] width 168 height 39
click at [560, 492] on span "Press SPACE to select this row." at bounding box center [560, 495] width 15 height 15
click at [565, 487] on input "Press SPACE to select this row." at bounding box center [565, 487] width 0 height 0
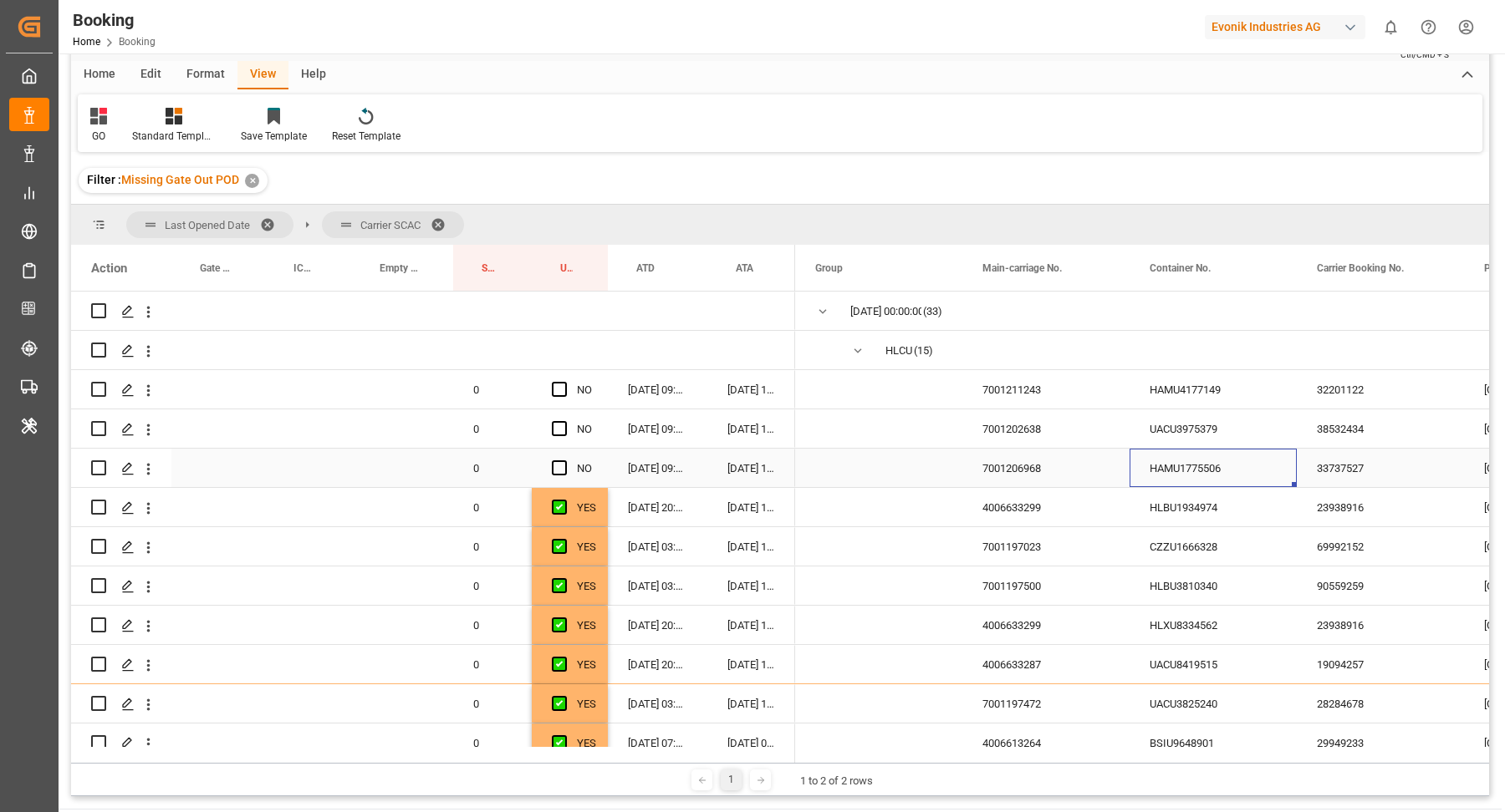
click at [1202, 458] on div "HAMU1775506" at bounding box center [1213, 468] width 168 height 39
click at [549, 464] on div "NO" at bounding box center [569, 468] width 76 height 39
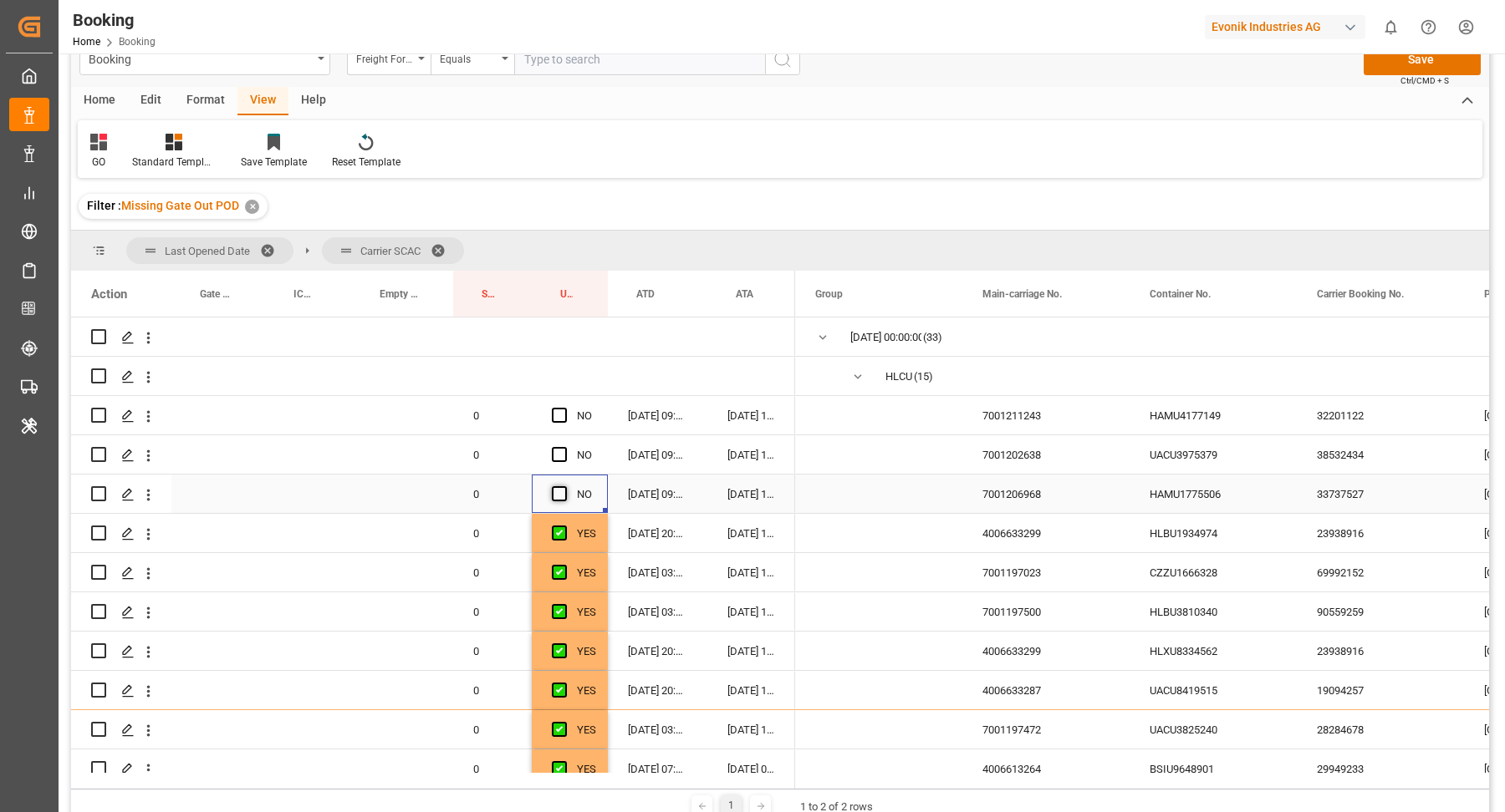
click at [566, 498] on span "Press SPACE to select this row." at bounding box center [560, 494] width 15 height 15
click at [565, 486] on input "Press SPACE to select this row." at bounding box center [565, 486] width 0 height 0
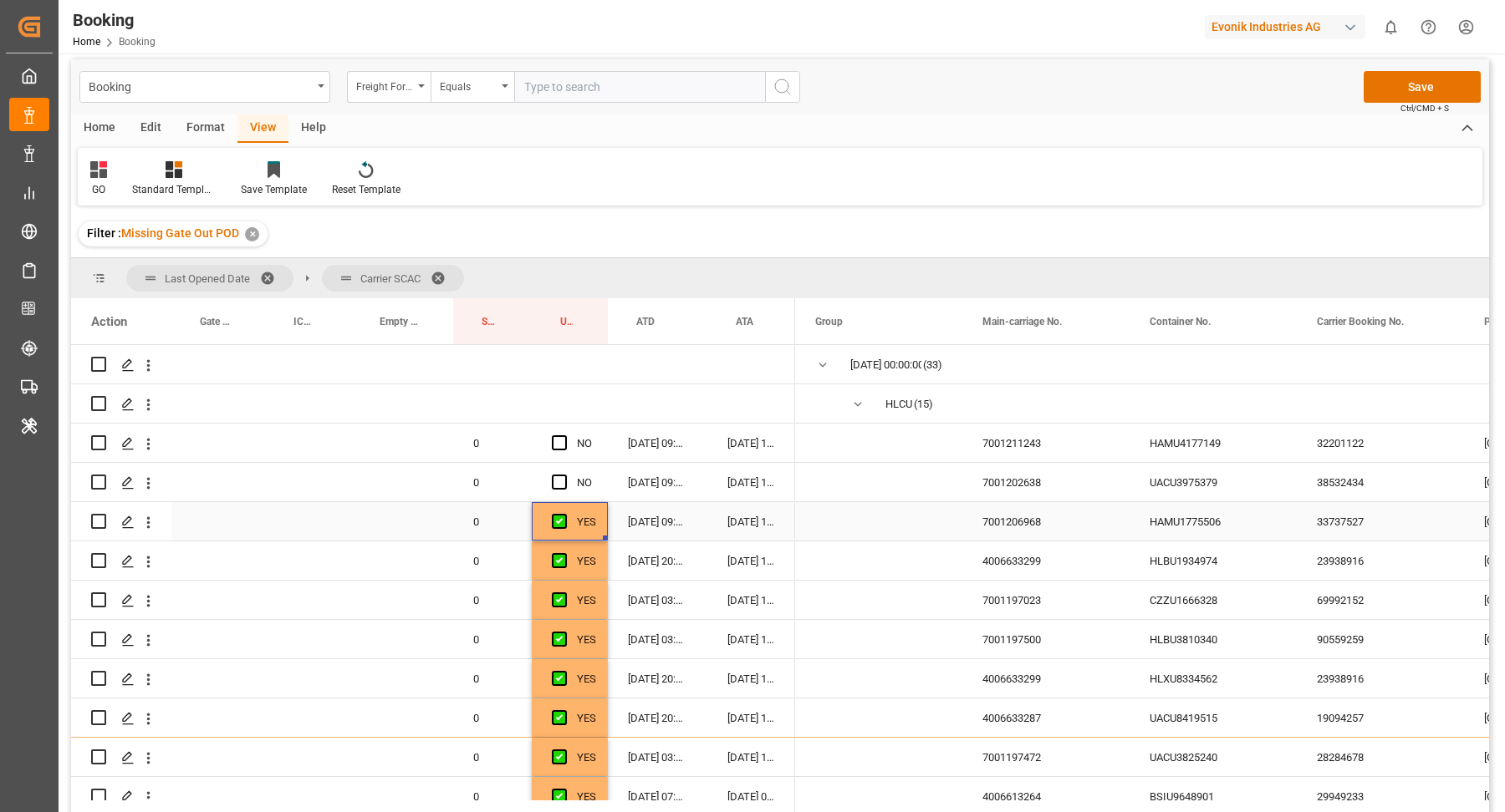
click at [1197, 488] on div "UACU3975379" at bounding box center [1213, 483] width 168 height 39
drag, startPoint x: 562, startPoint y: 478, endPoint x: 618, endPoint y: 475, distance: 56.1
click at [562, 477] on span "Press SPACE to select this row." at bounding box center [560, 483] width 15 height 15
click at [565, 475] on input "Press SPACE to select this row." at bounding box center [565, 475] width 0 height 0
click at [1187, 453] on div "HAMU4177149" at bounding box center [1213, 443] width 168 height 39
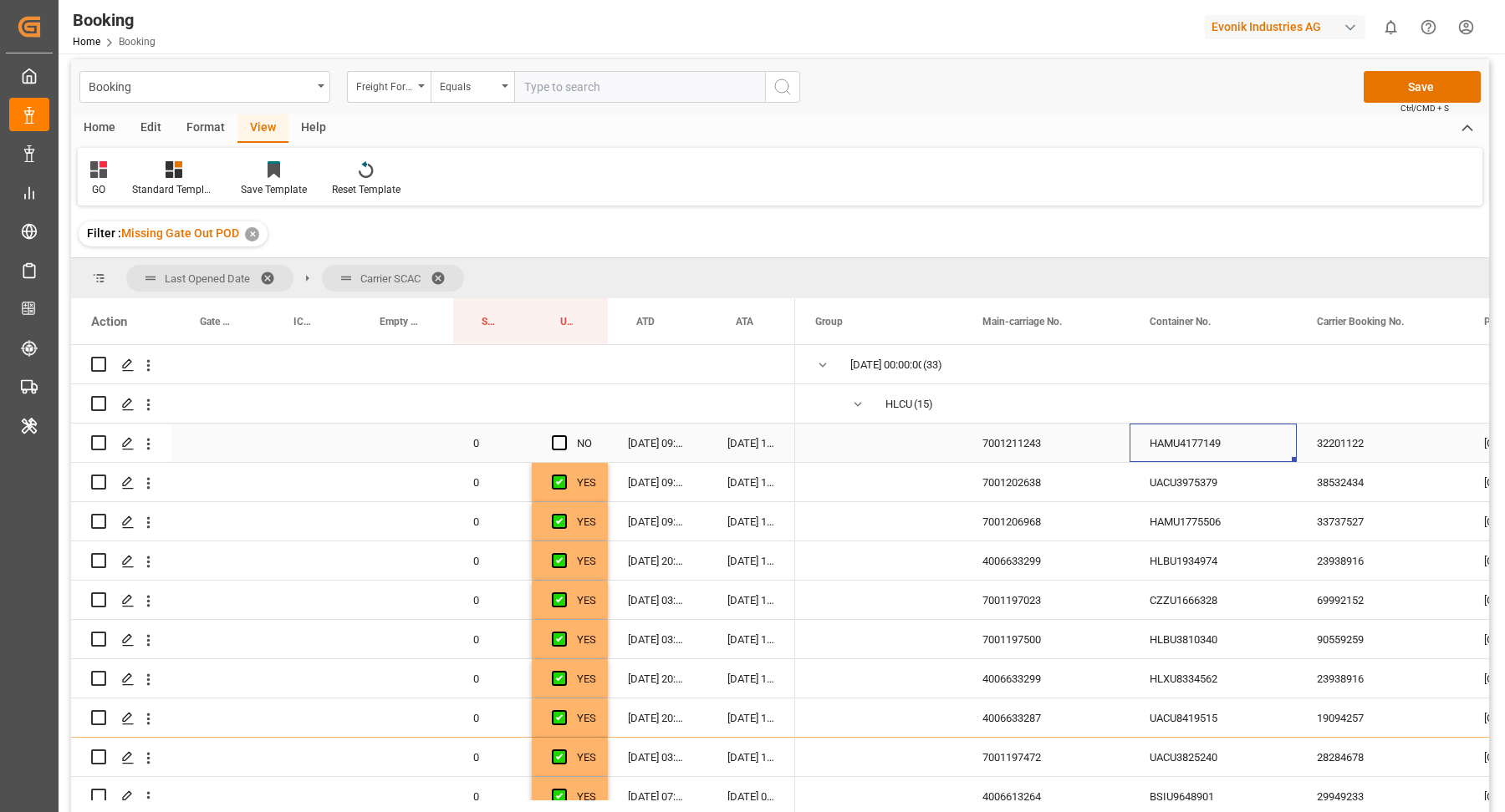
click at [561, 435] on span "Press SPACE to select this row." at bounding box center [560, 443] width 15 height 15
click at [565, 435] on input "Press SPACE to select this row." at bounding box center [565, 435] width 0 height 0
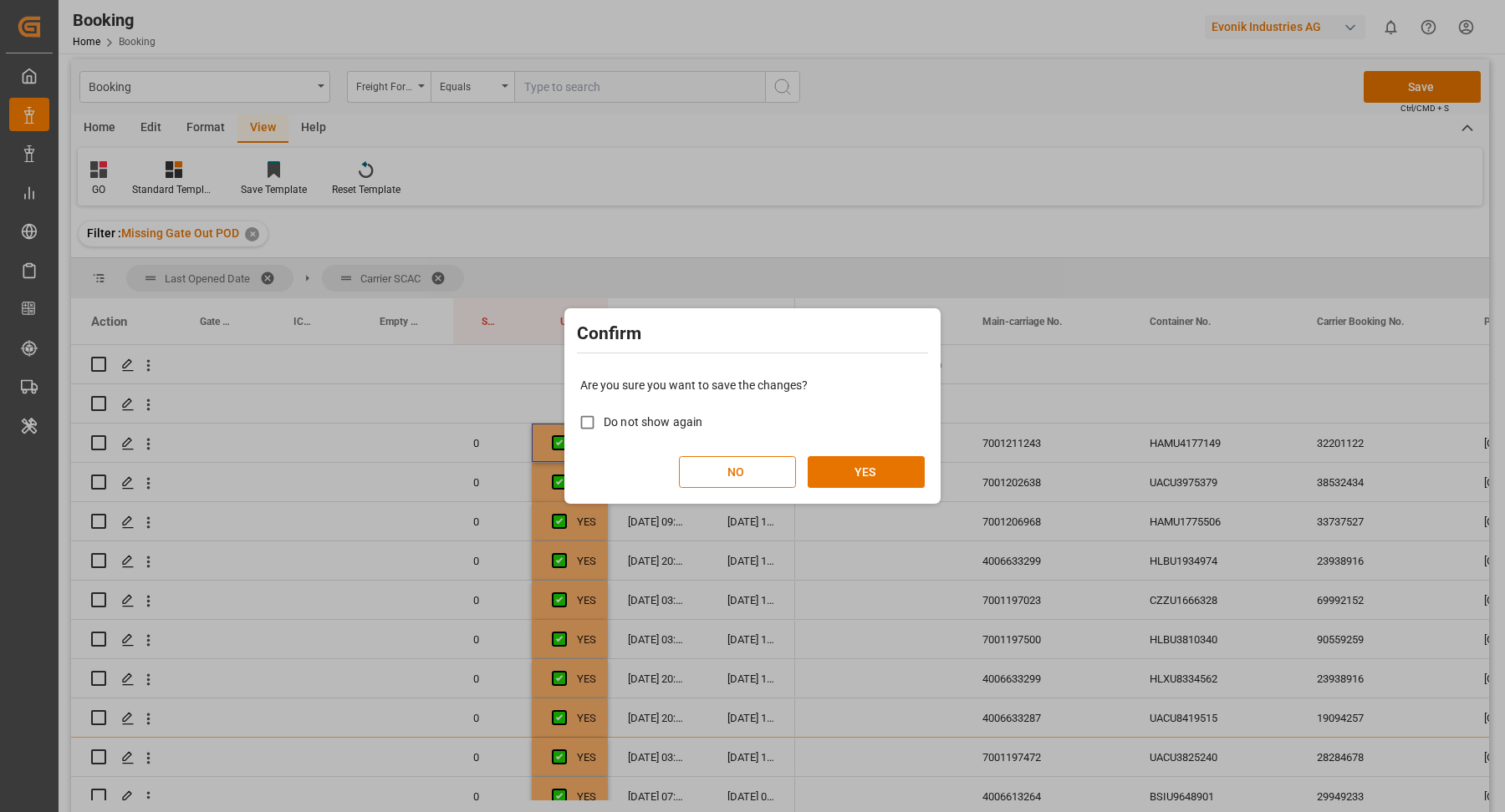
click at [858, 450] on div "Are you sure you want to save the changes? Do not show again NO YES" at bounding box center [752, 432] width 368 height 135
click at [859, 463] on button "YES" at bounding box center [865, 472] width 117 height 32
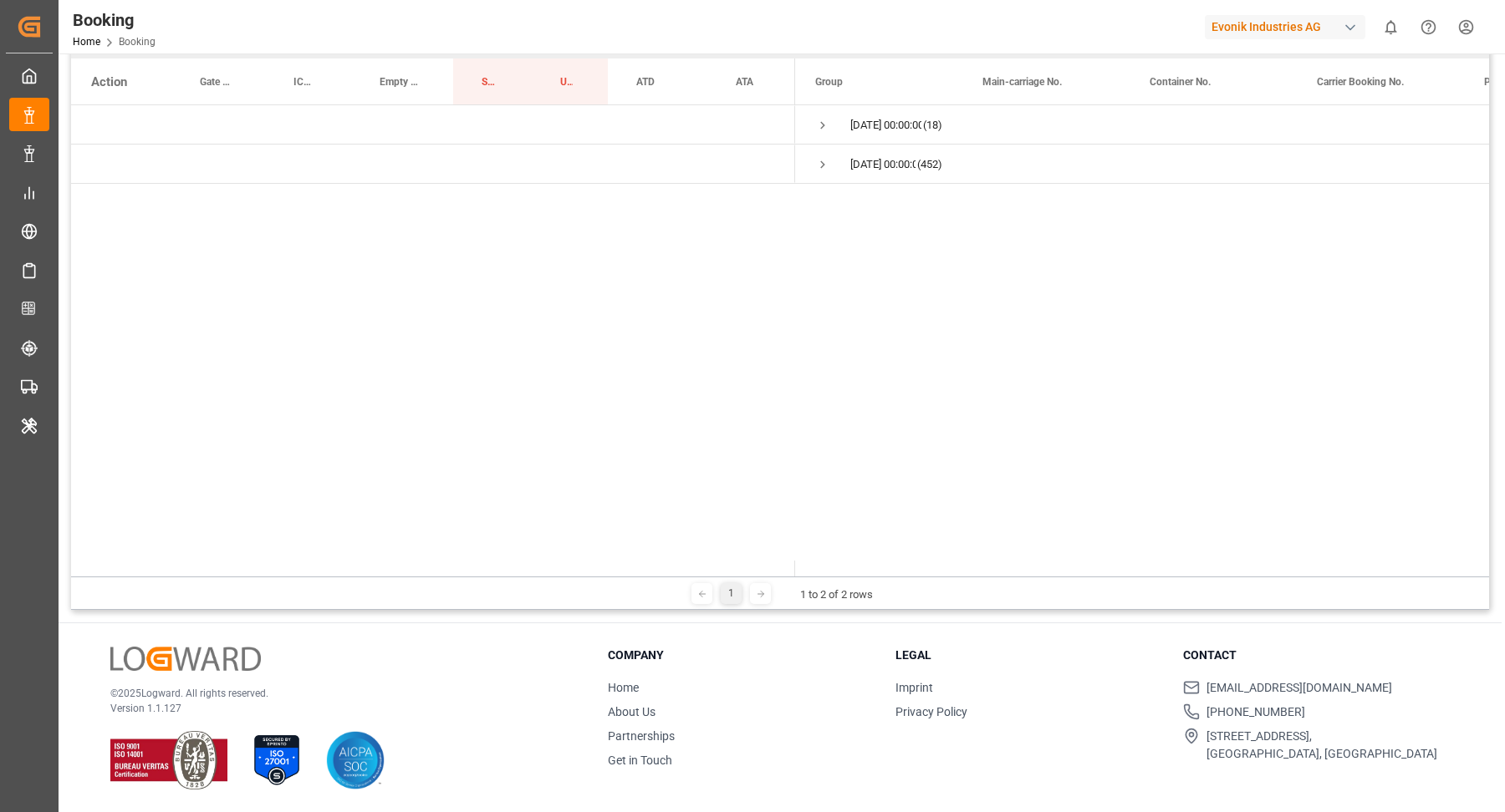
scroll to position [28, 0]
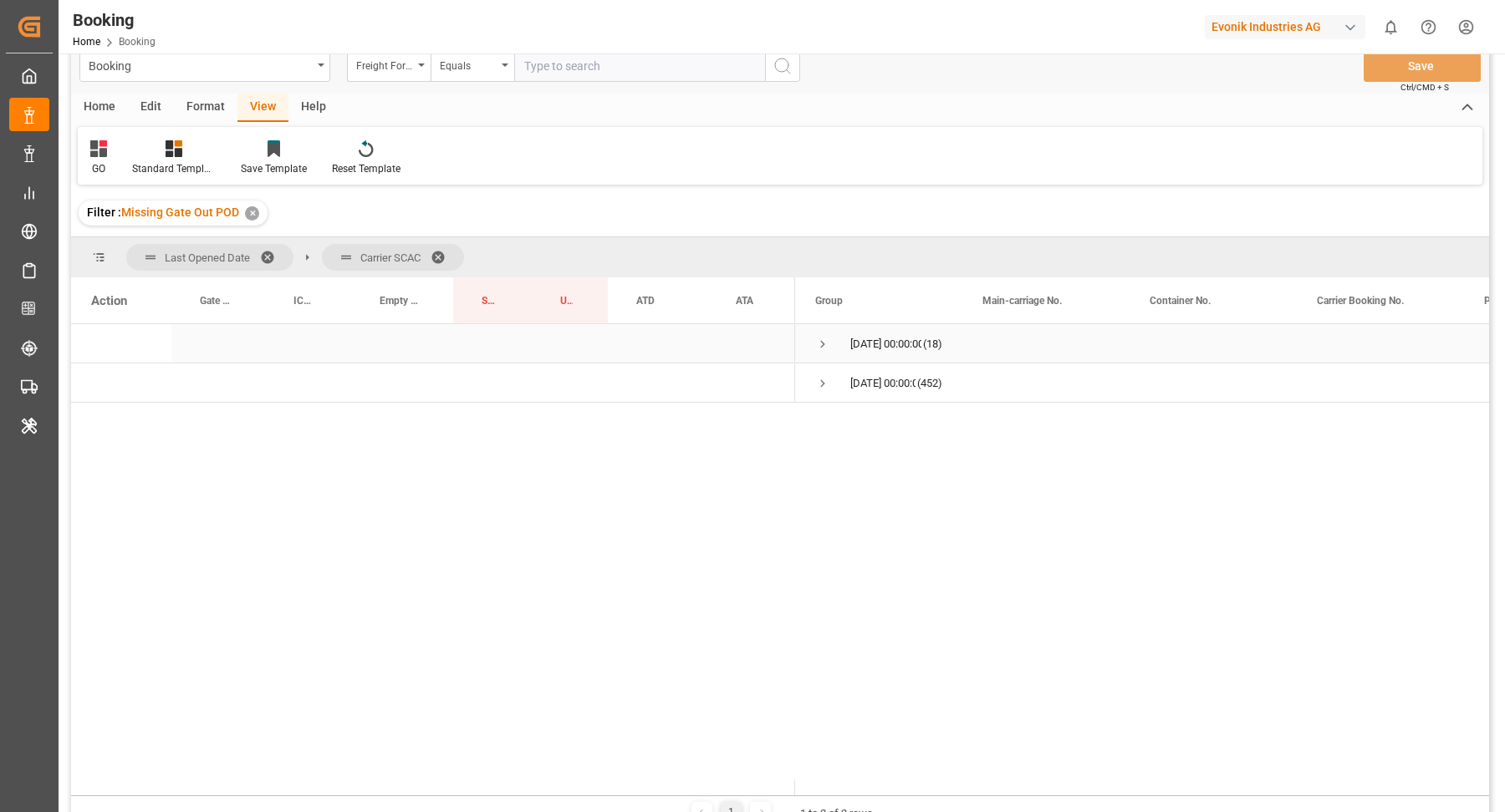
click at [832, 341] on span "[DATE] 00:00:00 (18)" at bounding box center [879, 344] width 127 height 37
click at [828, 343] on span "Press SPACE to select this row." at bounding box center [823, 345] width 15 height 15
click at [817, 420] on span "Press SPACE to select this row." at bounding box center [823, 423] width 15 height 15
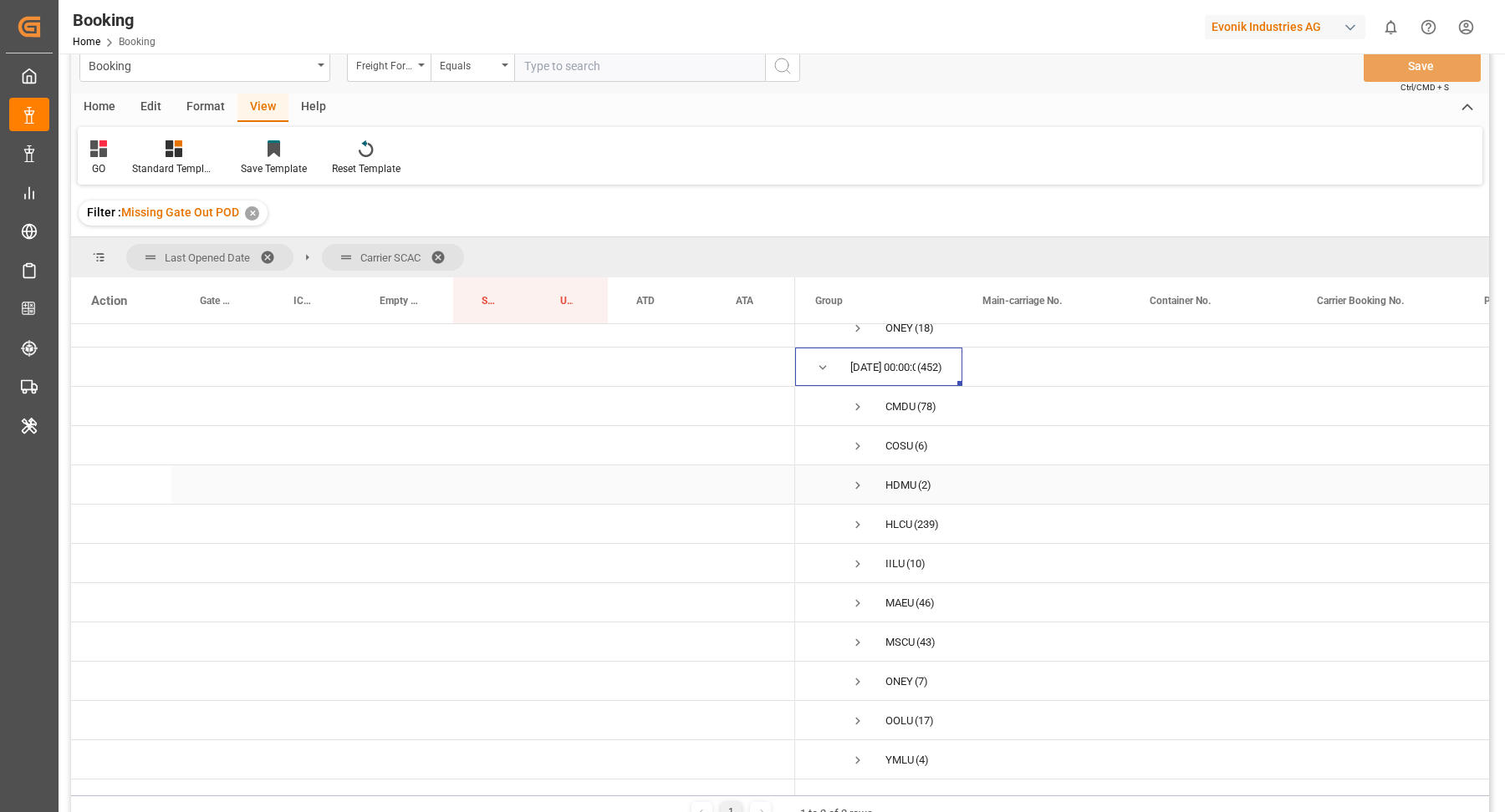
scroll to position [70, 0]
click at [854, 635] on span "Press SPACE to select this row." at bounding box center [858, 642] width 15 height 15
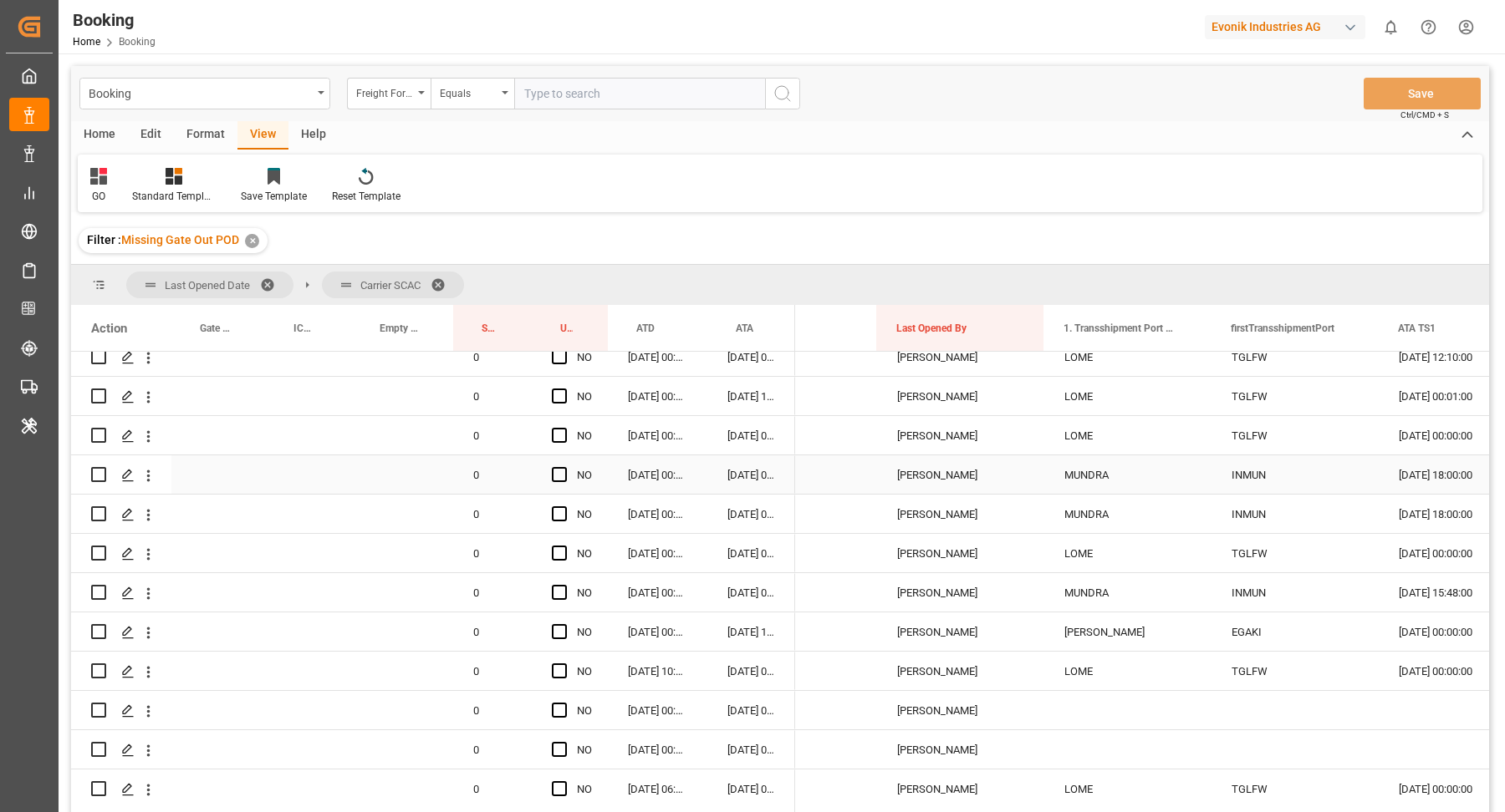
scroll to position [665, 0]
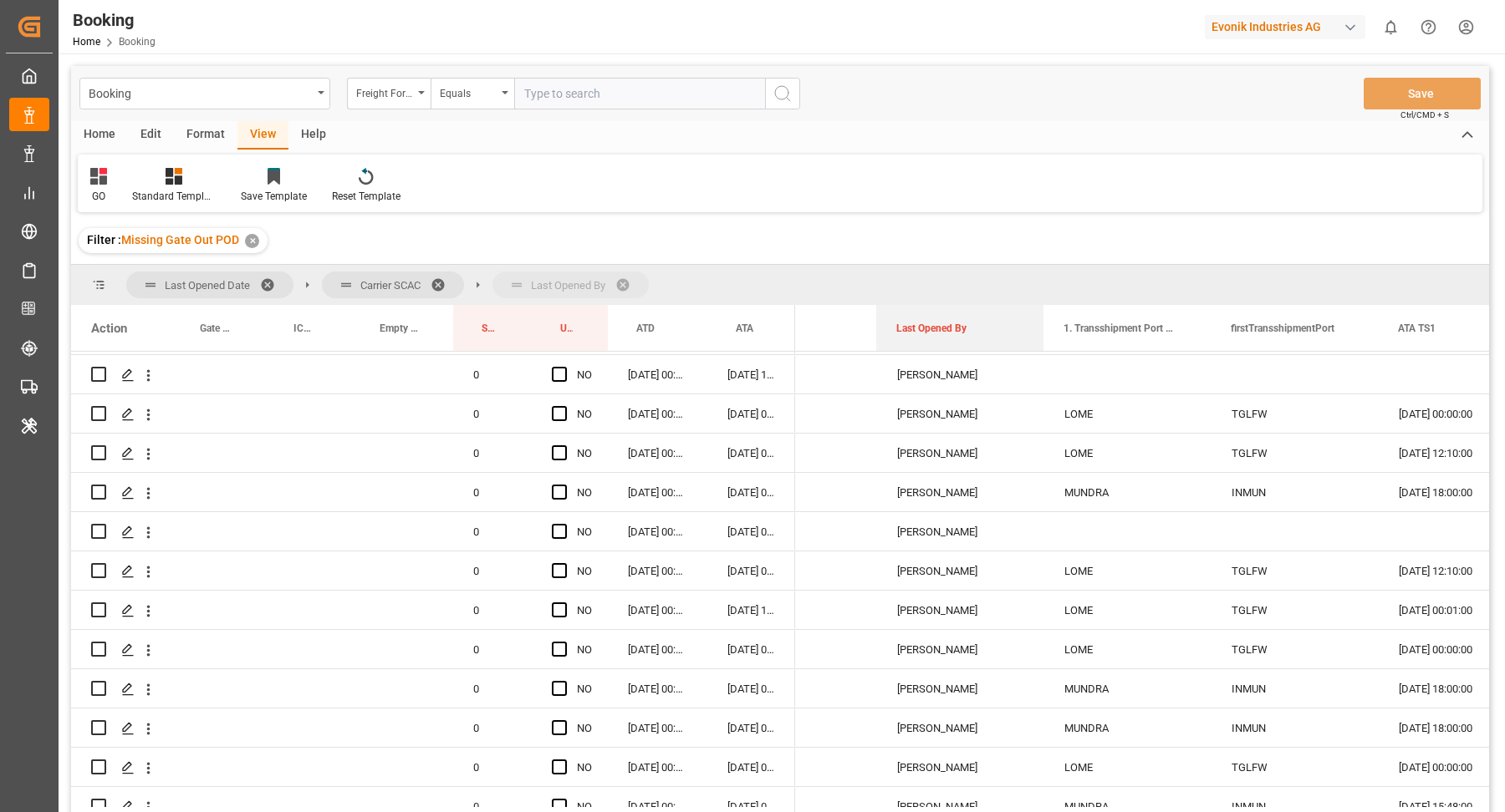
drag, startPoint x: 926, startPoint y: 319, endPoint x: 943, endPoint y: 275, distance: 47.2
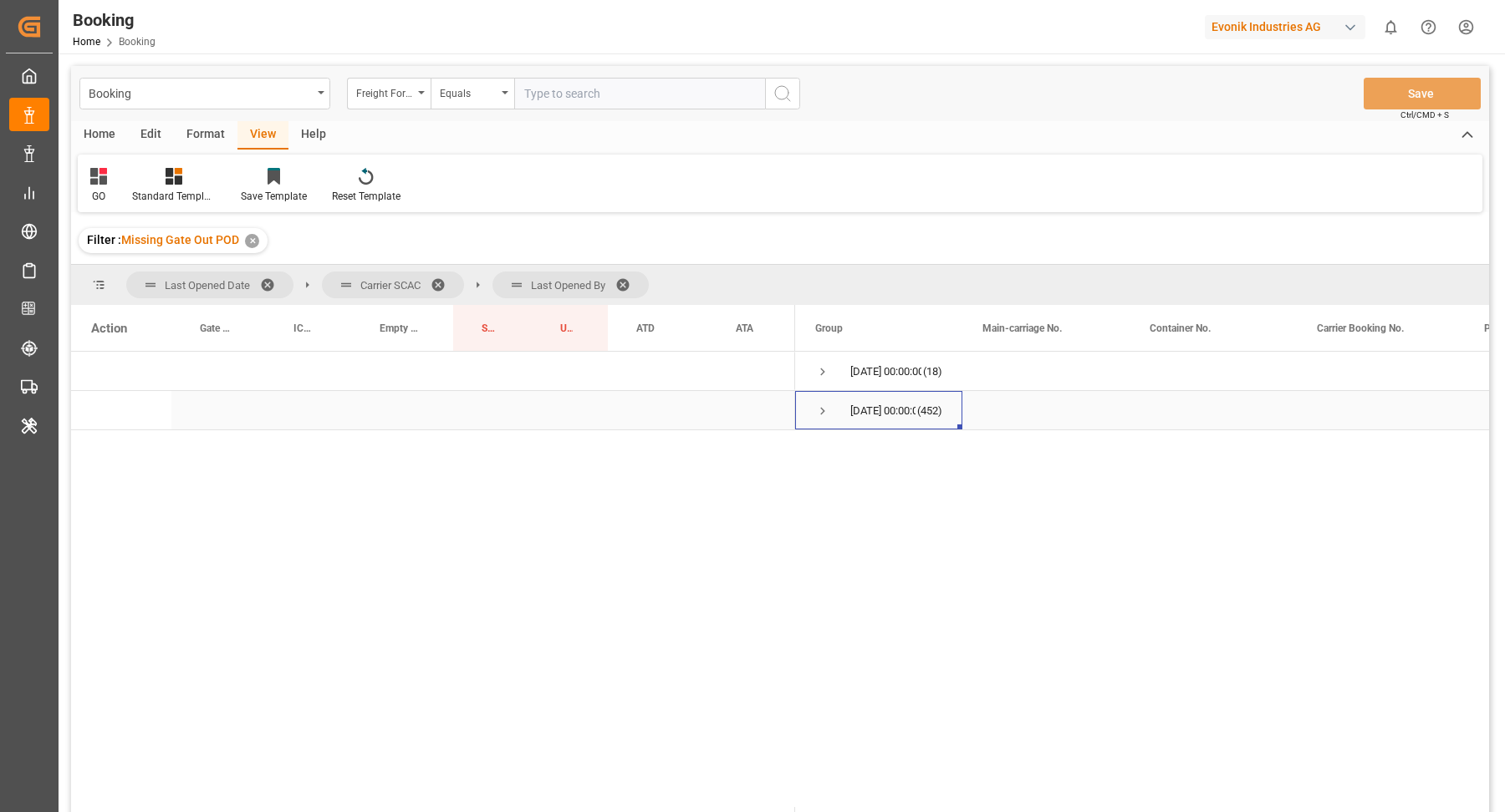
click at [808, 408] on div "[DATE] 00:00:00 (452)" at bounding box center [879, 410] width 168 height 39
click at [824, 407] on span "Press SPACE to select this row." at bounding box center [823, 411] width 15 height 15
click at [862, 681] on span "Press SPACE to select this row." at bounding box center [858, 687] width 15 height 15
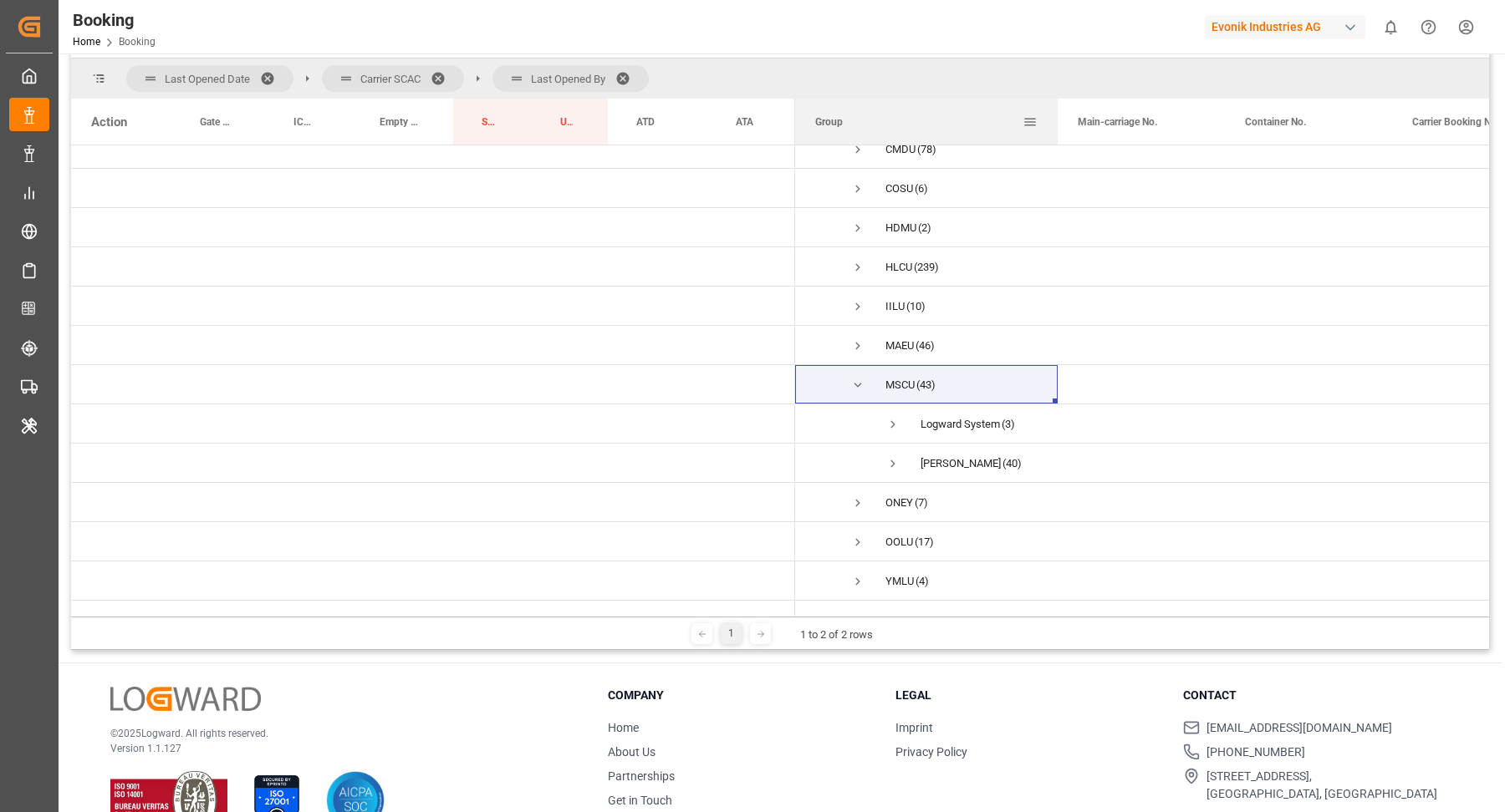
drag, startPoint x: 961, startPoint y: 111, endPoint x: 1056, endPoint y: 110, distance: 95.0
click at [1056, 110] on div at bounding box center [1057, 121] width 7 height 46
click at [892, 457] on span "Press SPACE to select this row." at bounding box center [893, 464] width 15 height 15
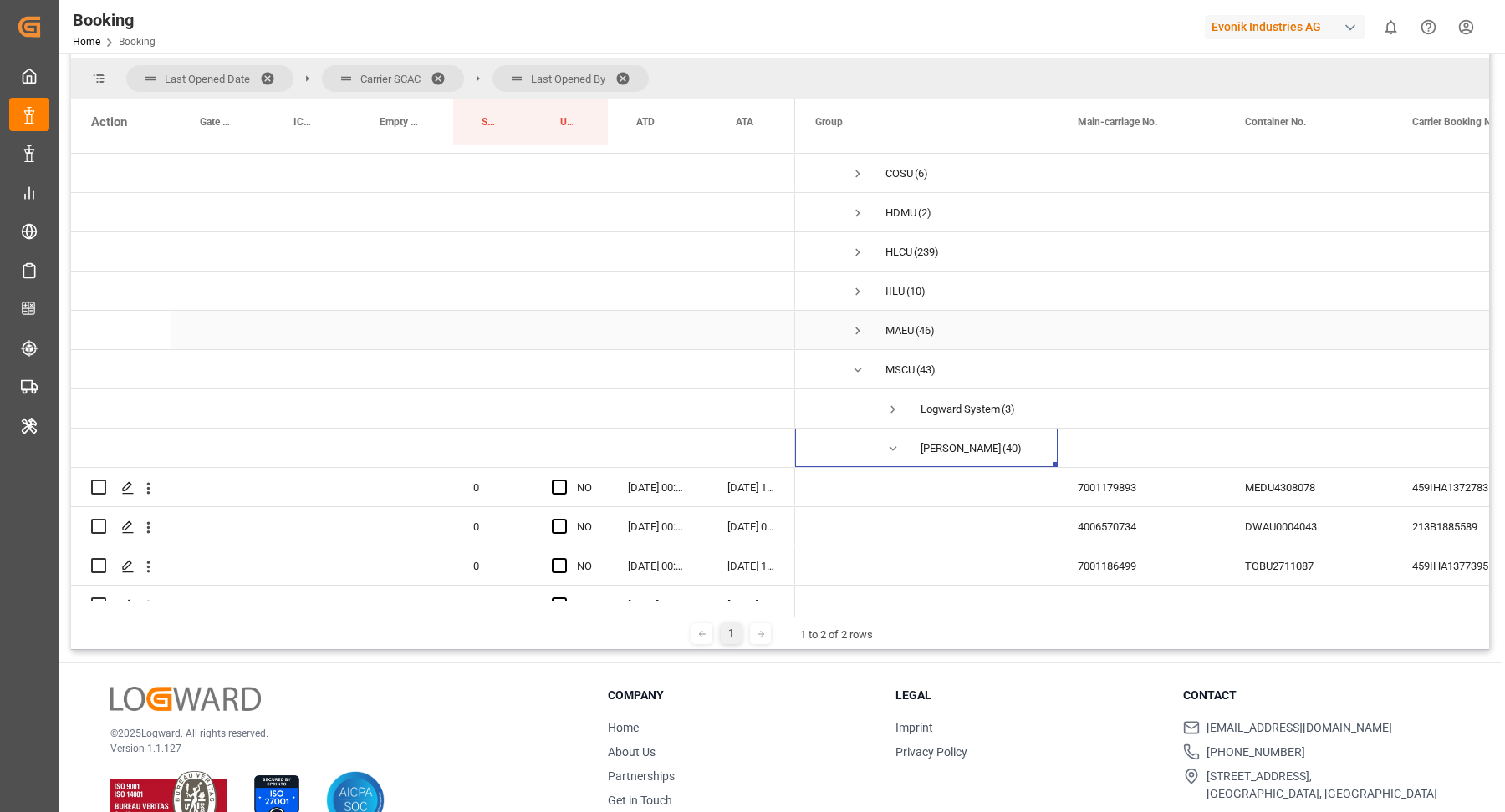
click at [855, 327] on span "Press SPACE to select this row." at bounding box center [858, 331] width 15 height 15
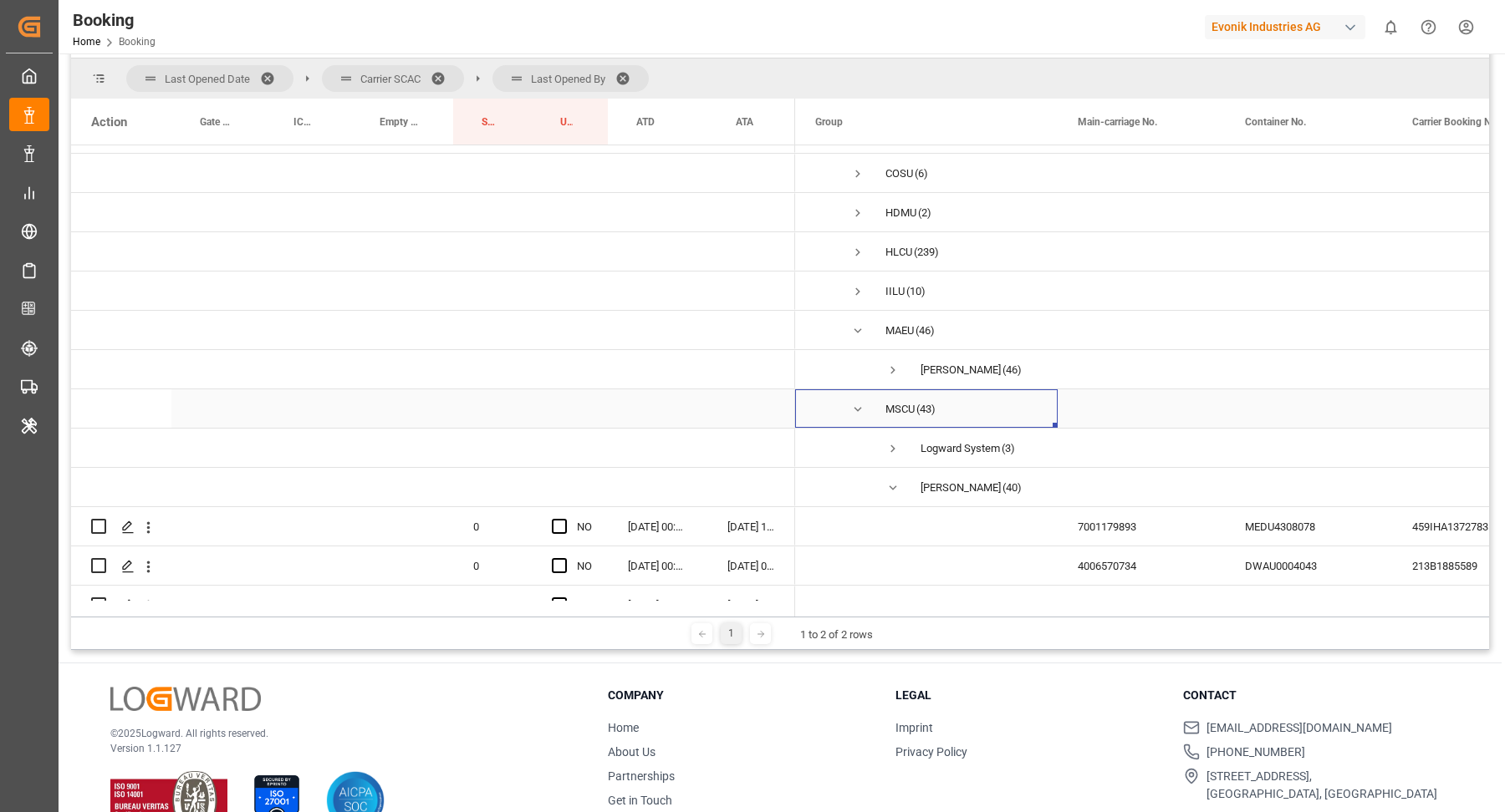
click at [858, 410] on span "Press SPACE to select this row." at bounding box center [858, 409] width 15 height 15
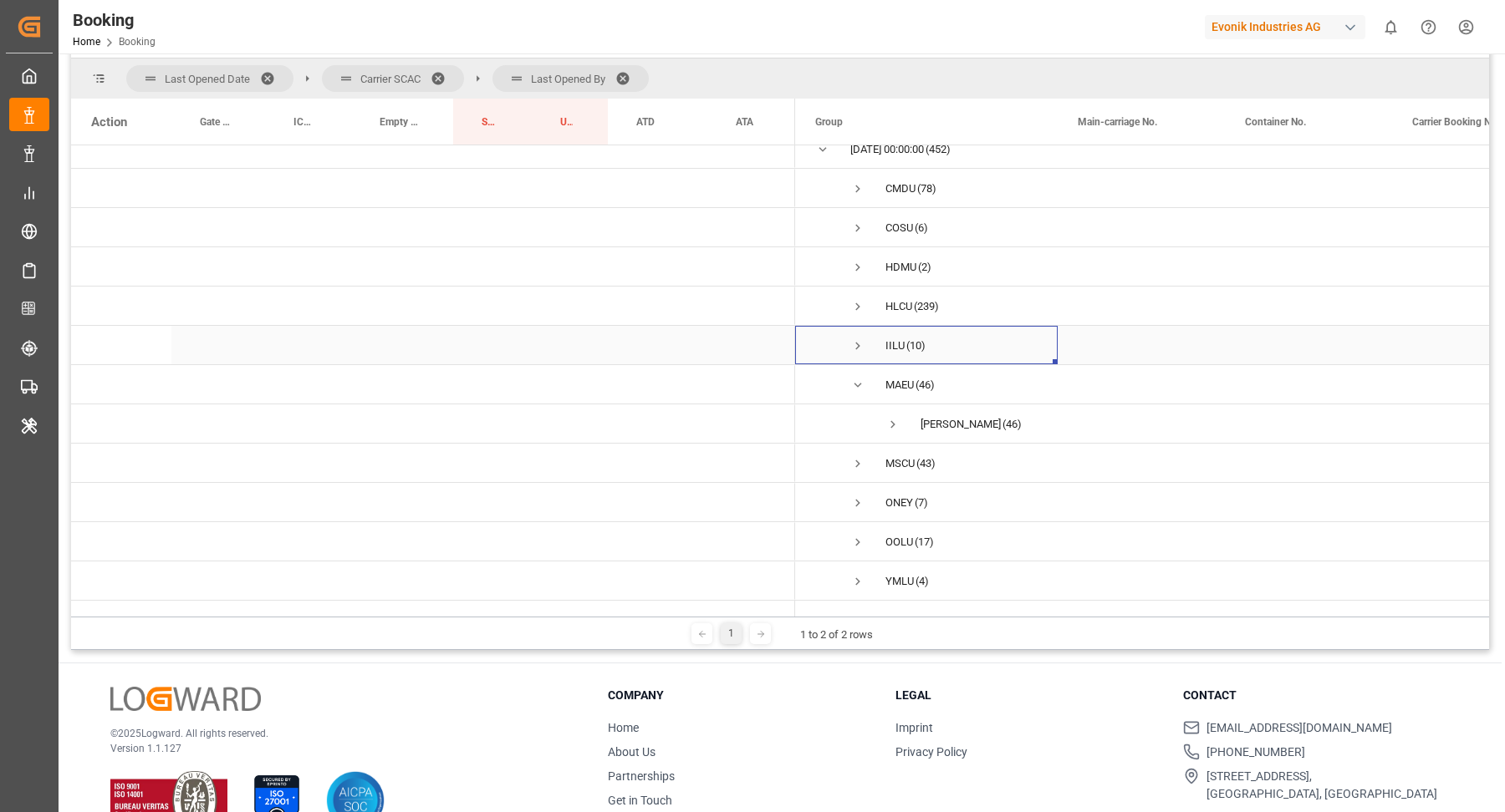
click at [856, 338] on span "Press SPACE to select this row." at bounding box center [858, 346] width 15 height 15
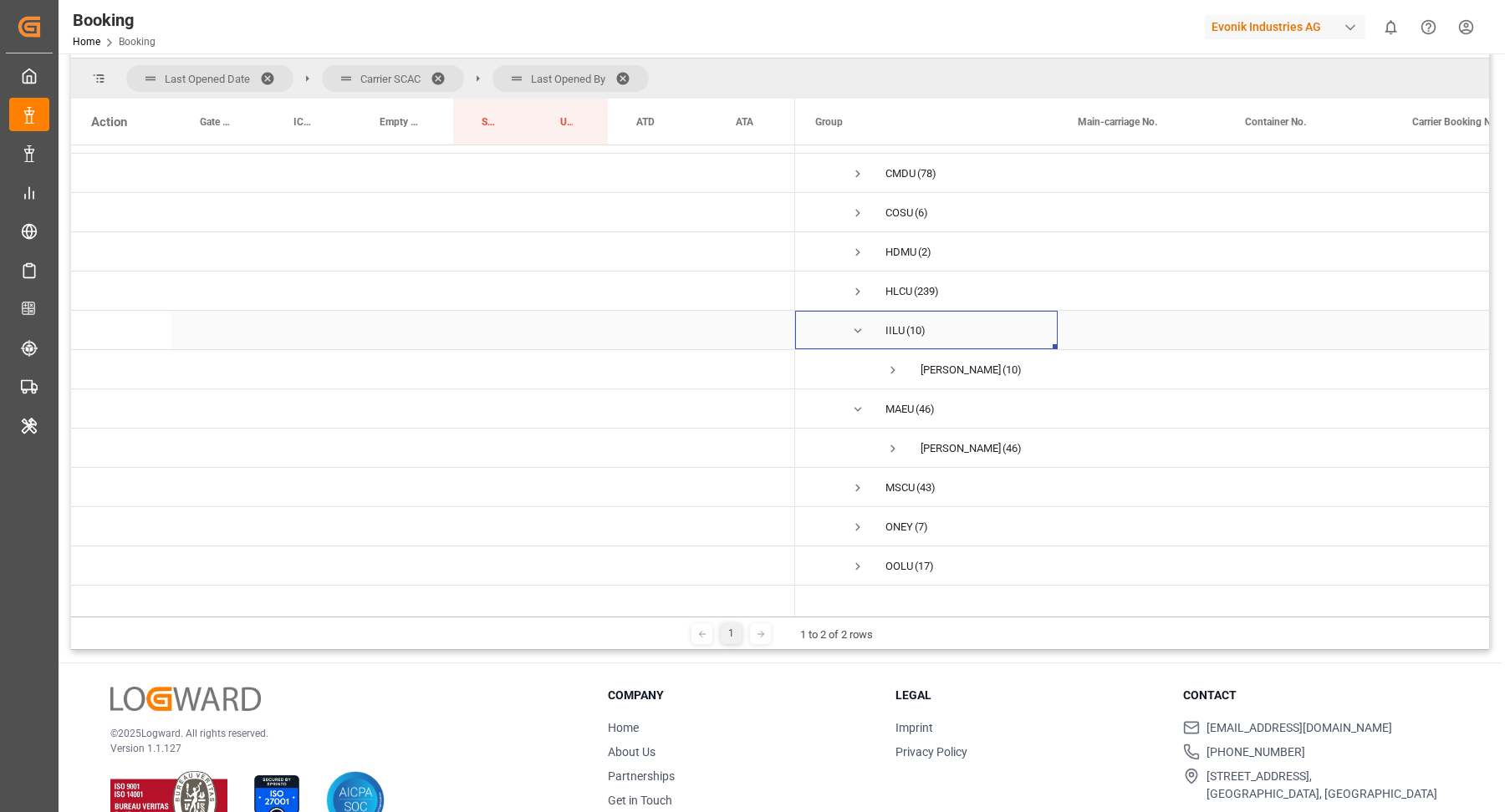
click at [856, 331] on span "Press SPACE to select this row." at bounding box center [858, 331] width 15 height 15
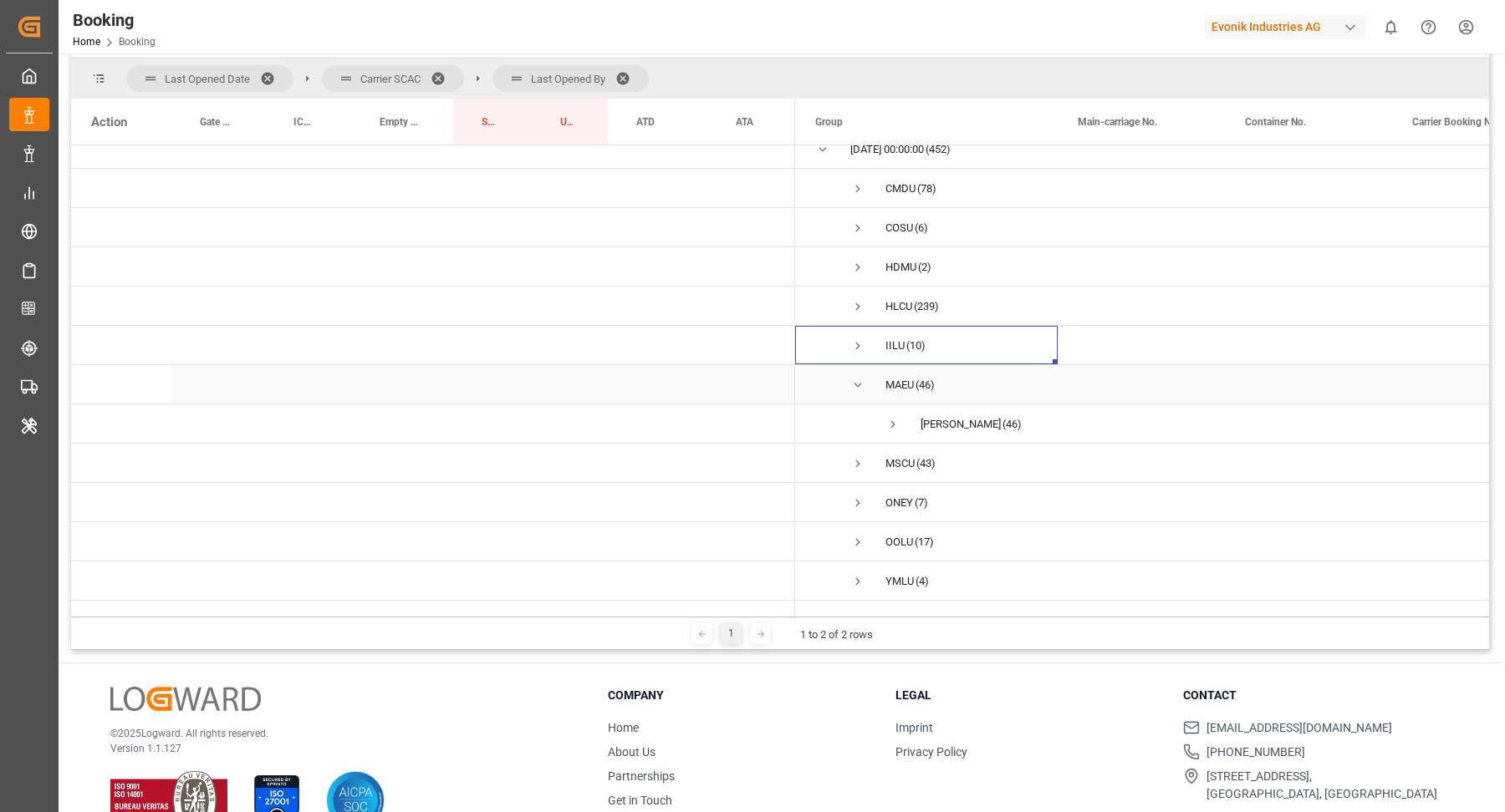
click at [860, 378] on span "Press SPACE to select this row." at bounding box center [858, 385] width 15 height 15
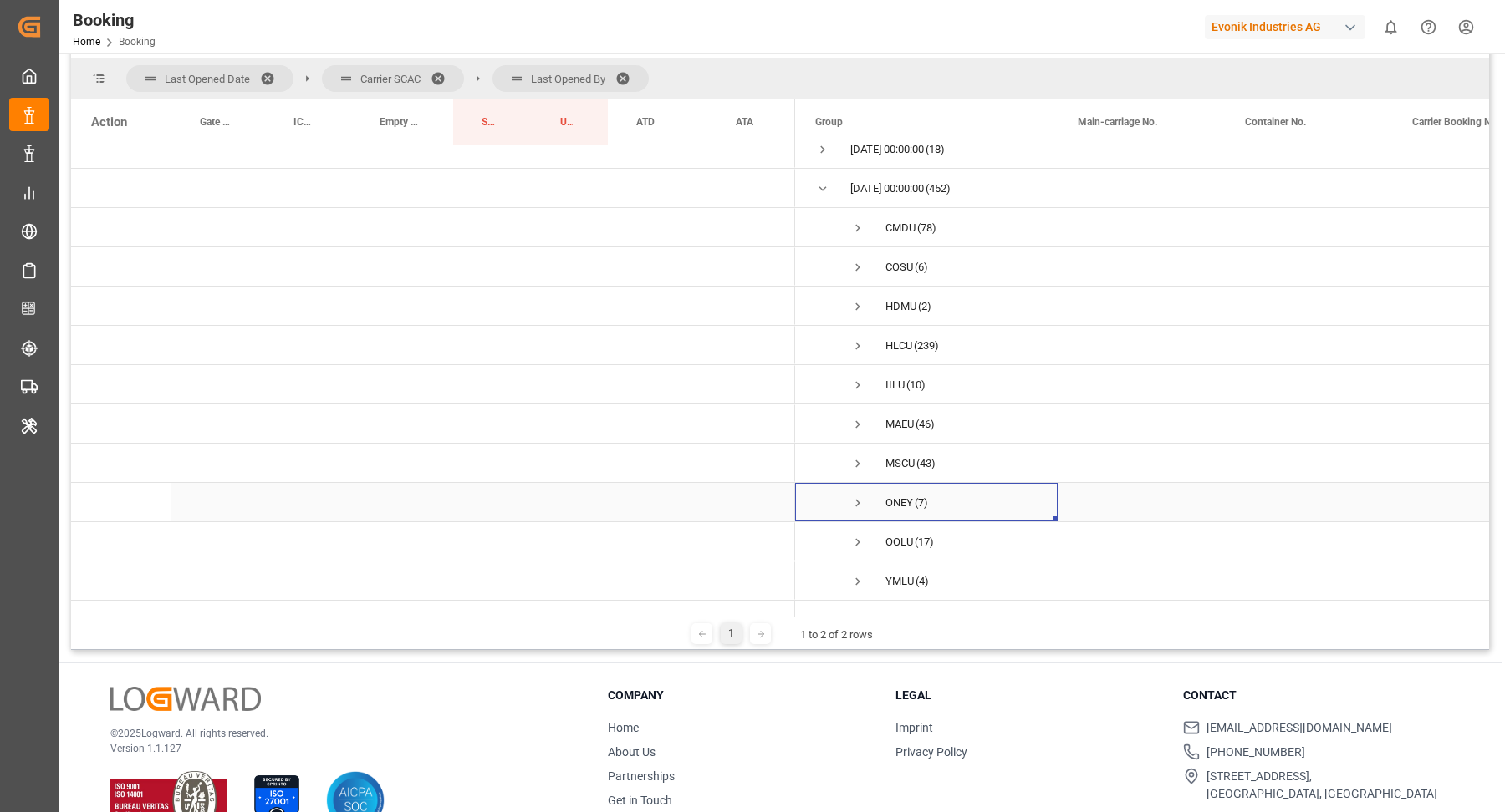
click at [861, 496] on span "Press SPACE to select this row." at bounding box center [858, 504] width 15 height 15
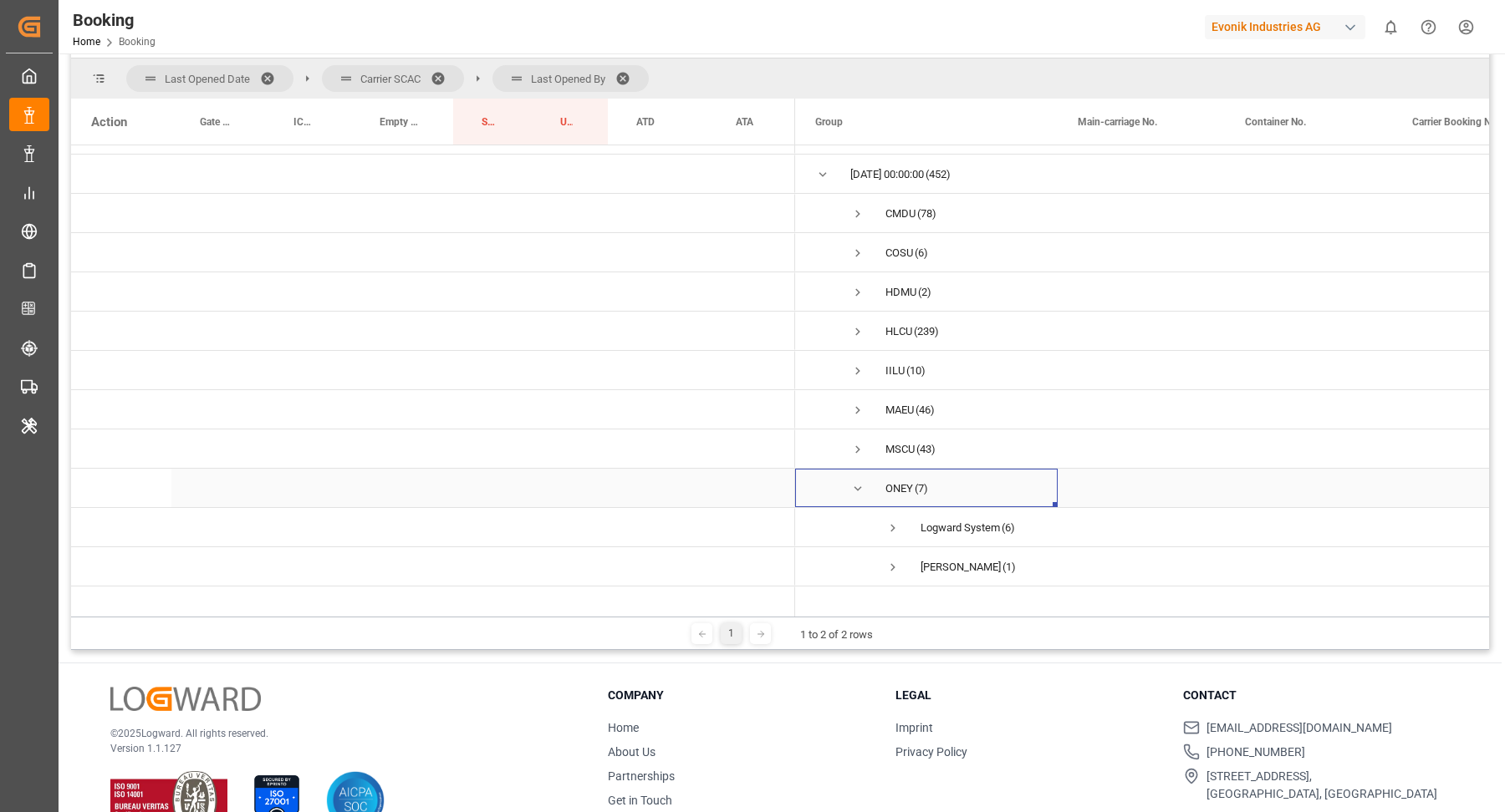
click at [856, 489] on span "Press SPACE to select this row." at bounding box center [858, 489] width 15 height 15
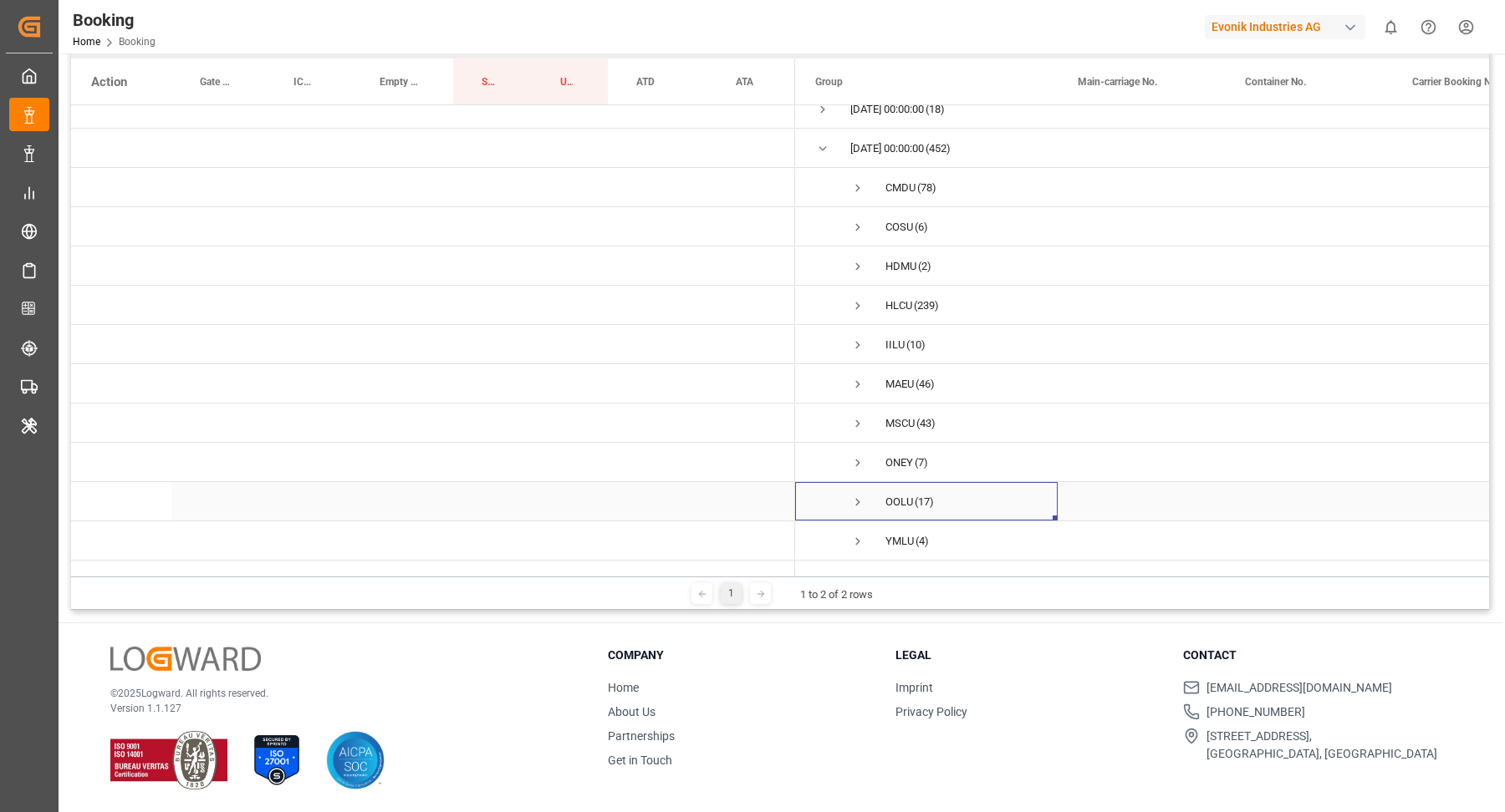
click at [853, 495] on span "Press SPACE to select this row." at bounding box center [858, 503] width 15 height 15
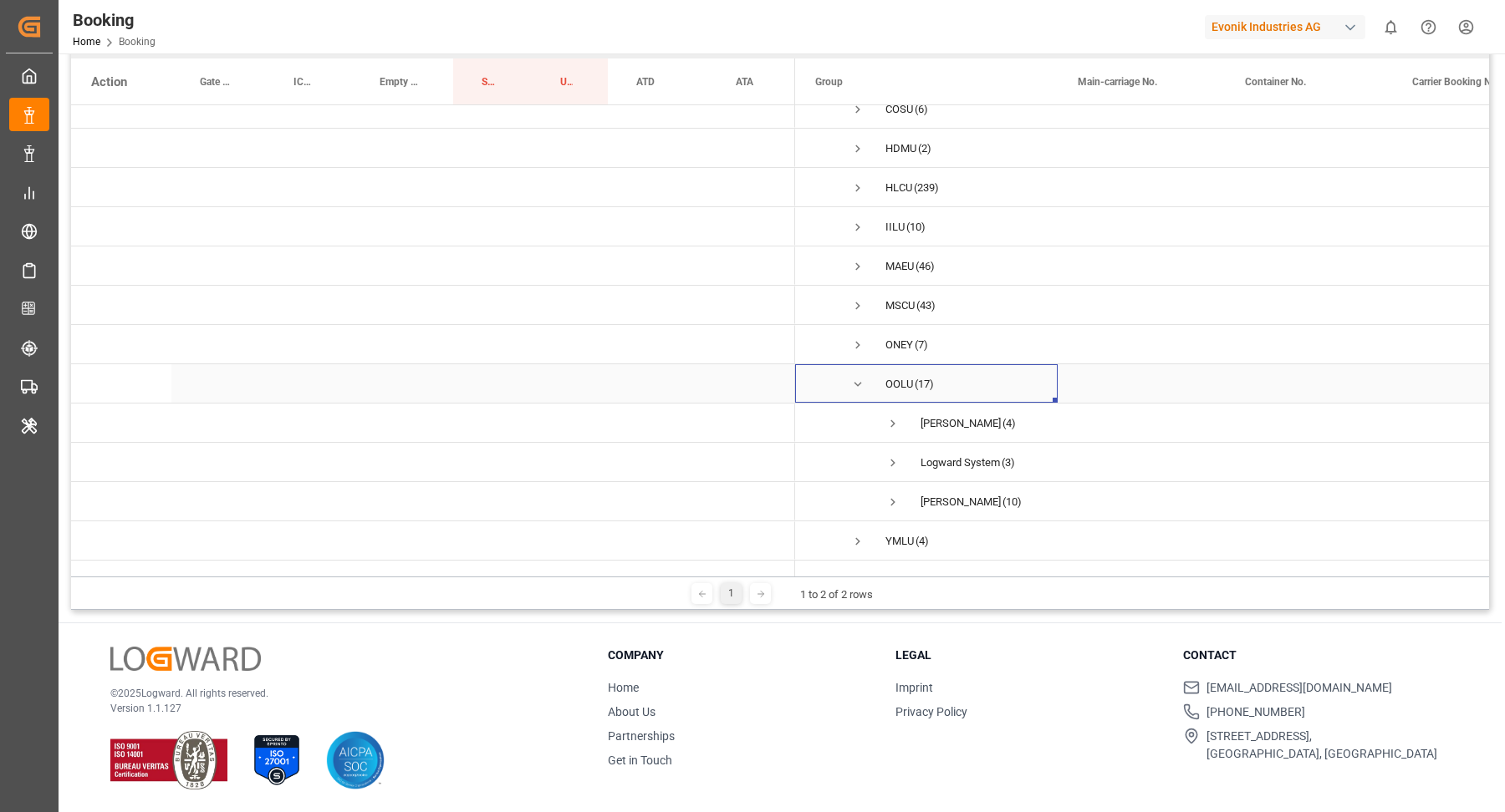
click at [855, 377] on span "Press SPACE to select this row." at bounding box center [858, 384] width 15 height 15
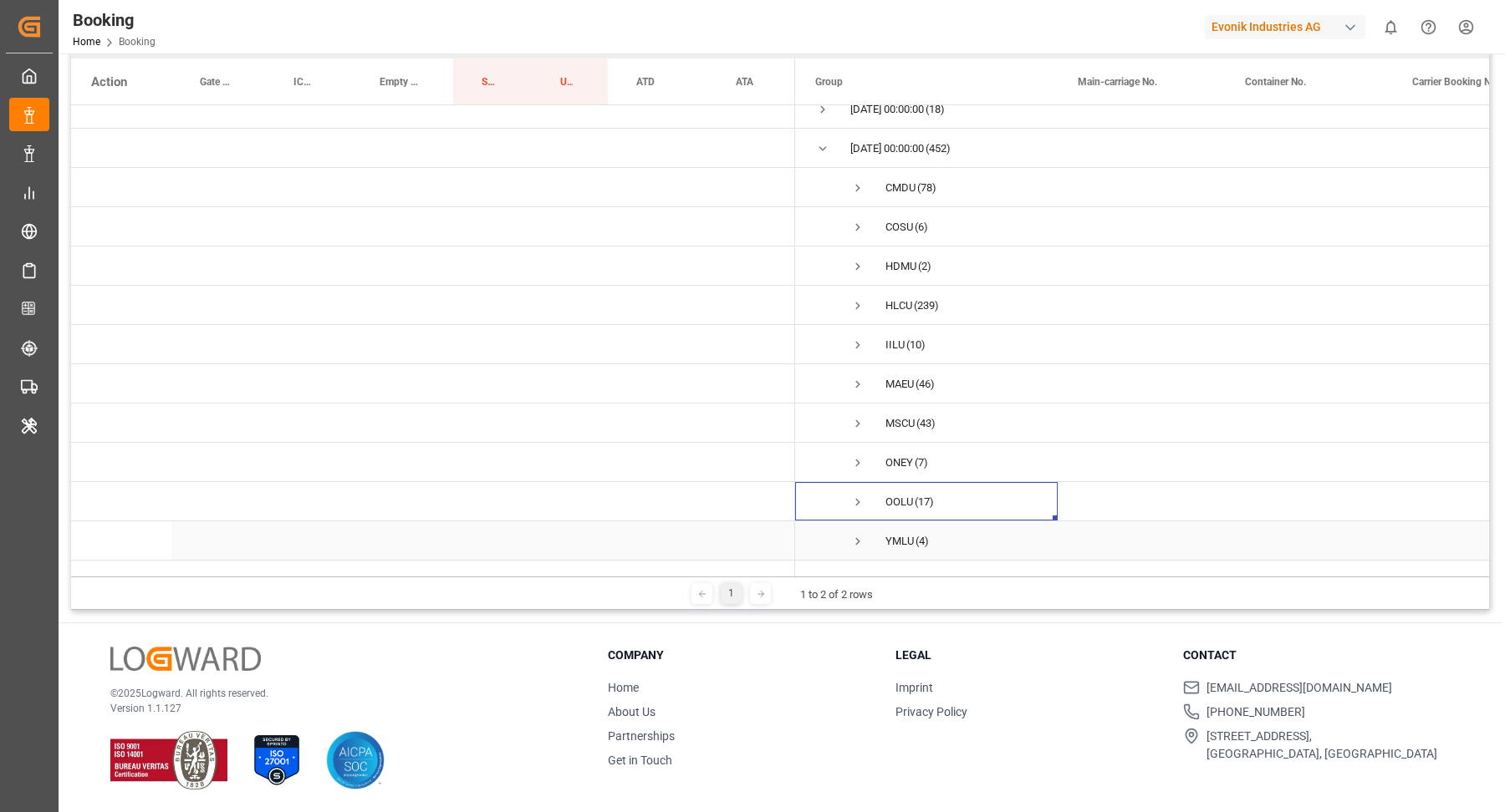
click at [858, 534] on span "Press SPACE to select this row." at bounding box center [858, 541] width 15 height 15
click at [857, 495] on span "Press SPACE to select this row." at bounding box center [858, 503] width 15 height 15
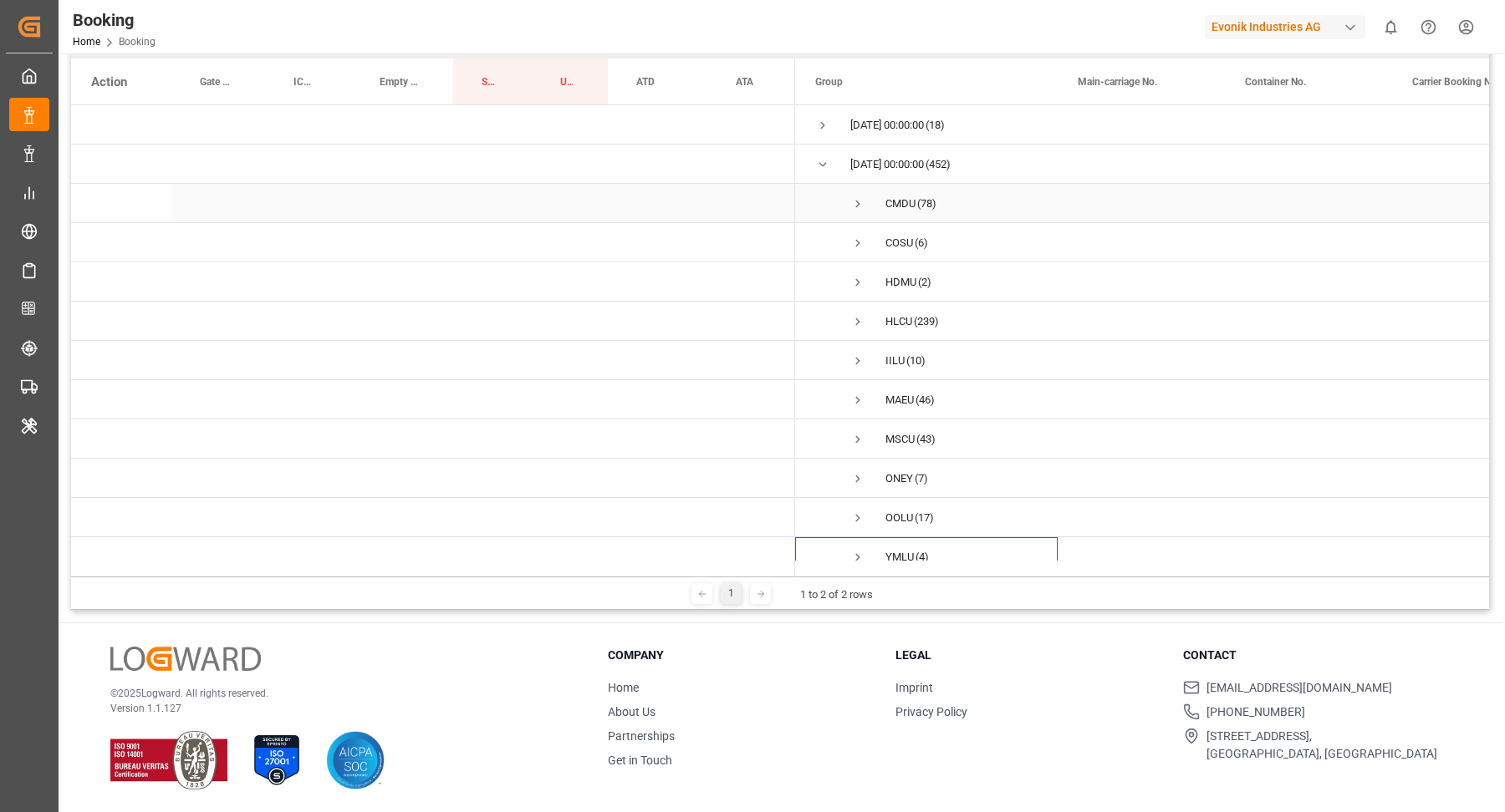
click at [849, 196] on span "CMDU (78)" at bounding box center [926, 203] width 223 height 37
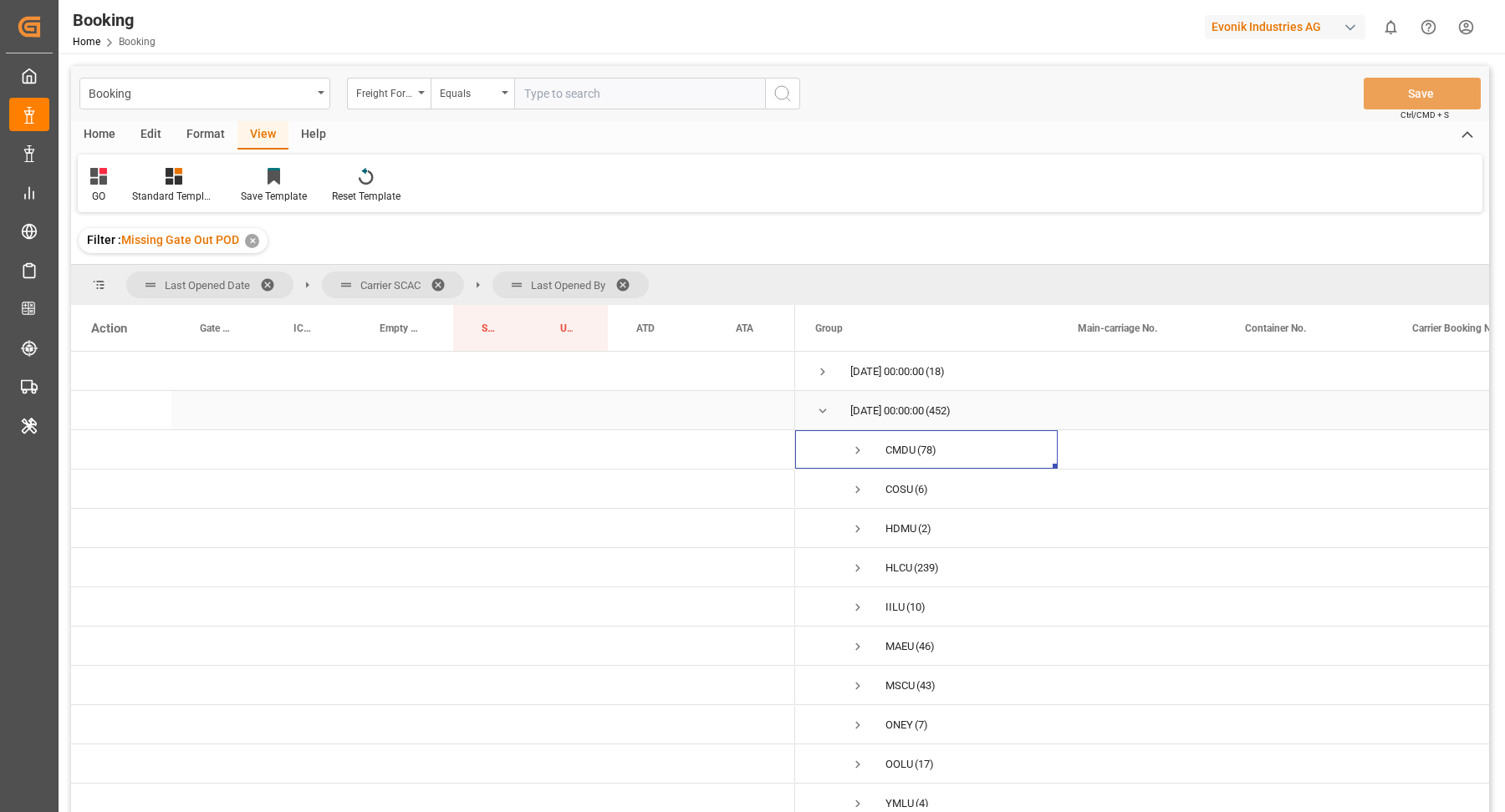
click at [826, 410] on span "Press SPACE to select this row." at bounding box center [823, 411] width 15 height 15
click at [629, 277] on span at bounding box center [629, 285] width 27 height 15
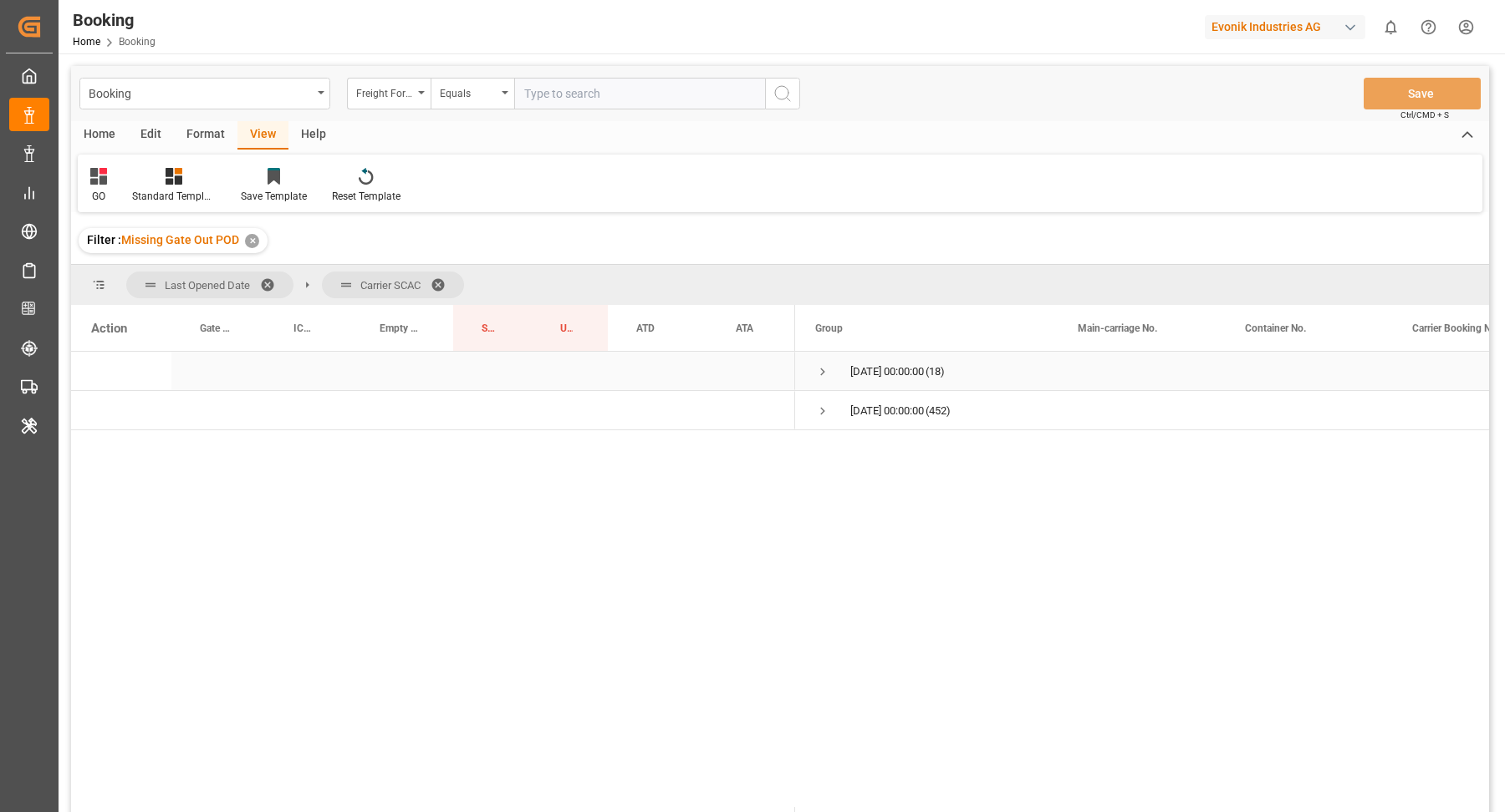
click at [834, 375] on span "[DATE] 00:00:00 (18)" at bounding box center [926, 371] width 223 height 37
click at [820, 374] on span "Press SPACE to select this row." at bounding box center [823, 372] width 15 height 15
click at [853, 407] on span "Press SPACE to select this row." at bounding box center [858, 411] width 15 height 15
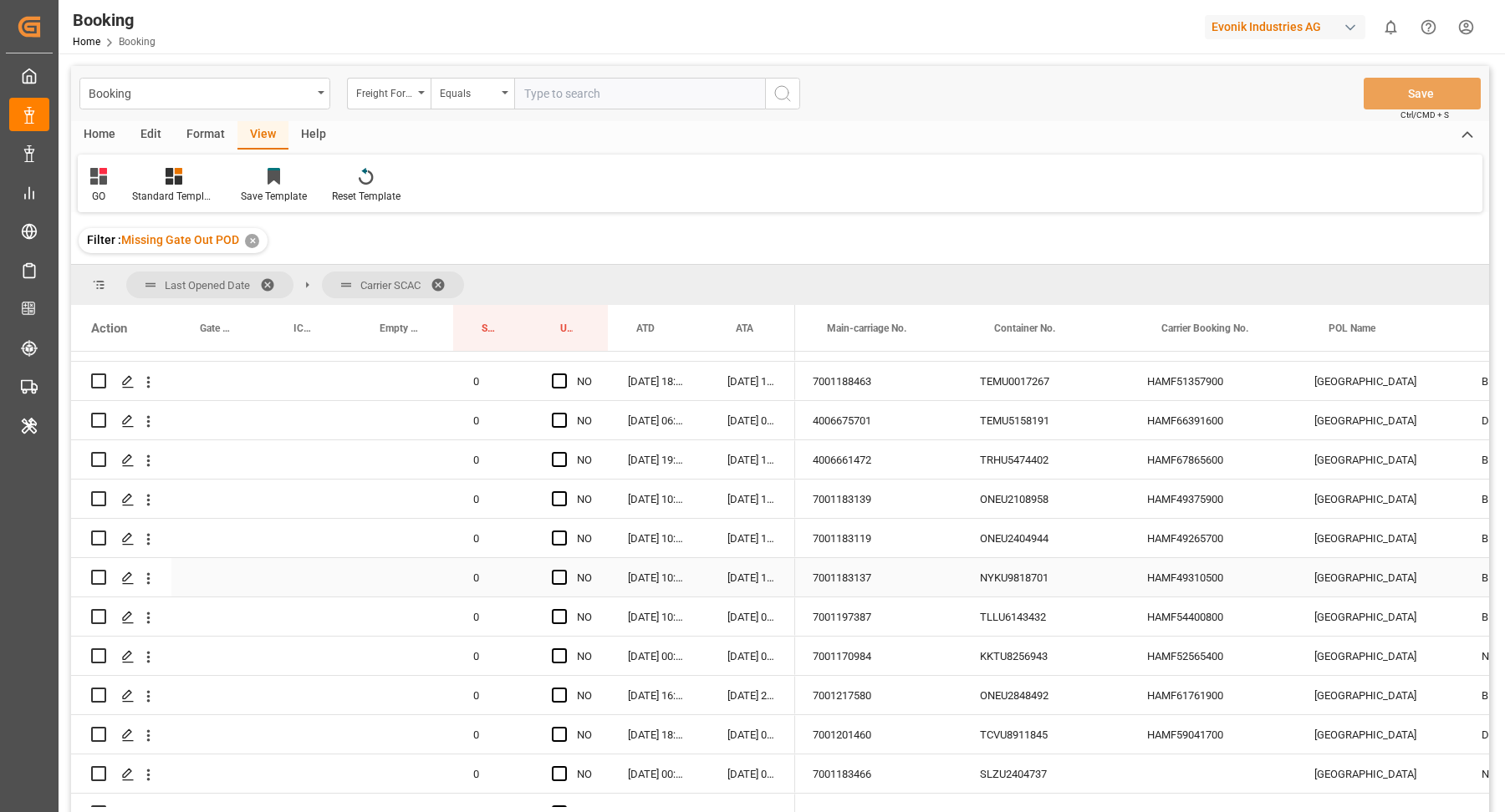
scroll to position [0, 268]
click at [889, 583] on div "7001183137" at bounding box center [874, 578] width 168 height 39
click at [895, 620] on div "7001197387" at bounding box center [874, 616] width 168 height 39
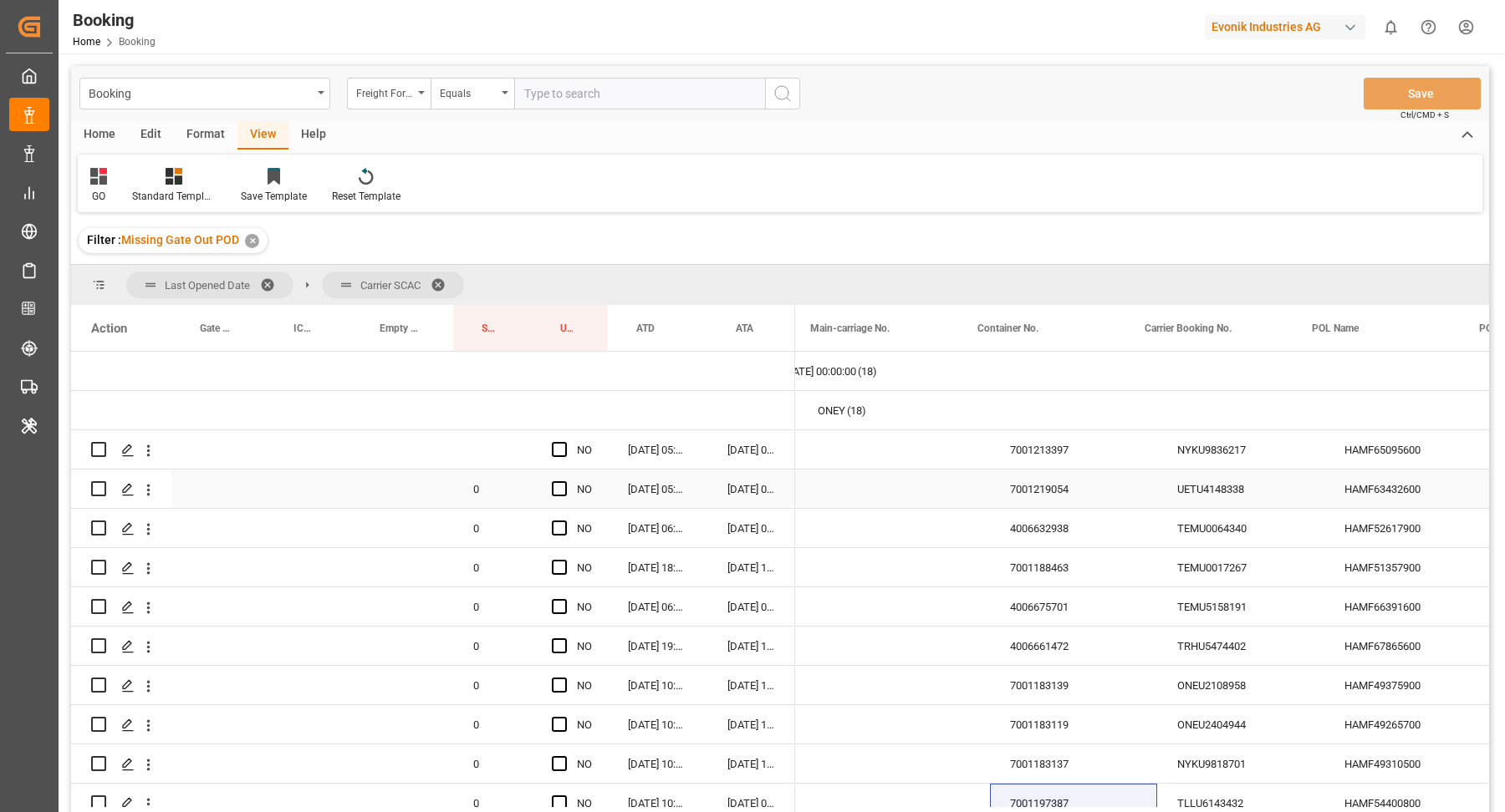
scroll to position [0, 0]
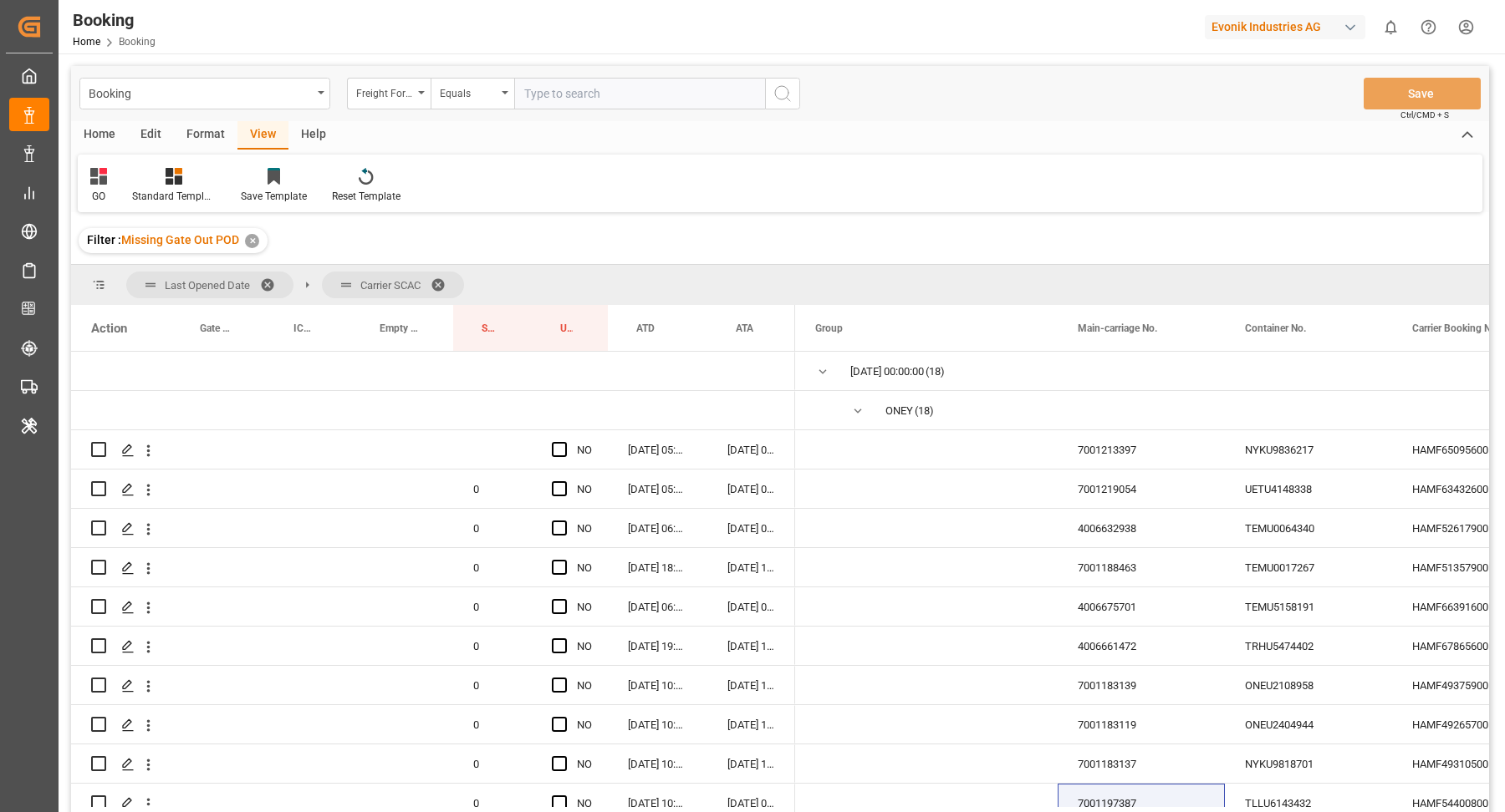
click at [446, 277] on span at bounding box center [444, 285] width 27 height 15
